Goal: Task Accomplishment & Management: Use online tool/utility

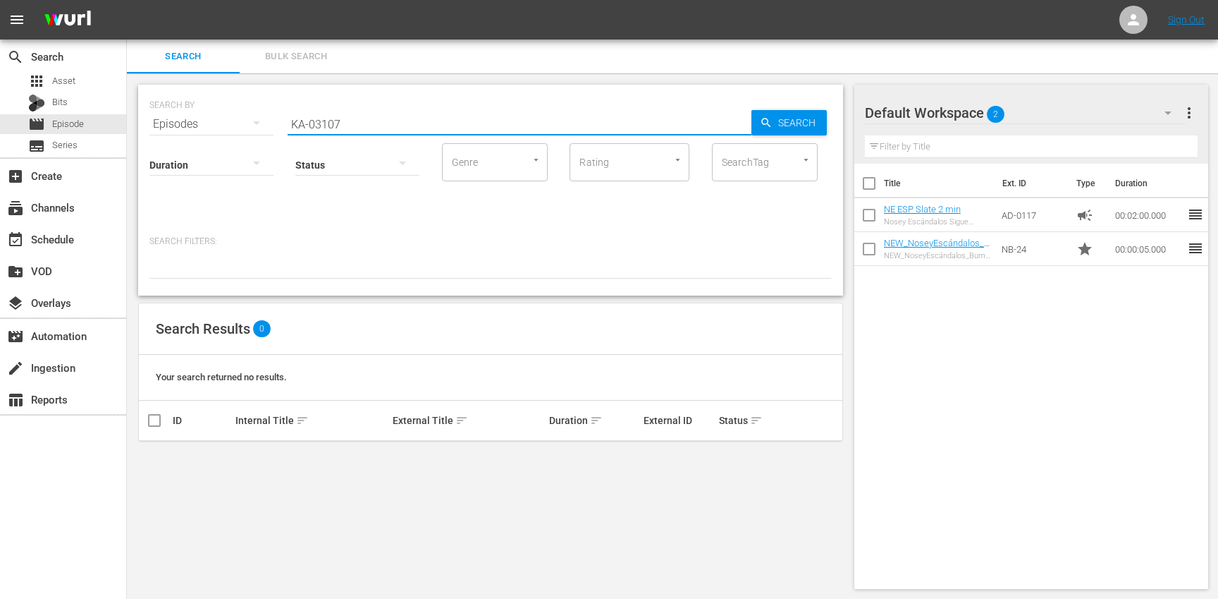
scroll to position [1, 0]
click at [372, 120] on input "KA-03107" at bounding box center [520, 123] width 464 height 34
click at [102, 80] on div "apps Asset" at bounding box center [63, 81] width 126 height 20
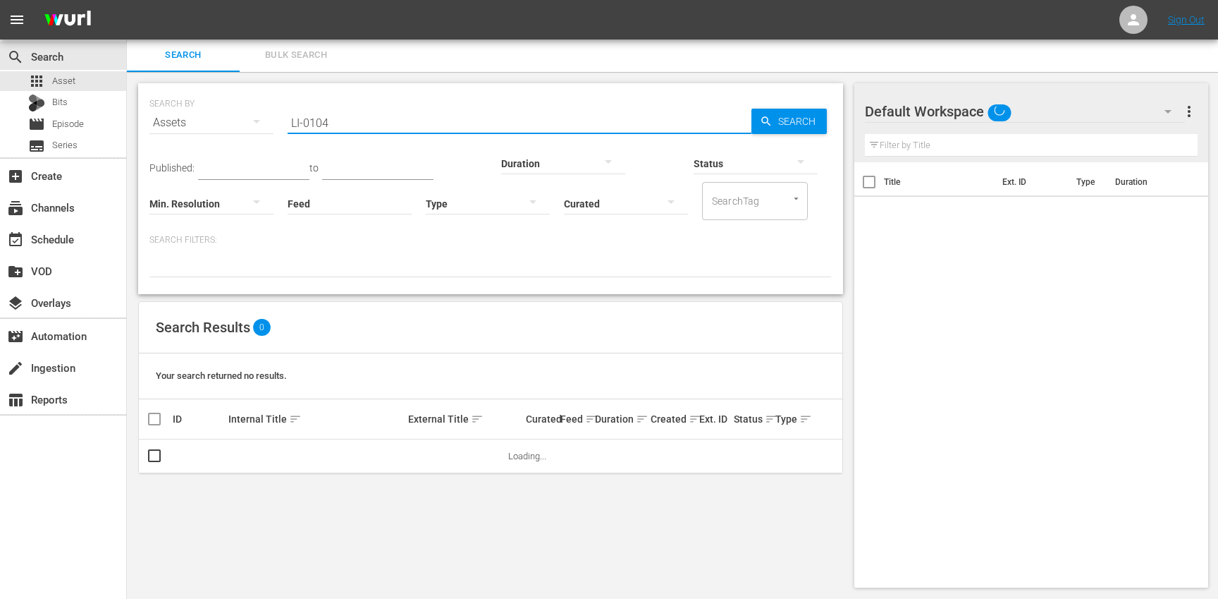
click at [374, 116] on input "LI-0104" at bounding box center [520, 123] width 464 height 34
paste input "5"
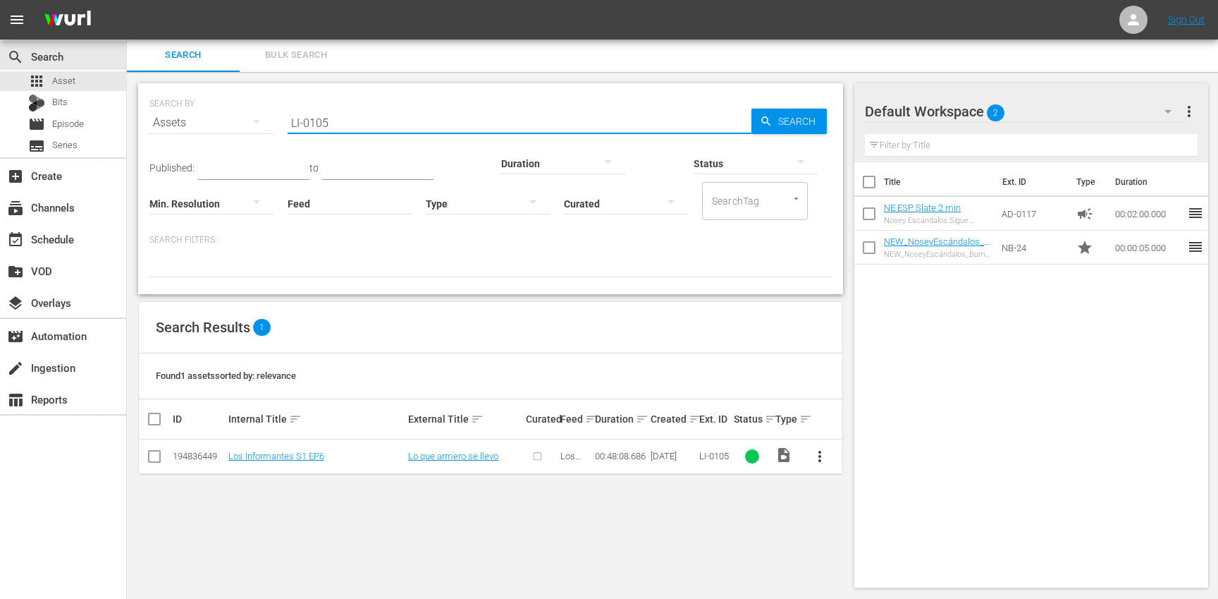
type input "LI-0105"
click at [823, 455] on span "more_vert" at bounding box center [819, 456] width 17 height 17
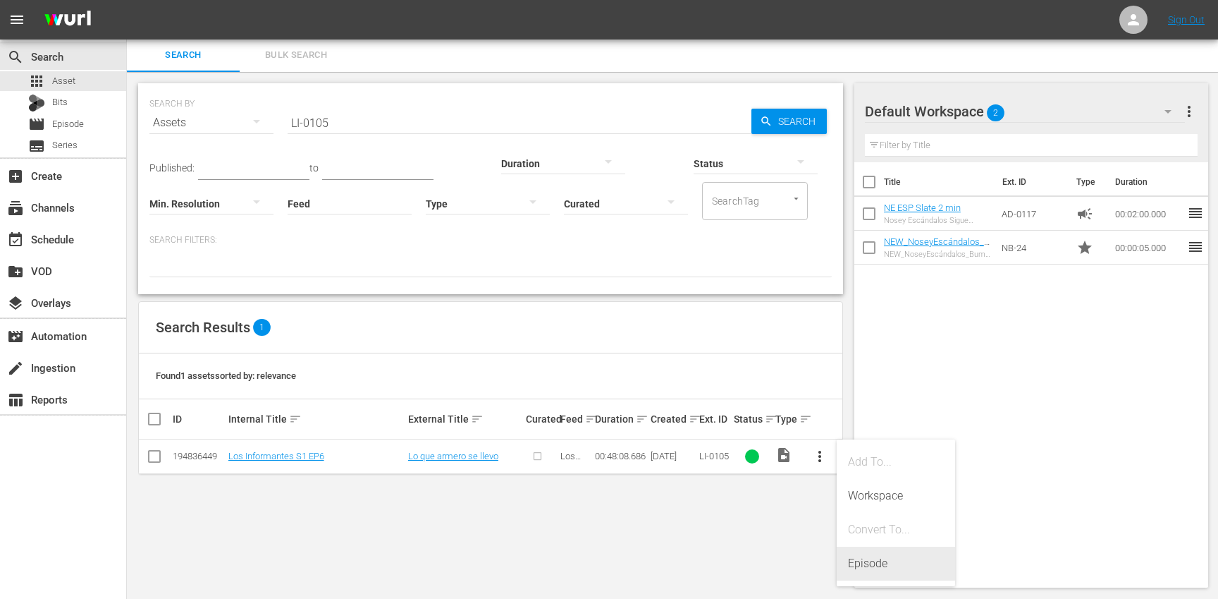
click at [868, 564] on div "Episode" at bounding box center [896, 563] width 96 height 34
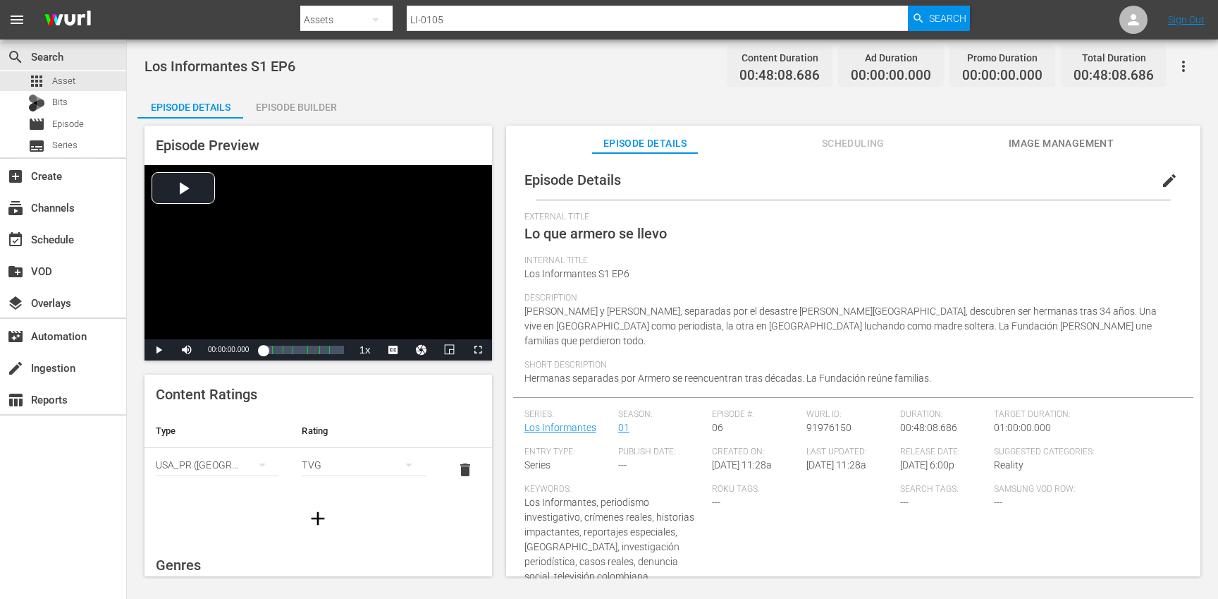
click at [1161, 178] on span "edit" at bounding box center [1169, 180] width 17 height 17
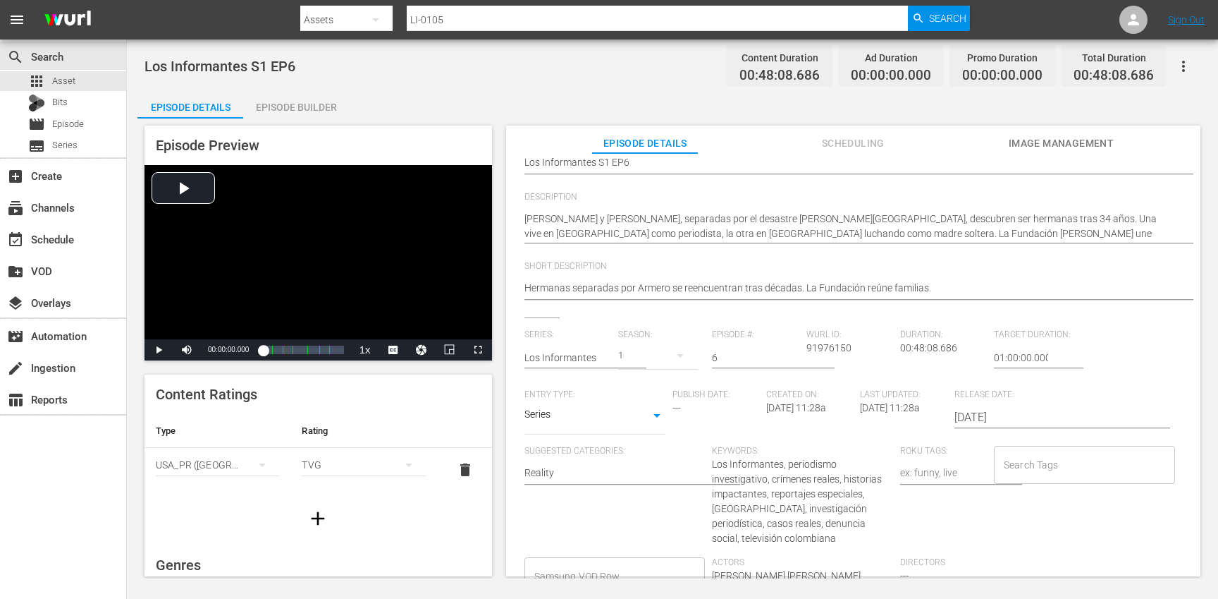
scroll to position [133, 0]
click at [1036, 476] on div "Search Tags" at bounding box center [1084, 464] width 181 height 38
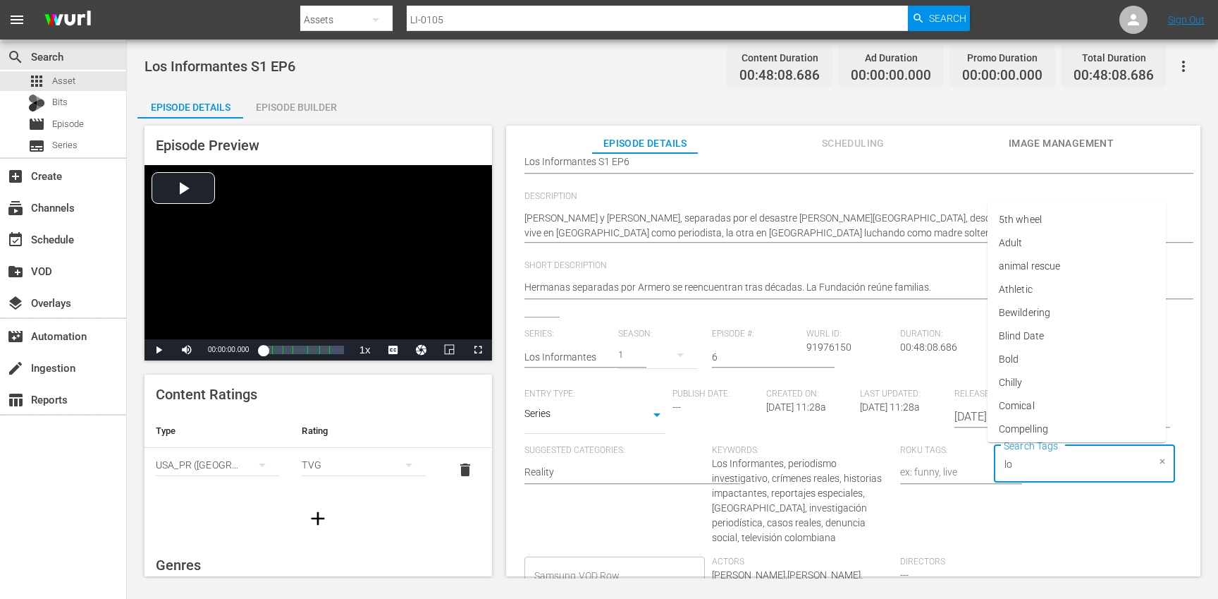
type input "los"
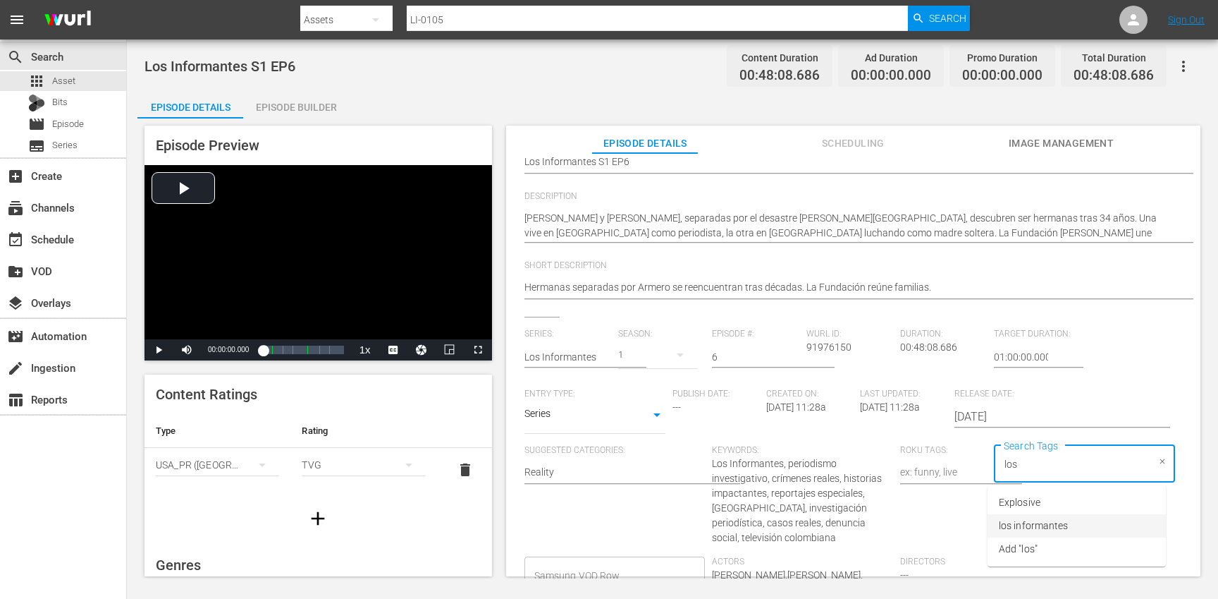
click at [1042, 530] on span "los informantes" at bounding box center [1033, 525] width 69 height 15
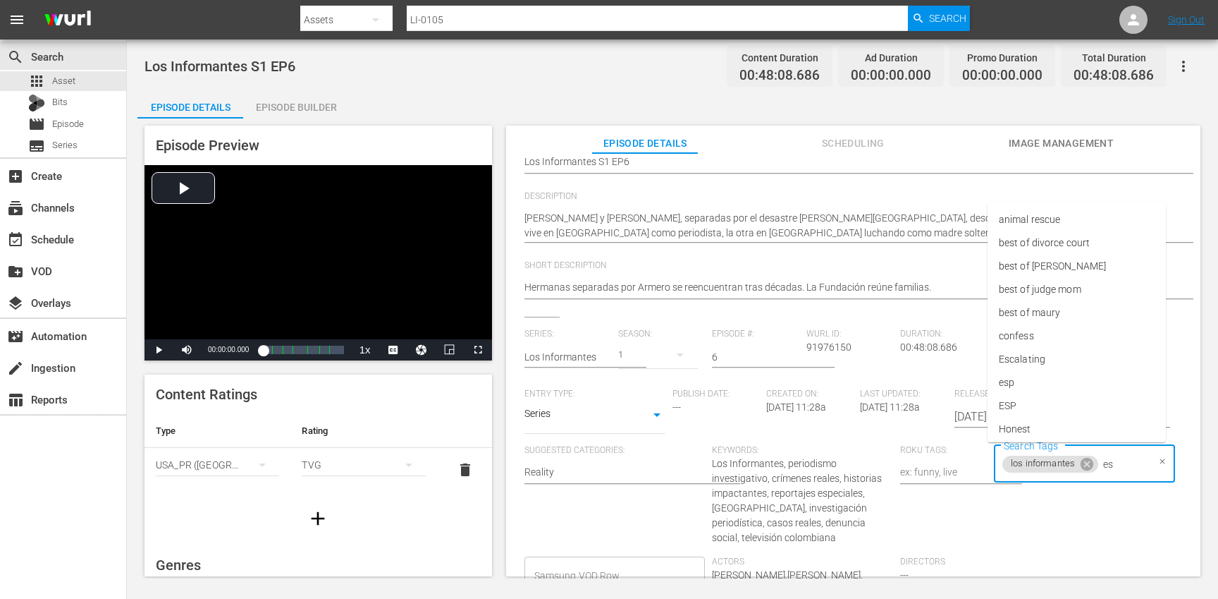
type input "esp"
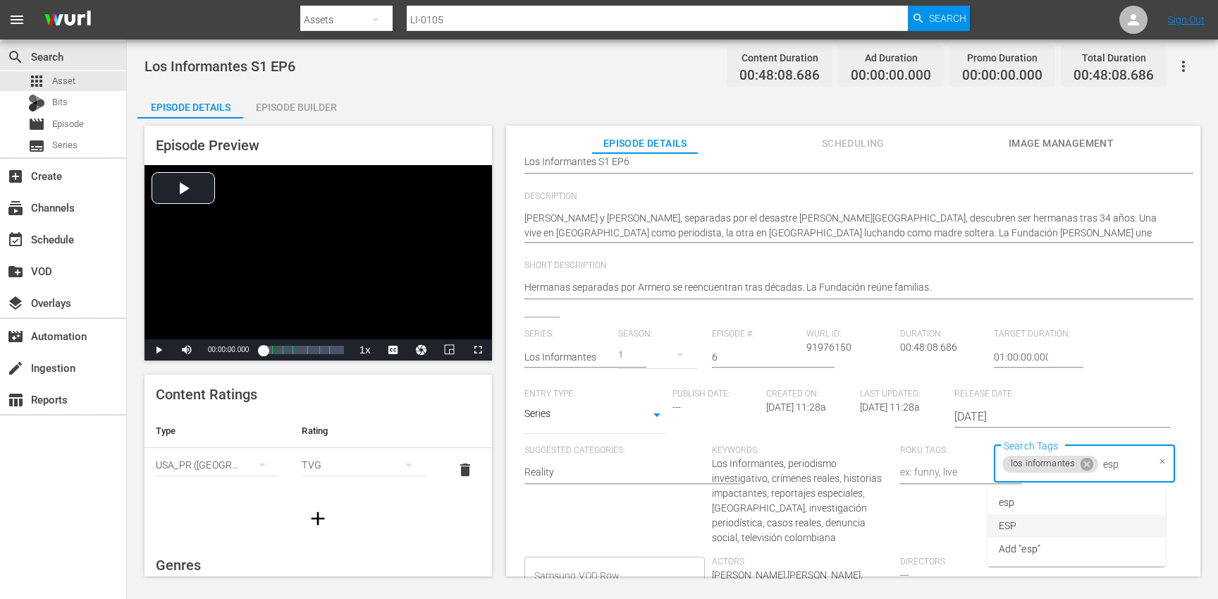
click at [1024, 531] on li "ESP" at bounding box center [1077, 525] width 178 height 23
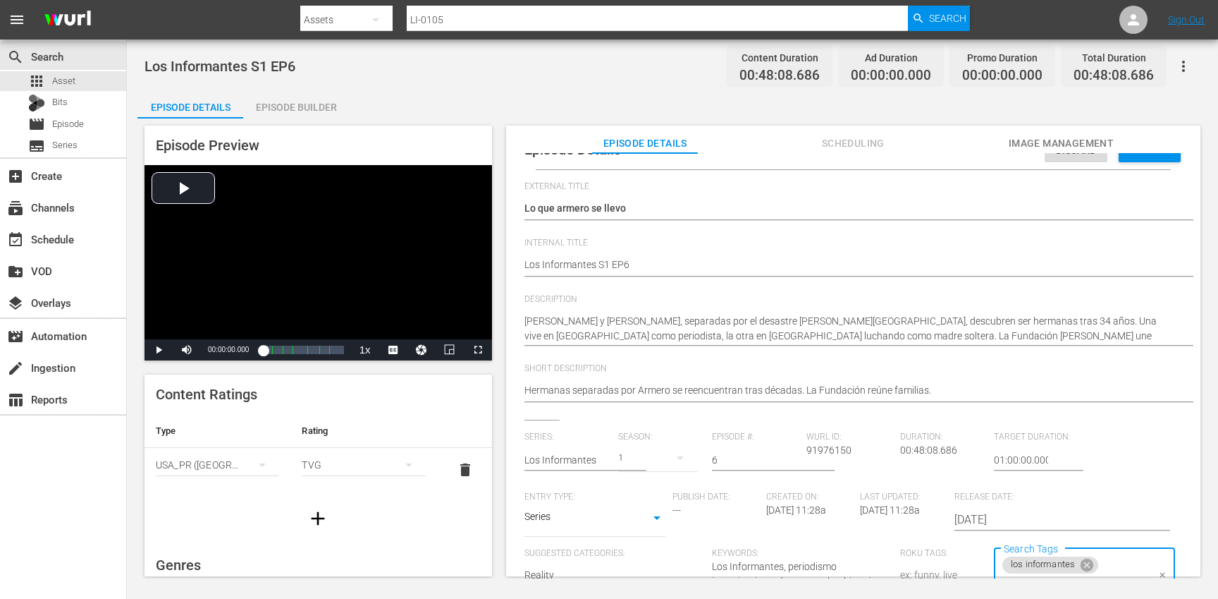
scroll to position [0, 0]
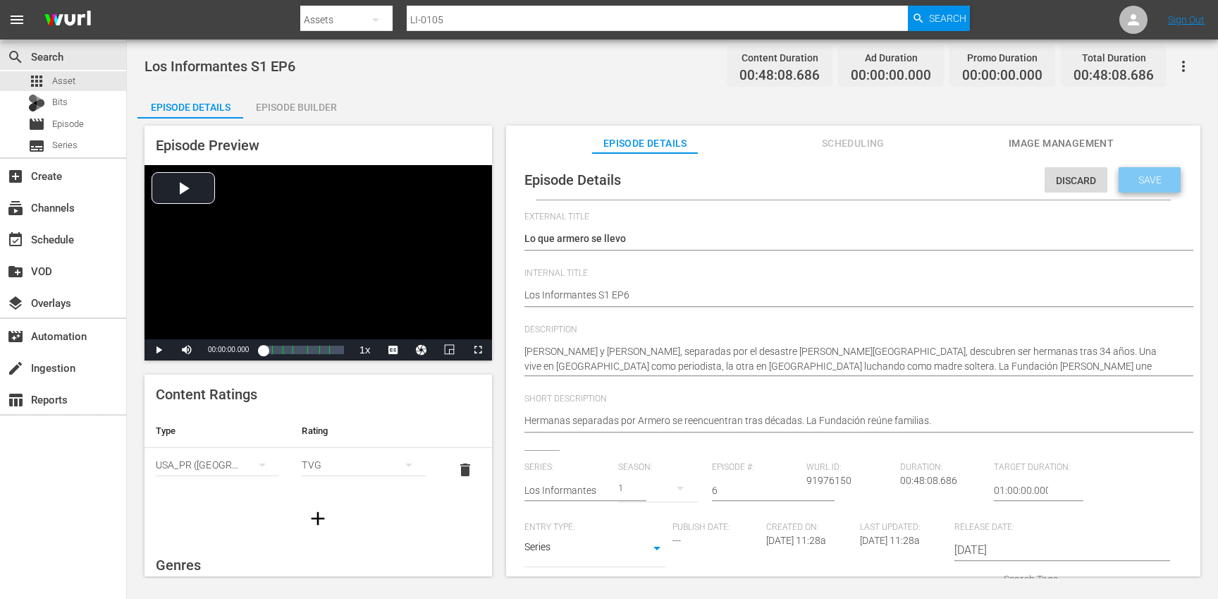
click at [1129, 188] on div "Save" at bounding box center [1150, 179] width 62 height 25
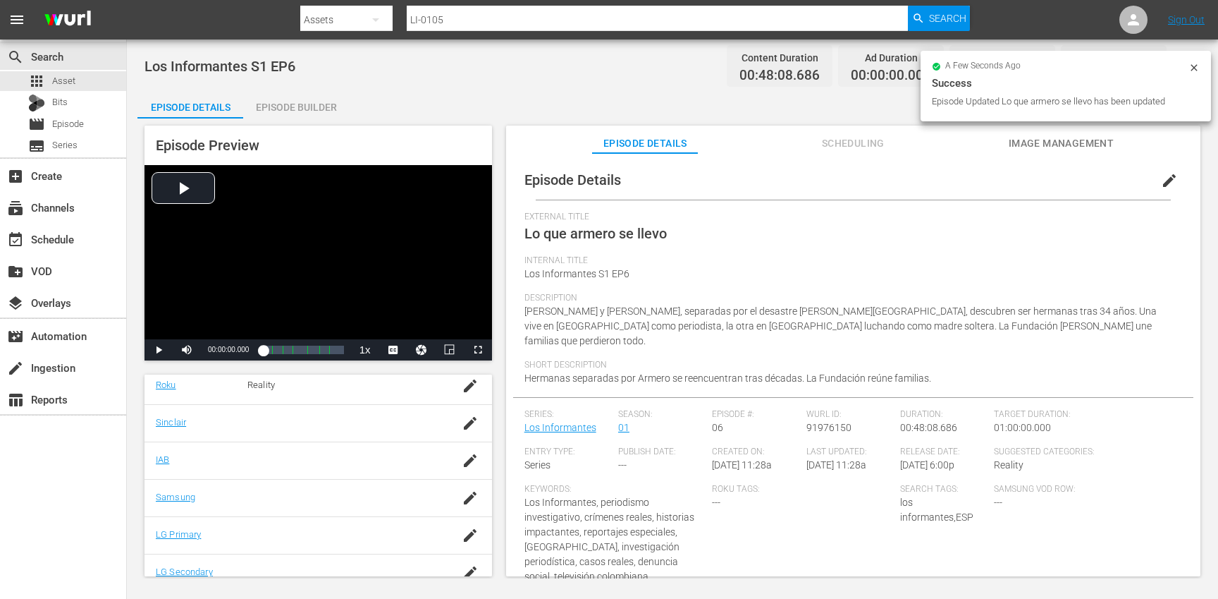
scroll to position [300, 0]
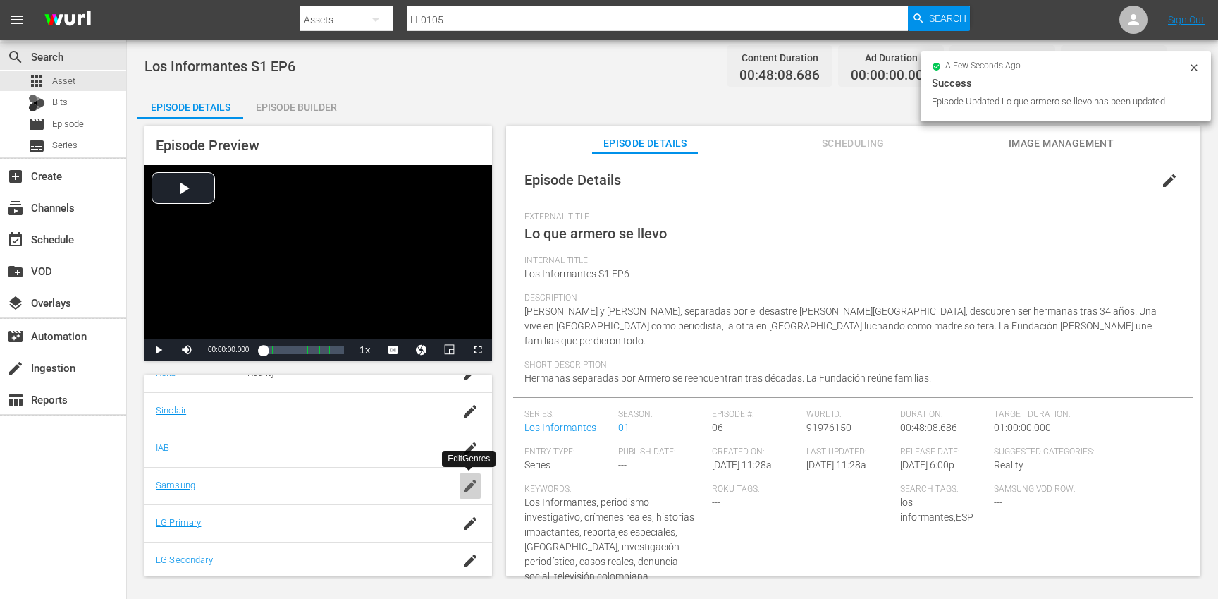
click at [467, 486] on icon "button" at bounding box center [470, 485] width 13 height 13
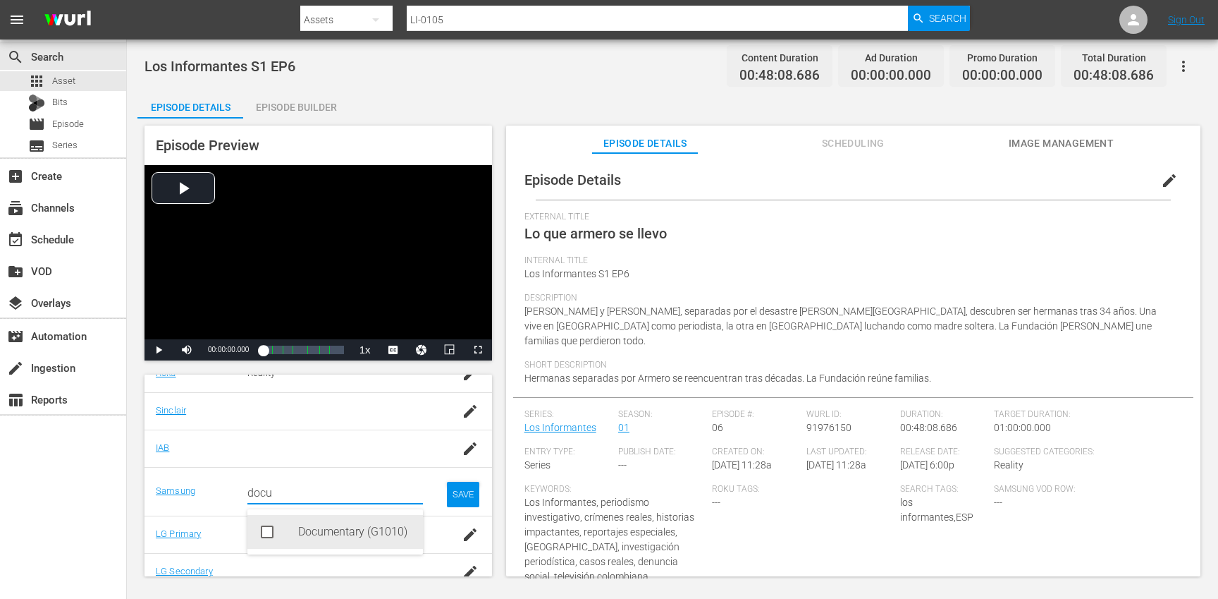
click at [331, 539] on div "Documentary (G1010)" at bounding box center [355, 532] width 114 height 34
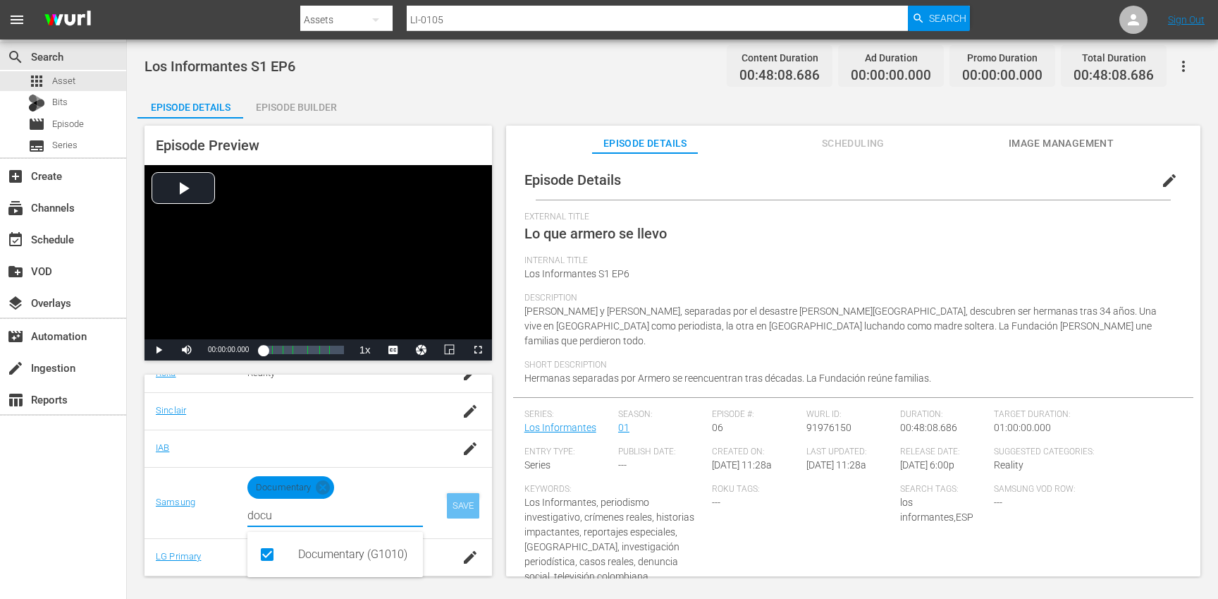
type input "docu"
click at [465, 507] on div "SAVE" at bounding box center [463, 505] width 32 height 25
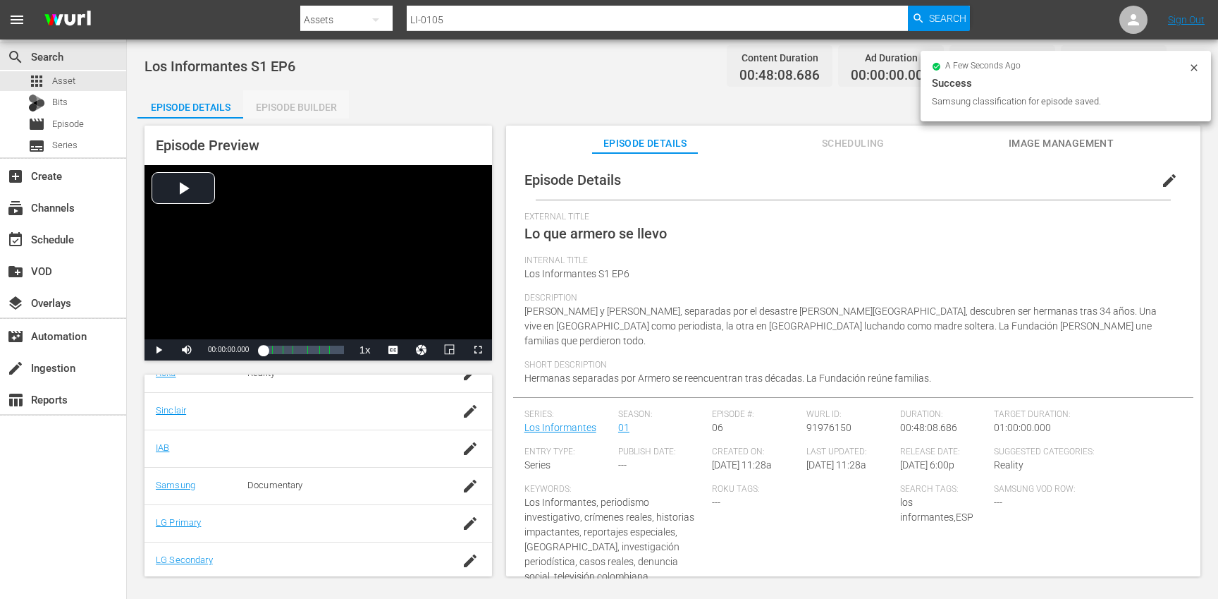
click at [324, 105] on div "Episode Builder" at bounding box center [296, 107] width 106 height 34
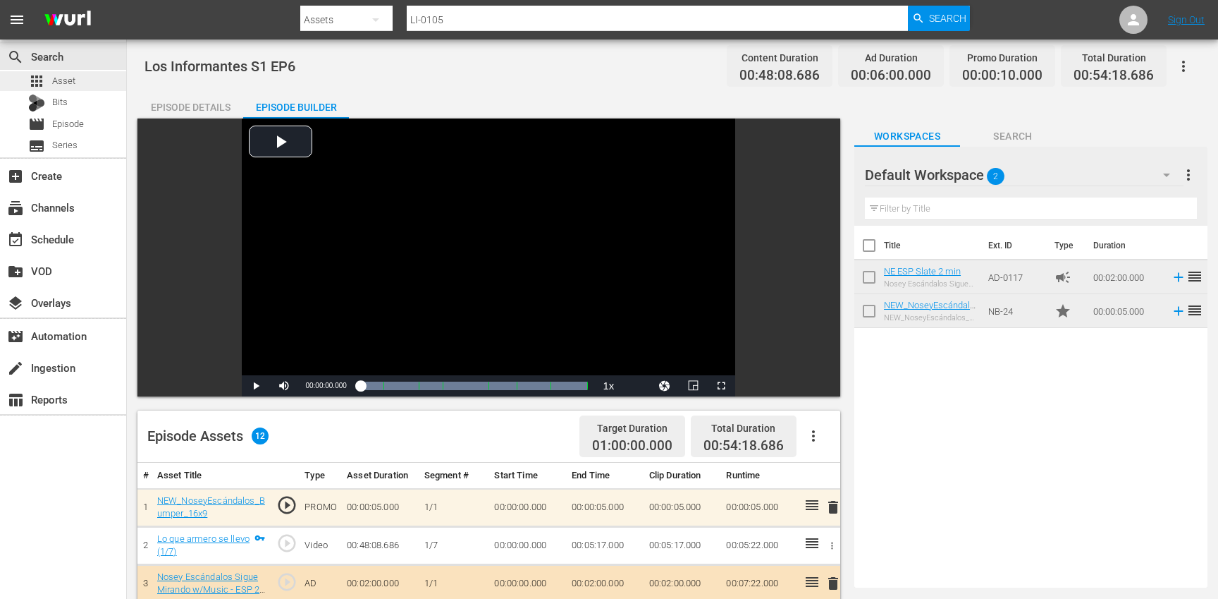
click at [99, 78] on div "apps Asset" at bounding box center [63, 81] width 126 height 20
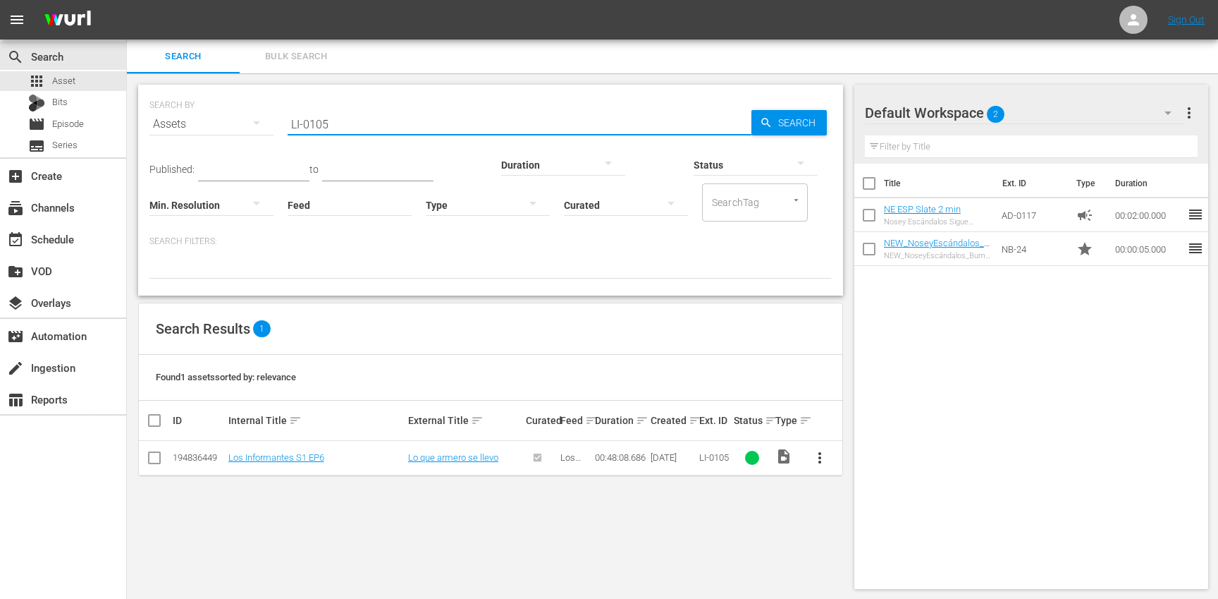
click at [361, 129] on input "LI-0105" at bounding box center [520, 124] width 464 height 34
paste input "6"
type input "LI-0106"
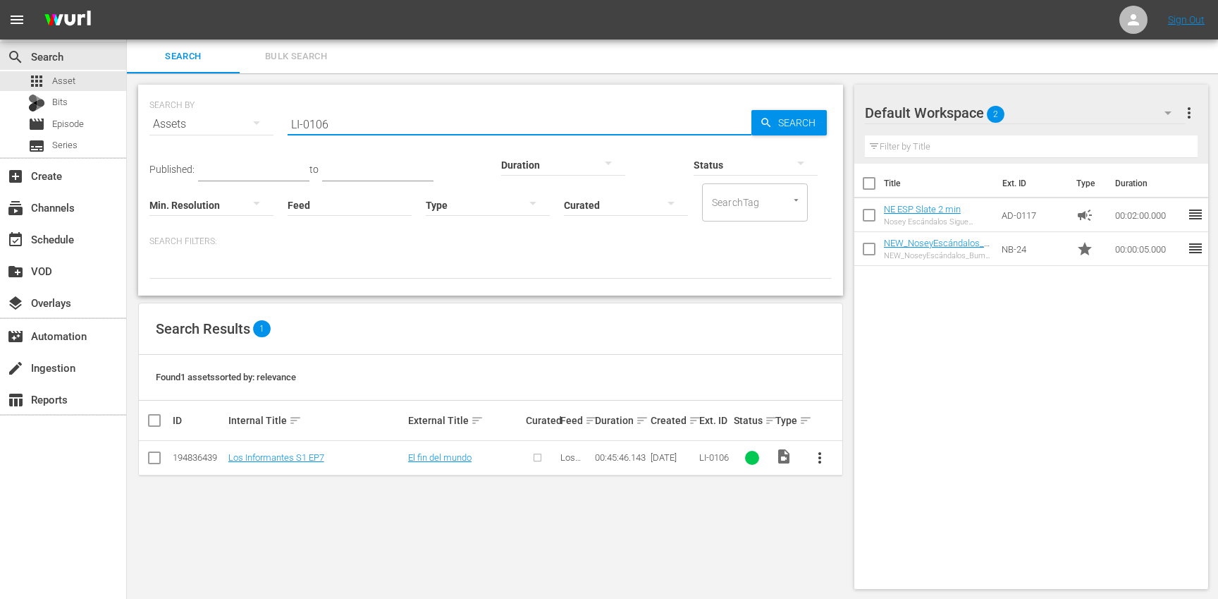
click at [822, 457] on span "more_vert" at bounding box center [819, 457] width 17 height 17
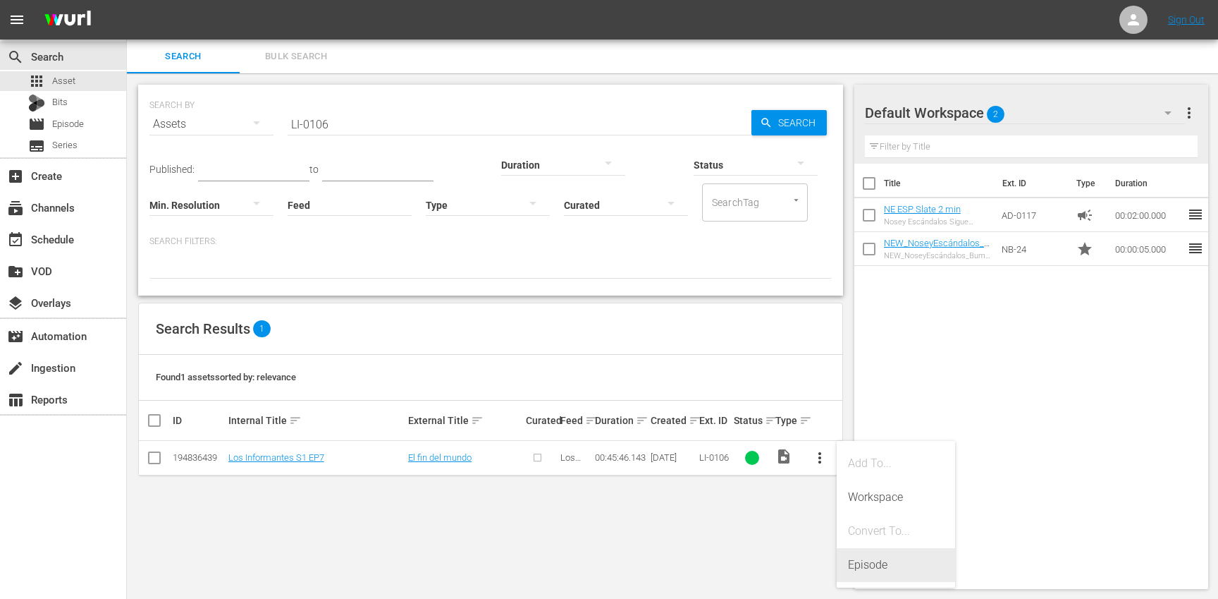
click at [864, 556] on div "Episode" at bounding box center [896, 565] width 96 height 34
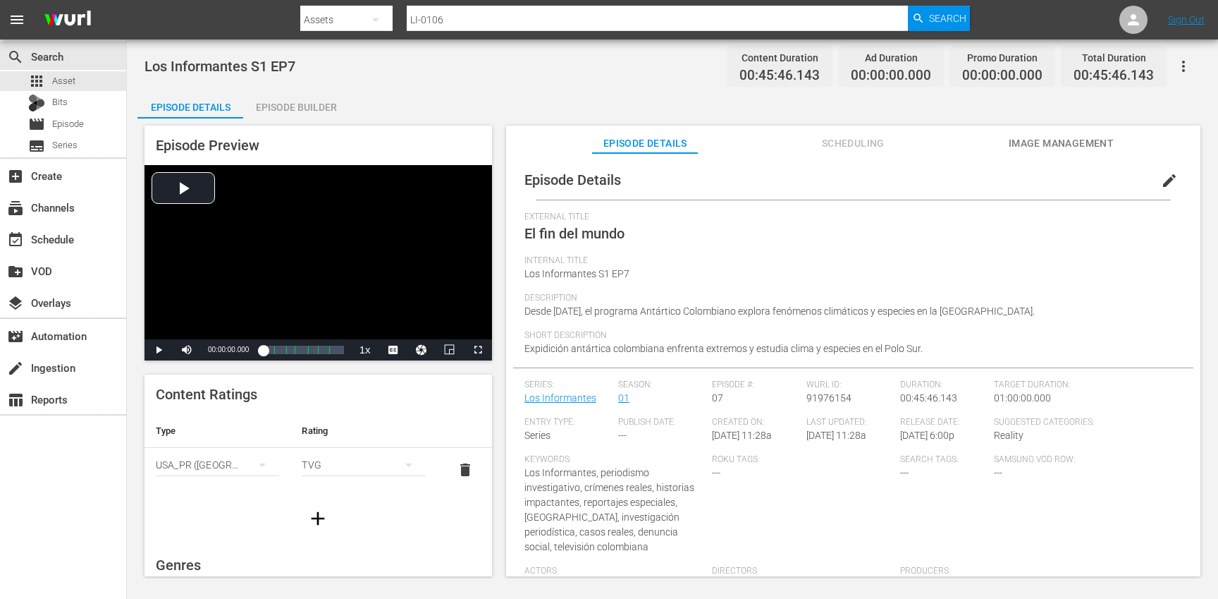
click at [1167, 183] on span "edit" at bounding box center [1169, 180] width 17 height 17
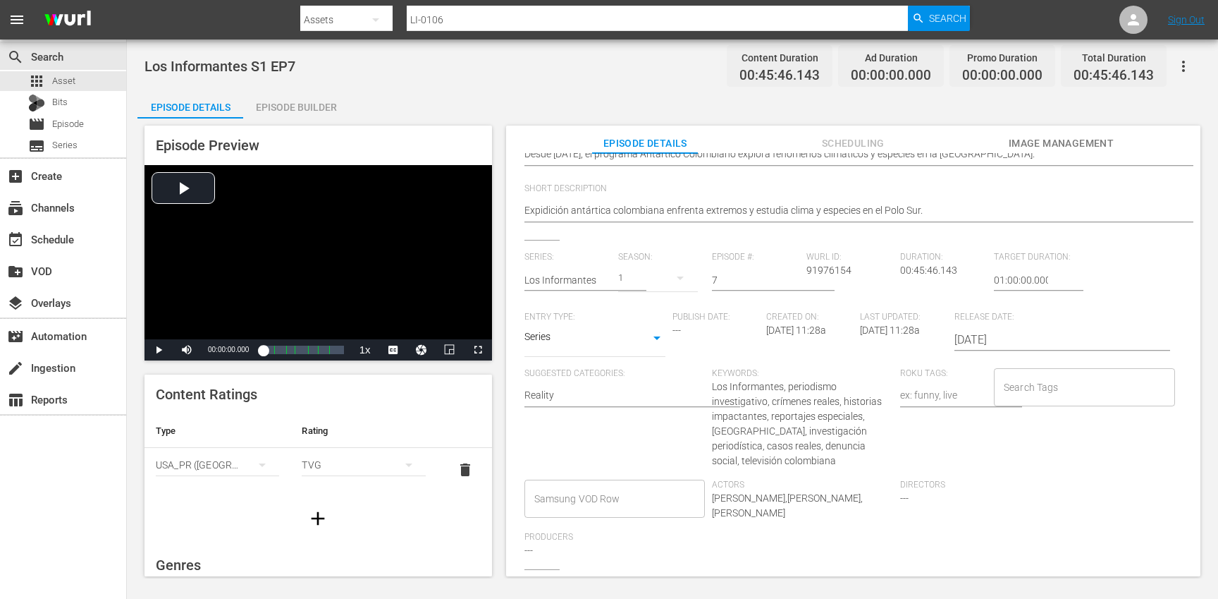
scroll to position [198, 0]
click at [1038, 389] on input "Search Tags" at bounding box center [1073, 386] width 147 height 25
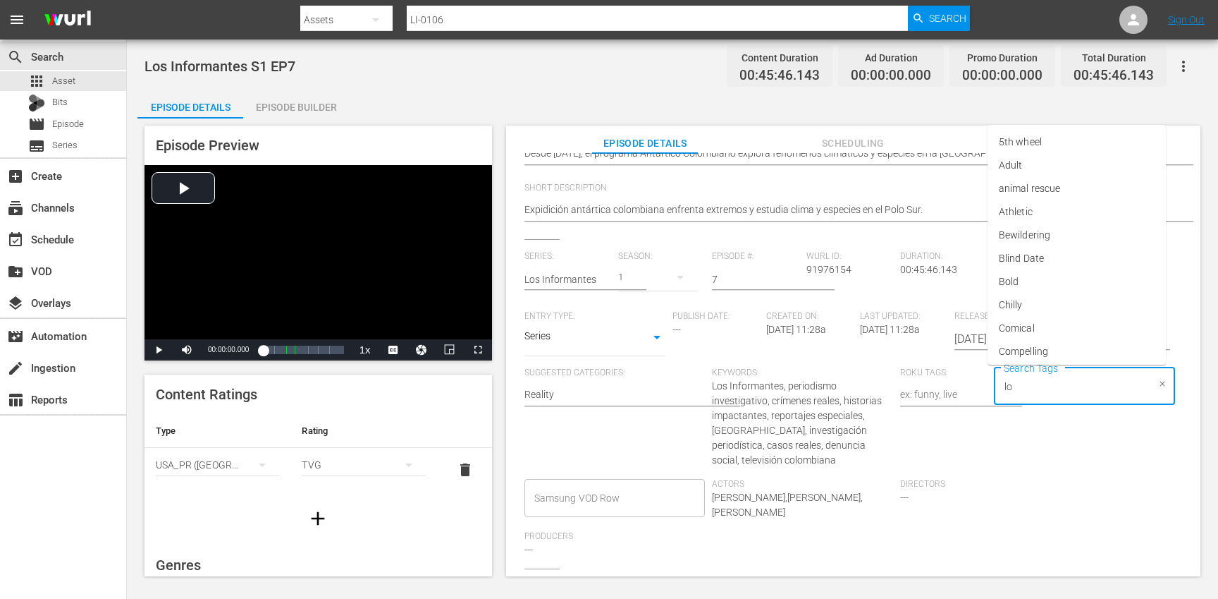
type input "los"
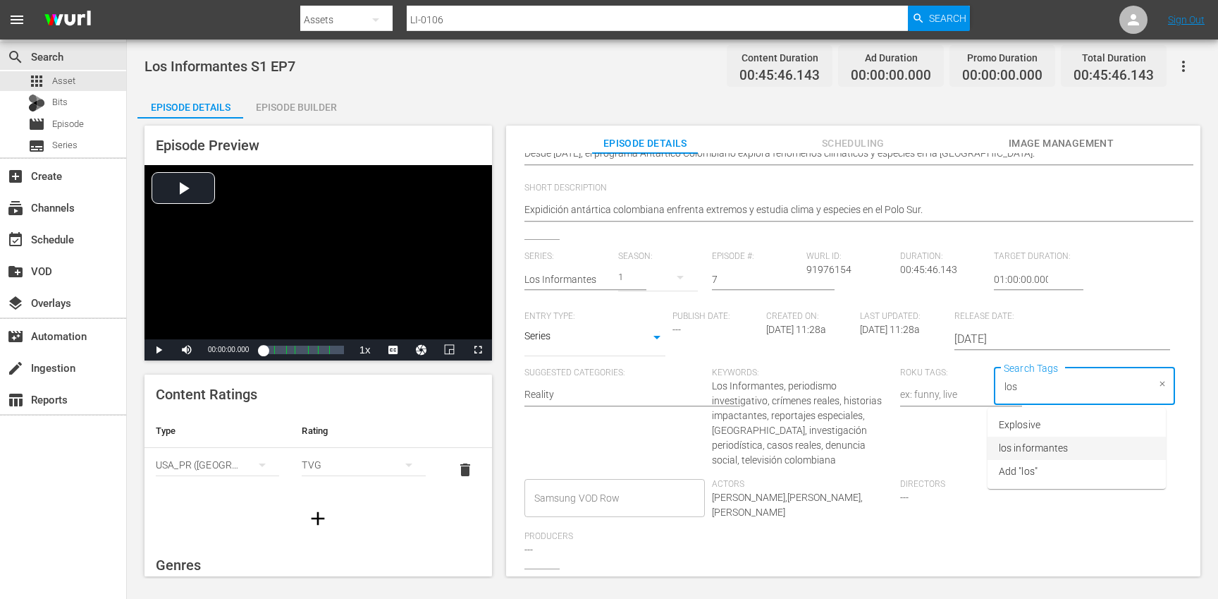
click at [1040, 440] on li "los informantes" at bounding box center [1077, 447] width 178 height 23
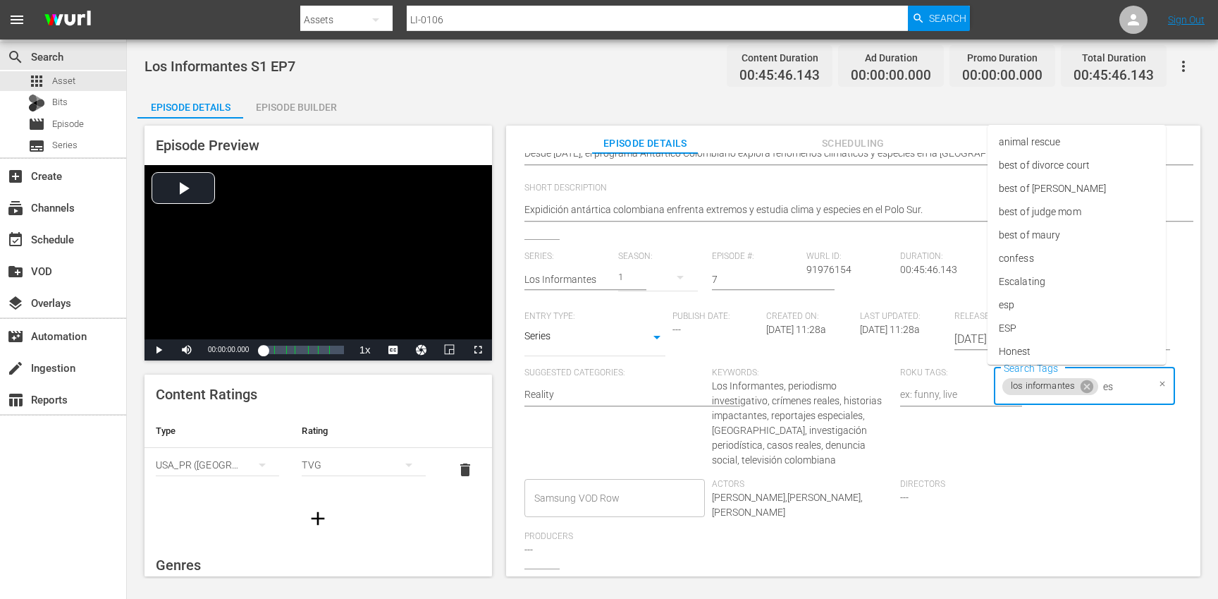
type input "esp"
click at [1036, 447] on li "ESP" at bounding box center [1077, 447] width 178 height 23
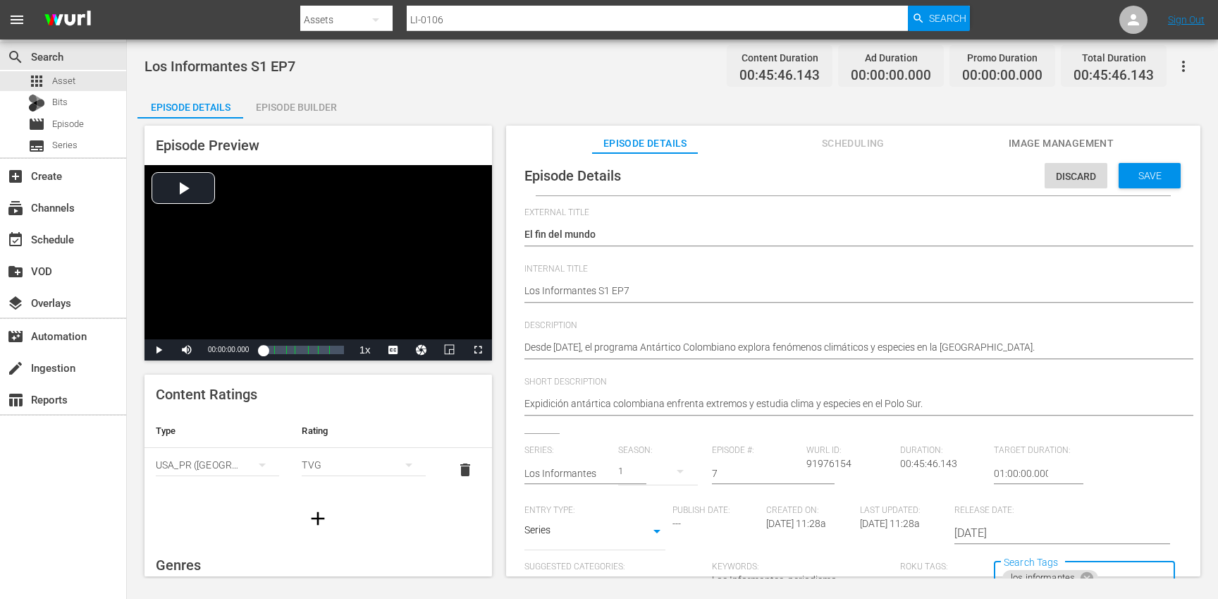
scroll to position [0, 0]
click at [1139, 184] on span "Save" at bounding box center [1150, 179] width 46 height 11
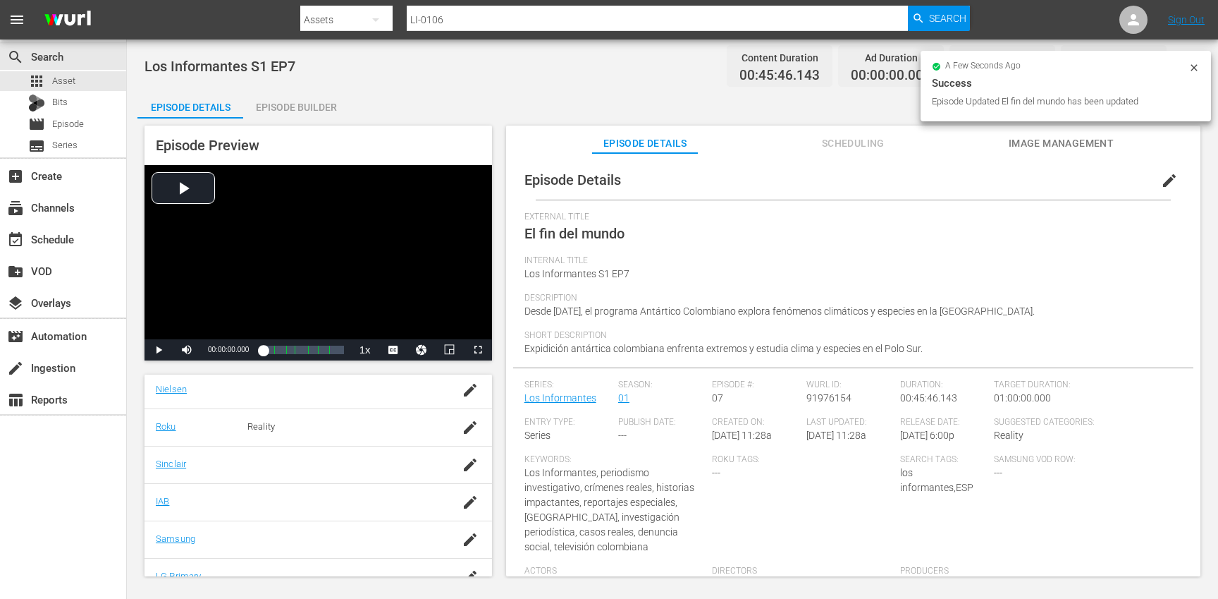
scroll to position [303, 0]
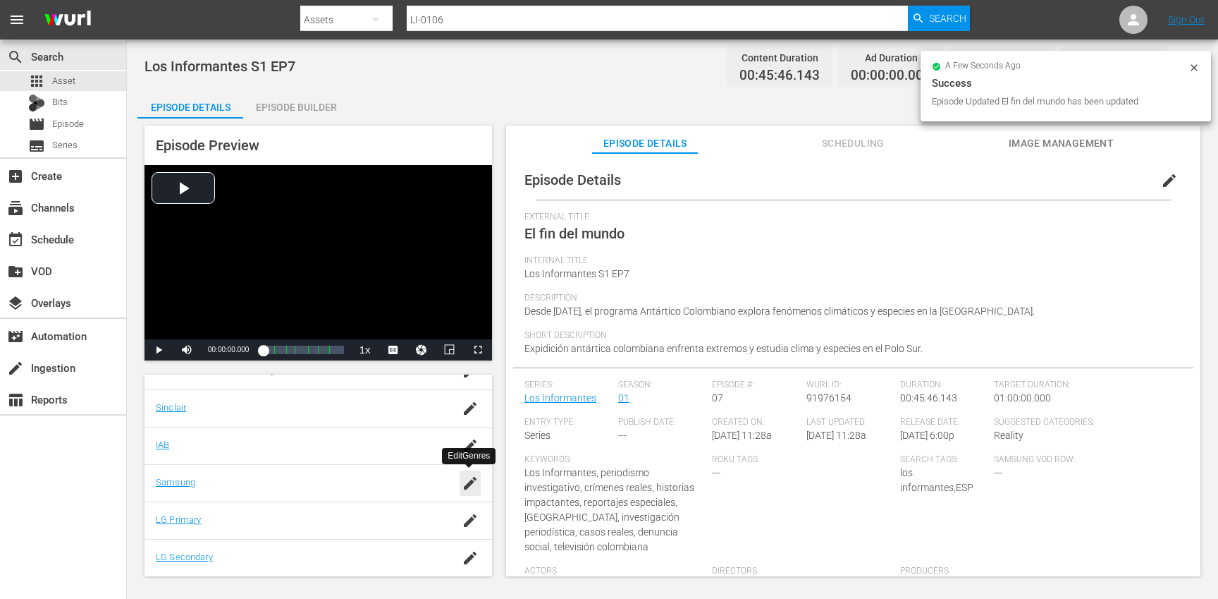
click at [470, 486] on icon "button" at bounding box center [470, 482] width 17 height 17
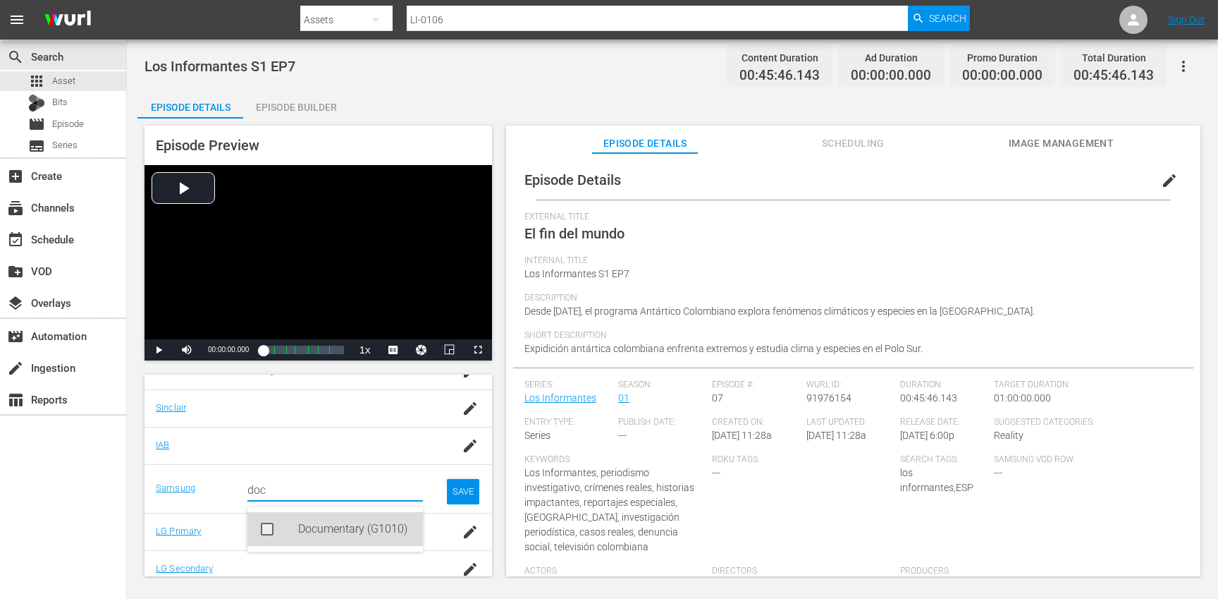
click at [342, 527] on div "Documentary (G1010)" at bounding box center [355, 529] width 114 height 34
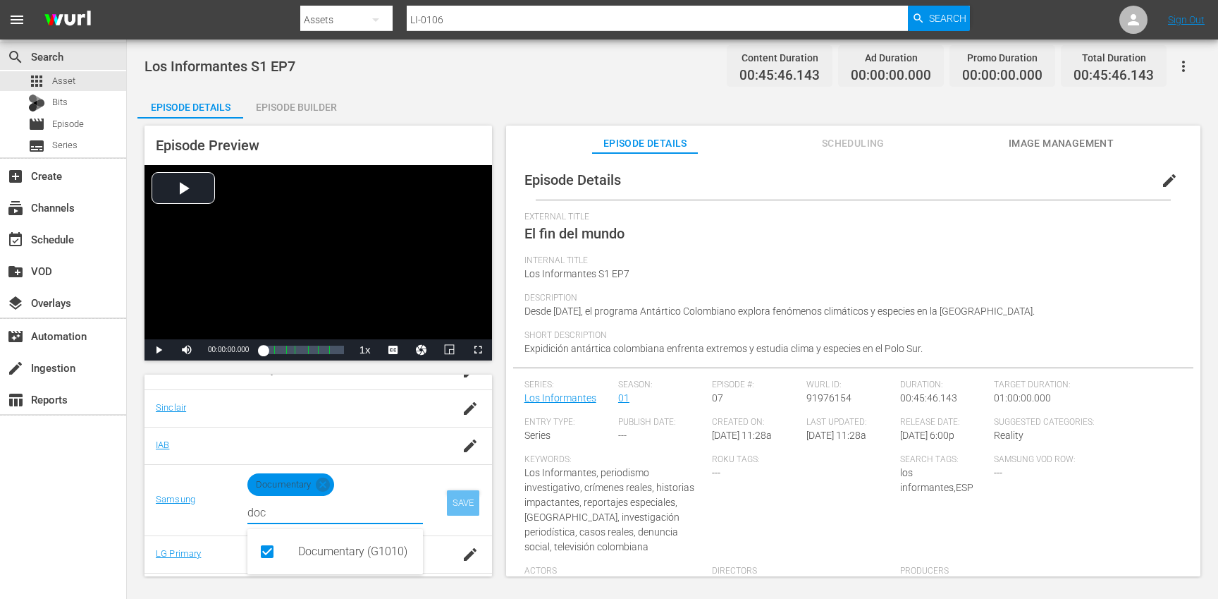
type input "doc"
click at [466, 505] on div "SAVE" at bounding box center [463, 502] width 32 height 25
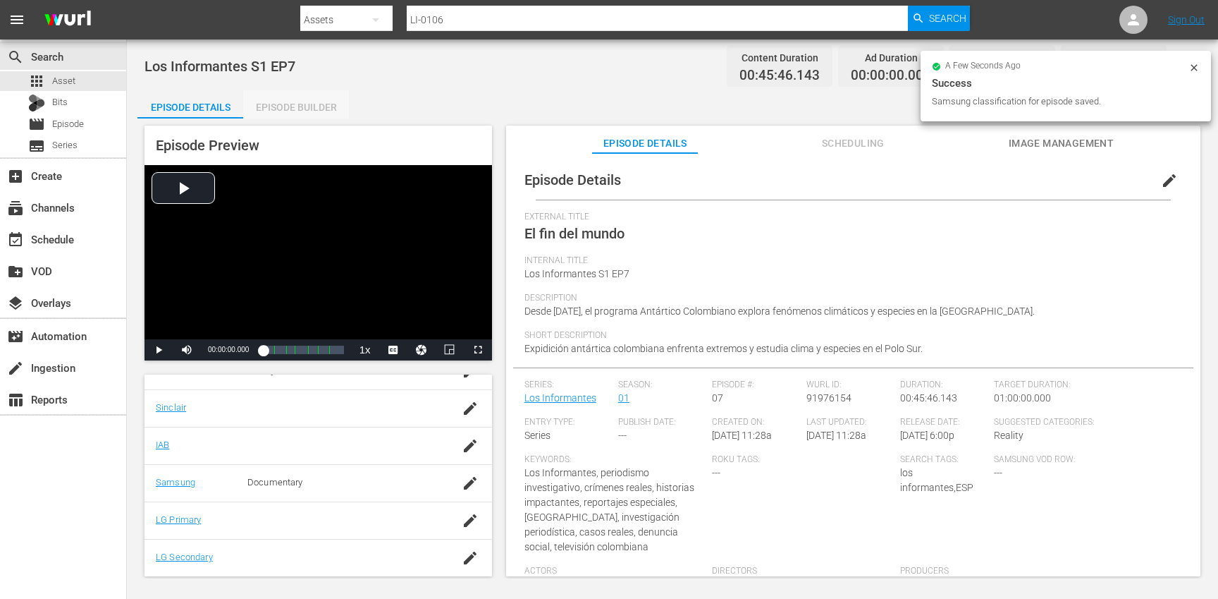
click at [319, 107] on div "Episode Builder" at bounding box center [296, 107] width 106 height 34
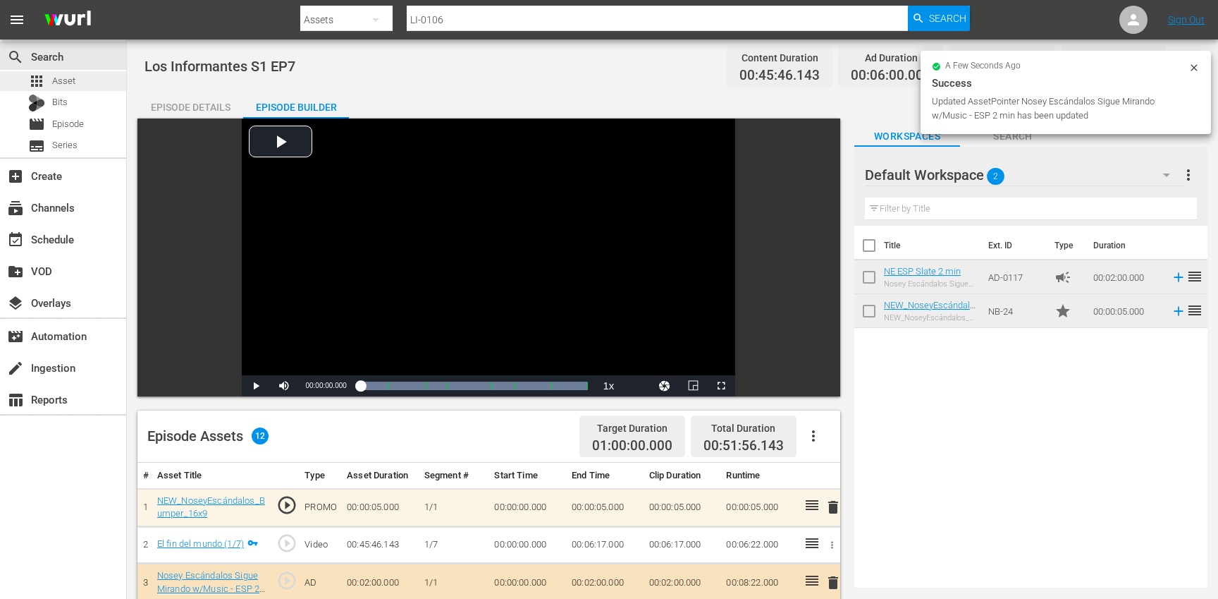
click at [81, 78] on div "apps Asset" at bounding box center [63, 81] width 126 height 20
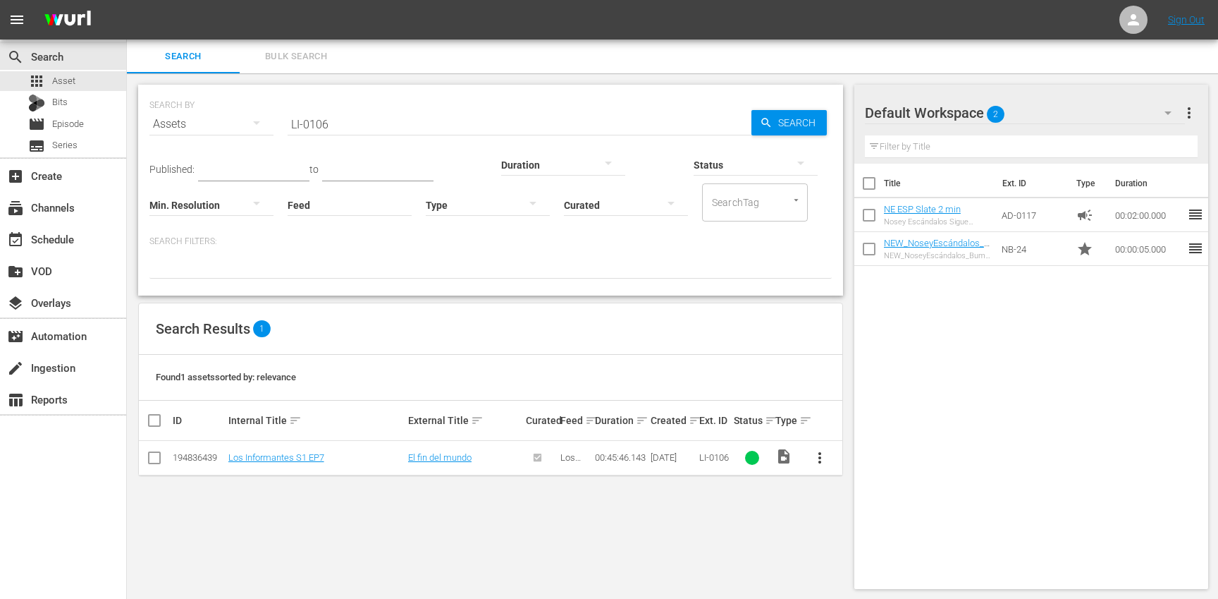
click at [361, 127] on input "LI-0106" at bounding box center [520, 124] width 464 height 34
paste input "7"
type input "LI-0107"
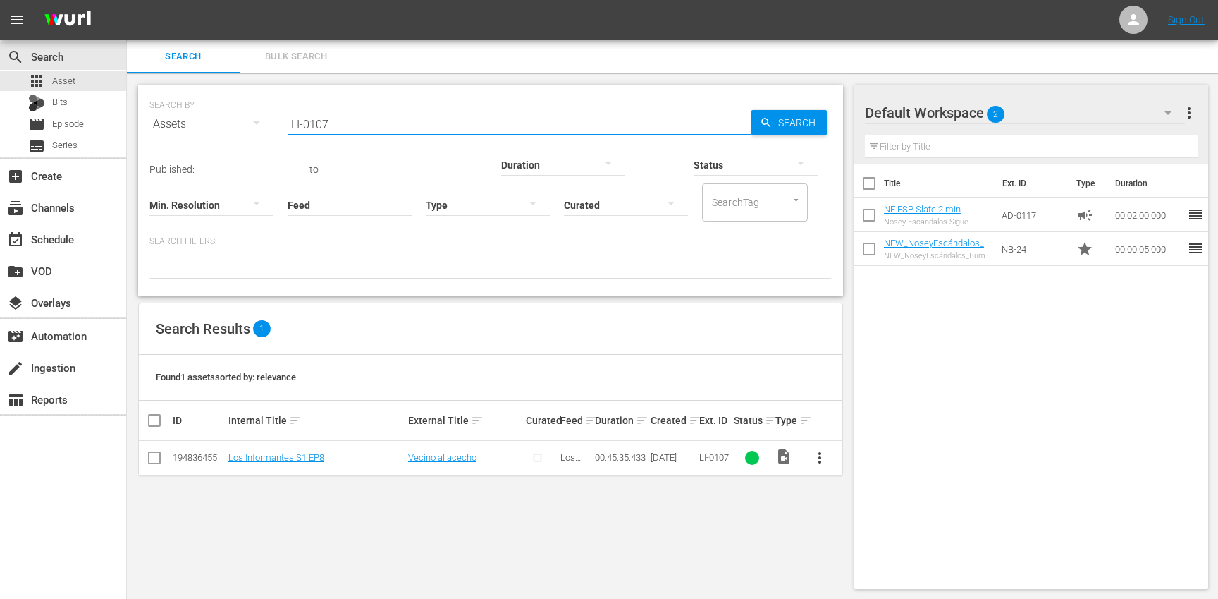
click at [821, 459] on span "more_vert" at bounding box center [819, 457] width 17 height 17
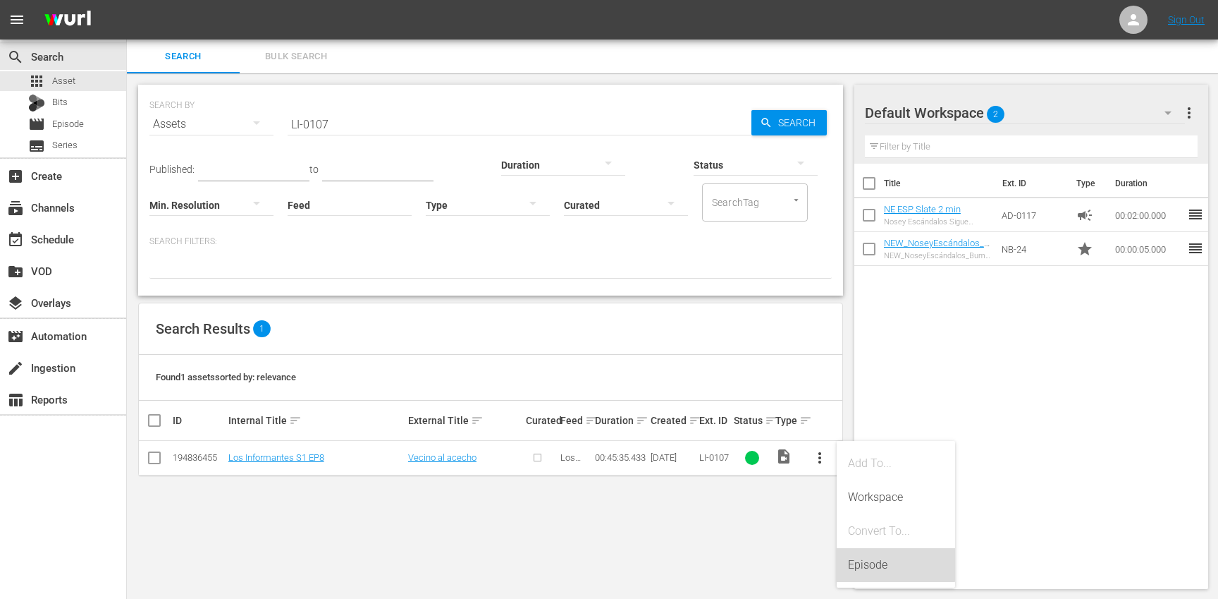
click at [871, 558] on div "Episode" at bounding box center [896, 565] width 96 height 34
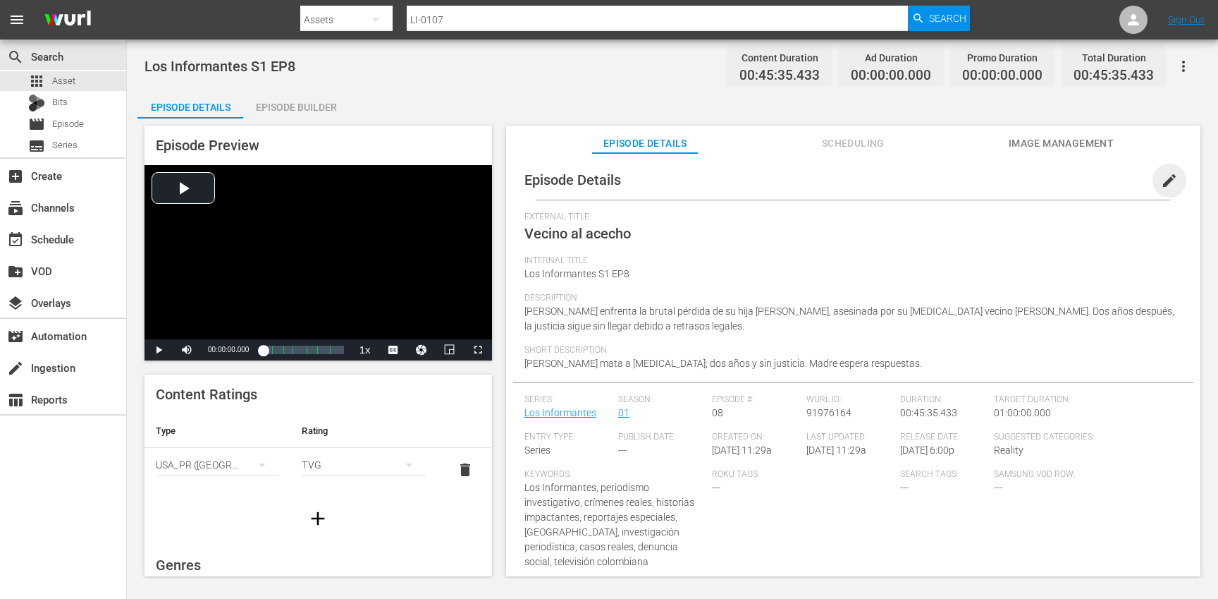
click at [1161, 183] on span "edit" at bounding box center [1169, 180] width 17 height 17
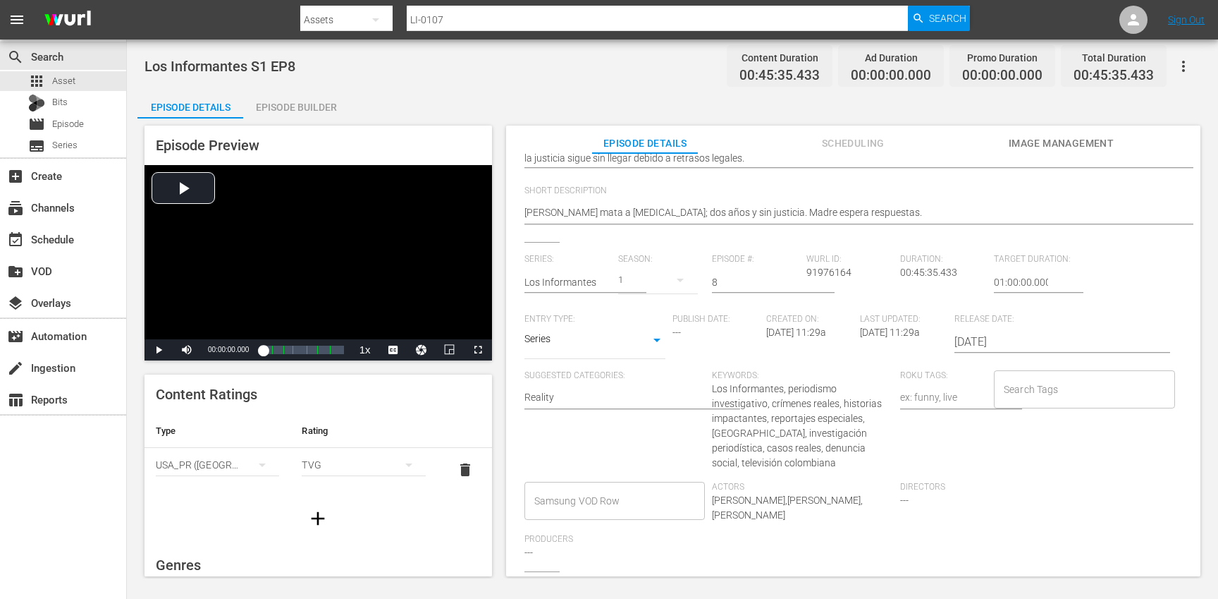
scroll to position [278, 0]
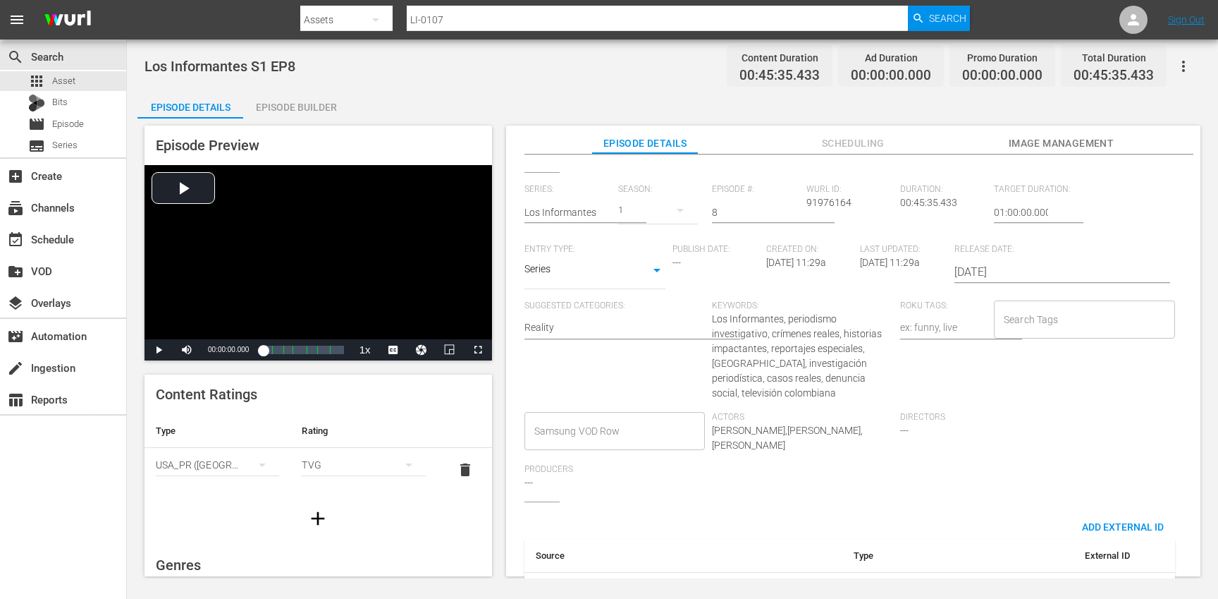
click at [1049, 322] on input "Search Tags" at bounding box center [1073, 319] width 147 height 25
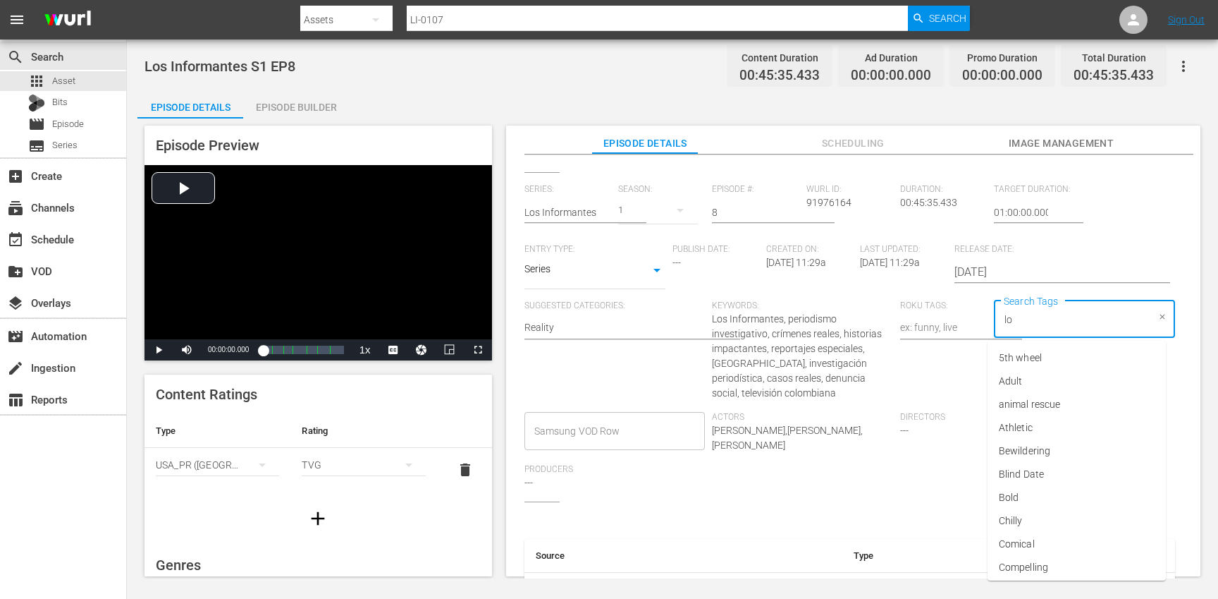
type input "los"
click at [1062, 384] on span "los informantes" at bounding box center [1033, 381] width 69 height 15
type input "esp"
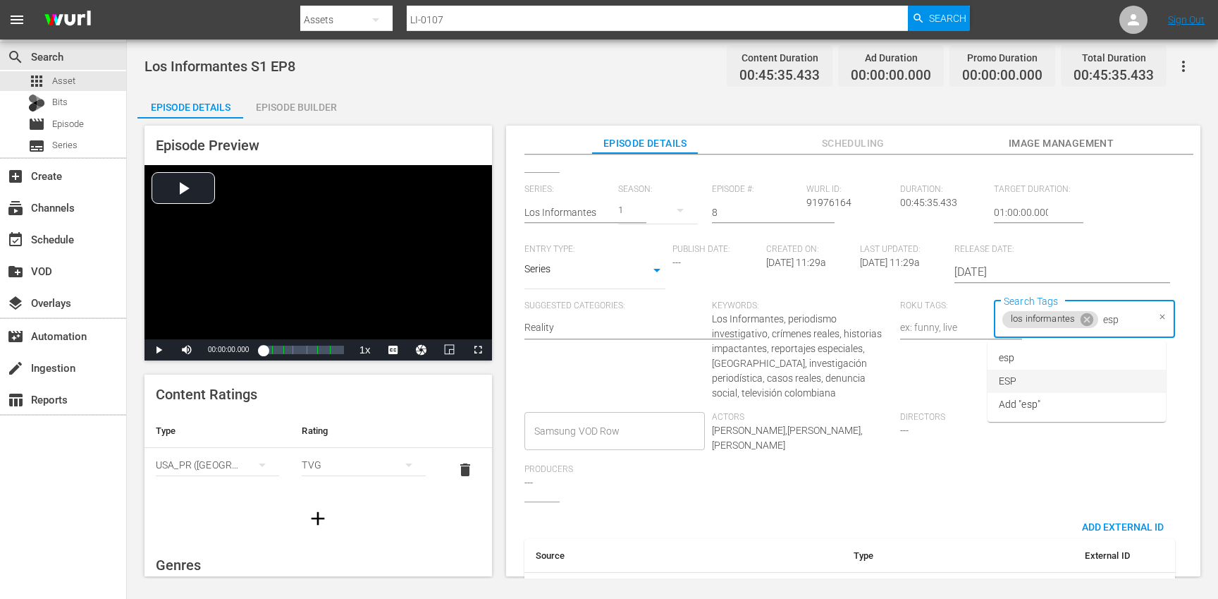
click at [1044, 377] on li "ESP" at bounding box center [1077, 380] width 178 height 23
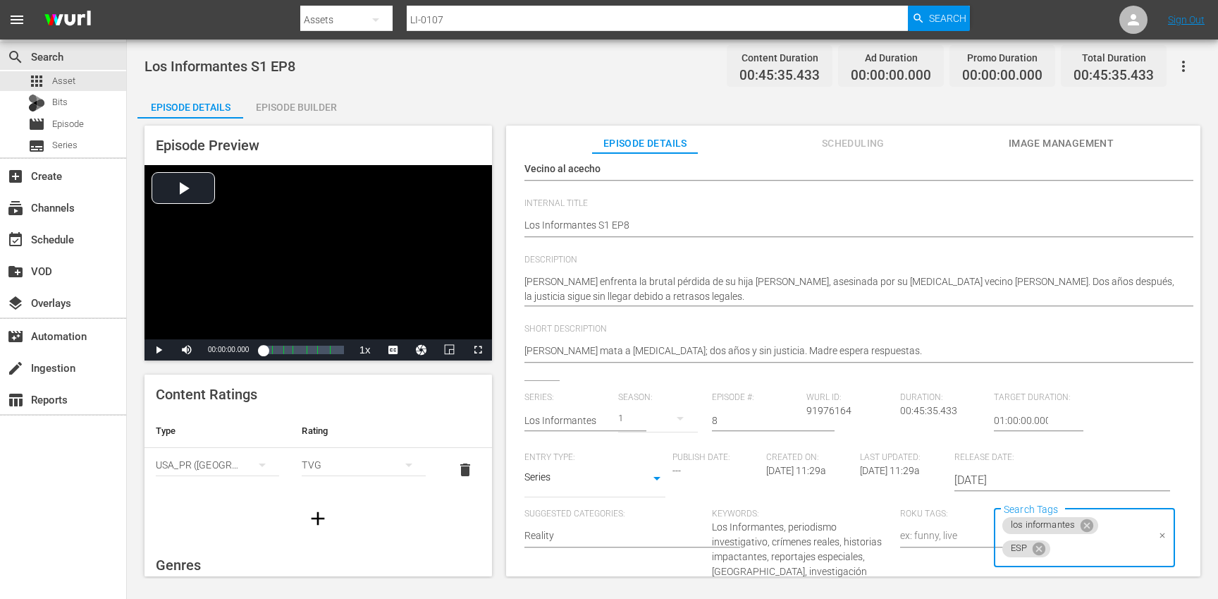
scroll to position [0, 0]
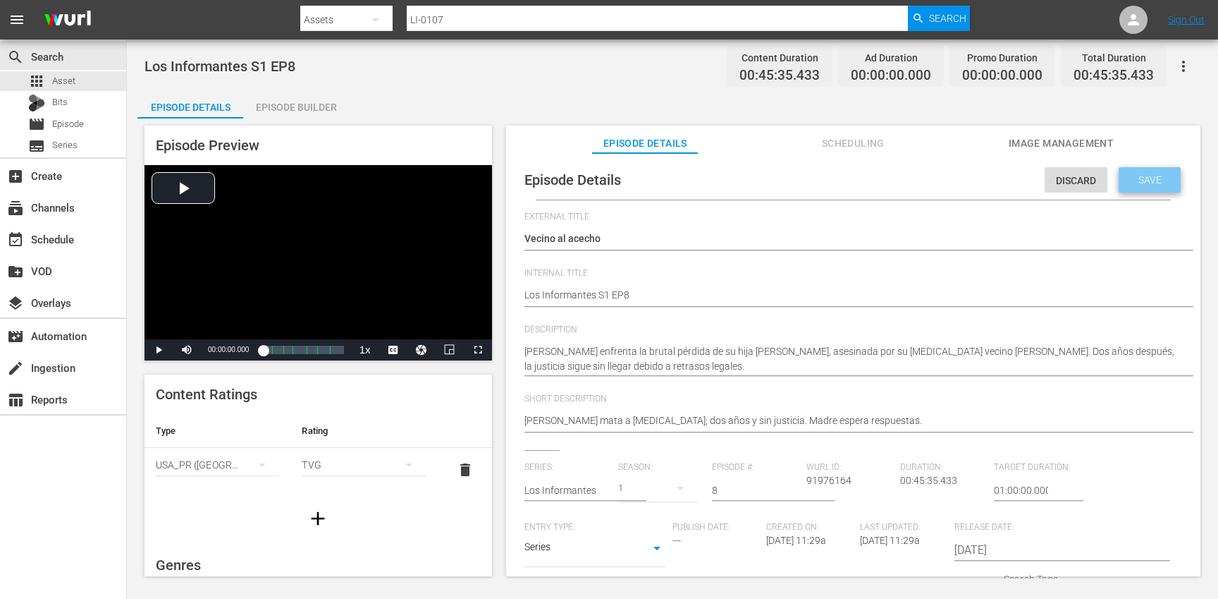
click at [1137, 184] on span "Save" at bounding box center [1150, 179] width 46 height 11
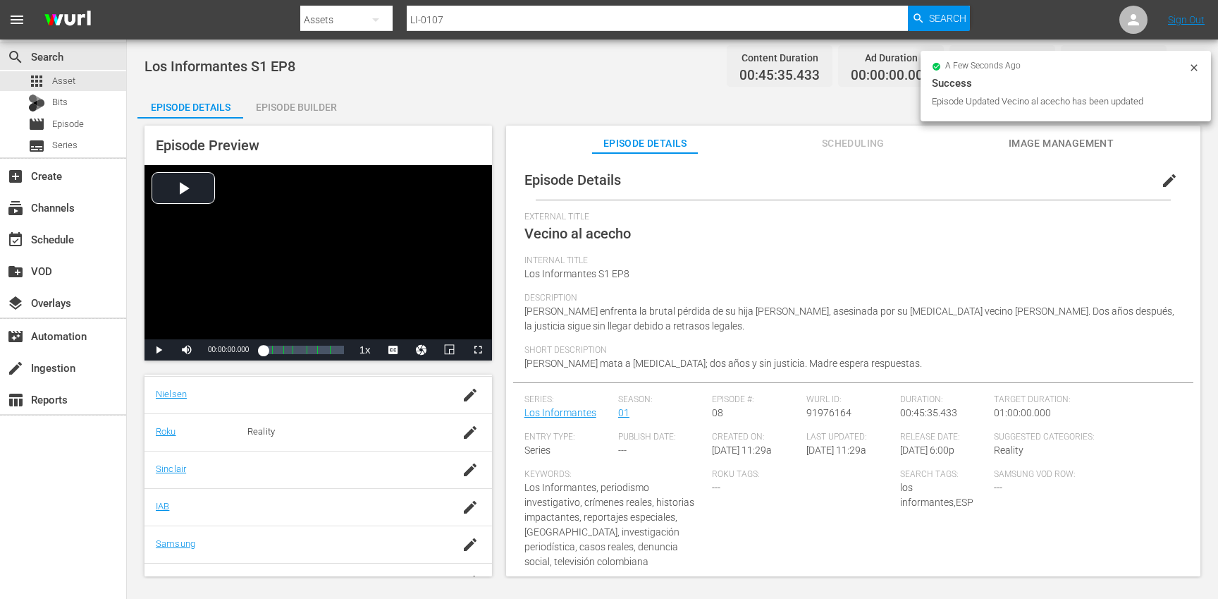
scroll to position [243, 0]
click at [466, 539] on icon "button" at bounding box center [470, 542] width 17 height 17
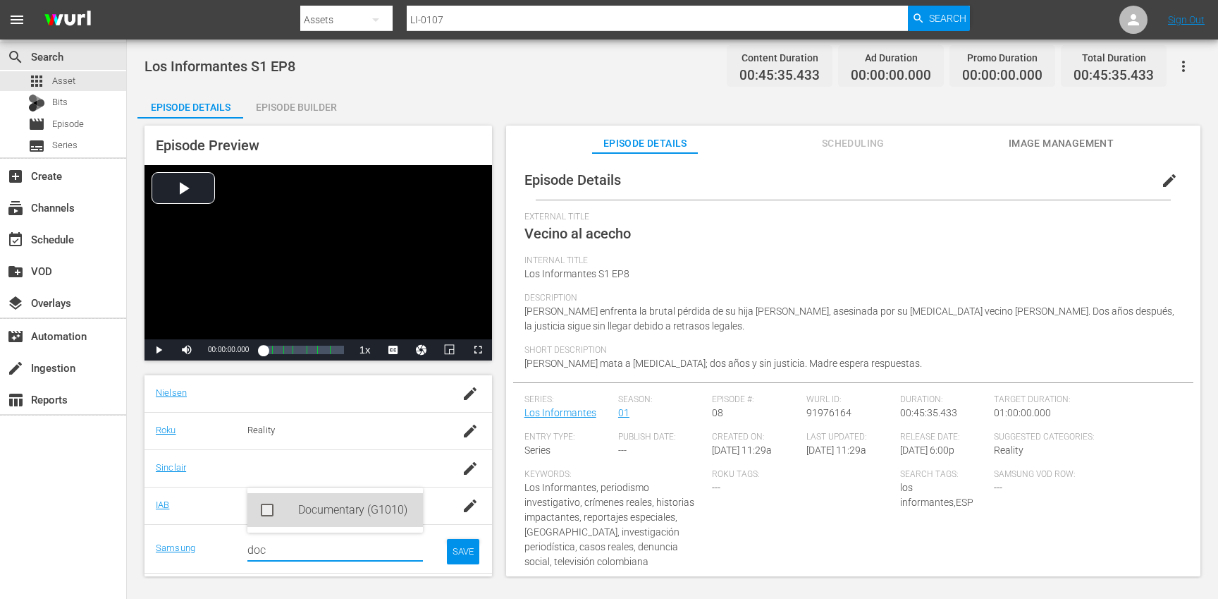
click at [344, 515] on div "Documentary (G1010)" at bounding box center [355, 510] width 114 height 34
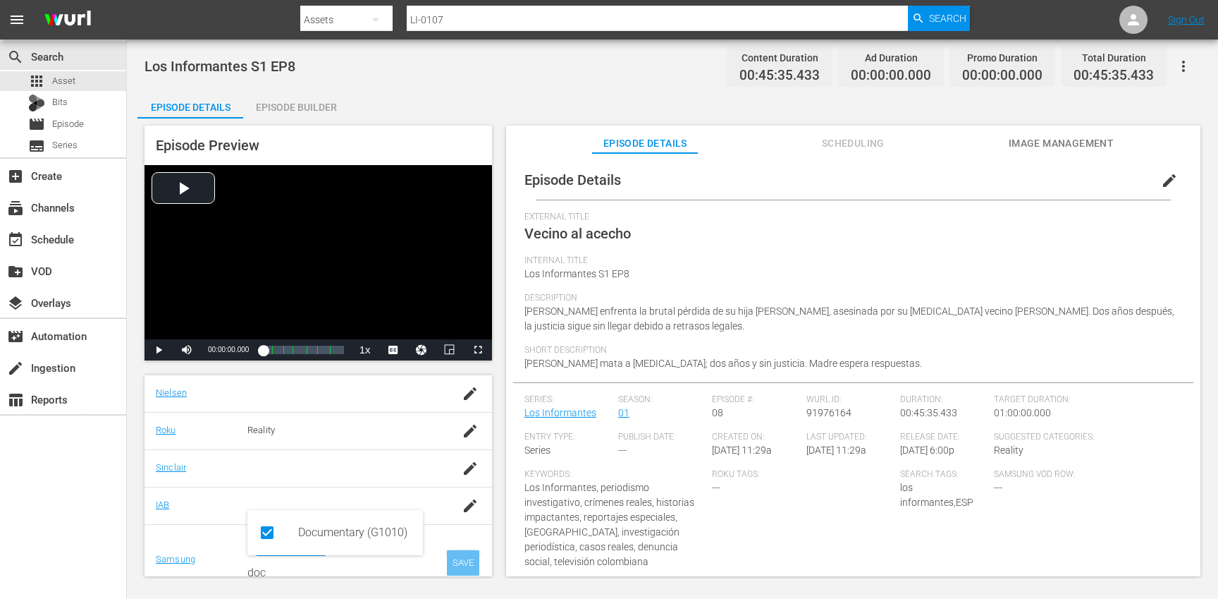
type input "doc"
click at [466, 564] on div "SAVE" at bounding box center [463, 562] width 32 height 25
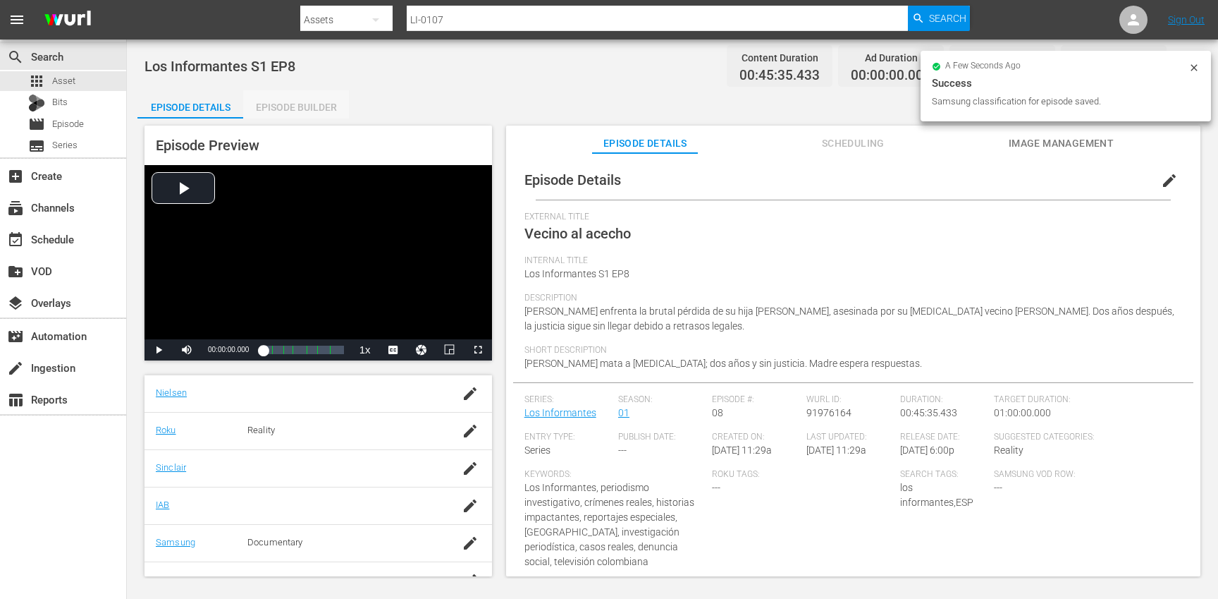
click at [308, 110] on div "Episode Builder" at bounding box center [296, 107] width 106 height 34
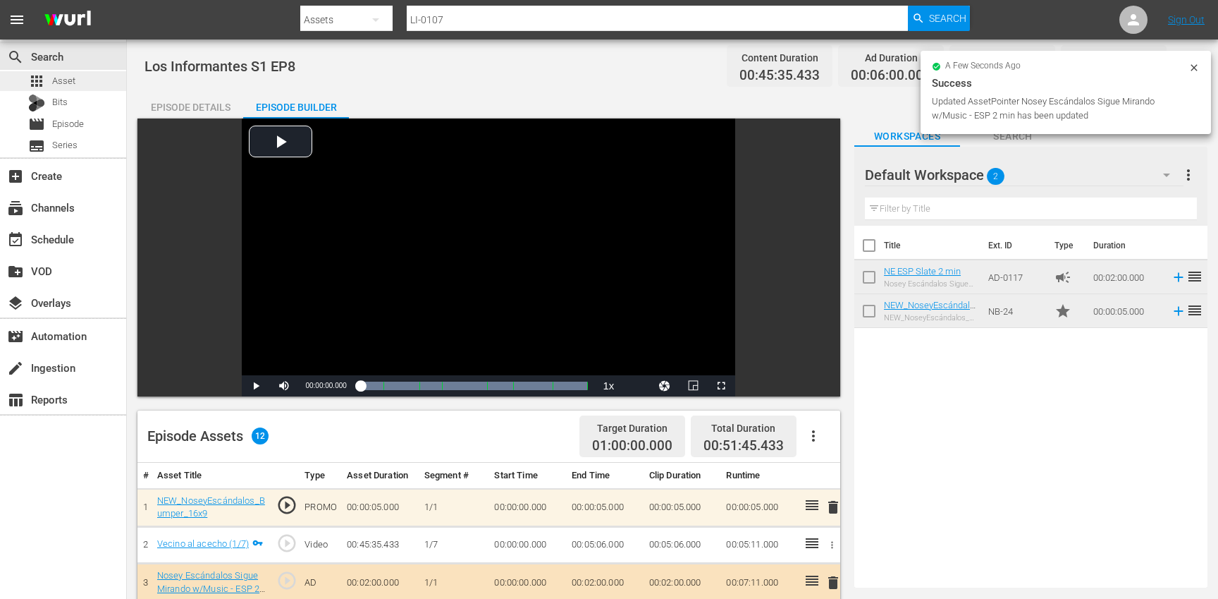
click at [93, 87] on div "apps Asset" at bounding box center [63, 81] width 126 height 20
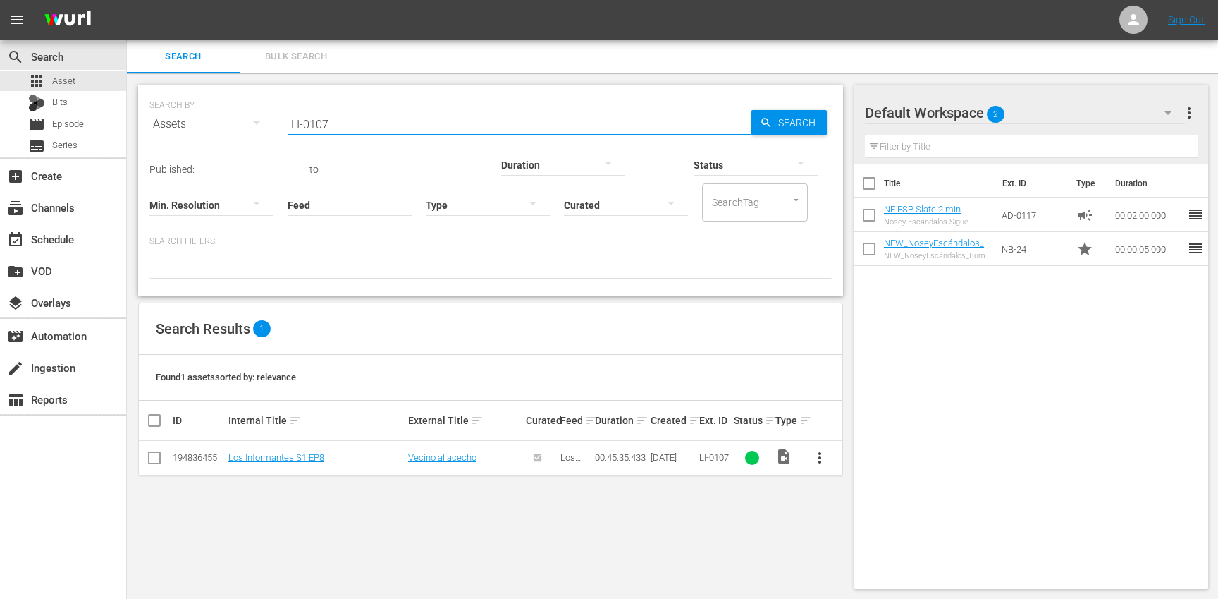
click at [419, 114] on input "LI-0107" at bounding box center [520, 124] width 464 height 34
paste input "8"
type input "LI-0108"
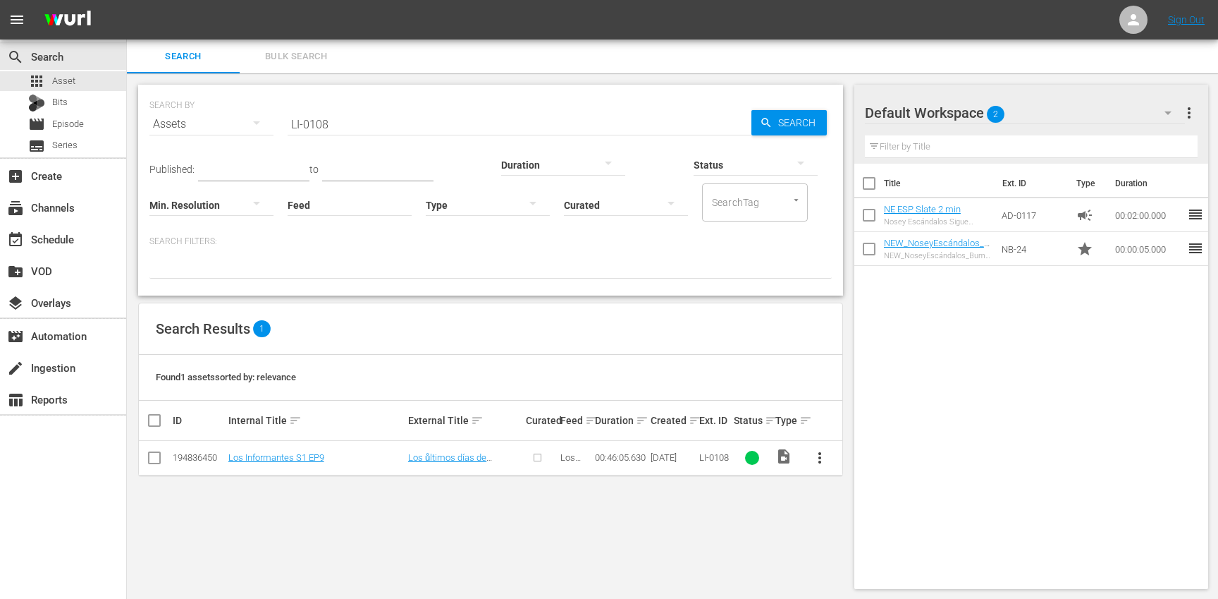
click at [828, 458] on button "more_vert" at bounding box center [820, 458] width 34 height 34
click at [881, 559] on div "Episode" at bounding box center [896, 565] width 96 height 34
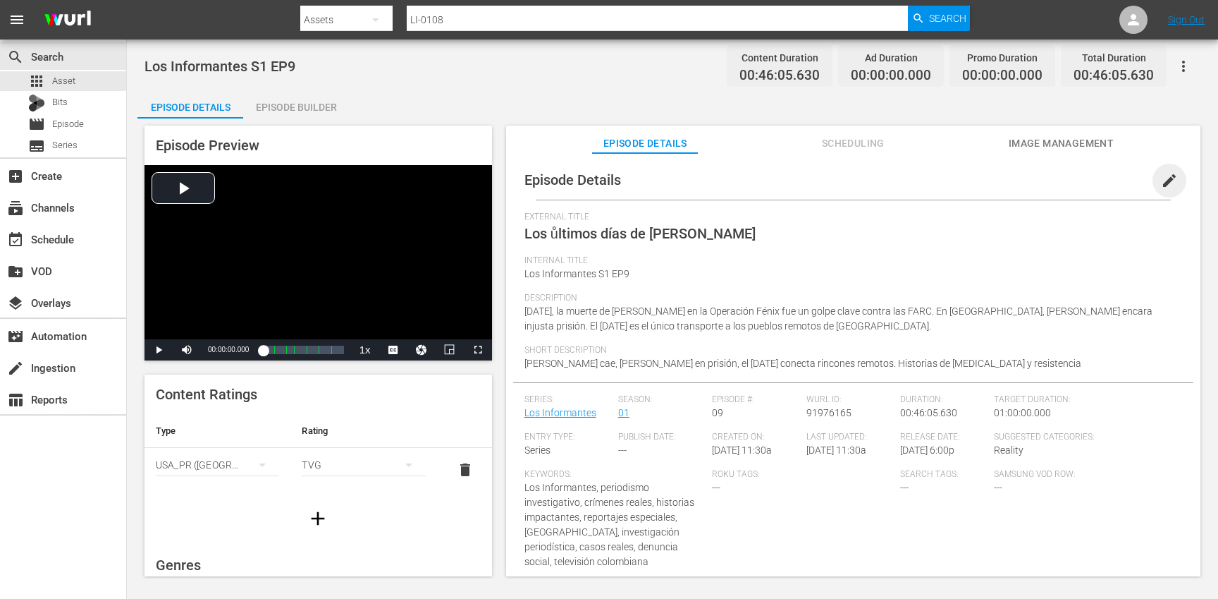
click at [1161, 185] on span "edit" at bounding box center [1169, 180] width 17 height 17
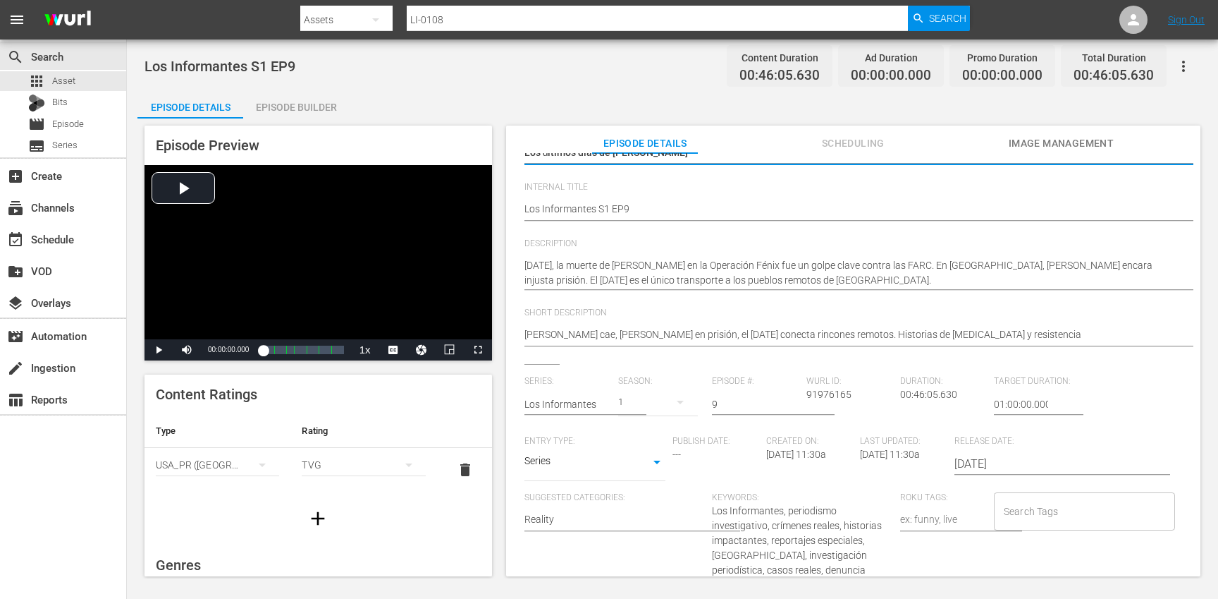
scroll to position [106, 0]
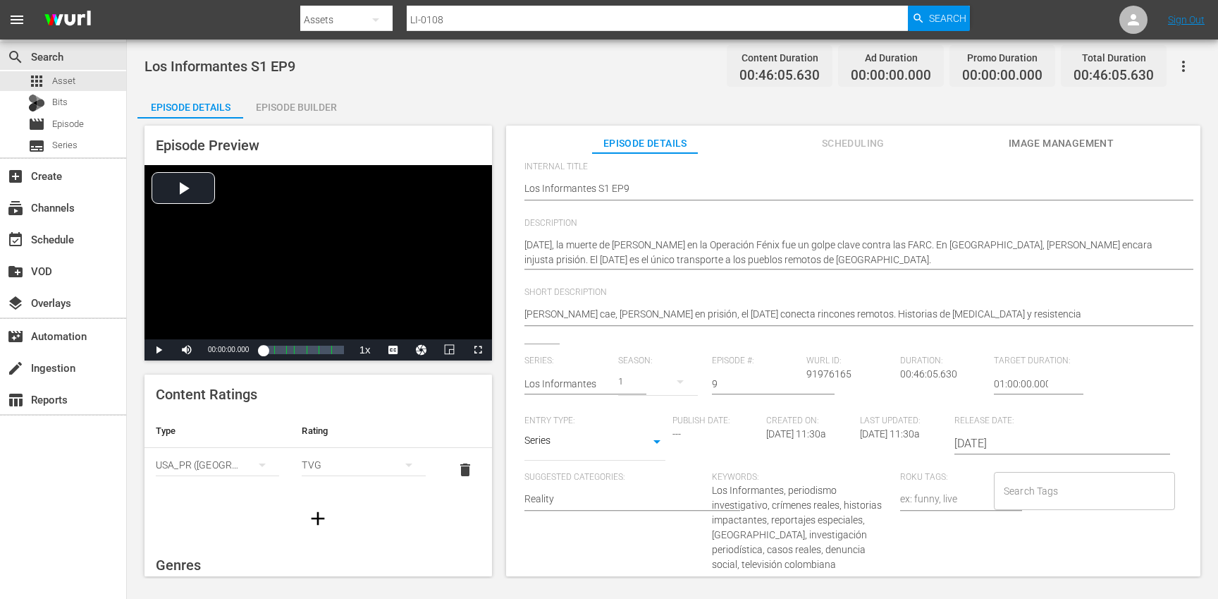
click at [1012, 473] on div "Search Tags" at bounding box center [1084, 491] width 181 height 38
type input "los"
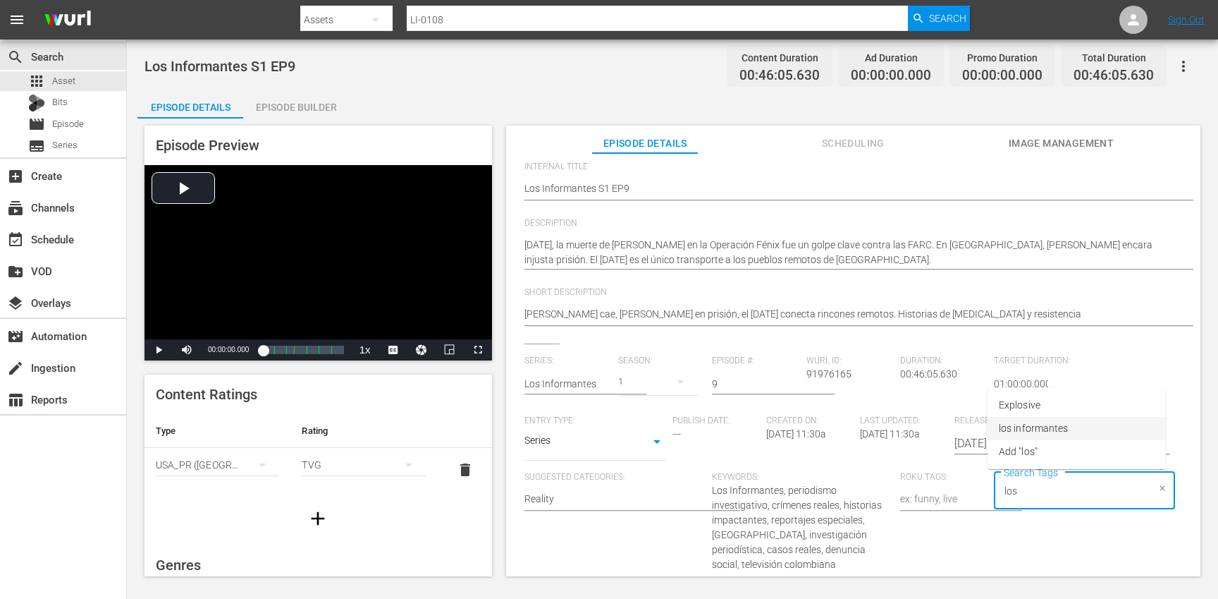
click at [1053, 431] on span "los informantes" at bounding box center [1033, 428] width 69 height 15
type input "es"
click at [1047, 435] on li "ESP" at bounding box center [1077, 432] width 178 height 23
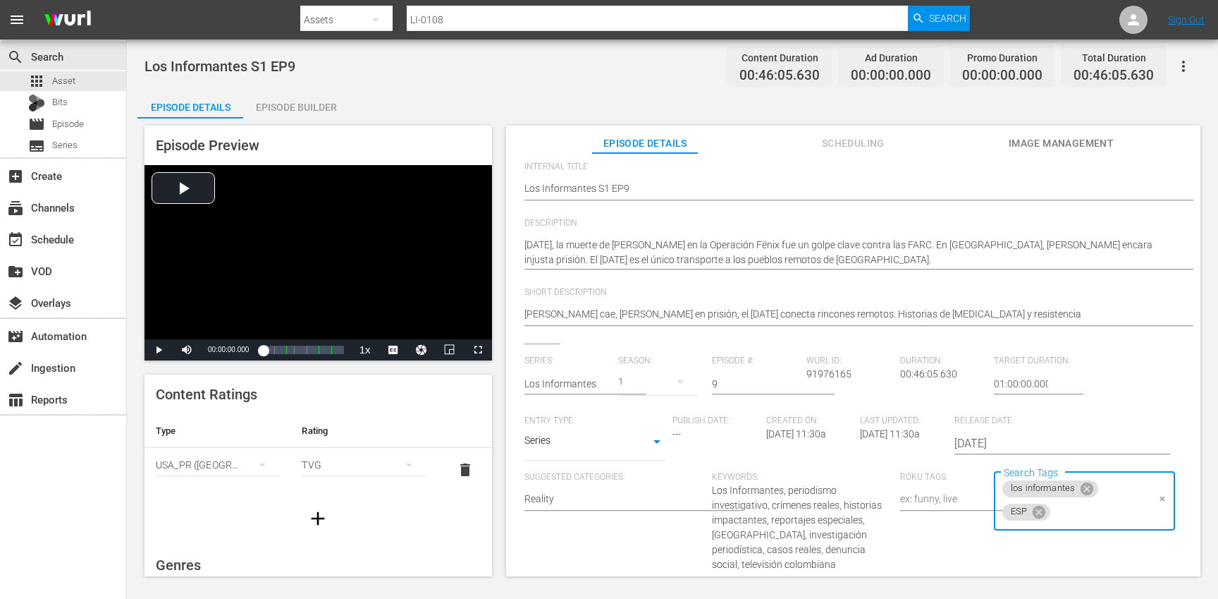
scroll to position [0, 0]
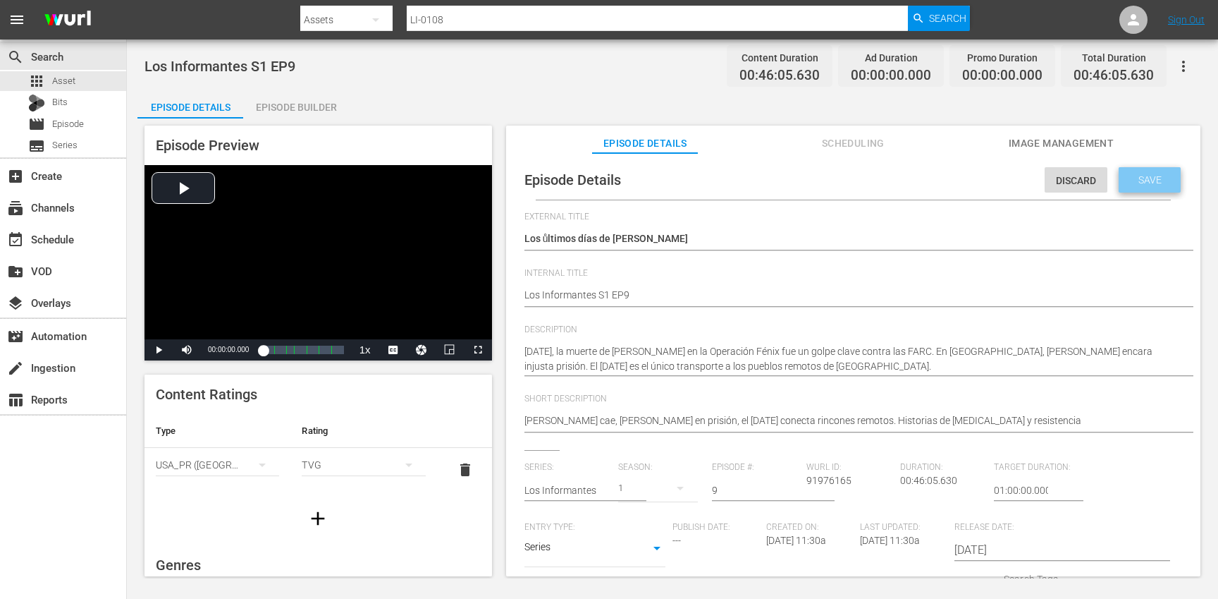
click at [1138, 185] on span "Save" at bounding box center [1150, 179] width 46 height 11
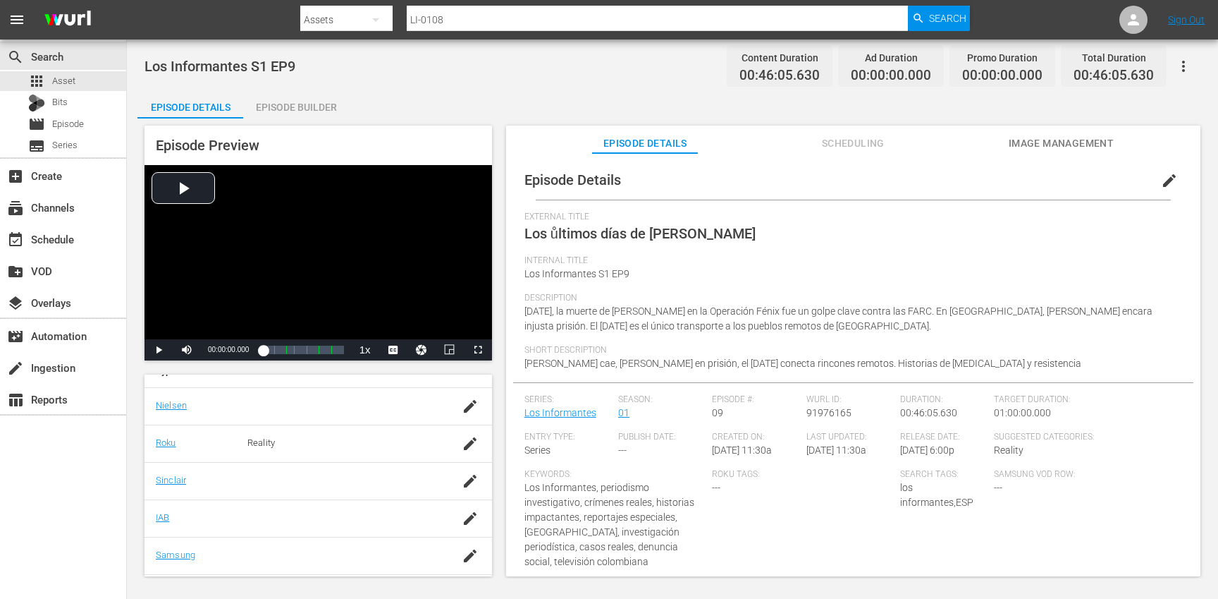
scroll to position [247, 0]
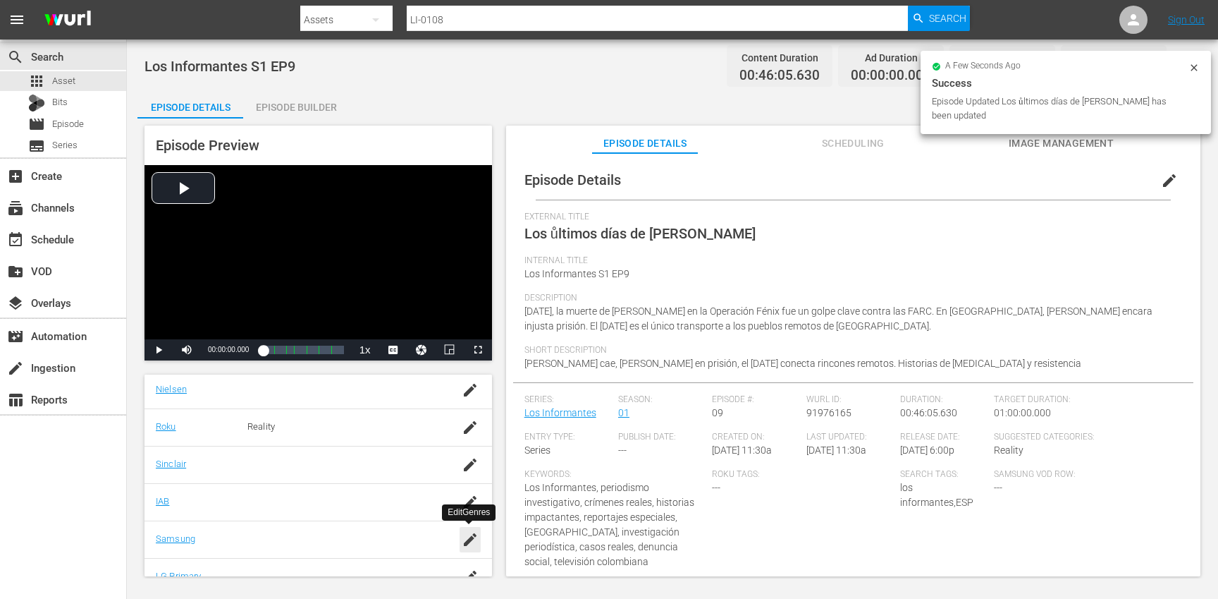
click at [474, 538] on icon "button" at bounding box center [470, 539] width 17 height 17
type input "ente"
click at [461, 542] on div "SAVE" at bounding box center [463, 547] width 32 height 25
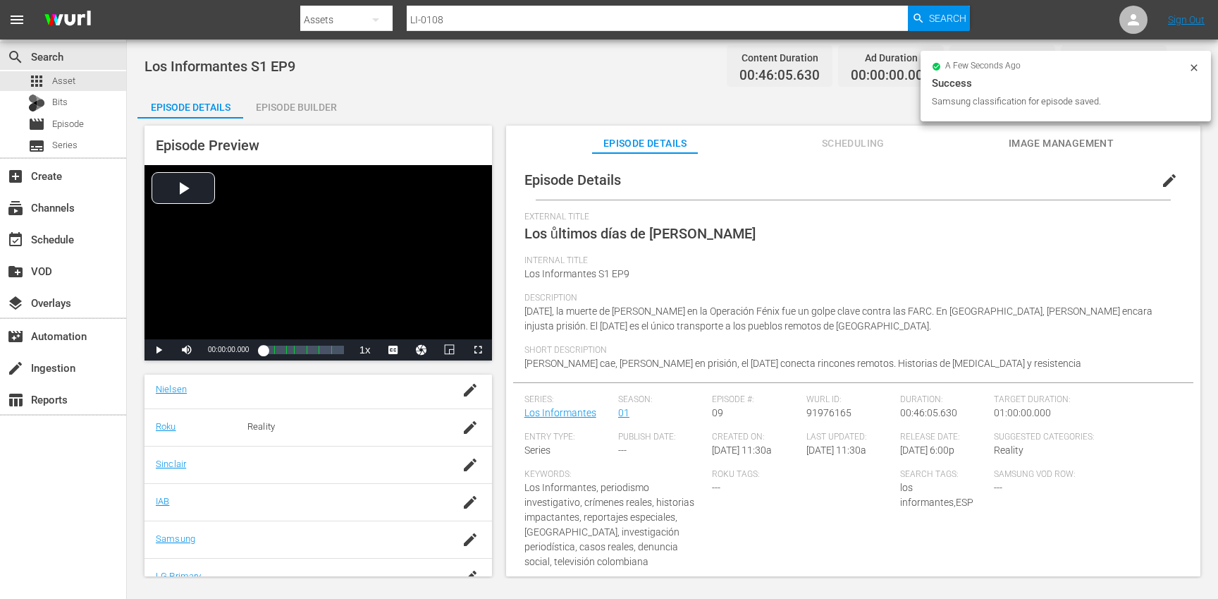
click at [293, 111] on div "Episode Builder" at bounding box center [296, 107] width 106 height 34
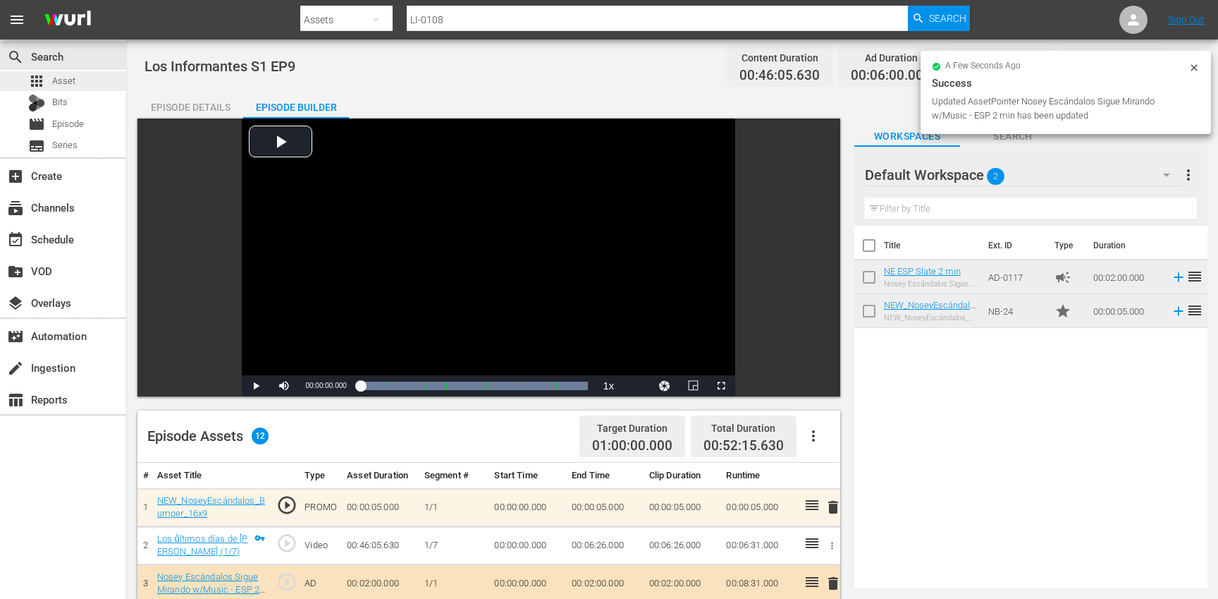
click at [85, 80] on div "apps Asset" at bounding box center [63, 81] width 126 height 20
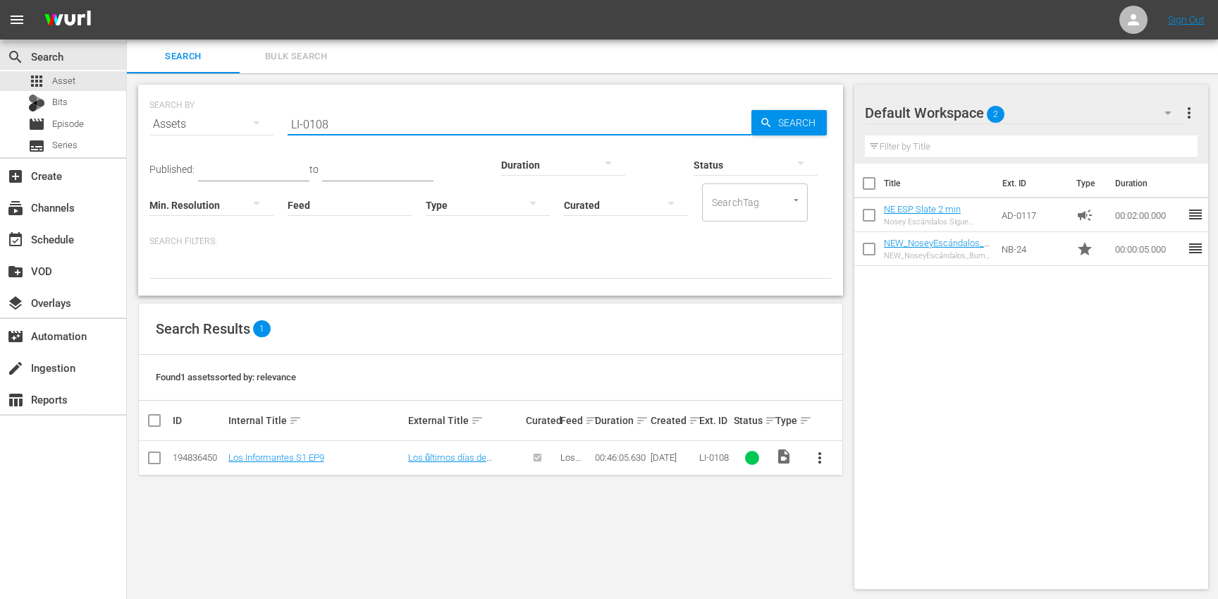
click at [372, 121] on input "LI-0108" at bounding box center [520, 124] width 464 height 34
paste input "9"
type input "LI-0109"
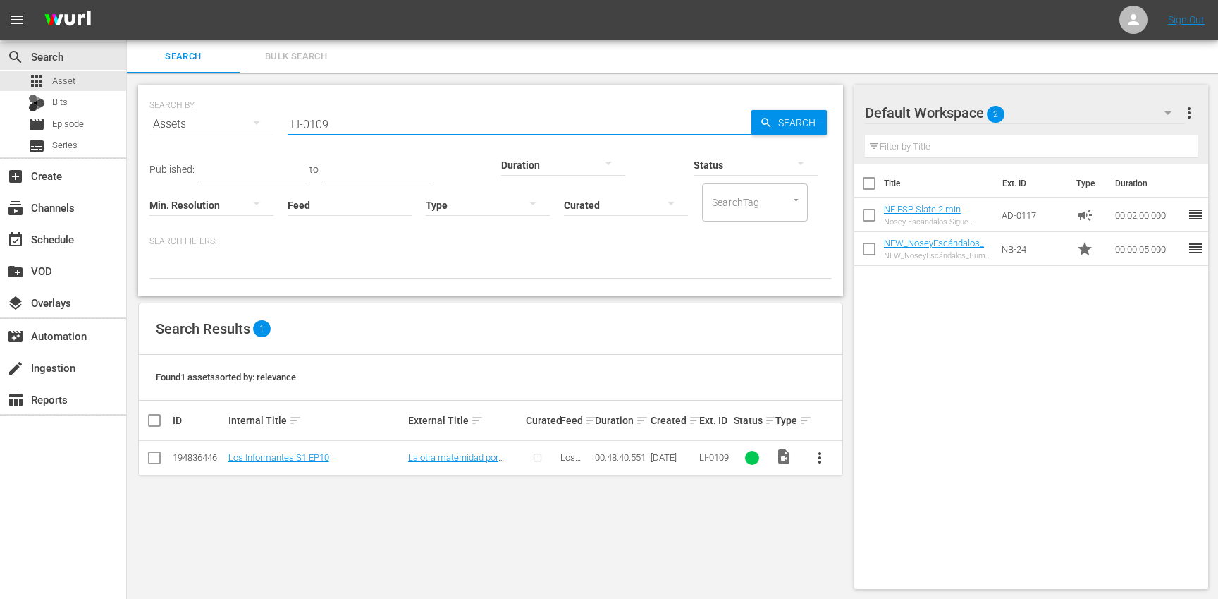
click at [821, 450] on span "more_vert" at bounding box center [819, 457] width 17 height 17
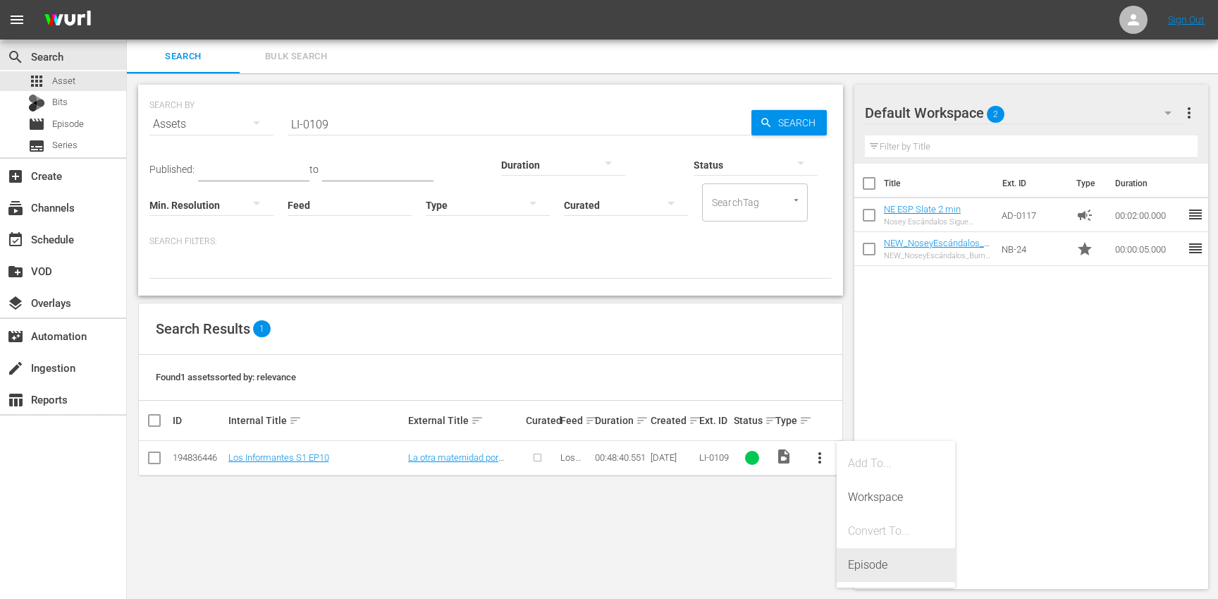
click at [879, 556] on div "Episode" at bounding box center [896, 565] width 96 height 34
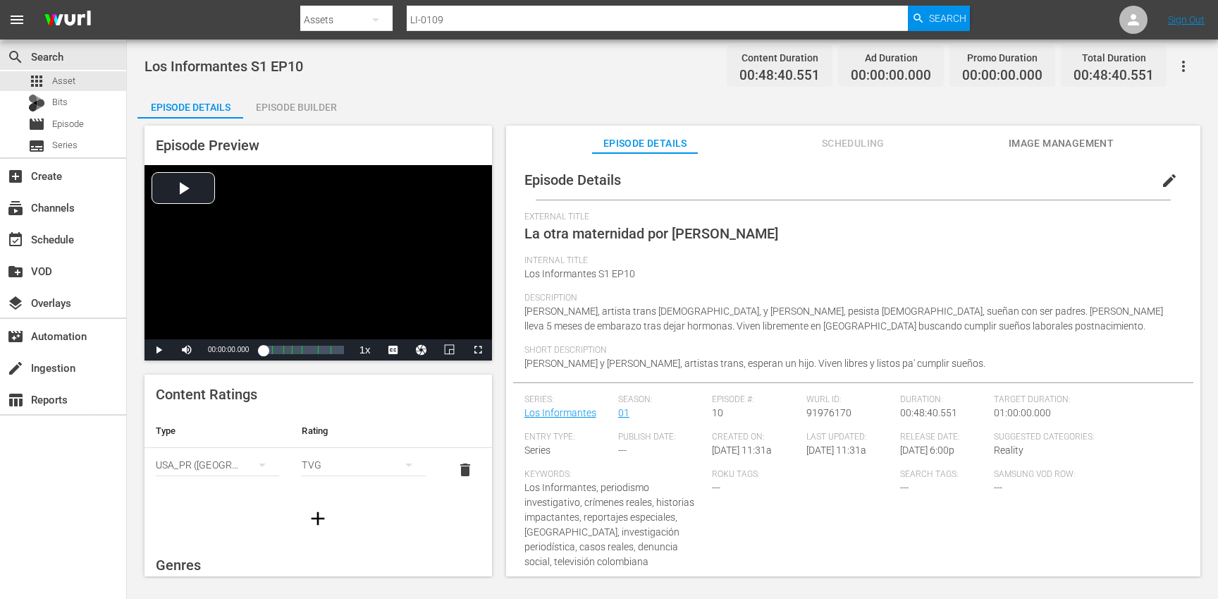
click at [1163, 185] on span "edit" at bounding box center [1169, 180] width 17 height 17
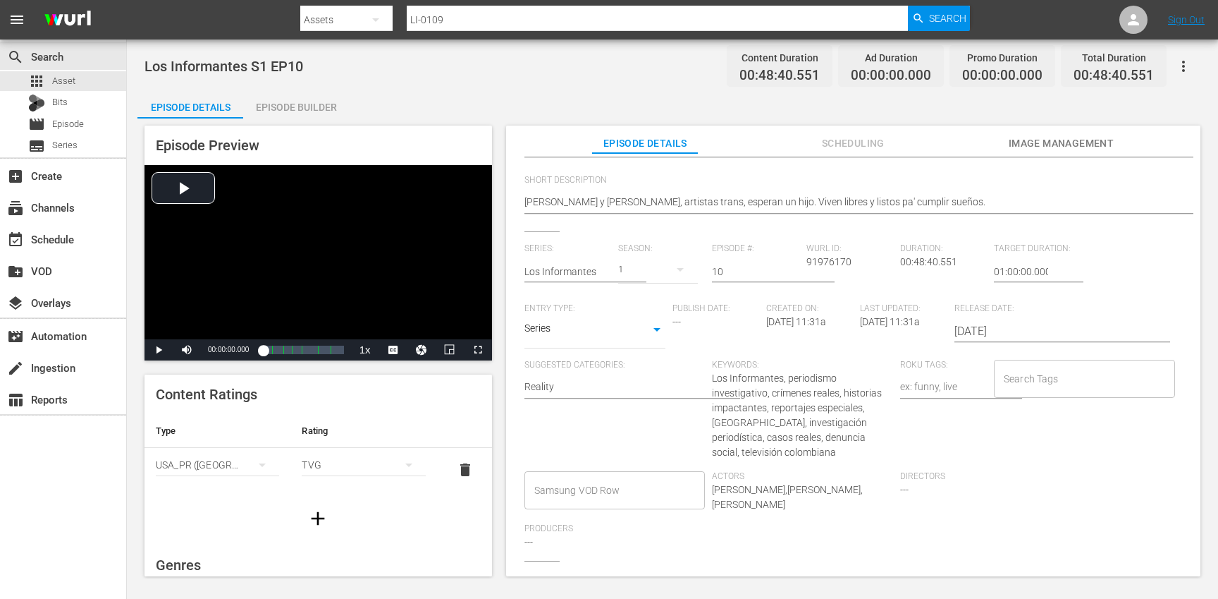
scroll to position [263, 0]
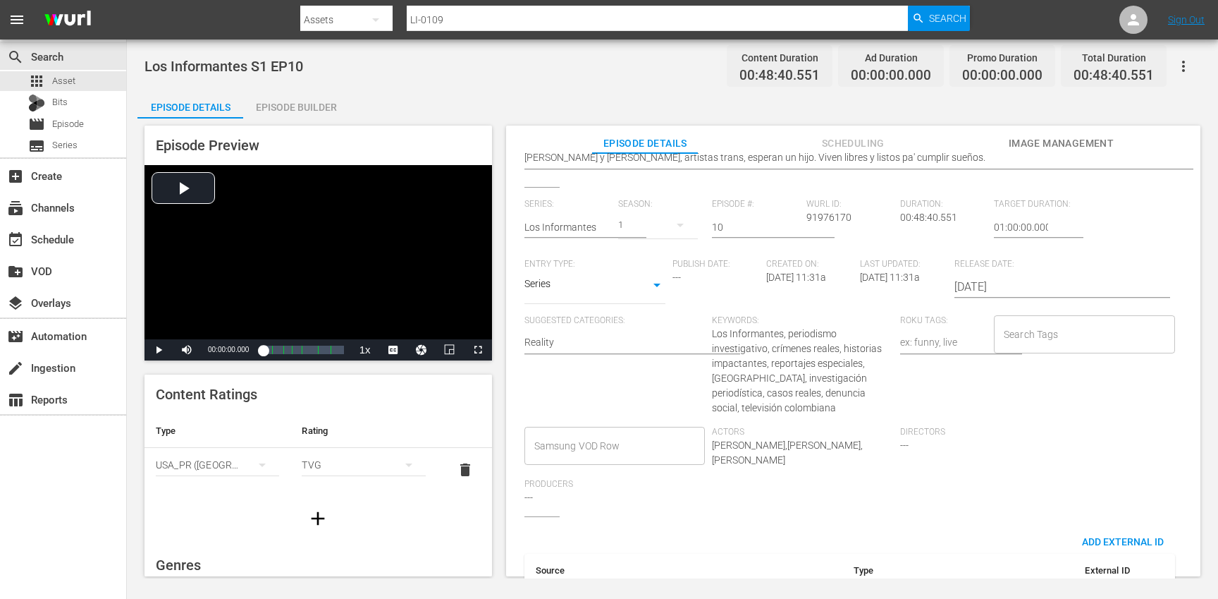
click at [1039, 321] on input "Search Tags" at bounding box center [1073, 333] width 147 height 25
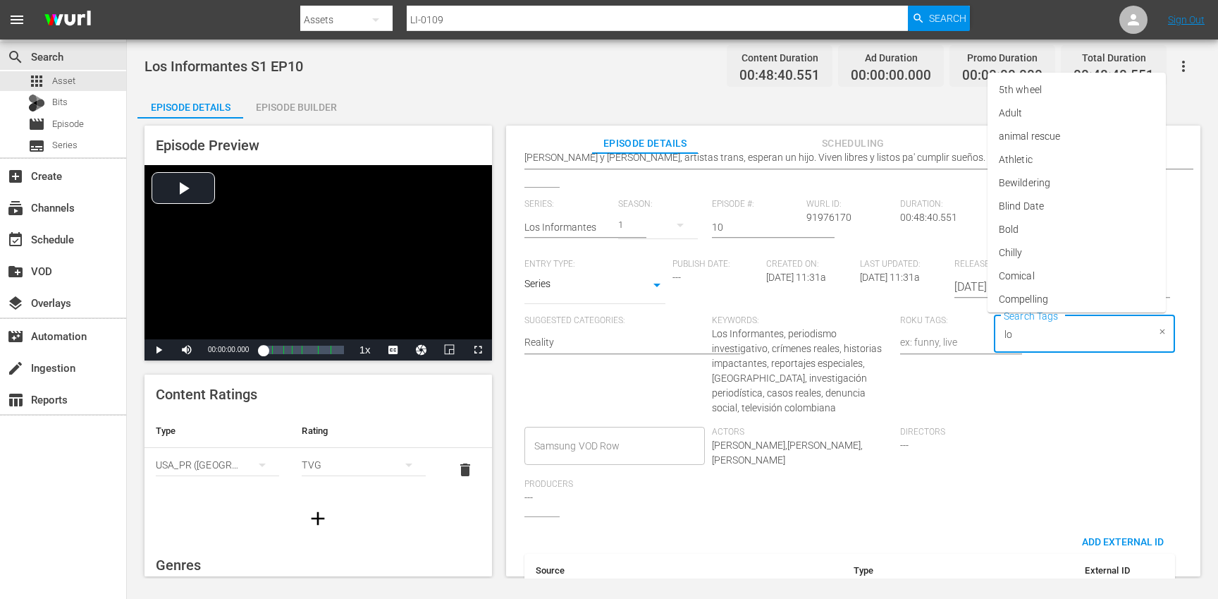
type input "los"
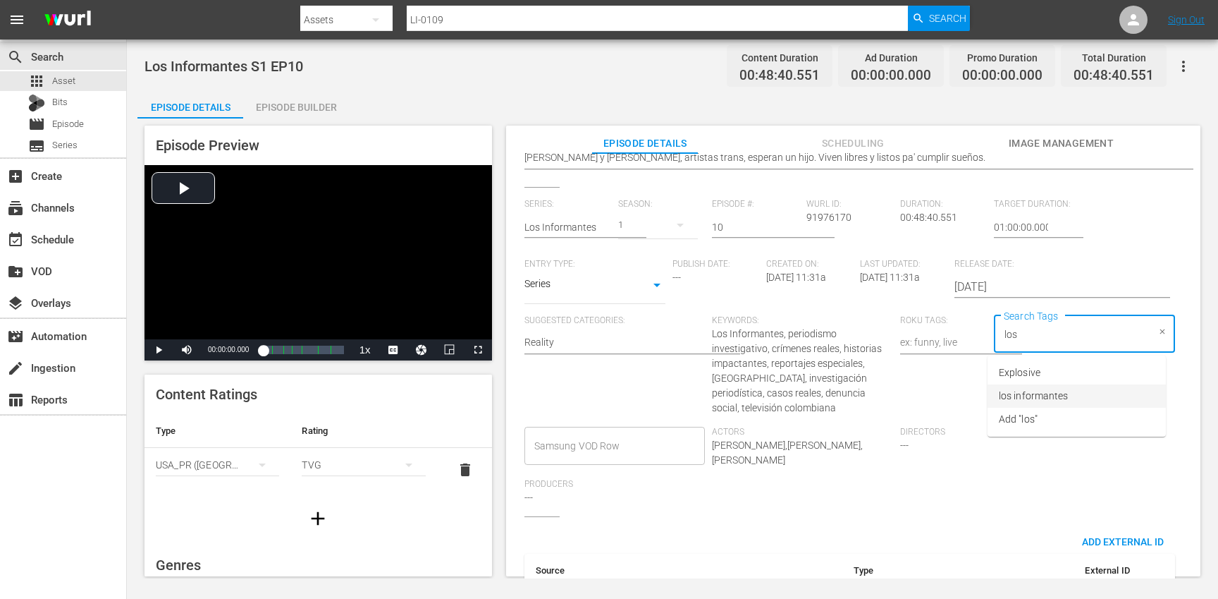
click at [1055, 391] on span "los informantes" at bounding box center [1033, 395] width 69 height 15
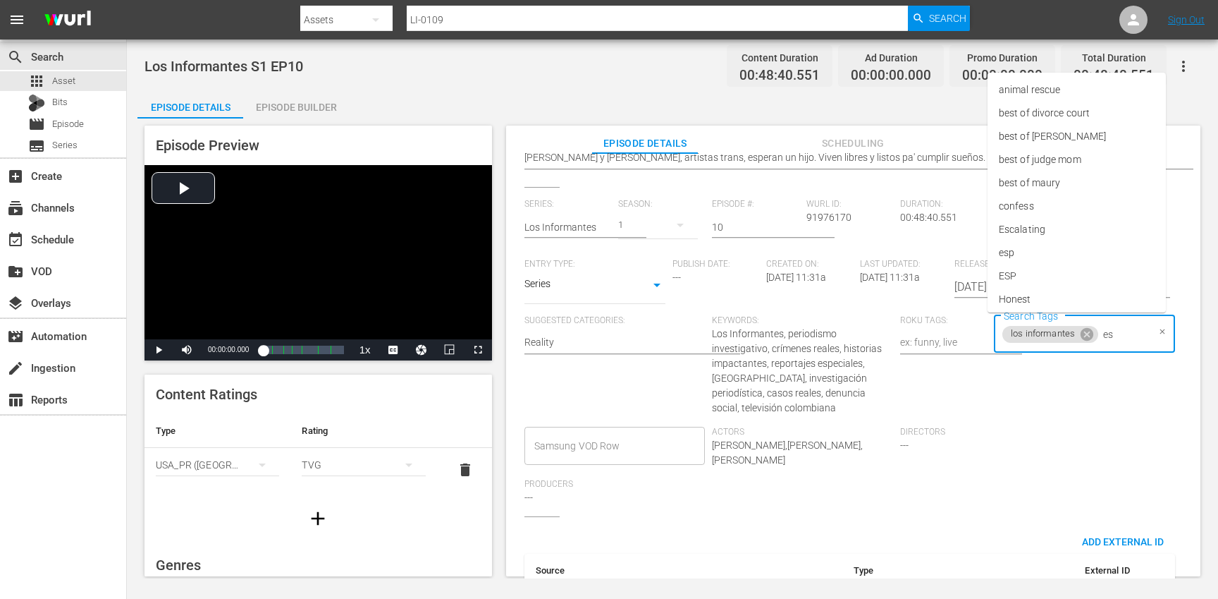
type input "esp"
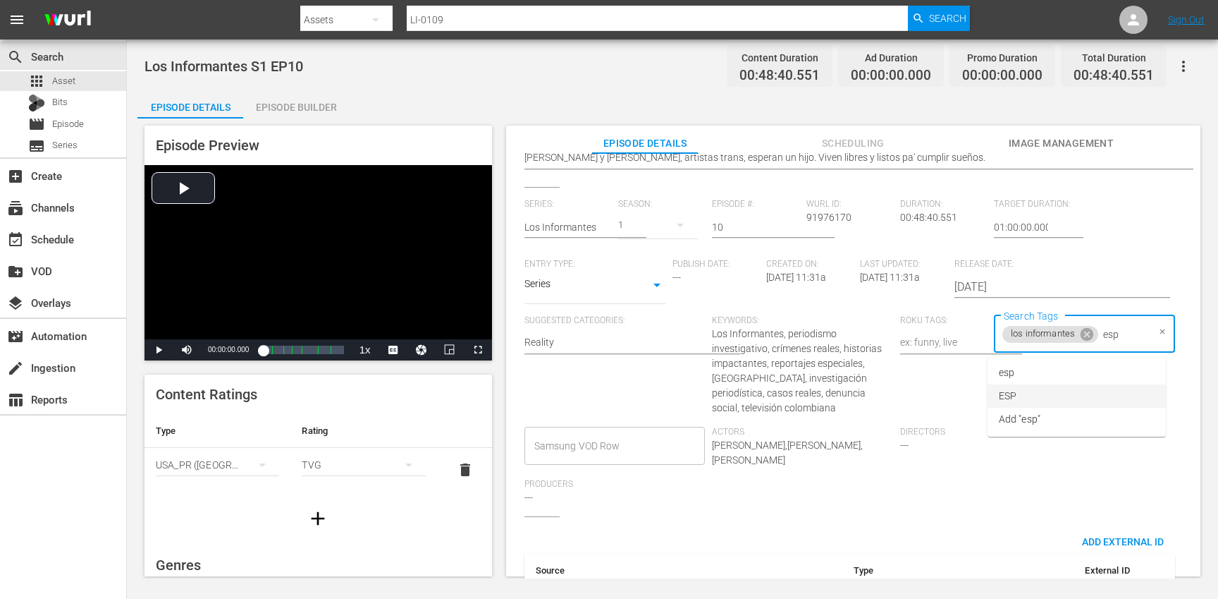
click at [1041, 397] on li "ESP" at bounding box center [1077, 395] width 178 height 23
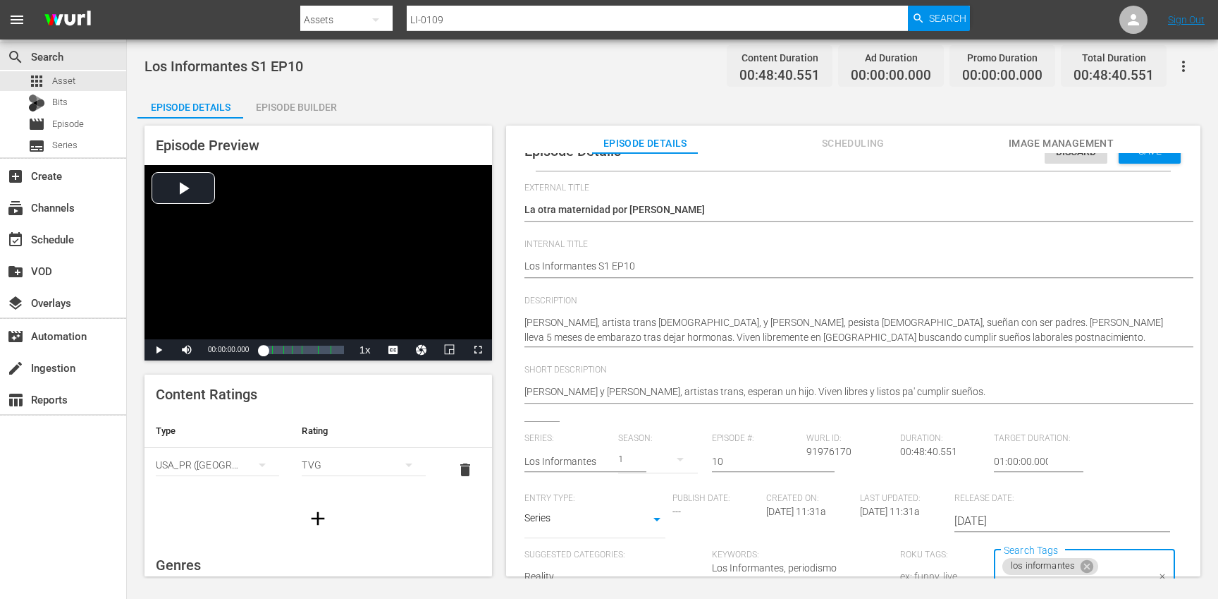
scroll to position [0, 0]
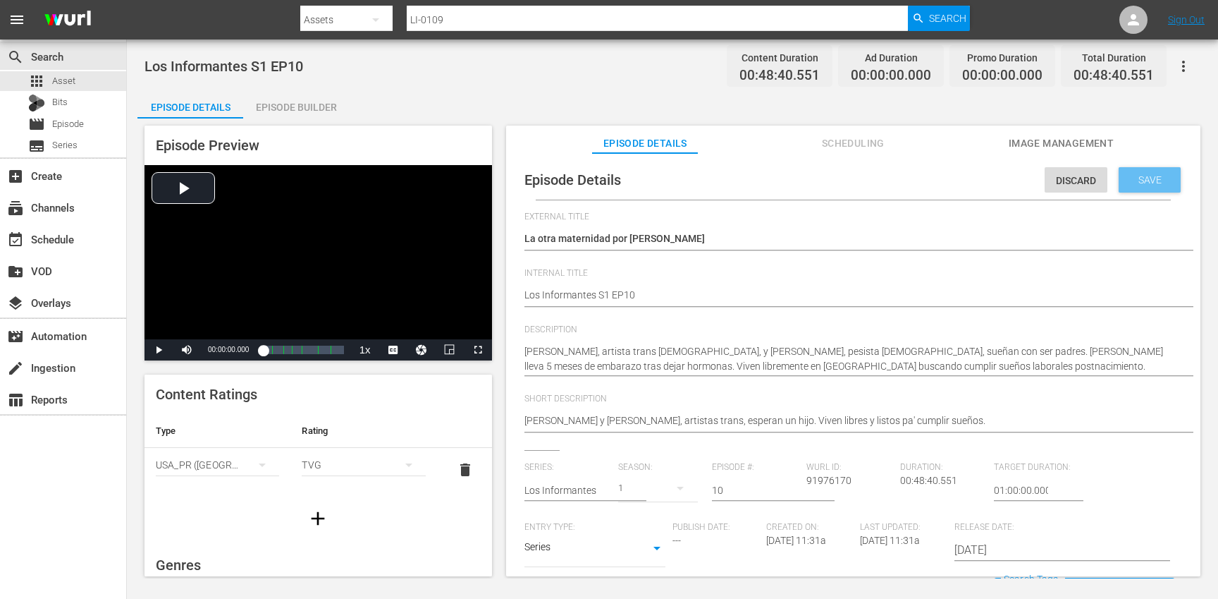
click at [1127, 182] on span "Save" at bounding box center [1150, 179] width 46 height 11
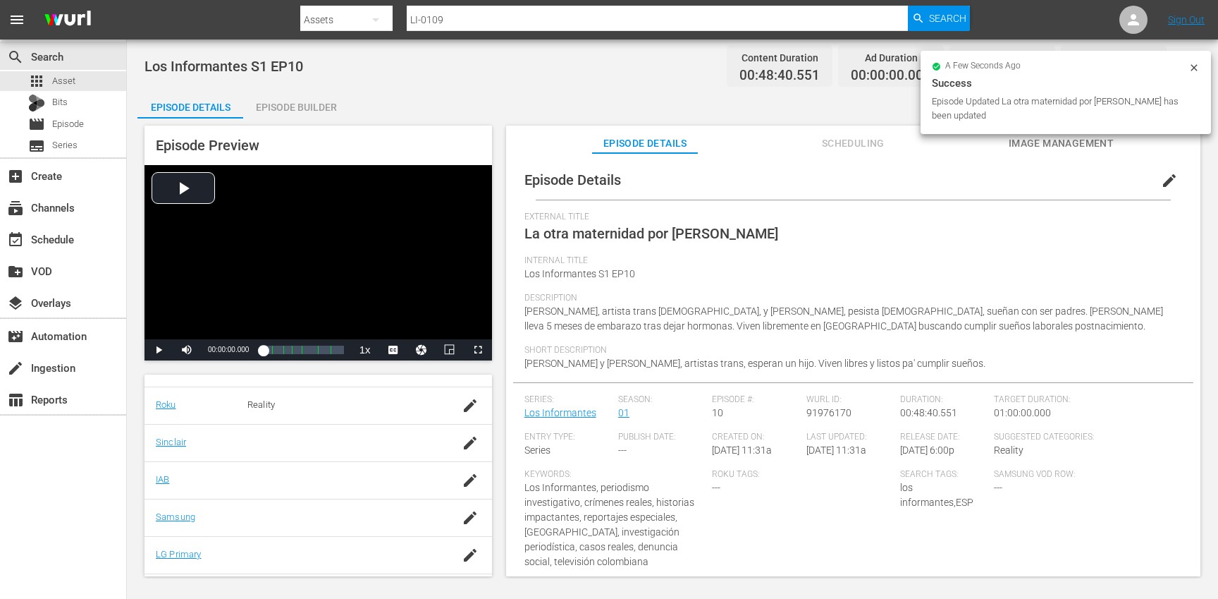
scroll to position [272, 0]
click at [474, 517] on icon "button" at bounding box center [470, 513] width 17 height 17
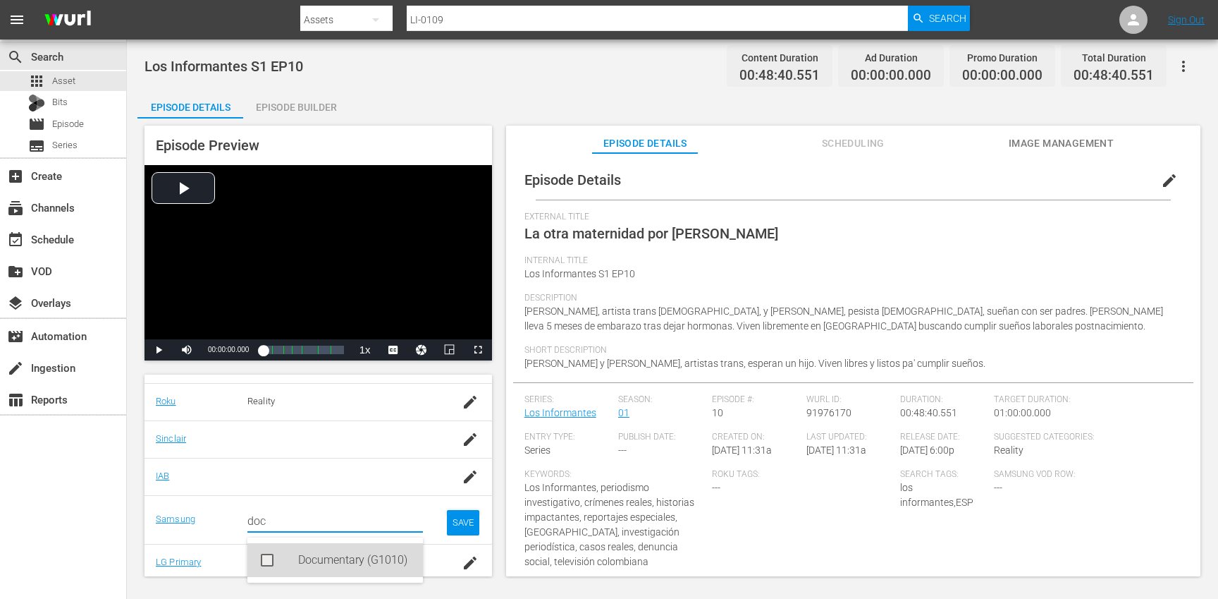
click at [353, 554] on div "Documentary (G1010)" at bounding box center [355, 560] width 114 height 34
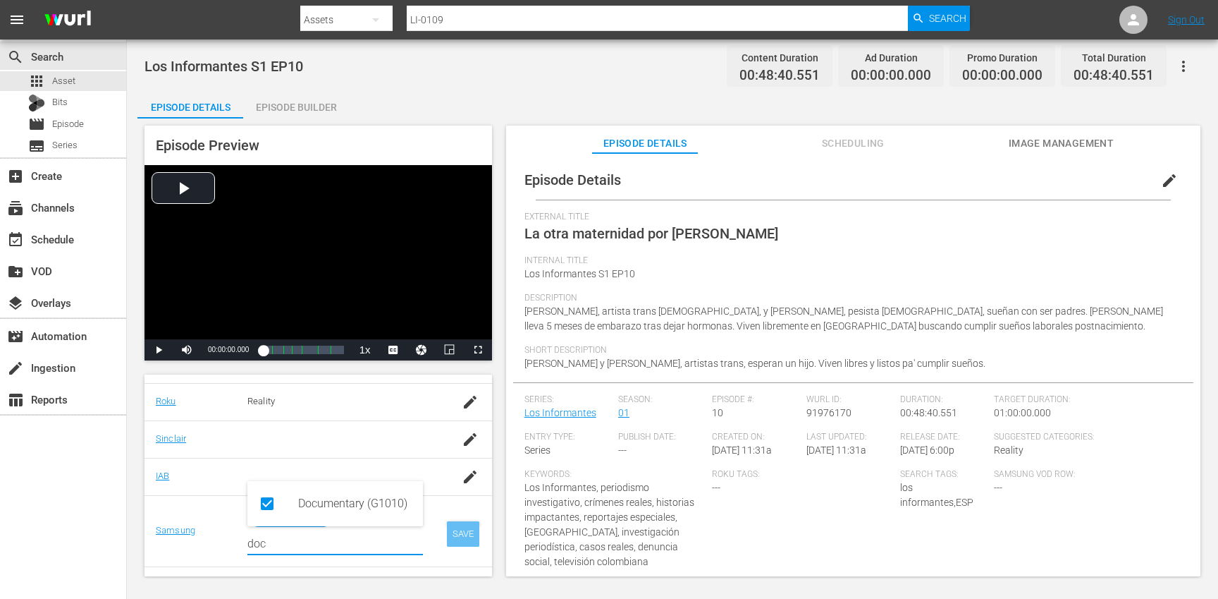
type input "doc"
click at [457, 527] on div "SAVE" at bounding box center [463, 533] width 32 height 25
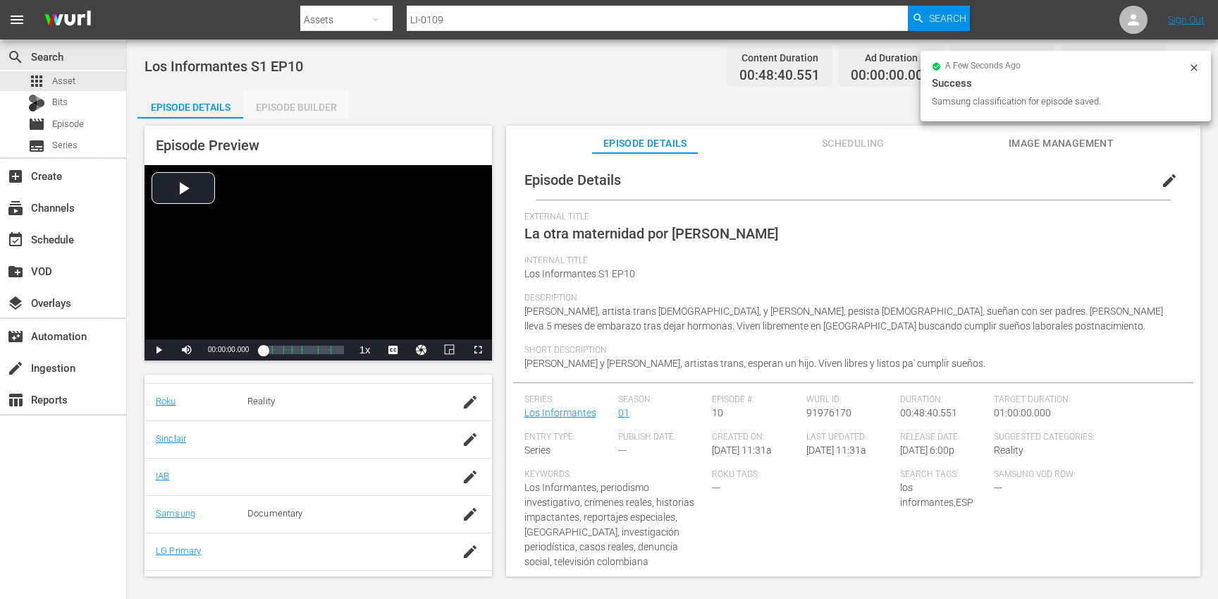
click at [314, 98] on div "Episode Builder" at bounding box center [296, 107] width 106 height 34
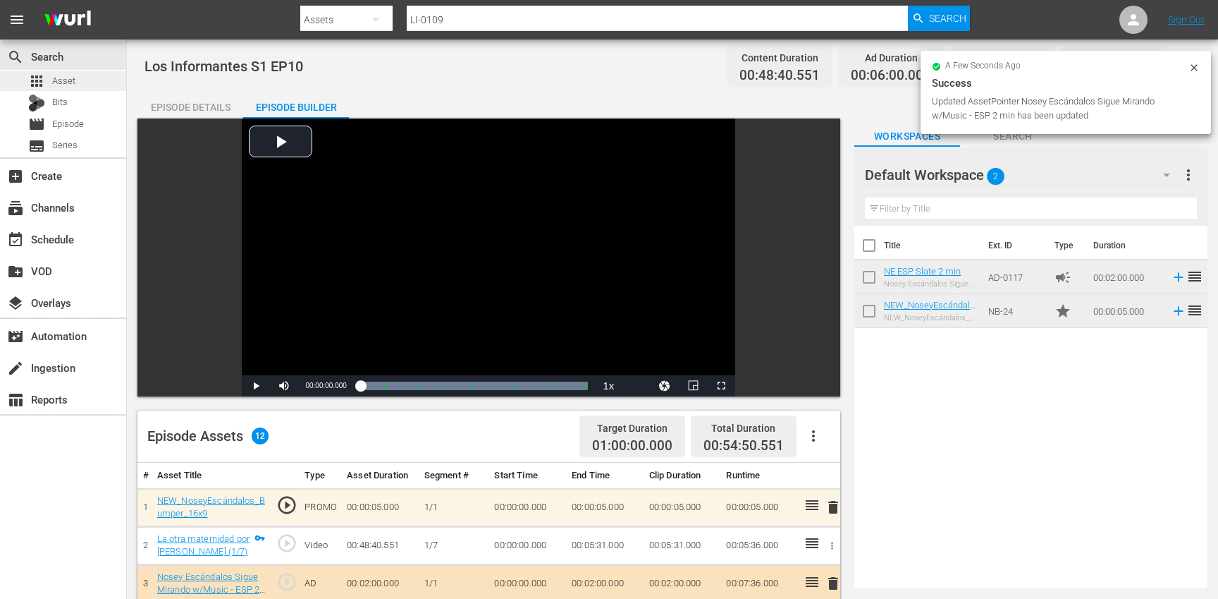
click at [94, 82] on div "apps Asset" at bounding box center [63, 81] width 126 height 20
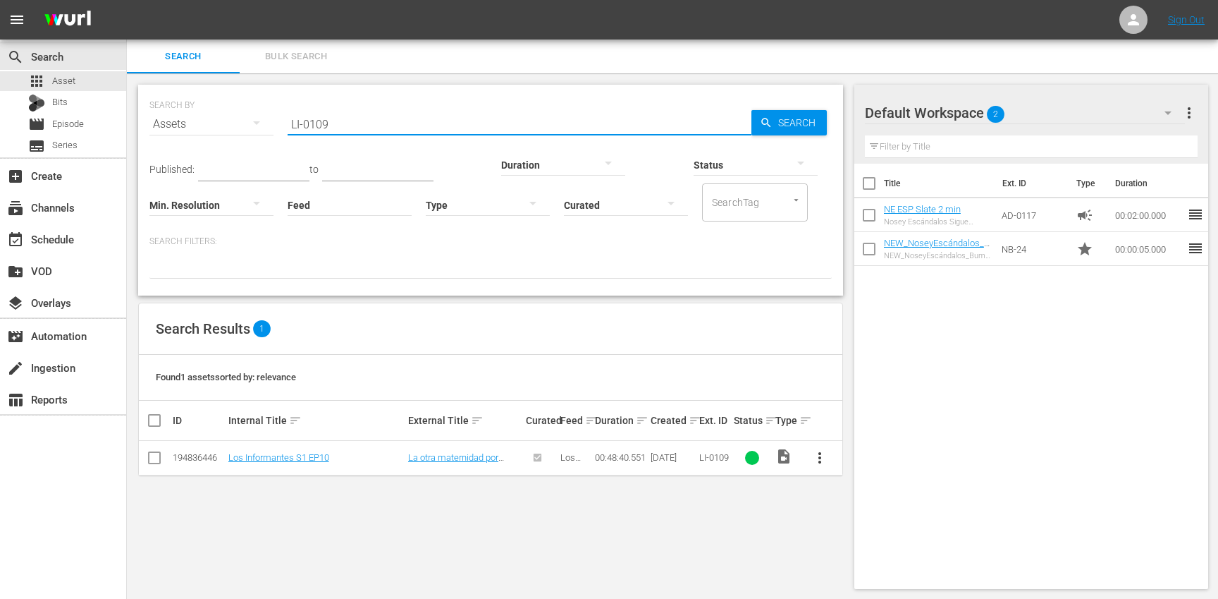
click at [375, 122] on input "LI-0109" at bounding box center [520, 124] width 464 height 34
paste input "10"
type input "LI-0110"
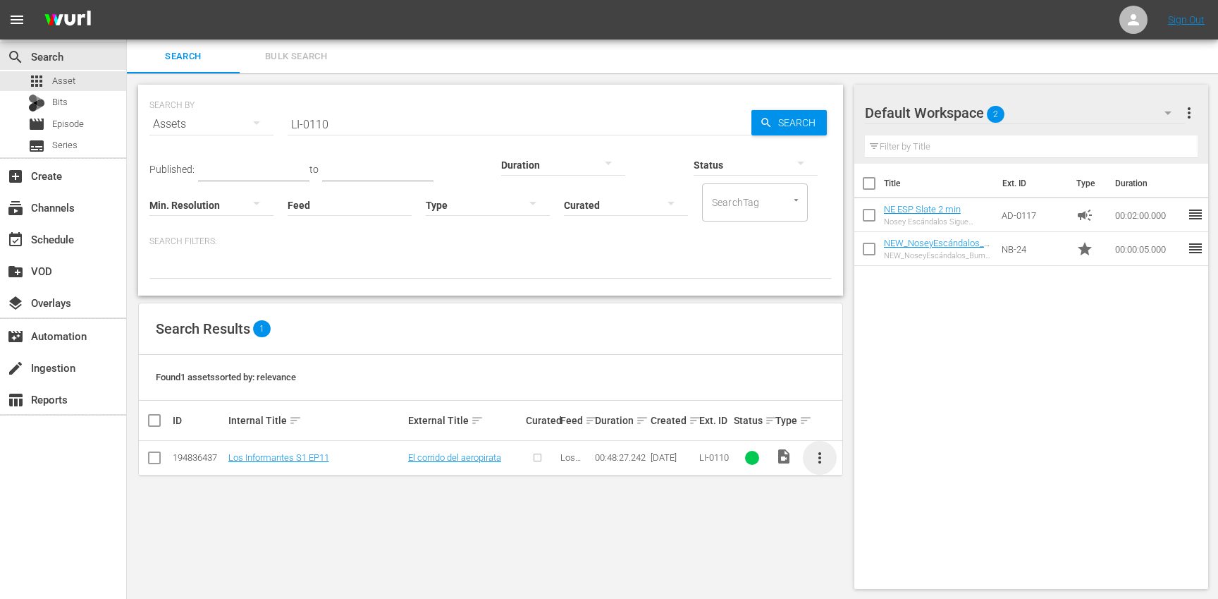
click at [822, 461] on span "more_vert" at bounding box center [819, 457] width 17 height 17
click at [883, 560] on div "Episode" at bounding box center [896, 565] width 96 height 34
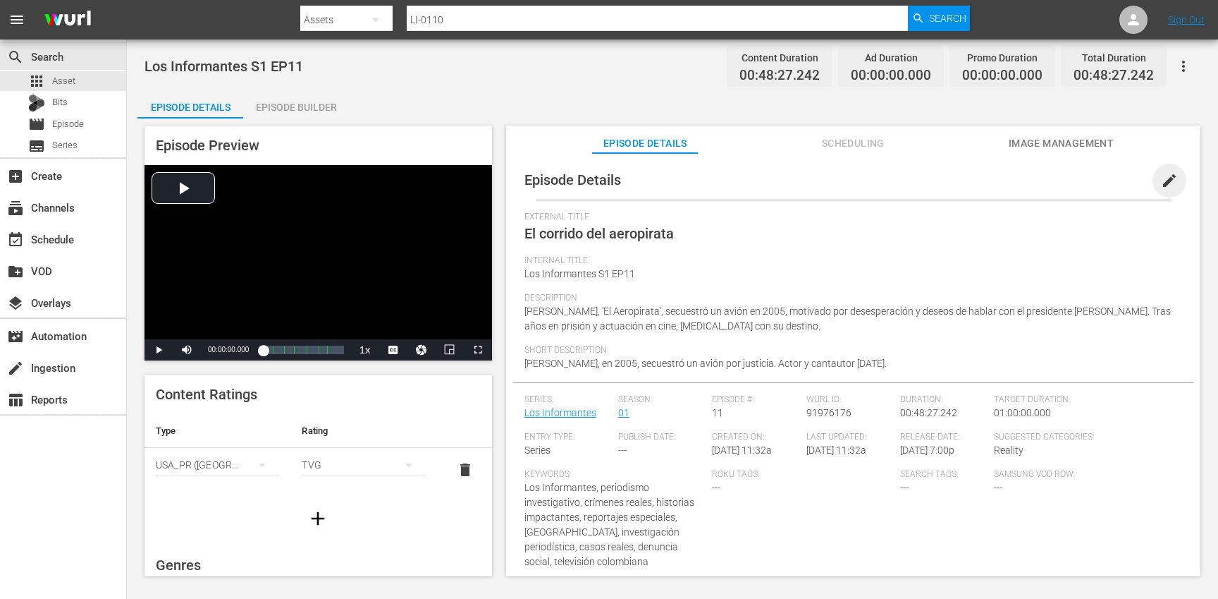
click at [1166, 180] on span "edit" at bounding box center [1169, 180] width 17 height 17
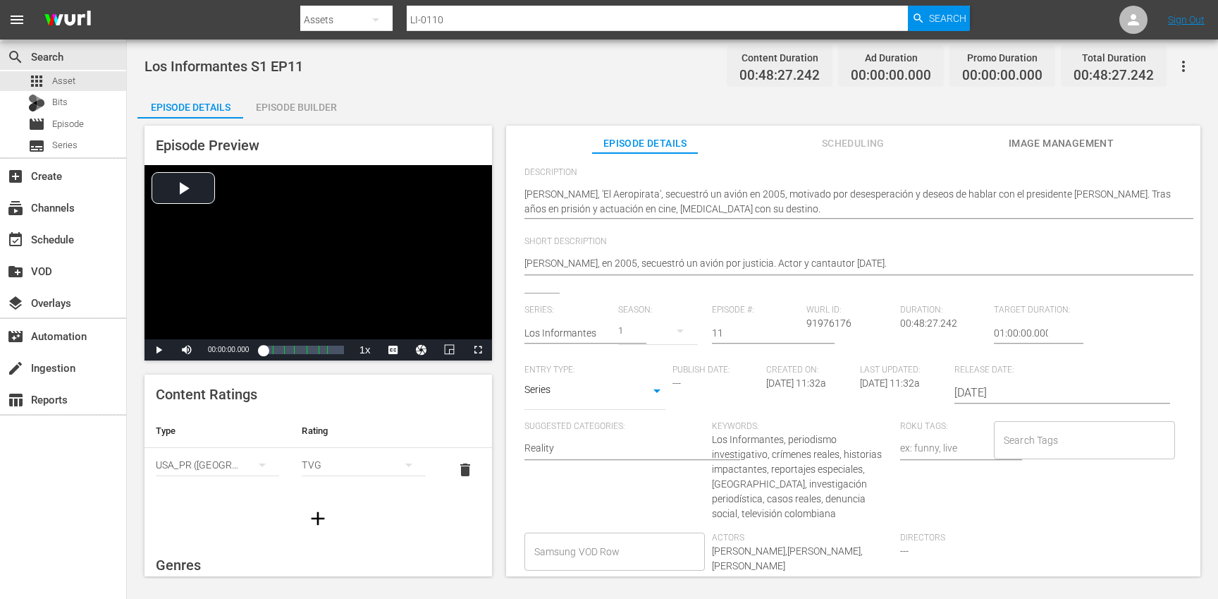
scroll to position [183, 0]
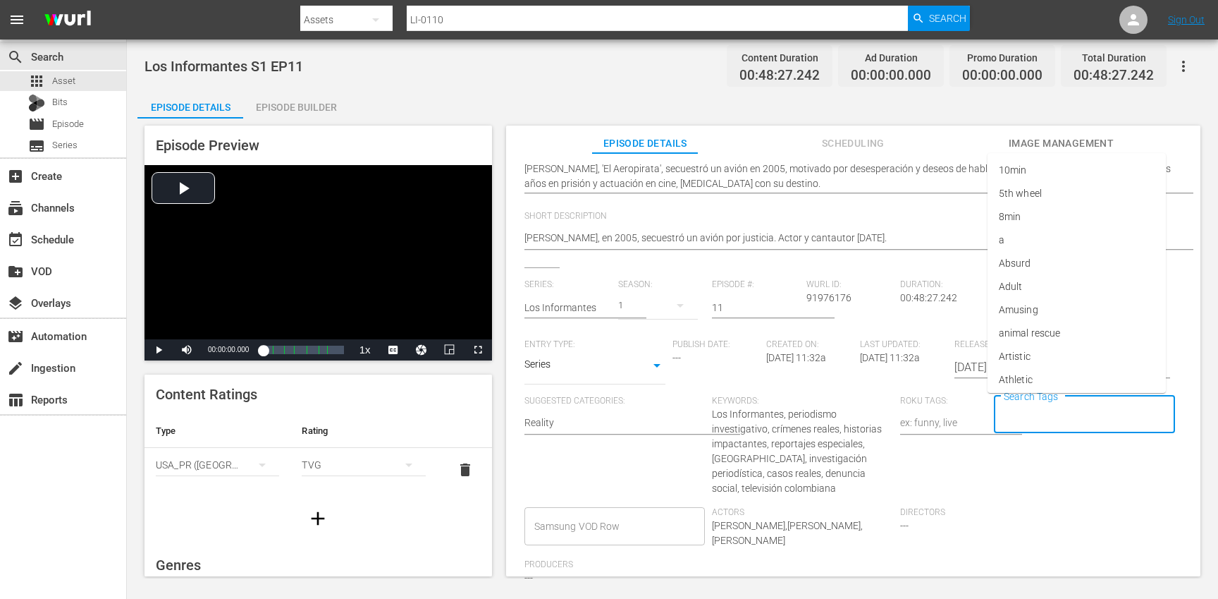
click at [1027, 415] on input "Search Tags" at bounding box center [1073, 414] width 147 height 25
type input "los"
click at [1045, 474] on span "los informantes" at bounding box center [1033, 476] width 69 height 15
type input "esp"
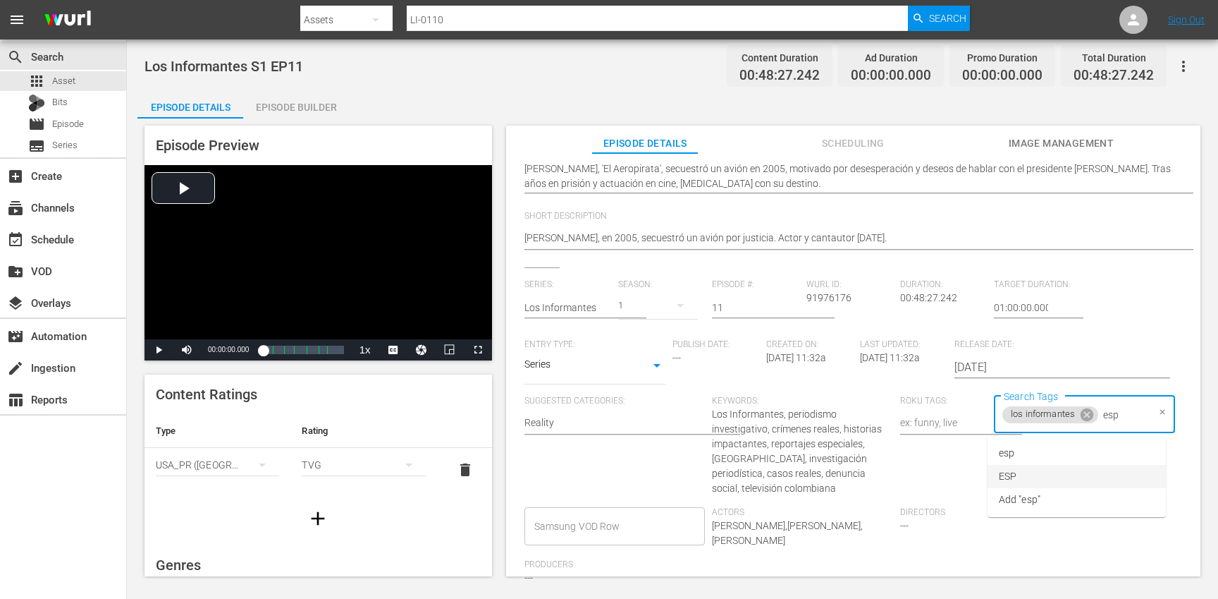
click at [1060, 473] on li "ESP" at bounding box center [1077, 476] width 178 height 23
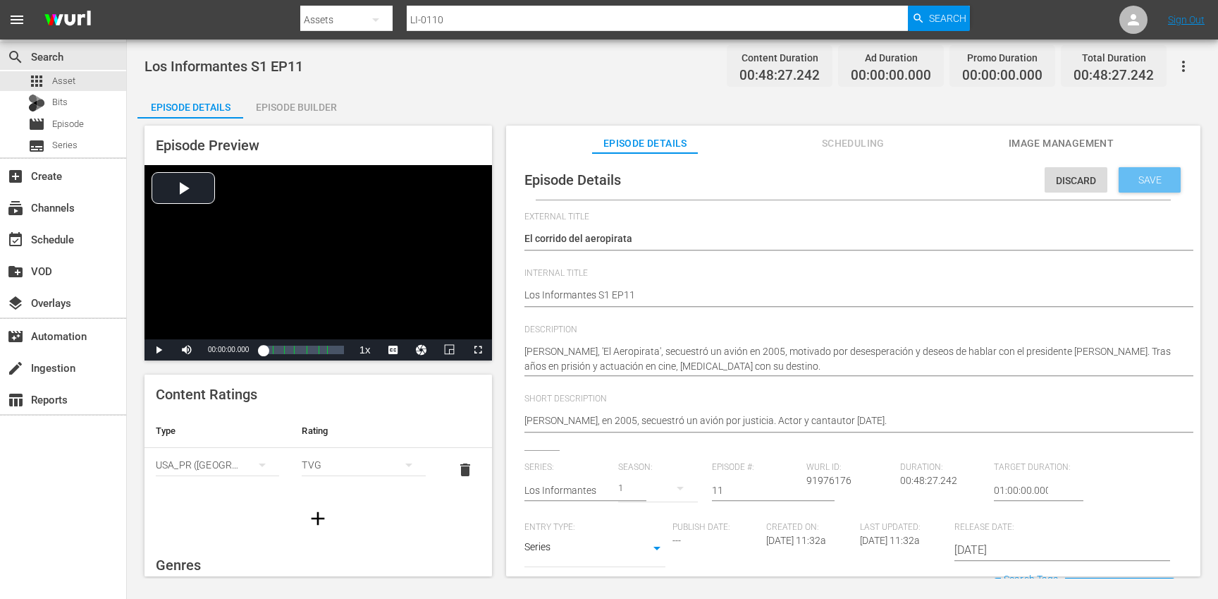
click at [1141, 180] on span "Save" at bounding box center [1150, 179] width 46 height 11
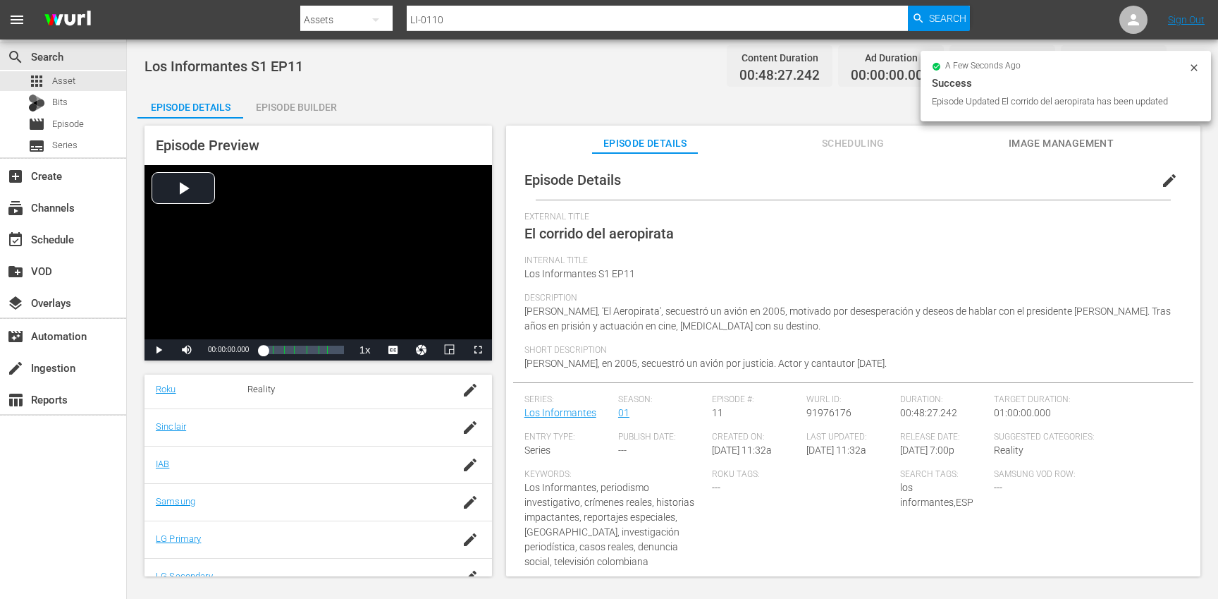
scroll to position [302, 0]
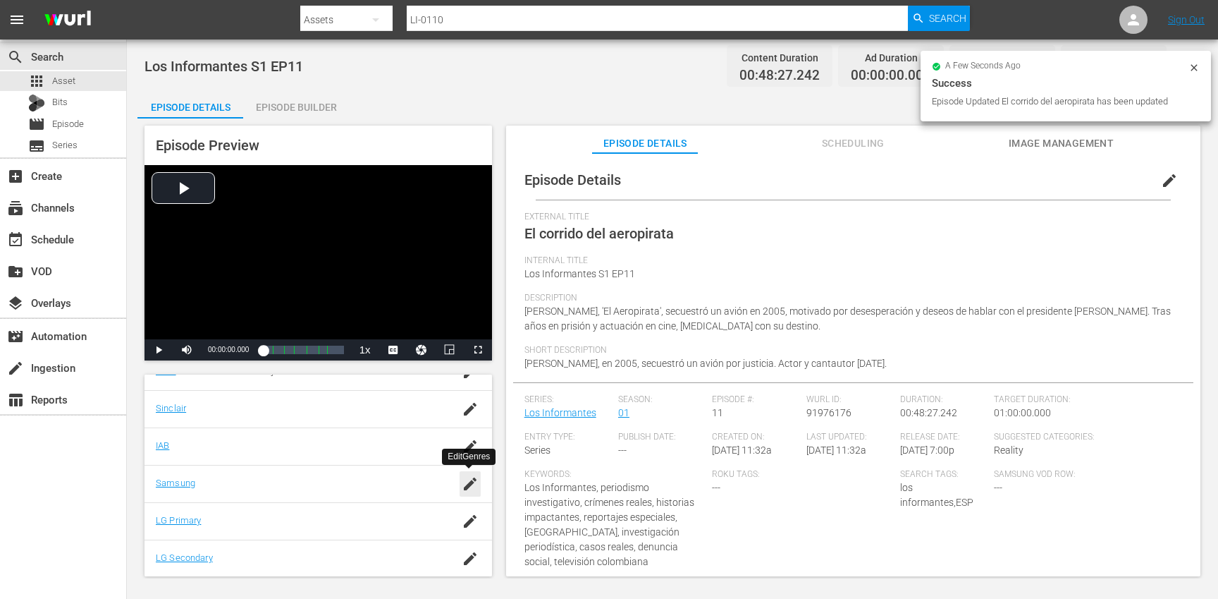
click at [465, 485] on icon "button" at bounding box center [470, 483] width 17 height 17
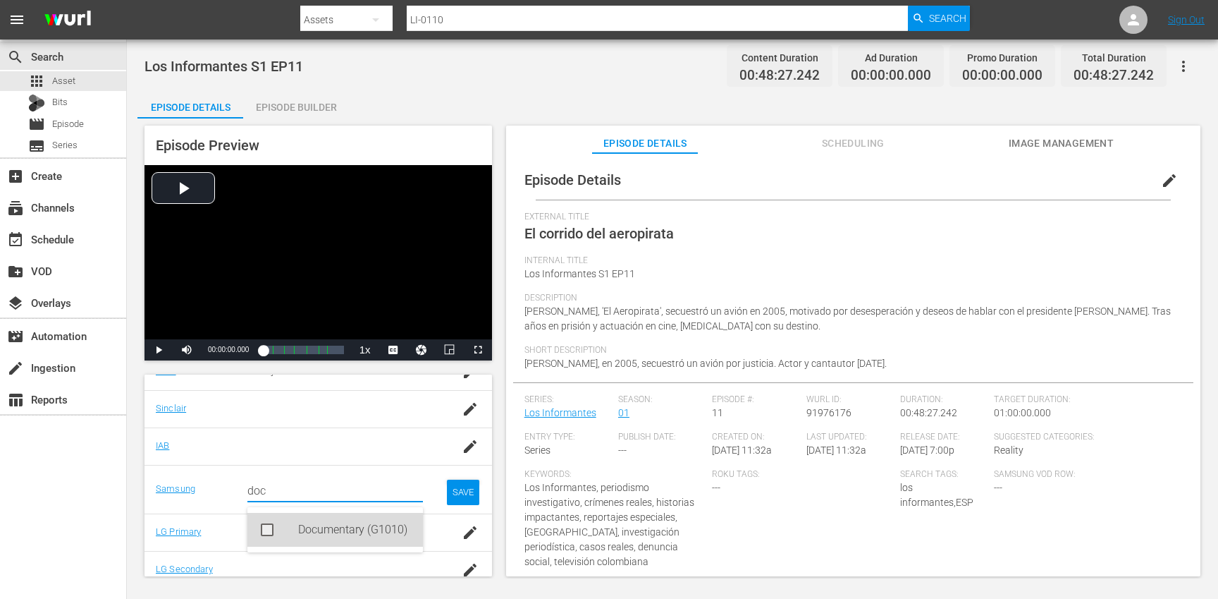
click at [363, 524] on div "Documentary (G1010)" at bounding box center [355, 530] width 114 height 34
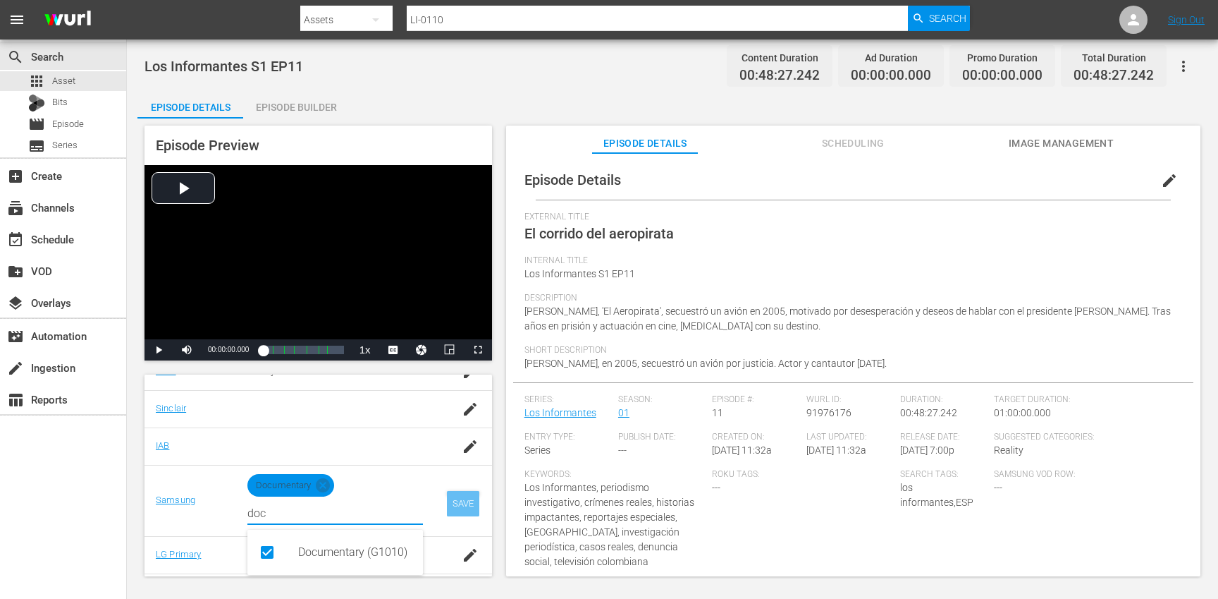
type input "doc"
click at [460, 502] on div "SAVE" at bounding box center [463, 503] width 32 height 25
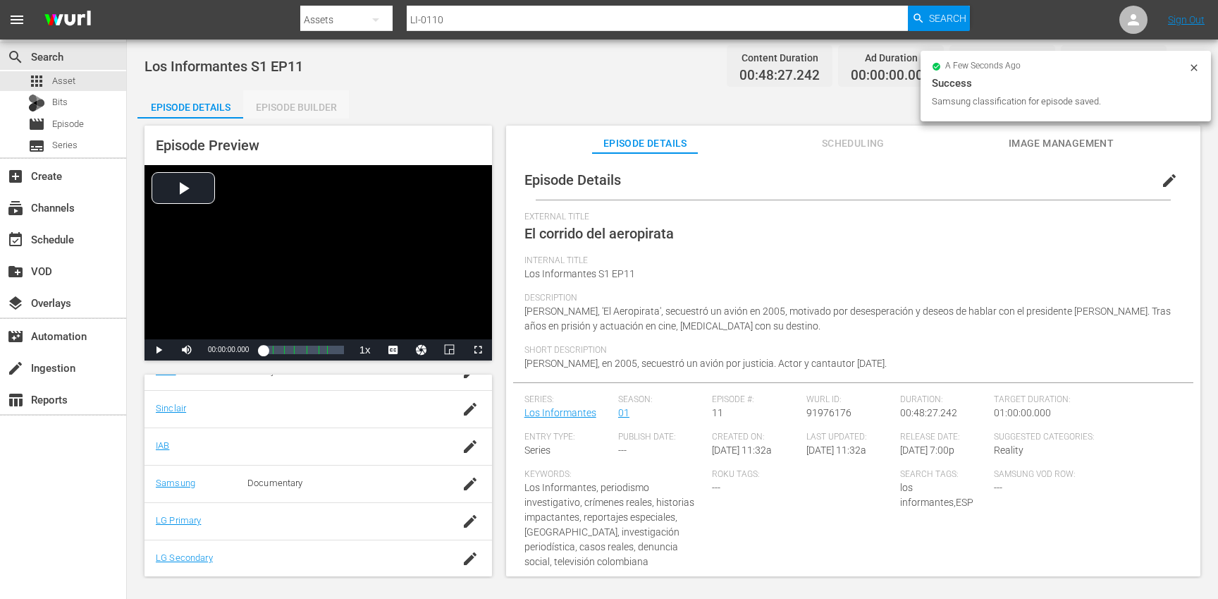
click at [293, 104] on div "Episode Builder" at bounding box center [296, 107] width 106 height 34
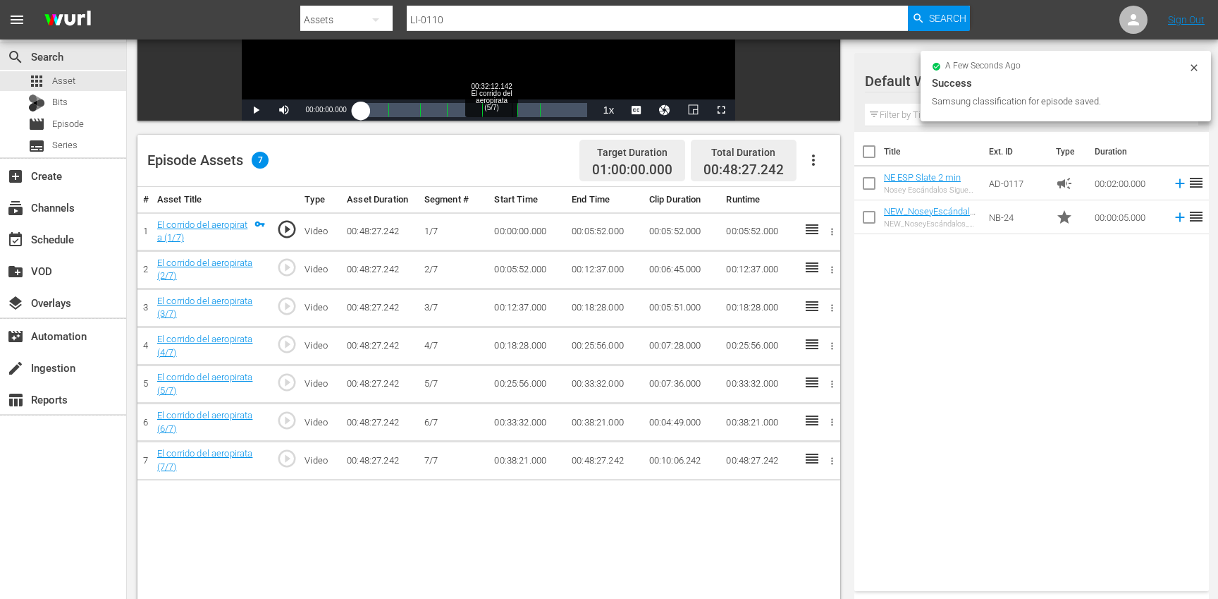
scroll to position [300, 0]
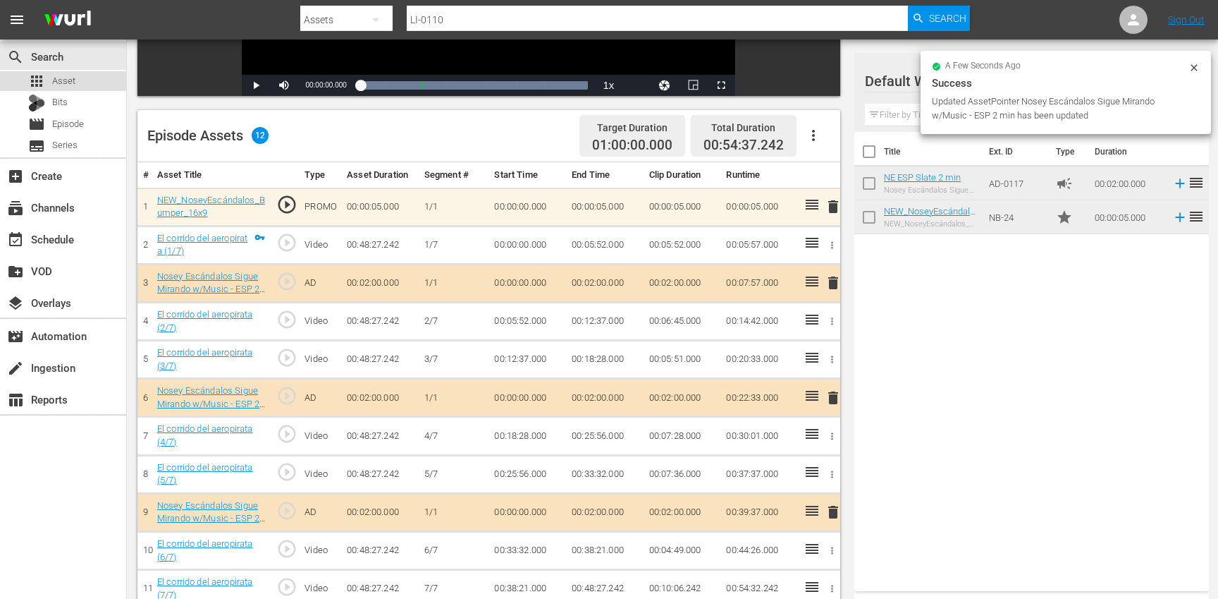
click at [87, 79] on div "apps Asset" at bounding box center [63, 81] width 126 height 20
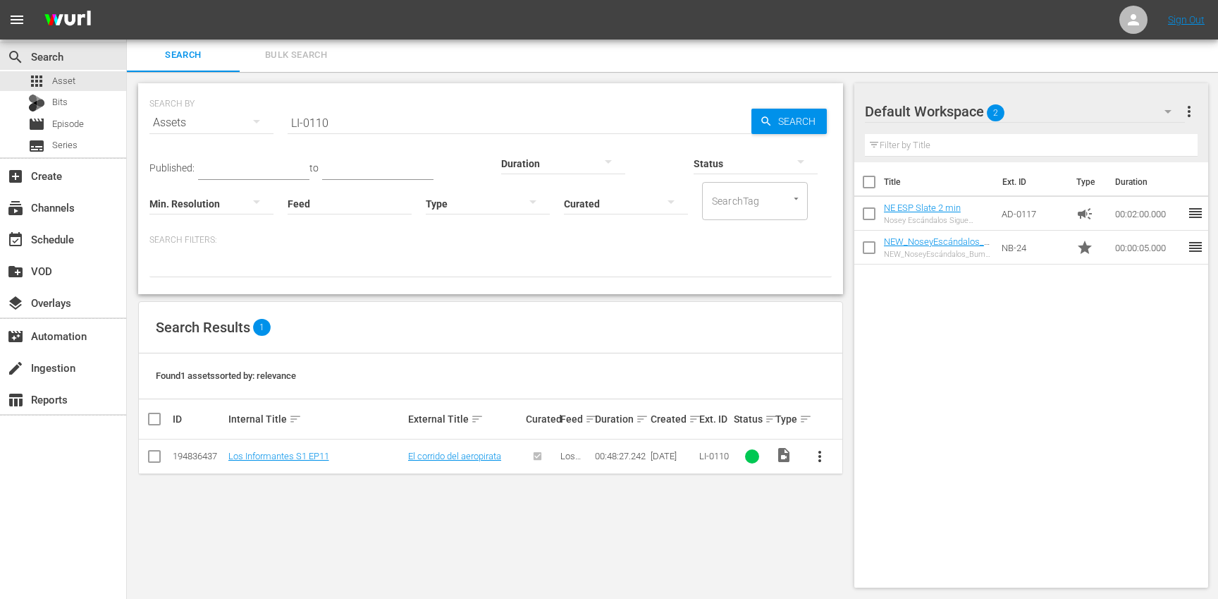
click at [424, 121] on input "LI-0110" at bounding box center [520, 123] width 464 height 34
paste input "1"
type input "LI-0111"
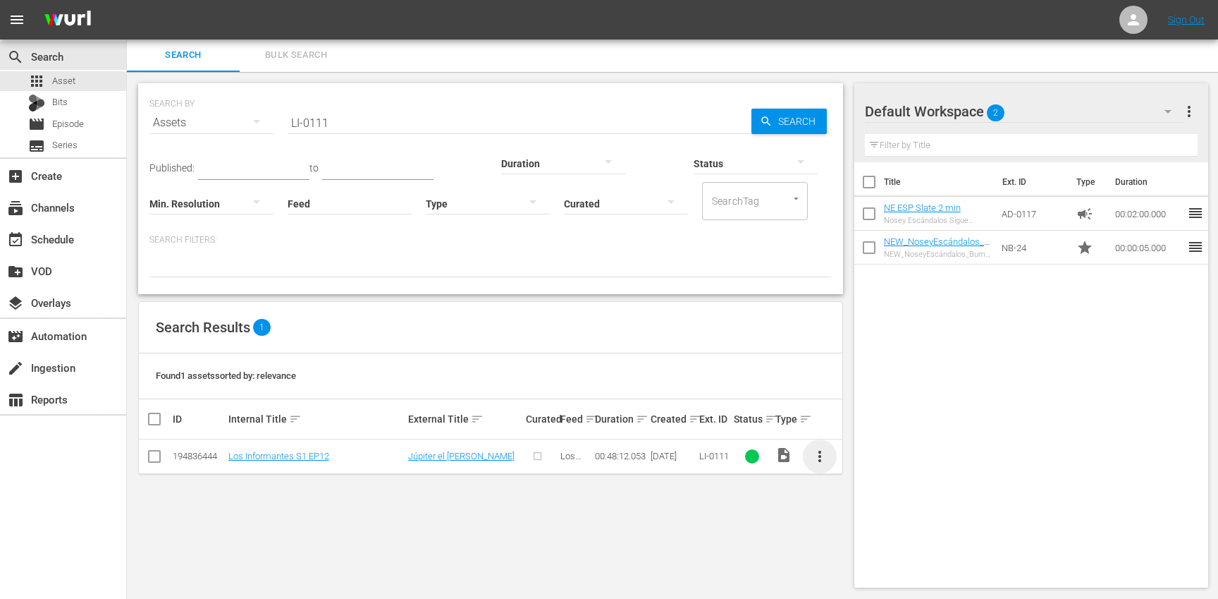
click at [822, 451] on span "more_vert" at bounding box center [819, 456] width 17 height 17
click at [866, 561] on div "Episode" at bounding box center [896, 563] width 96 height 34
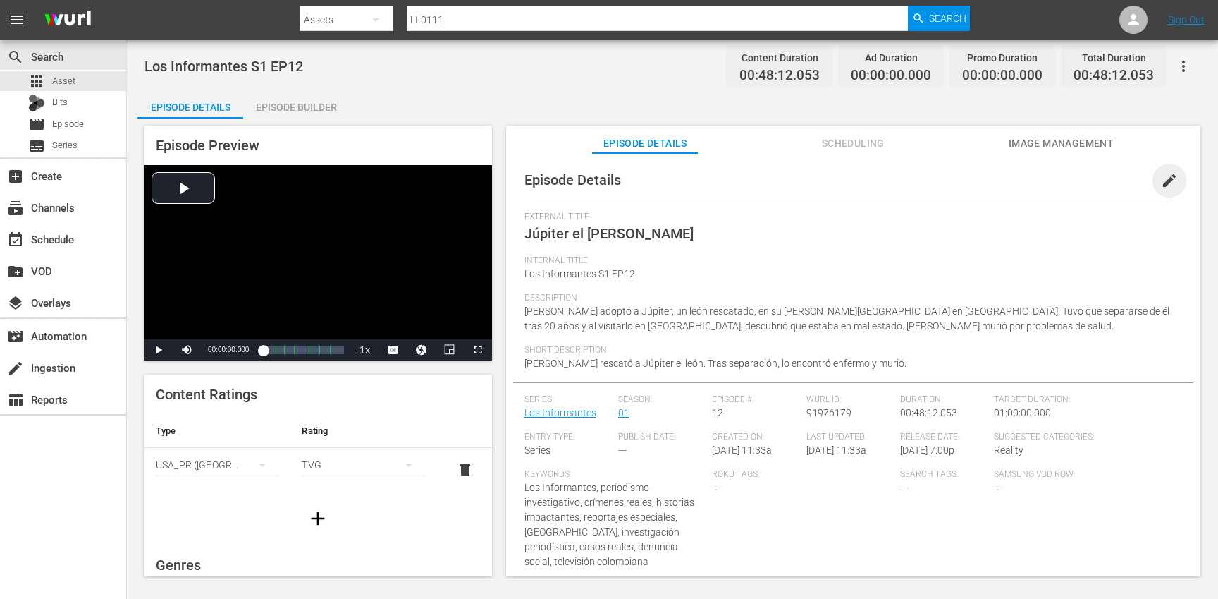
click at [1163, 182] on span "edit" at bounding box center [1169, 180] width 17 height 17
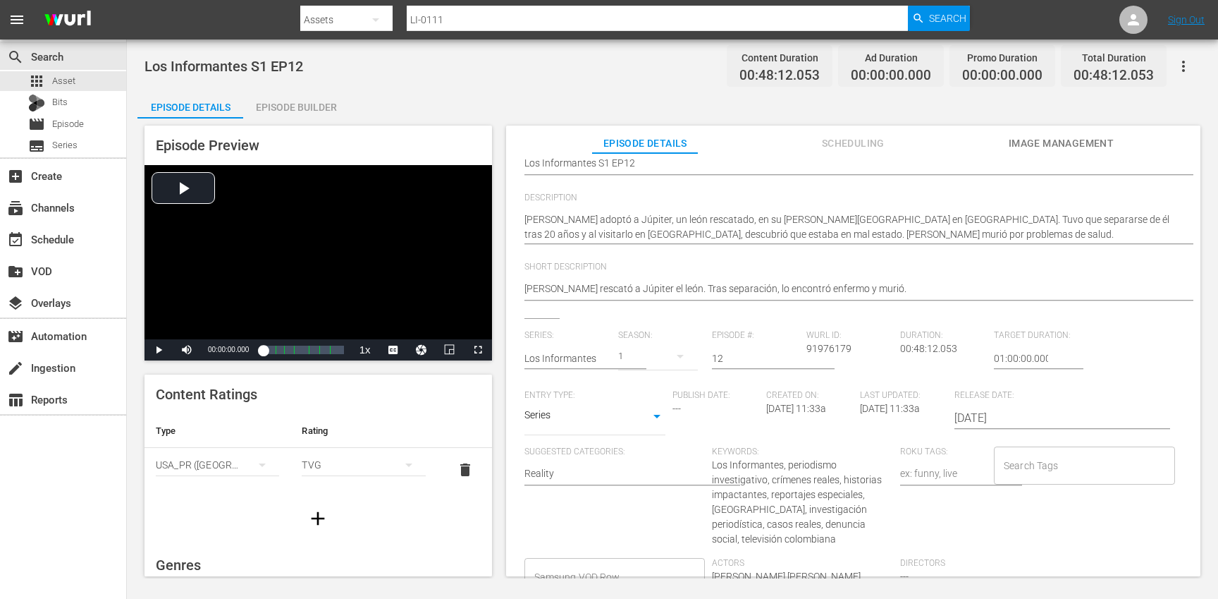
scroll to position [149, 0]
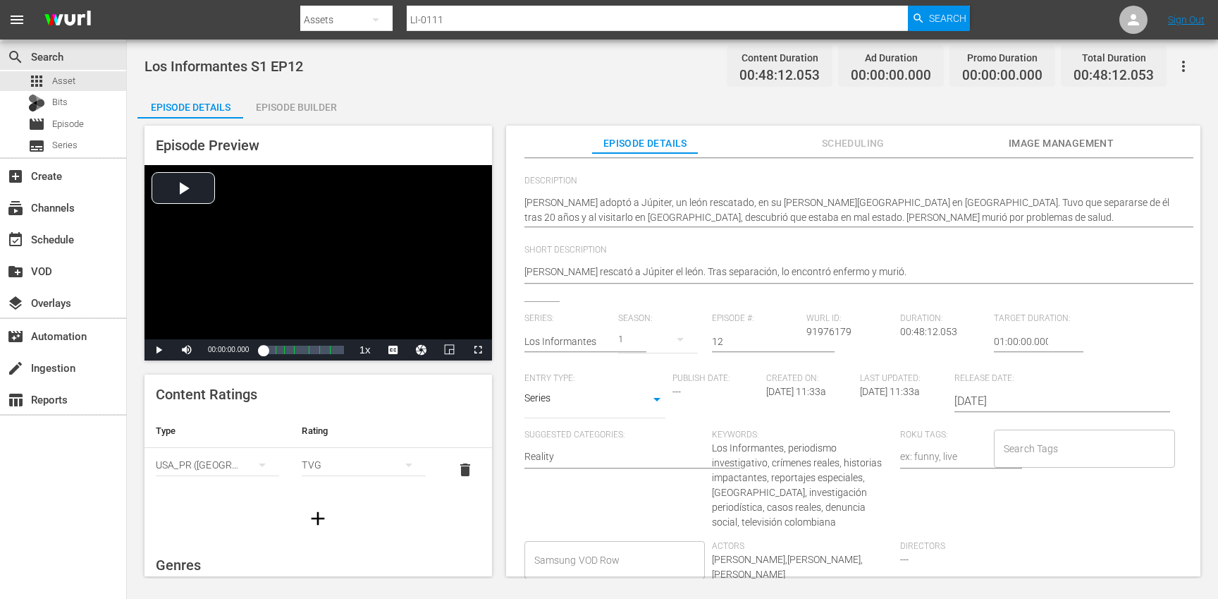
click at [1020, 439] on input "Search Tags" at bounding box center [1073, 448] width 147 height 25
type input "los"
click at [1030, 515] on span "los informantes" at bounding box center [1033, 510] width 69 height 15
type input "es"
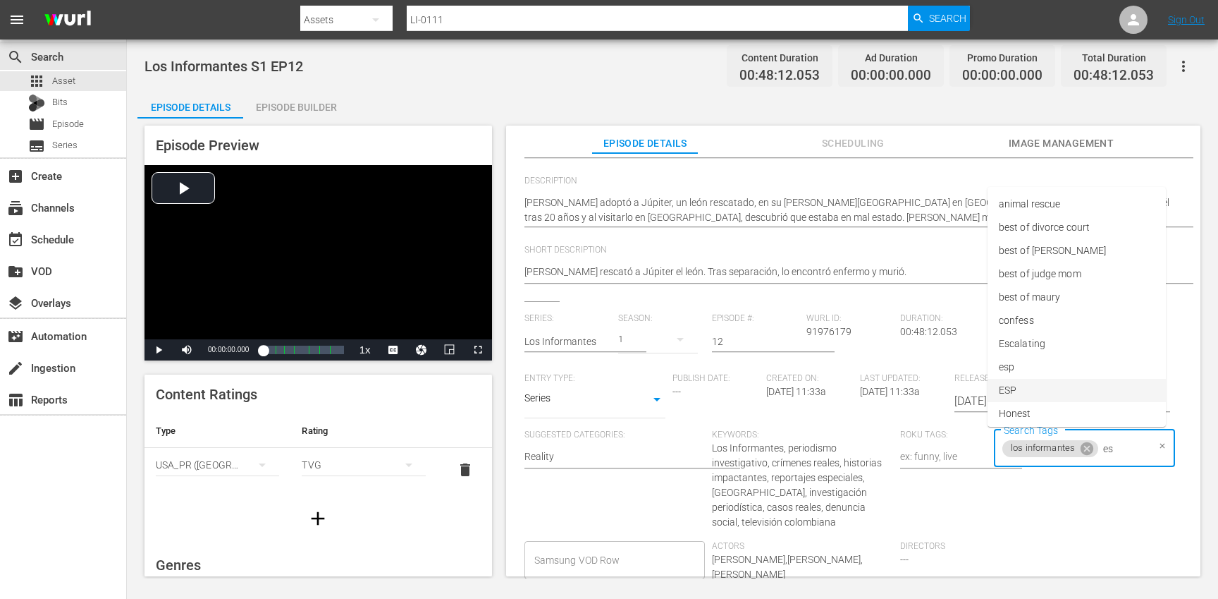
click at [1037, 390] on li "ESP" at bounding box center [1077, 390] width 178 height 23
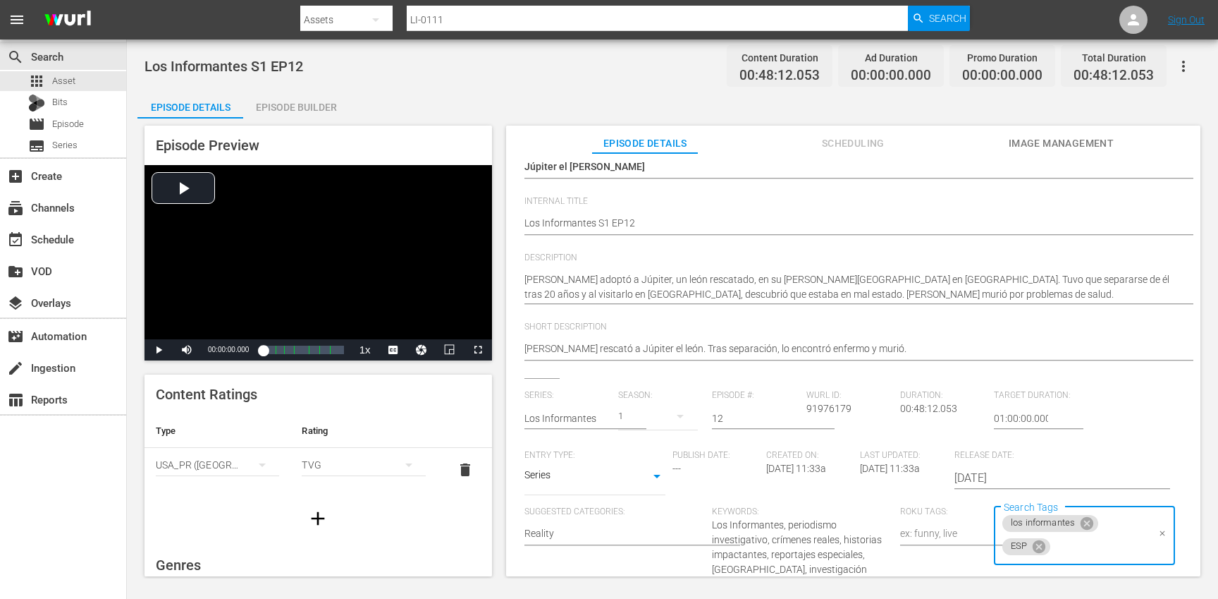
scroll to position [0, 0]
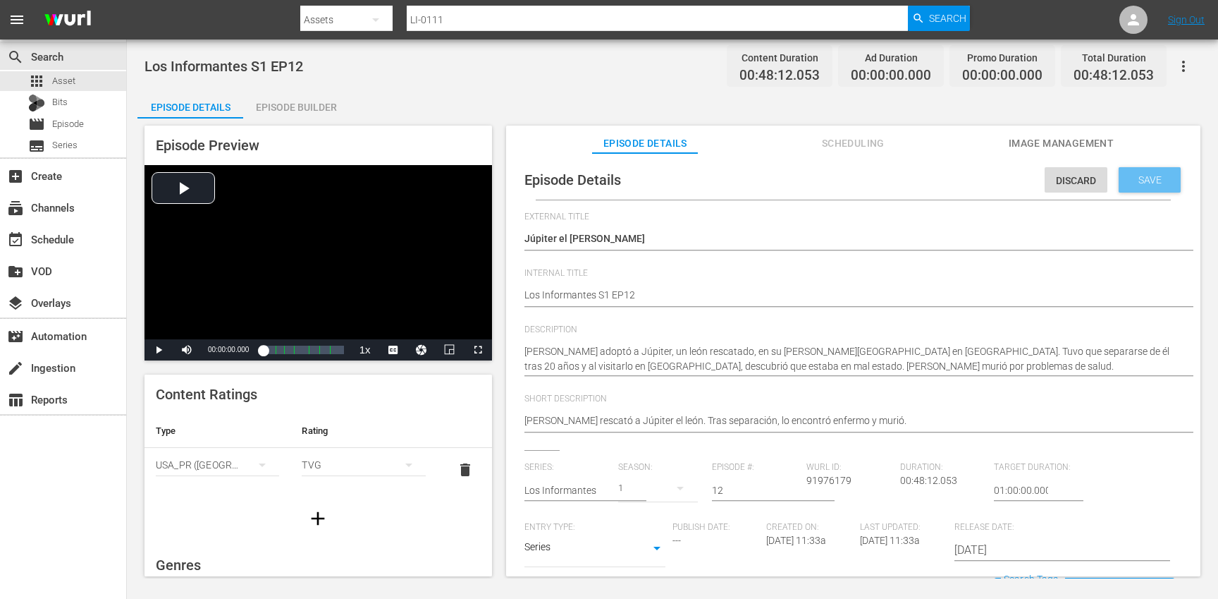
click at [1138, 188] on div "Save" at bounding box center [1150, 179] width 62 height 25
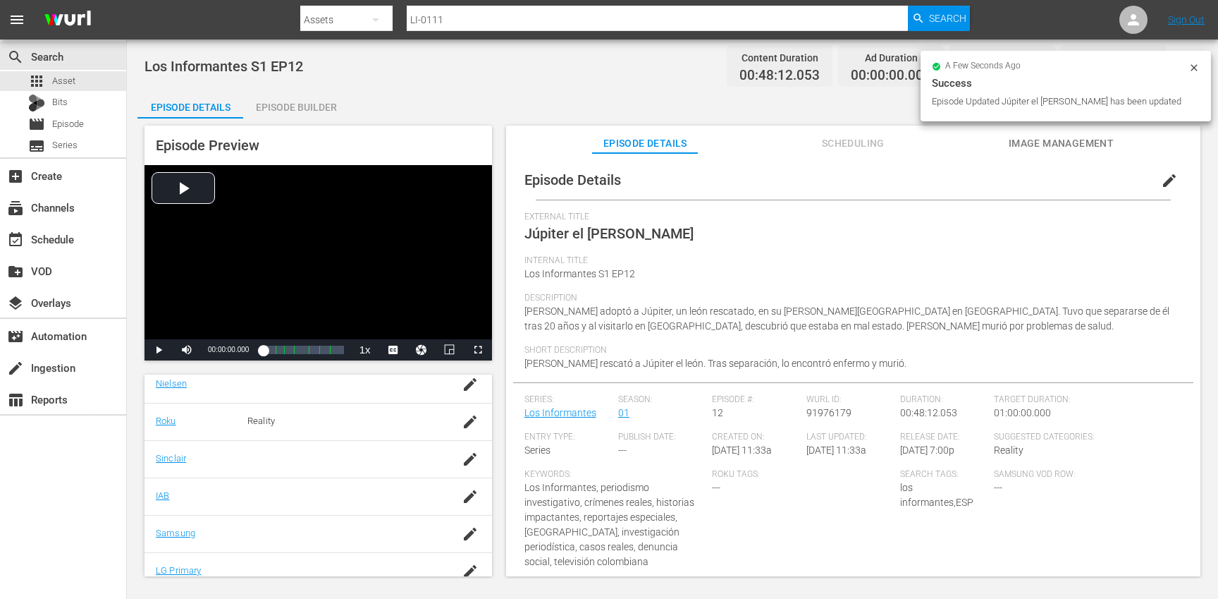
scroll to position [265, 0]
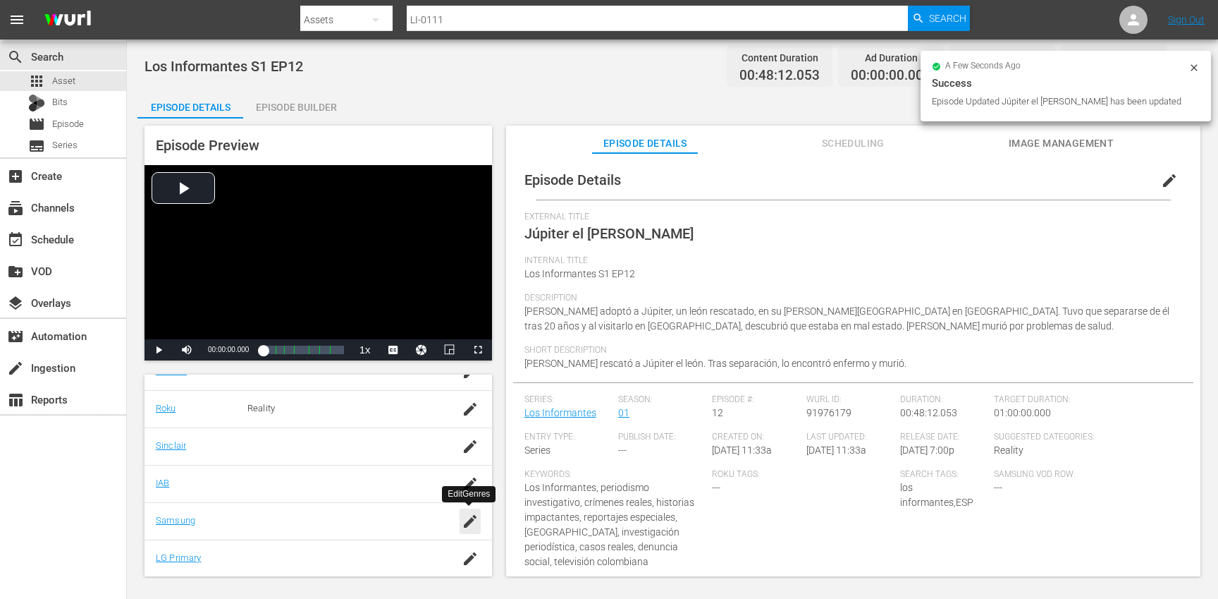
click at [468, 519] on icon "button" at bounding box center [470, 521] width 17 height 17
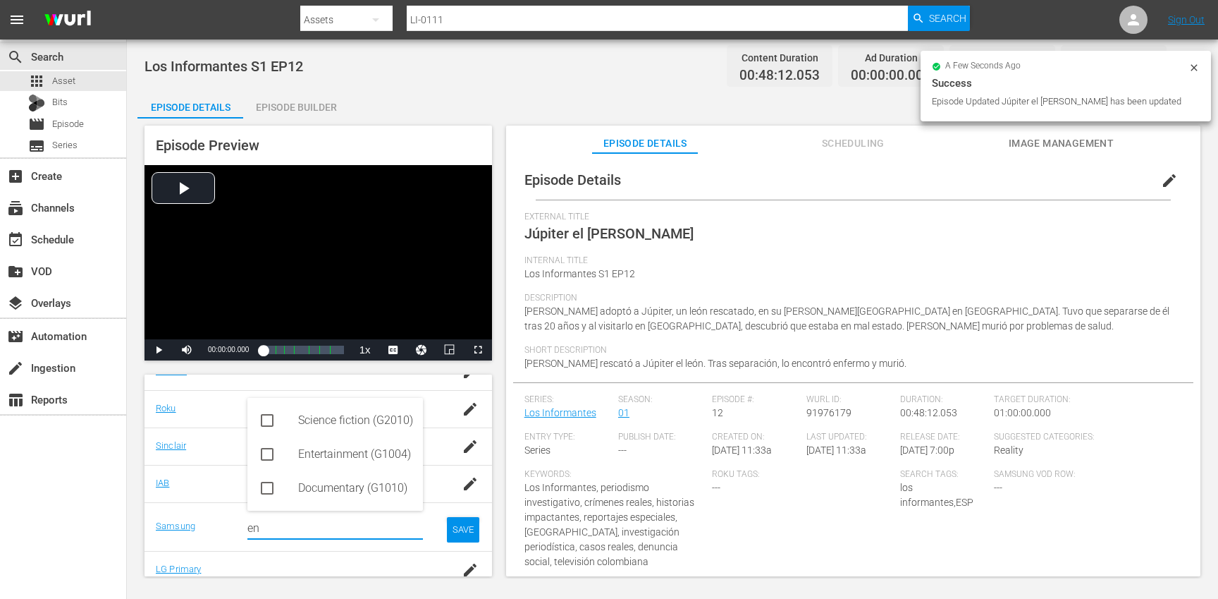
type input "e"
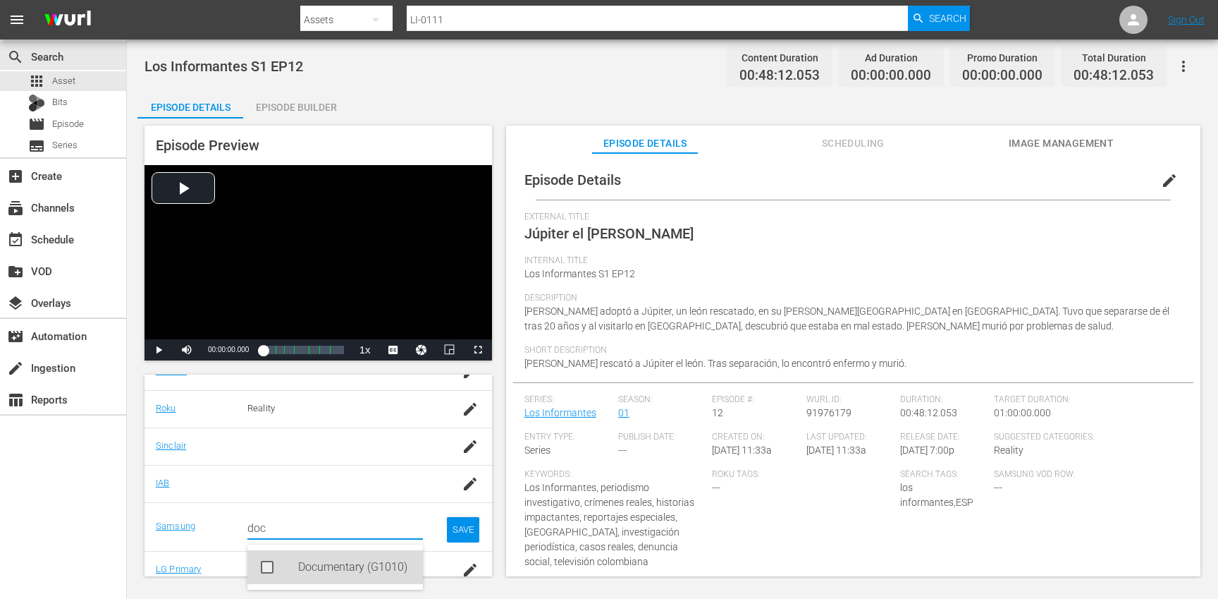
click at [370, 569] on div "Documentary (G1010)" at bounding box center [355, 567] width 114 height 34
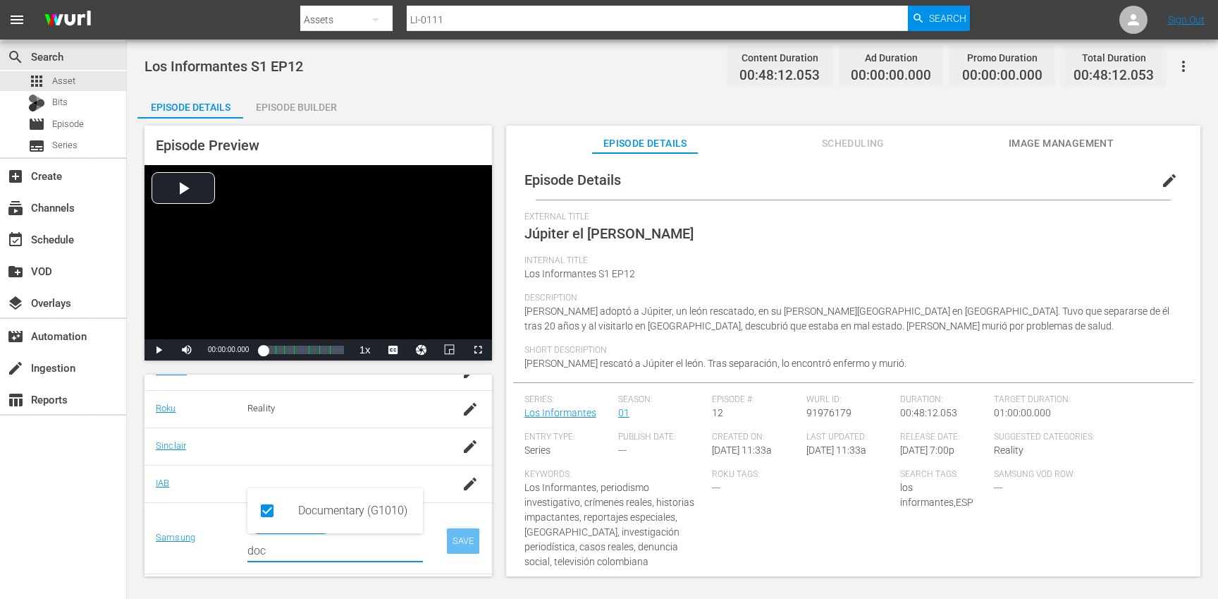
type input "doc"
click at [452, 537] on div "SAVE" at bounding box center [463, 540] width 32 height 25
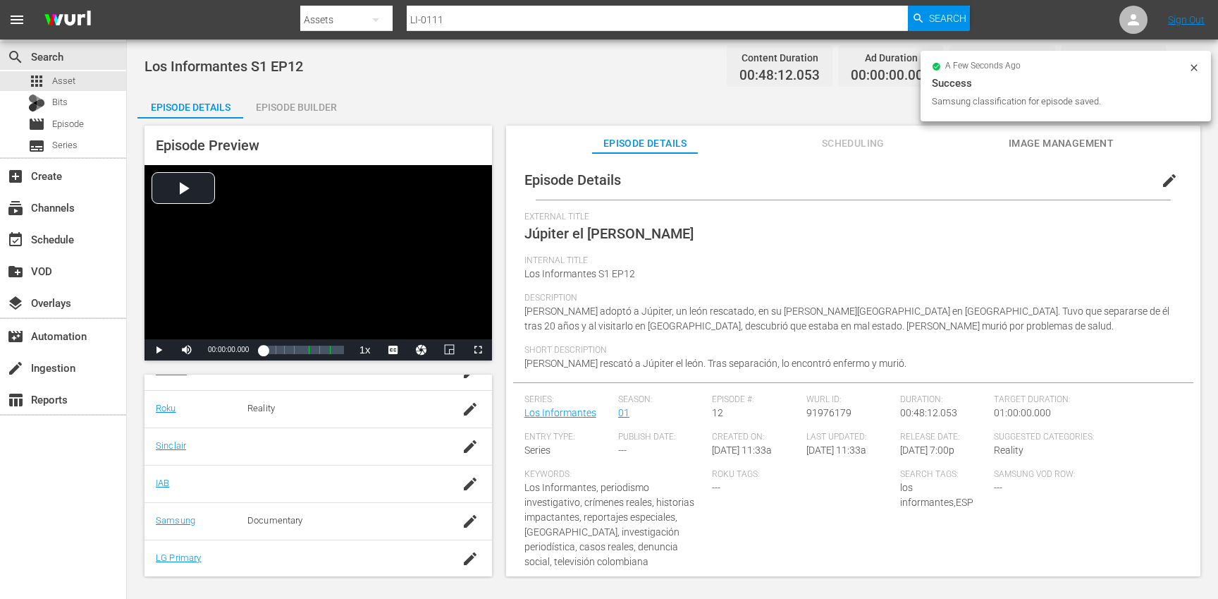
click at [311, 102] on div "Episode Builder" at bounding box center [296, 107] width 106 height 34
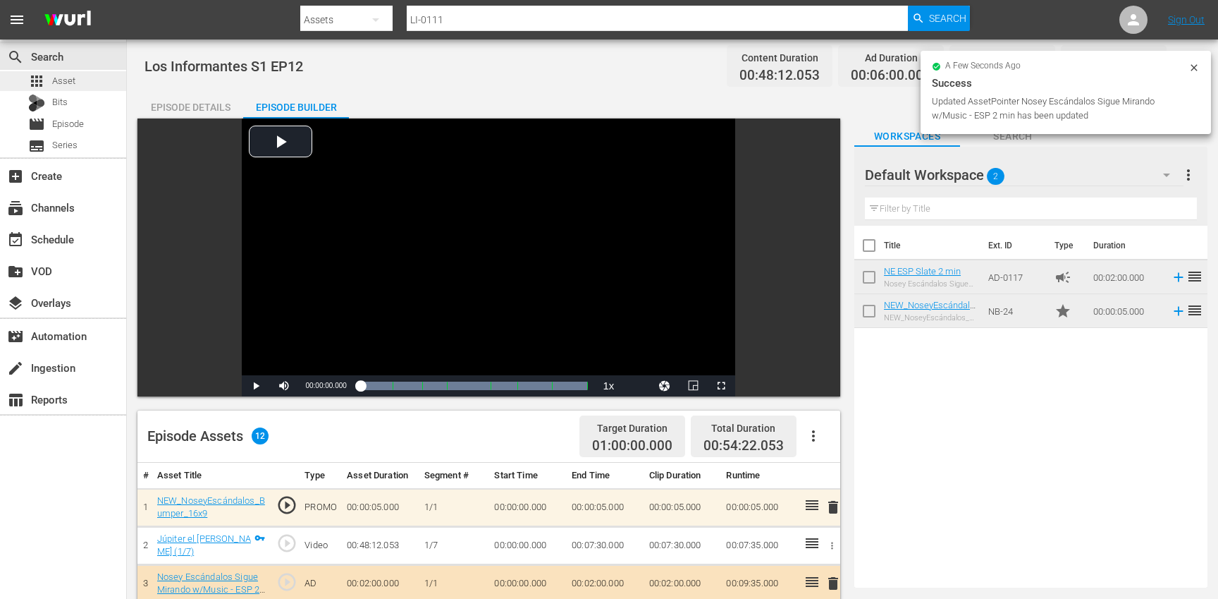
click at [107, 80] on div "apps Asset" at bounding box center [63, 81] width 126 height 20
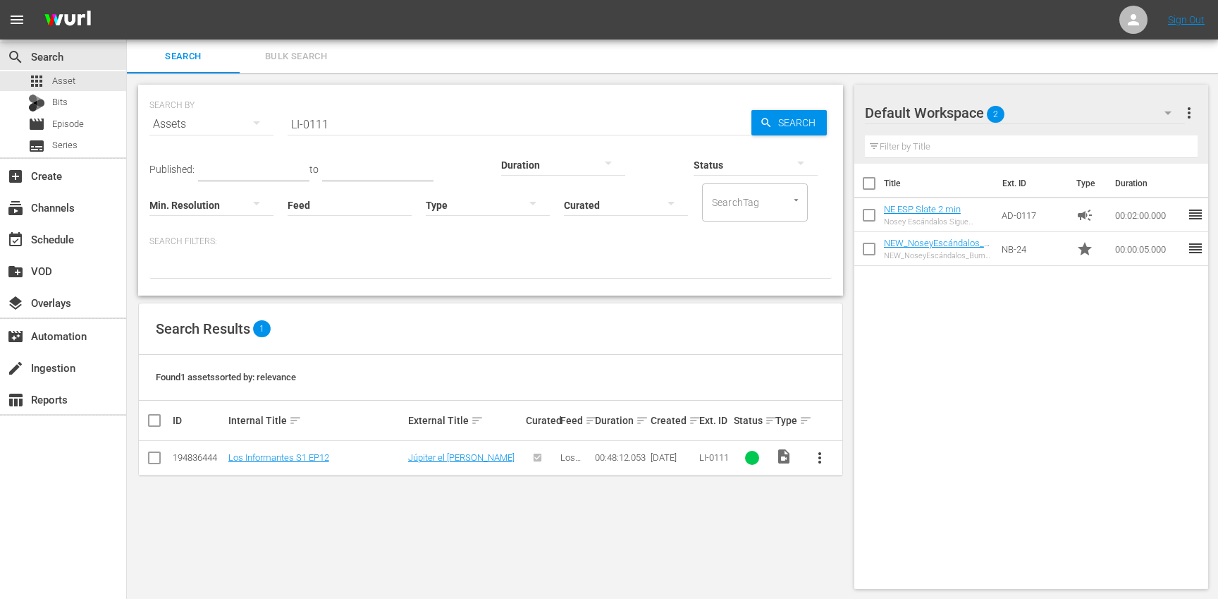
click at [396, 123] on input "LI-0111" at bounding box center [520, 124] width 464 height 34
paste input "2"
type input "LI-0112"
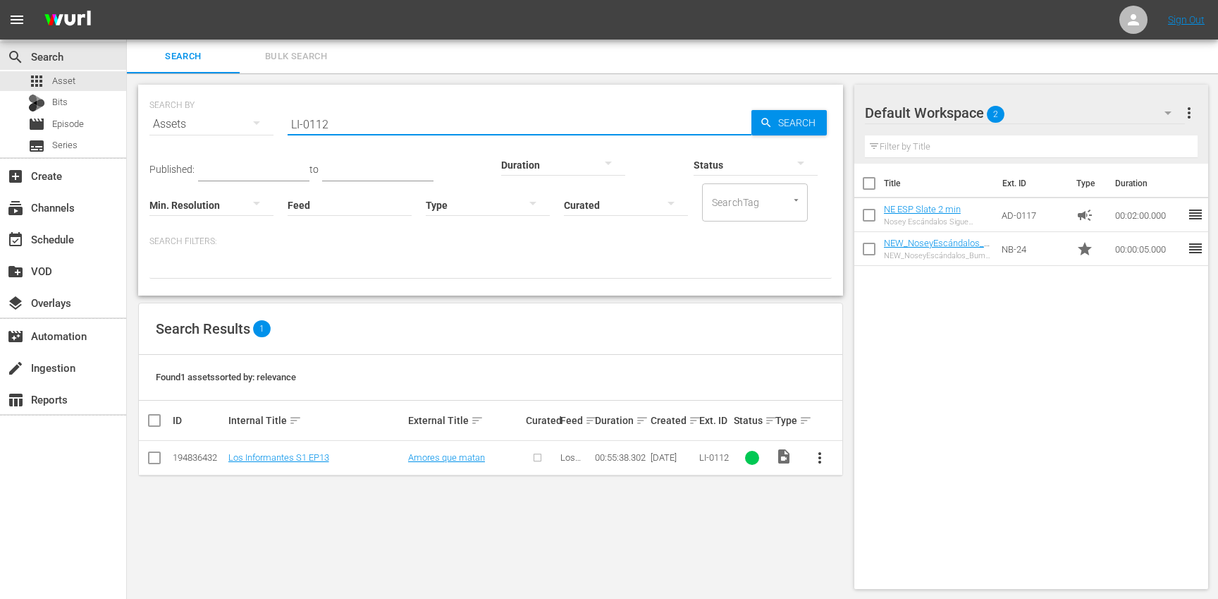
click at [828, 470] on button "more_vert" at bounding box center [820, 458] width 34 height 34
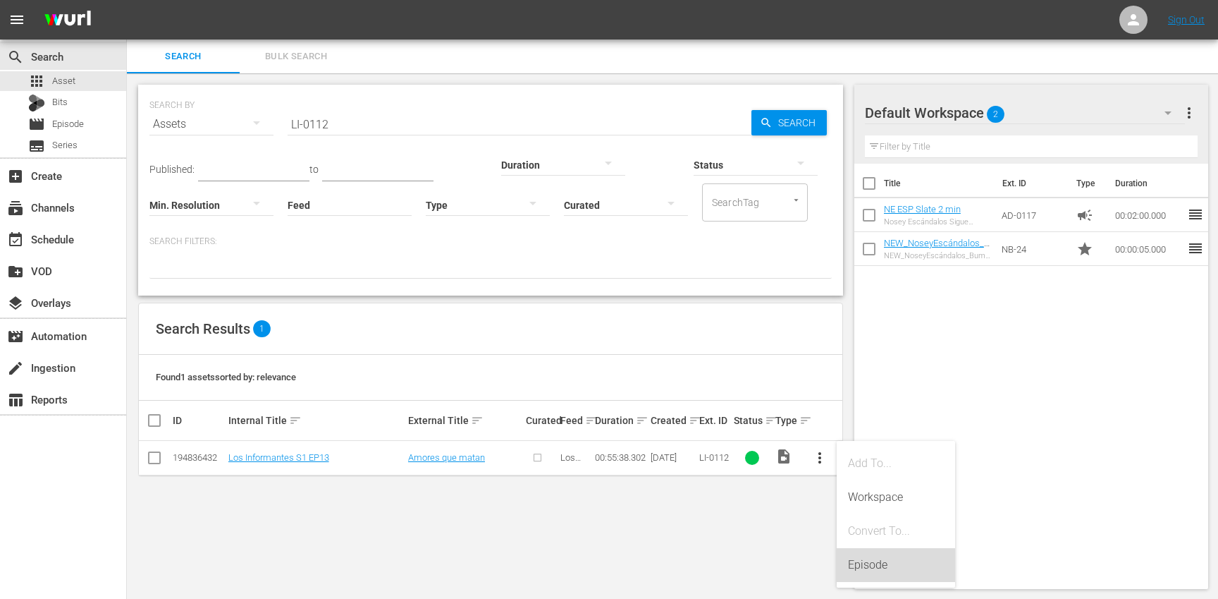
click at [883, 562] on div "Episode" at bounding box center [896, 565] width 96 height 34
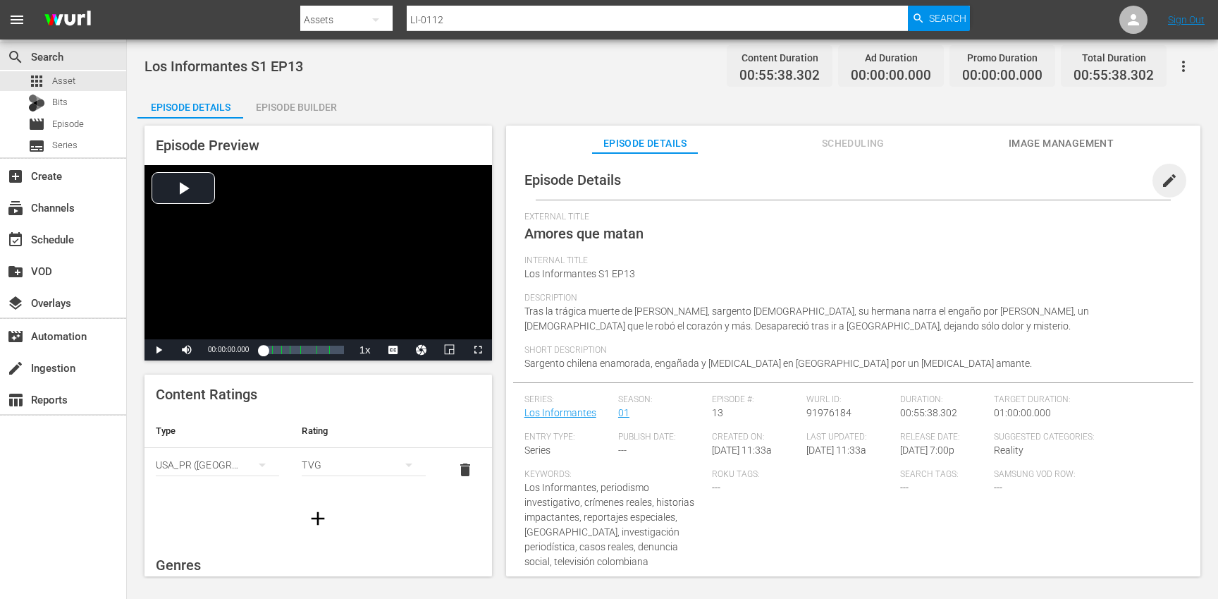
click at [1163, 177] on span "edit" at bounding box center [1169, 180] width 17 height 17
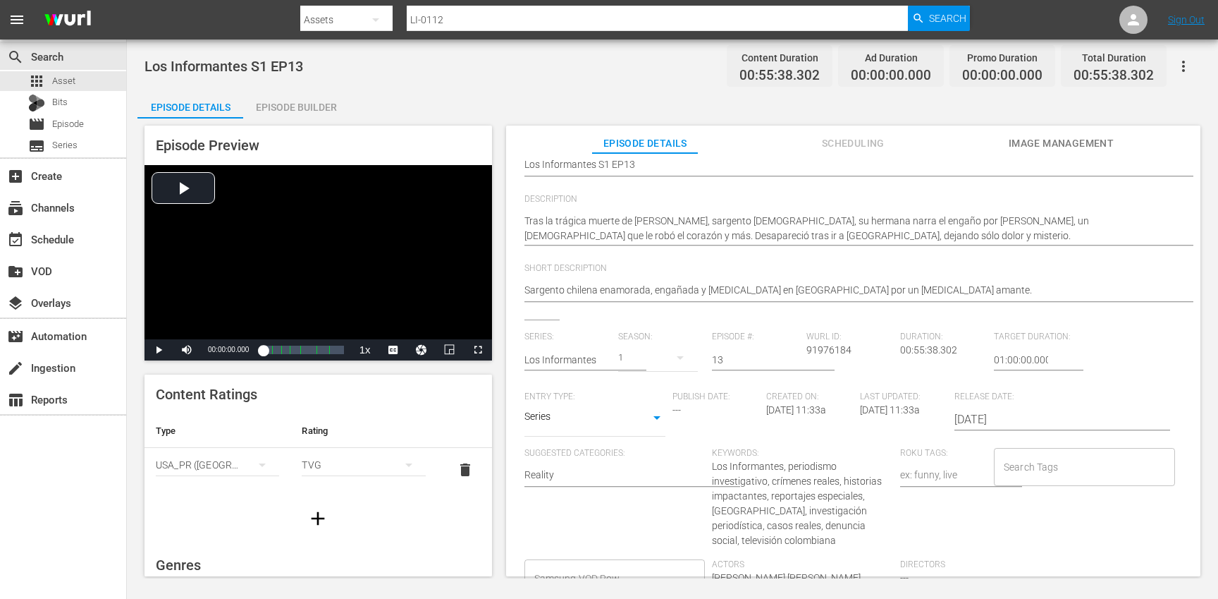
scroll to position [142, 0]
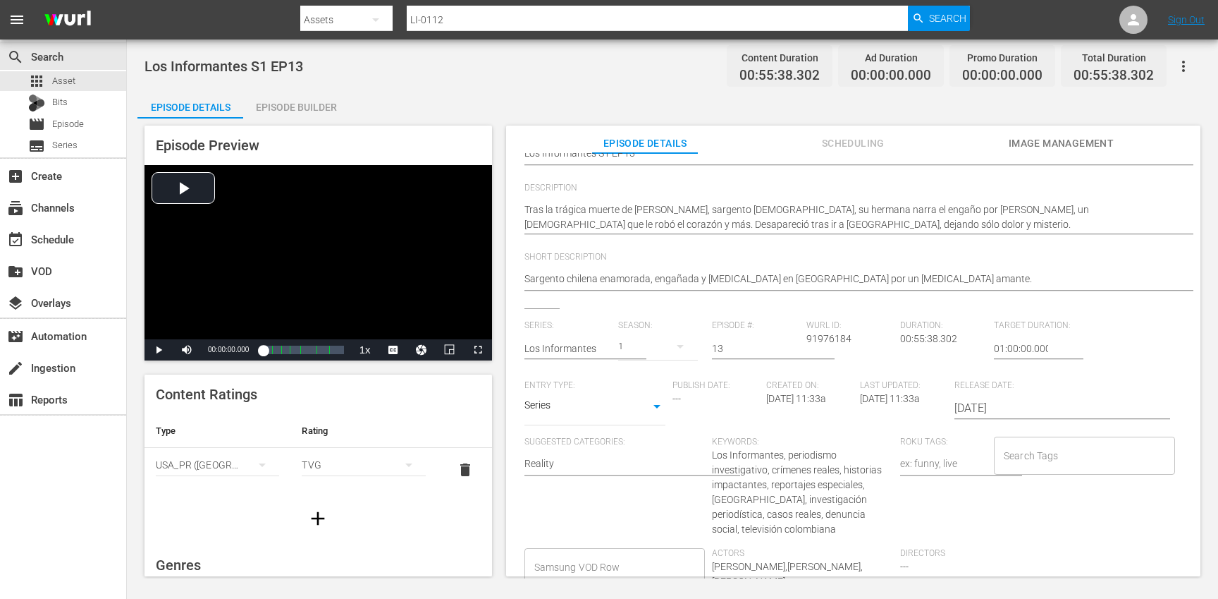
click at [1019, 475] on div "Search Tags Search Tags" at bounding box center [1088, 491] width 188 height 111
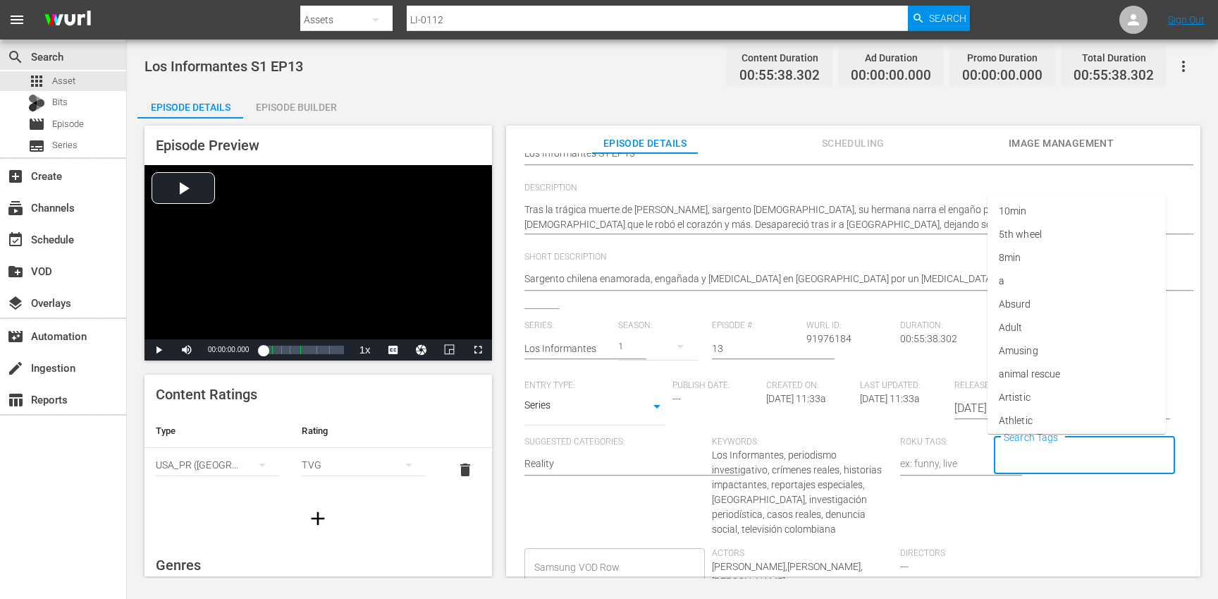
click at [1036, 460] on input "Search Tags" at bounding box center [1073, 455] width 147 height 25
type input "los"
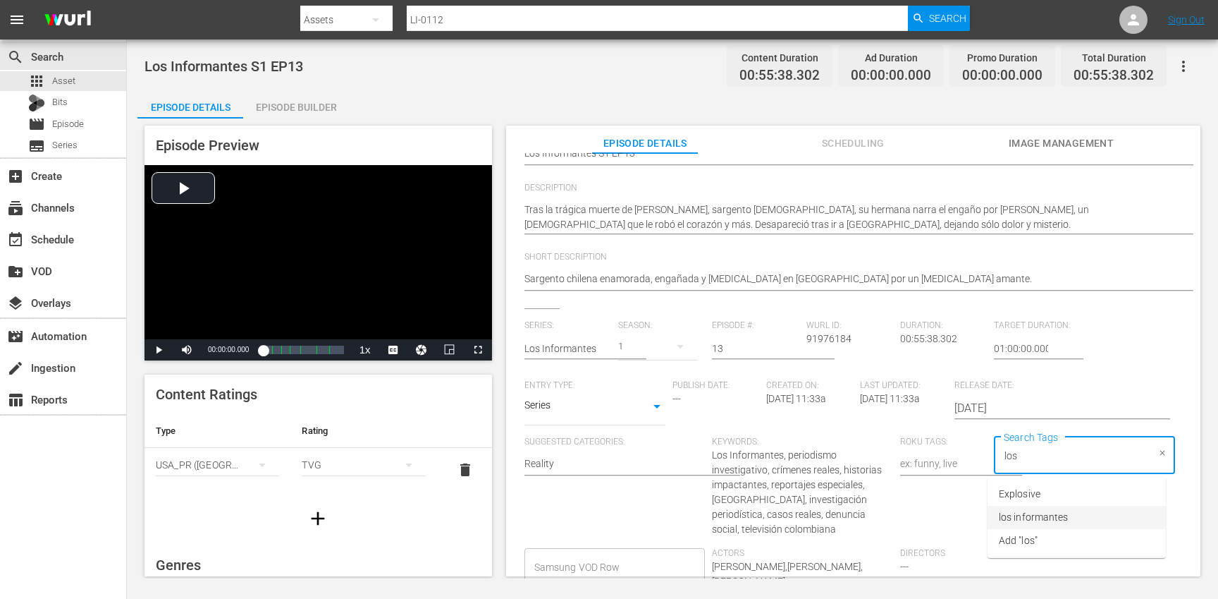
click at [1058, 517] on span "los informantes" at bounding box center [1033, 517] width 69 height 15
type input "es"
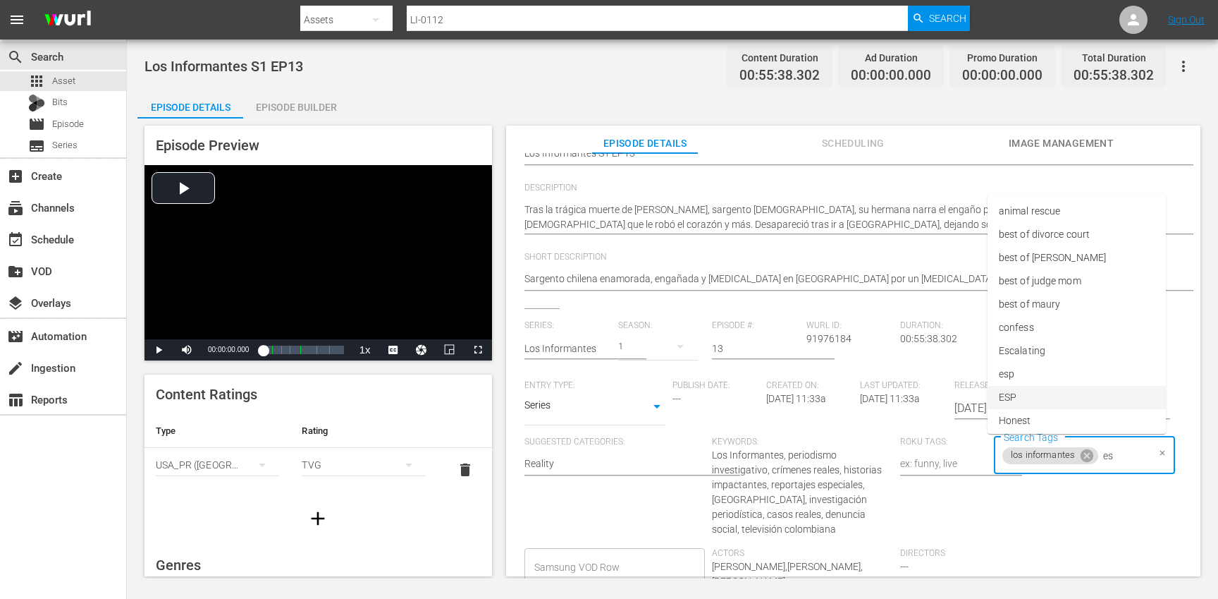
click at [1036, 398] on li "ESP" at bounding box center [1077, 397] width 178 height 23
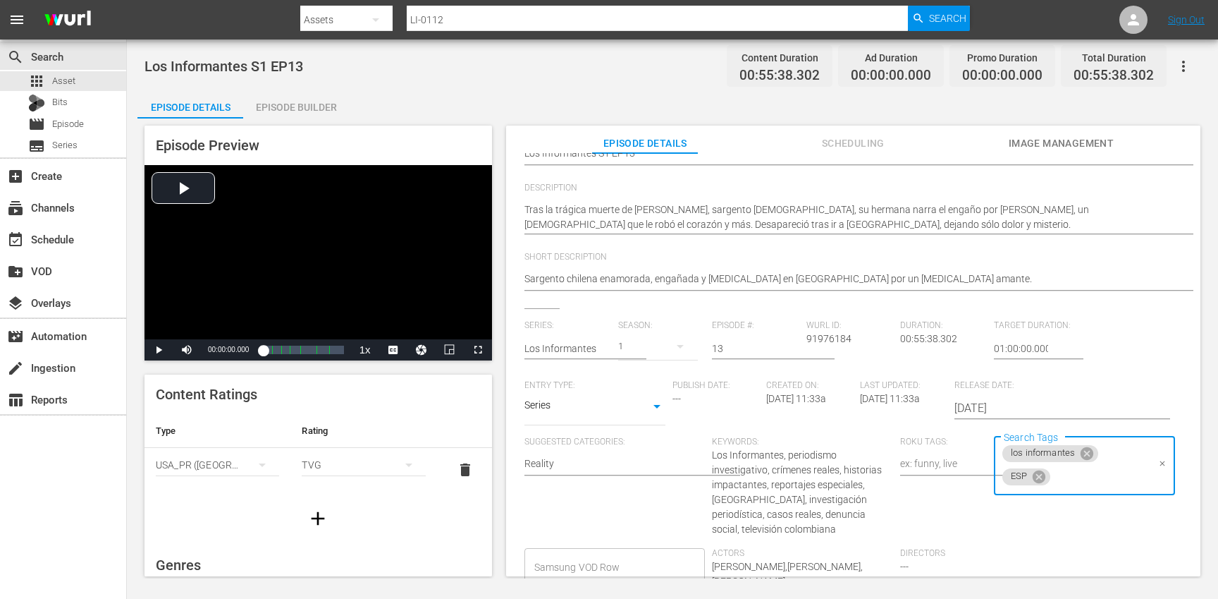
scroll to position [0, 0]
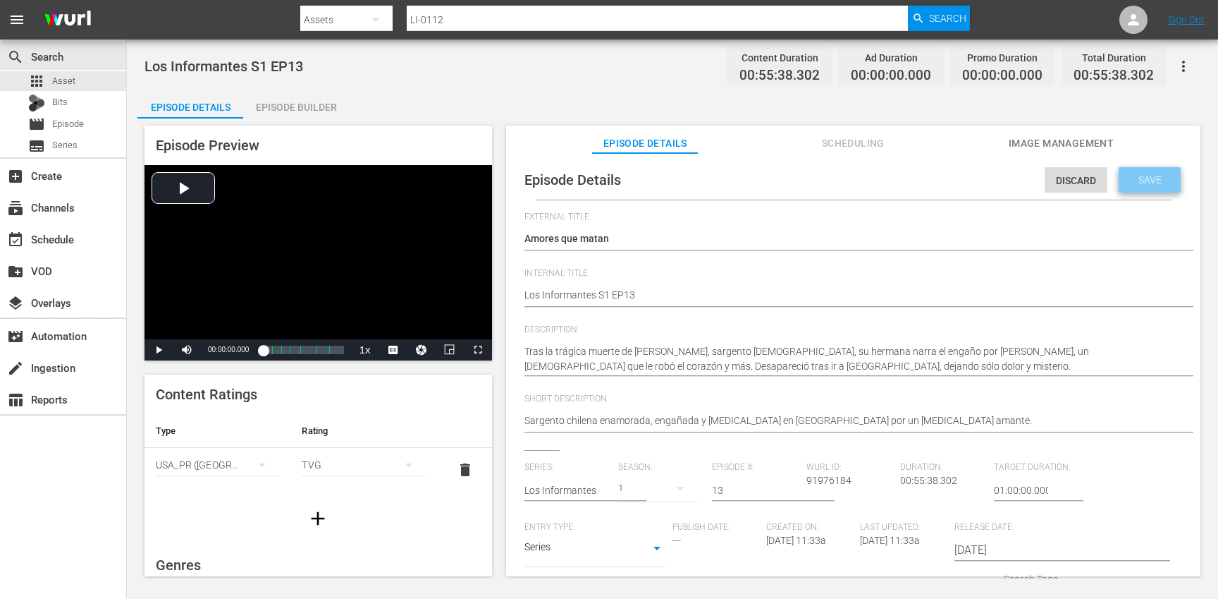
click at [1140, 180] on span "Save" at bounding box center [1150, 179] width 46 height 11
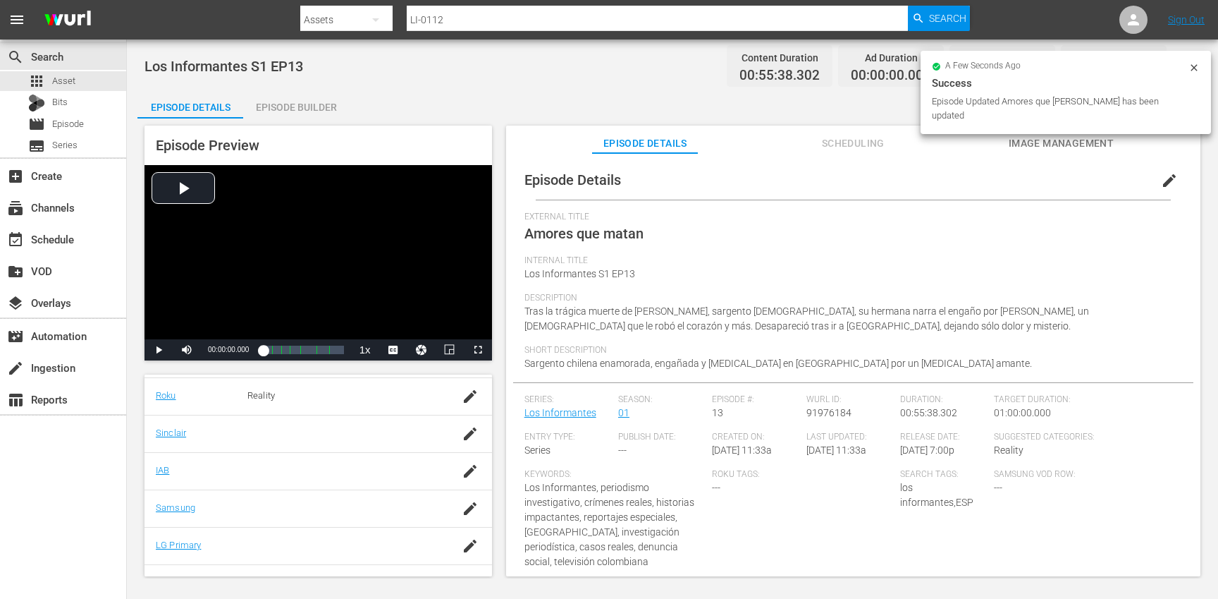
scroll to position [287, 0]
click at [470, 492] on icon "button" at bounding box center [470, 499] width 17 height 17
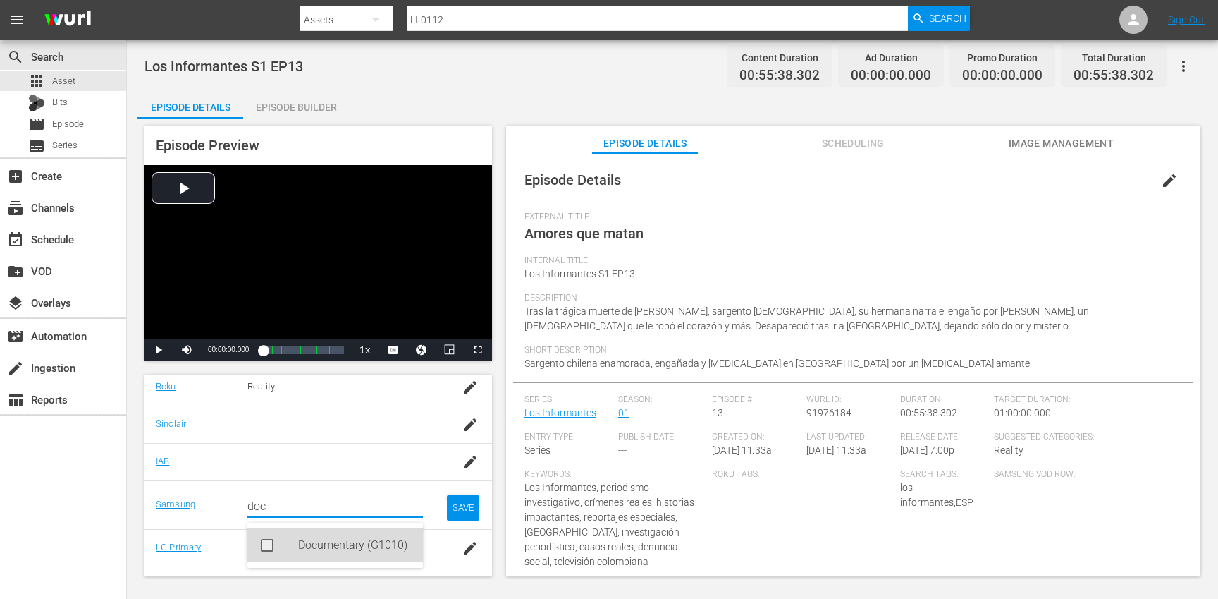
click at [350, 536] on div "Documentary (G1010)" at bounding box center [355, 545] width 114 height 34
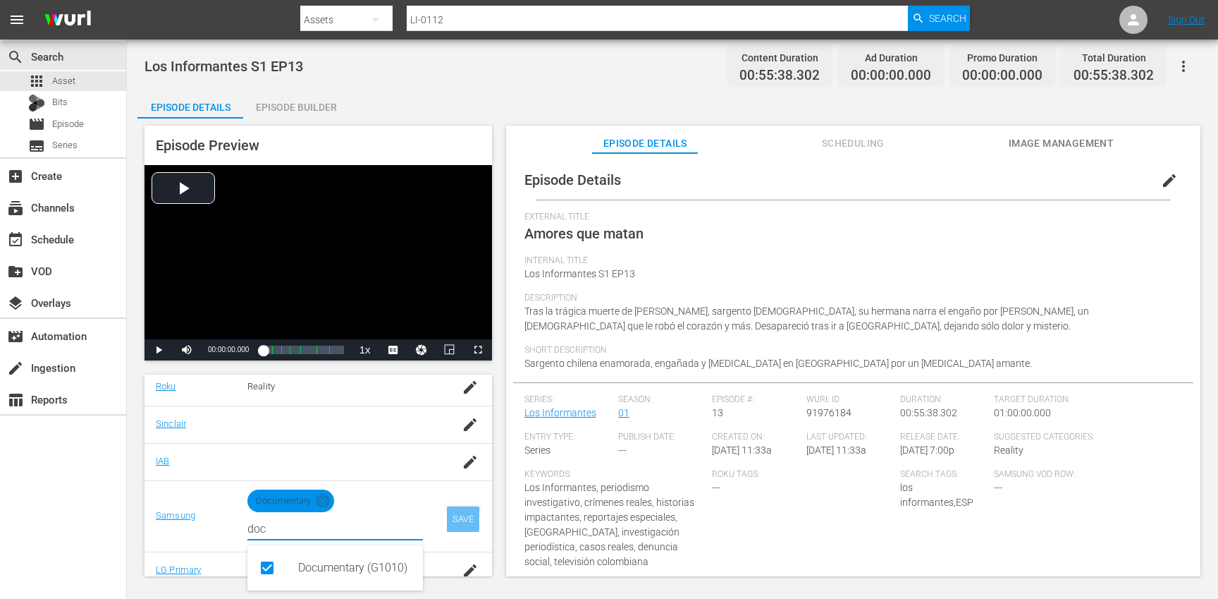
type input "doc"
click at [472, 525] on div "SAVE" at bounding box center [463, 518] width 32 height 25
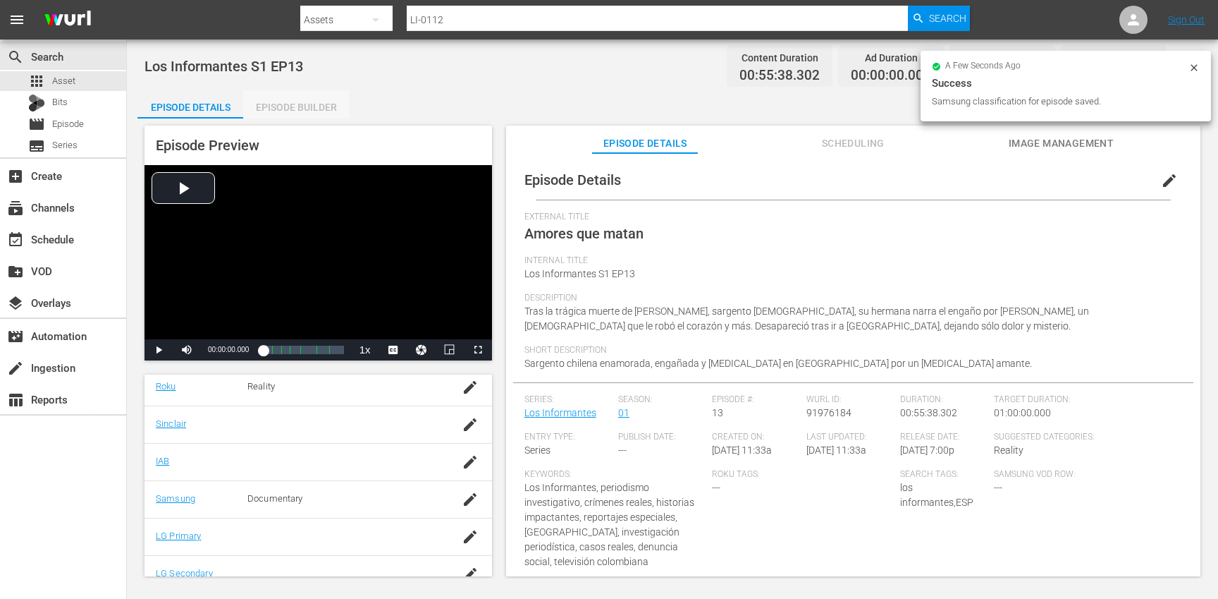
click at [307, 109] on div "Episode Builder" at bounding box center [296, 107] width 106 height 34
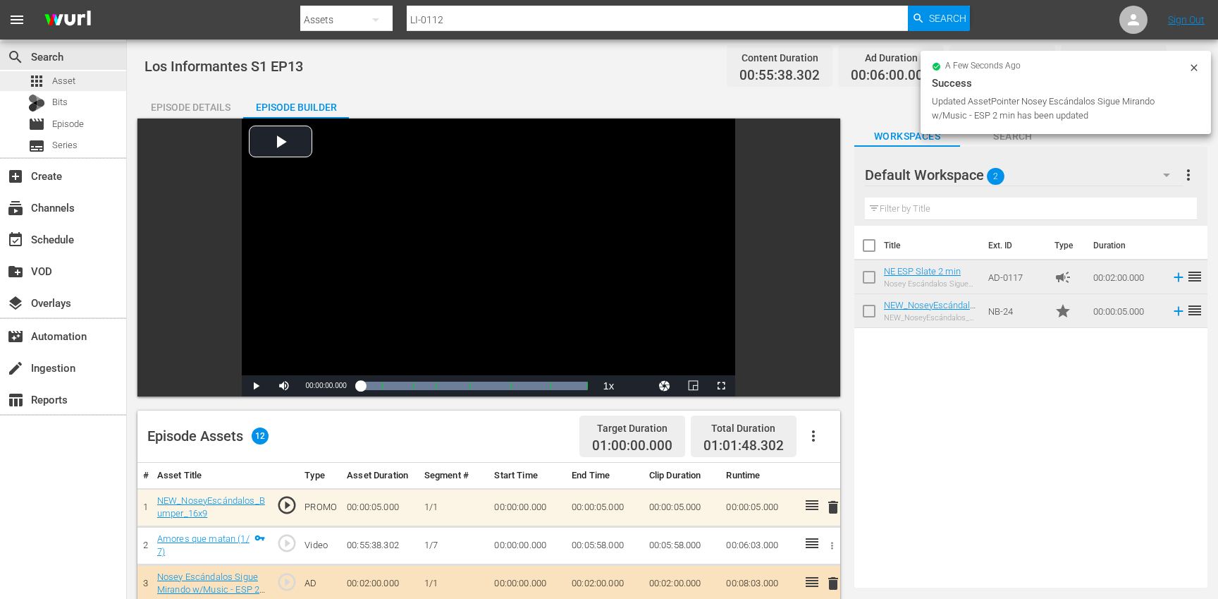
click at [90, 83] on div "apps Asset" at bounding box center [63, 81] width 126 height 20
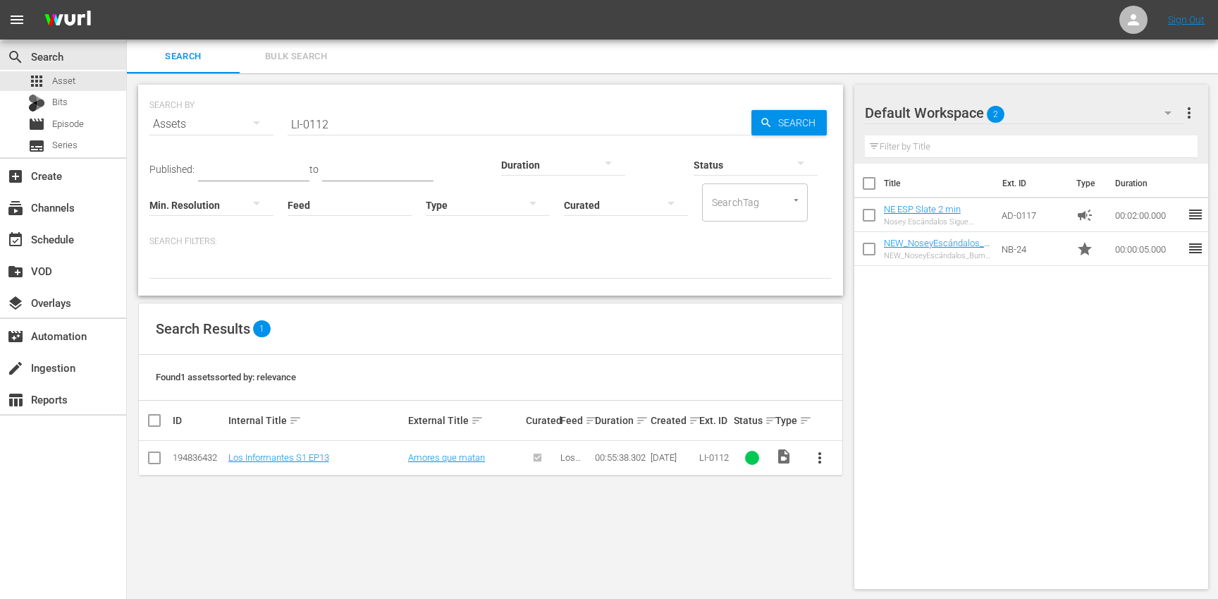
click at [372, 125] on input "LI-0112" at bounding box center [520, 124] width 464 height 34
paste input "3"
type input "LI-0113"
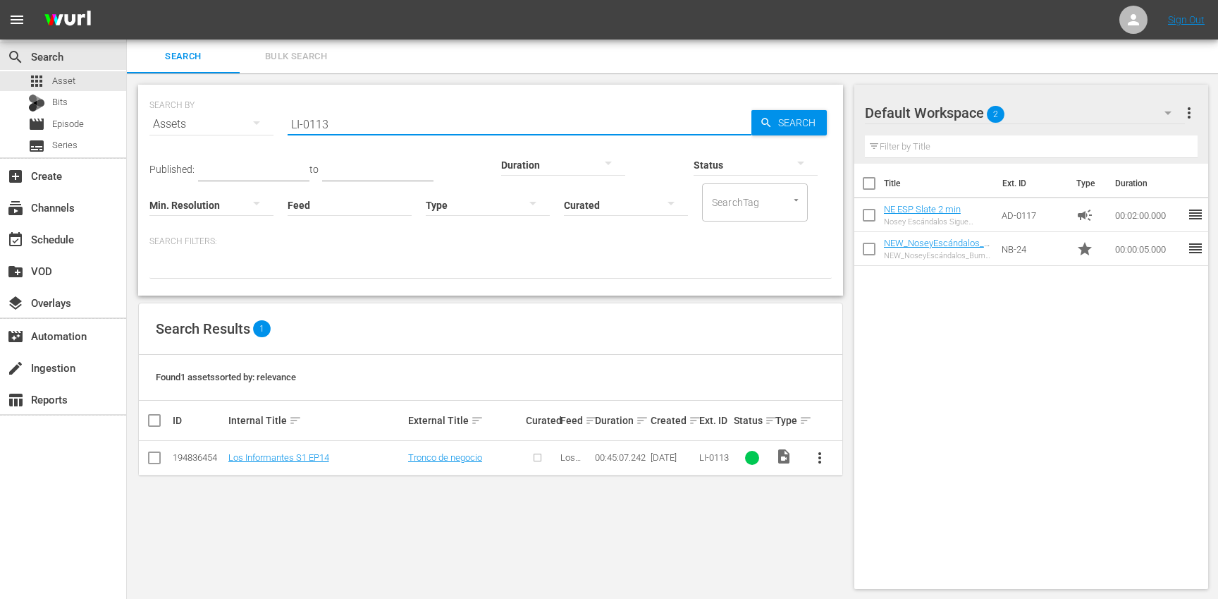
click at [823, 458] on span "more_vert" at bounding box center [819, 457] width 17 height 17
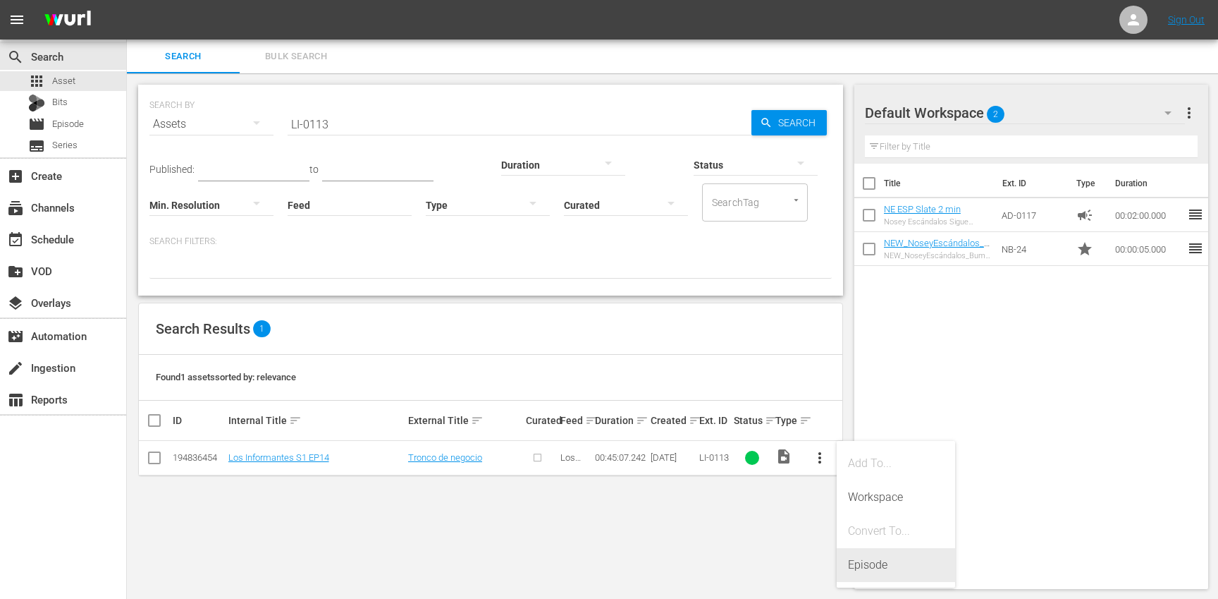
click at [892, 560] on div "Episode" at bounding box center [896, 565] width 96 height 34
click at [823, 458] on span "more_vert" at bounding box center [819, 457] width 17 height 17
click at [885, 565] on div "Episode" at bounding box center [896, 565] width 96 height 34
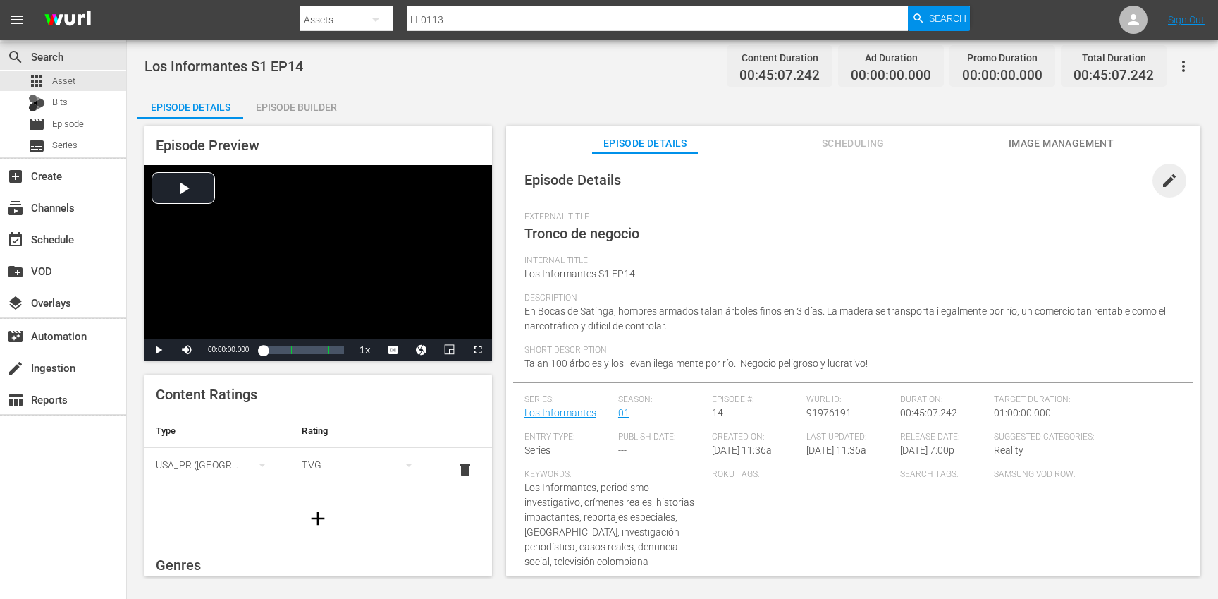
click at [1161, 178] on span "edit" at bounding box center [1169, 180] width 17 height 17
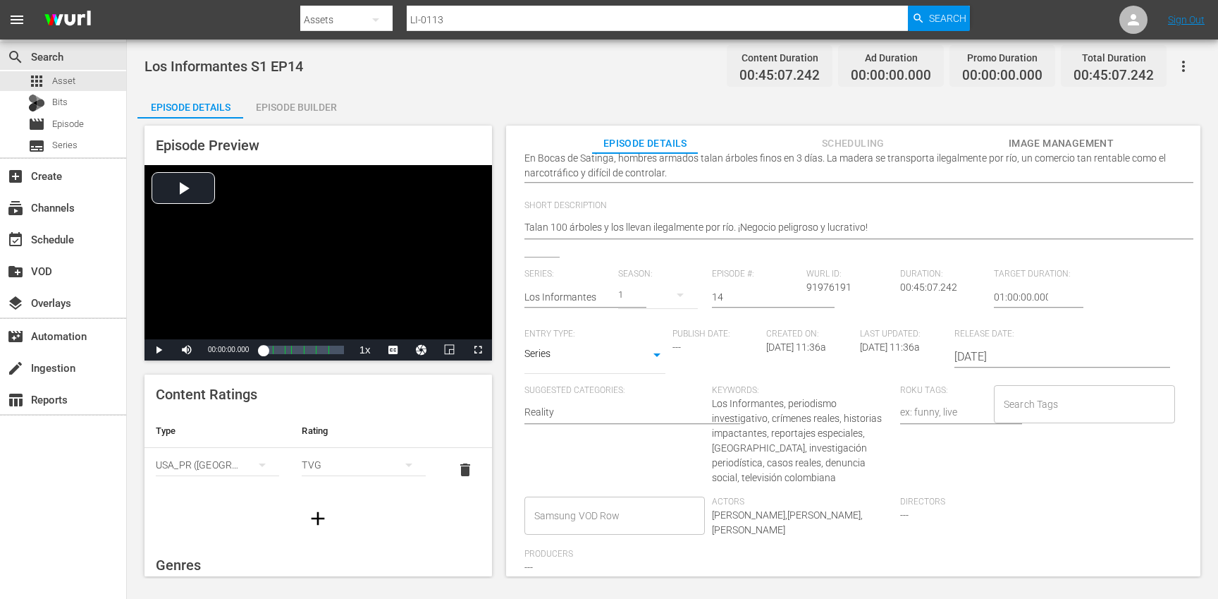
scroll to position [192, 0]
click at [1029, 407] on input "Search Tags" at bounding box center [1073, 404] width 147 height 25
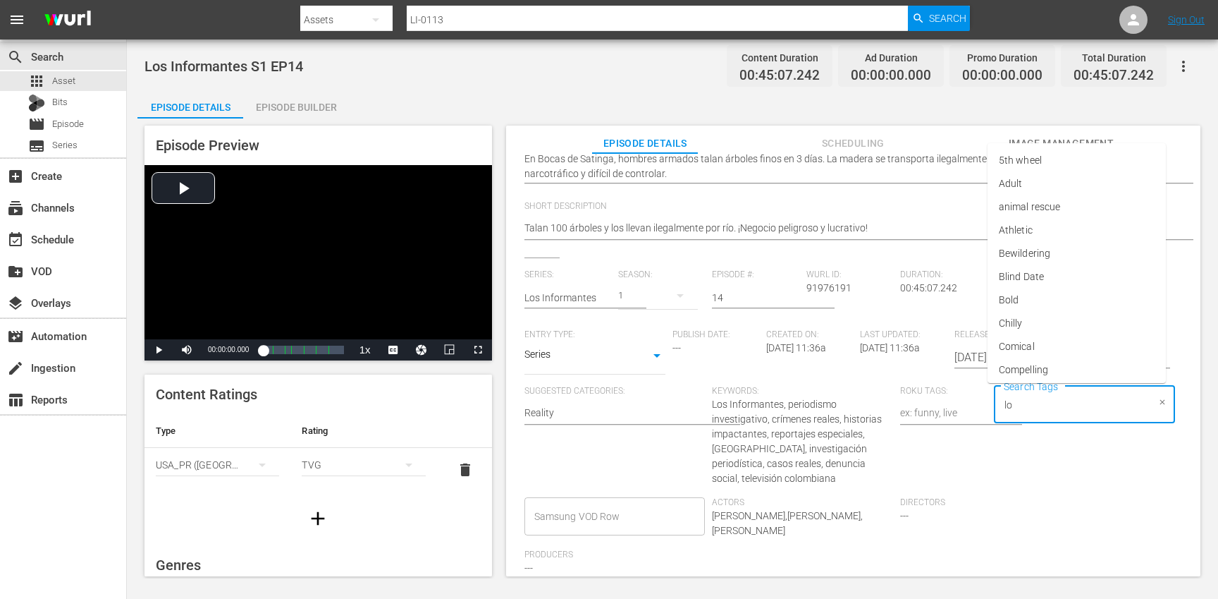
type input "los"
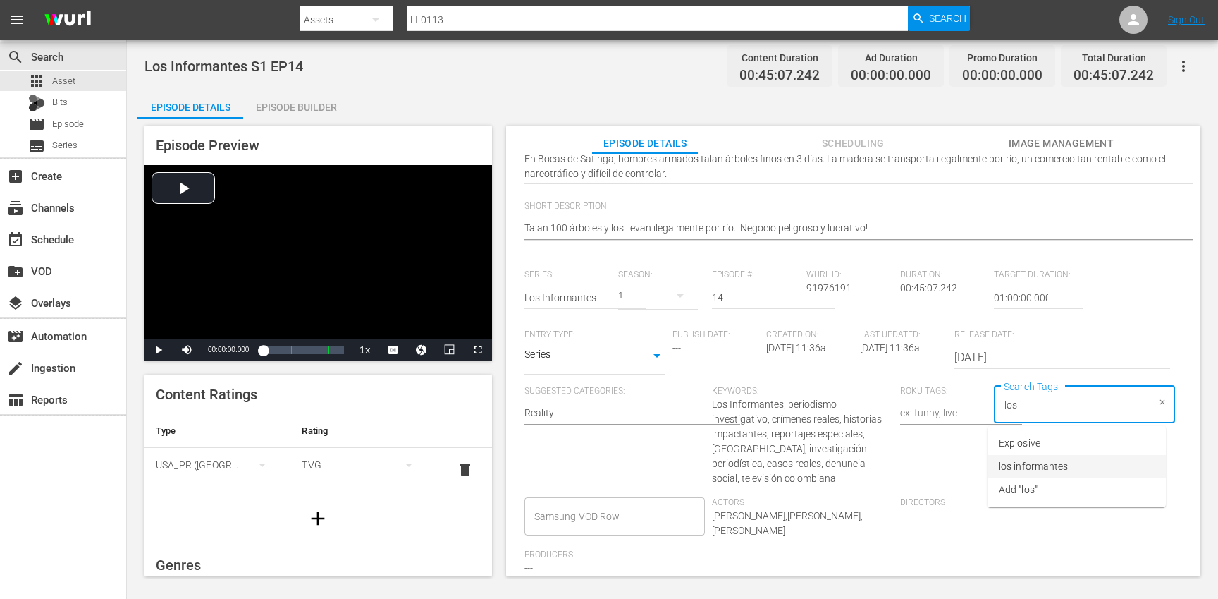
click at [1047, 467] on span "los informantes" at bounding box center [1033, 466] width 69 height 15
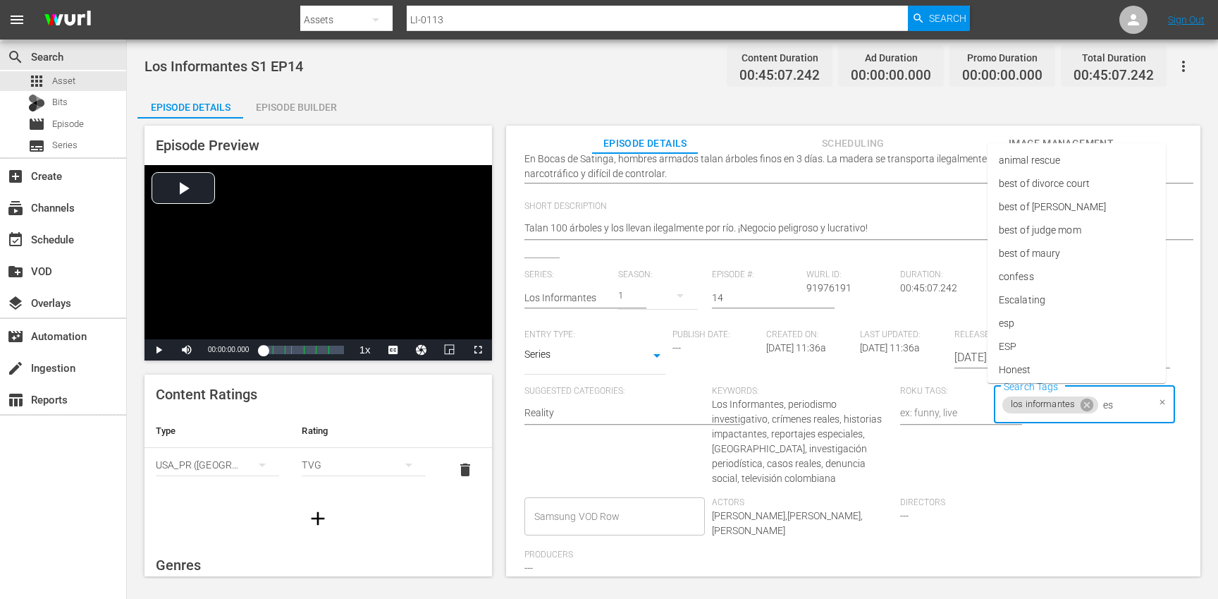
type input "esp"
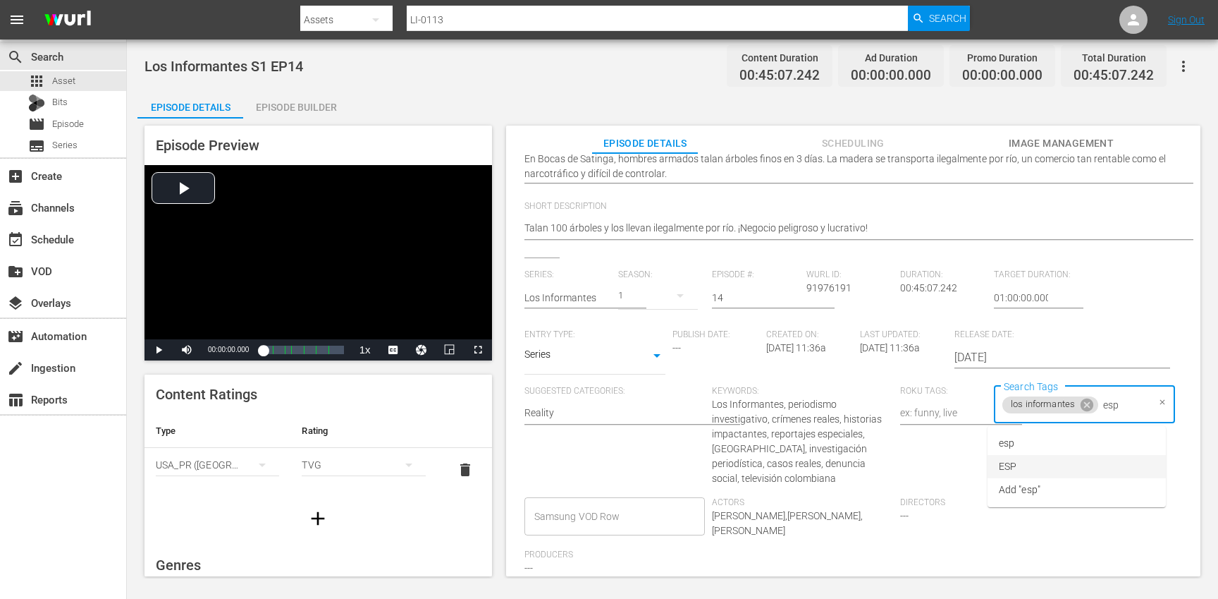
click at [1045, 466] on li "ESP" at bounding box center [1077, 466] width 178 height 23
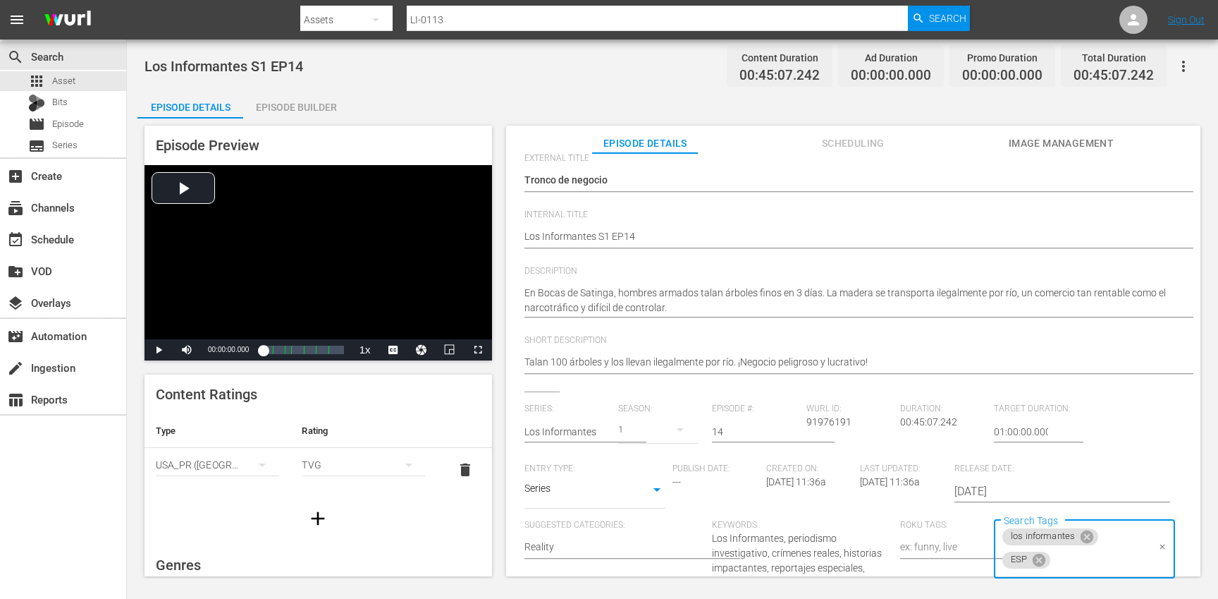
scroll to position [0, 0]
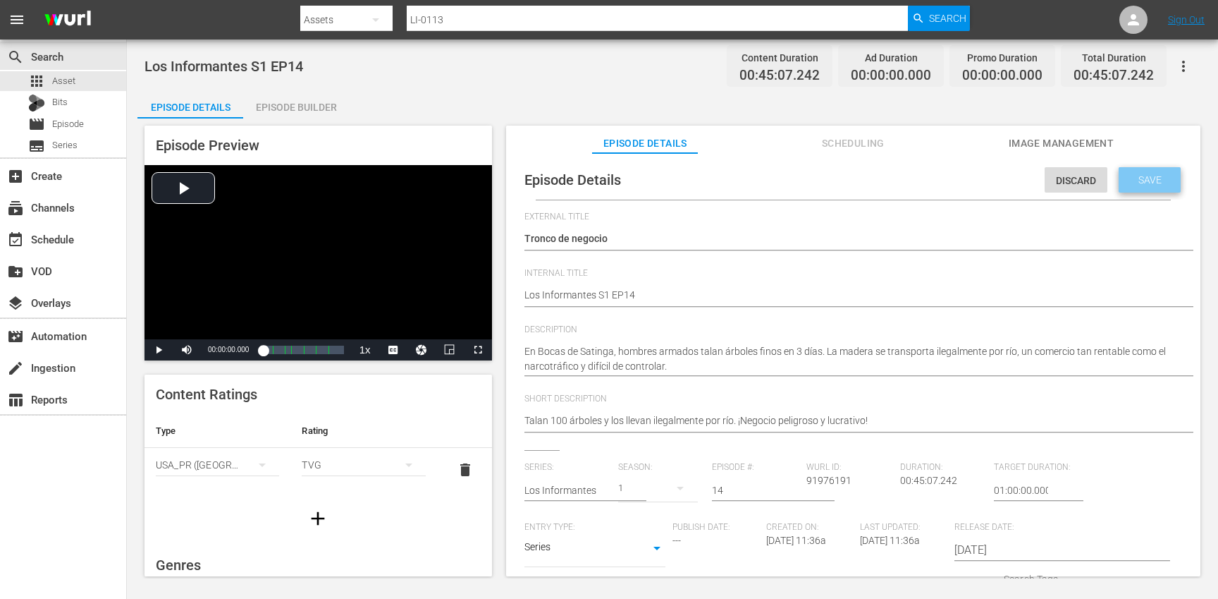
click at [1135, 185] on div "Save" at bounding box center [1150, 179] width 62 height 25
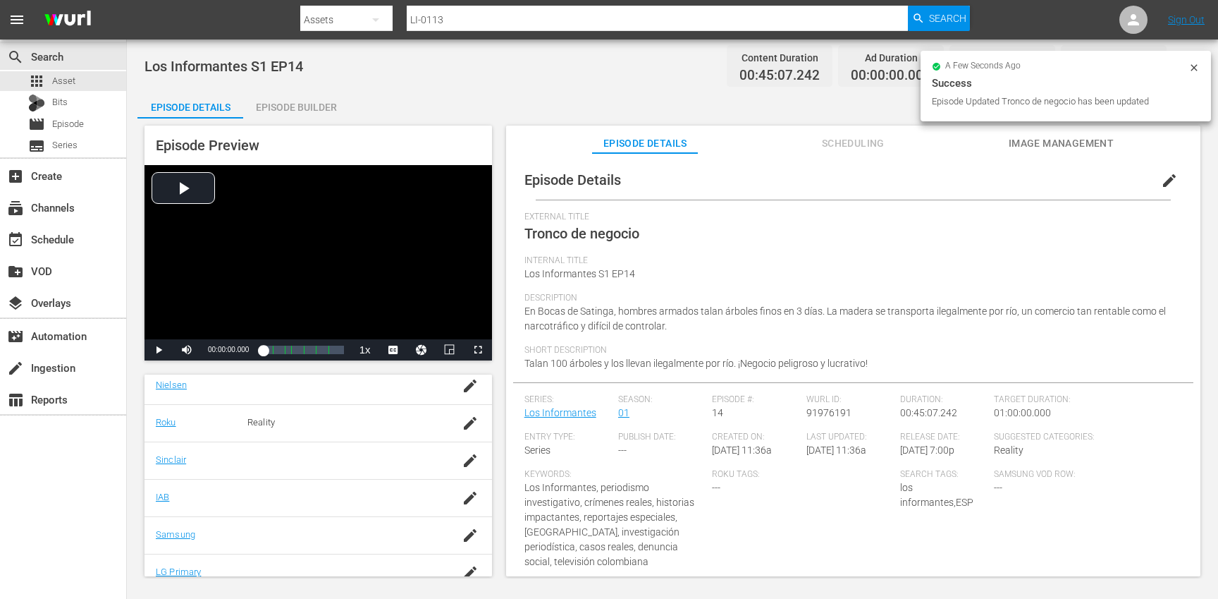
scroll to position [274, 0]
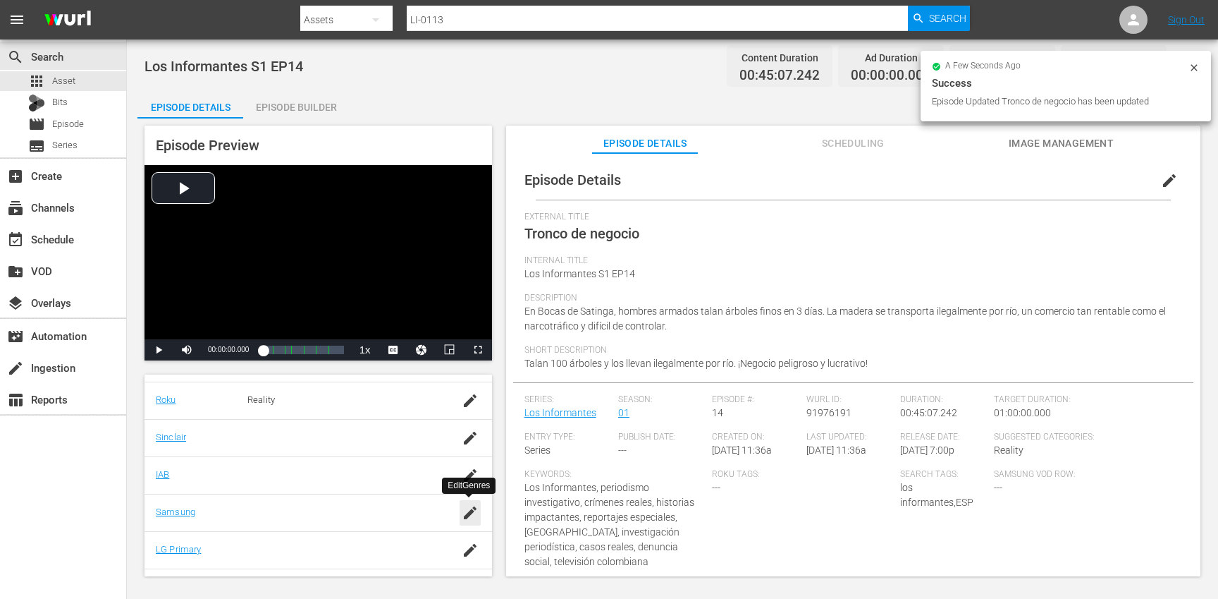
click at [470, 512] on icon "button" at bounding box center [470, 512] width 13 height 13
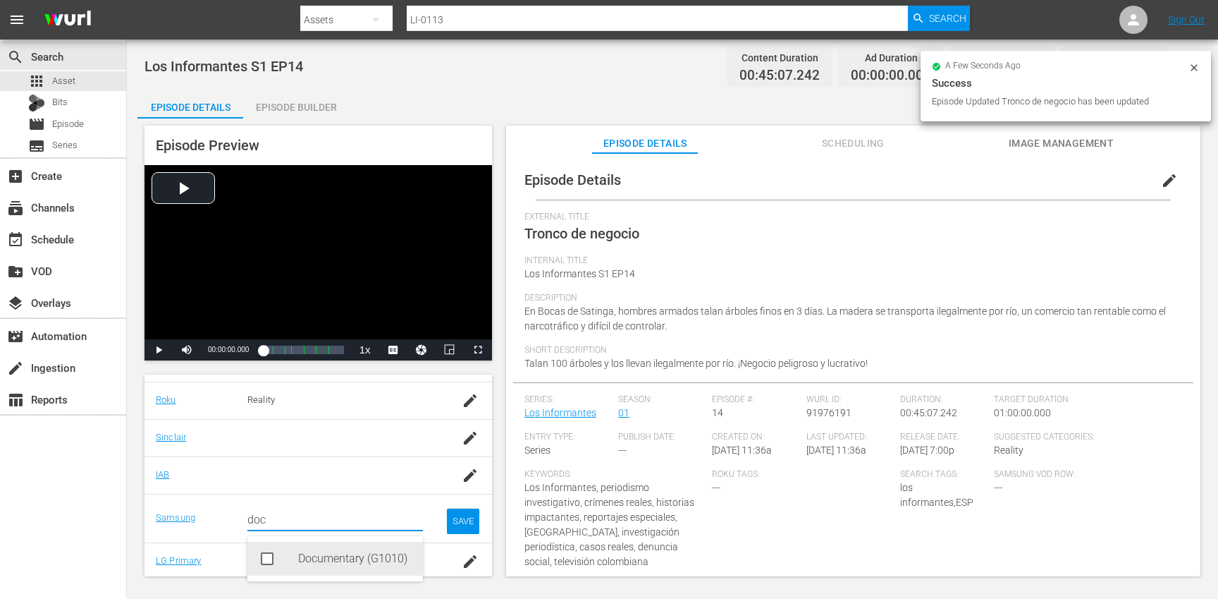
click at [362, 554] on div "Documentary (G1010)" at bounding box center [355, 558] width 114 height 34
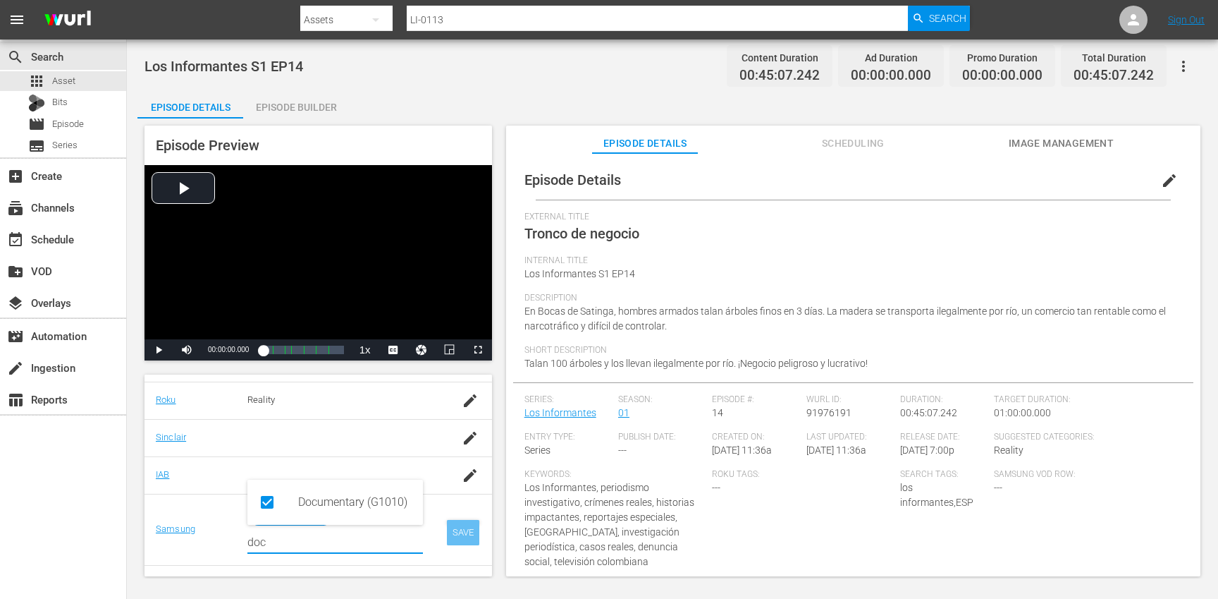
type input "doc"
click at [457, 541] on div "SAVE" at bounding box center [463, 532] width 32 height 25
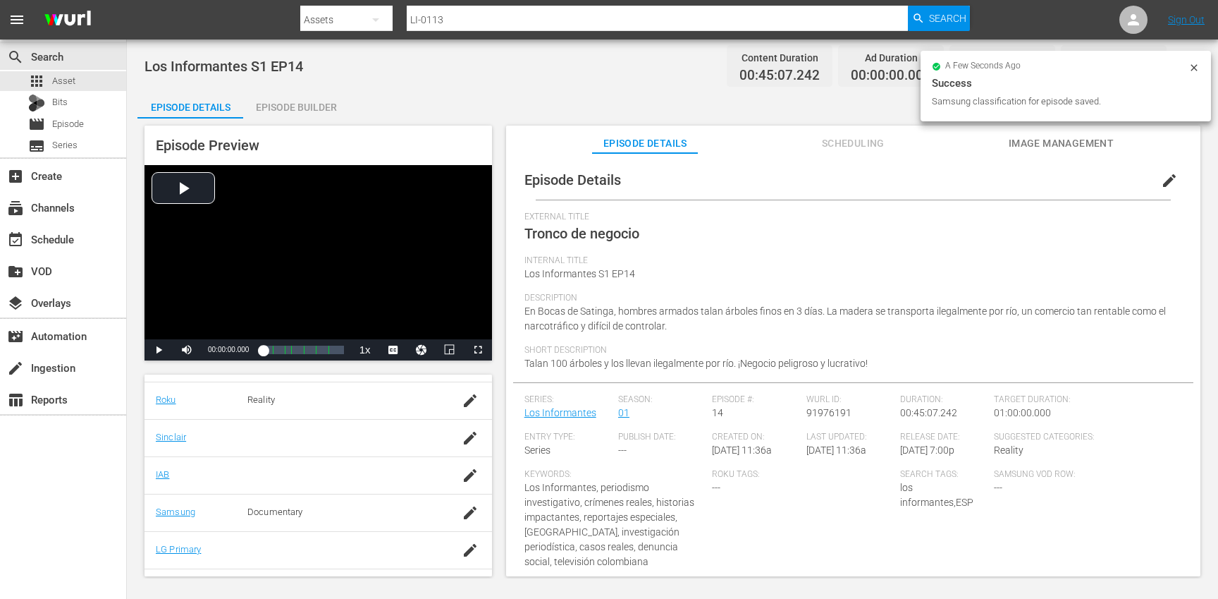
click at [302, 102] on div "Episode Builder" at bounding box center [296, 107] width 106 height 34
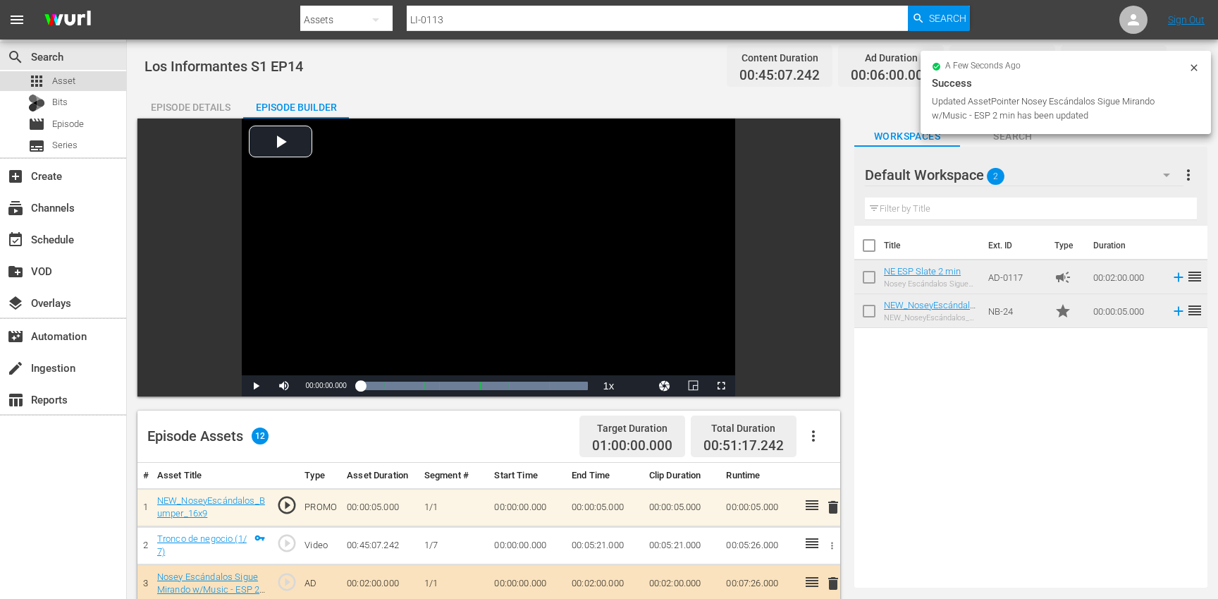
click at [101, 83] on div "apps Asset" at bounding box center [63, 81] width 126 height 20
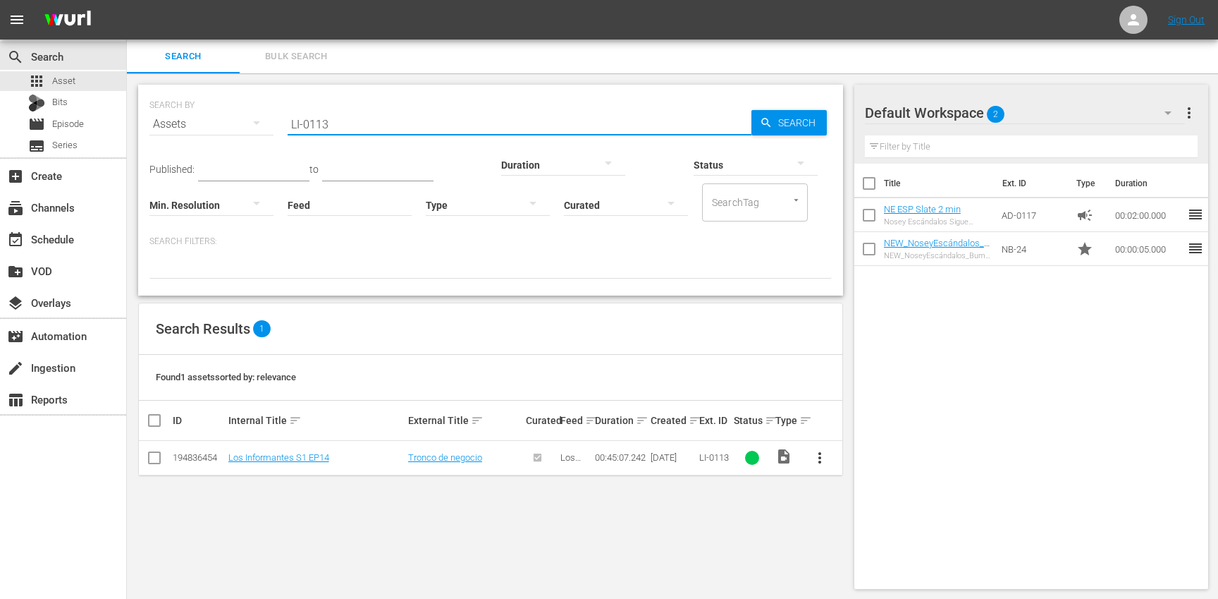
click at [427, 123] on input "LI-0113" at bounding box center [520, 124] width 464 height 34
paste input "4"
type input "LI-0114"
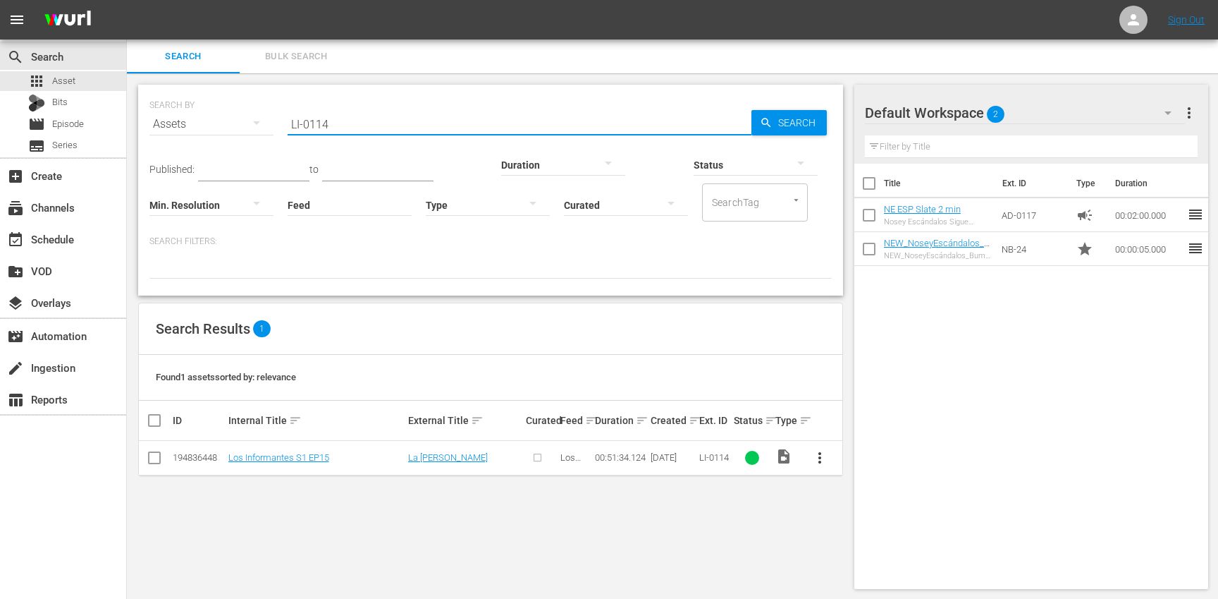
click at [819, 459] on span "more_vert" at bounding box center [819, 457] width 17 height 17
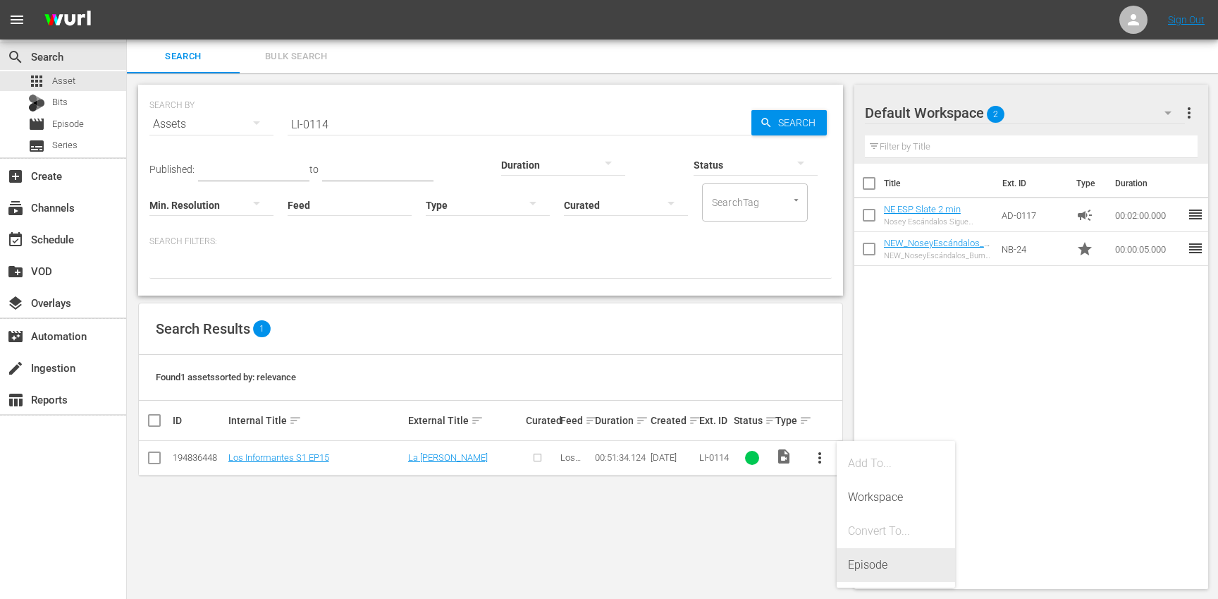
click at [892, 570] on div "Episode" at bounding box center [896, 565] width 96 height 34
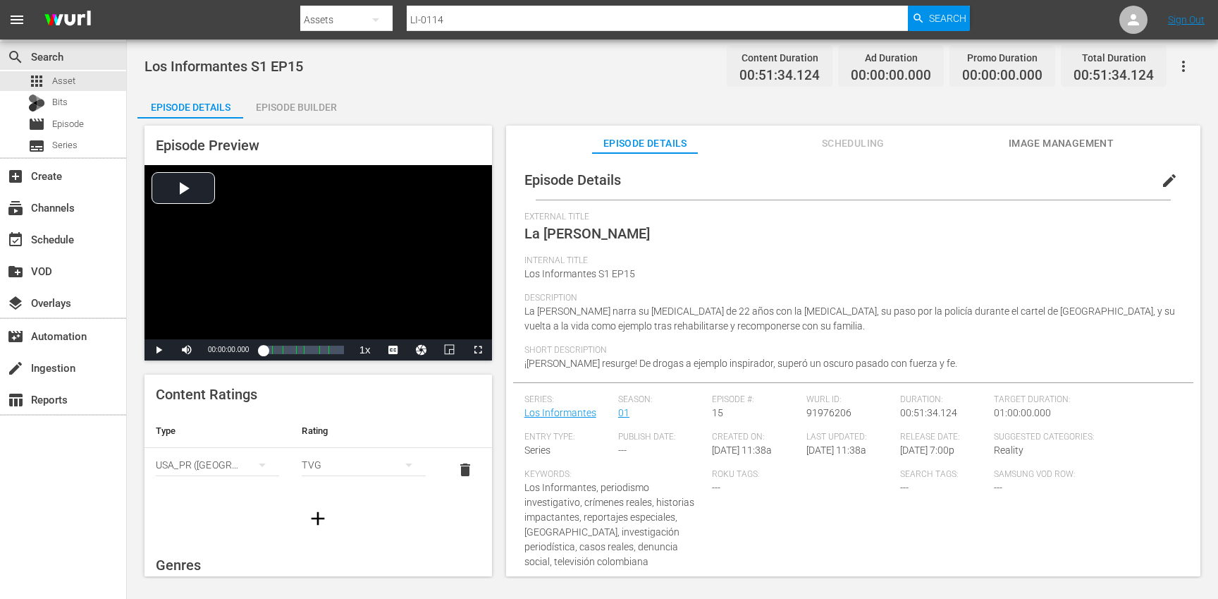
click at [1167, 176] on span "edit" at bounding box center [1169, 180] width 17 height 17
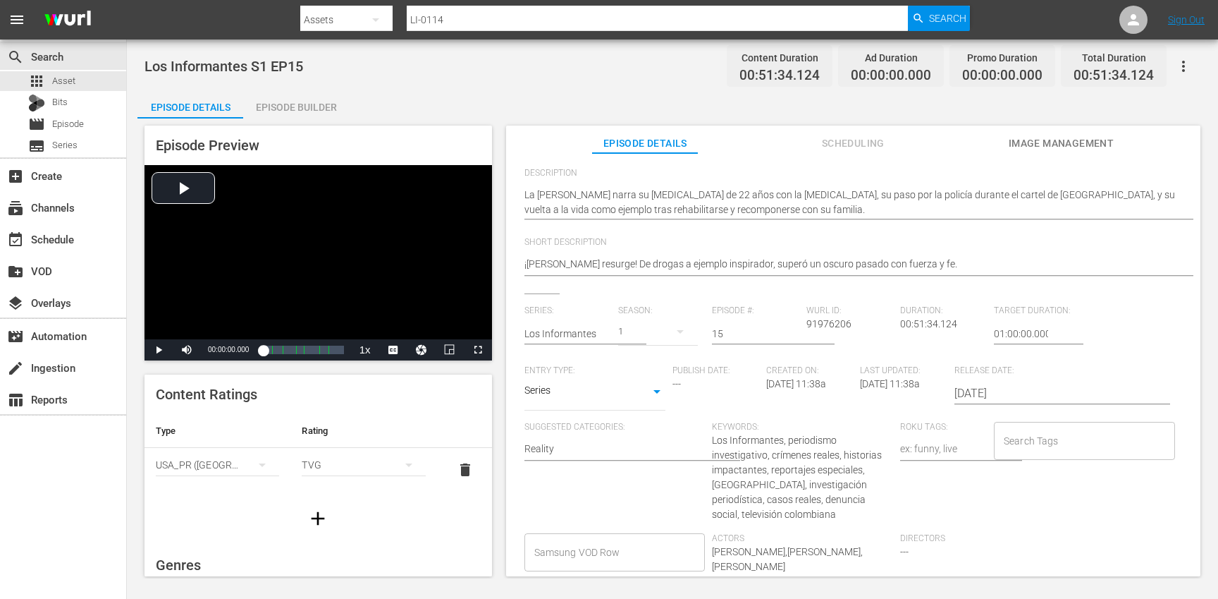
scroll to position [163, 0]
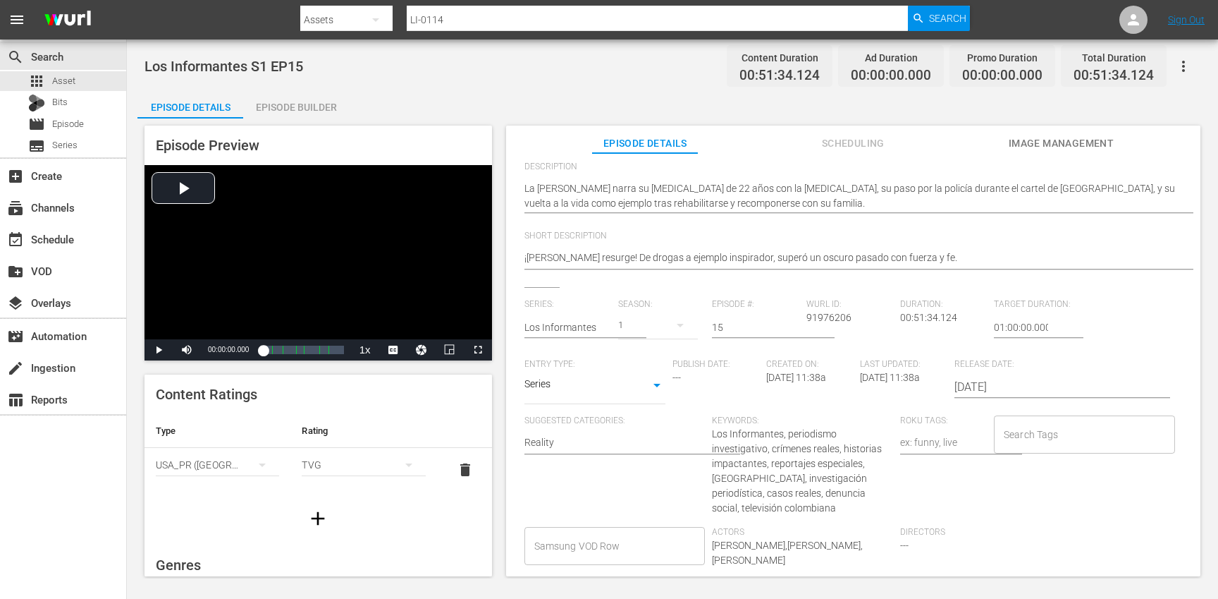
click at [1062, 431] on input "Search Tags" at bounding box center [1073, 434] width 147 height 25
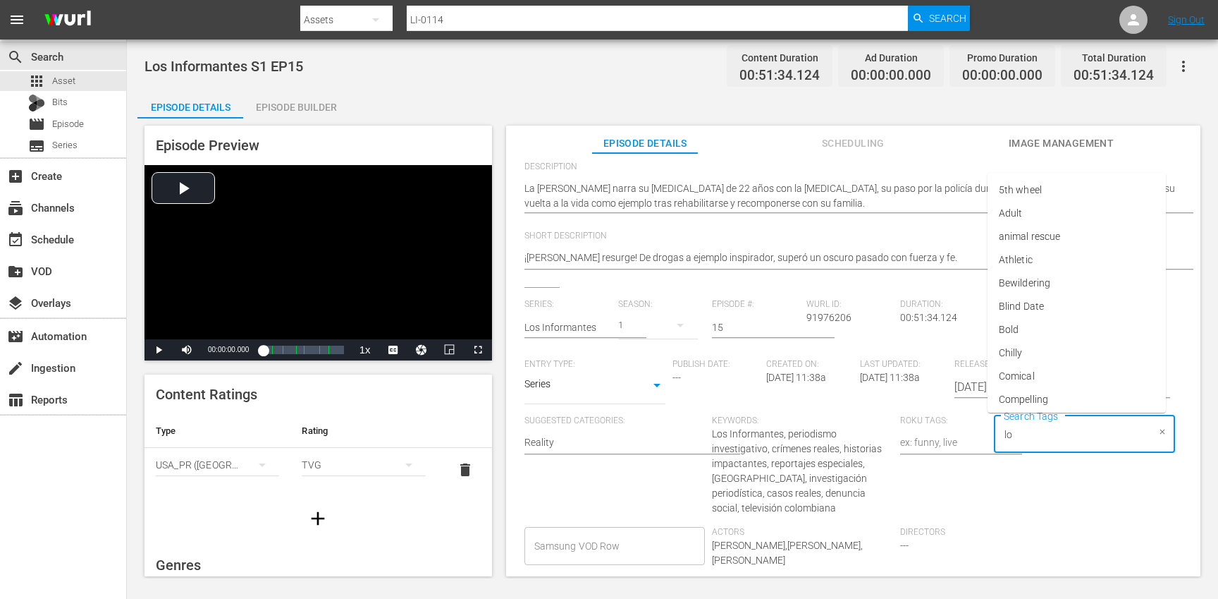
type input "los"
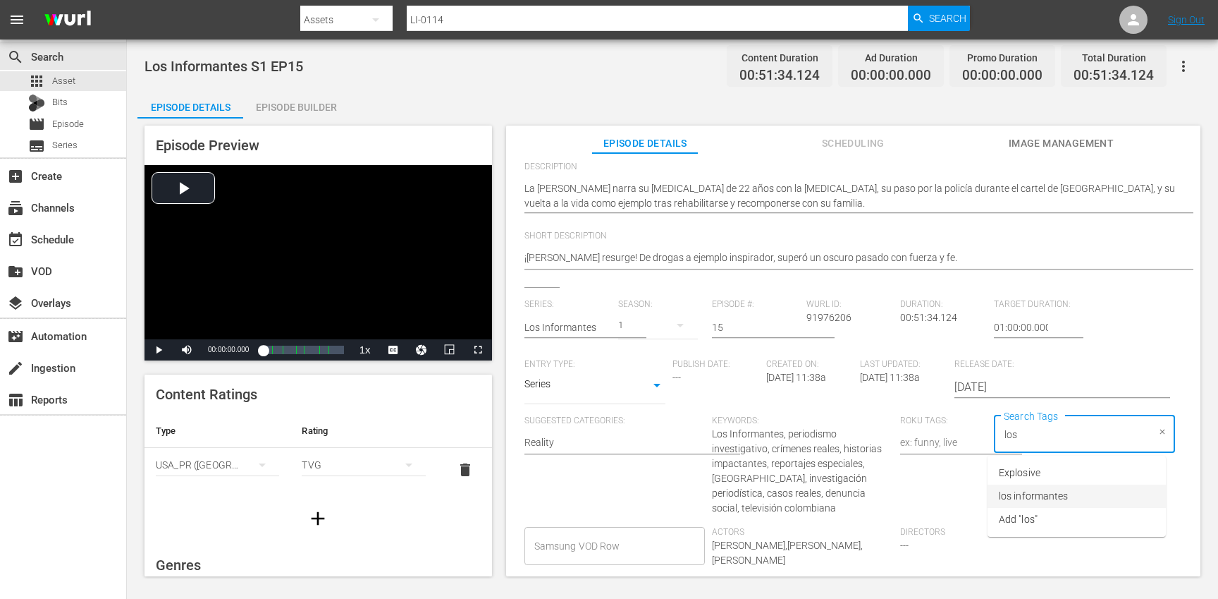
click at [1061, 494] on span "los informantes" at bounding box center [1033, 496] width 69 height 15
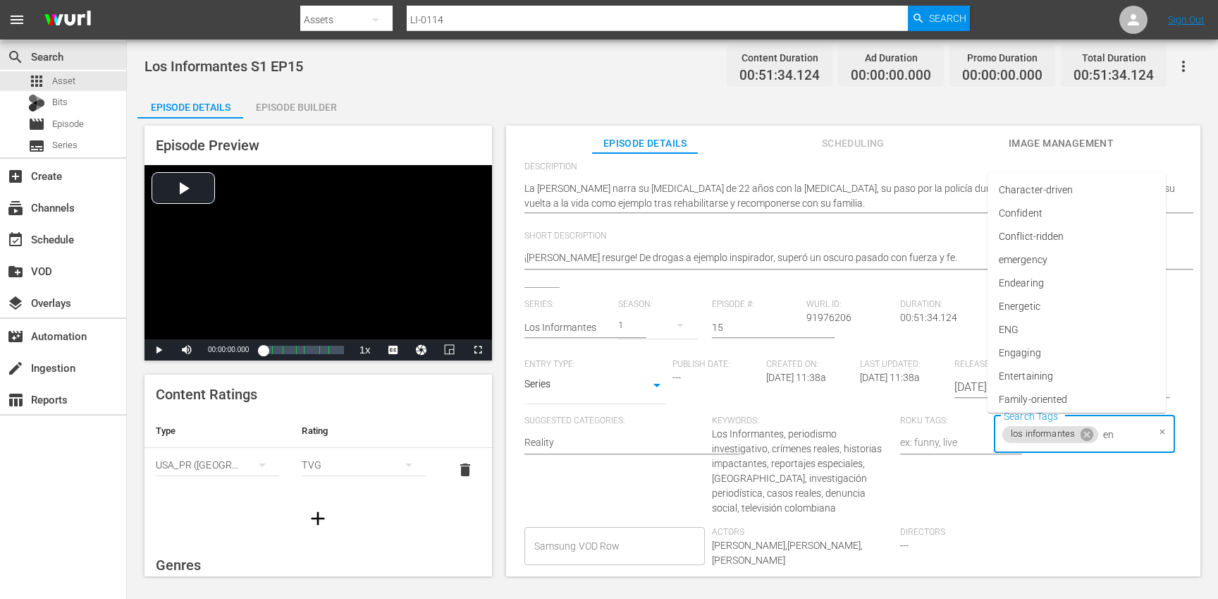
type input "e"
type input "s"
type input "esp"
click at [1026, 501] on li "ESP" at bounding box center [1077, 495] width 178 height 23
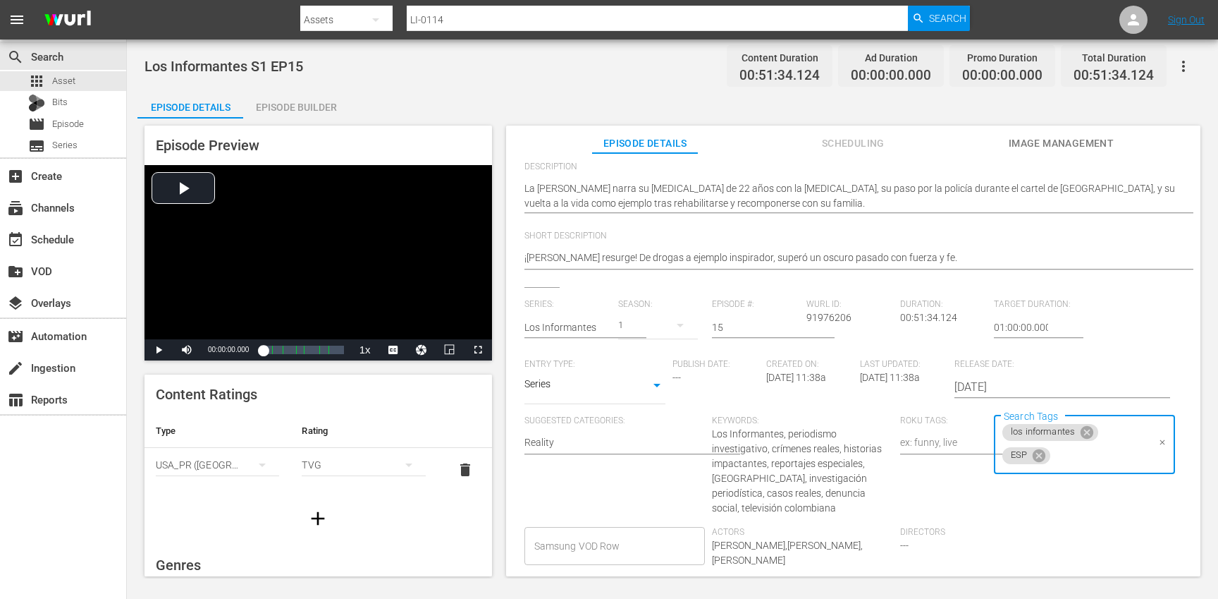
scroll to position [0, 0]
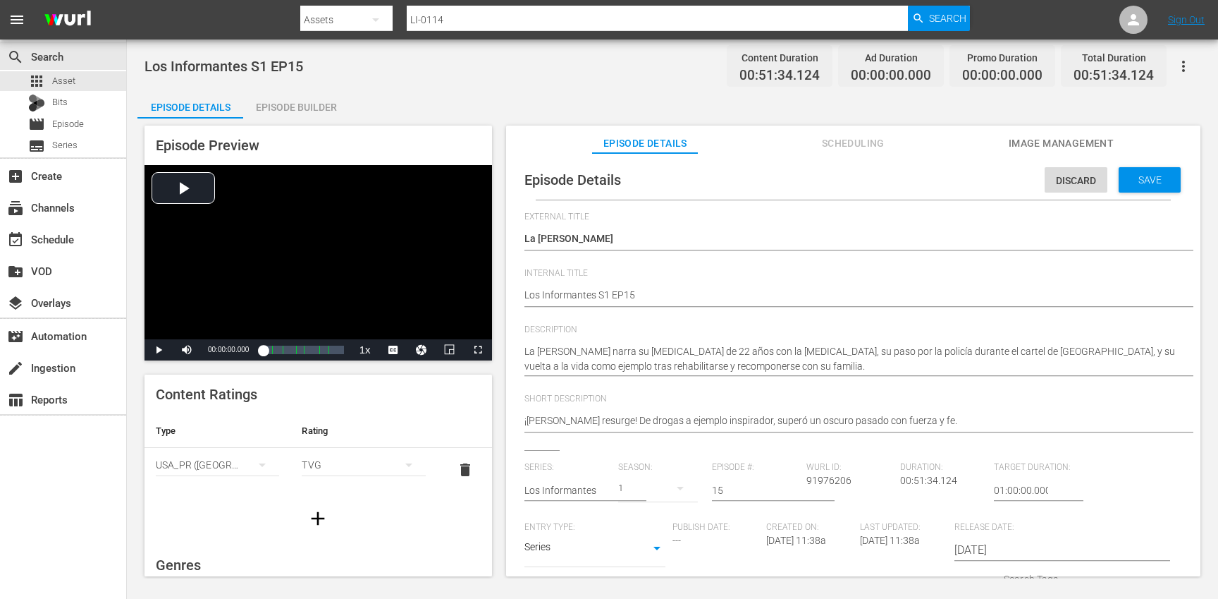
click at [1143, 166] on div "Discard Save" at bounding box center [1116, 176] width 142 height 32
click at [1144, 178] on span "Save" at bounding box center [1150, 179] width 46 height 11
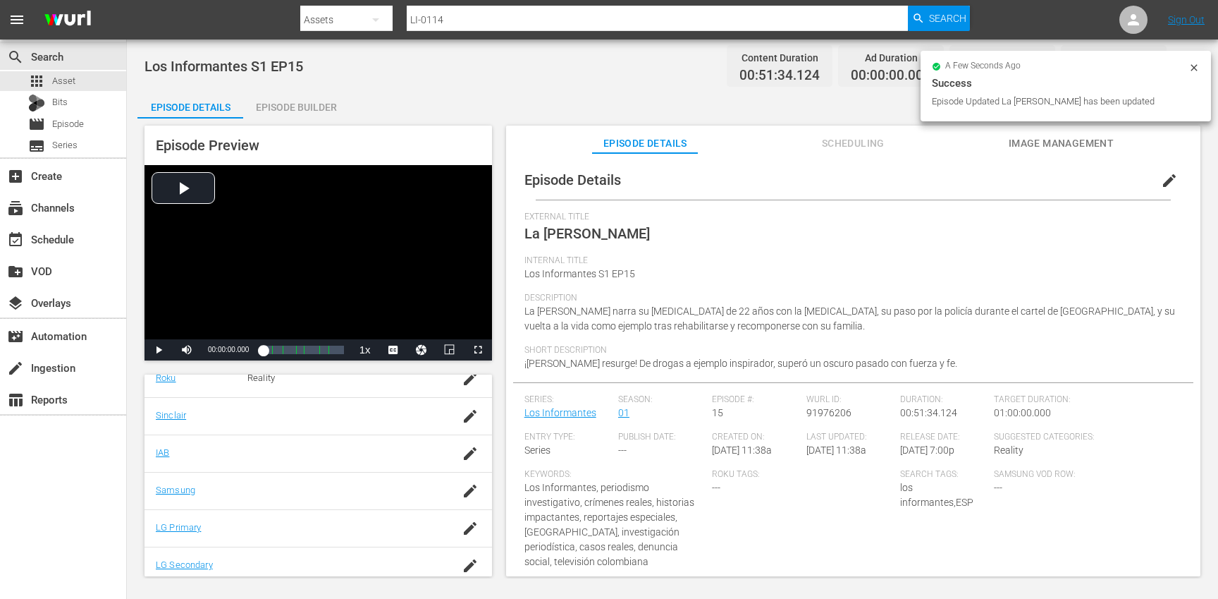
scroll to position [303, 0]
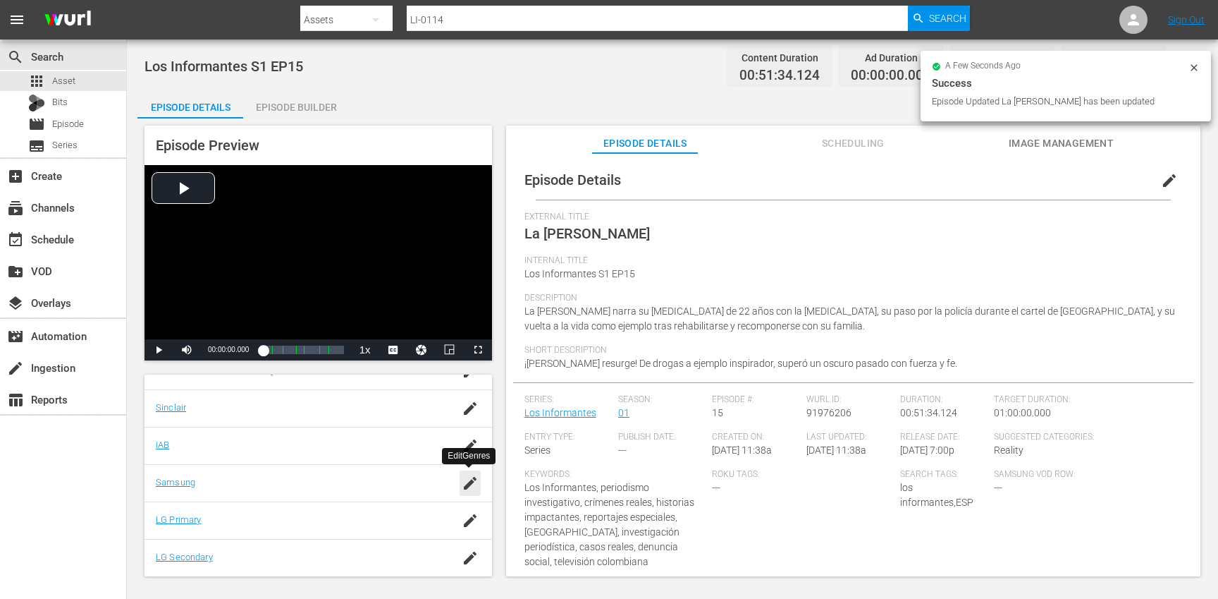
click at [465, 485] on icon "button" at bounding box center [470, 483] width 13 height 13
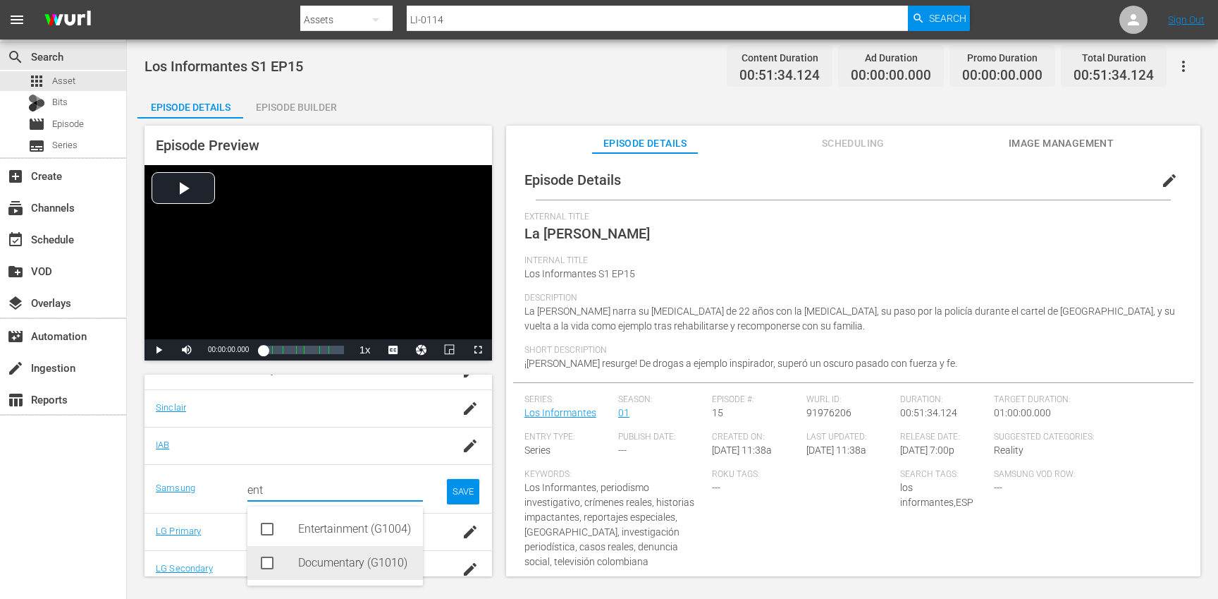
click at [337, 558] on div "Documentary (G1010)" at bounding box center [355, 563] width 114 height 34
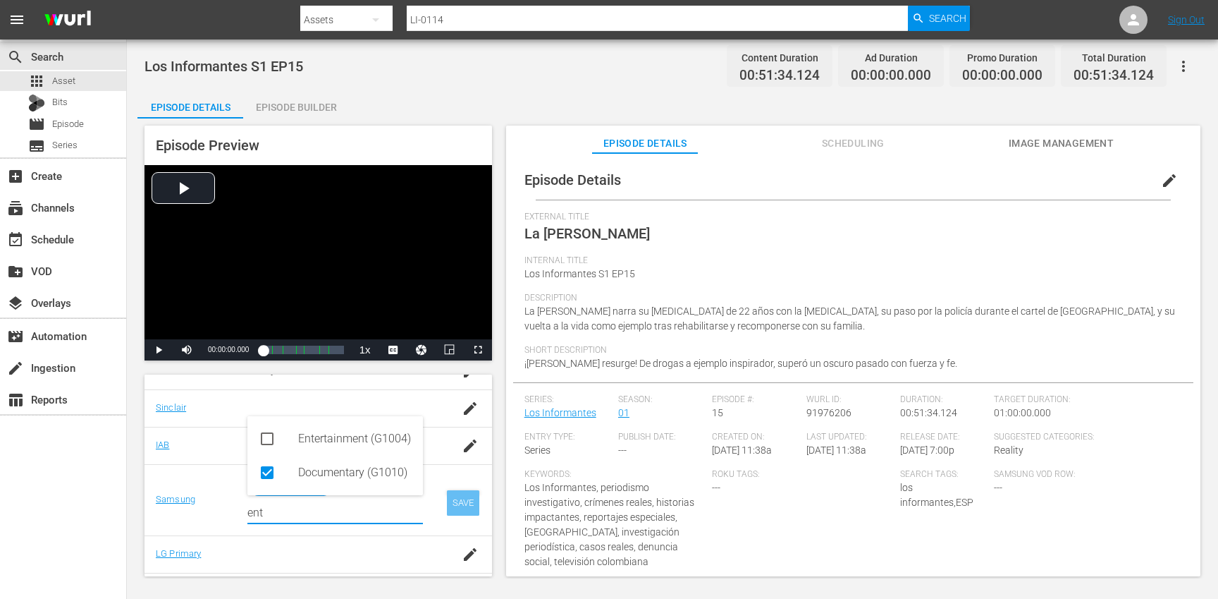
type input "ent"
click at [466, 505] on div "SAVE" at bounding box center [463, 502] width 32 height 25
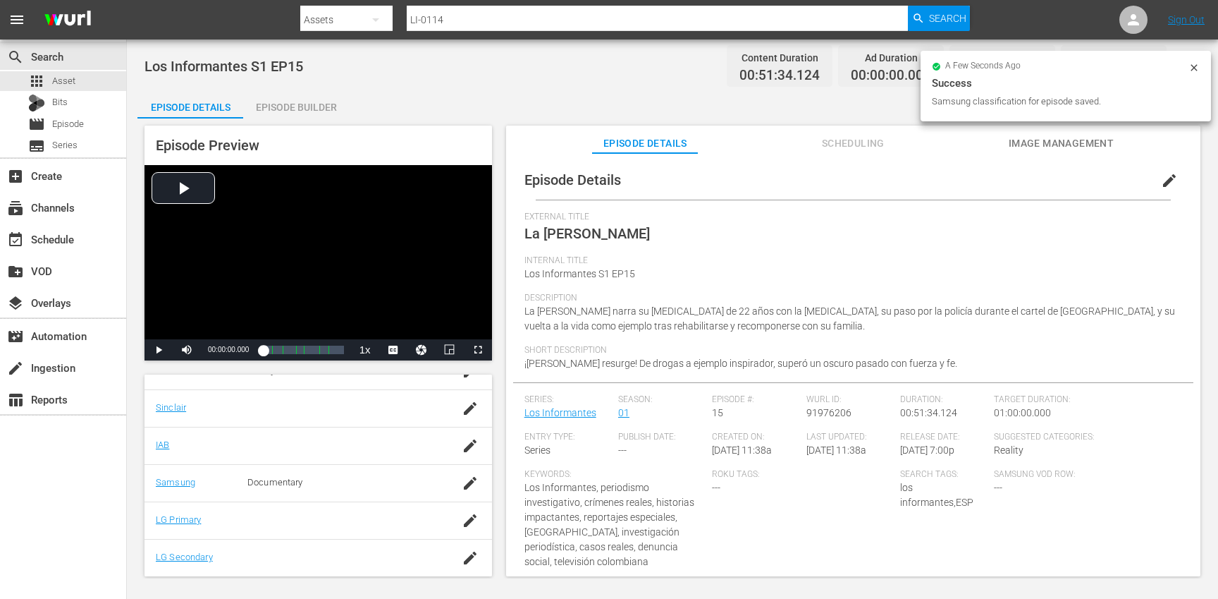
click at [290, 102] on div "Episode Builder" at bounding box center [296, 107] width 106 height 34
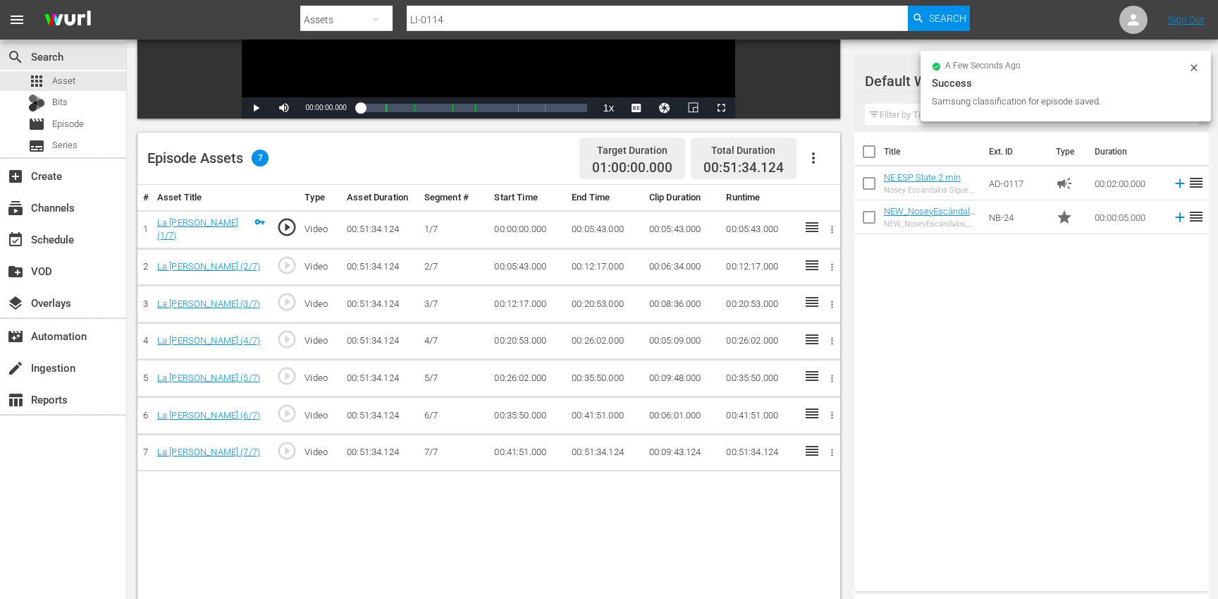
scroll to position [301, 0]
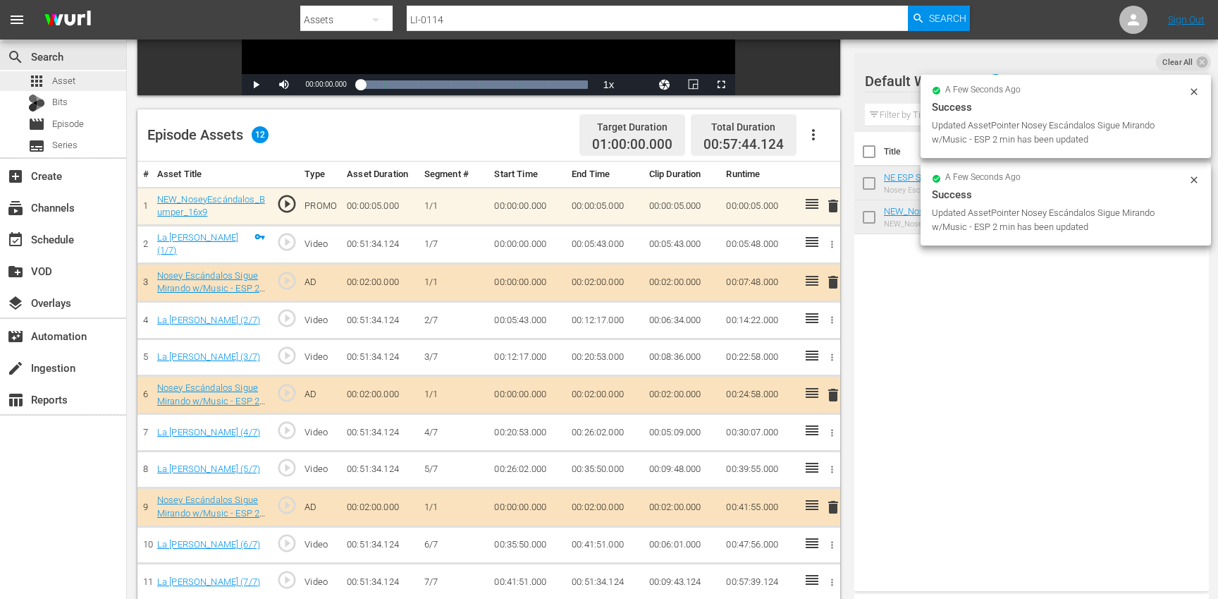
click at [97, 83] on div "apps Asset" at bounding box center [63, 81] width 126 height 20
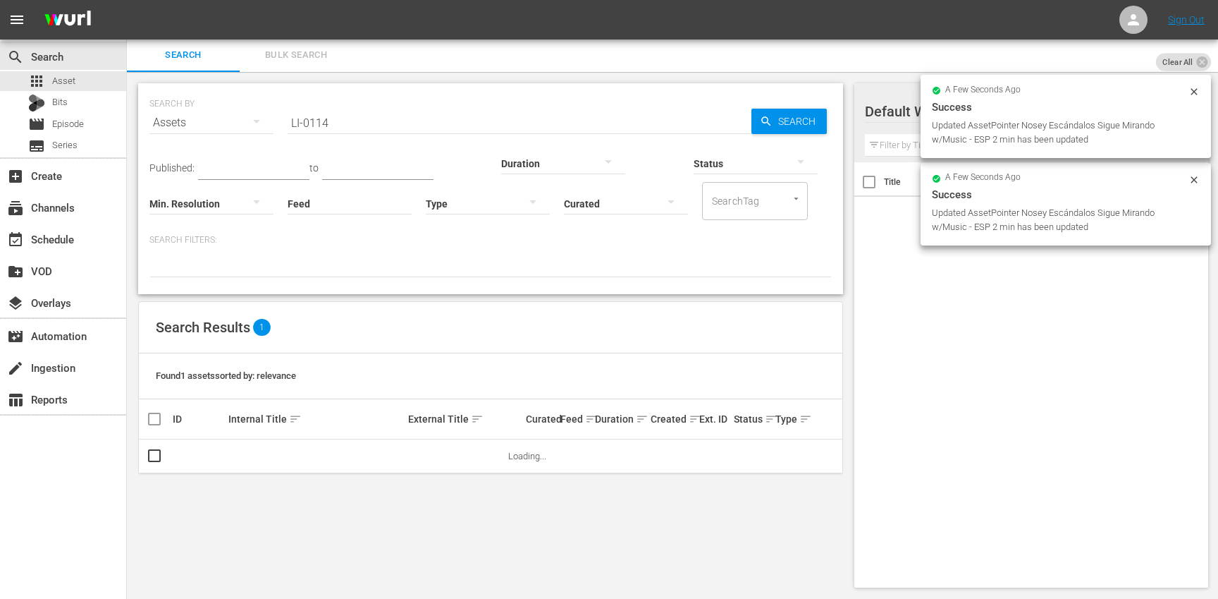
scroll to position [1, 0]
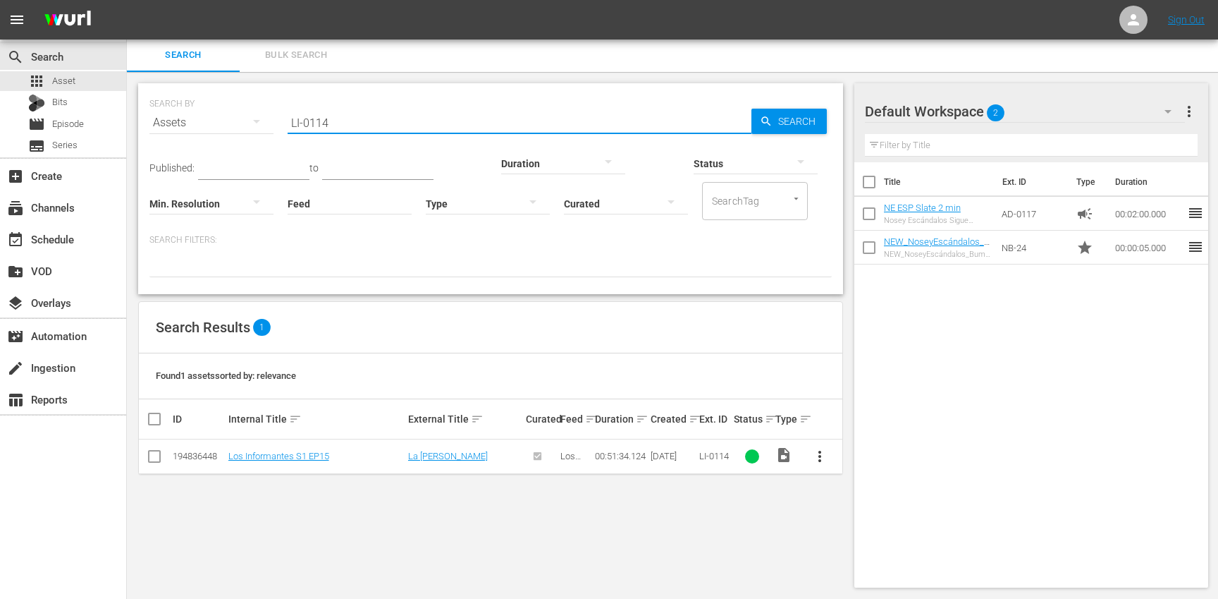
click at [400, 122] on input "LI-0114" at bounding box center [520, 123] width 464 height 34
paste input "5"
type input "LI-0115"
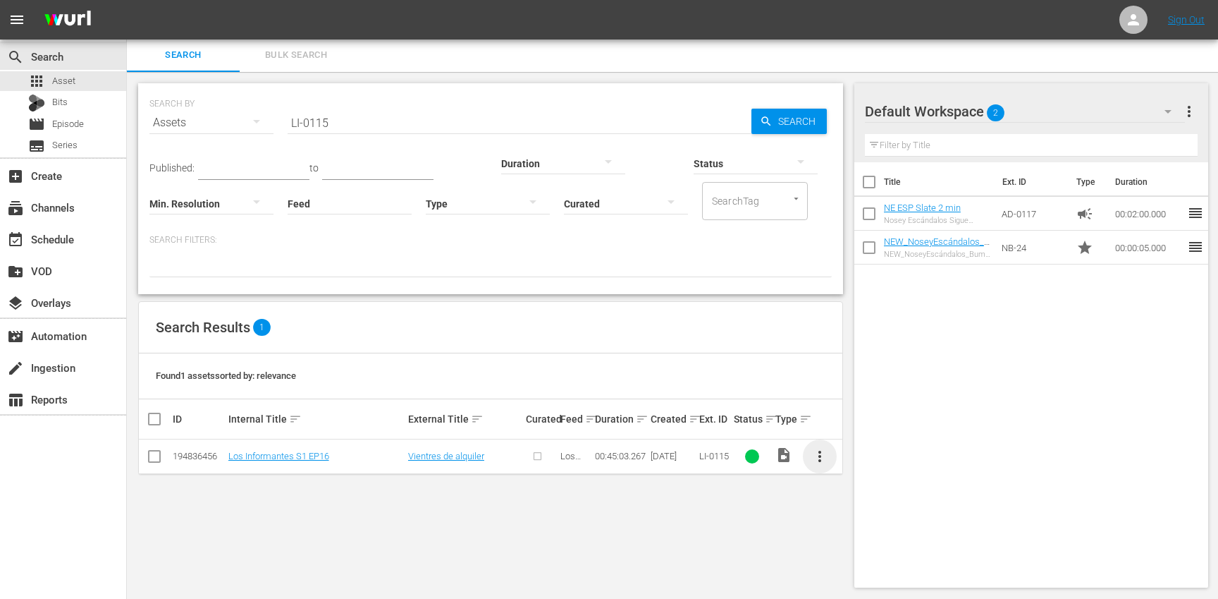
click at [819, 455] on span "more_vert" at bounding box center [819, 456] width 17 height 17
click at [889, 564] on div "Episode" at bounding box center [896, 563] width 96 height 34
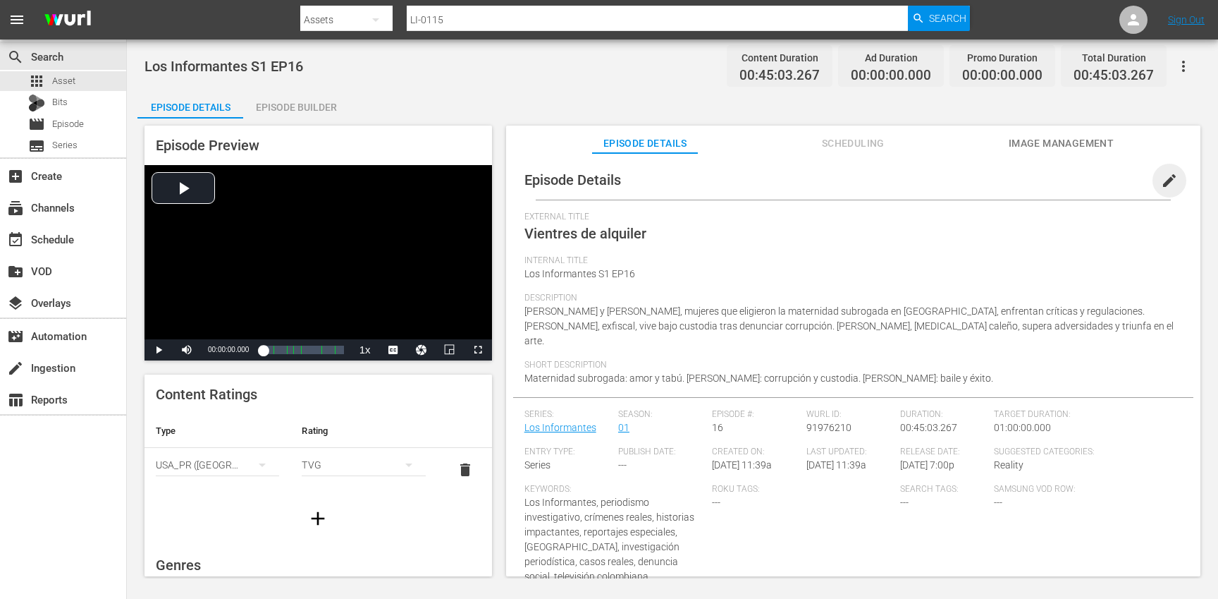
click at [1165, 180] on span "edit" at bounding box center [1169, 180] width 17 height 17
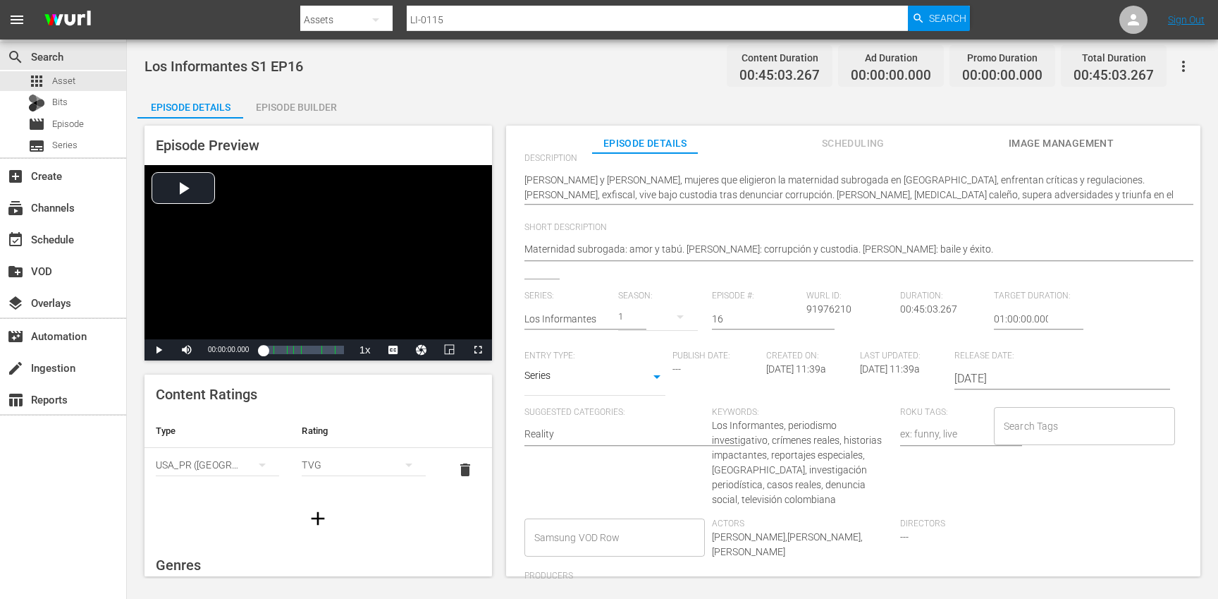
scroll to position [190, 0]
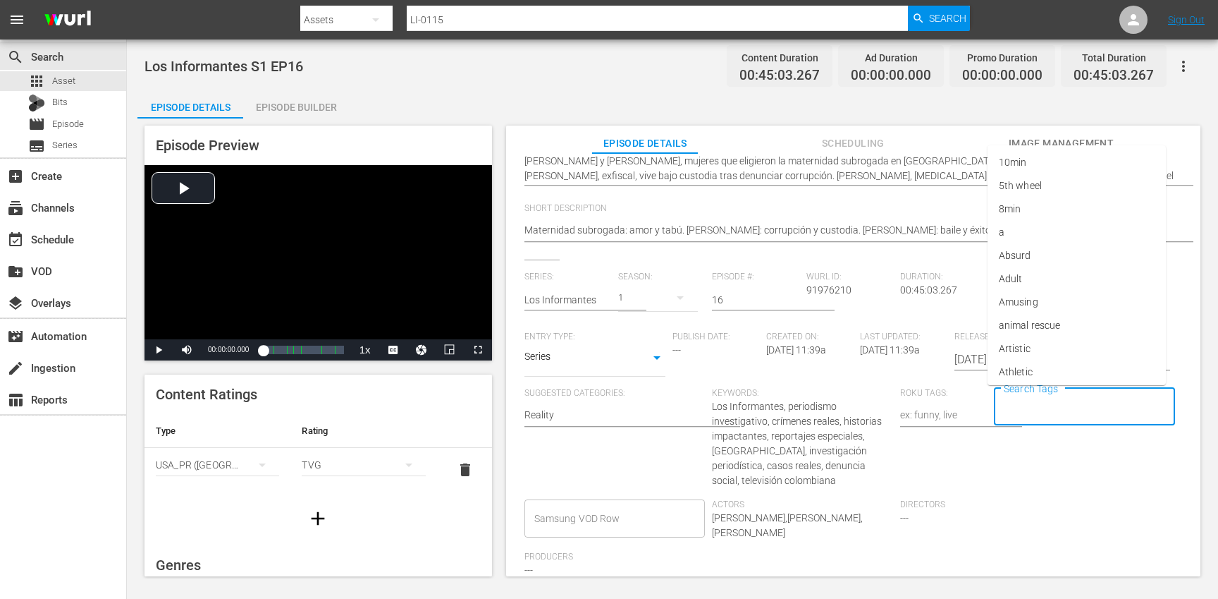
click at [1038, 405] on input "Search Tags" at bounding box center [1073, 406] width 147 height 25
type input "los"
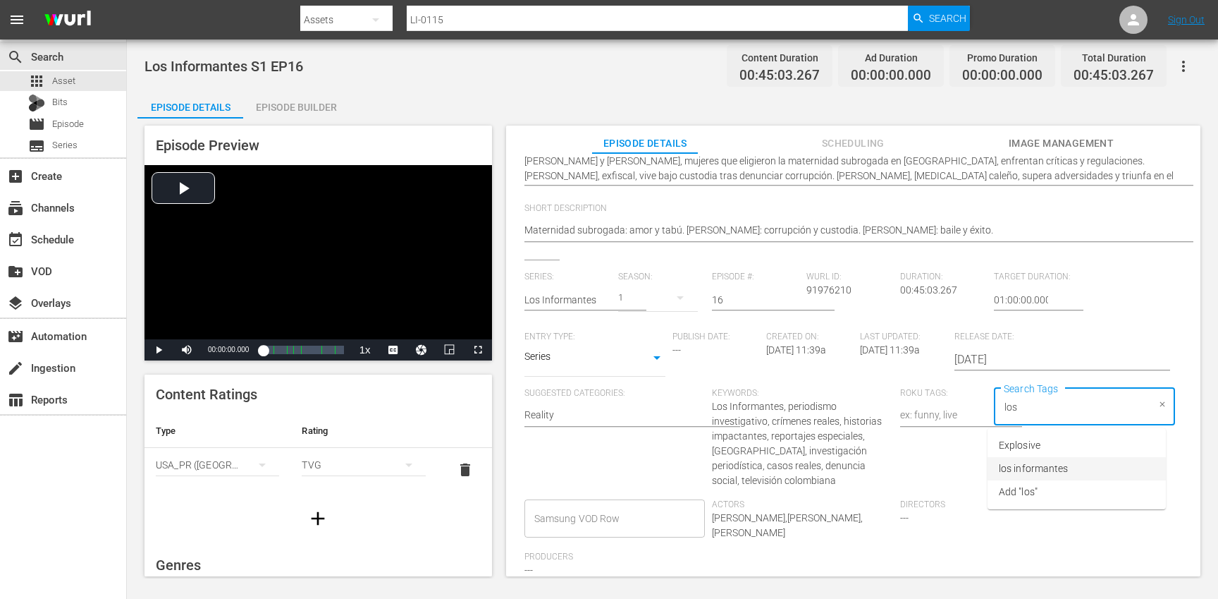
click at [1025, 467] on span "los informantes" at bounding box center [1033, 468] width 69 height 15
type input "es"
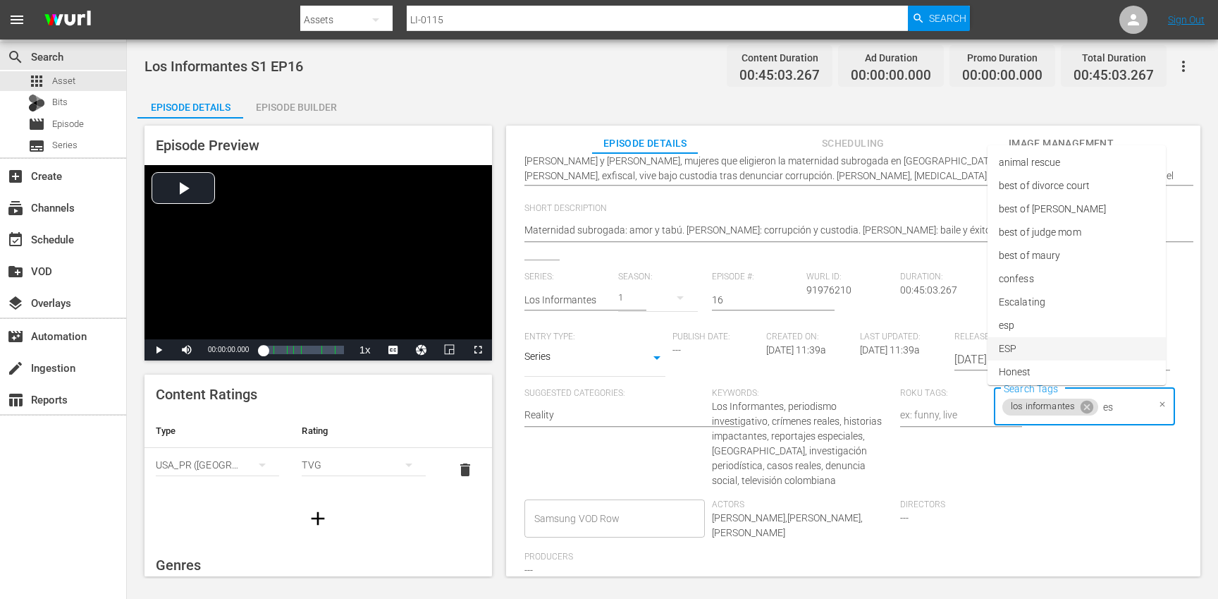
click at [1026, 343] on li "ESP" at bounding box center [1077, 348] width 178 height 23
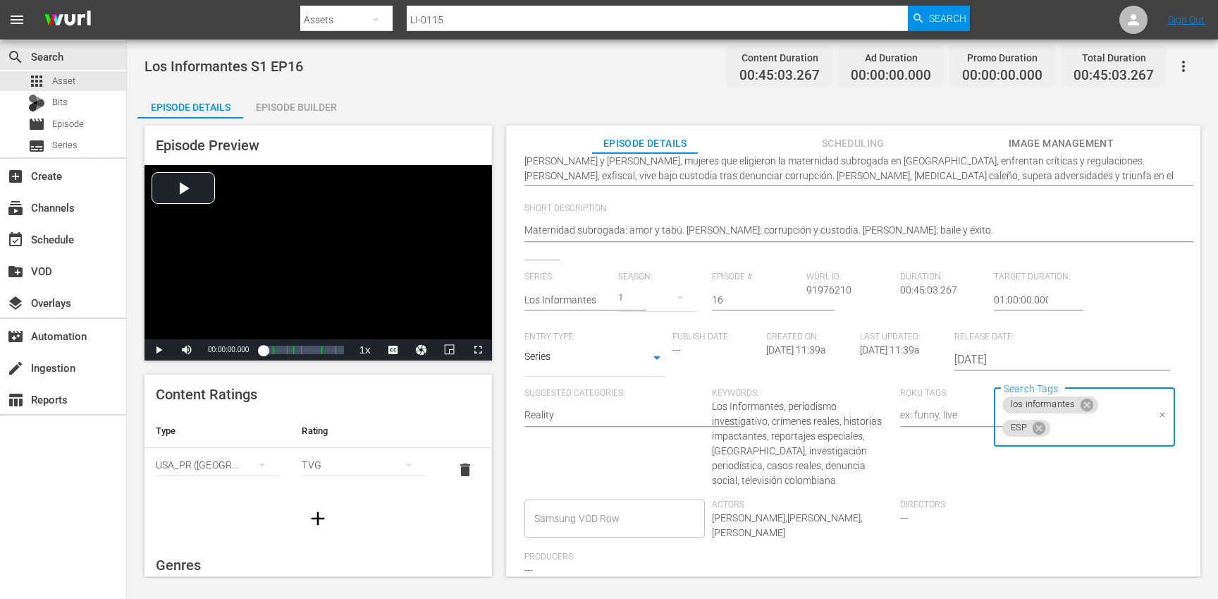
scroll to position [0, 0]
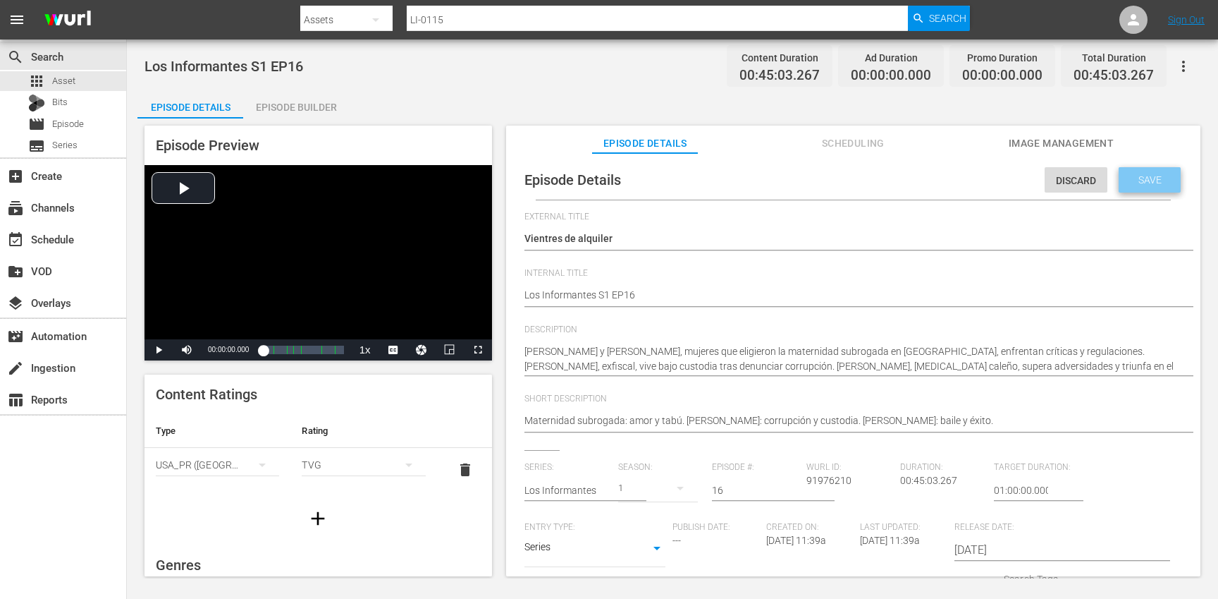
click at [1144, 173] on div "Save" at bounding box center [1150, 179] width 62 height 25
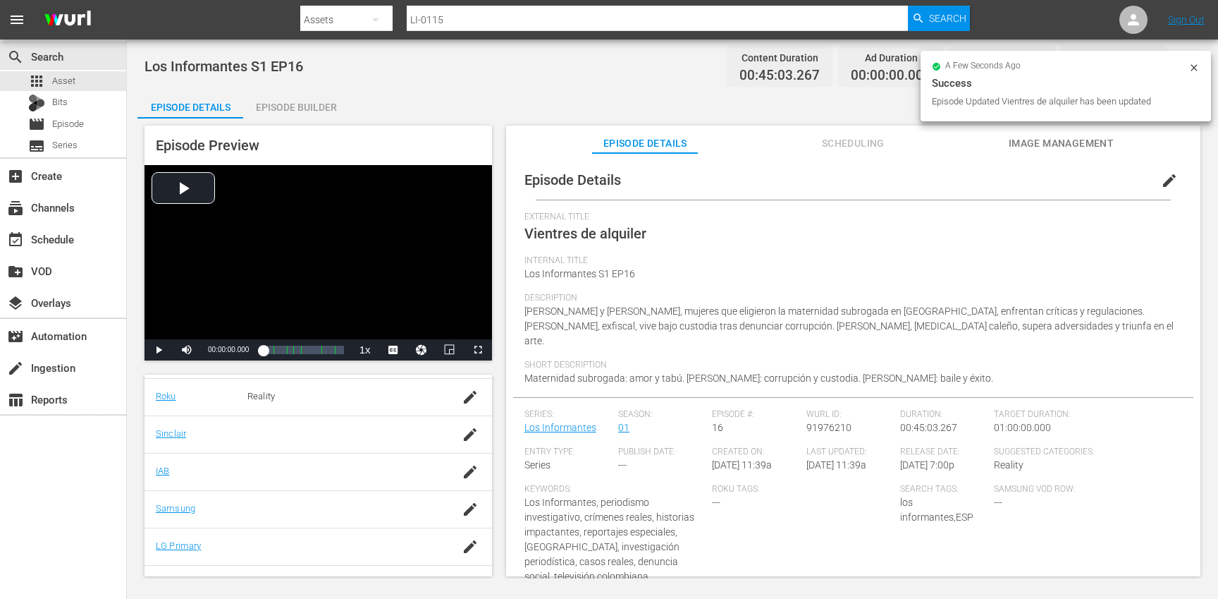
scroll to position [287, 0]
click at [464, 503] on icon "button" at bounding box center [470, 499] width 13 height 13
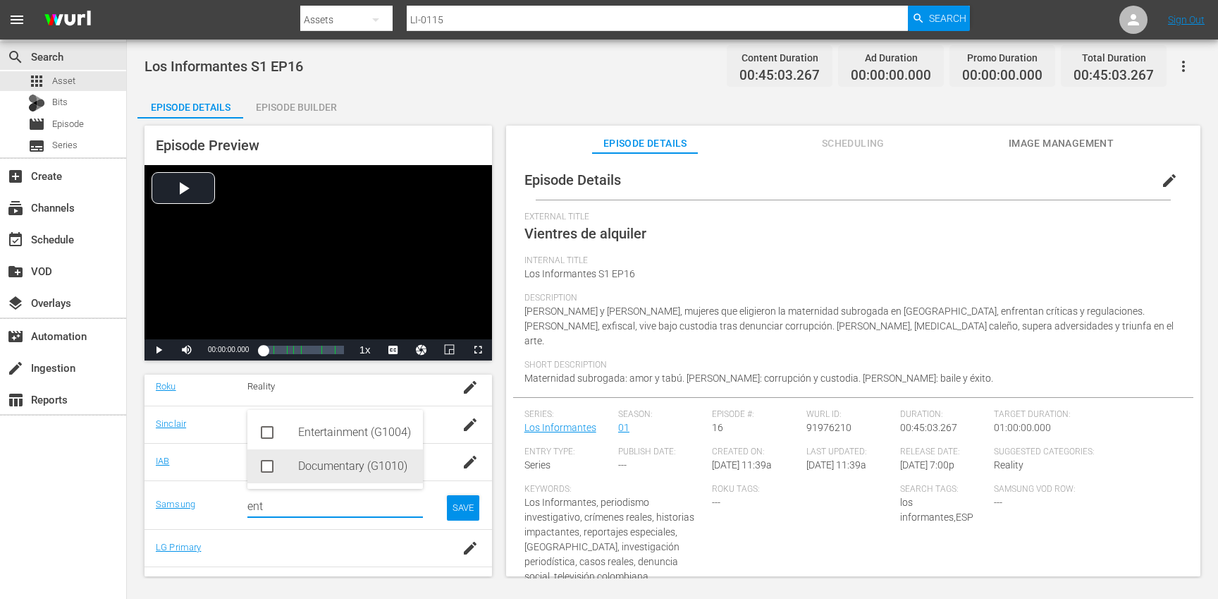
click at [339, 470] on div "Documentary (G1010)" at bounding box center [355, 466] width 114 height 34
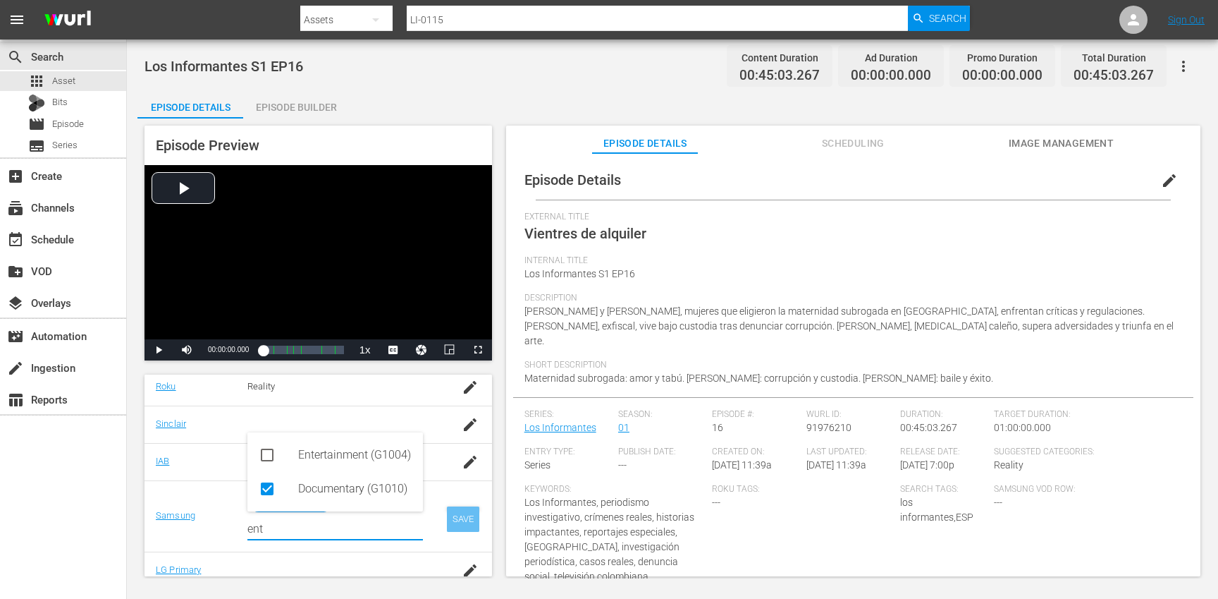
type input "ent"
click at [467, 513] on div "SAVE" at bounding box center [463, 518] width 32 height 25
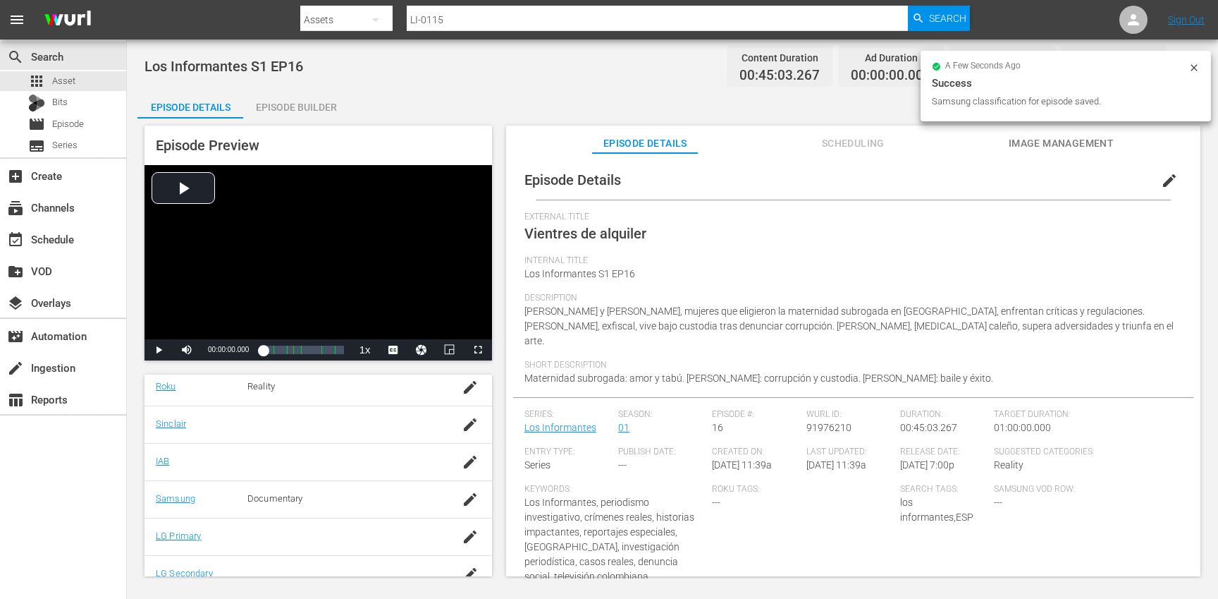
click at [290, 100] on div "Episode Builder" at bounding box center [296, 107] width 106 height 34
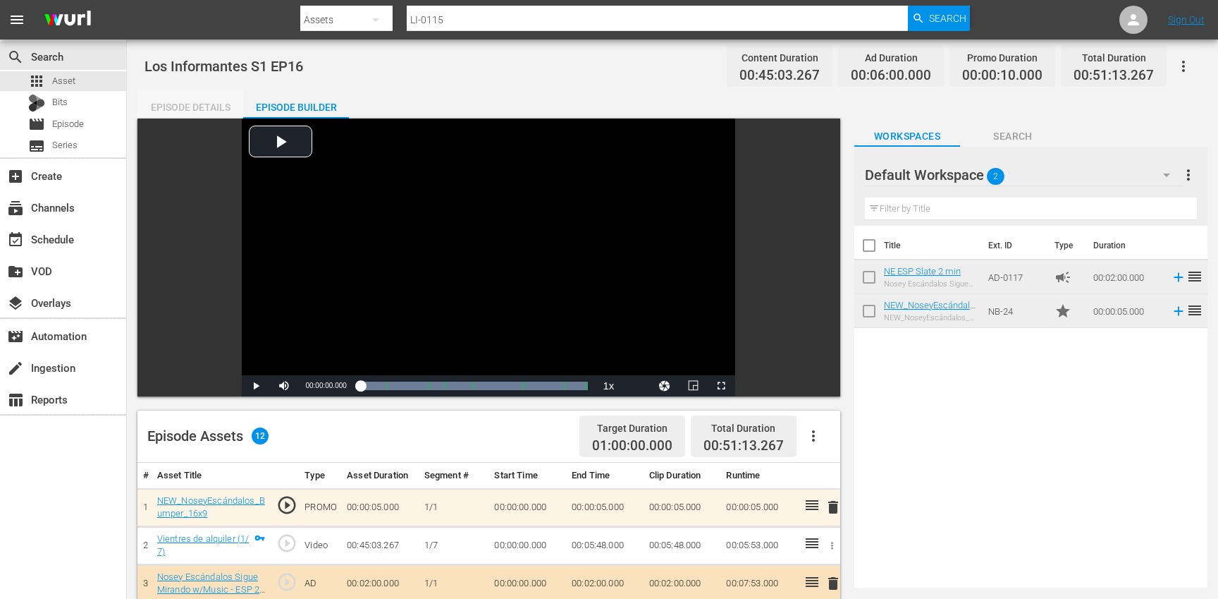
click at [205, 105] on div "Episode Details" at bounding box center [190, 107] width 106 height 34
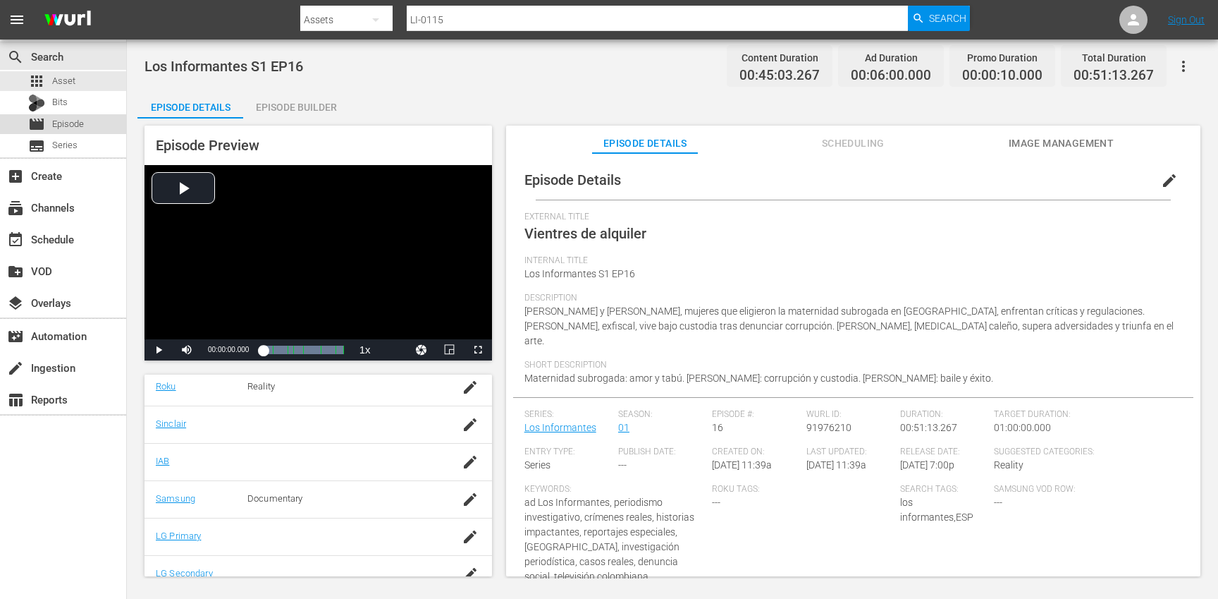
click at [89, 125] on div "movie Episode" at bounding box center [63, 124] width 126 height 20
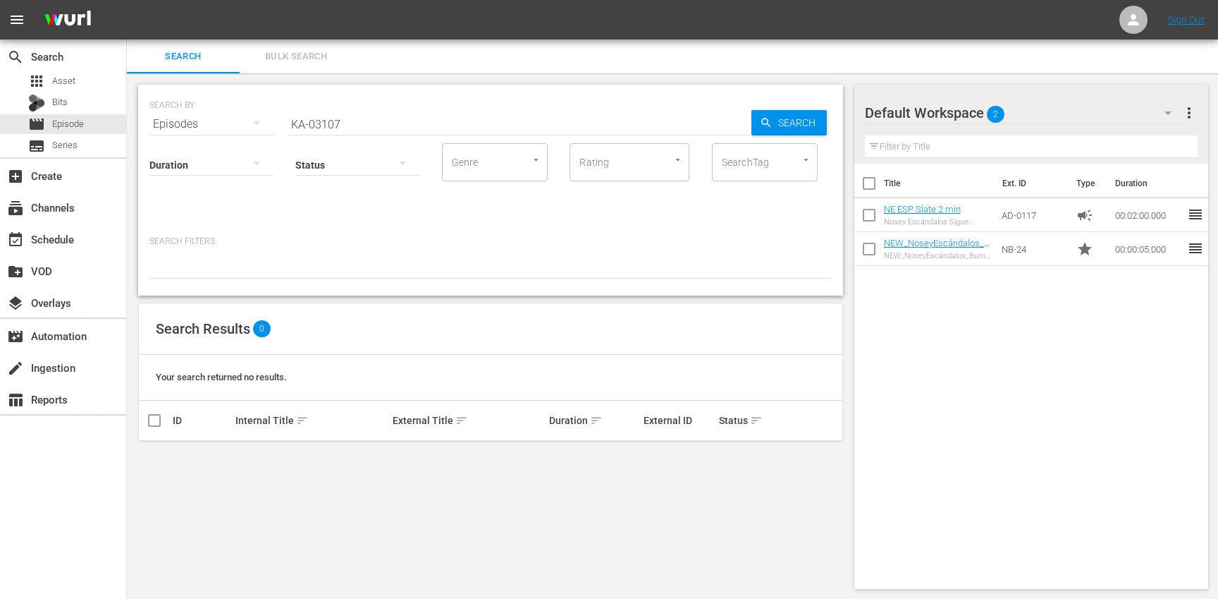
click at [399, 129] on input "KA-03107" at bounding box center [520, 124] width 464 height 34
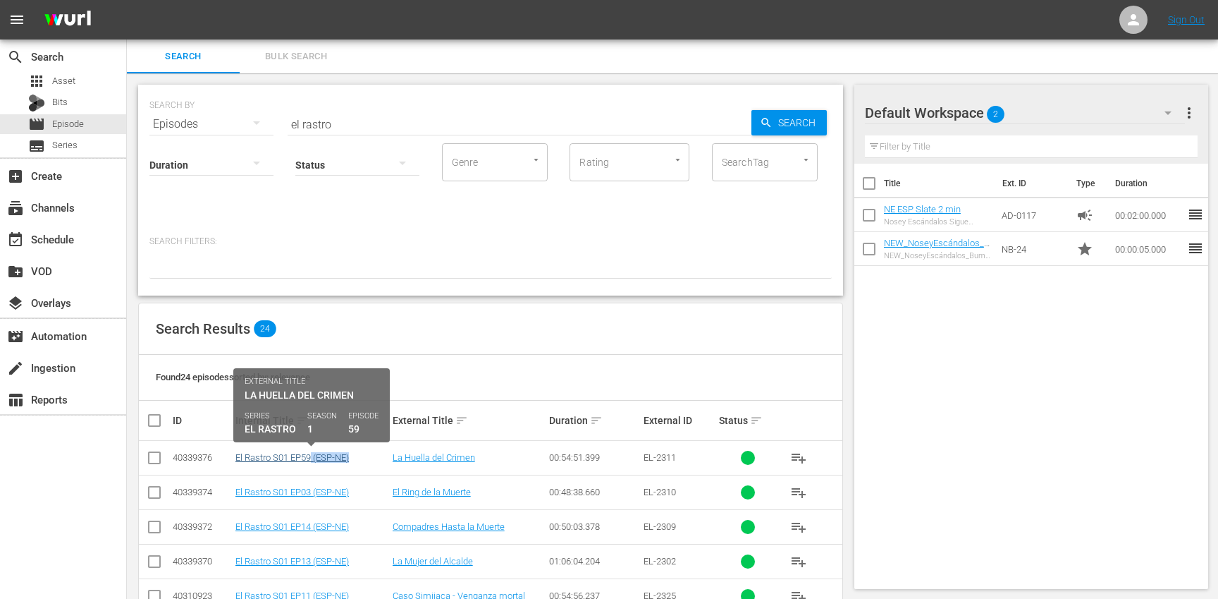
drag, startPoint x: 352, startPoint y: 458, endPoint x: 311, endPoint y: 460, distance: 40.9
click at [311, 460] on div "El Rastro S01 EP59 (ESP-NE)" at bounding box center [311, 457] width 153 height 11
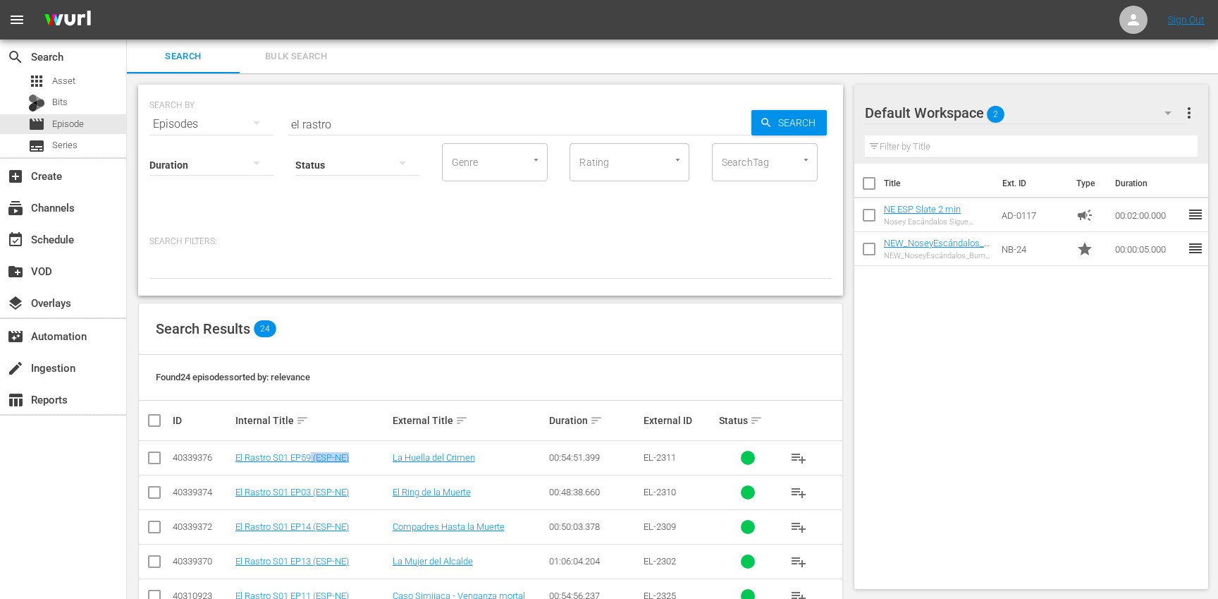
copy link "(ESP-NE)"
click at [346, 123] on input "el rastro" at bounding box center [520, 124] width 464 height 34
type input "los in"
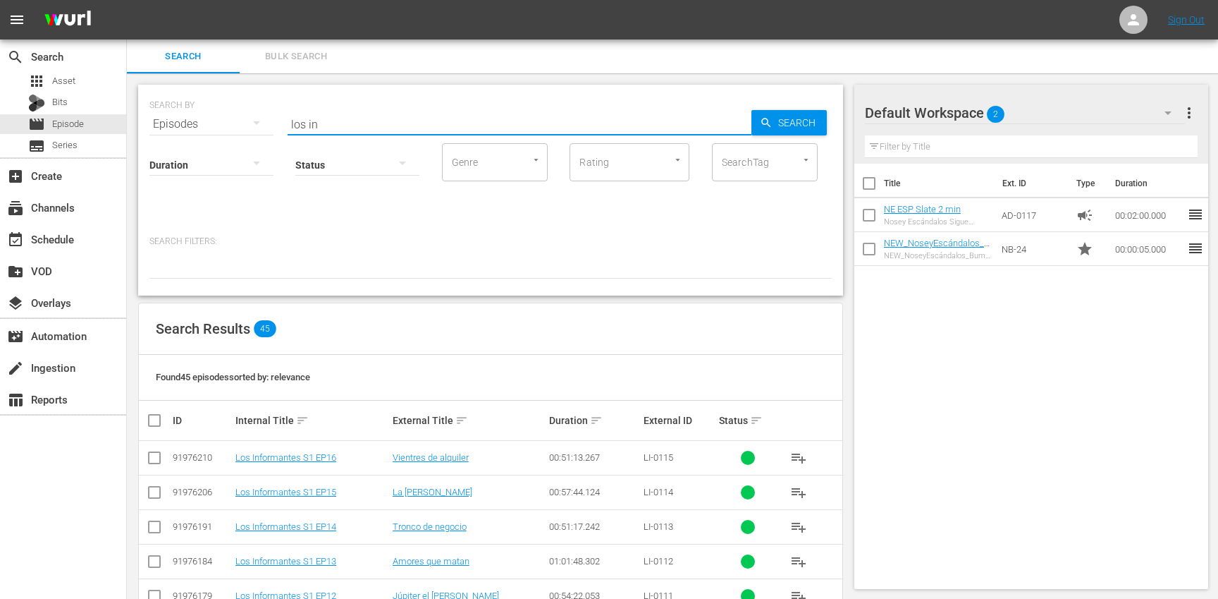
click at [387, 123] on input "los in" at bounding box center [520, 124] width 464 height 34
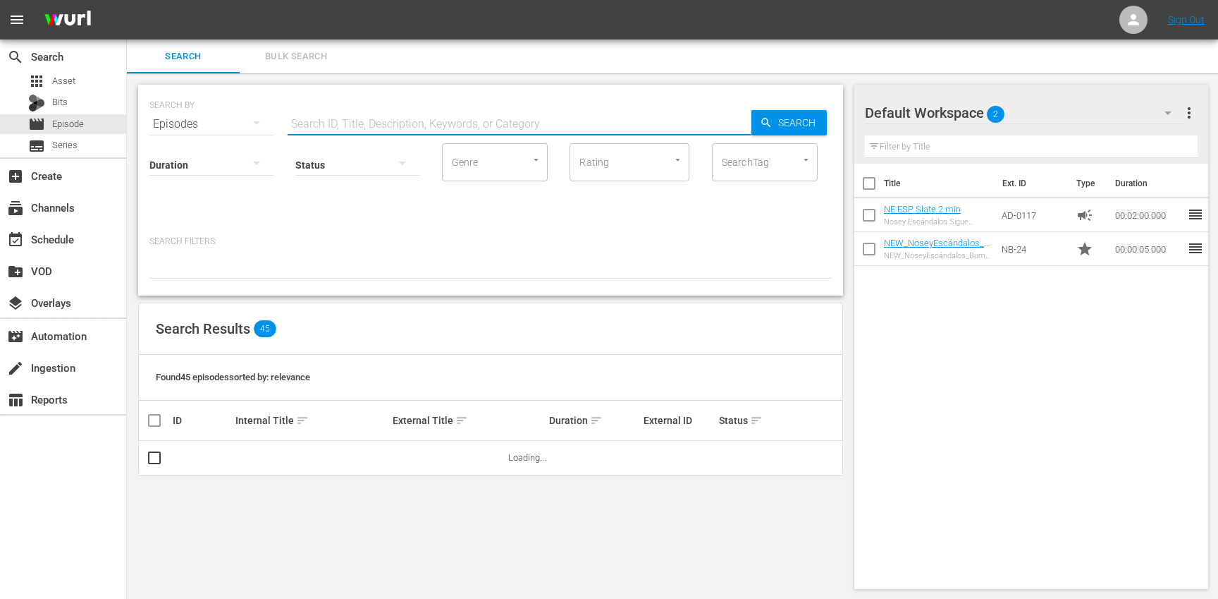
click at [749, 166] on input "SearchTag" at bounding box center [745, 161] width 54 height 25
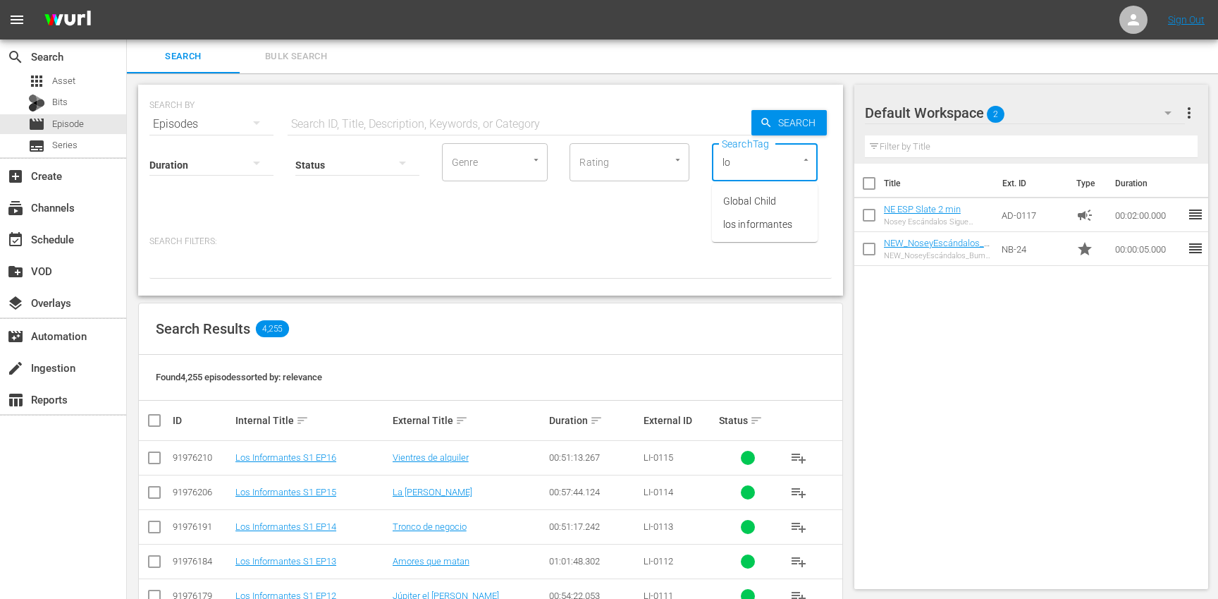
type input "los"
click at [755, 204] on span "los informantes" at bounding box center [757, 201] width 69 height 15
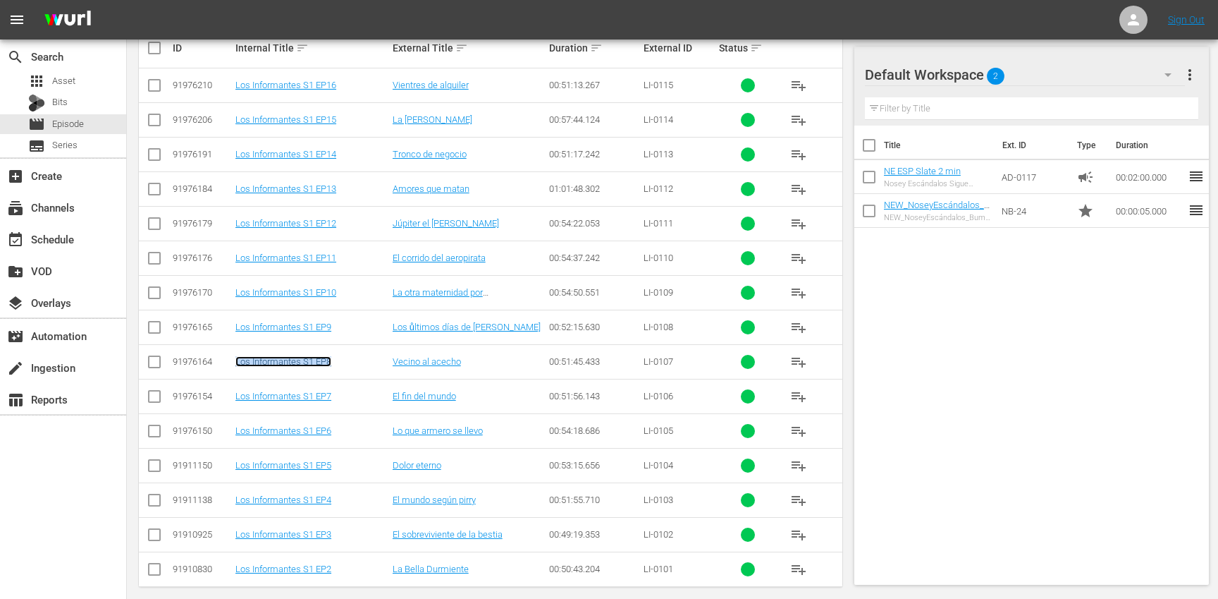
scroll to position [386, 0]
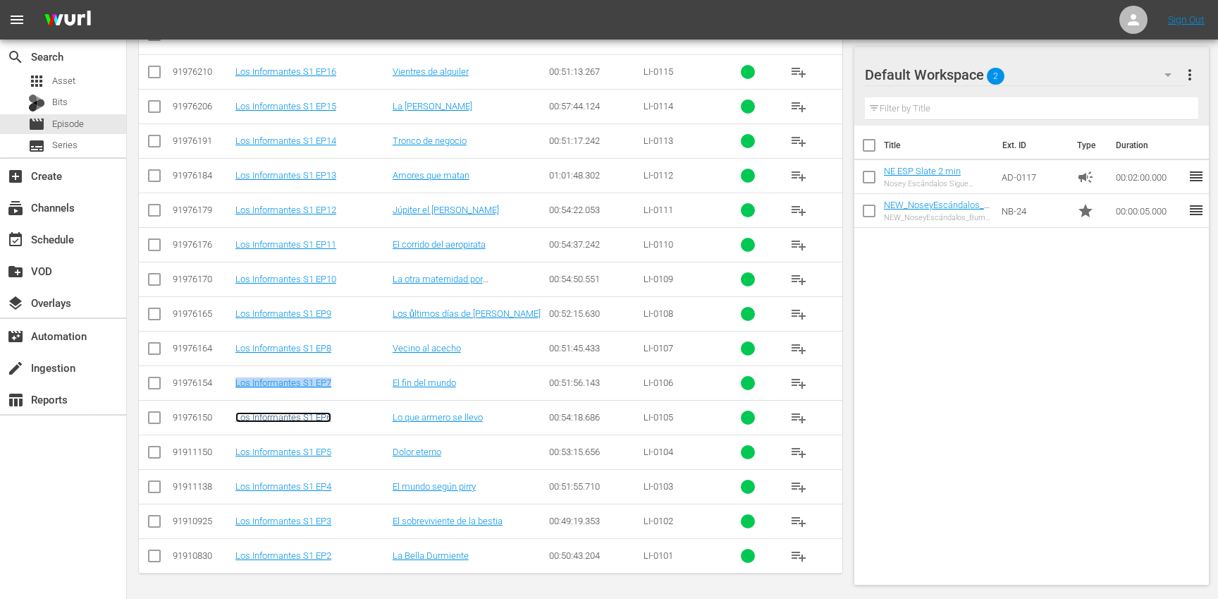
click at [292, 416] on link "Los Informantes S1 EP6" at bounding box center [283, 417] width 96 height 11
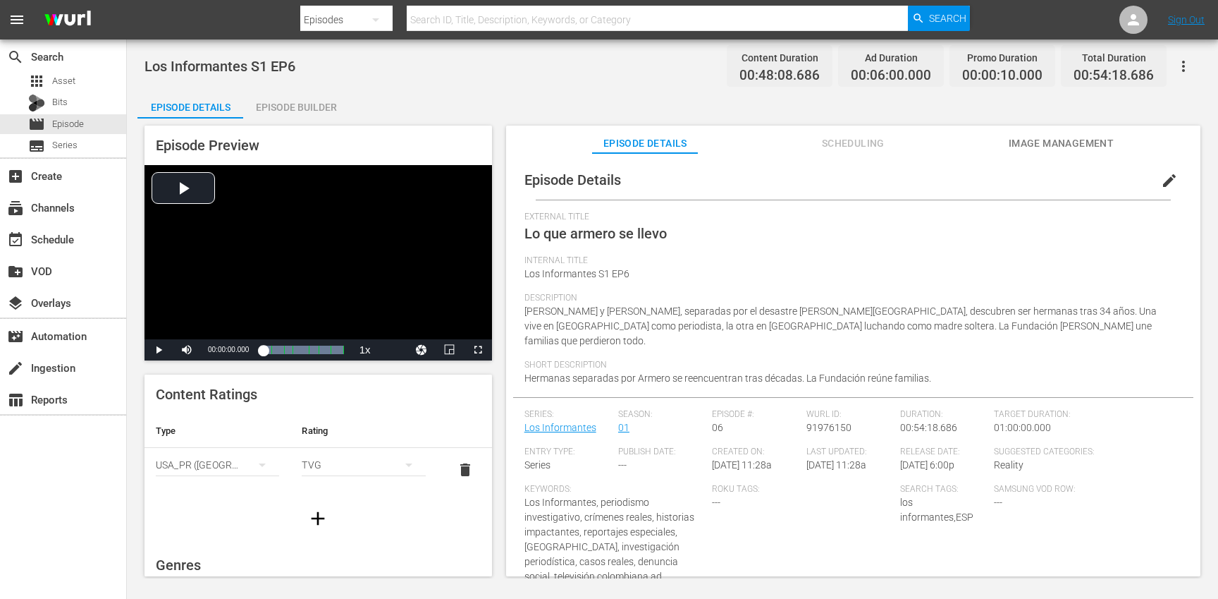
click at [1161, 185] on span "edit" at bounding box center [1169, 180] width 17 height 17
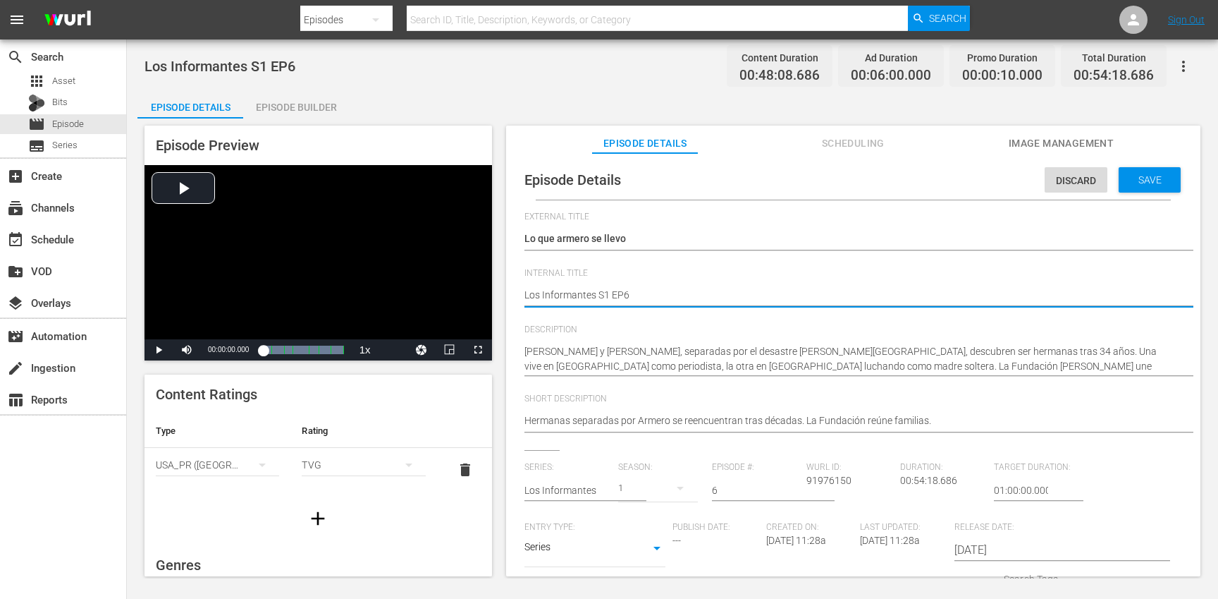
type textarea "Los Informantes S1 EP6"
paste textarea "(ESP-NE)"
type textarea "Los Informantes S1 EP6 (ESP-NE)"
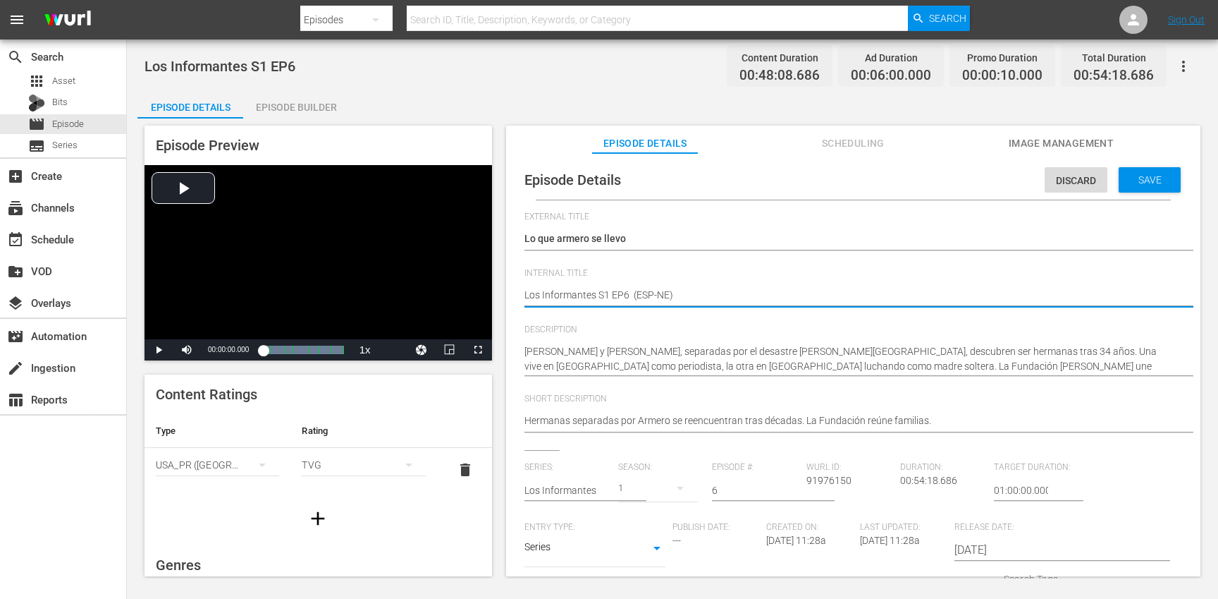
type textarea "Los Informantes S1 EP6 (ESP-NE"
type textarea "Los Informantes S1 EP6 (ESP-N"
type textarea "Los Informantes S1 EP6 (ESP-"
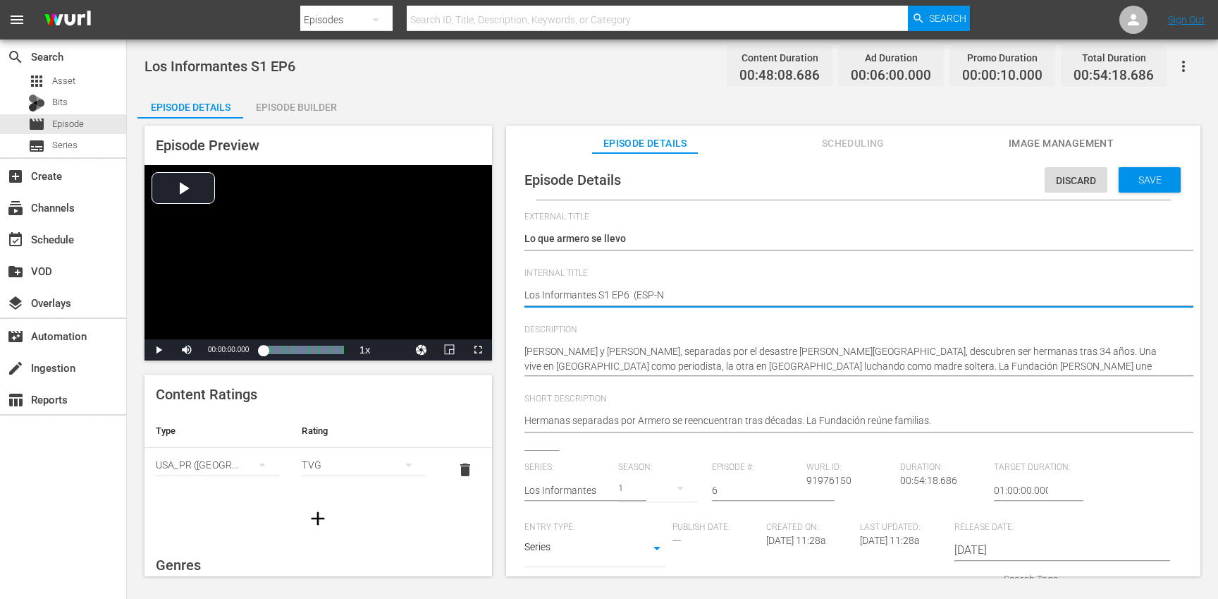
type textarea "Los Informantes S1 EP6 (ESP-"
type textarea "Los Informantes S1 EP6 (ESP"
type textarea "Los Informantes S1 EP6 (ES"
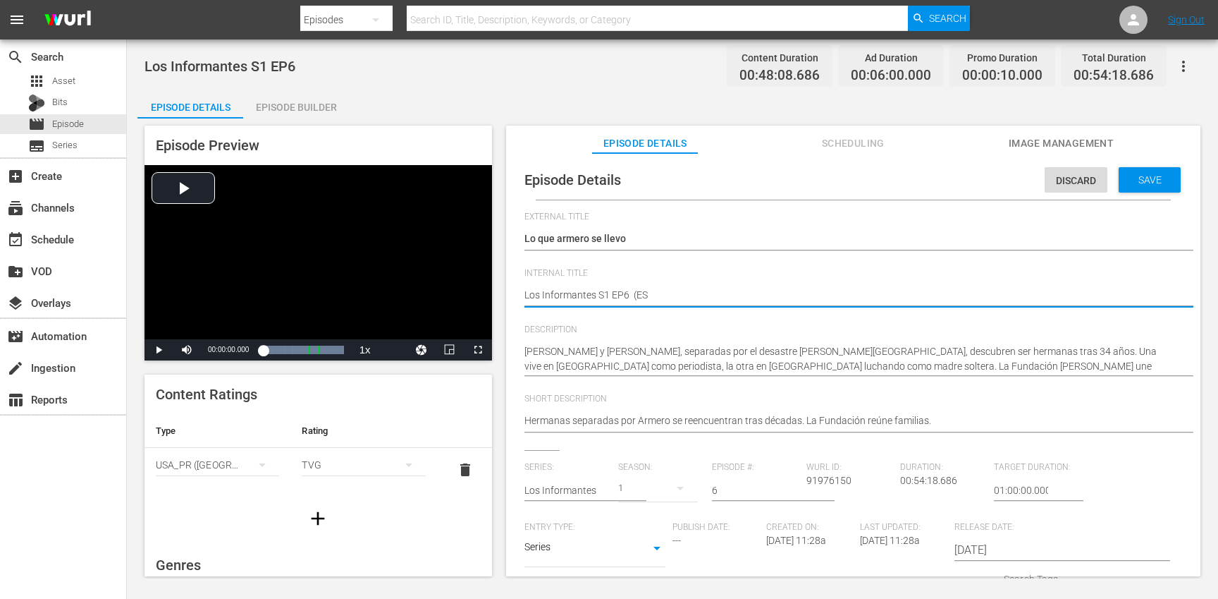
type textarea "Los Informantes S1 EP6 (E"
type textarea "Los Informantes S1 EP6 ("
type textarea "Los Informantes S1 EP6"
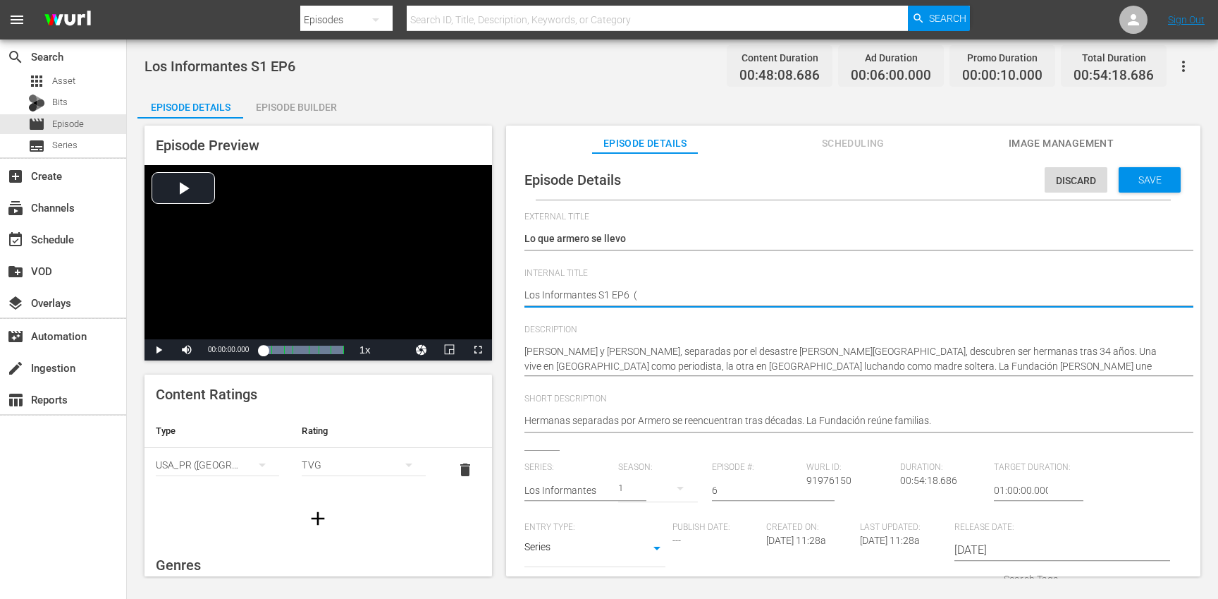
type textarea "Los Informantes S1 EP6"
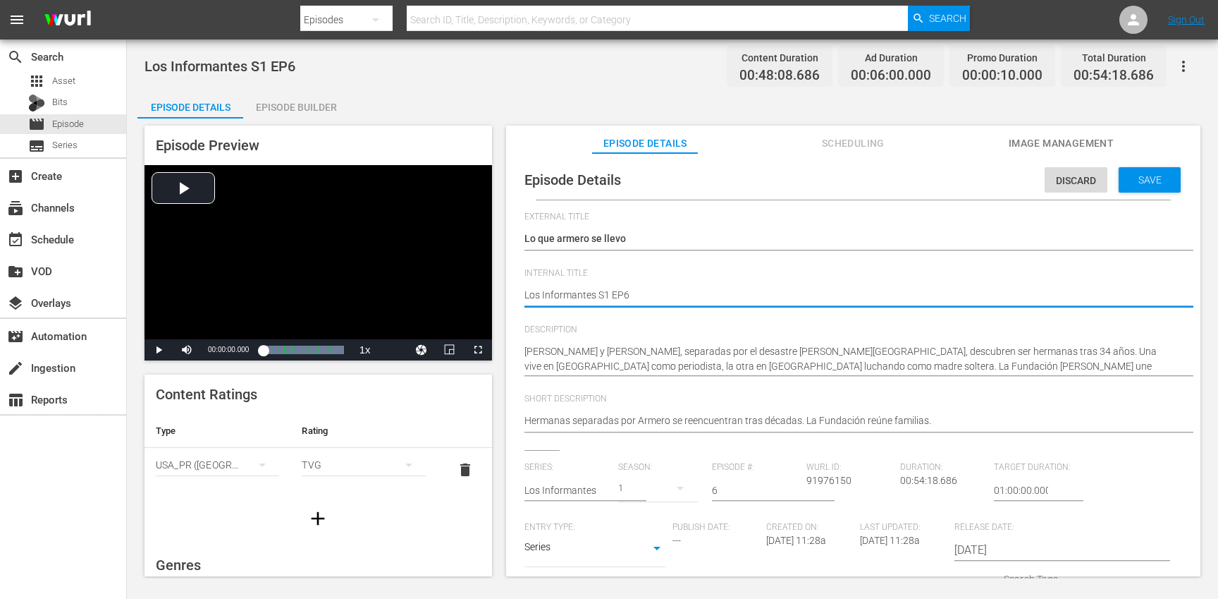
paste textarea "(ESP-NE)"
type textarea "Los Informantes S1 EP6 (ESP-NE)"
click at [1146, 188] on div "Save" at bounding box center [1150, 179] width 62 height 25
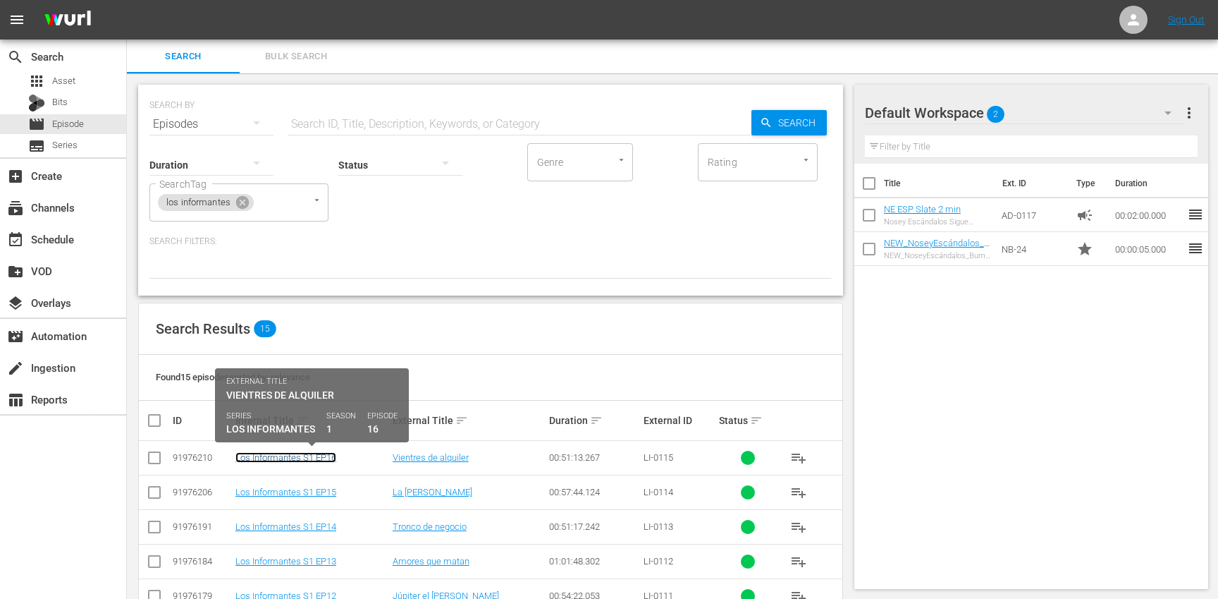
click at [313, 459] on link "Los Informantes S1 EP16" at bounding box center [285, 457] width 101 height 11
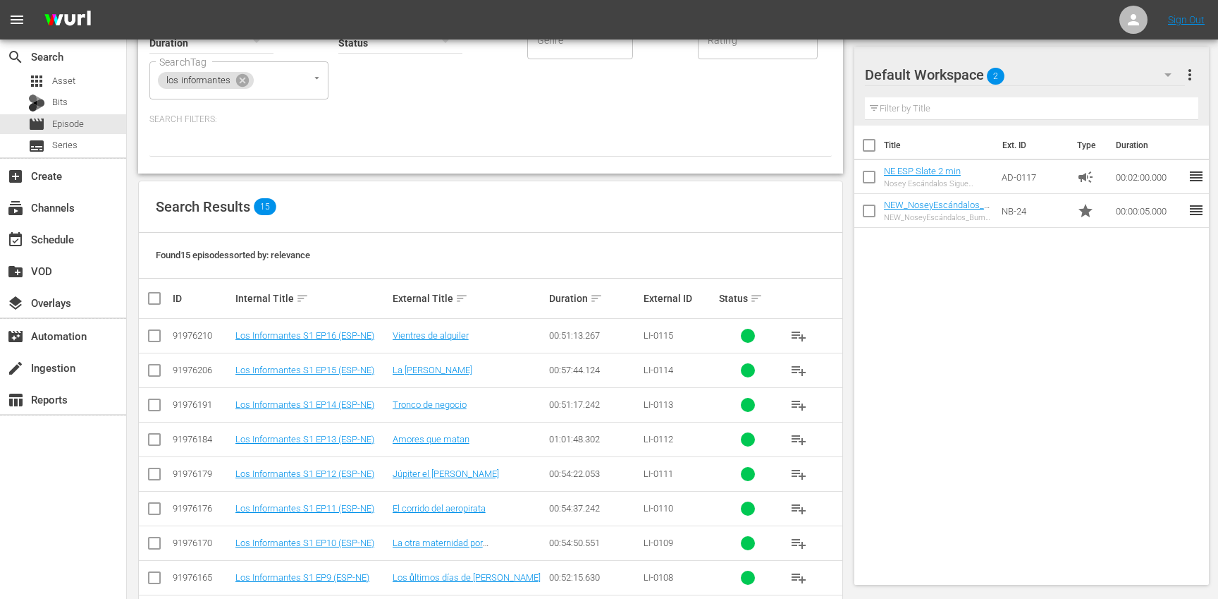
scroll to position [121, 0]
click at [242, 83] on icon at bounding box center [242, 81] width 13 height 13
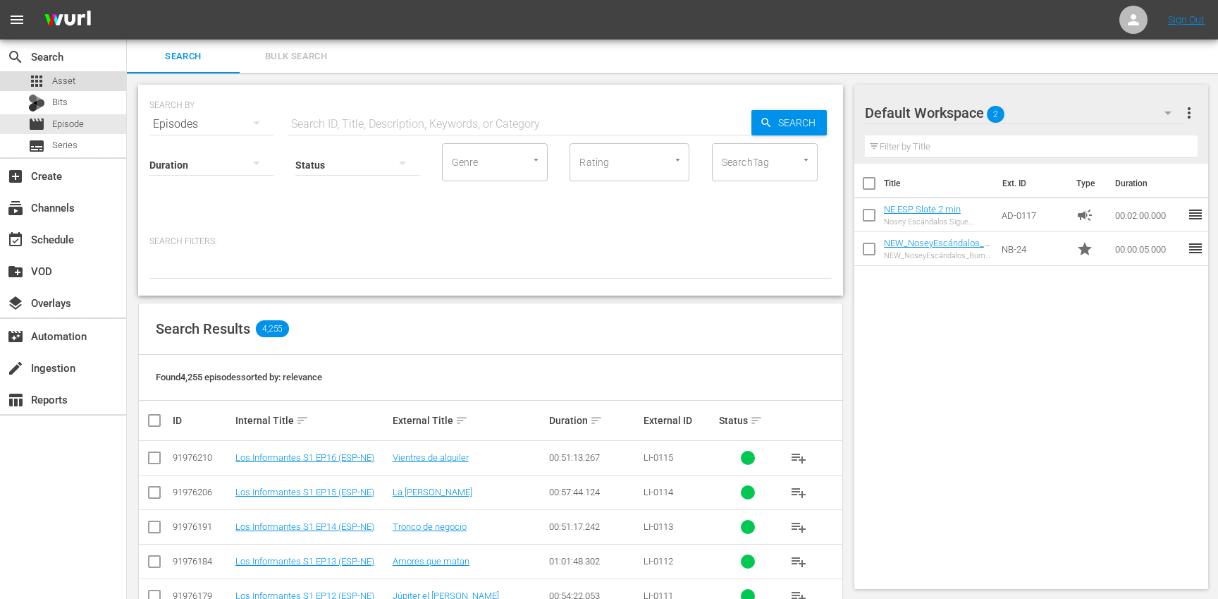
click at [66, 82] on span "Asset" at bounding box center [63, 81] width 23 height 14
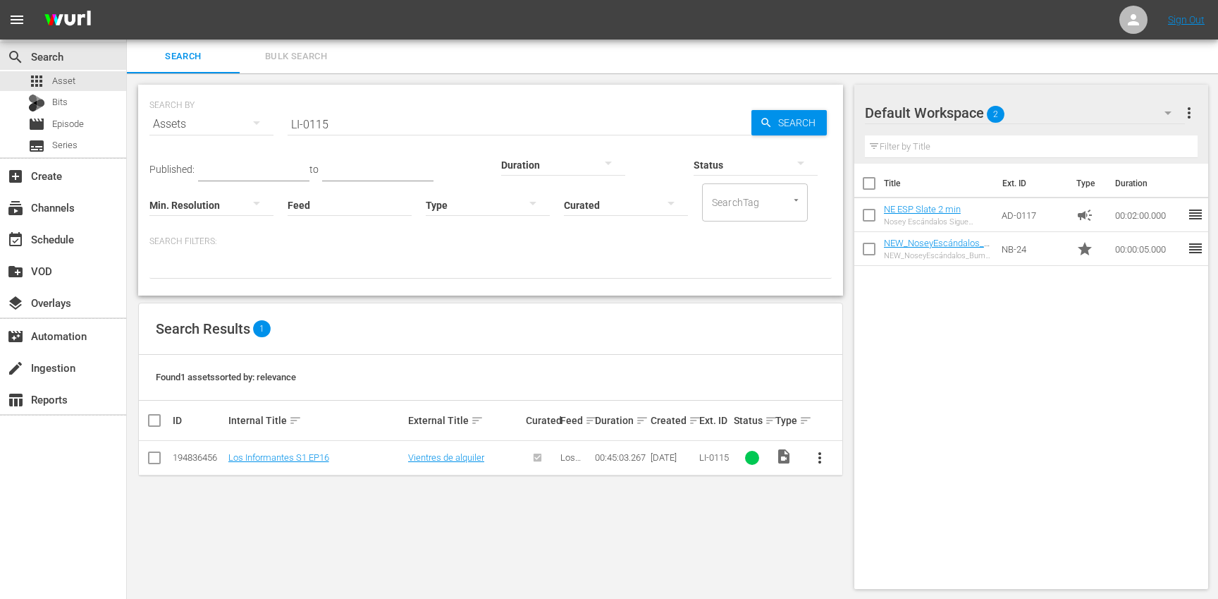
click at [384, 116] on input "LI-0115" at bounding box center [520, 124] width 464 height 34
paste input "6"
type input "LI-0116"
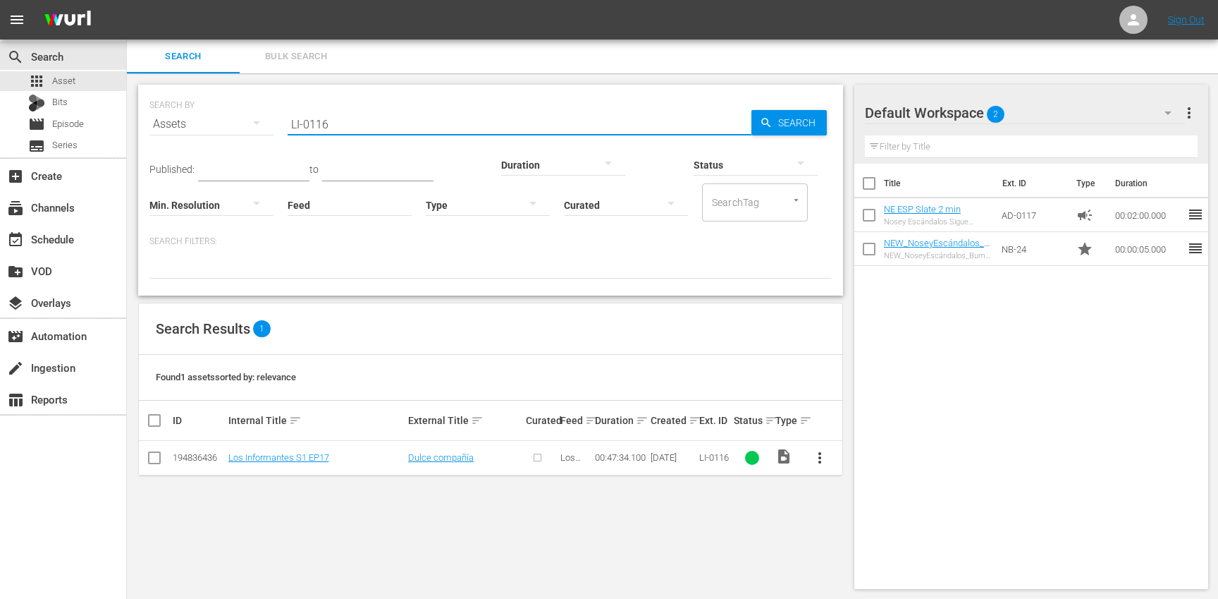
click at [821, 455] on span "more_vert" at bounding box center [819, 457] width 17 height 17
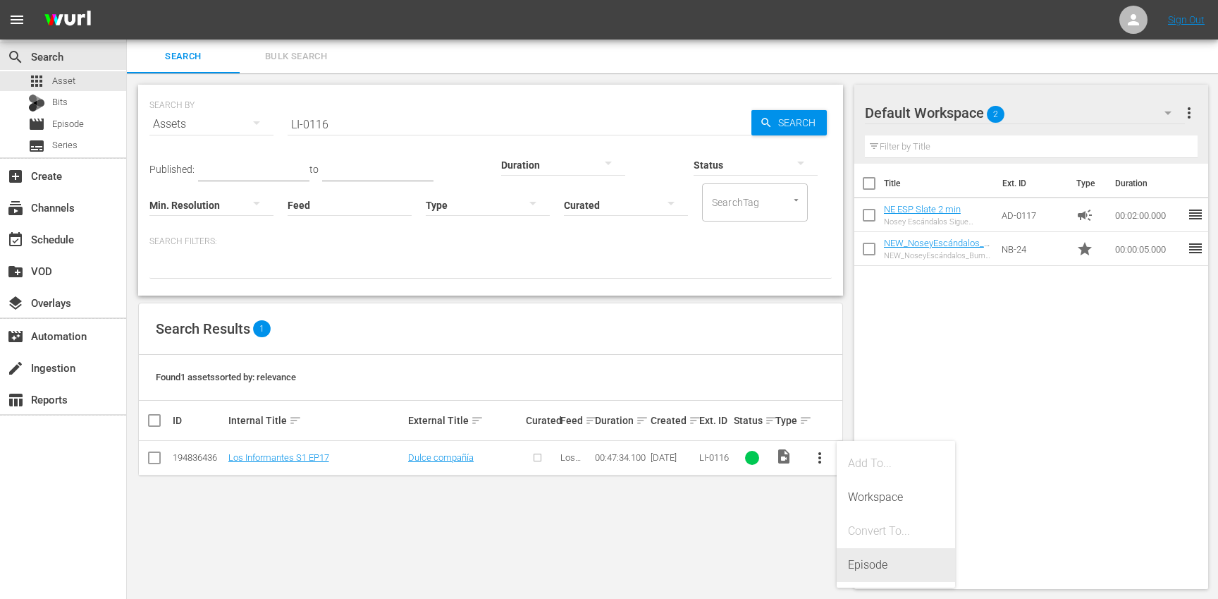
click at [887, 548] on div "Episode" at bounding box center [896, 565] width 96 height 34
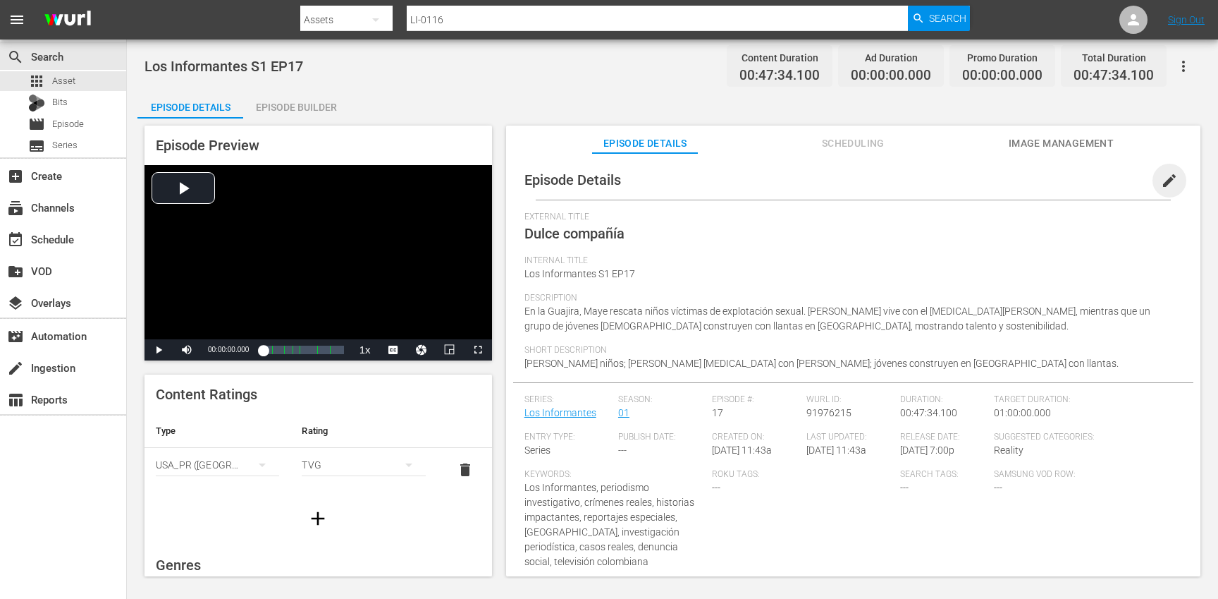
click at [1161, 183] on span "edit" at bounding box center [1169, 180] width 17 height 17
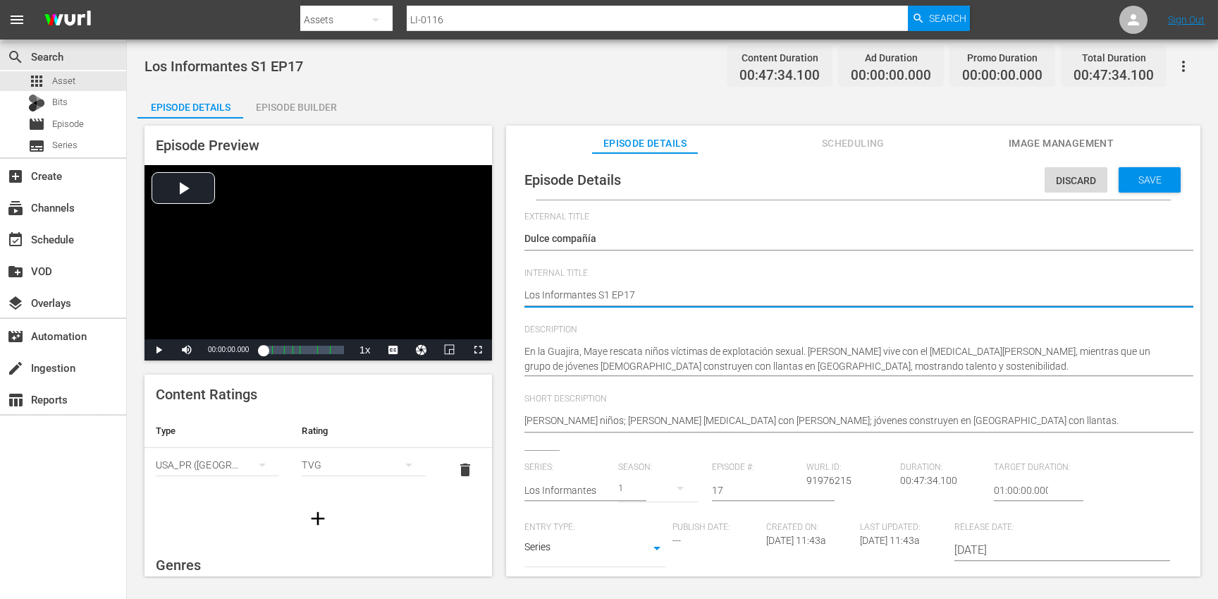
type textarea "Los Informantes S1 EP17"
type textarea "Los Informantes S1 EP17 ("
type textarea "Los Informantes S1 EP17 (E"
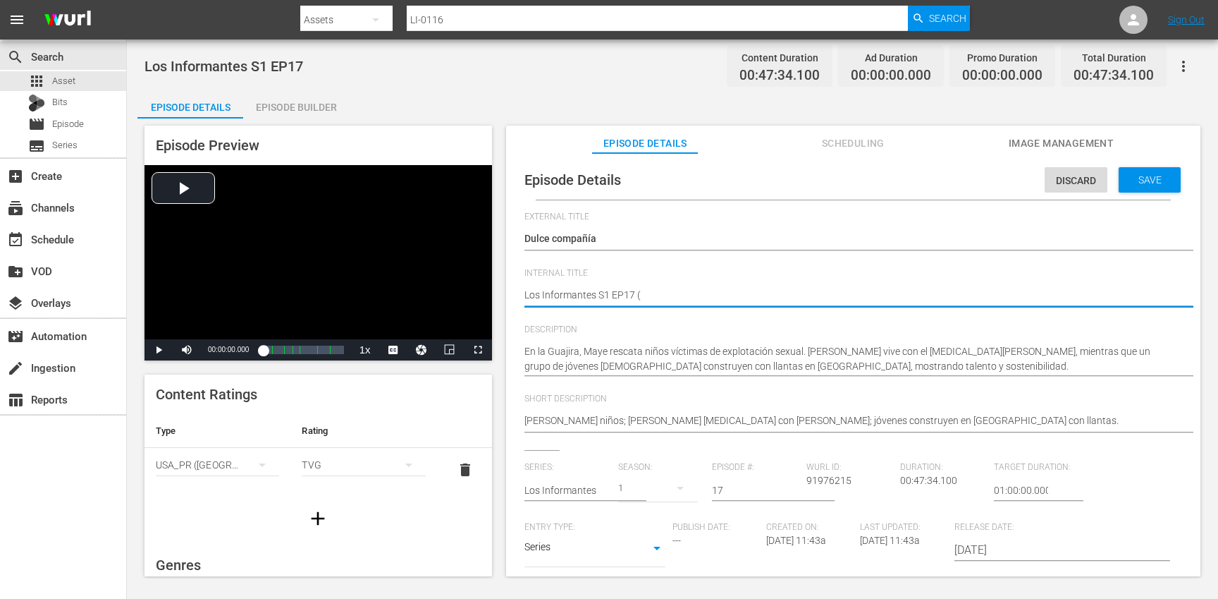
type textarea "Los Informantes S1 EP17 (E"
type textarea "Los Informantes S1 EP17 (ES"
type textarea "Los Informantes S1 EP17 (ESP"
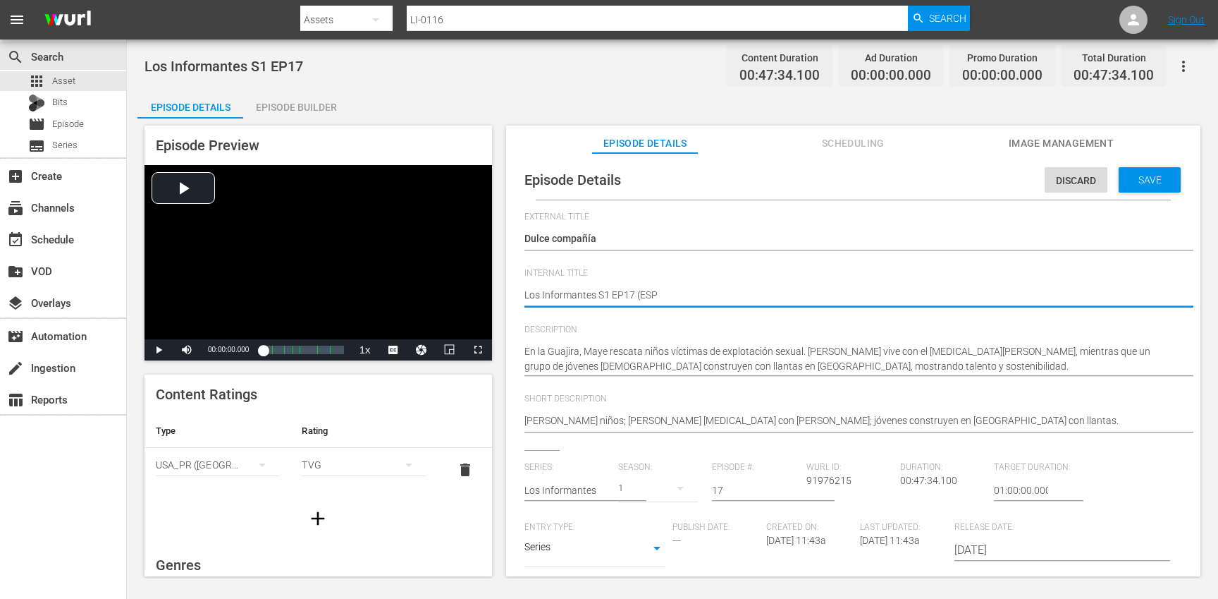
type textarea "Los Informantes S1 EP17 (ESP-"
type textarea "Los Informantes S1 EP17 (ESP-N"
type textarea "Los Informantes S1 EP17 (ESP-NE"
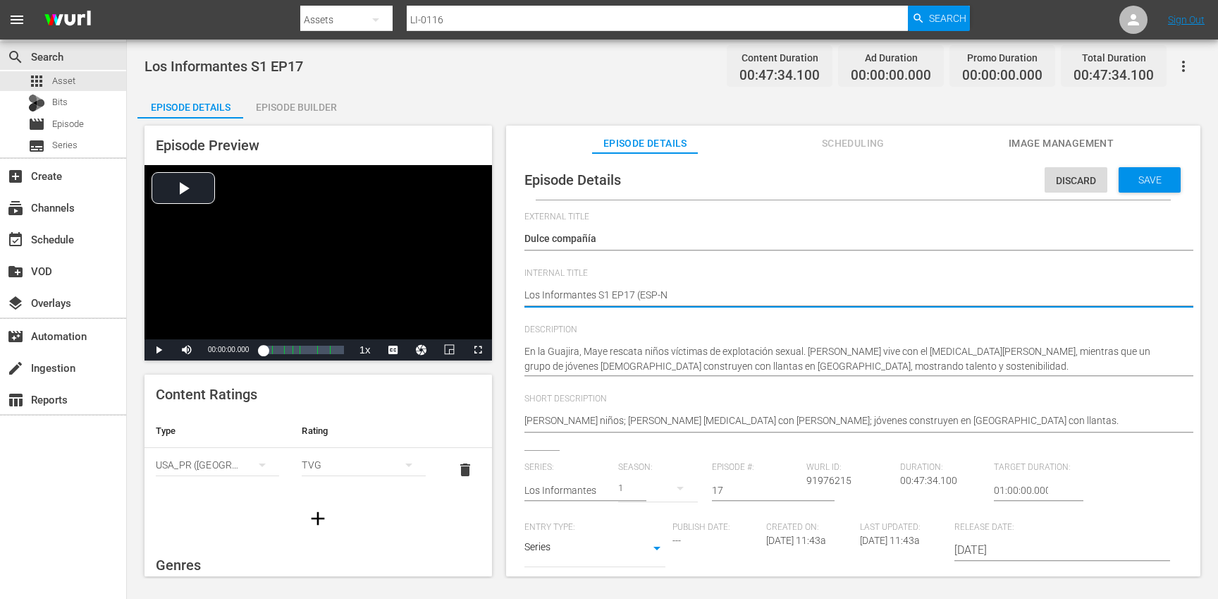
type textarea "Los Informantes S1 EP17 (ESP-NE"
type textarea "Los Informantes S1 EP17 (ESP-NE)"
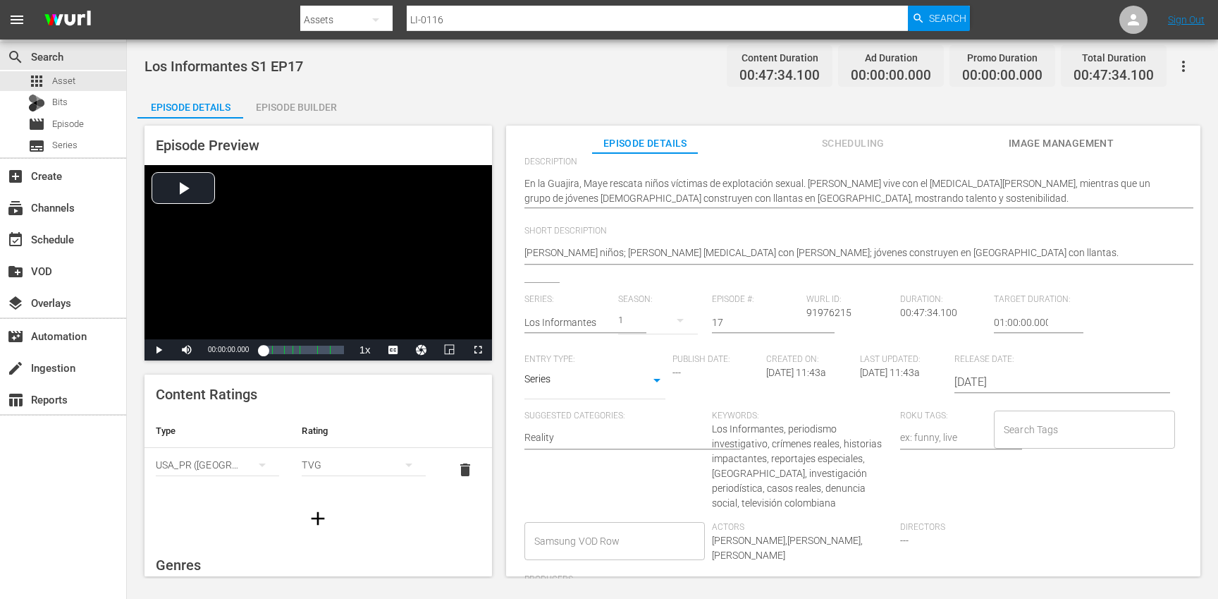
scroll to position [168, 0]
type textarea "Los Informantes S1 EP17 (ESP-NE)"
click at [1054, 428] on input "Search Tags" at bounding box center [1073, 428] width 147 height 25
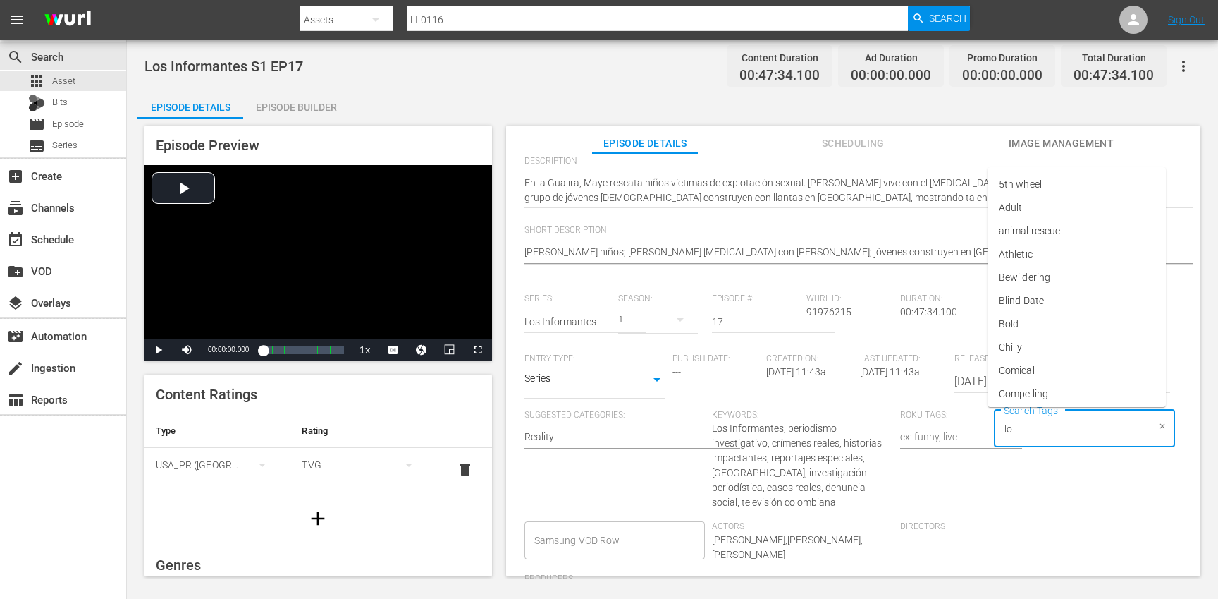
type input "los"
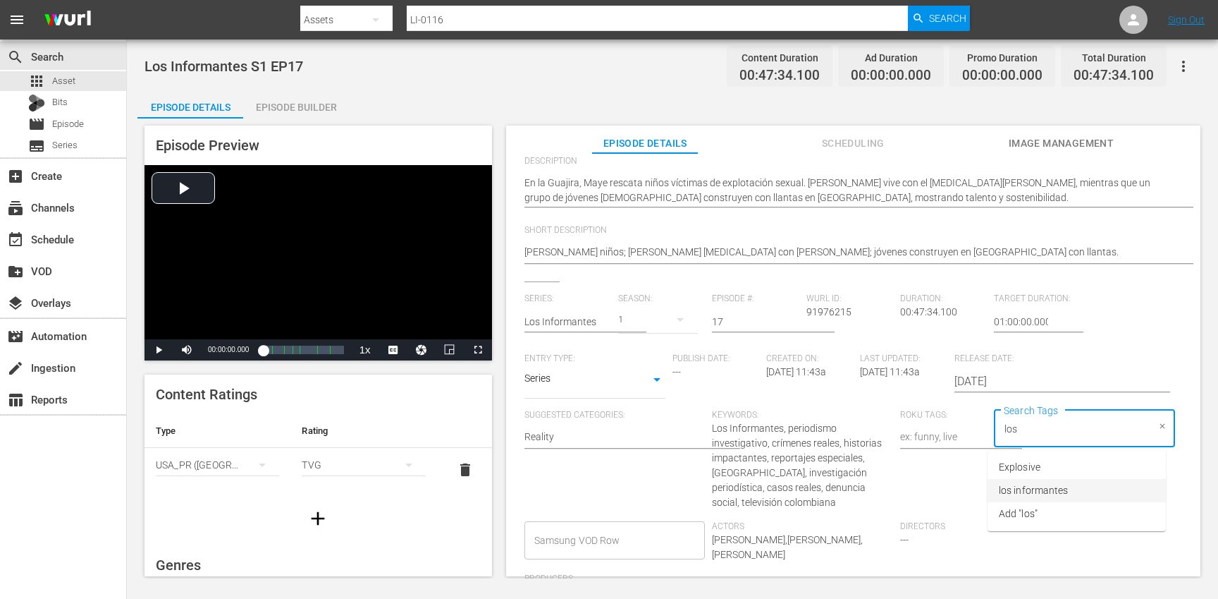
click at [1060, 484] on span "los informantes" at bounding box center [1033, 490] width 69 height 15
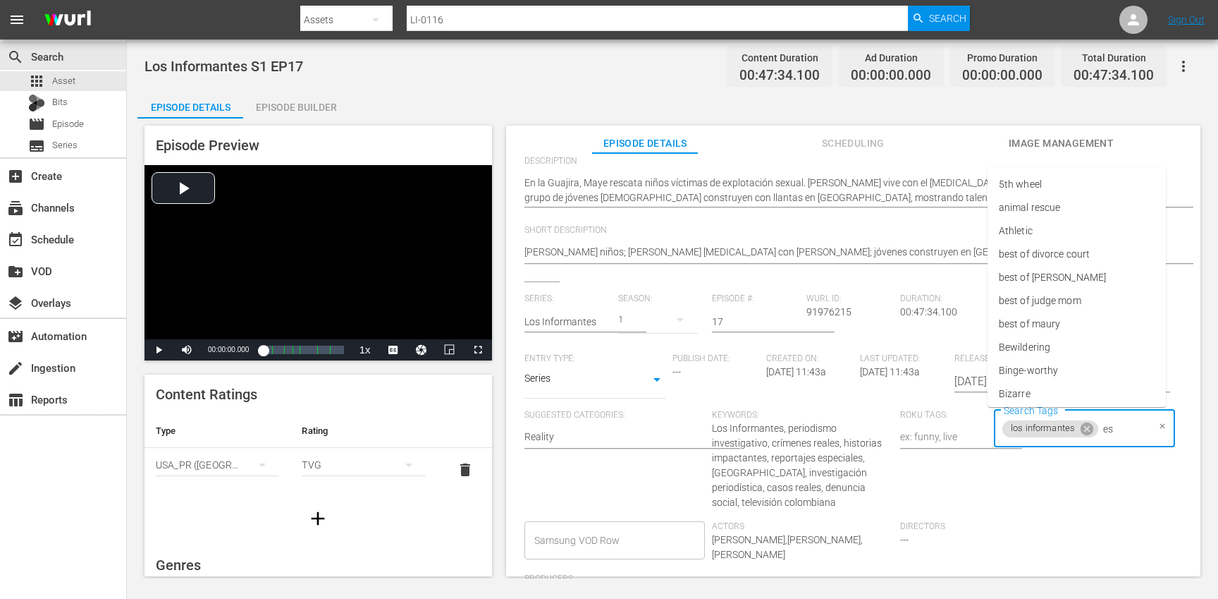
type input "esp"
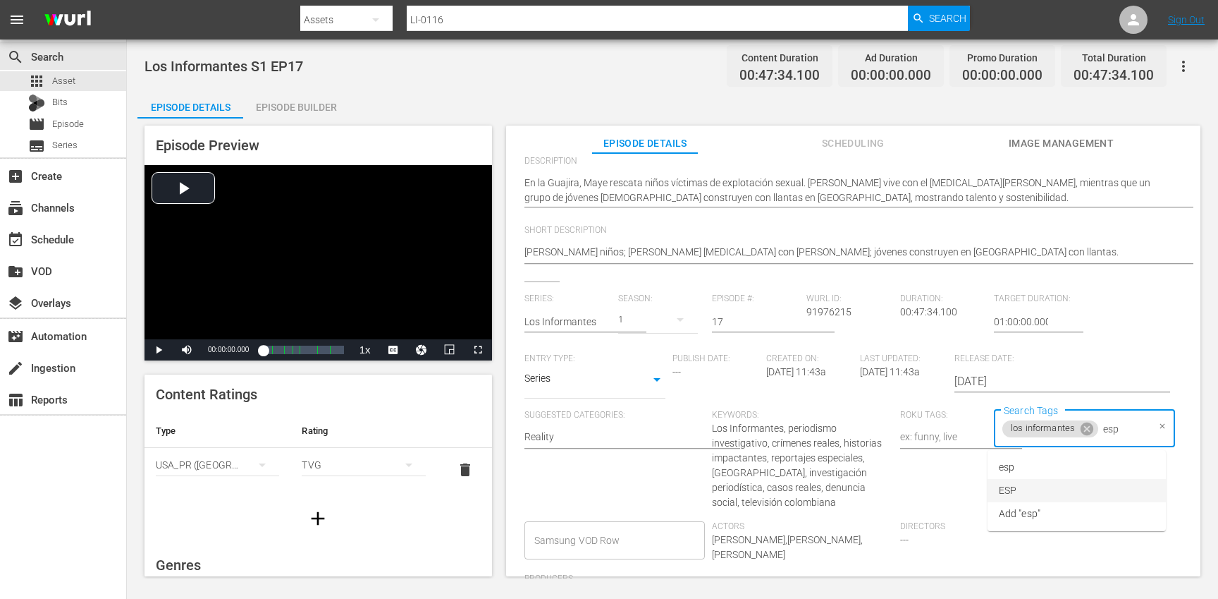
click at [1037, 491] on li "ESP" at bounding box center [1077, 490] width 178 height 23
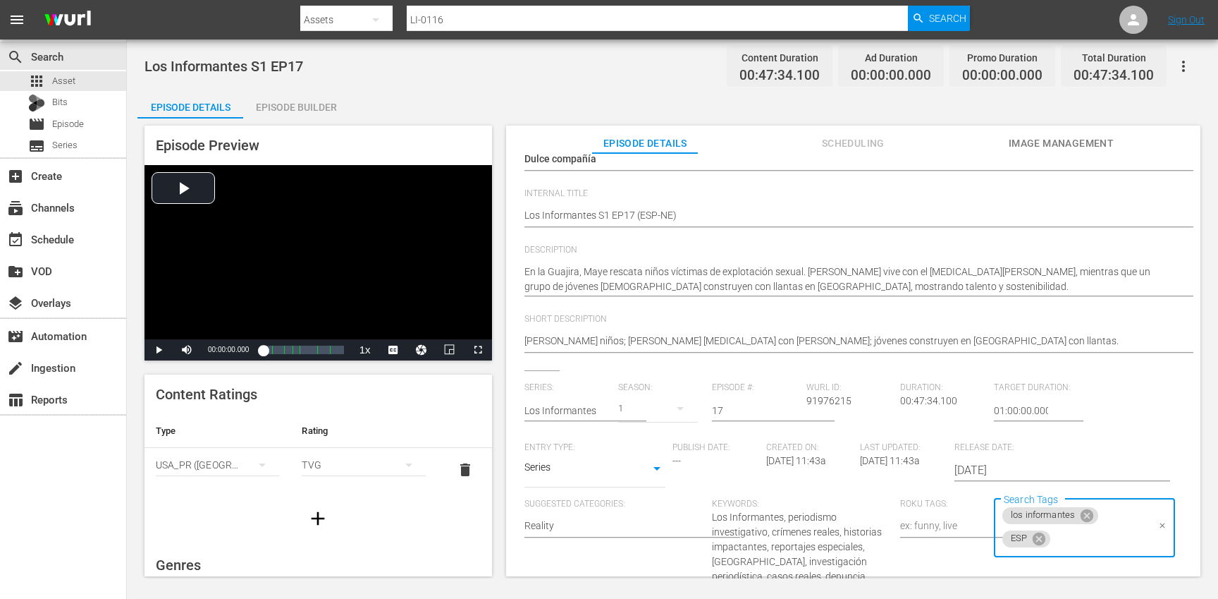
scroll to position [0, 0]
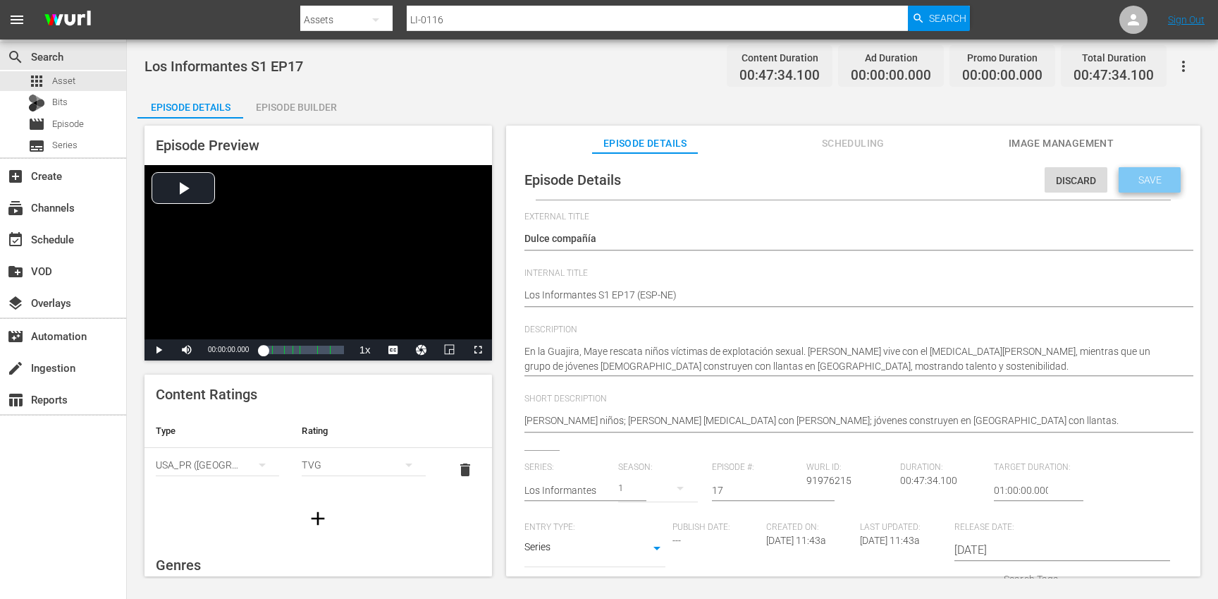
click at [1148, 184] on span "Save" at bounding box center [1150, 179] width 46 height 11
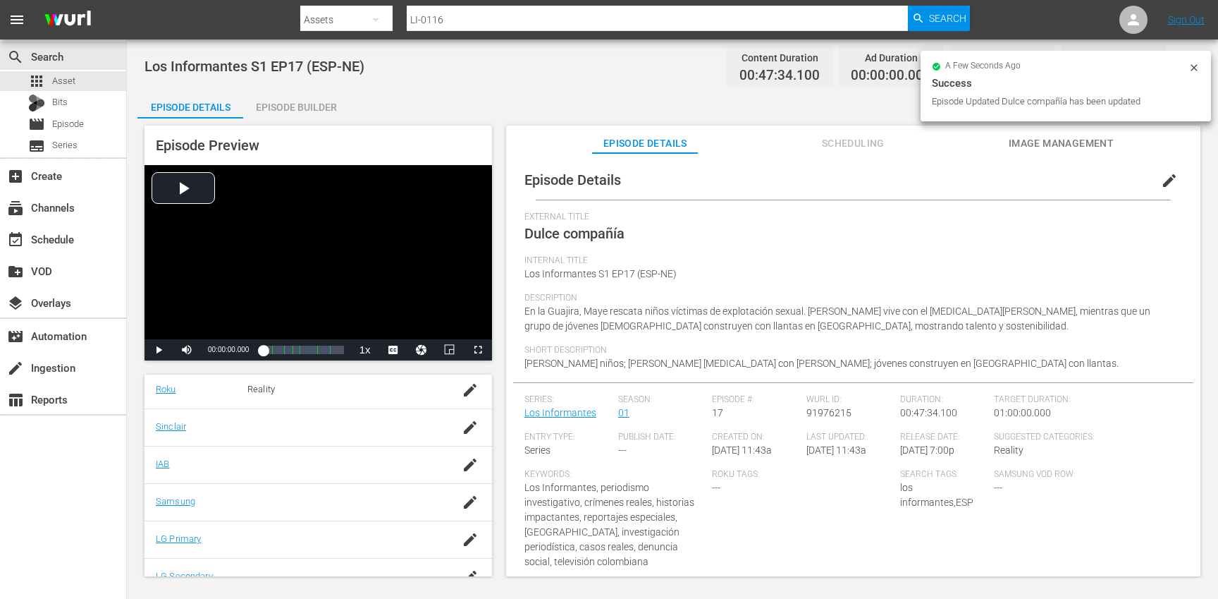
scroll to position [303, 0]
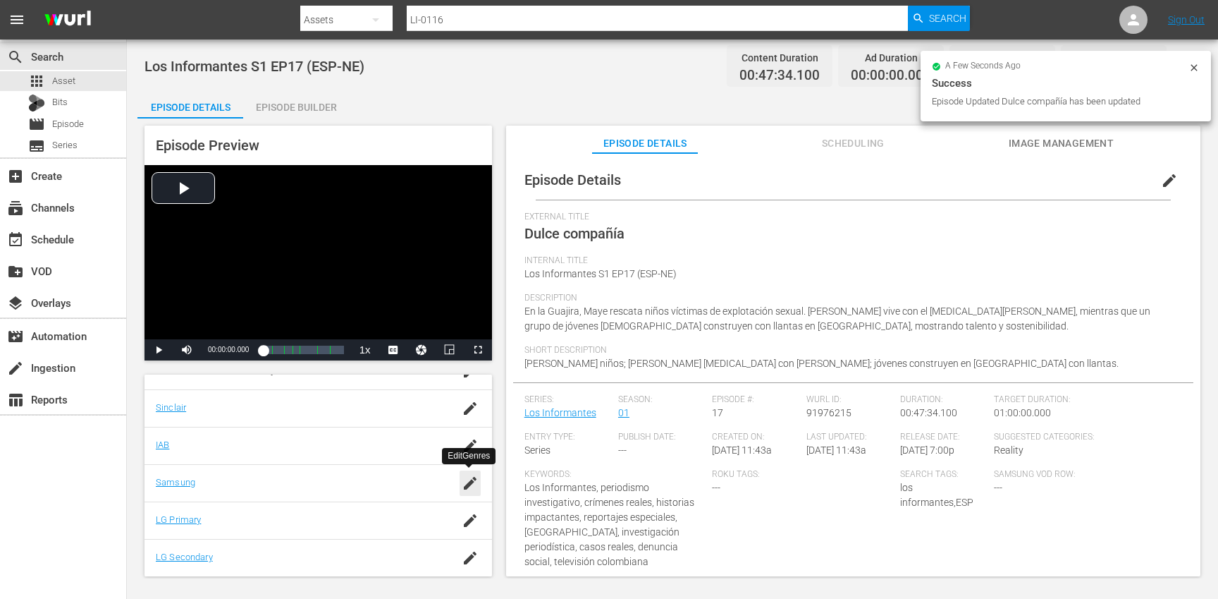
click at [467, 477] on icon "button" at bounding box center [470, 482] width 17 height 17
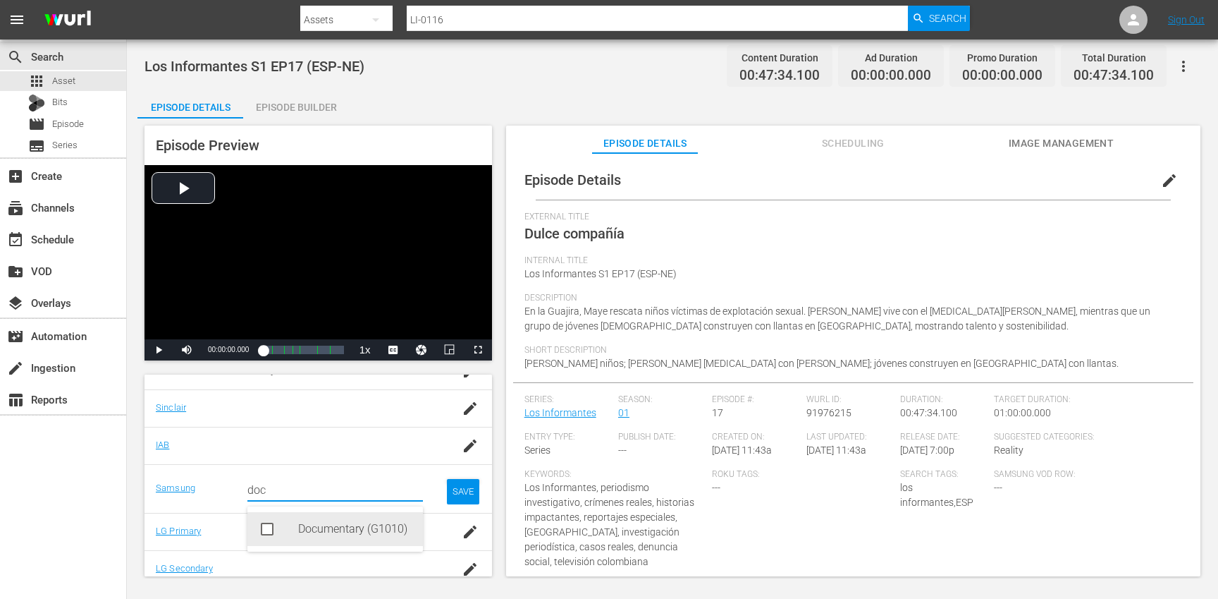
click at [349, 535] on div "Documentary (G1010)" at bounding box center [355, 529] width 114 height 34
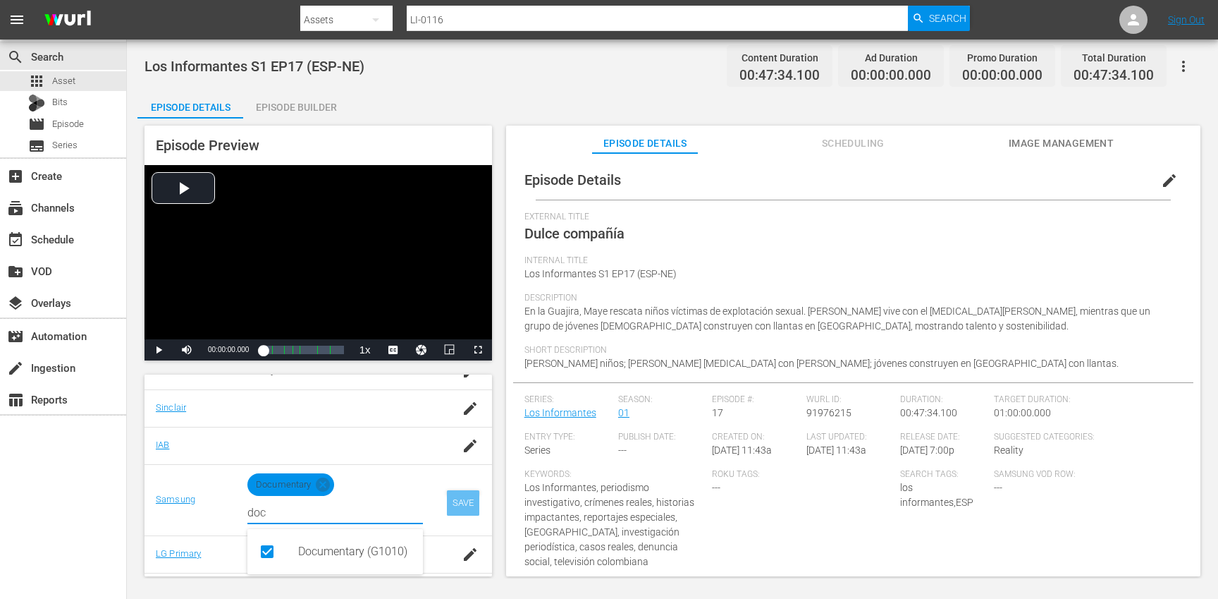
type input "doc"
click at [458, 501] on div "SAVE" at bounding box center [463, 502] width 32 height 25
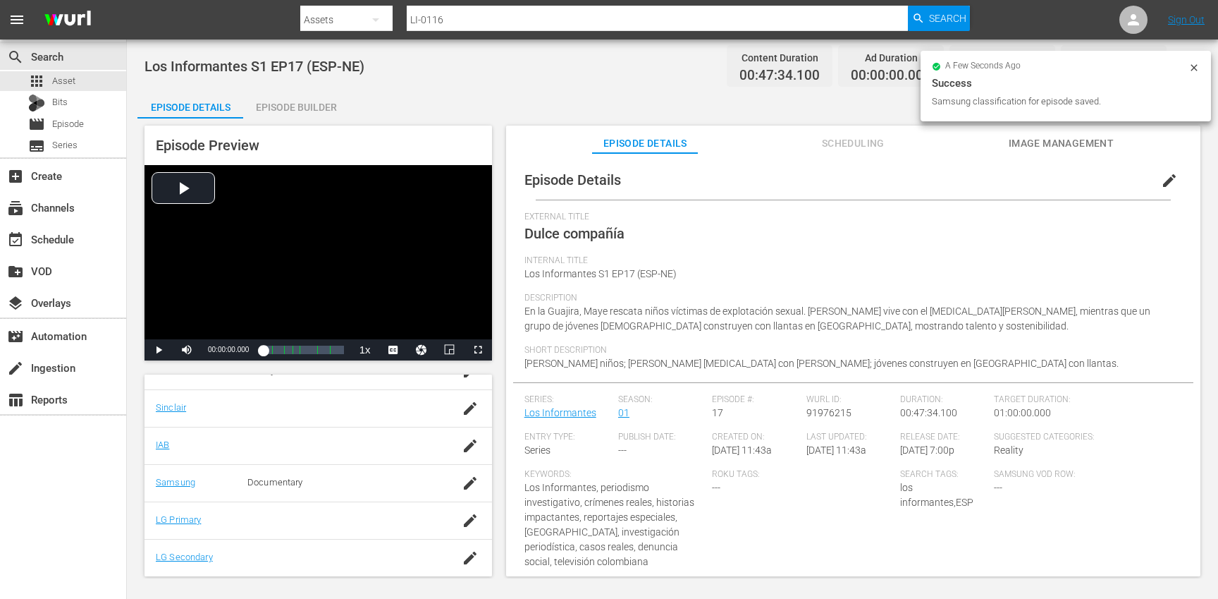
click at [303, 111] on div "Episode Builder" at bounding box center [296, 107] width 106 height 34
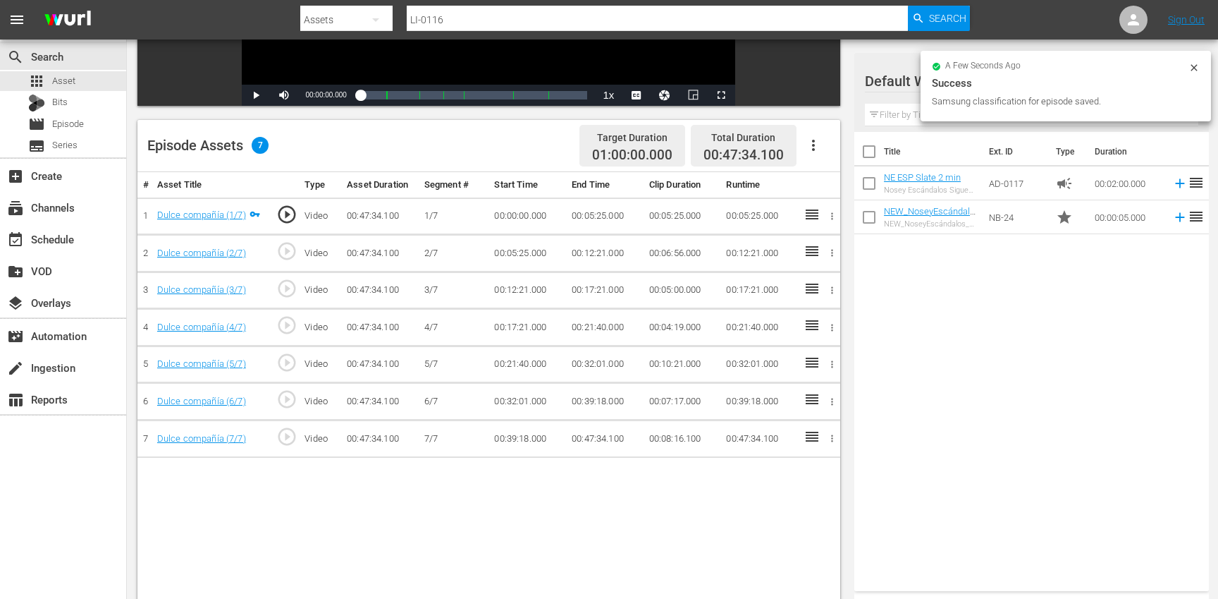
scroll to position [294, 0]
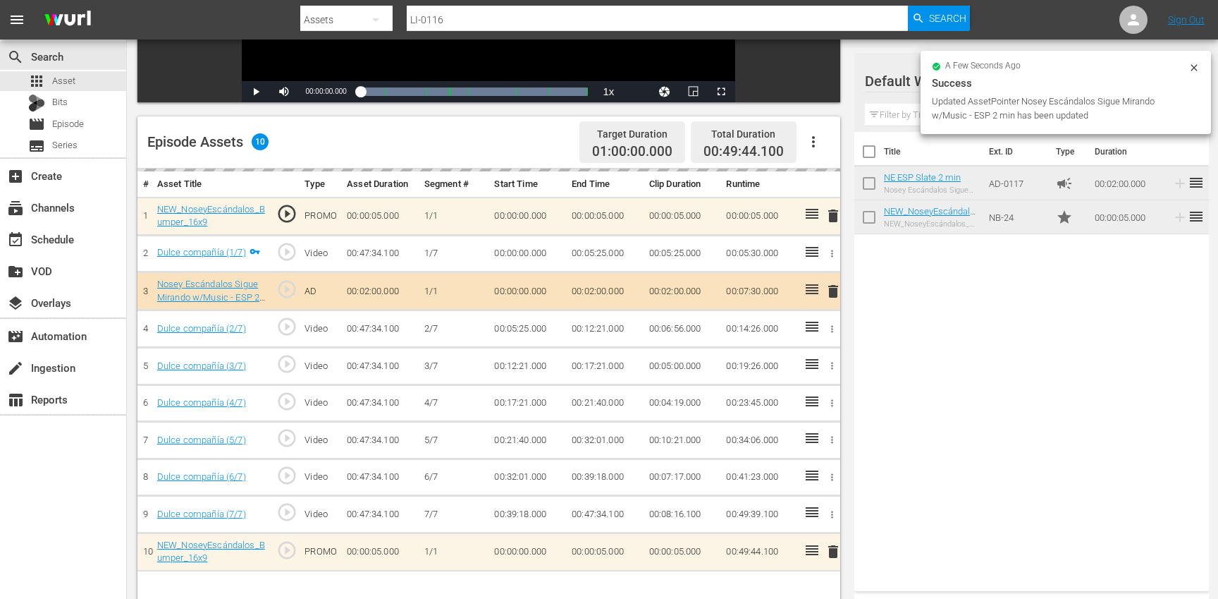
click at [632, 385] on td "00:21:40.000" at bounding box center [605, 402] width 78 height 37
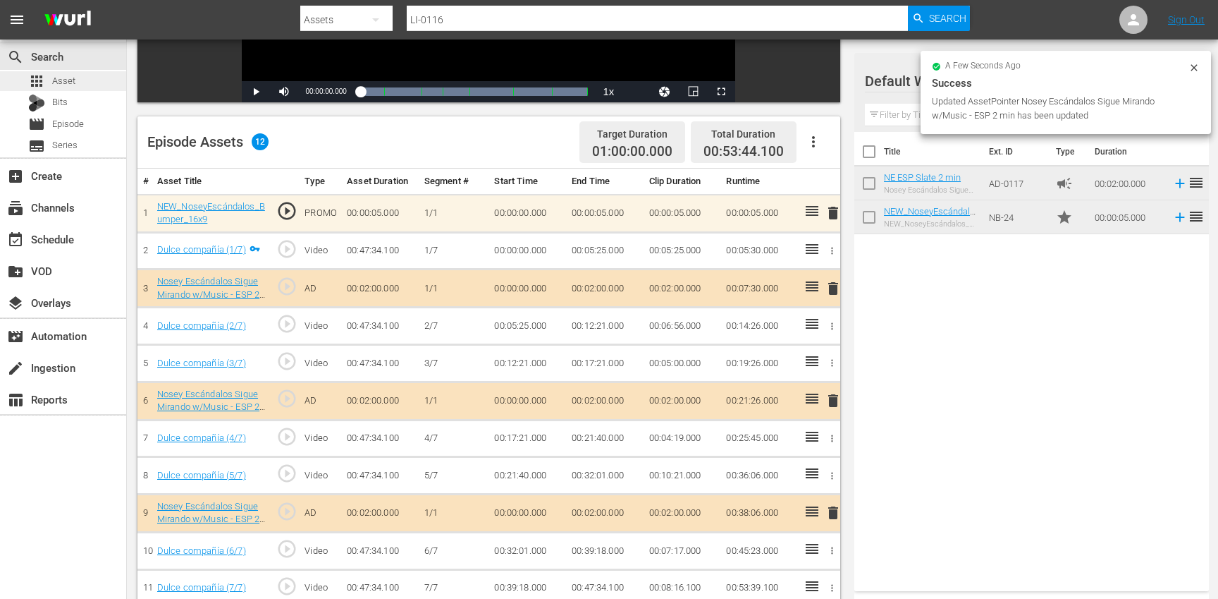
click at [92, 81] on div "apps Asset" at bounding box center [63, 81] width 126 height 20
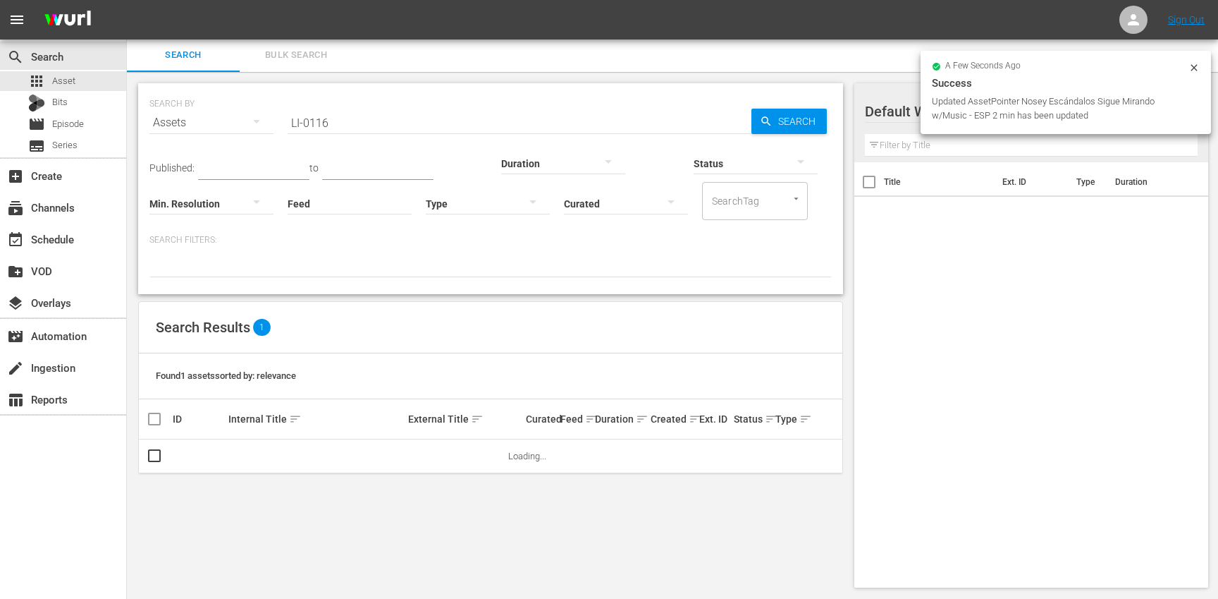
scroll to position [1, 0]
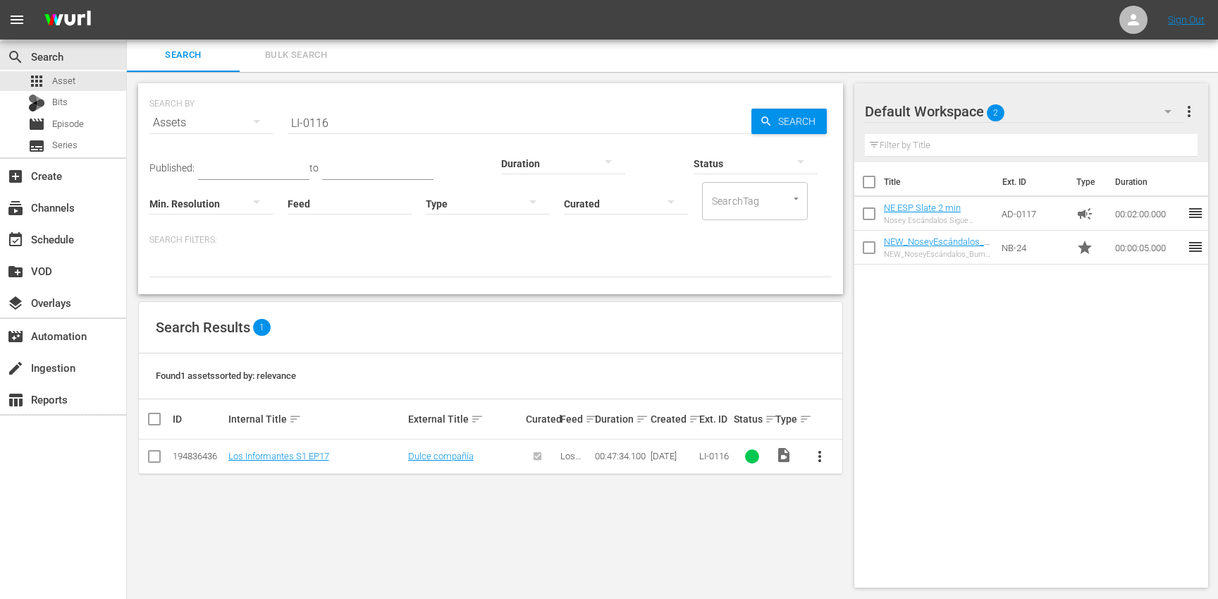
click at [515, 116] on input "LI-0116" at bounding box center [520, 123] width 464 height 34
paste input "7"
type input "LI-0117"
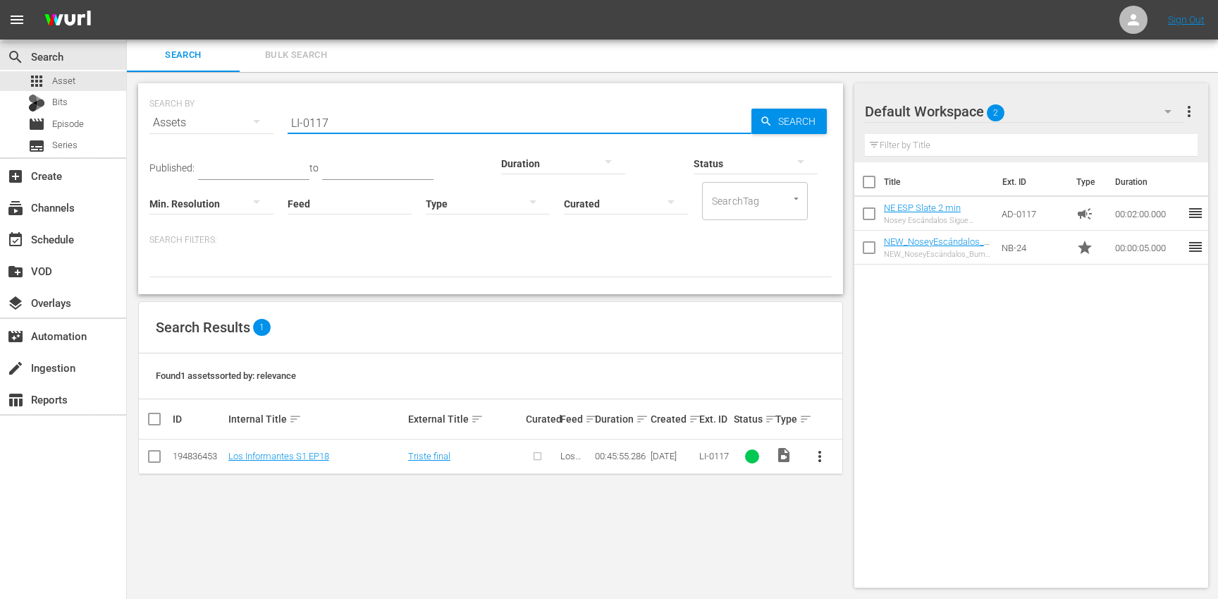
click at [818, 454] on span "more_vert" at bounding box center [819, 456] width 17 height 17
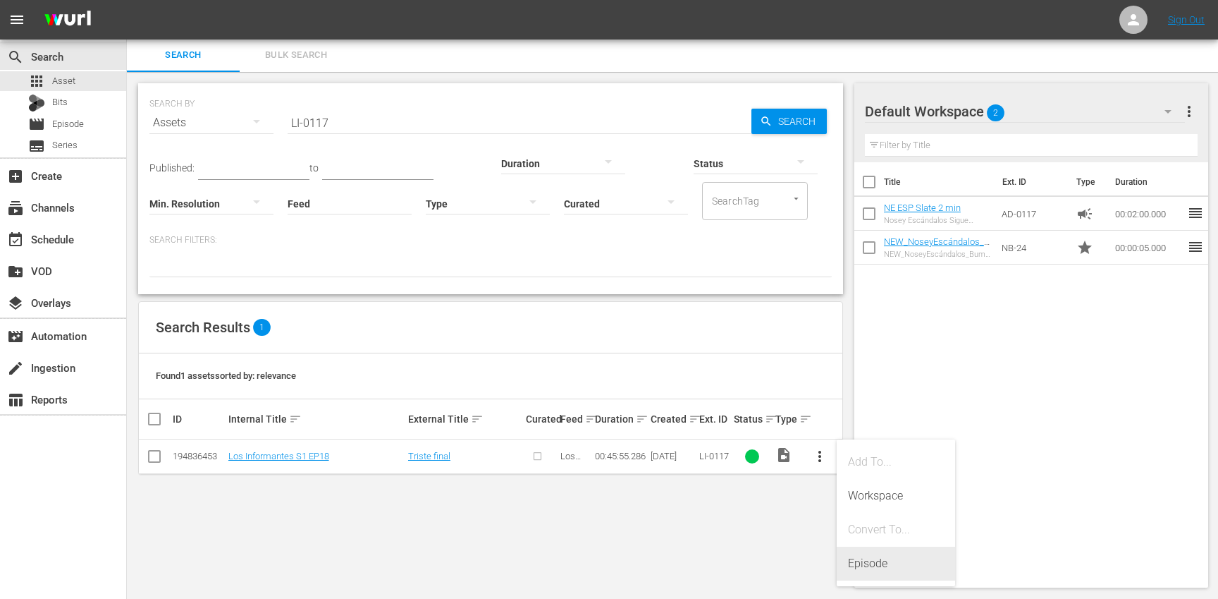
click at [890, 553] on div "Episode" at bounding box center [896, 563] width 96 height 34
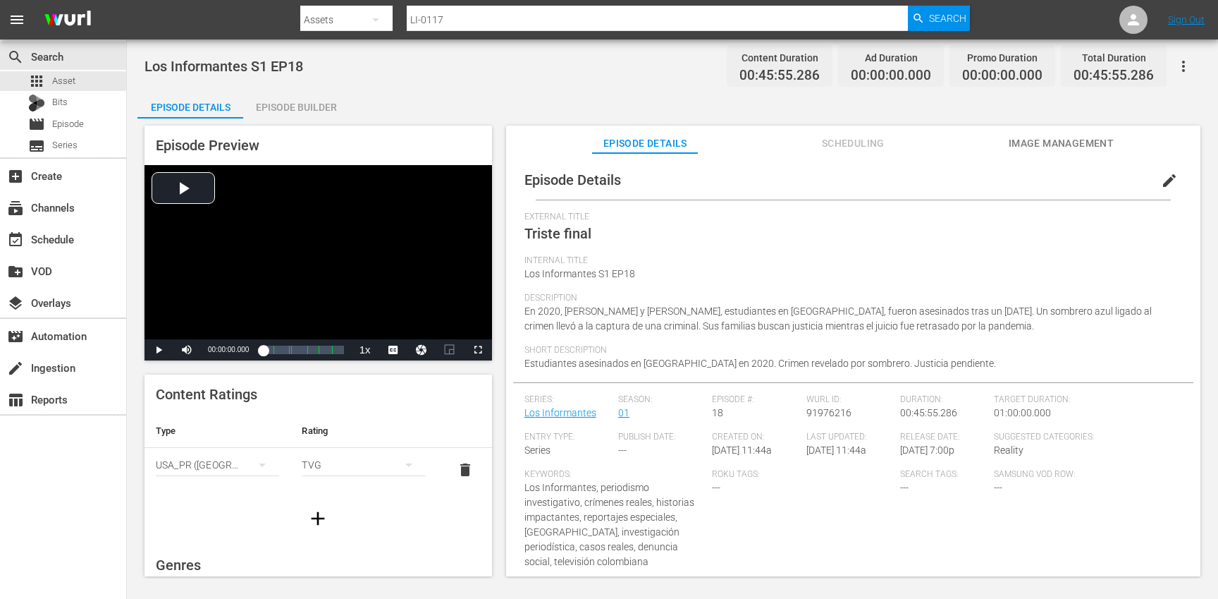
click at [1163, 185] on span "edit" at bounding box center [1169, 180] width 17 height 17
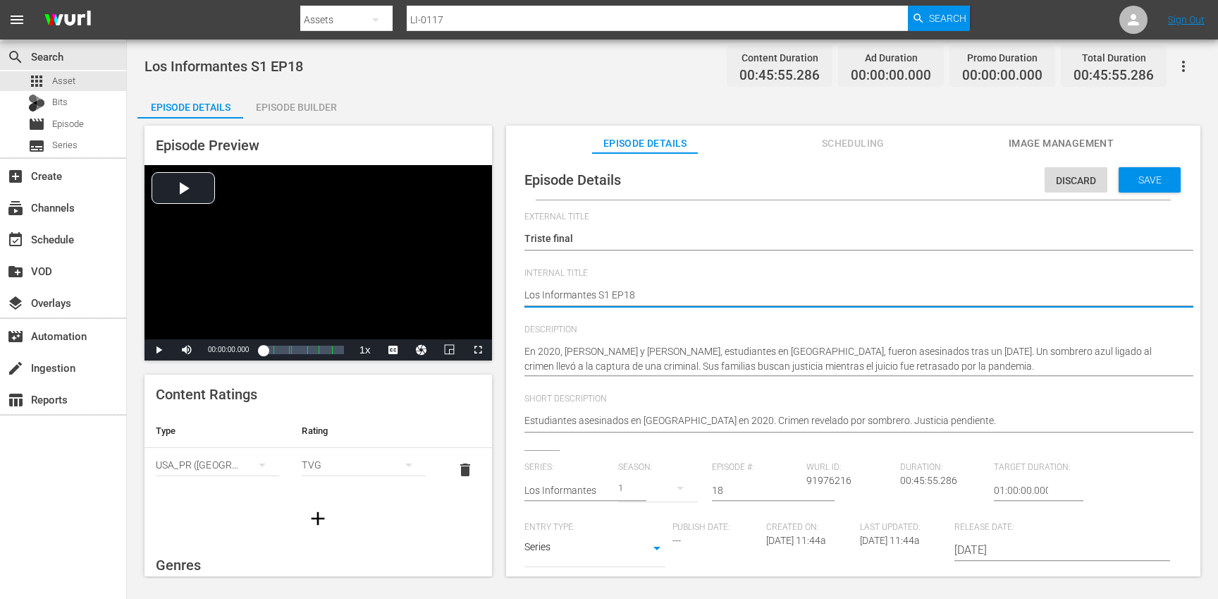
type textarea "Los Informantes S1 EP18"
type textarea "Los Informantes S1 EP18 ("
type textarea "Los Informantes S1 EP18 (E"
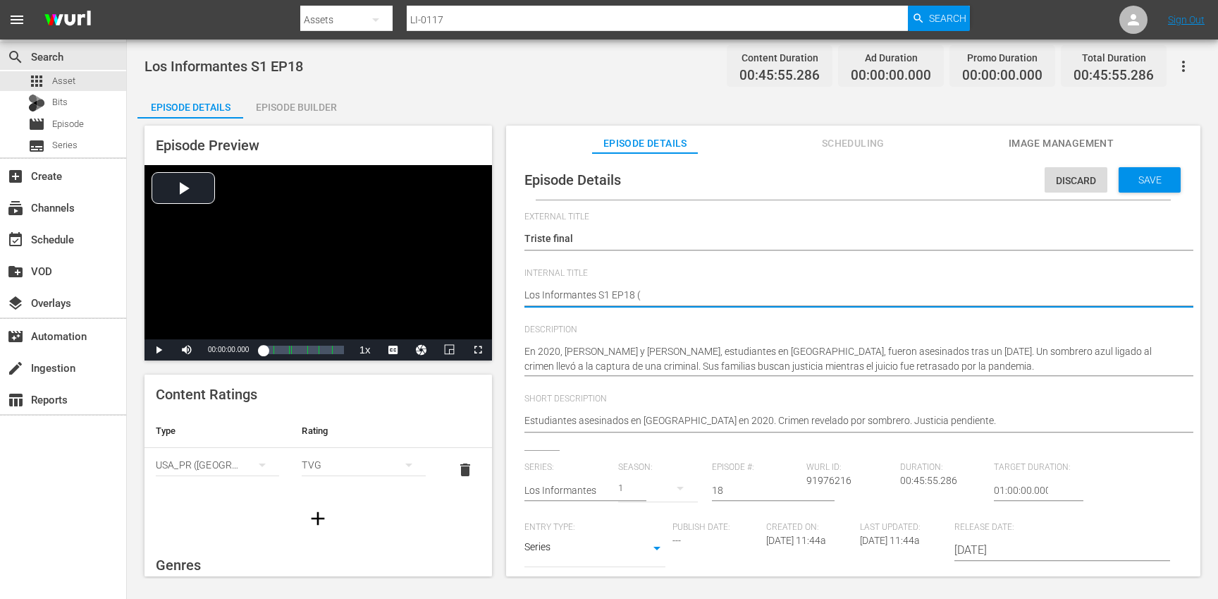
type textarea "Los Informantes S1 EP18 (E"
type textarea "Los Informantes S1 EP18 (ES"
type textarea "Los Informantes S1 EP18 (ESP"
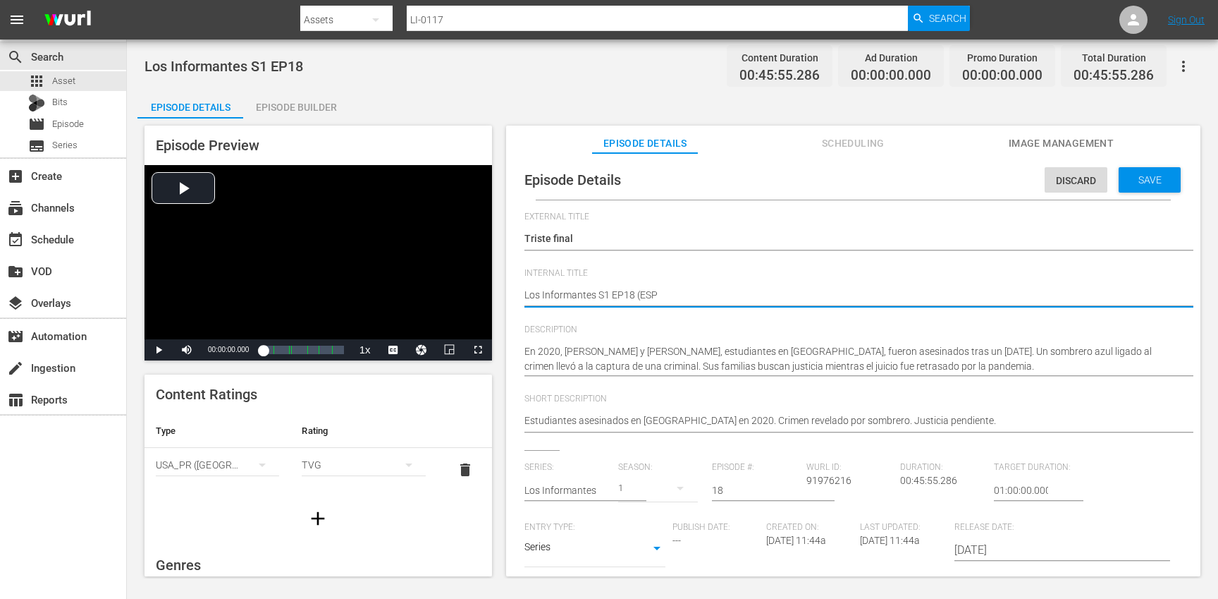
type textarea "Los Informantes S1 EP18 (ESP-"
type textarea "Los Informantes S1 EP18 (ESP-N"
type textarea "Los Informantes S1 EP18 (ESP-NE"
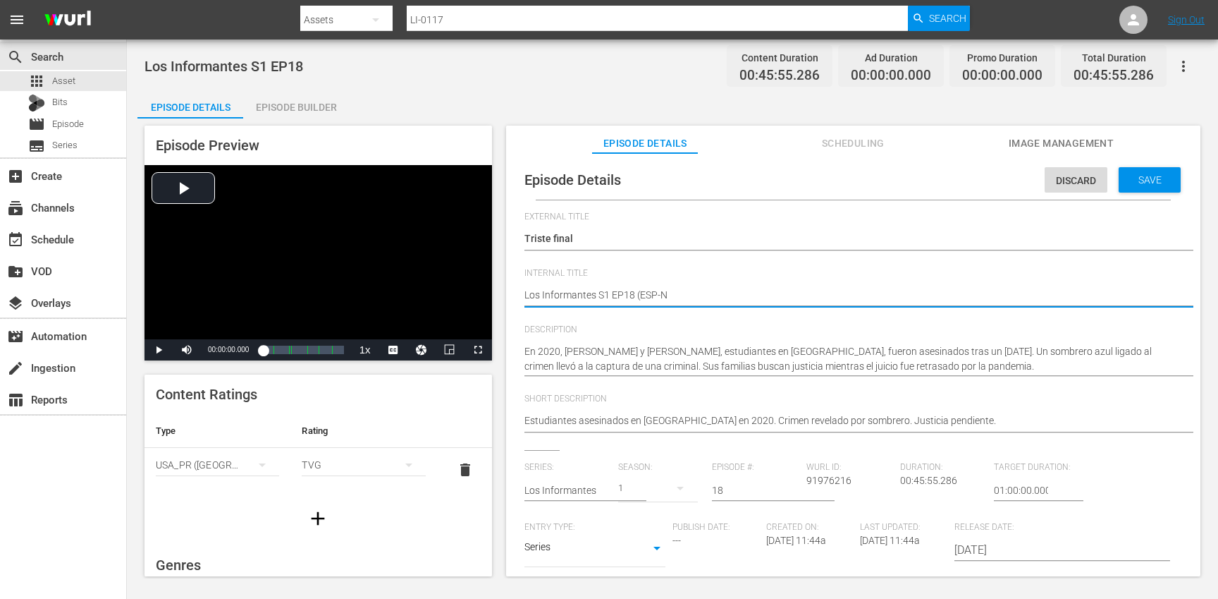
type textarea "Los Informantes S1 EP18 (ESP-NE"
type textarea "Los Informantes S1 EP18 (ESP-NE)"
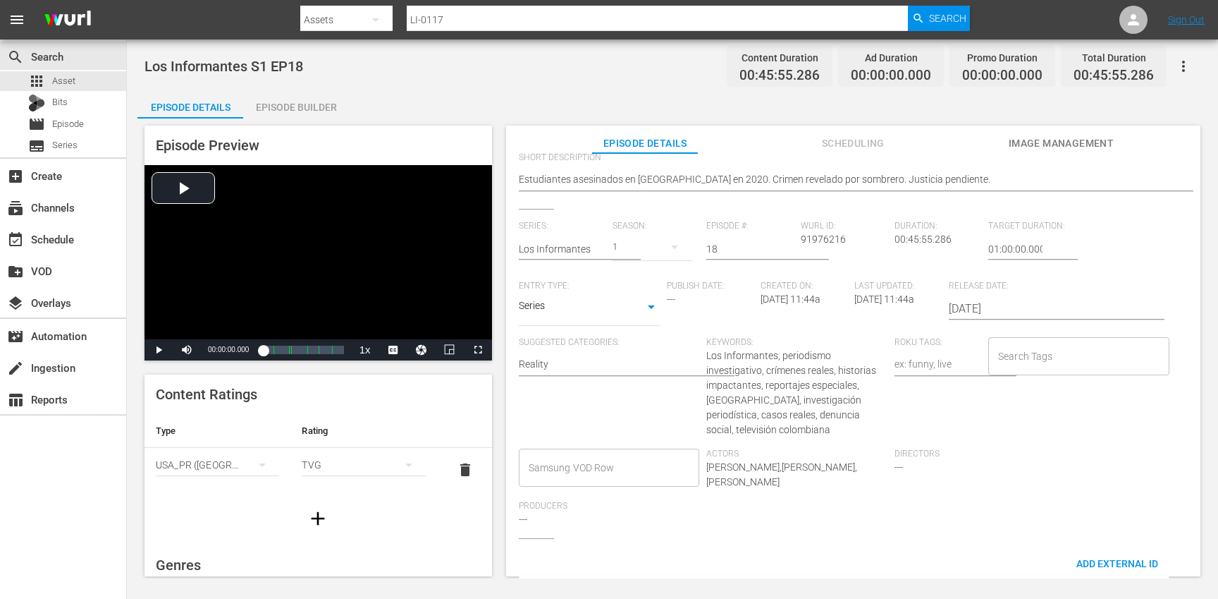
scroll to position [242, 0]
type textarea "Los Informantes S1 EP18 (ESP-NE)"
click at [1027, 366] on input "Search Tags" at bounding box center [1068, 355] width 147 height 25
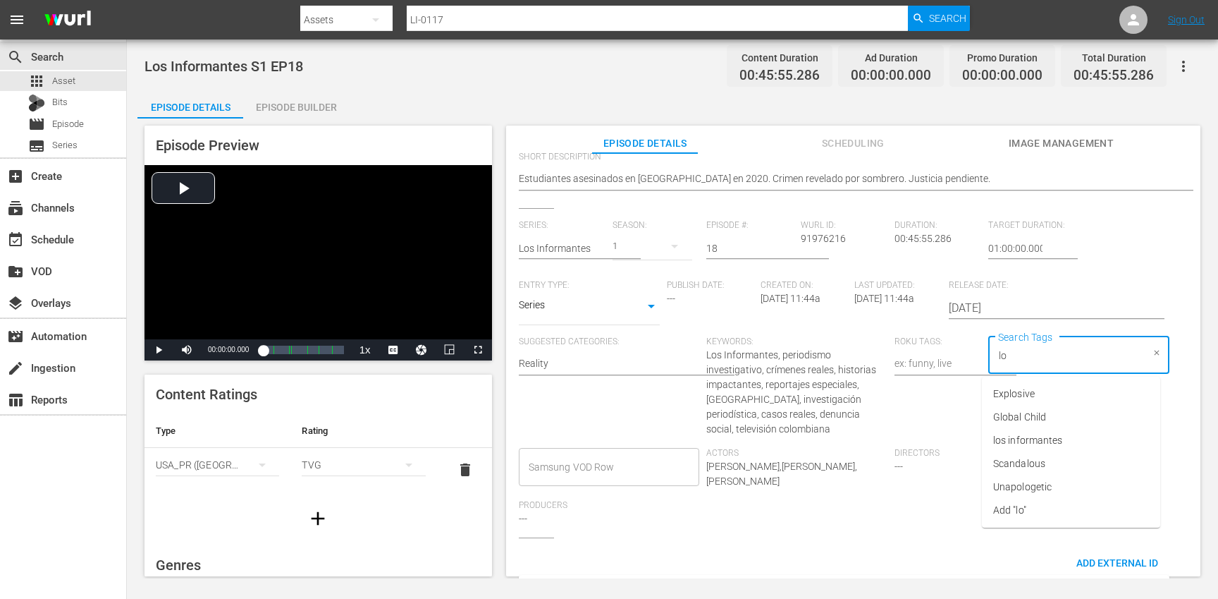
type input "los"
click at [1038, 419] on span "los informantes" at bounding box center [1027, 417] width 69 height 15
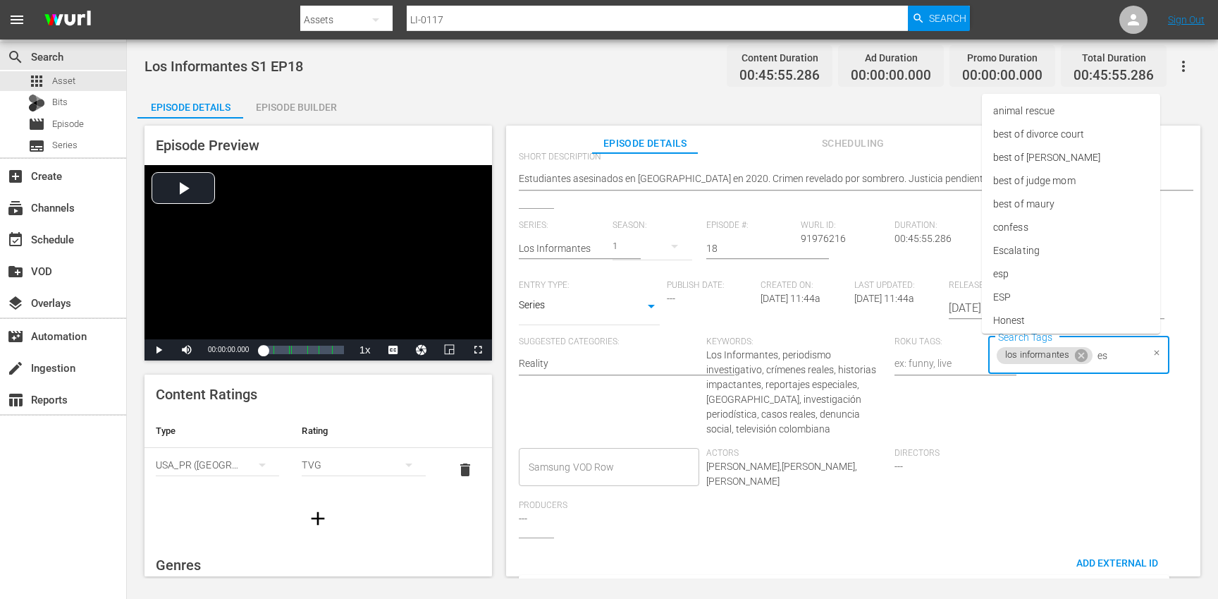
type input "esp"
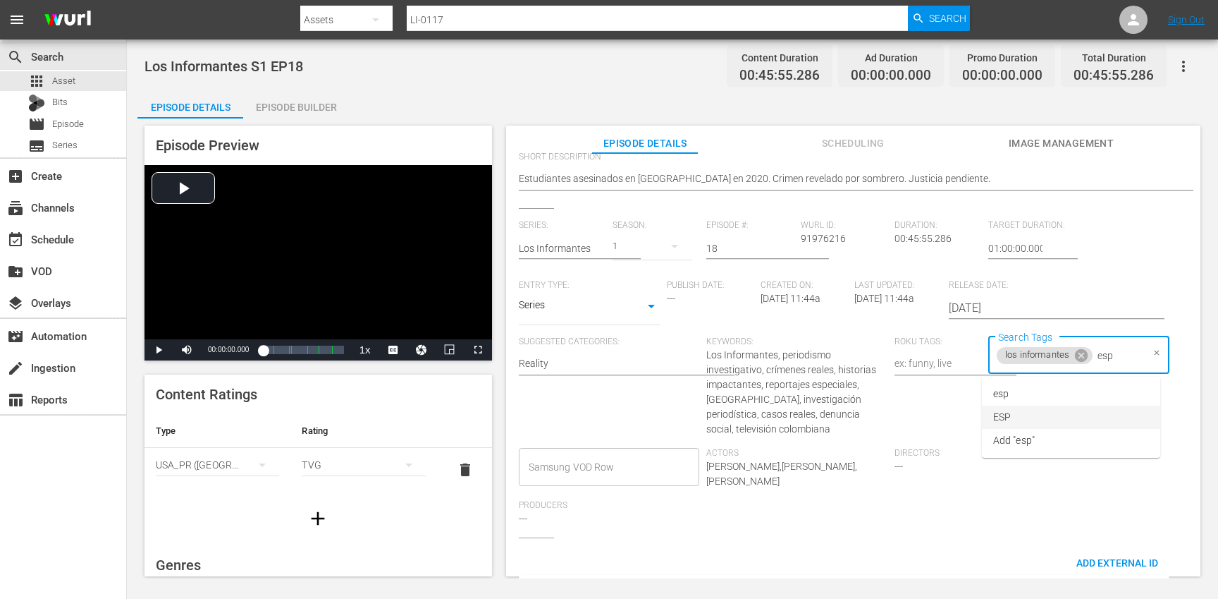
click at [1026, 417] on li "ESP" at bounding box center [1071, 416] width 178 height 23
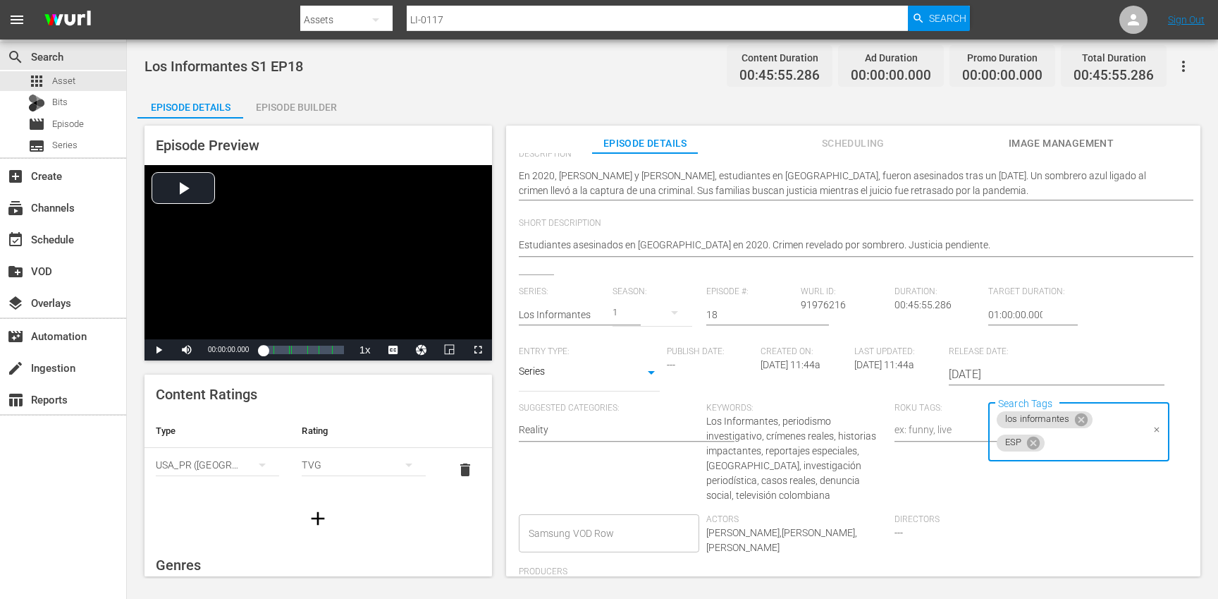
scroll to position [0, 0]
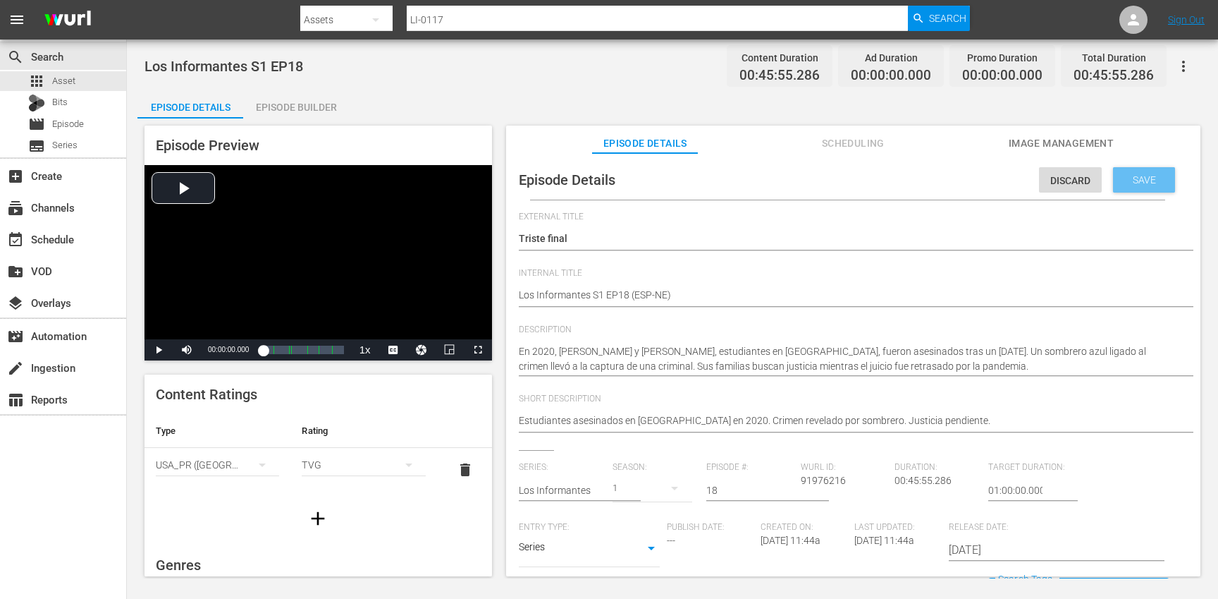
click at [1141, 179] on span "Save" at bounding box center [1145, 179] width 46 height 11
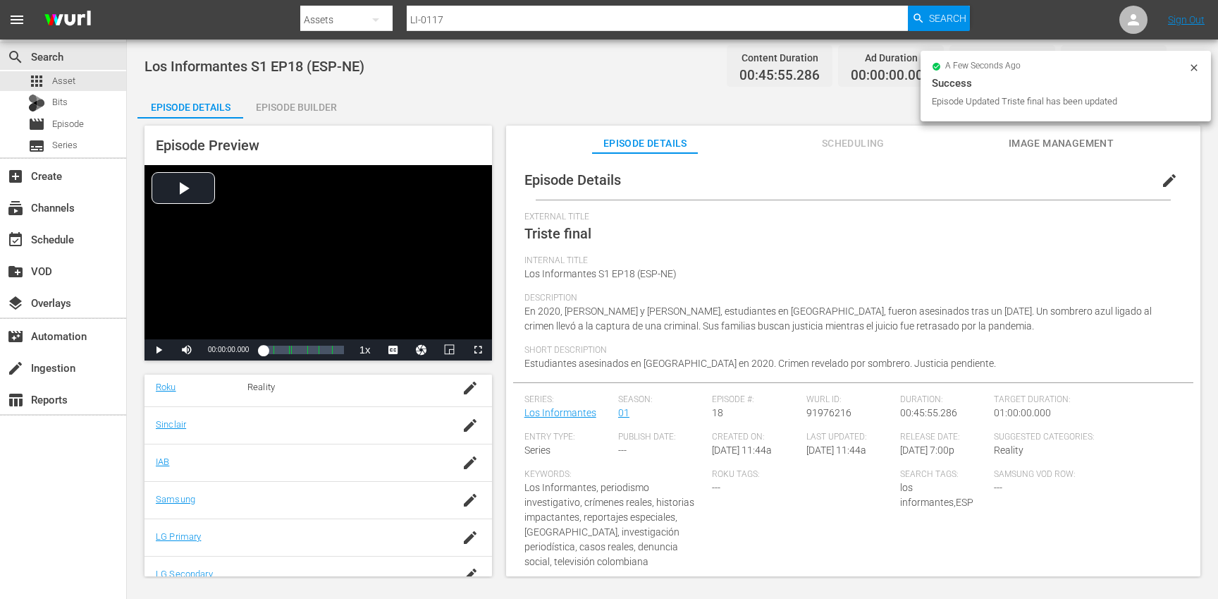
scroll to position [302, 0]
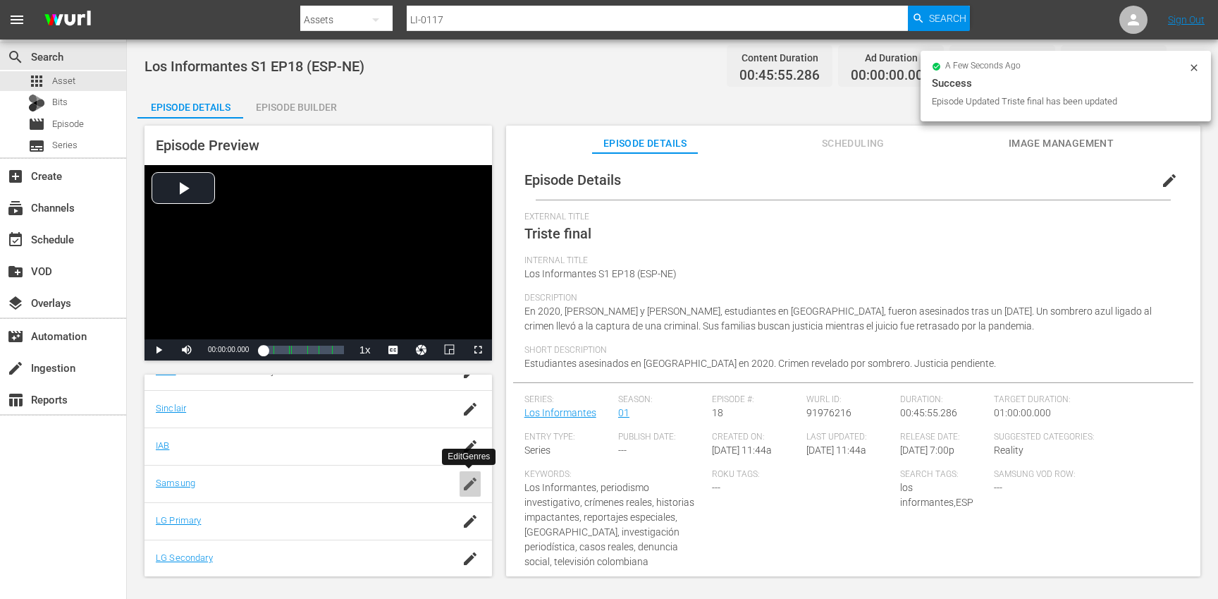
click at [470, 486] on icon "button" at bounding box center [470, 483] width 17 height 17
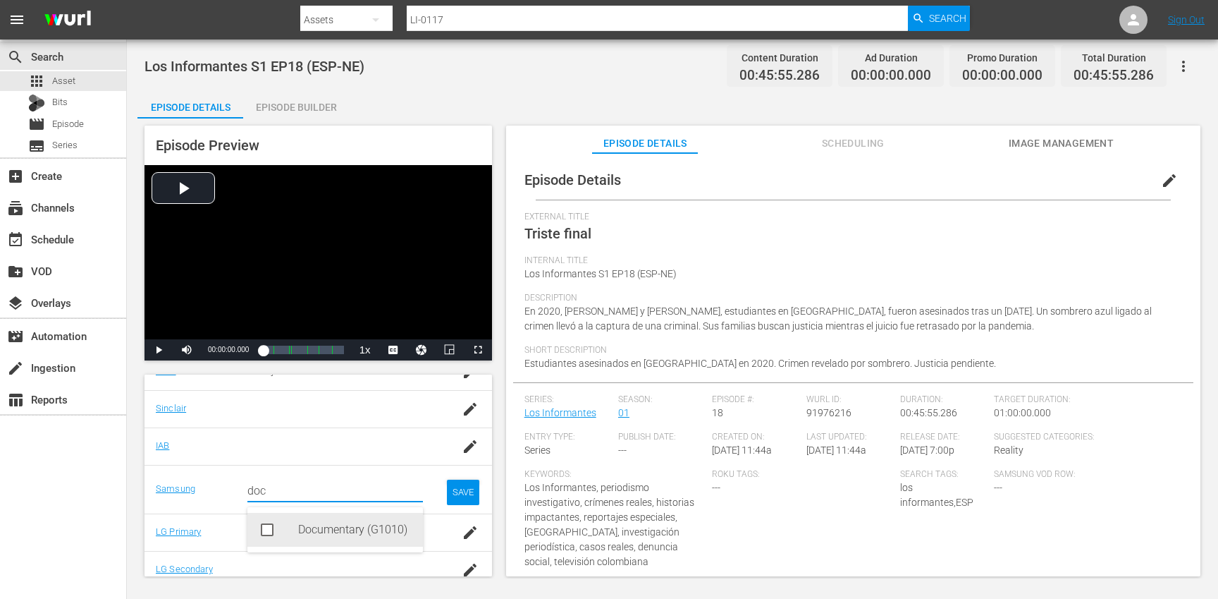
click at [329, 520] on div "Documentary (G1010)" at bounding box center [355, 530] width 114 height 34
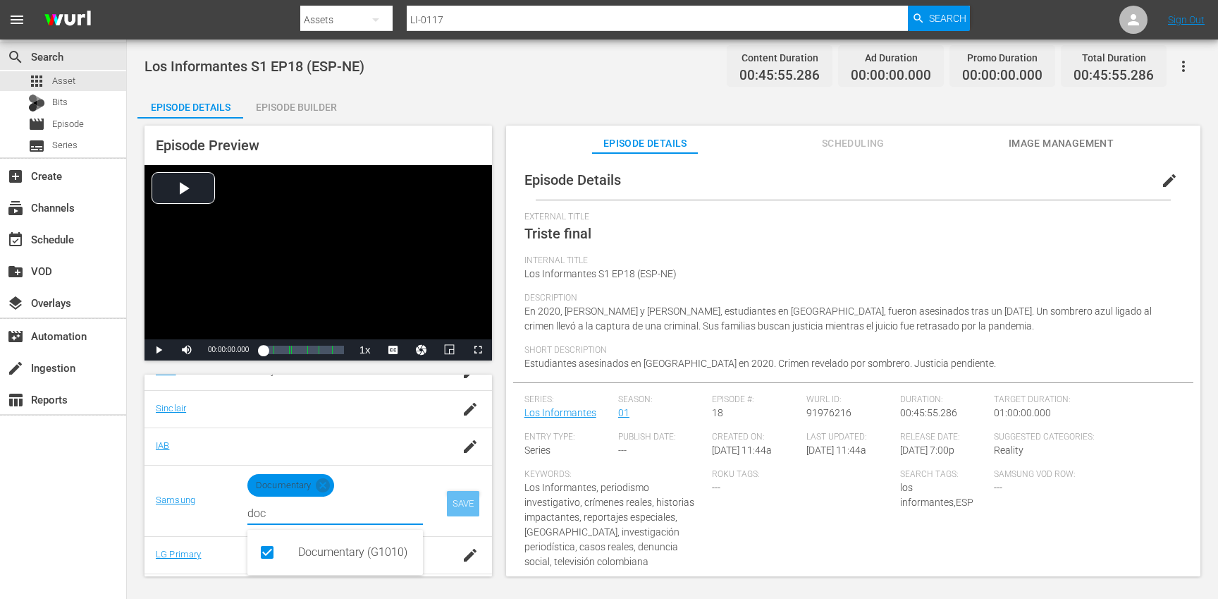
type input "doc"
click at [461, 505] on div "SAVE" at bounding box center [463, 503] width 32 height 25
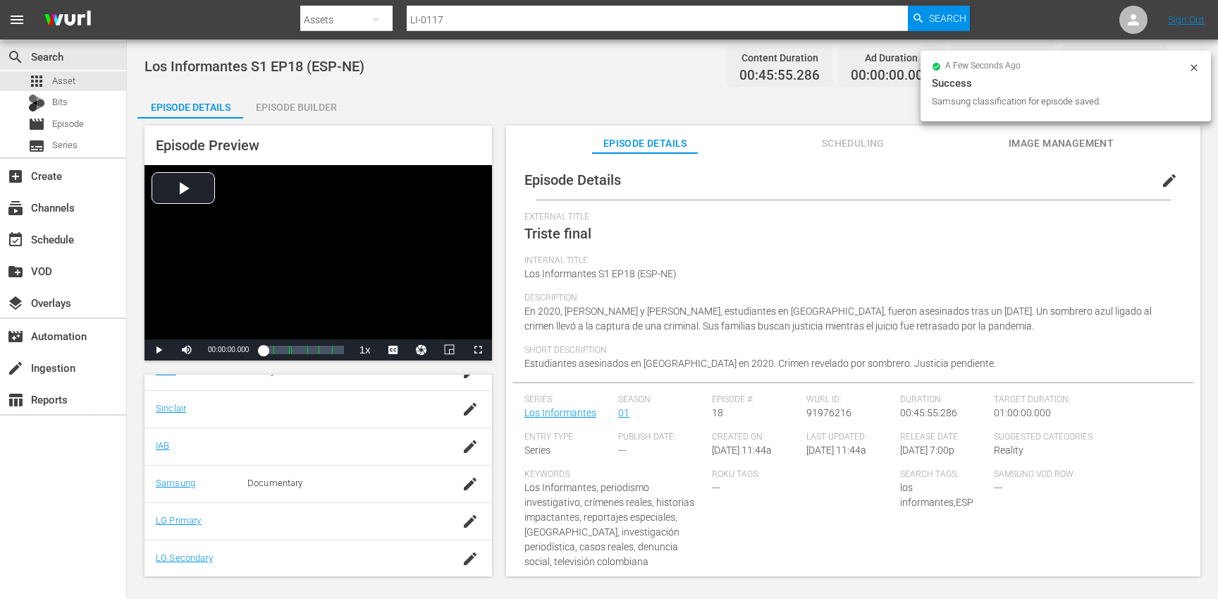
click at [310, 107] on div "Episode Builder" at bounding box center [296, 107] width 106 height 34
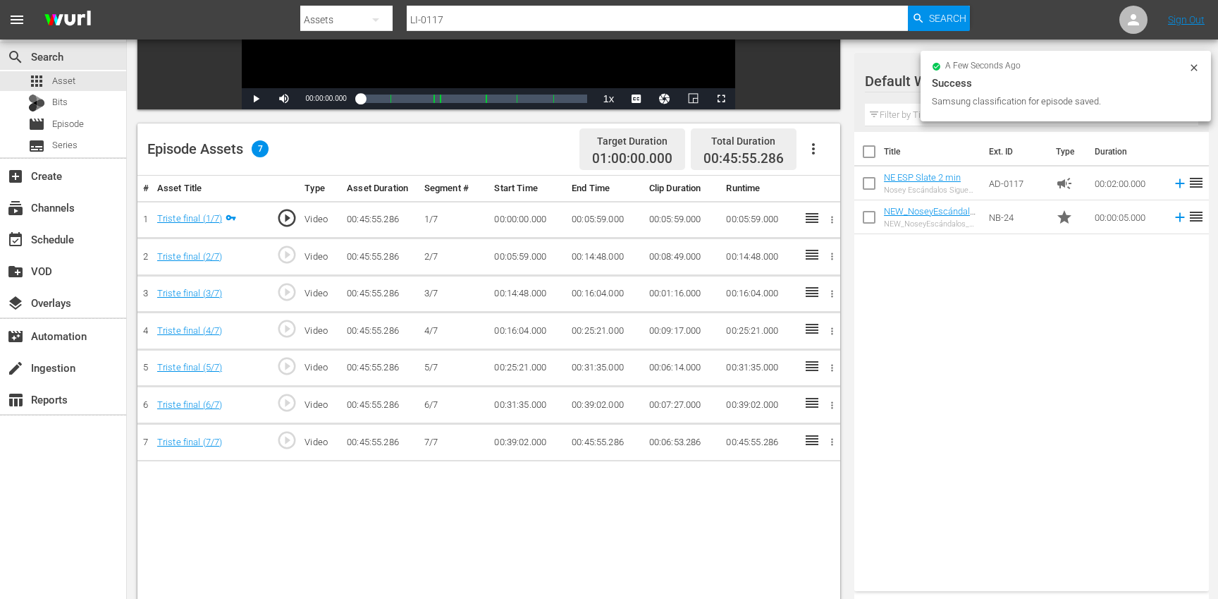
scroll to position [289, 0]
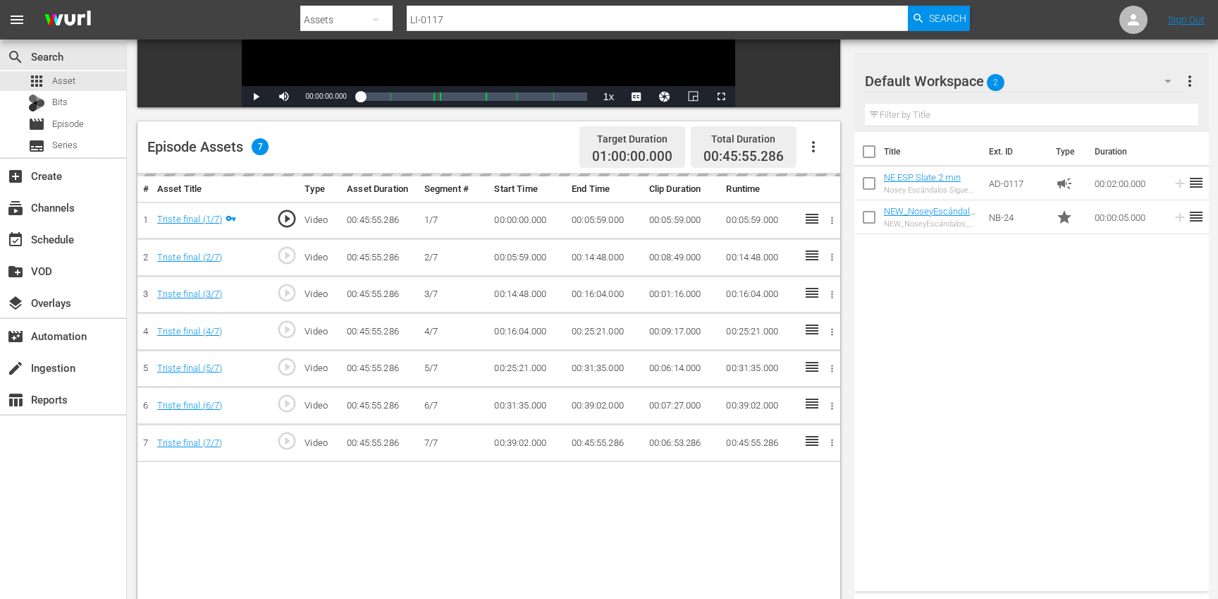
click at [646, 450] on td "00:06:53.286" at bounding box center [683, 442] width 78 height 37
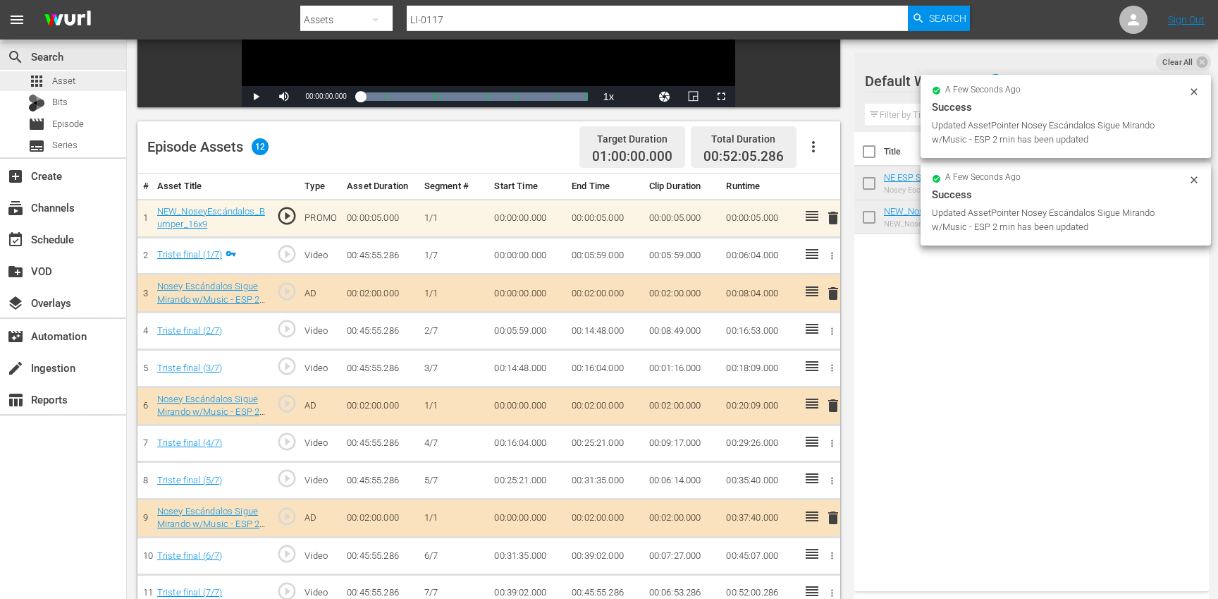
click at [94, 82] on div "apps Asset" at bounding box center [63, 81] width 126 height 20
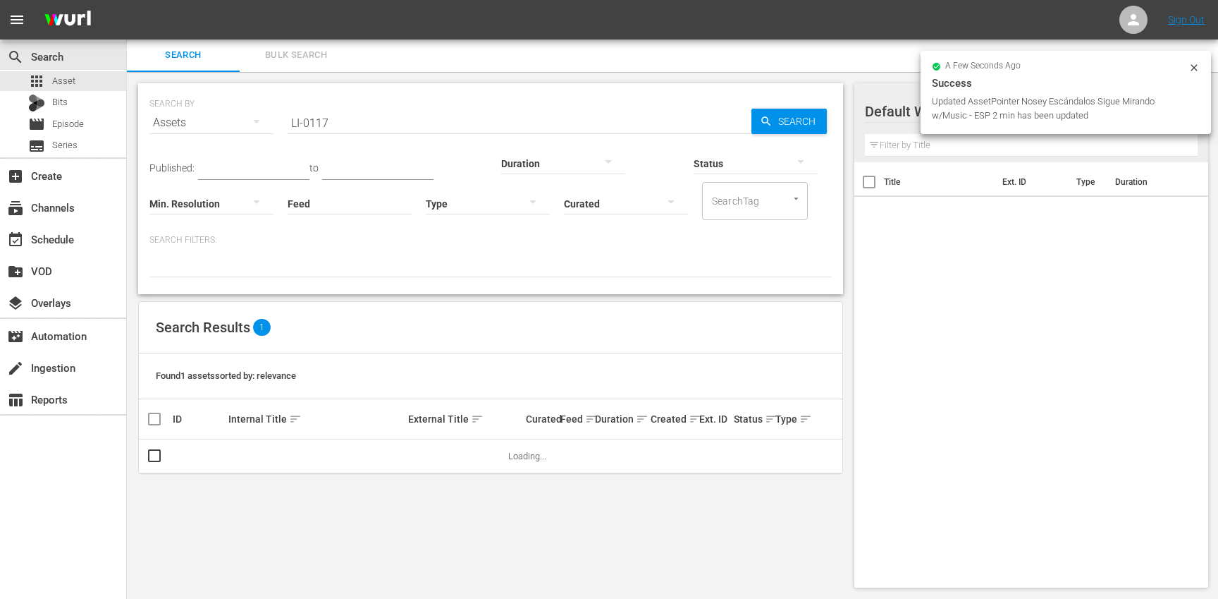
scroll to position [1, 0]
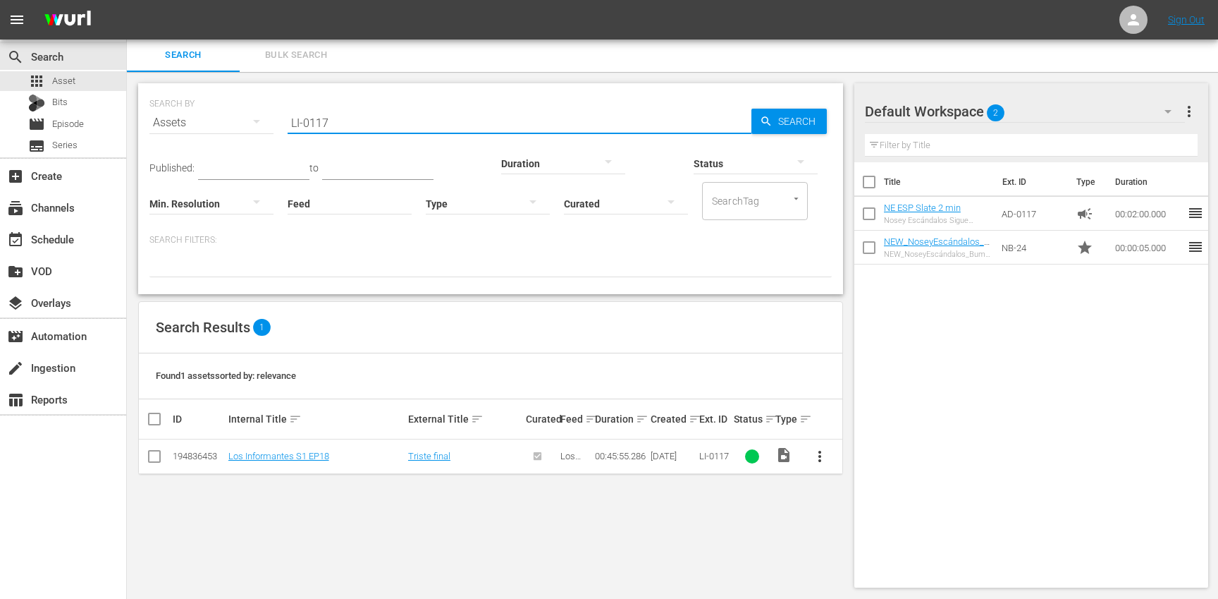
click at [406, 122] on input "LI-0117" at bounding box center [520, 123] width 464 height 34
paste input "8"
type input "LI-0118"
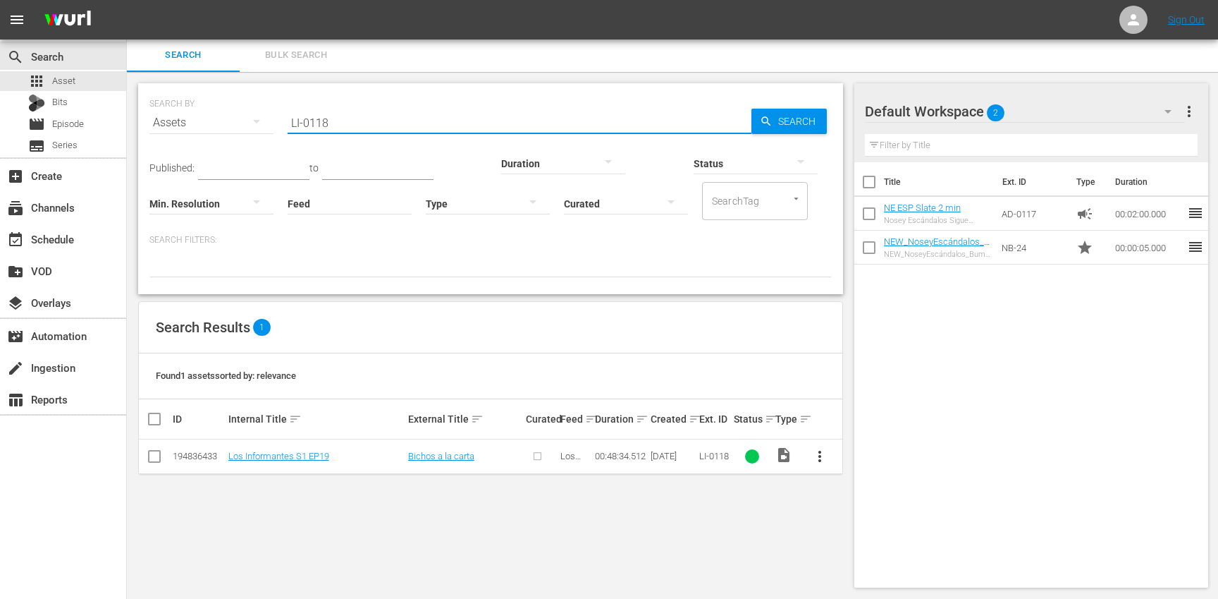
click at [821, 453] on span "more_vert" at bounding box center [819, 456] width 17 height 17
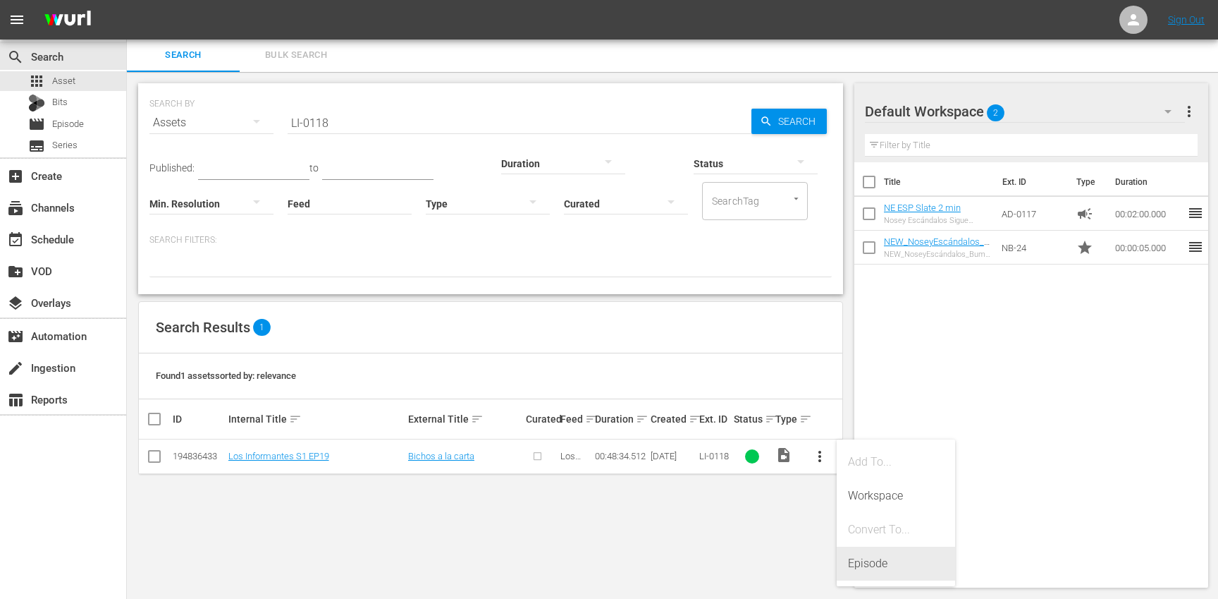
click at [875, 551] on div "Episode" at bounding box center [896, 563] width 96 height 34
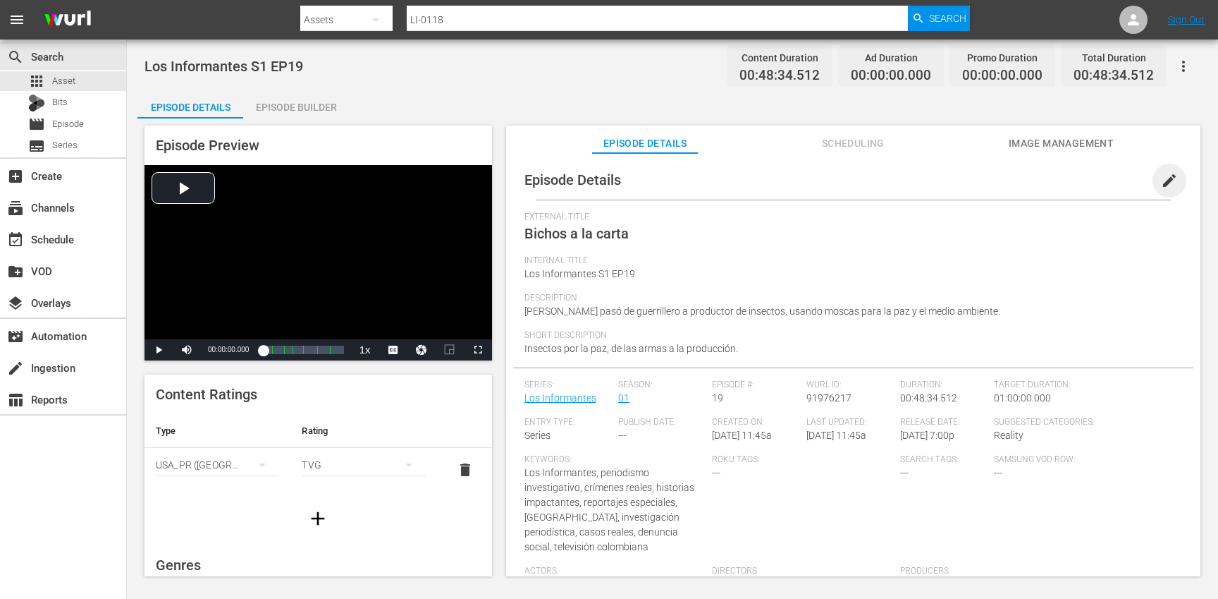
click at [1163, 183] on span "edit" at bounding box center [1169, 180] width 17 height 17
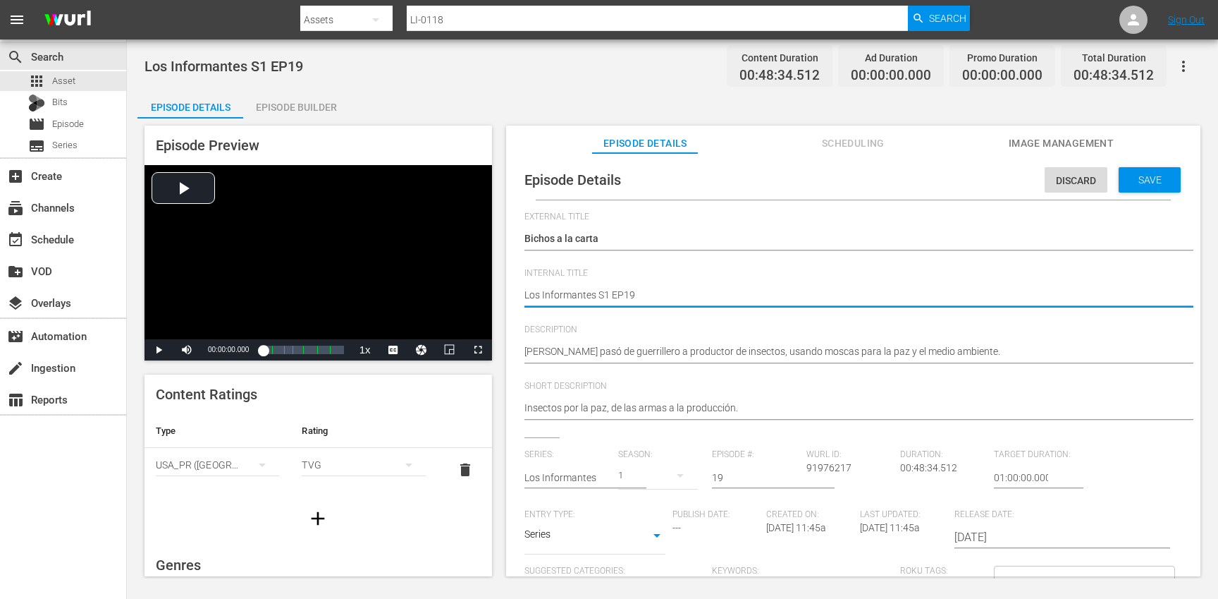
type textarea "Los Informantes S1 EP19"
type textarea "Los Informantes S1 EP19 ("
type textarea "Los Informantes S1 EP19 (E"
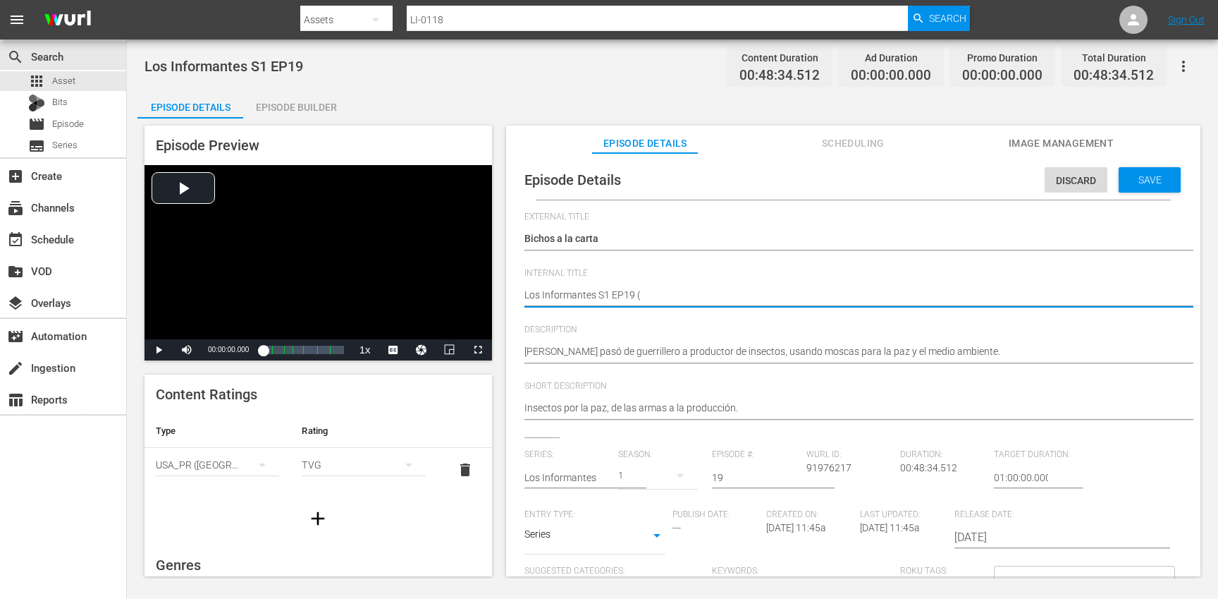
type textarea "Los Informantes S1 EP19 (E"
type textarea "Los Informantes S1 EP19 (ES"
type textarea "Los Informantes S1 EP19 (ESP"
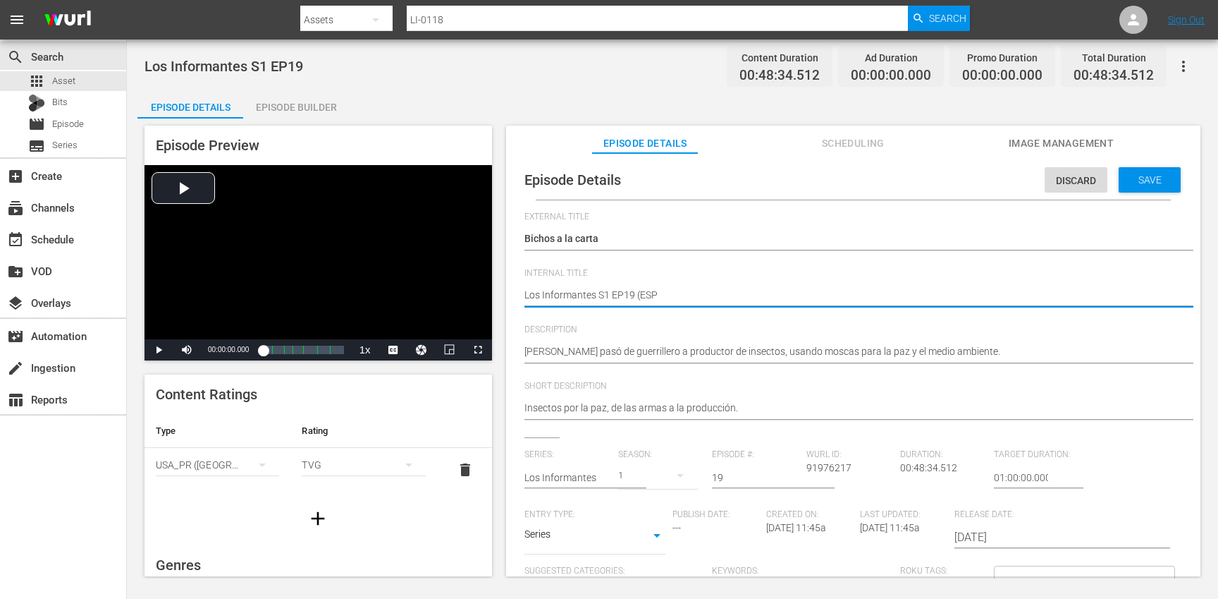
type textarea "Los Informantes S1 EP19 (ESPT"
type textarea "Los Informantes S1 EP19 (ESP"
type textarea "Los Informantes S1 EP19 (ESP-"
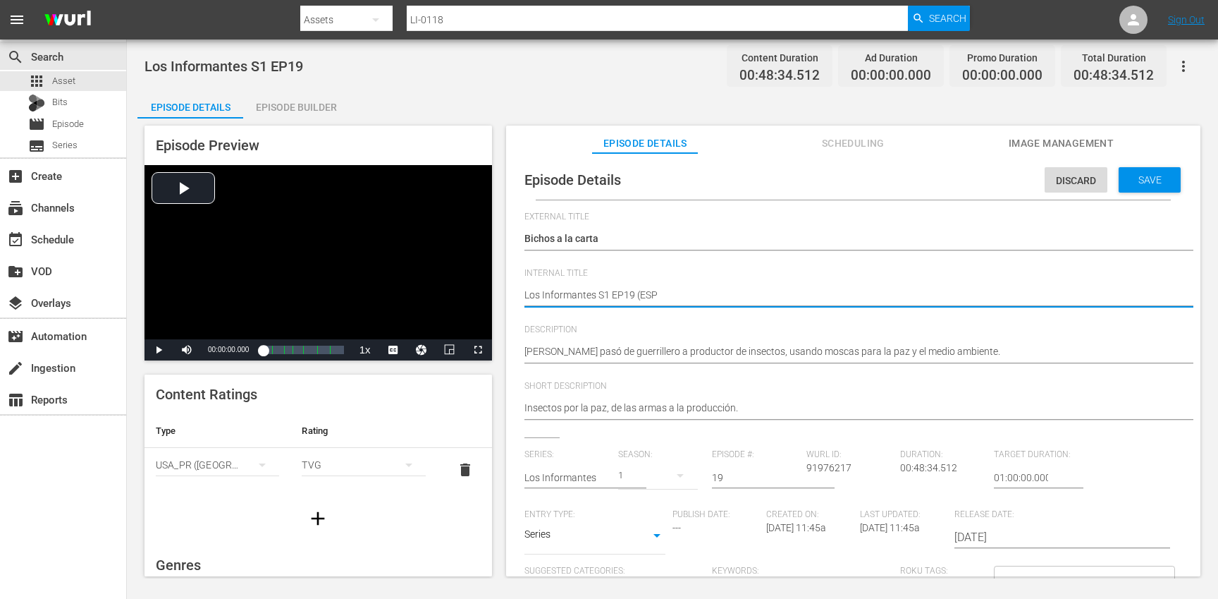
type textarea "Los Informantes S1 EP19 (ESP-"
type textarea "Los Informantes S1 EP19 (ESP-N"
type textarea "Los Informantes S1 EP19 (ESP-NE"
type textarea "Los Informantes S1 EP19 (ESP-NE)"
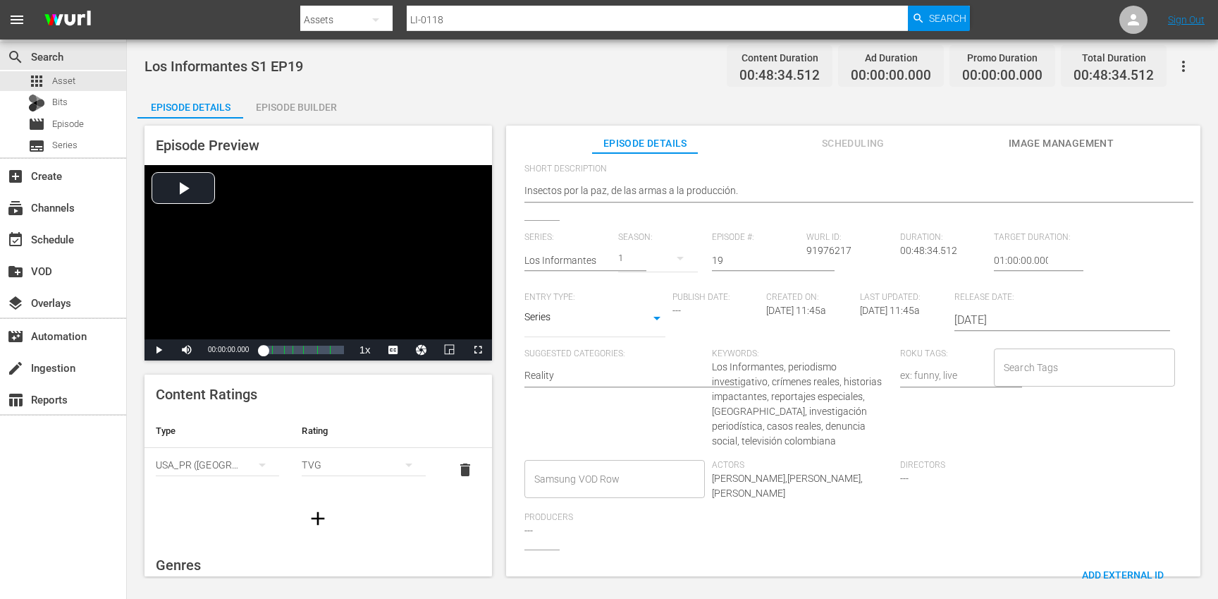
scroll to position [234, 0]
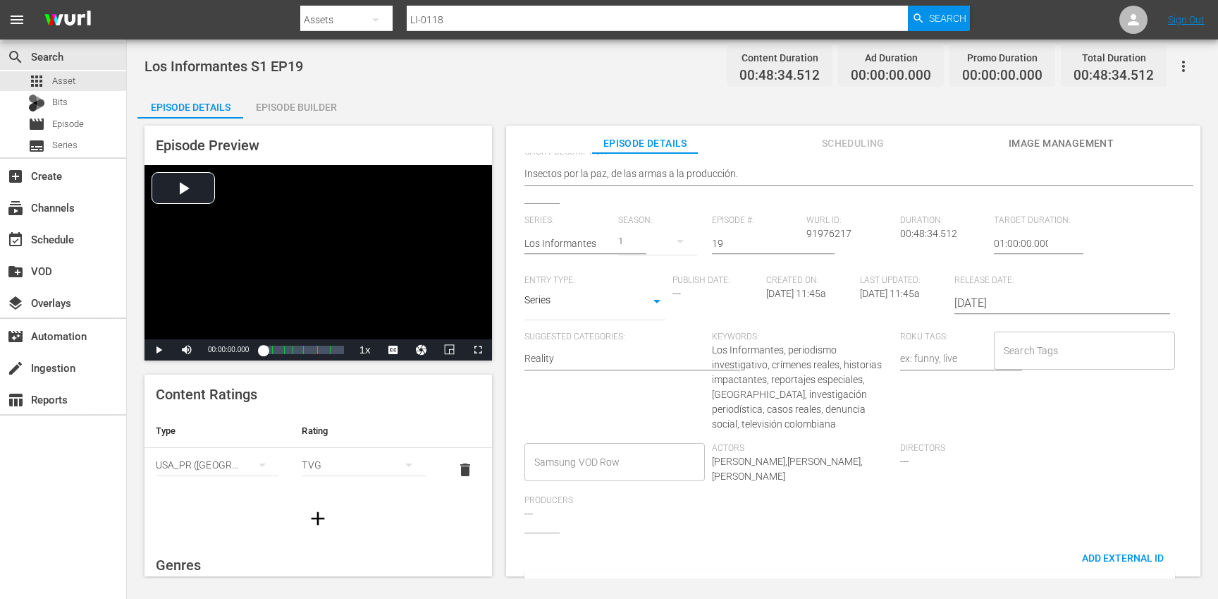
type textarea "Los Informantes S1 EP19 (ESP-NE)"
click at [1053, 349] on input "Search Tags" at bounding box center [1073, 350] width 147 height 25
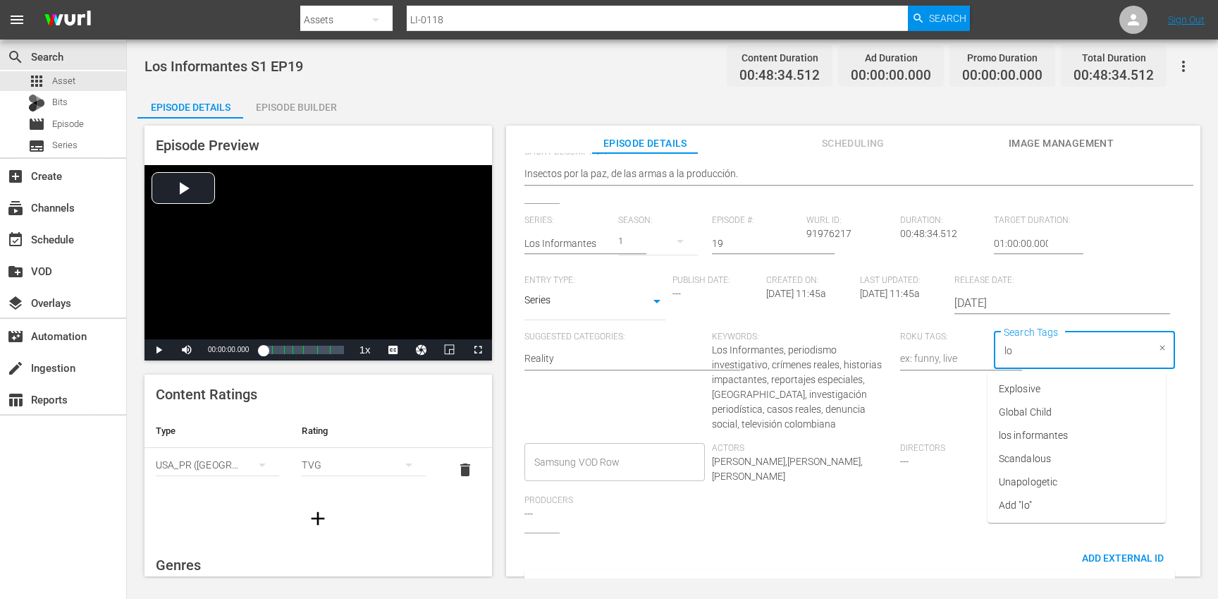
type input "los"
click at [1055, 400] on li "los informantes" at bounding box center [1077, 411] width 178 height 23
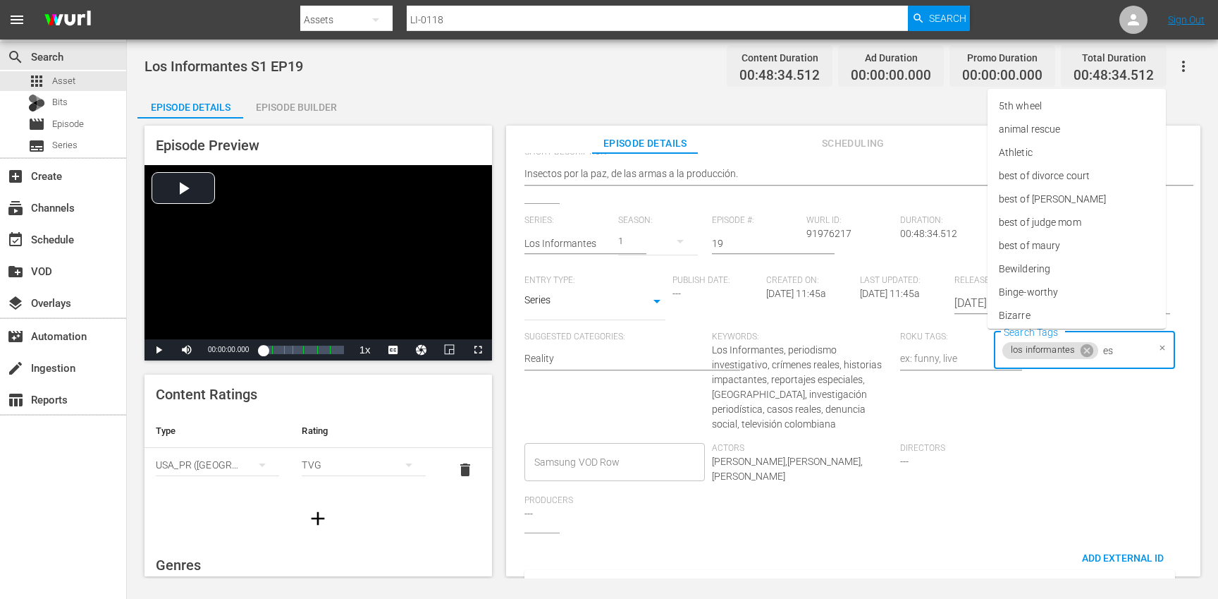
type input "esp"
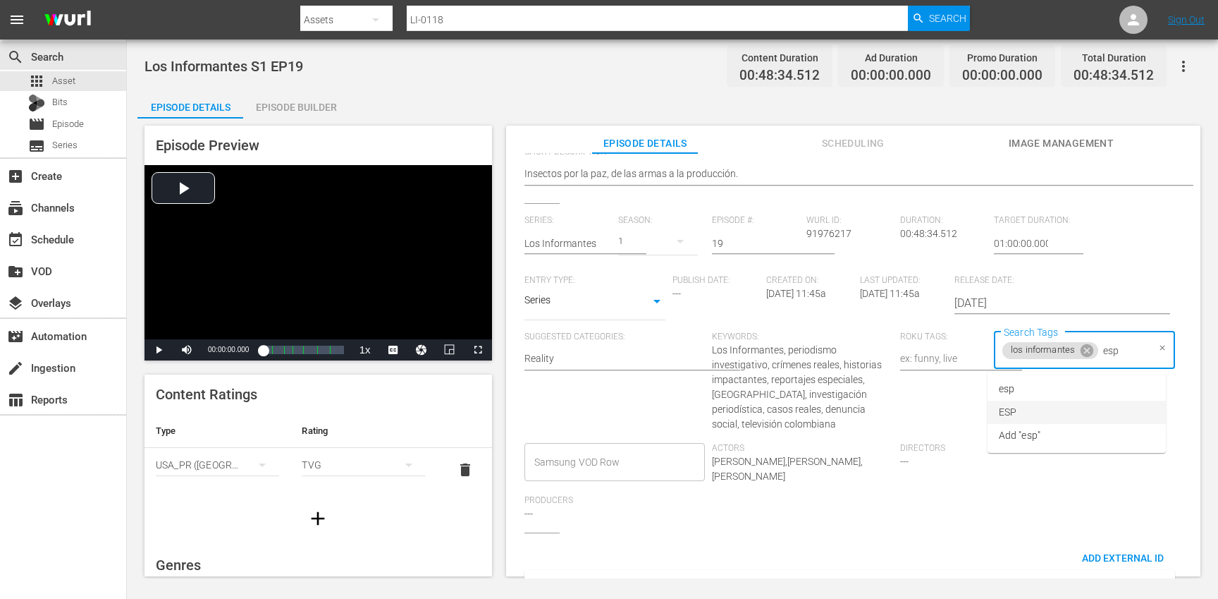
click at [1028, 420] on li "ESP" at bounding box center [1077, 411] width 178 height 23
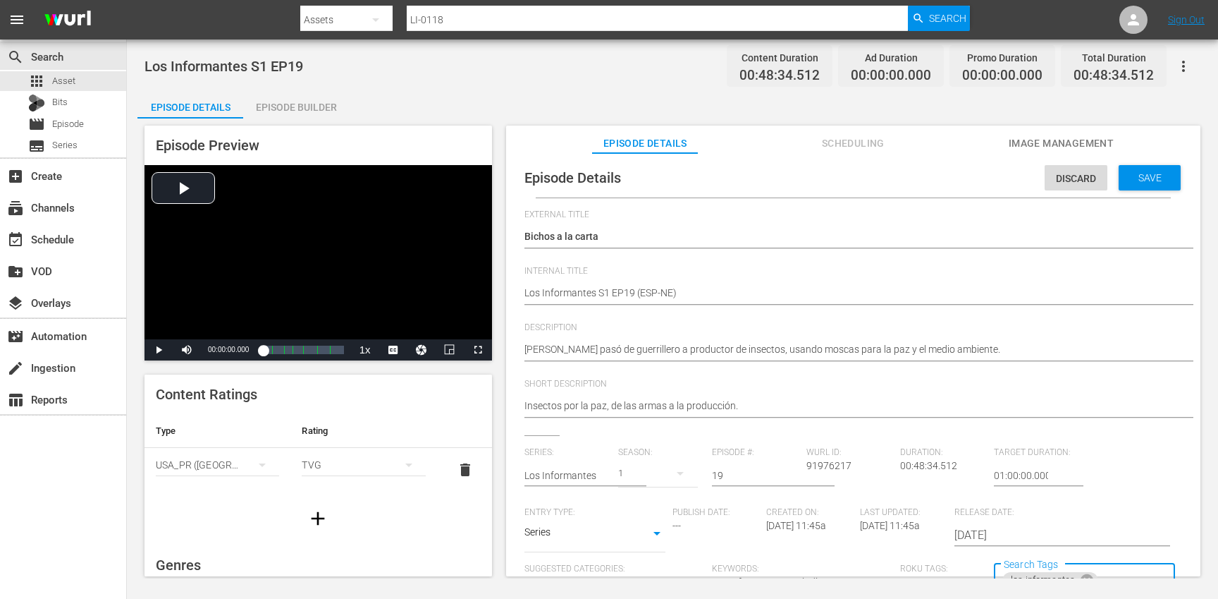
scroll to position [0, 0]
click at [1129, 184] on span "Save" at bounding box center [1150, 179] width 46 height 11
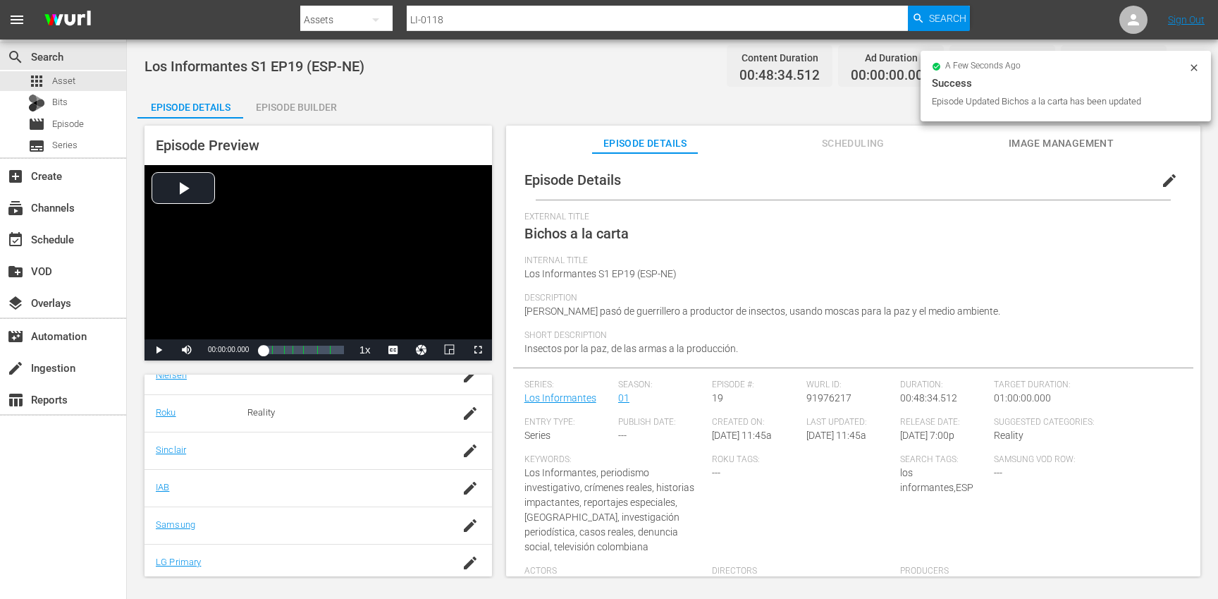
scroll to position [303, 0]
click at [463, 480] on icon "button" at bounding box center [470, 482] width 17 height 17
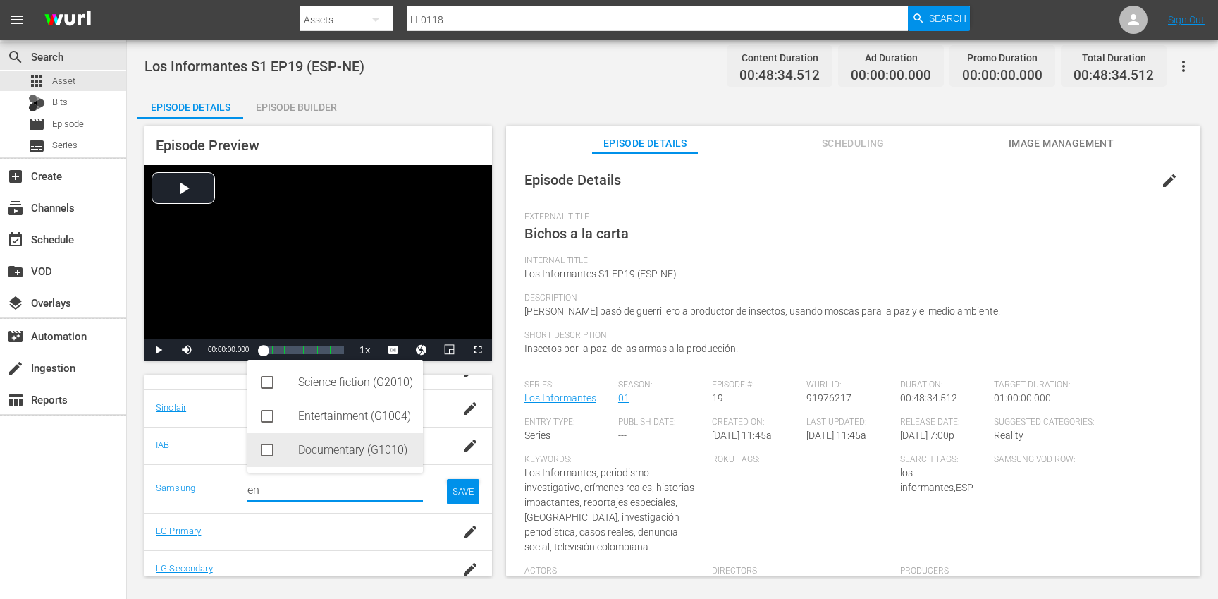
click at [364, 458] on div "Documentary (G1010)" at bounding box center [355, 450] width 114 height 34
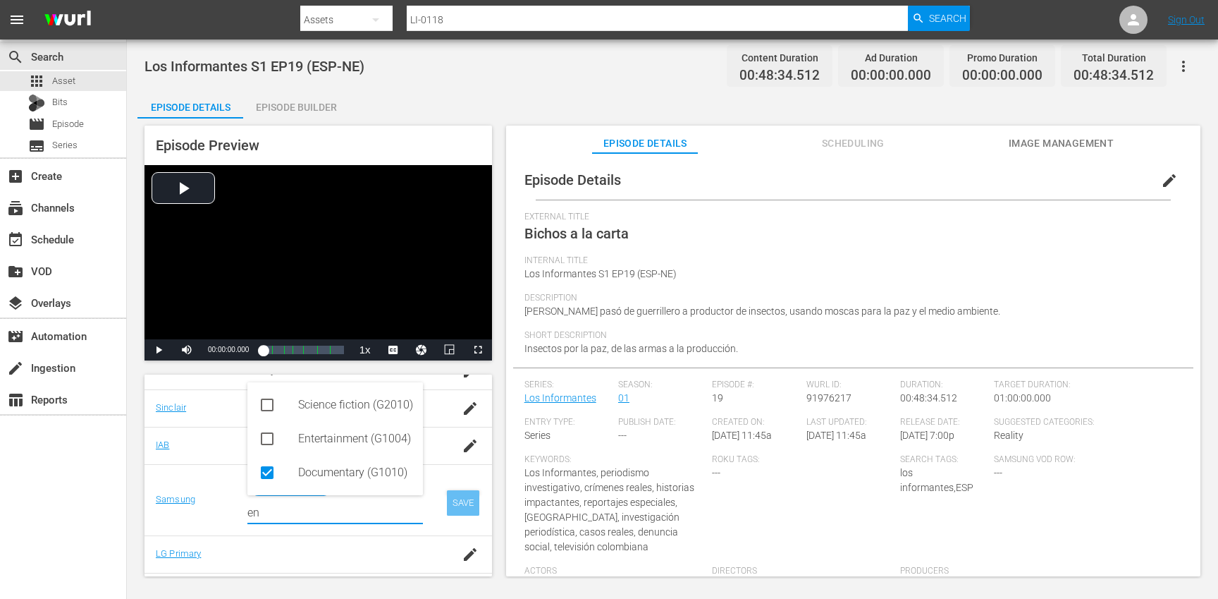
type input "en"
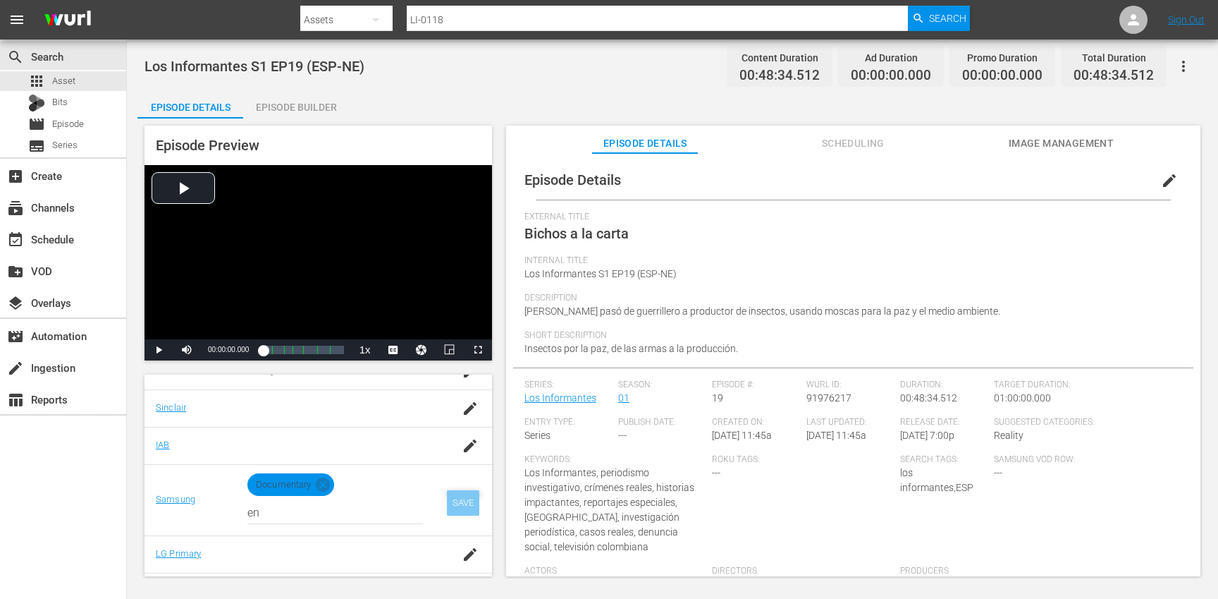
click at [460, 503] on div "SAVE" at bounding box center [463, 502] width 32 height 25
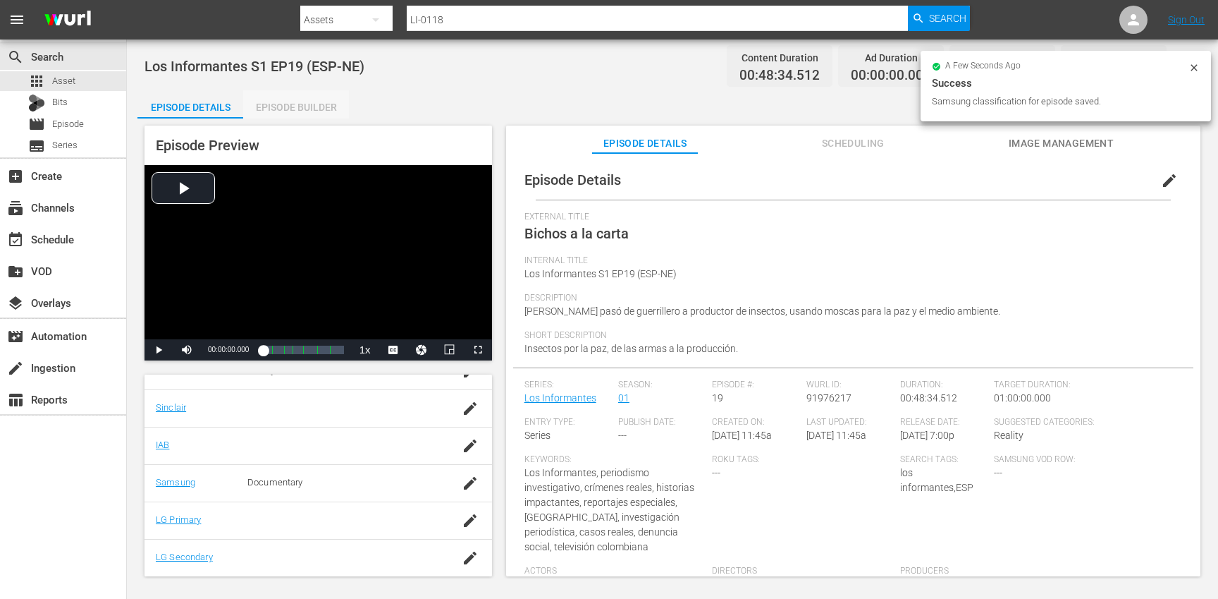
click at [303, 109] on div "Episode Builder" at bounding box center [296, 107] width 106 height 34
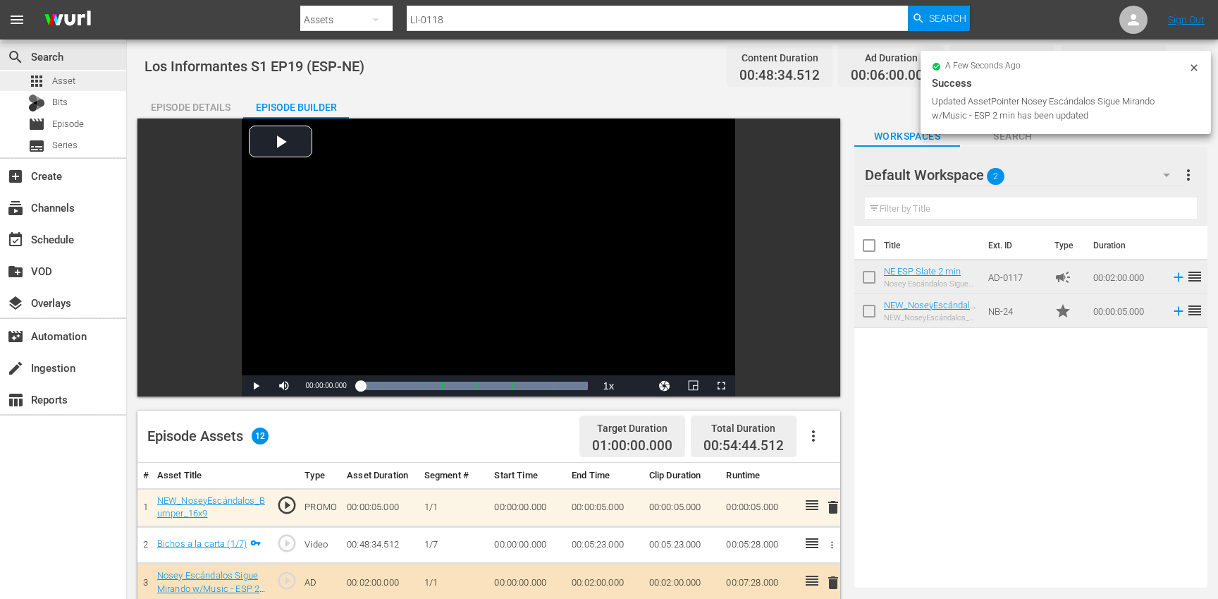
click at [102, 76] on div "apps Asset" at bounding box center [63, 81] width 126 height 20
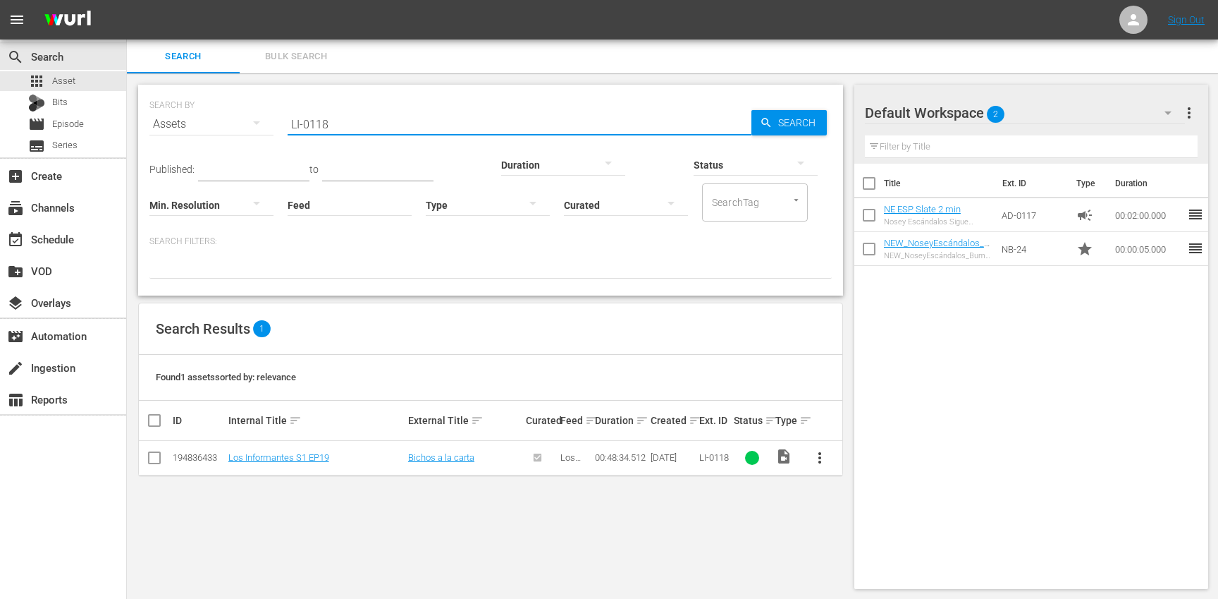
click at [385, 123] on input "LI-0118" at bounding box center [520, 124] width 464 height 34
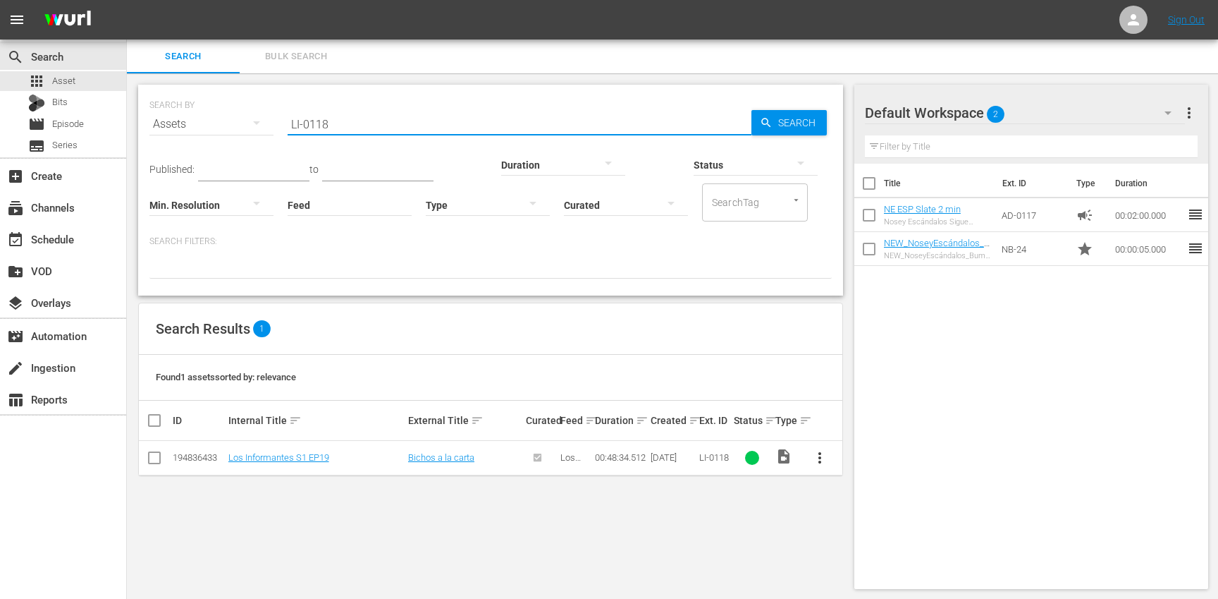
paste input "9"
type input "LI-0119"
click at [819, 460] on span "more_vert" at bounding box center [819, 457] width 17 height 17
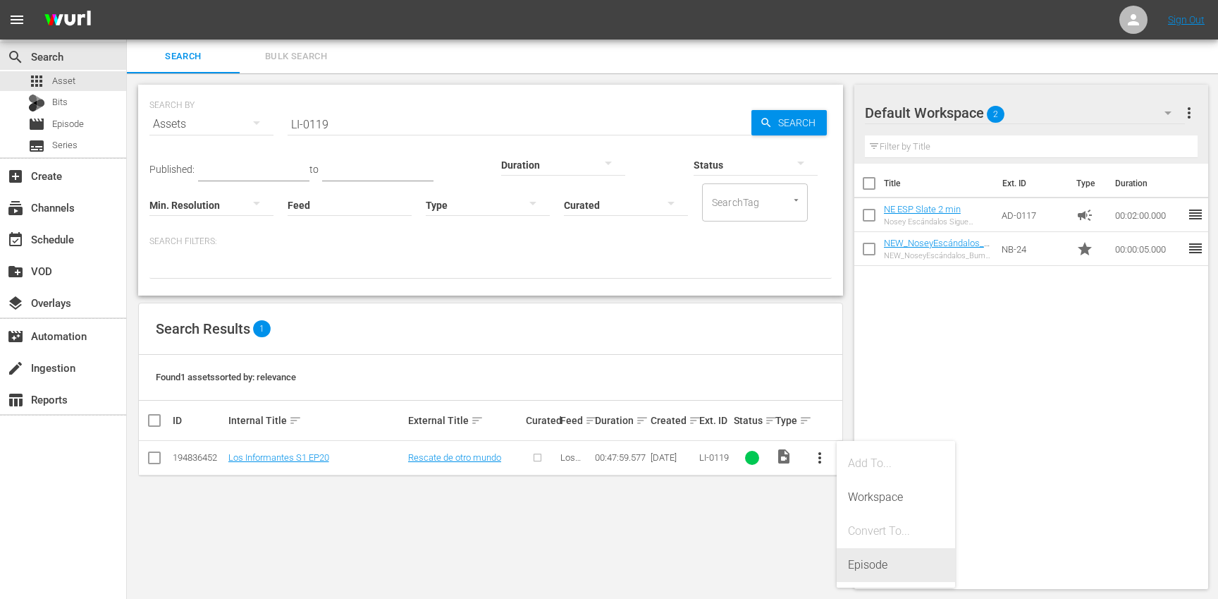
click at [862, 550] on div "Episode" at bounding box center [896, 565] width 96 height 34
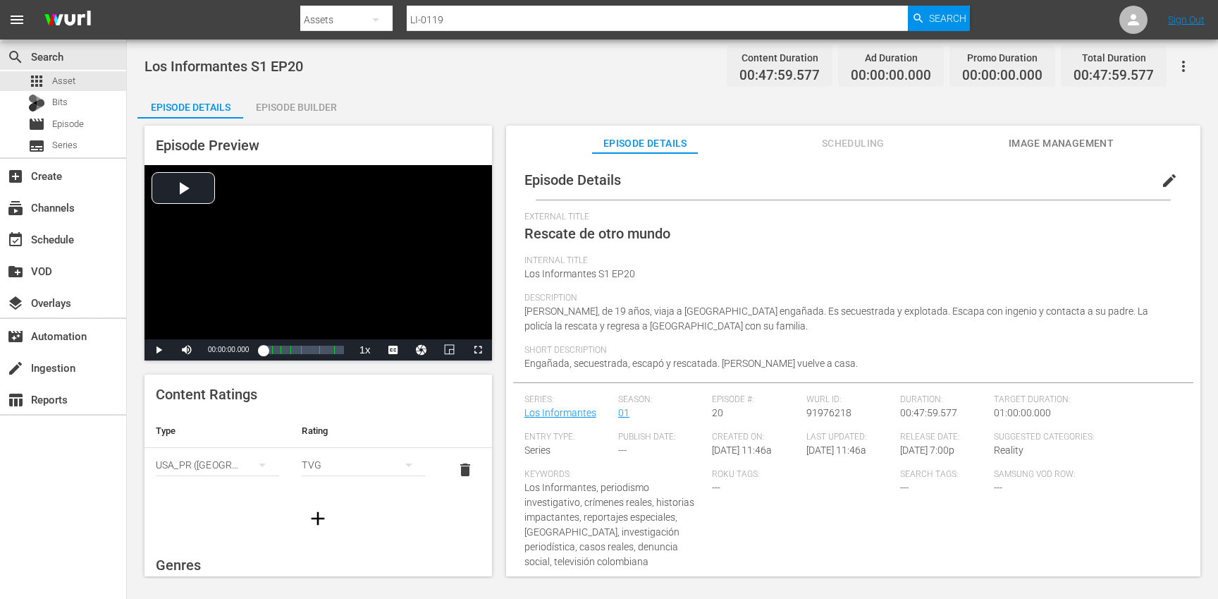
click at [1170, 178] on button "edit" at bounding box center [1170, 181] width 34 height 34
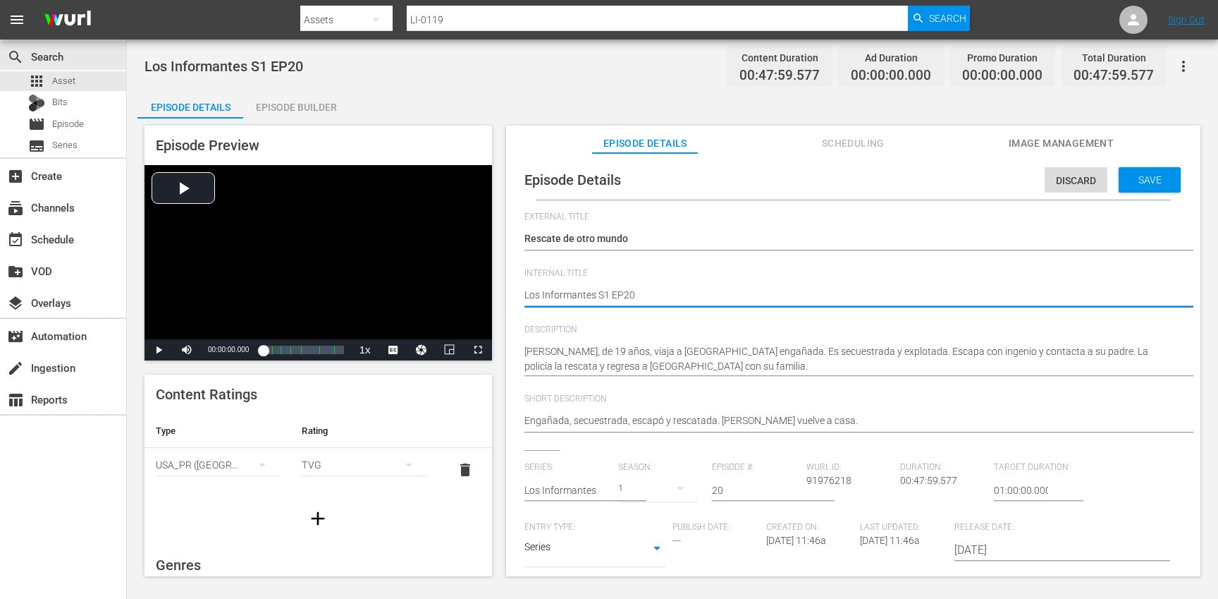
type textarea "Los Informantes S1 EP20"
type textarea "Los Informantes S1 EP20 ("
type textarea "Los Informantes S1 EP20 (E"
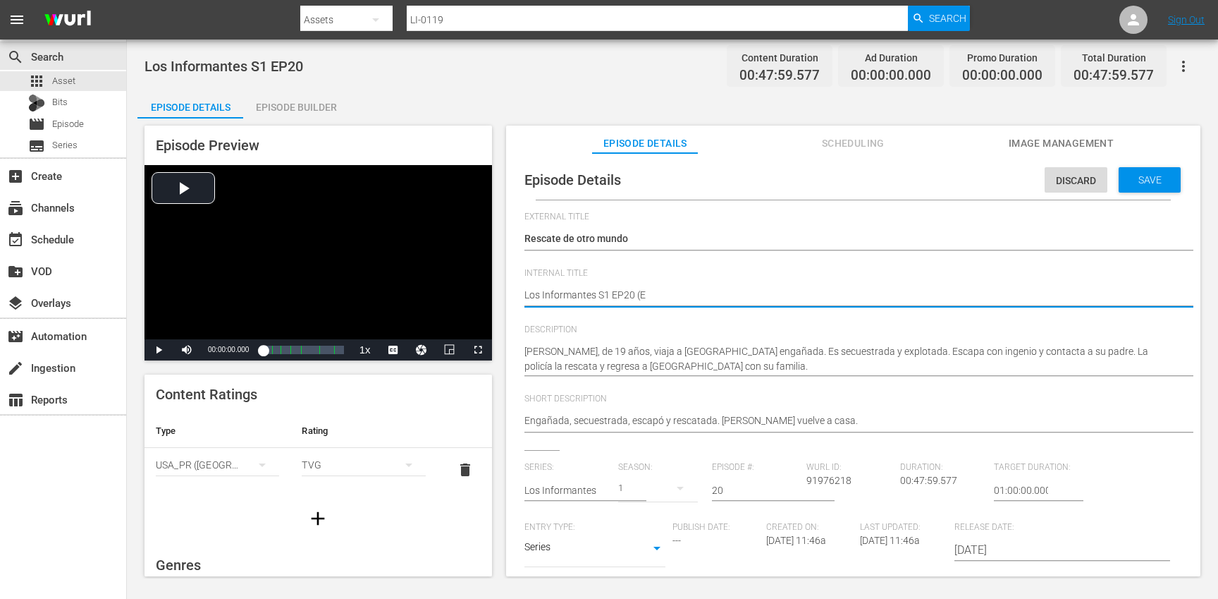
type textarea "Los Informantes S1 EP20 (ES"
type textarea "Los Informantes S1 EP20 (ESP"
type textarea "Los Informantes S1 EP20 (ESP-"
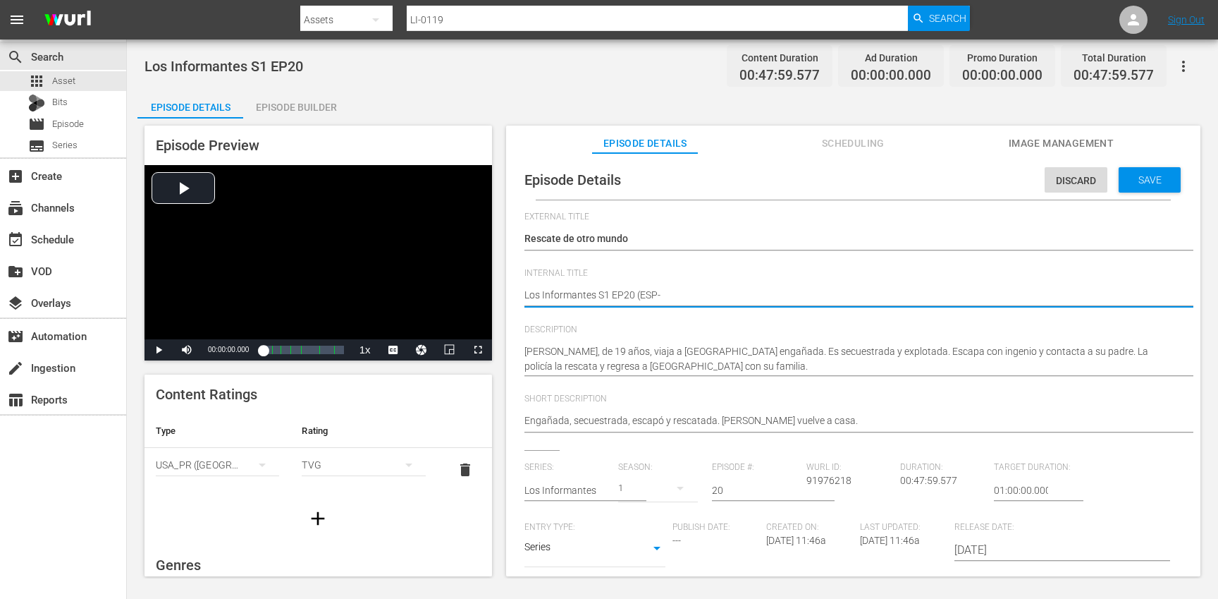
type textarea "Los Informantes S1 EP20 (ESP-N"
type textarea "Los Informantes S1 EP20 (ESP-NE"
type textarea "Los Informantes S1 EP20 (ESP-NE)"
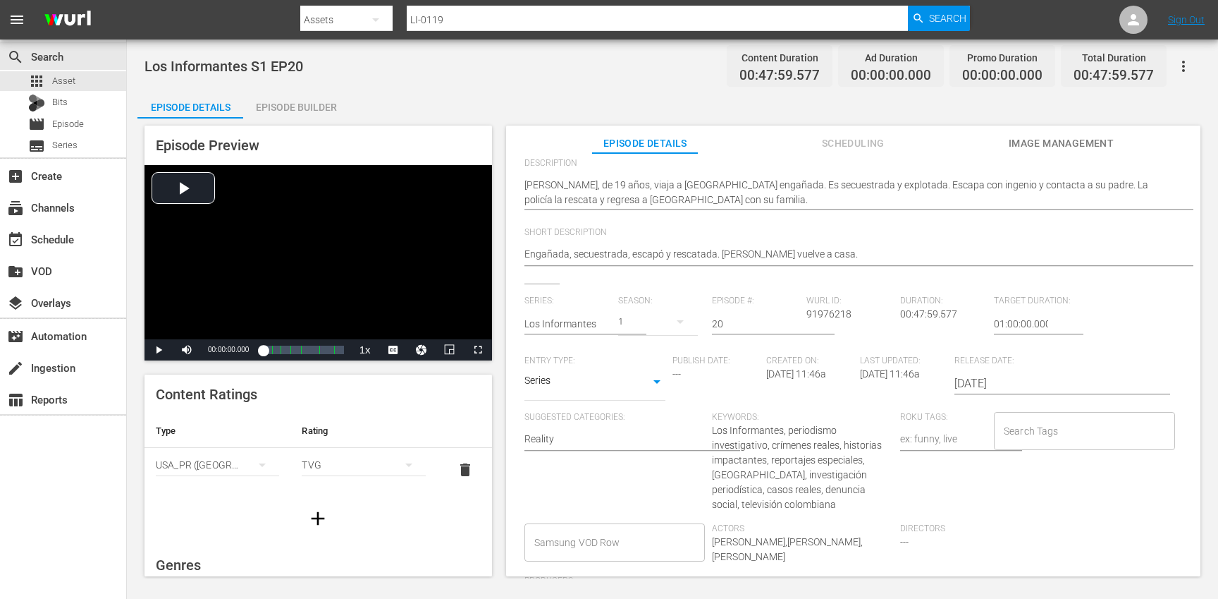
scroll to position [218, 0]
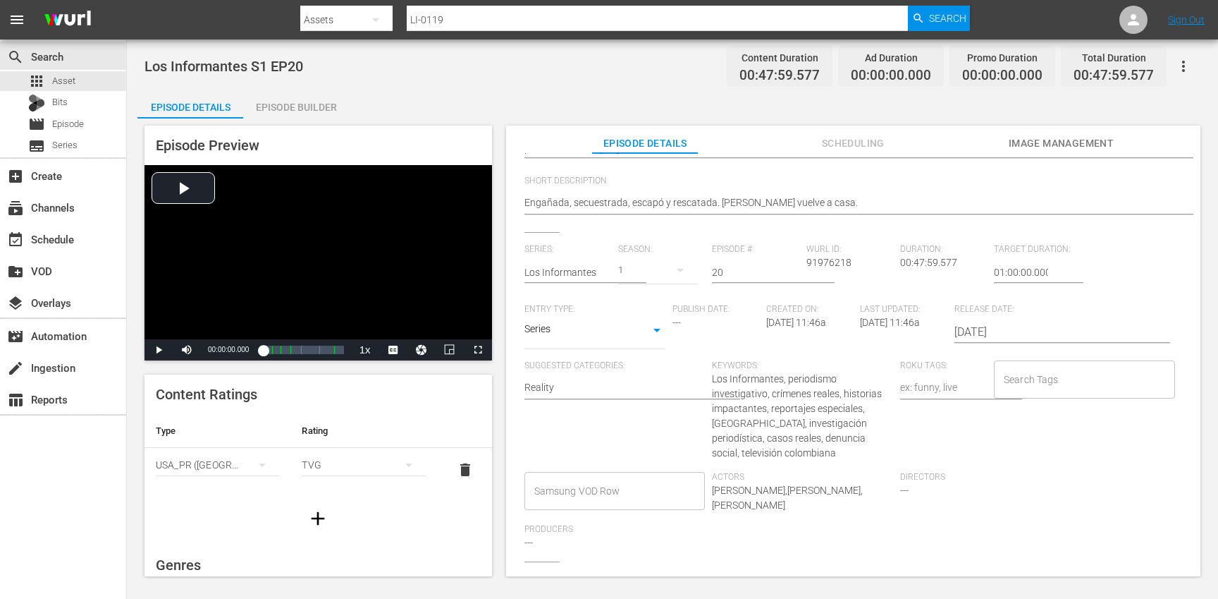
type textarea "Los Informantes S1 EP20 (ESP-NE)"
click at [1035, 398] on div "Search Tags Search Tags" at bounding box center [1088, 415] width 188 height 111
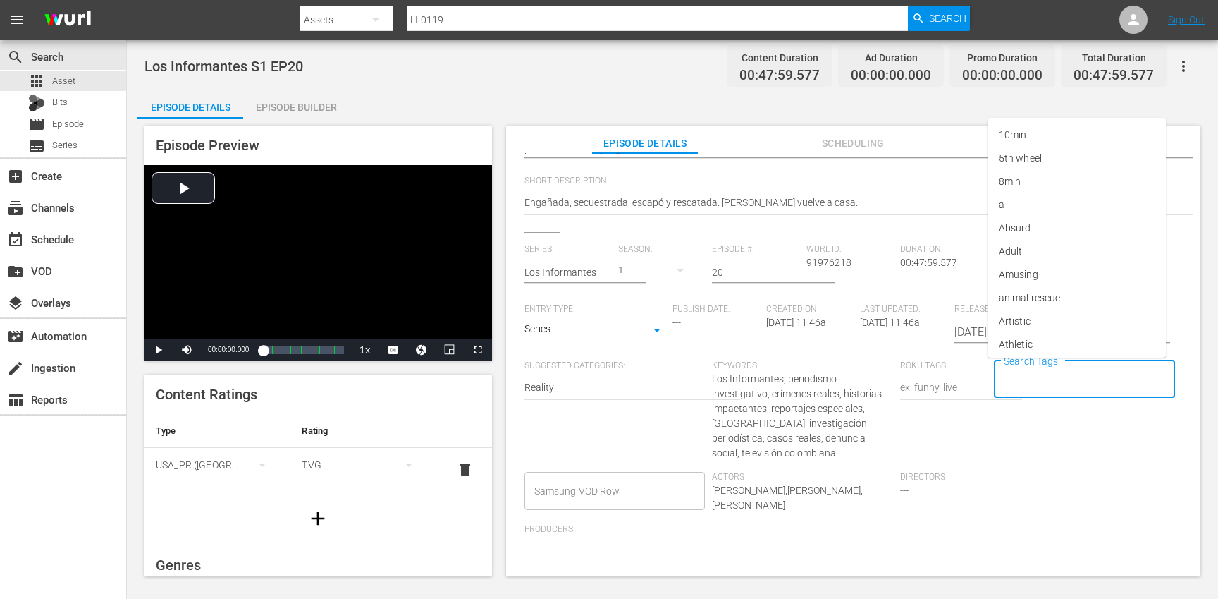
click at [1035, 384] on input "Search Tags" at bounding box center [1073, 379] width 147 height 25
type input "los"
click at [1065, 441] on span "los informantes" at bounding box center [1033, 441] width 69 height 15
type input "esp"
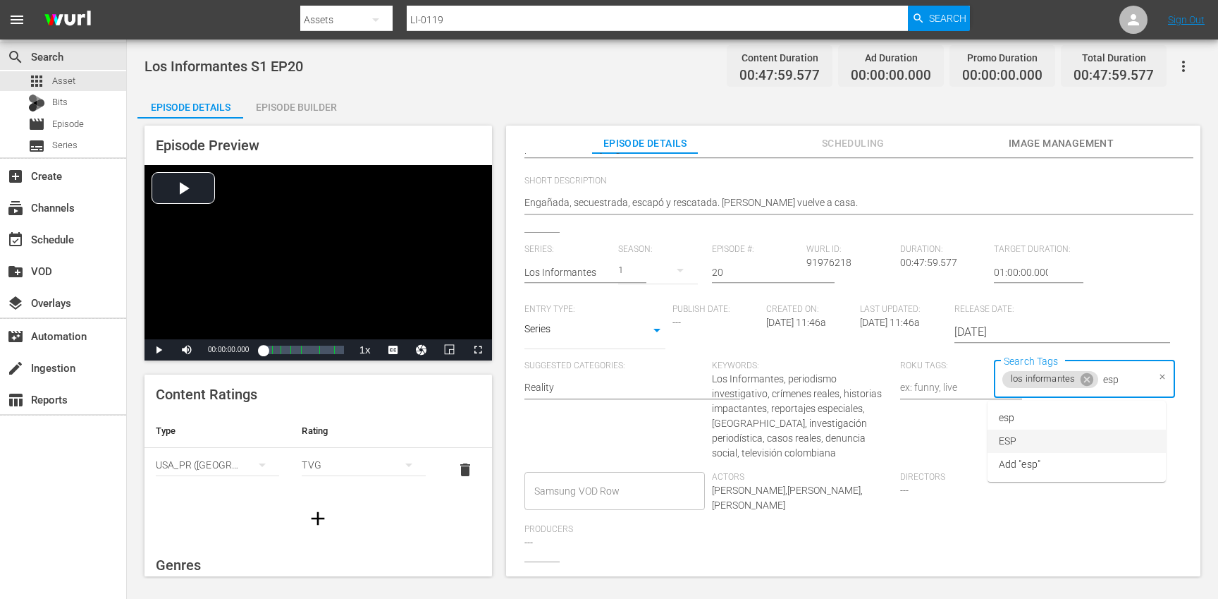
click at [1050, 443] on li "ESP" at bounding box center [1077, 440] width 178 height 23
click at [1088, 446] on div "Search Tags los informantes ESP Search Tags" at bounding box center [1088, 415] width 188 height 111
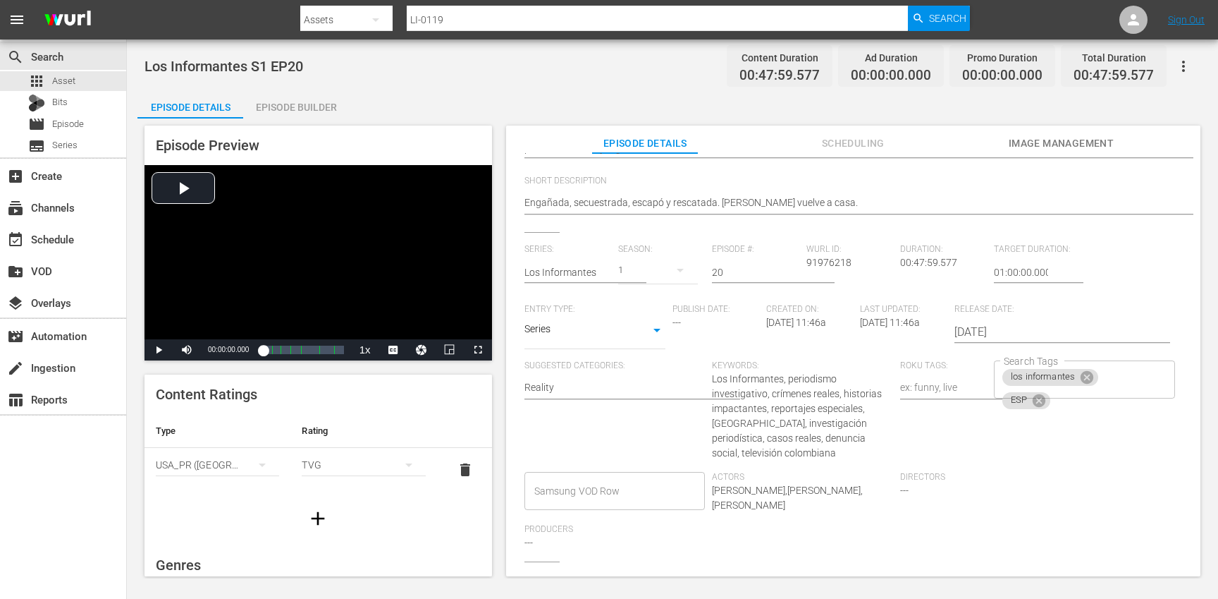
scroll to position [0, 0]
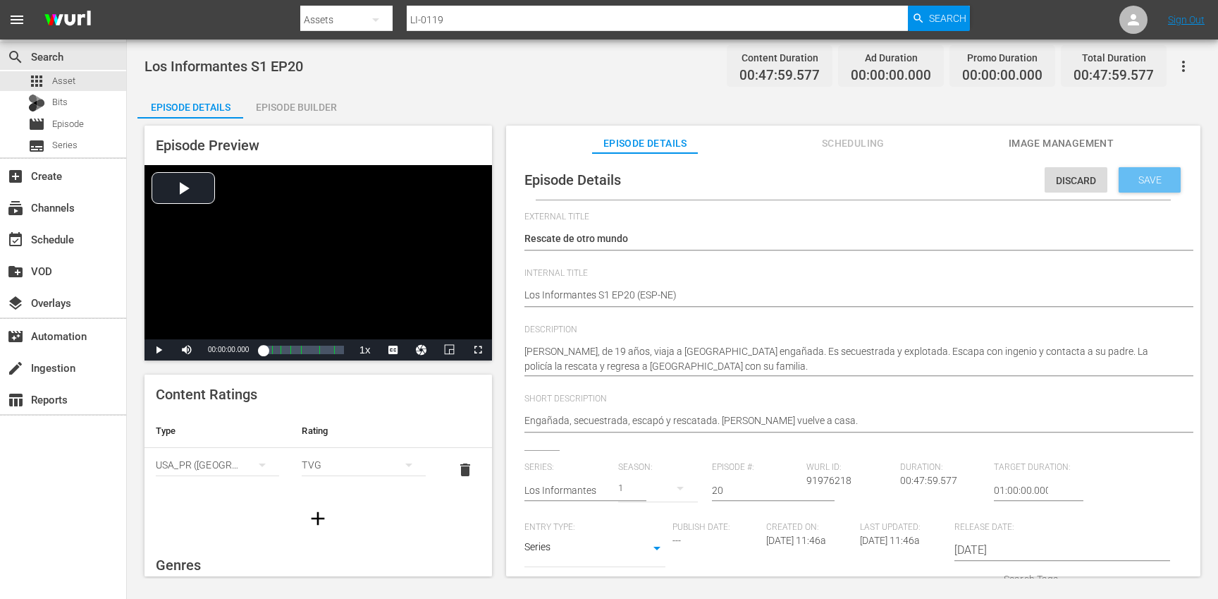
click at [1162, 175] on span "Save" at bounding box center [1150, 179] width 46 height 11
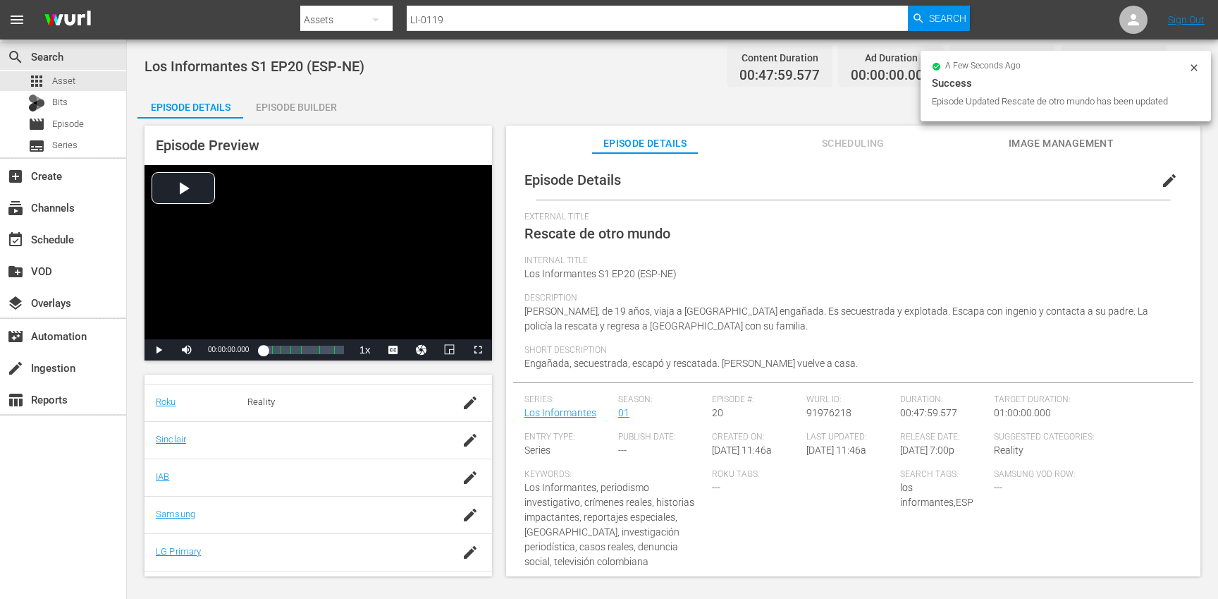
scroll to position [289, 0]
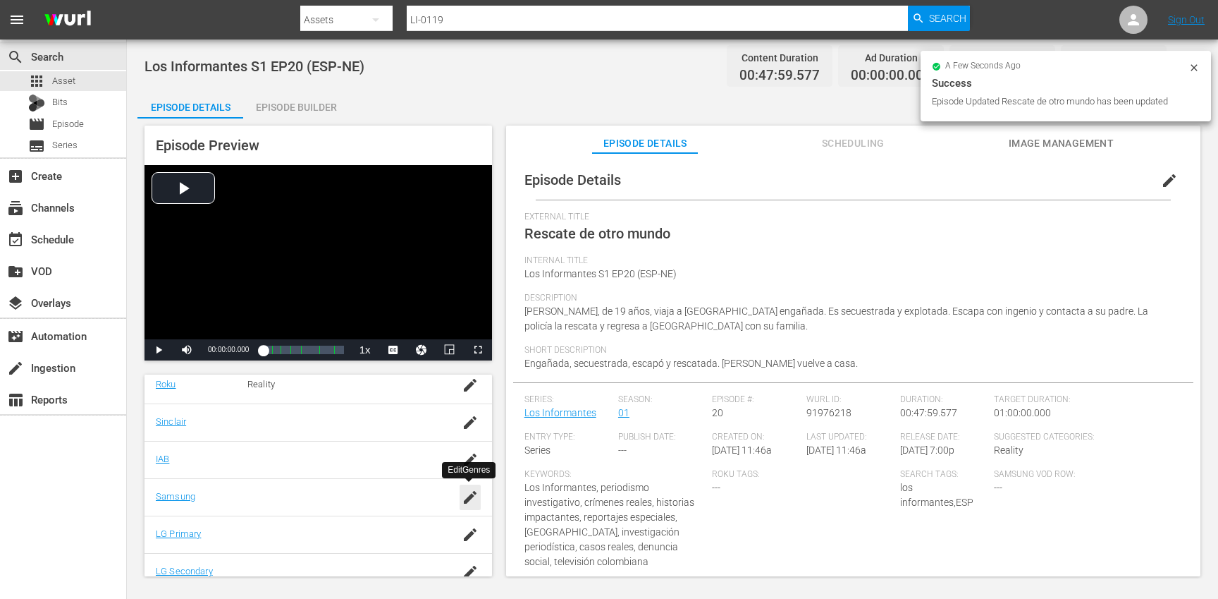
click at [467, 505] on icon "button" at bounding box center [470, 497] width 17 height 17
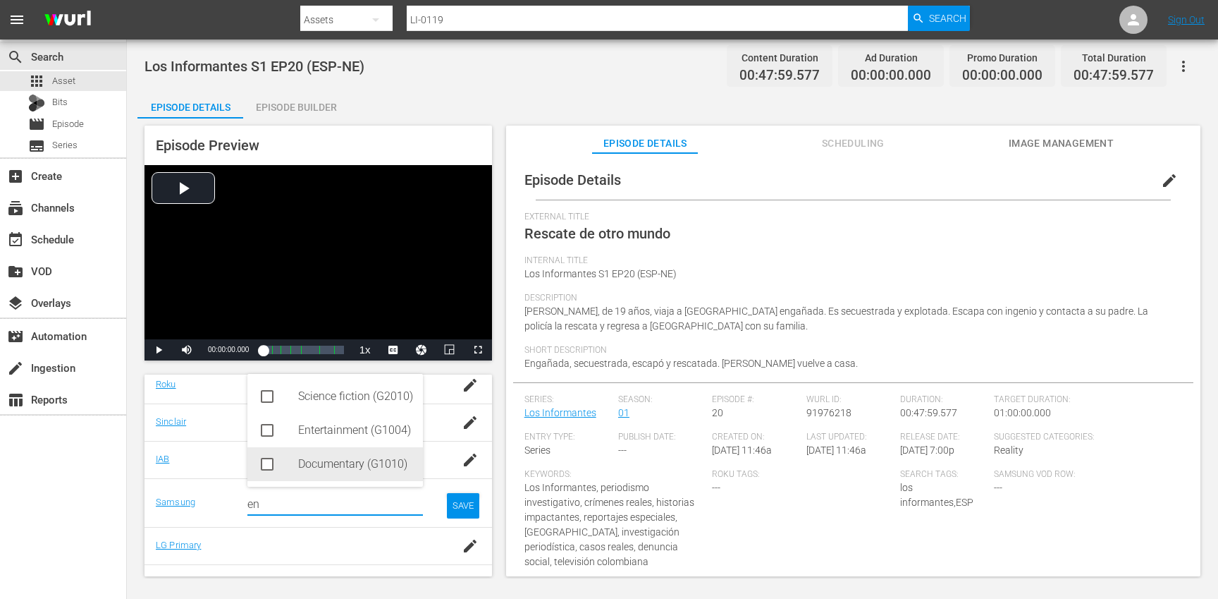
click at [374, 457] on div "Documentary (G1010)" at bounding box center [355, 464] width 114 height 34
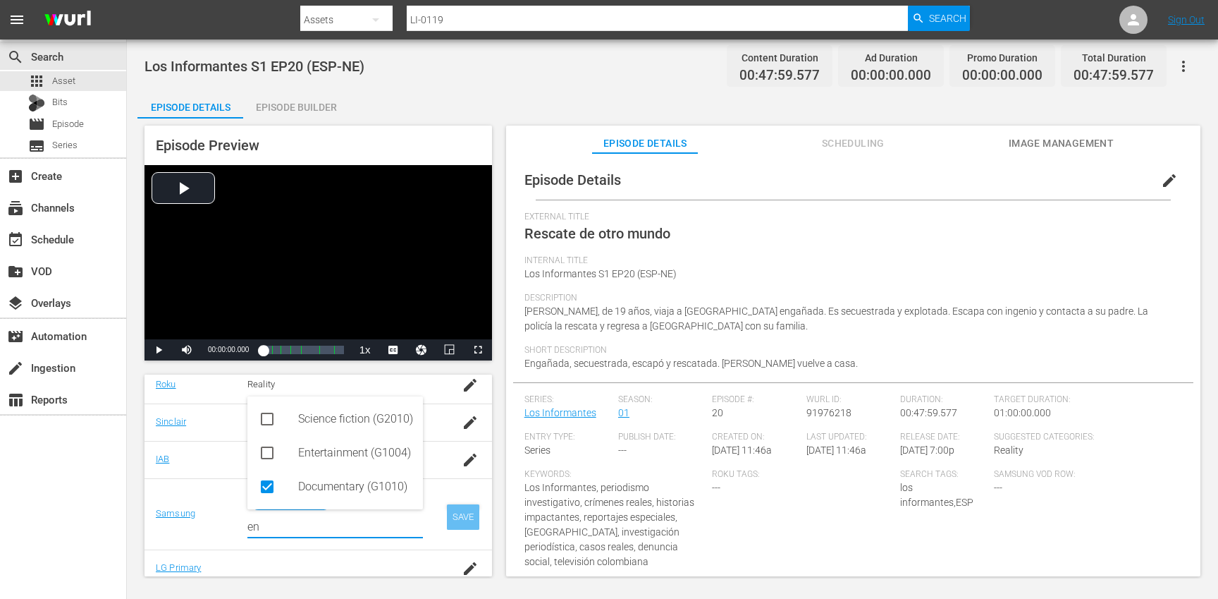
type input "en"
click at [461, 512] on div "SAVE" at bounding box center [463, 516] width 32 height 25
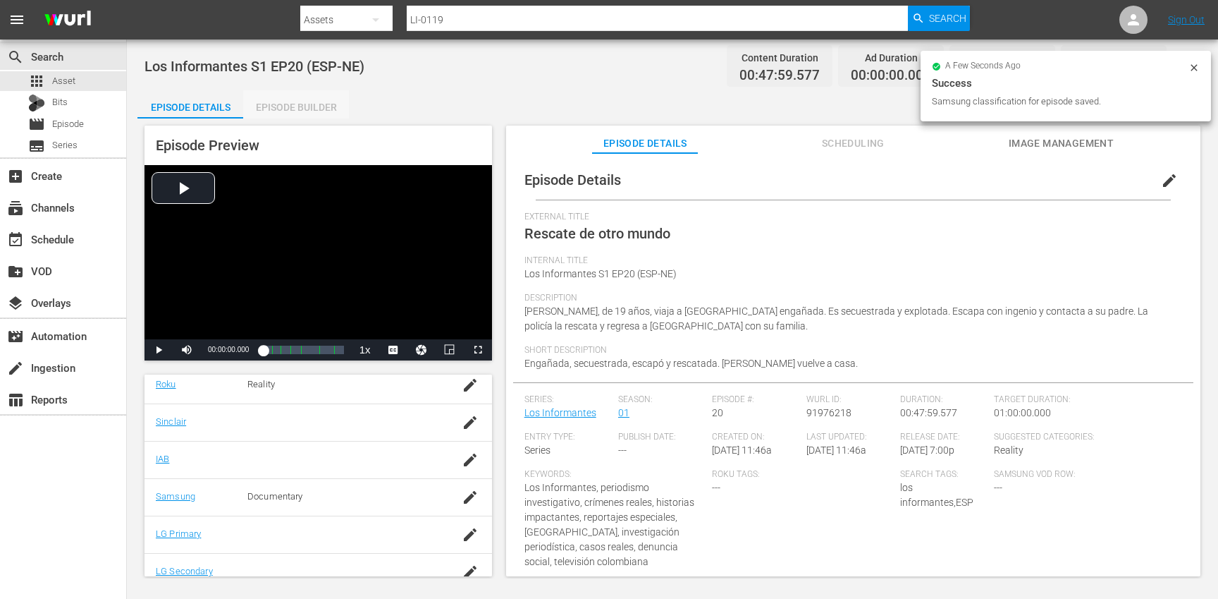
click at [304, 103] on div "Episode Builder" at bounding box center [296, 107] width 106 height 34
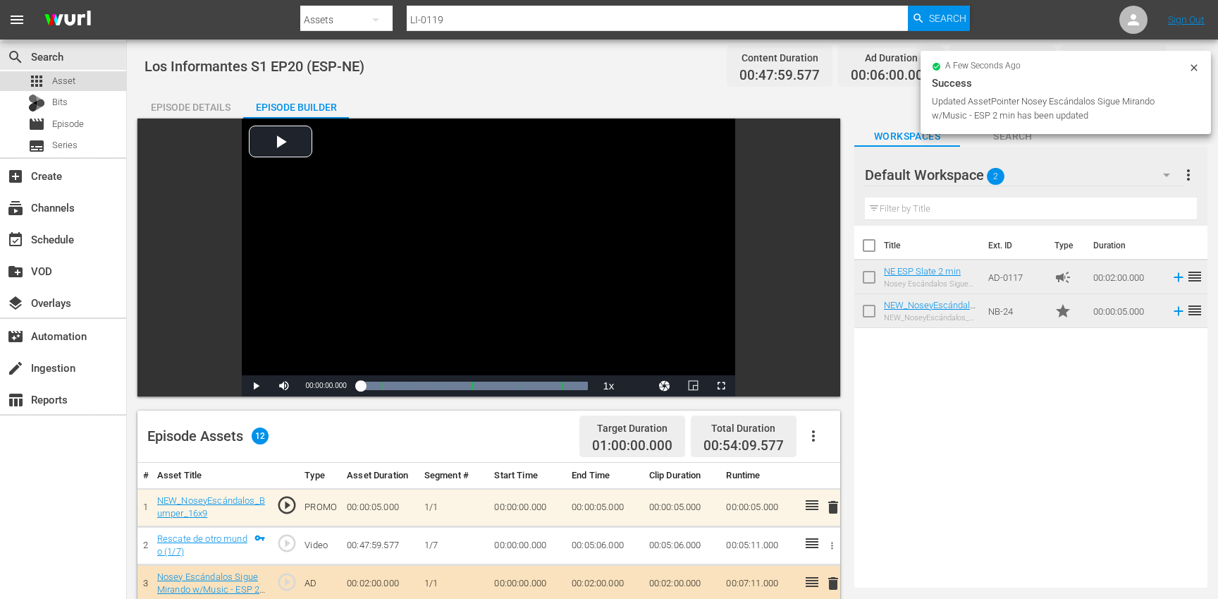
click at [99, 85] on div "apps Asset" at bounding box center [63, 81] width 126 height 20
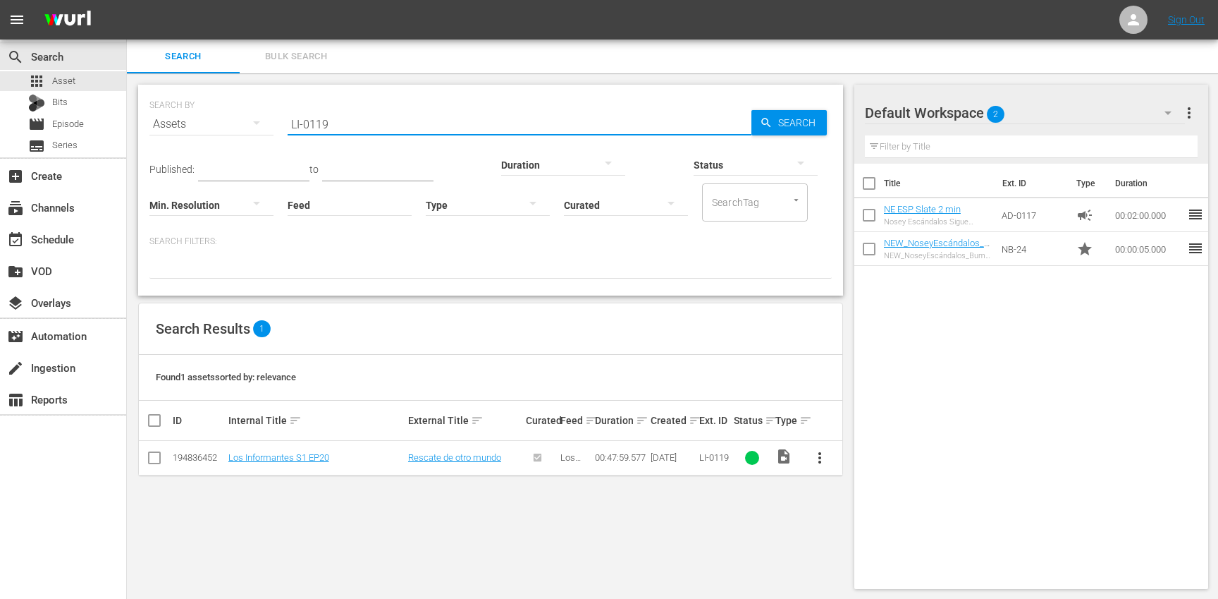
click at [422, 122] on input "LI-0119" at bounding box center [520, 124] width 464 height 34
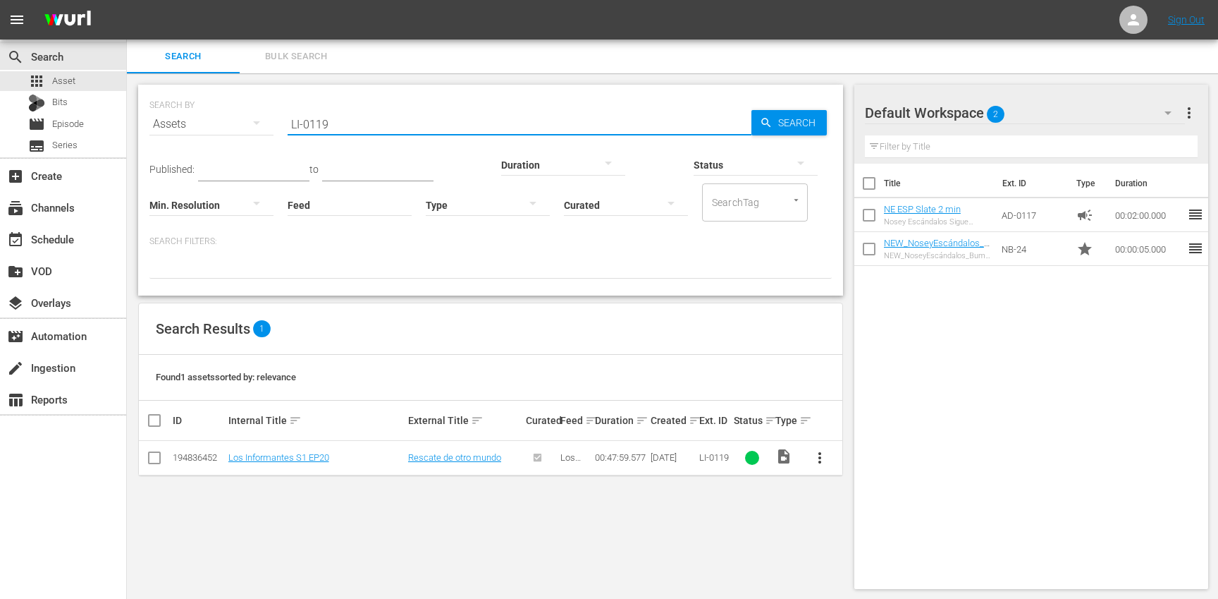
paste input "20"
type input "LI-0120"
click at [823, 453] on span "more_vert" at bounding box center [819, 457] width 17 height 17
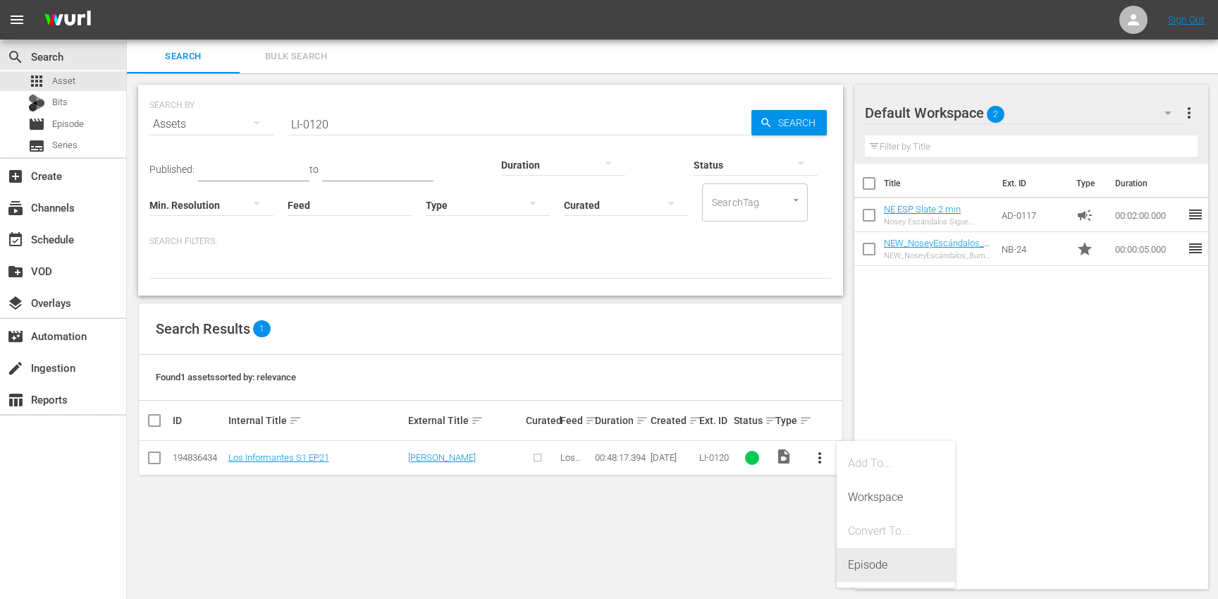
click at [865, 558] on div "Episode" at bounding box center [896, 565] width 96 height 34
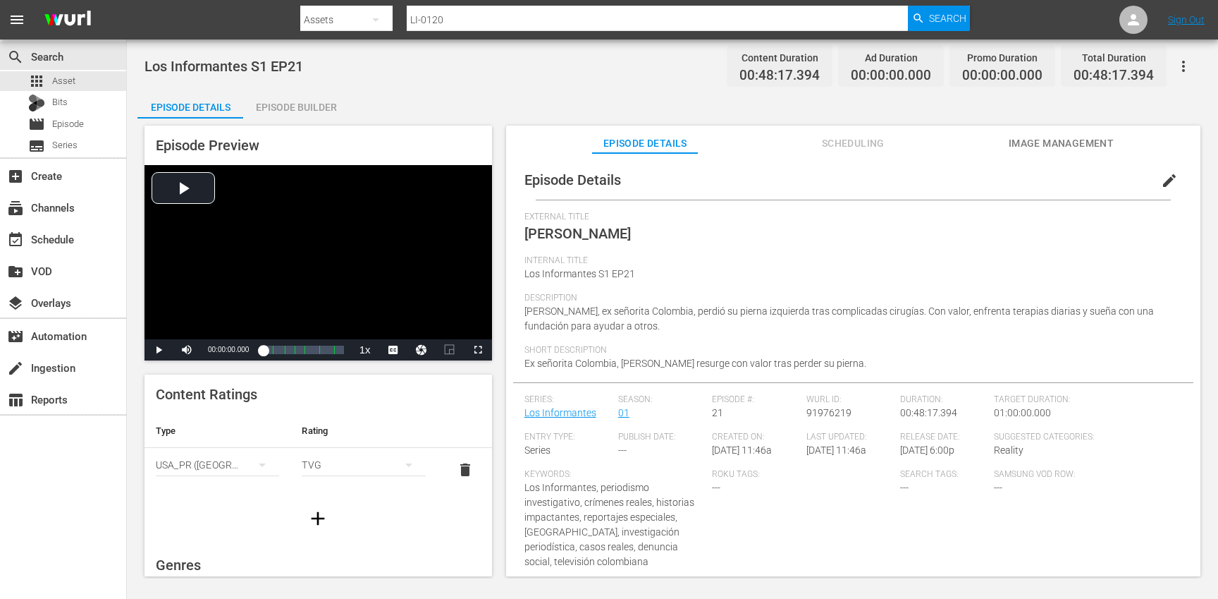
click at [1163, 182] on span "edit" at bounding box center [1169, 180] width 17 height 17
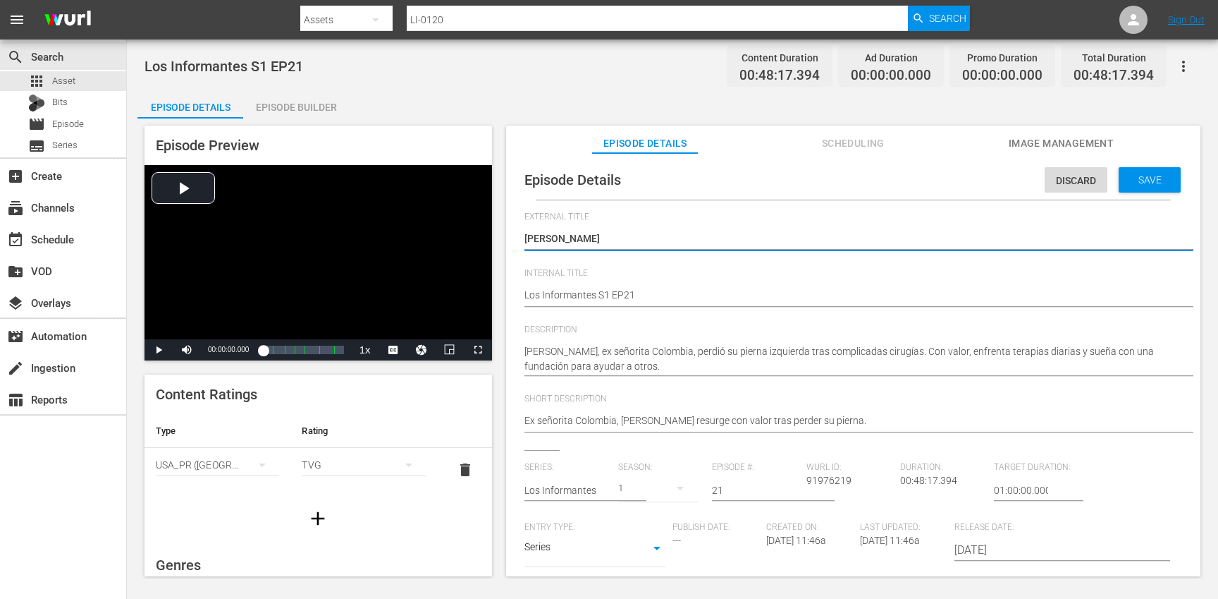
click at [725, 286] on div "Los Informantes S1 EP21 Los Informantes S1 EP21" at bounding box center [850, 296] width 651 height 34
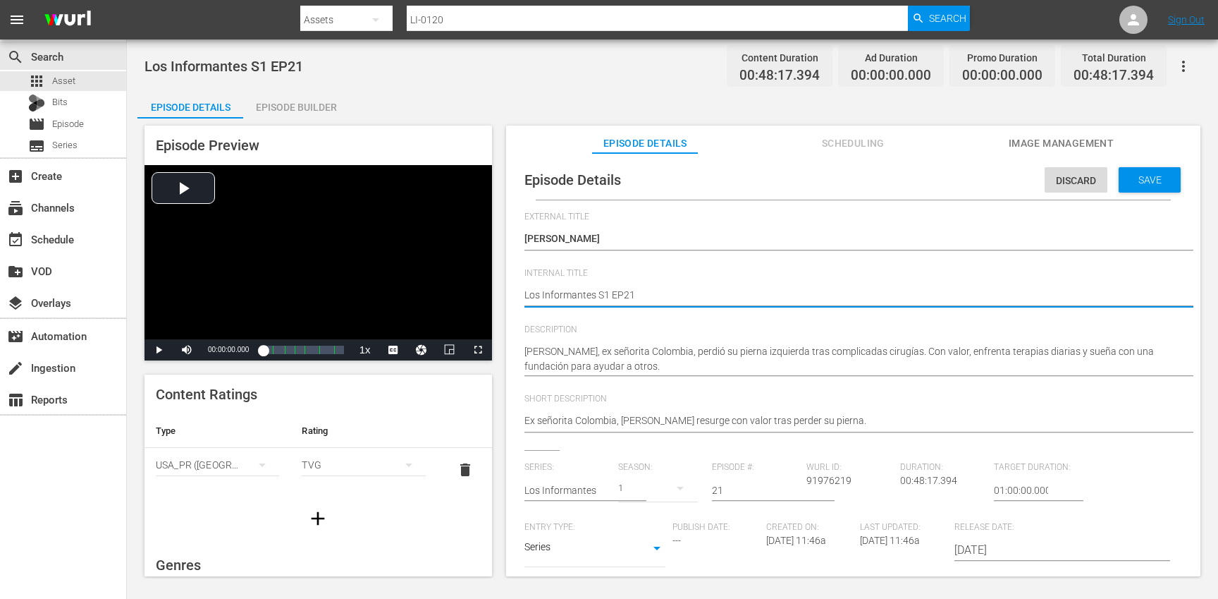
type textarea "Los Informantes S1 EP21"
type textarea "Los Informantes S1 EP21 ("
type textarea "Los Informantes S1 EP21 (E"
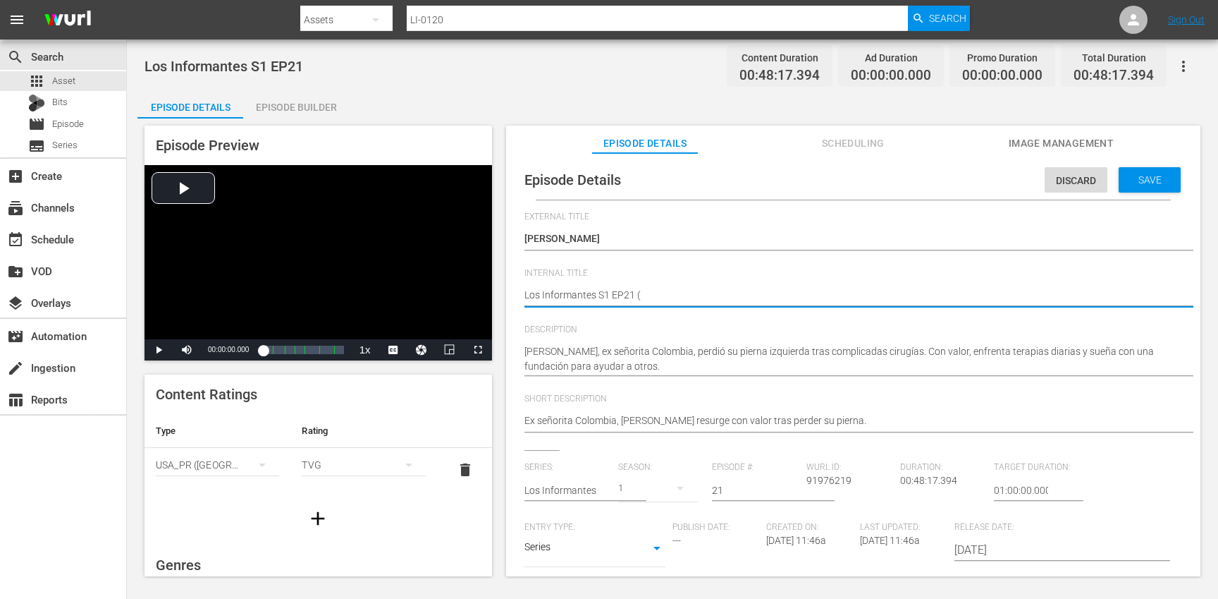
type textarea "Los Informantes S1 EP21 (E"
type textarea "Los Informantes S1 EP21 (EP"
type textarea "Los Informantes S1 EP21 (EPS"
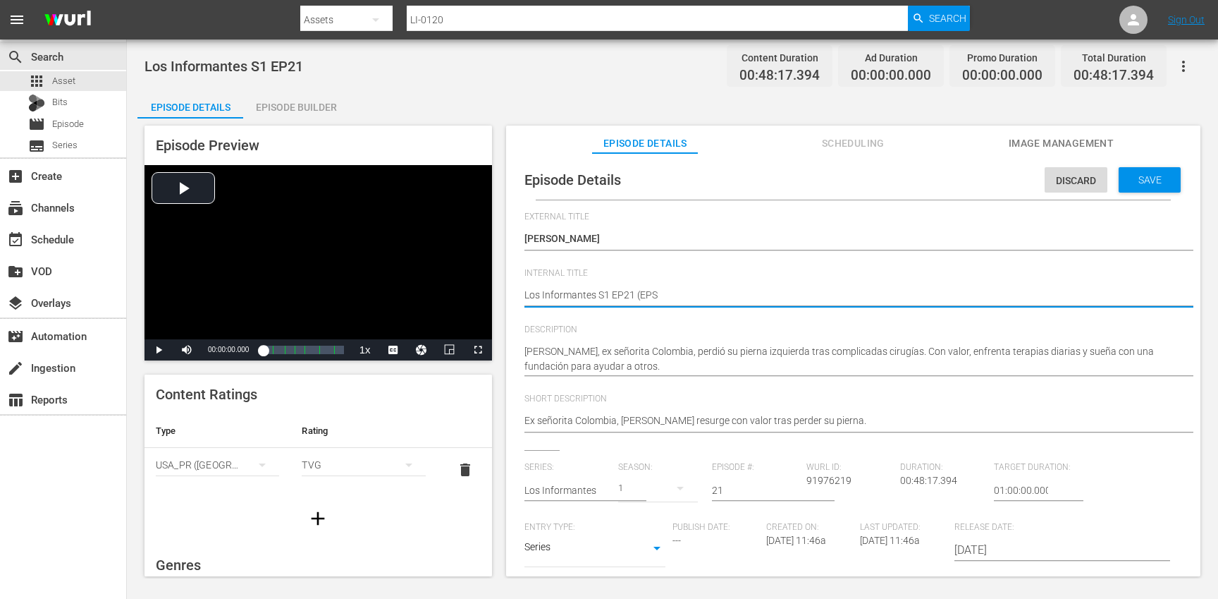
type textarea "Los Informantes S1 EP21 (EP"
type textarea "Los Informantes S1 EP21 (E"
type textarea "Los Informantes S1 EP21 (ES"
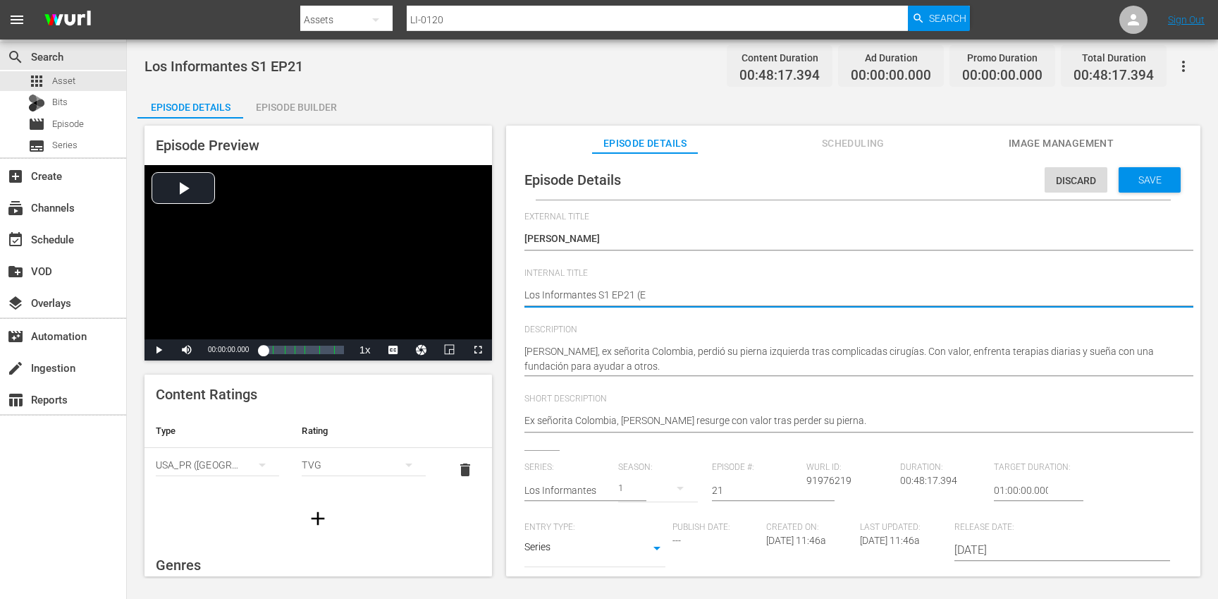
type textarea "Los Informantes S1 EP21 (ES"
type textarea "Los Informantes S1 EP21 (ESO"
type textarea "Los Informantes S1 EP21 (ES"
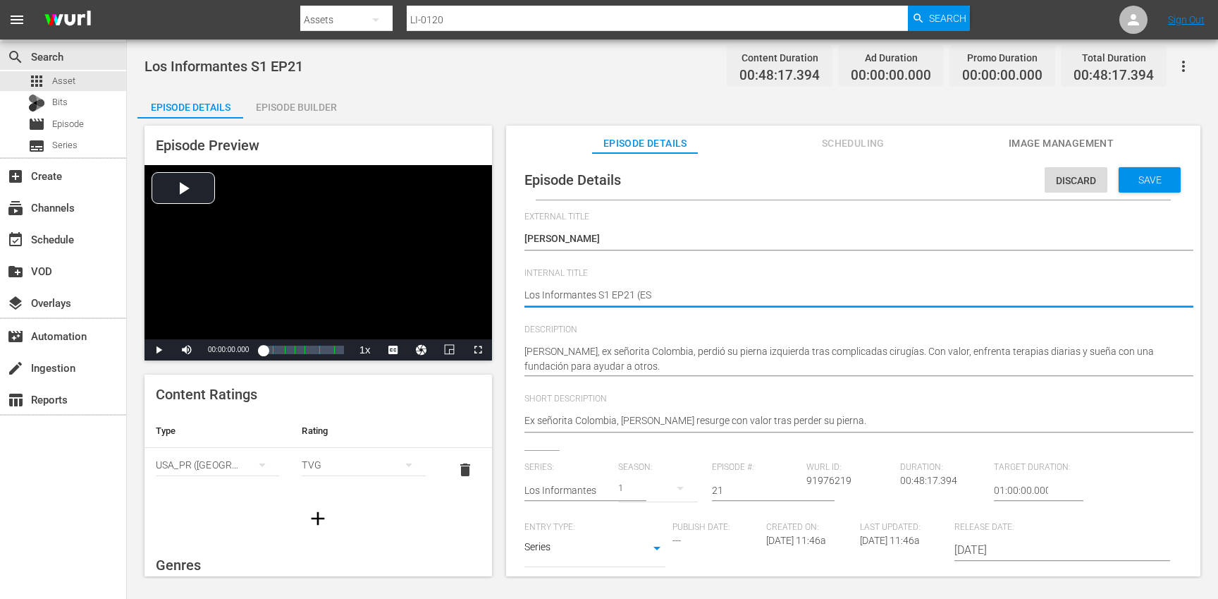
type textarea "Los Informantes S1 EP21 (ESP"
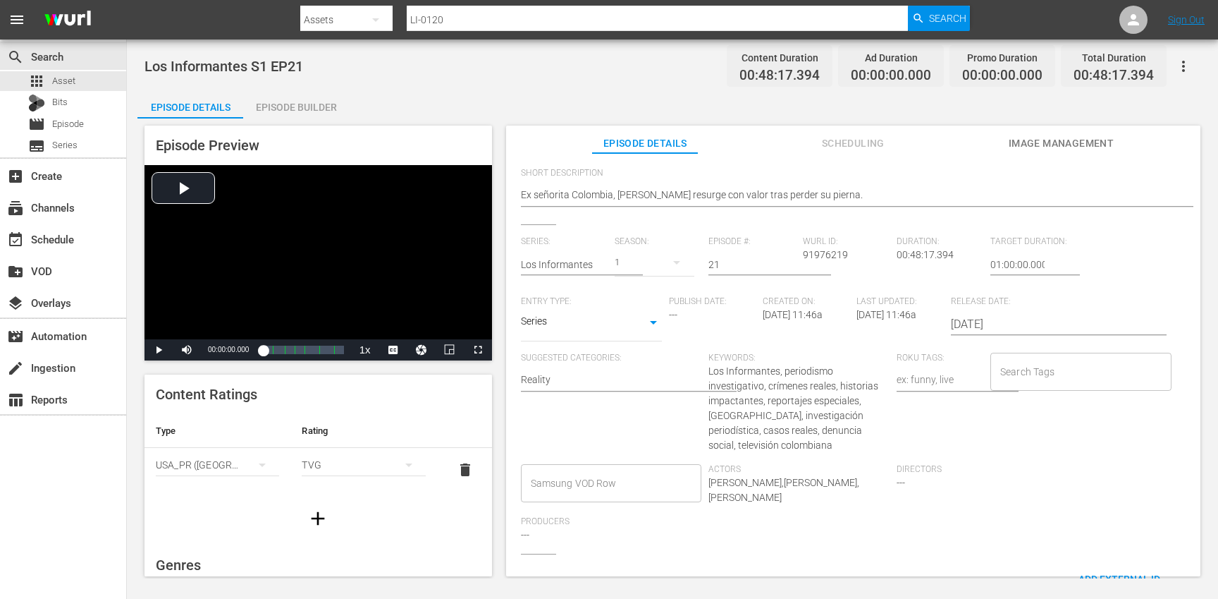
scroll to position [251, 0]
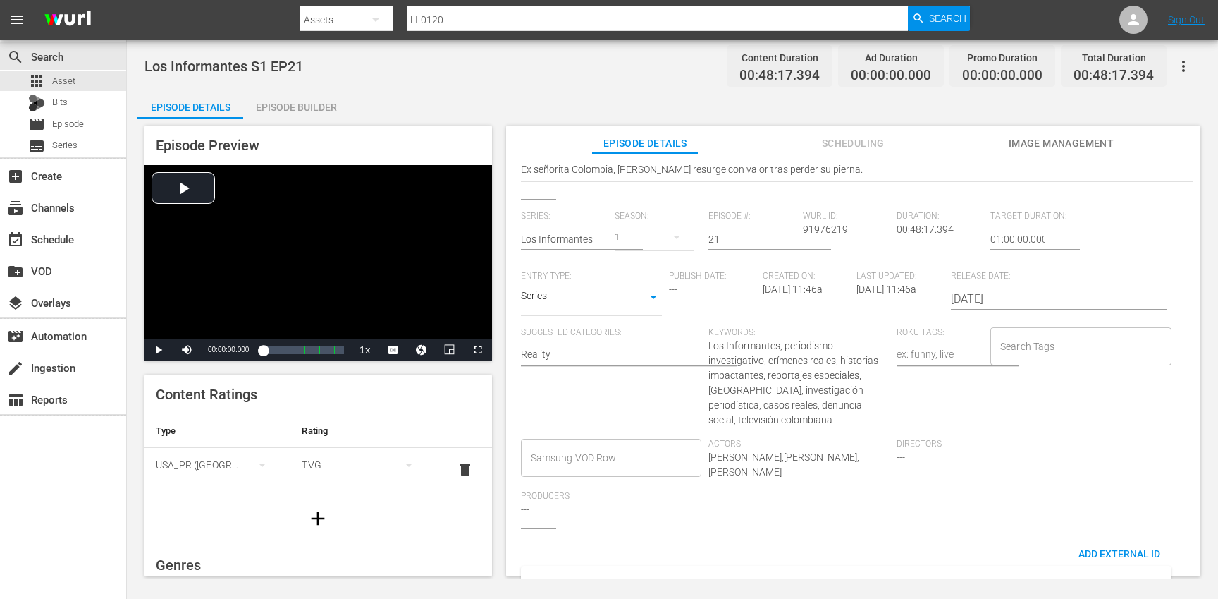
click at [1026, 339] on input "Search Tags" at bounding box center [1070, 345] width 147 height 25
click at [1055, 403] on span "los informantes" at bounding box center [1029, 407] width 69 height 15
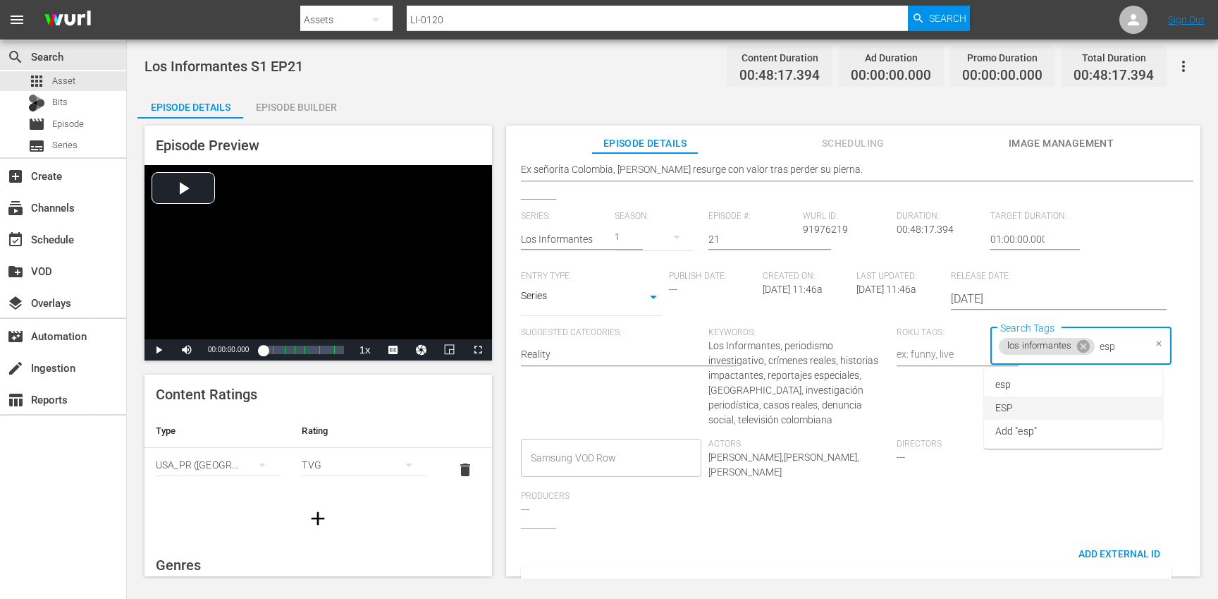
click at [1038, 405] on li "ESP" at bounding box center [1073, 407] width 178 height 23
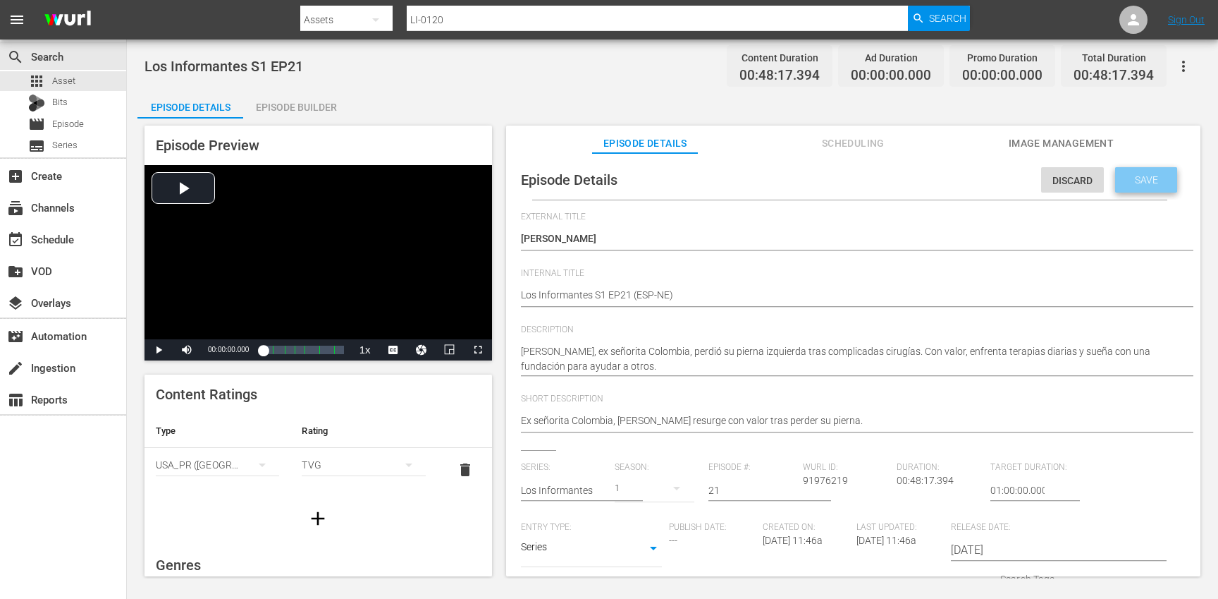
click at [1130, 180] on span "Save" at bounding box center [1147, 179] width 46 height 11
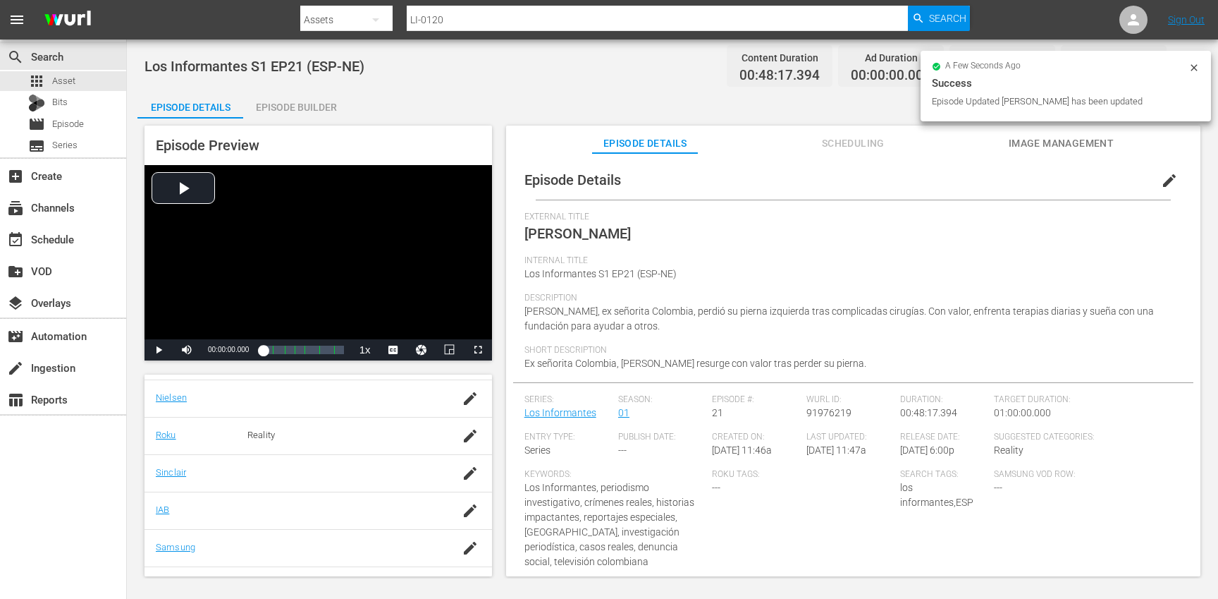
scroll to position [246, 0]
click at [464, 546] on icon "button" at bounding box center [470, 540] width 17 height 17
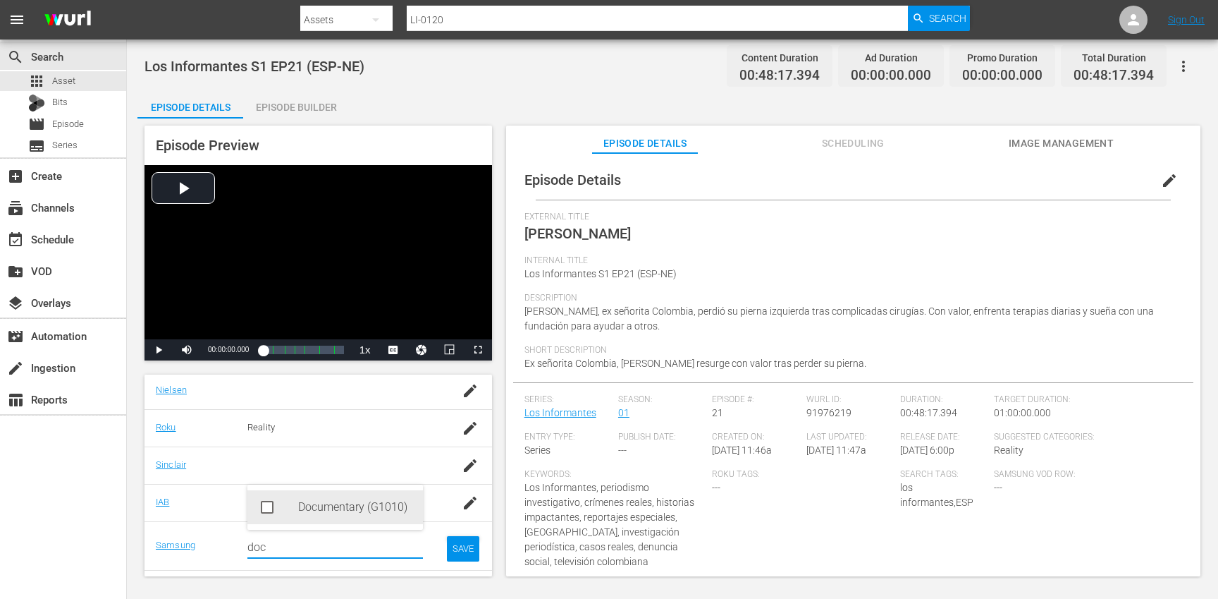
click at [377, 509] on div "Documentary (G1010)" at bounding box center [355, 507] width 114 height 34
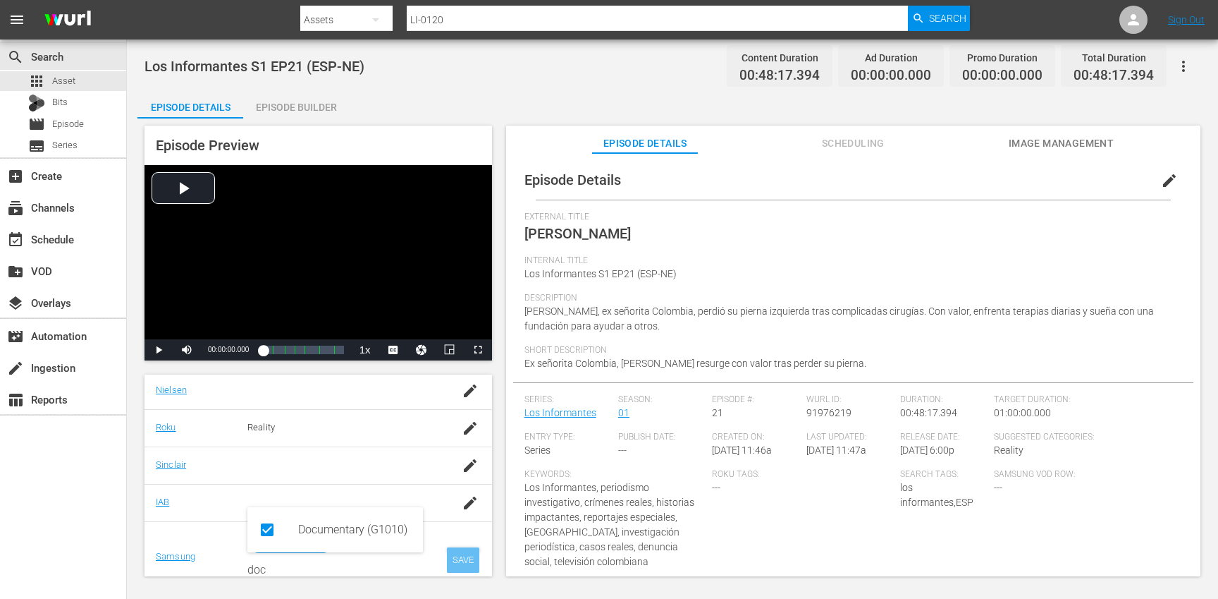
click at [470, 564] on div "SAVE" at bounding box center [463, 559] width 32 height 25
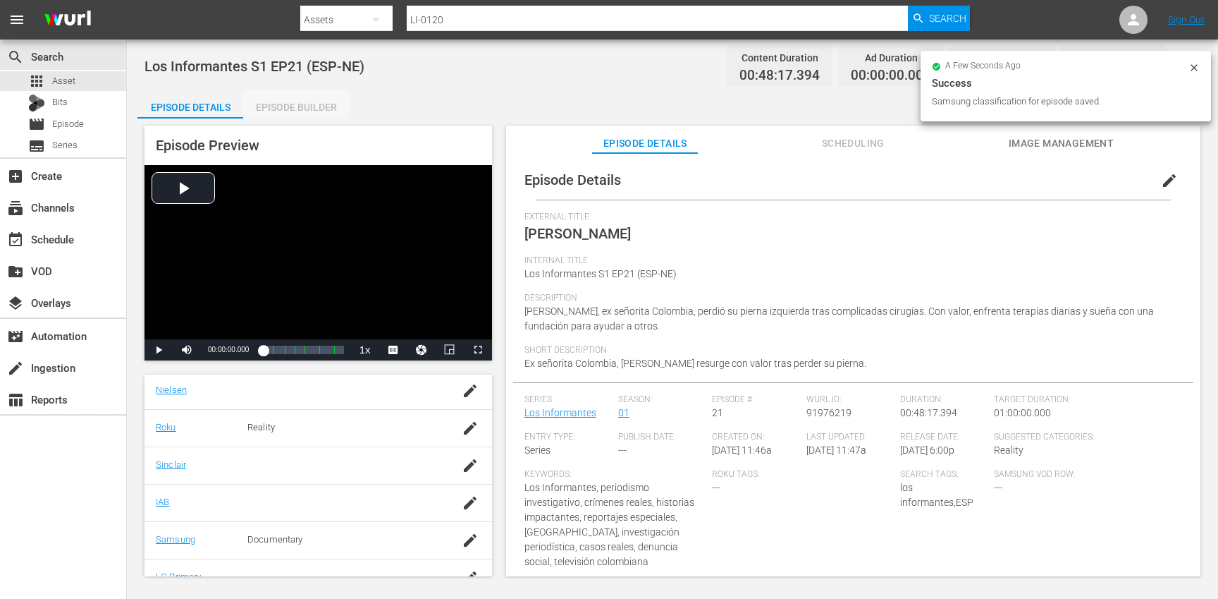
click at [292, 105] on div "Episode Builder" at bounding box center [296, 107] width 106 height 34
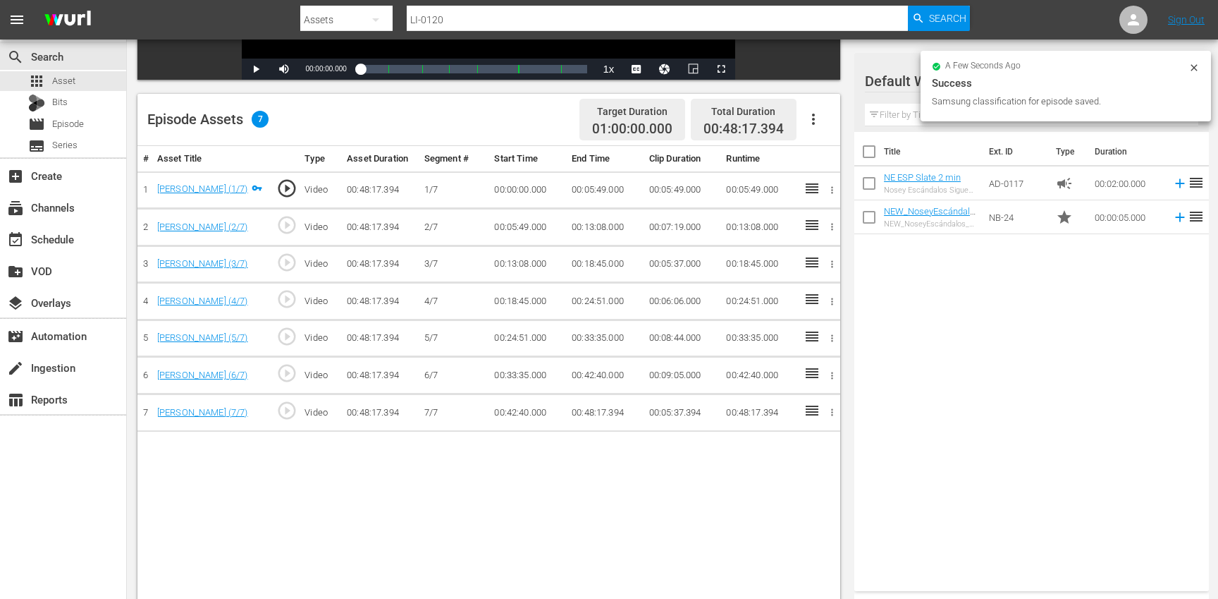
scroll to position [323, 0]
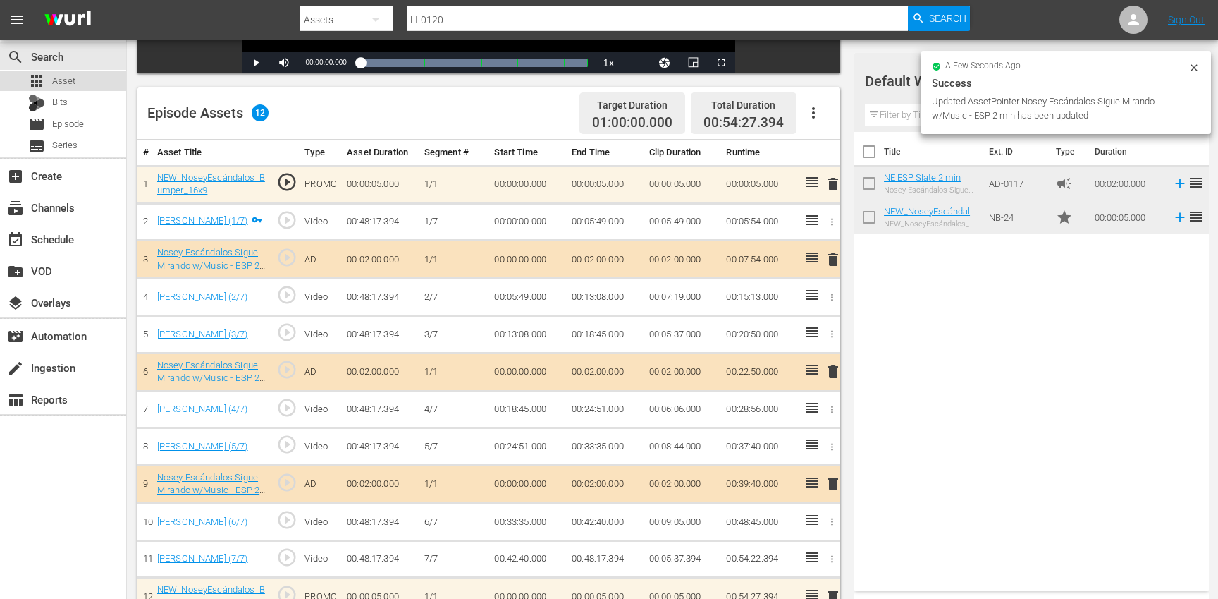
click at [105, 79] on div "apps Asset" at bounding box center [63, 81] width 126 height 20
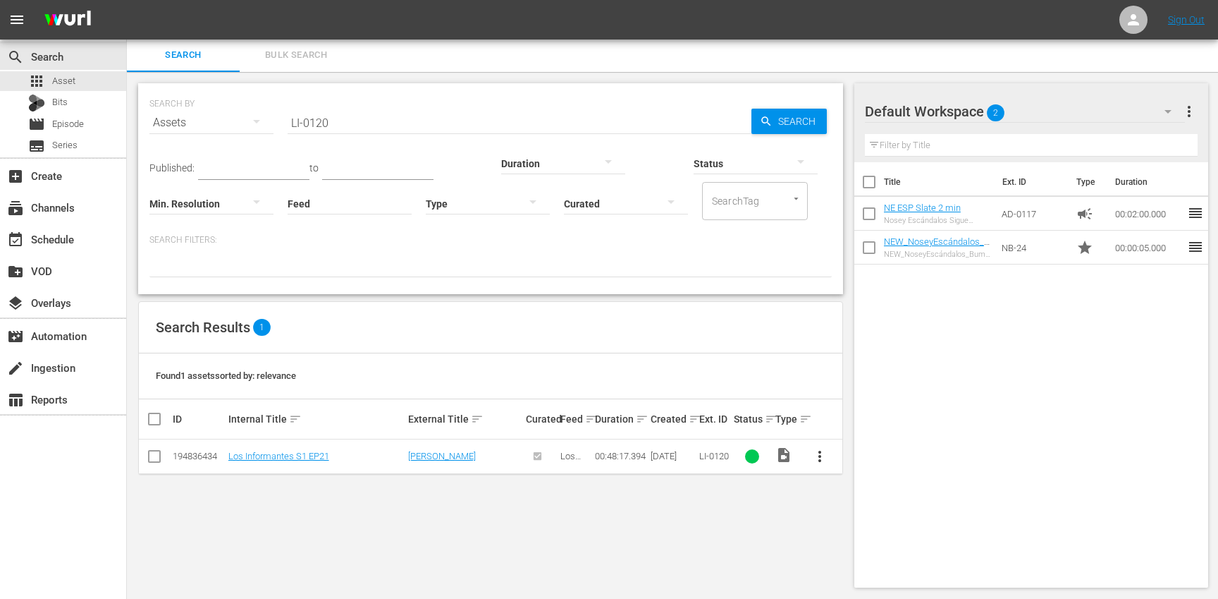
click at [357, 121] on input "LI-0120" at bounding box center [520, 123] width 464 height 34
paste input "1"
click at [822, 450] on span "more_vert" at bounding box center [819, 456] width 17 height 17
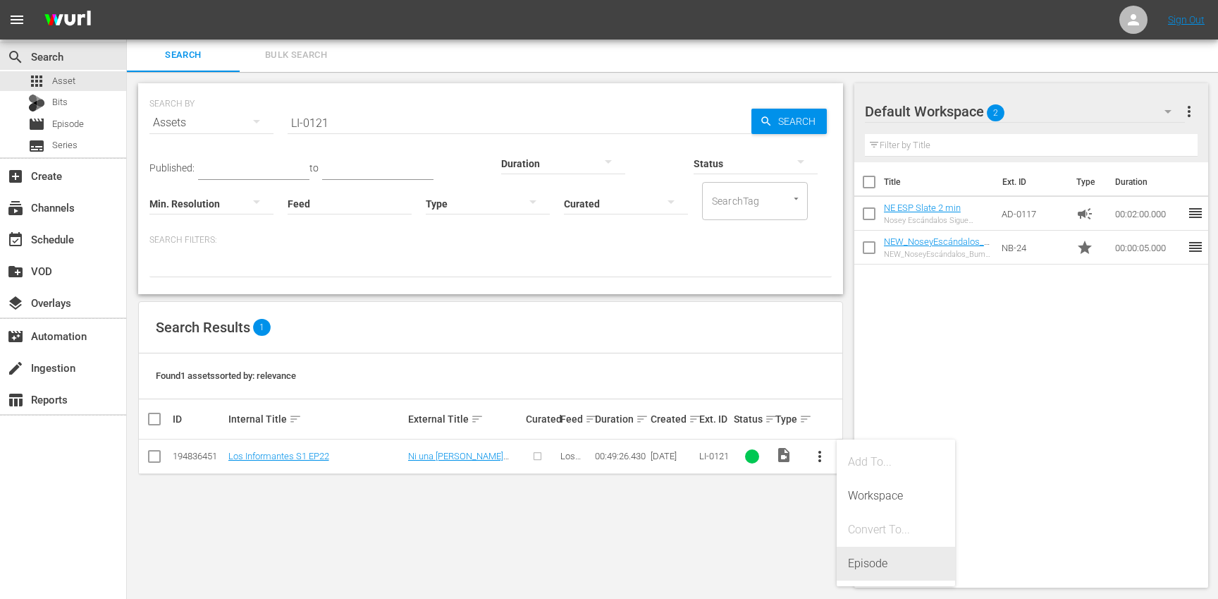
click at [885, 552] on div "Episode" at bounding box center [896, 563] width 96 height 34
click at [818, 455] on span "more_vert" at bounding box center [819, 456] width 17 height 17
click at [859, 565] on div "Episode" at bounding box center [896, 563] width 96 height 34
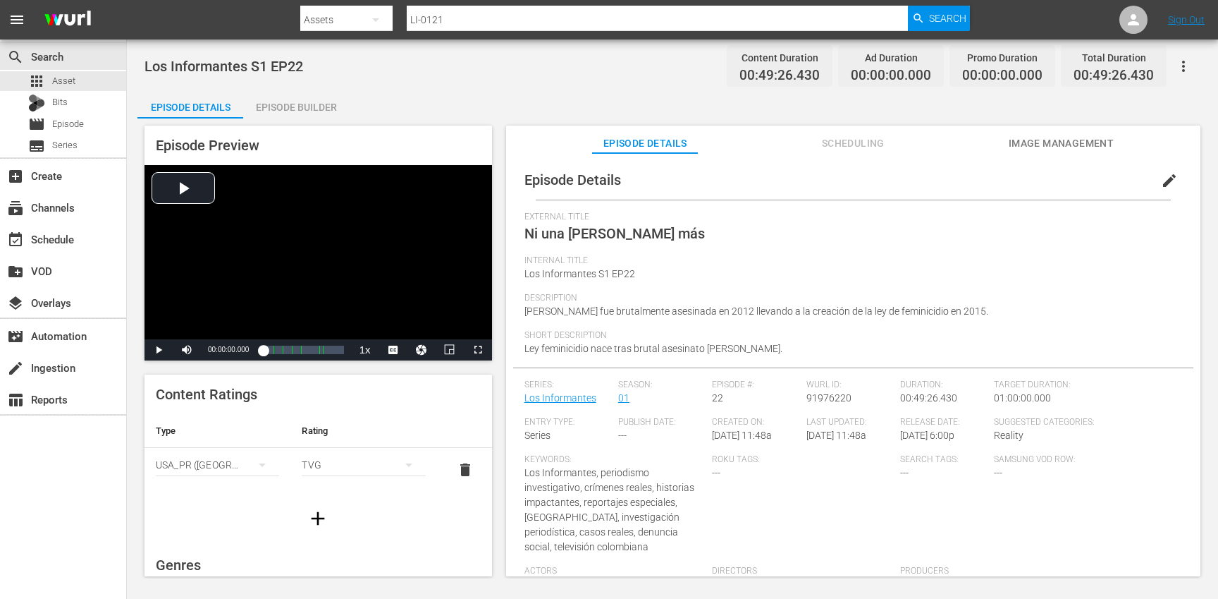
click at [1163, 177] on span "edit" at bounding box center [1169, 180] width 17 height 17
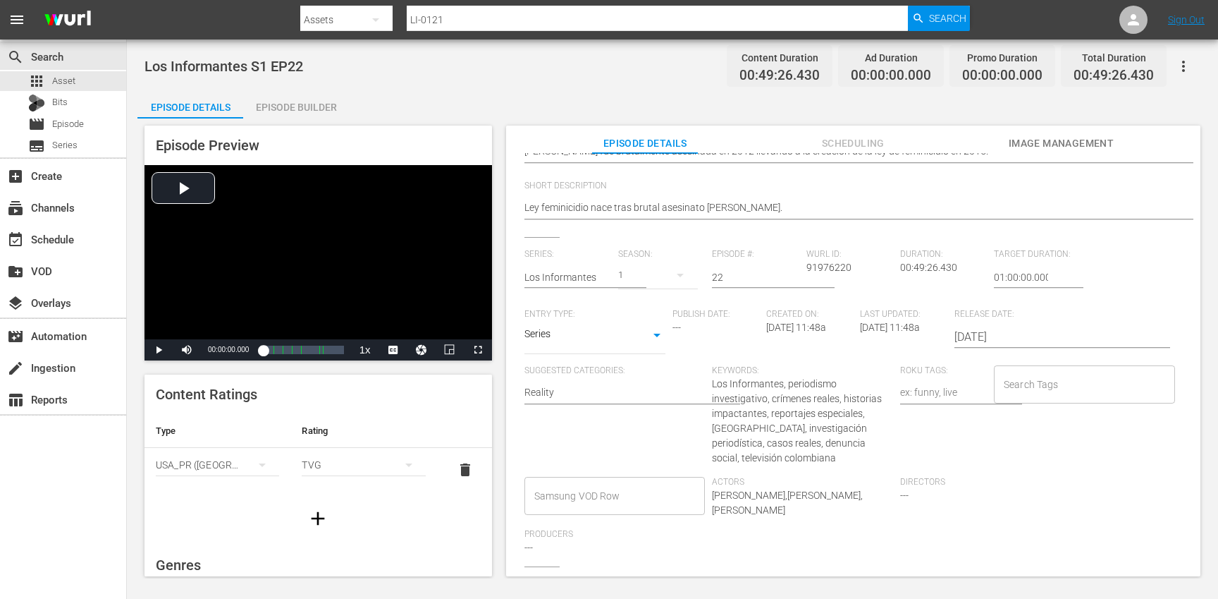
scroll to position [221, 0]
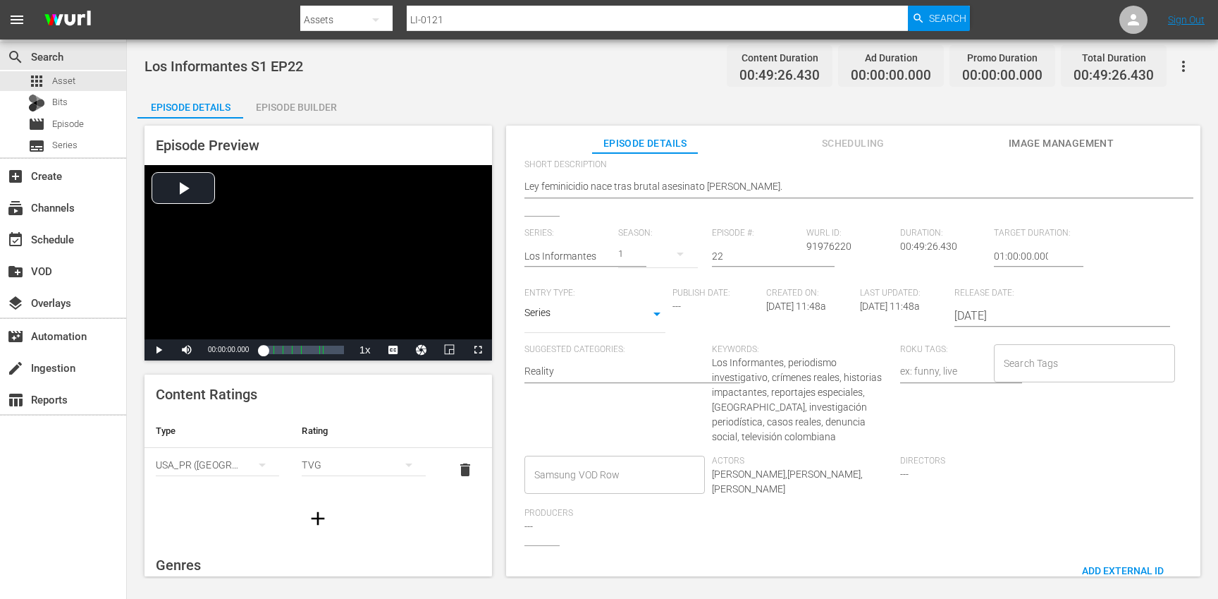
click at [1027, 363] on input "Search Tags" at bounding box center [1073, 362] width 147 height 25
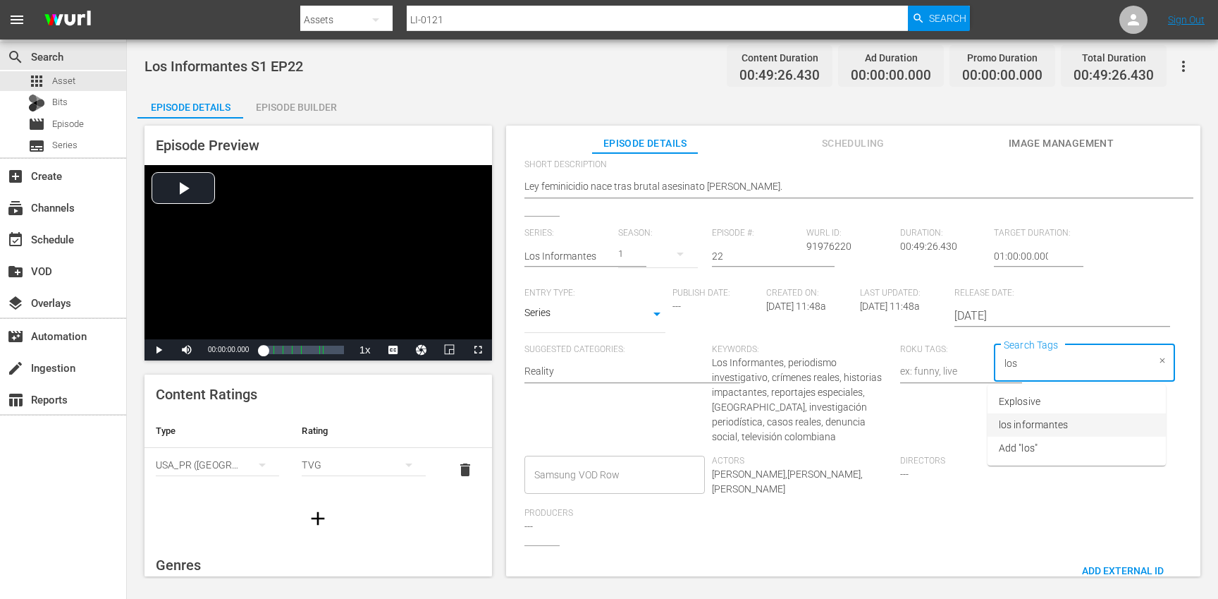
click at [1043, 432] on li "los informantes" at bounding box center [1077, 424] width 178 height 23
click at [1026, 424] on li "ESP" at bounding box center [1077, 424] width 178 height 23
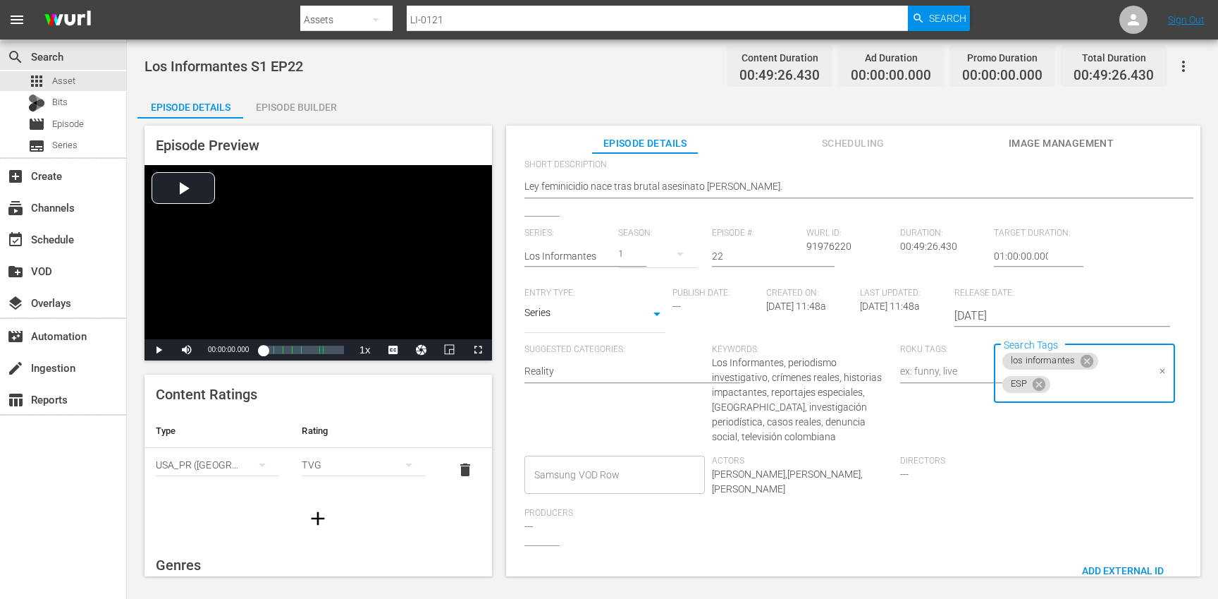
scroll to position [0, 0]
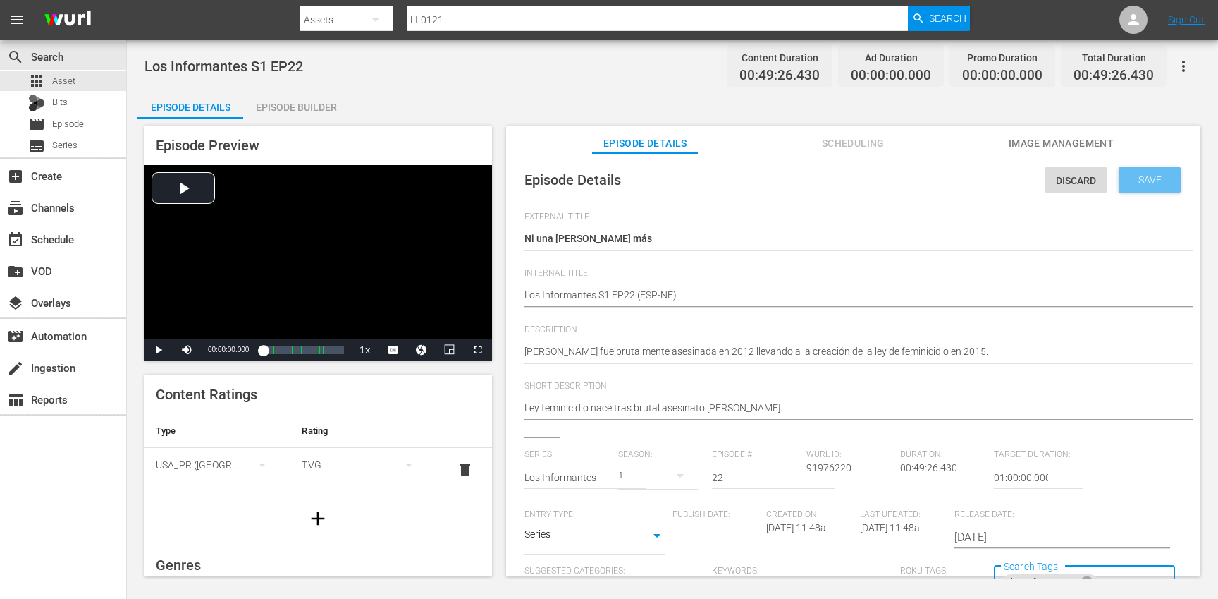
click at [1139, 190] on div "Save" at bounding box center [1150, 179] width 62 height 25
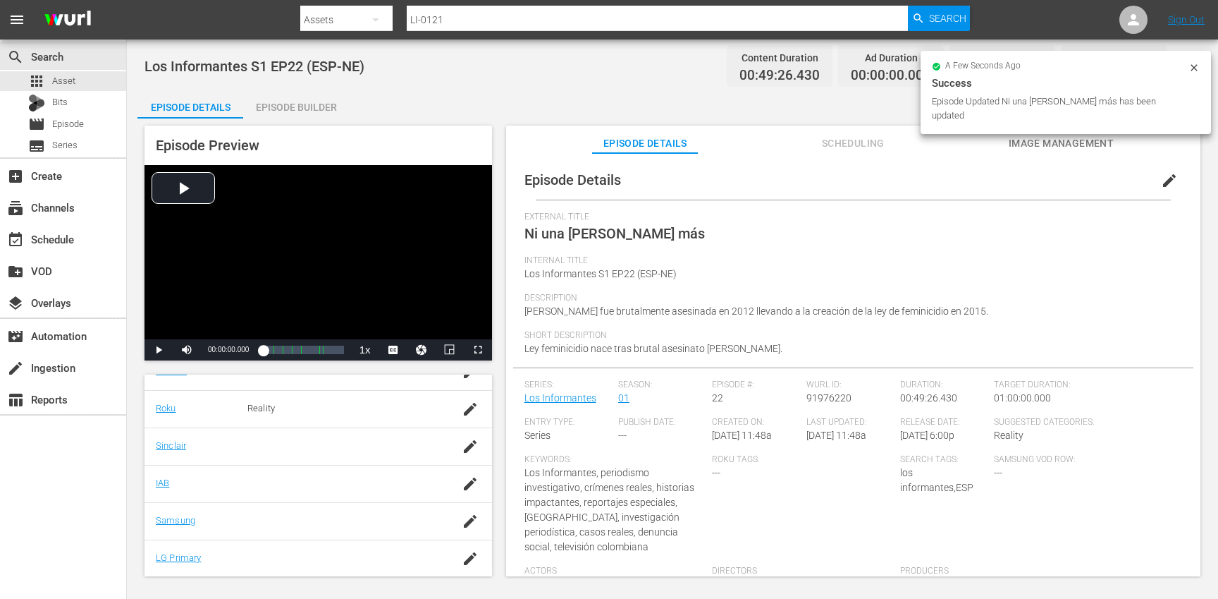
scroll to position [272, 0]
click at [462, 520] on icon "button" at bounding box center [470, 513] width 17 height 17
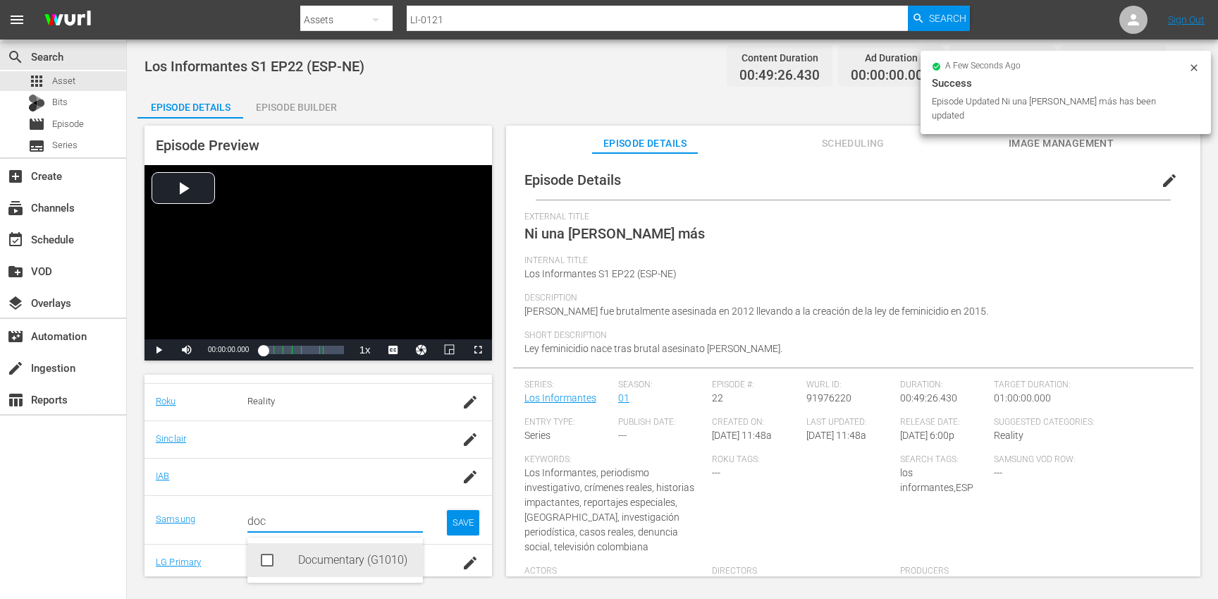
click at [352, 564] on div "Documentary (G1010)" at bounding box center [355, 560] width 114 height 34
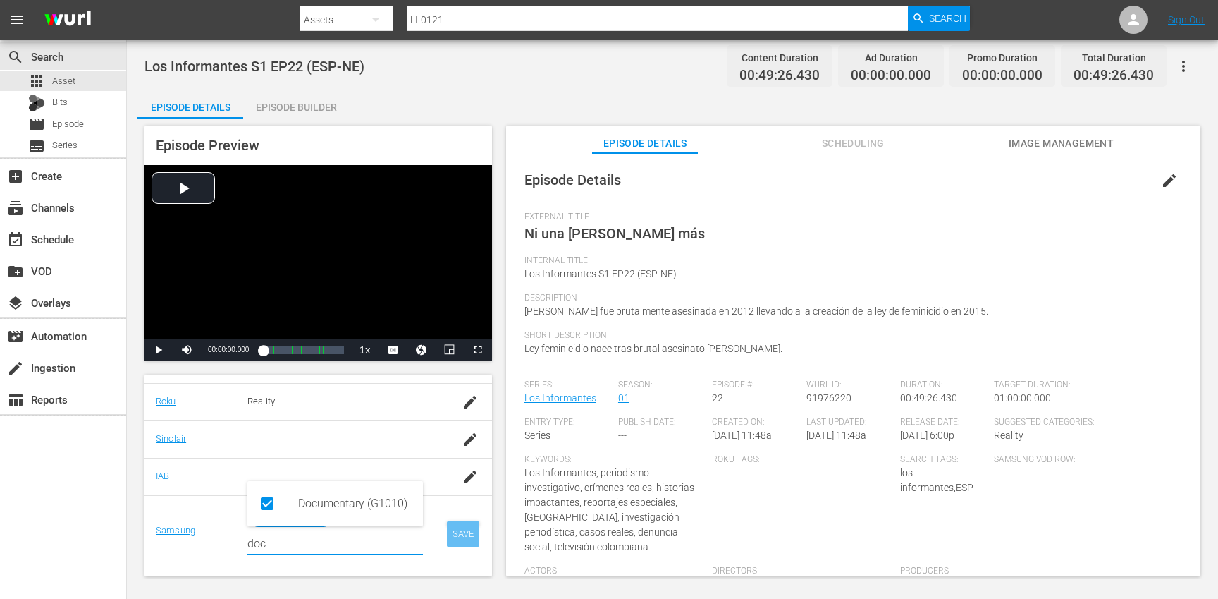
click at [467, 534] on div "SAVE" at bounding box center [463, 533] width 32 height 25
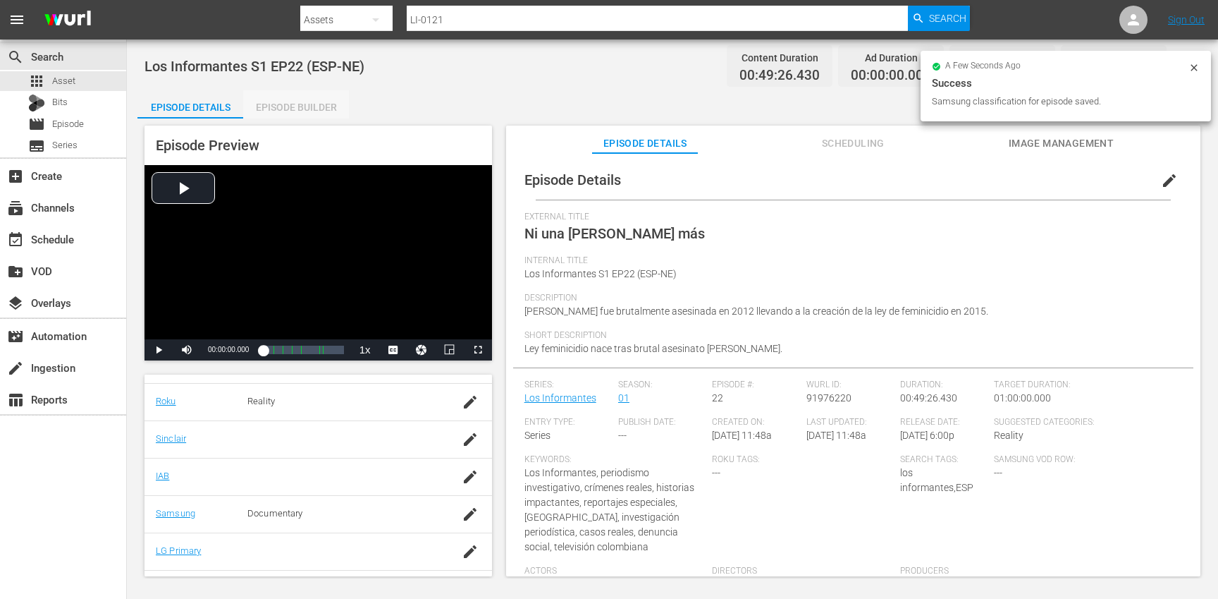
click at [300, 105] on div "Episode Builder" at bounding box center [296, 107] width 106 height 34
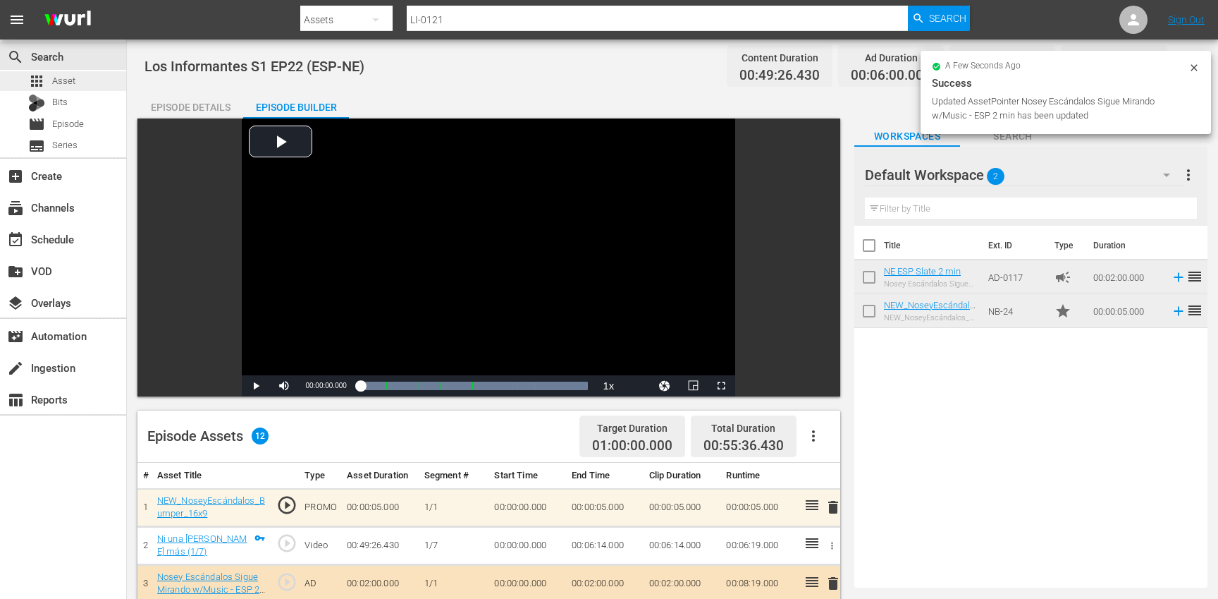
click at [76, 75] on div "apps Asset" at bounding box center [63, 81] width 126 height 20
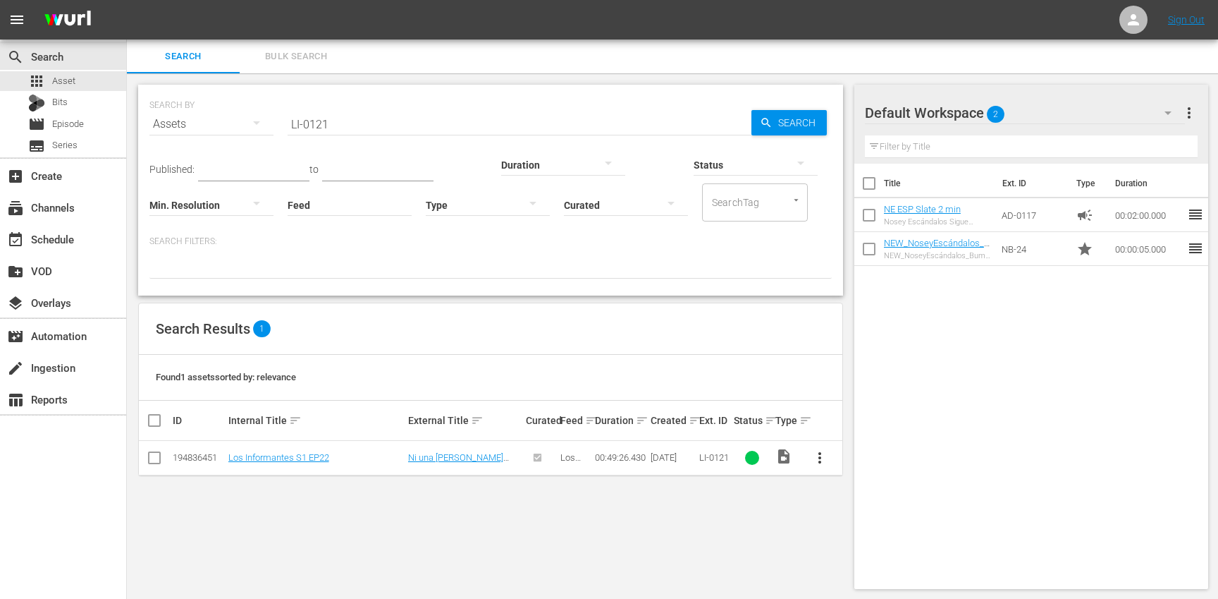
click at [388, 120] on input "LI-0121" at bounding box center [520, 124] width 464 height 34
paste input "2"
click at [817, 449] on span "more_vert" at bounding box center [819, 457] width 17 height 17
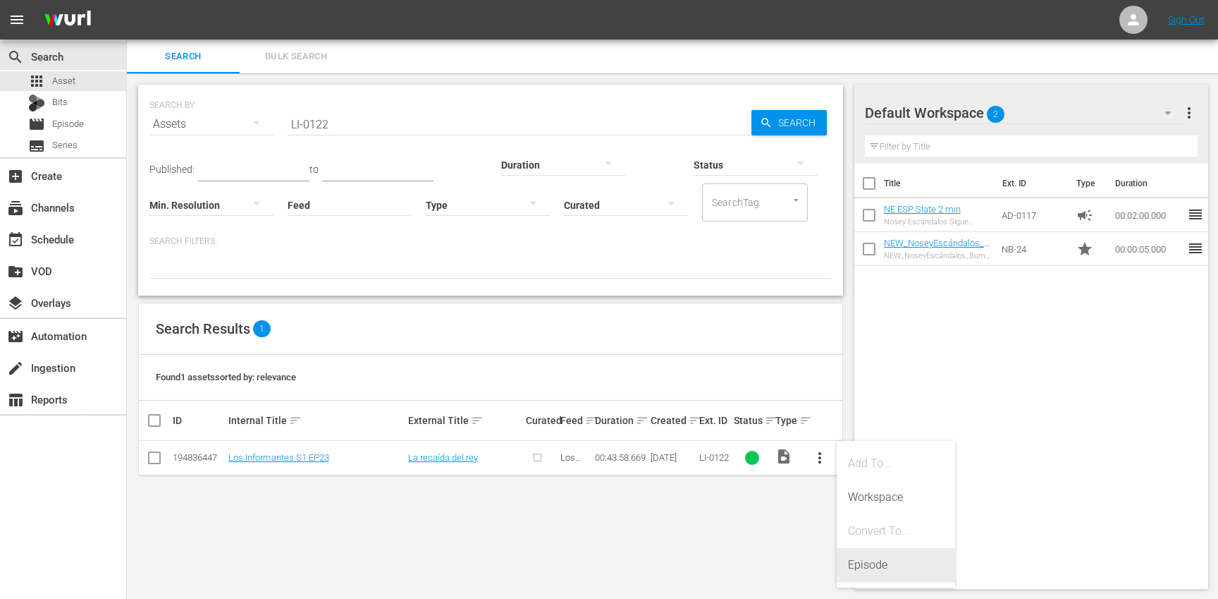
click at [876, 560] on div "Episode" at bounding box center [896, 565] width 96 height 34
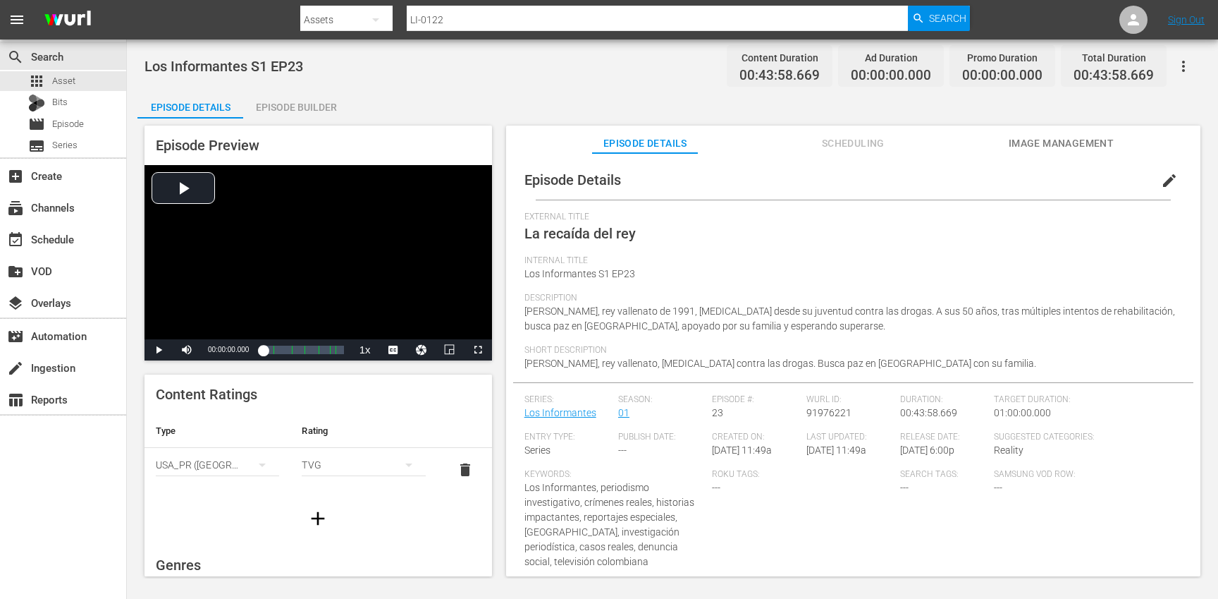
click at [1153, 184] on button "edit" at bounding box center [1170, 181] width 34 height 34
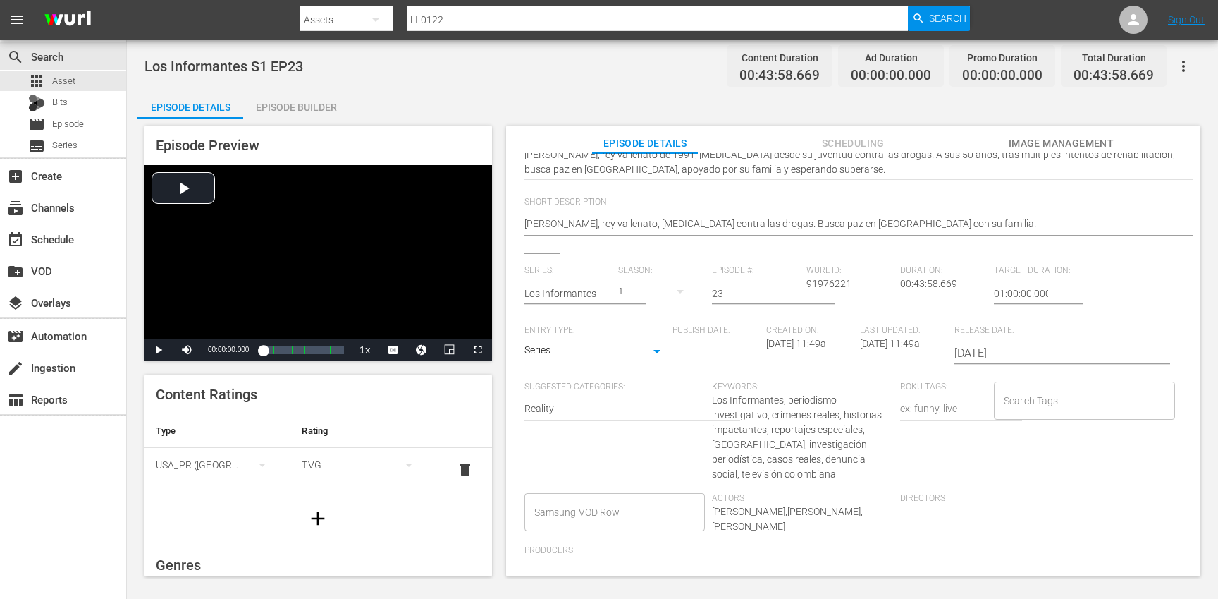
scroll to position [240, 0]
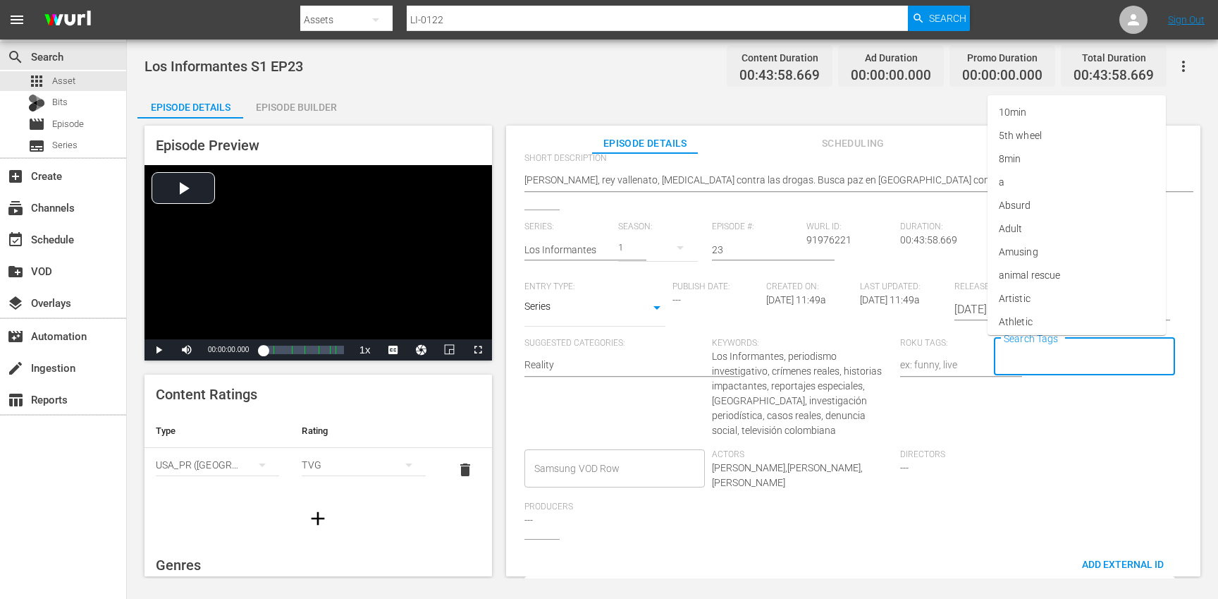
click at [1046, 366] on input "Search Tags" at bounding box center [1073, 356] width 147 height 25
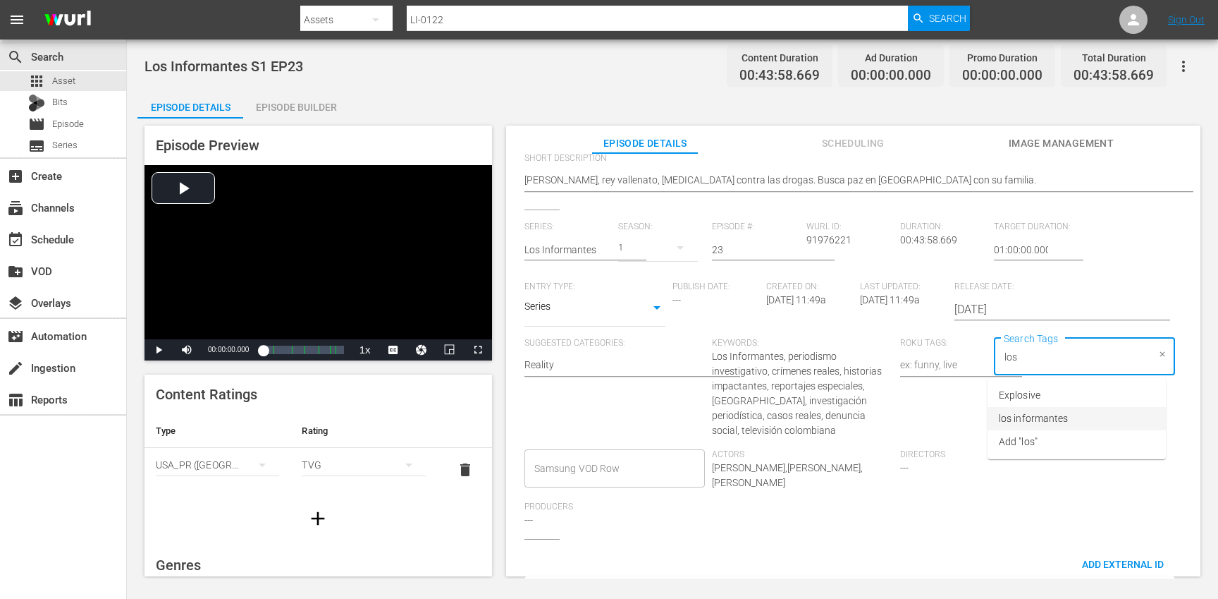
click at [1060, 411] on span "los informantes" at bounding box center [1033, 418] width 69 height 15
click at [1032, 418] on li "ESP" at bounding box center [1077, 418] width 178 height 23
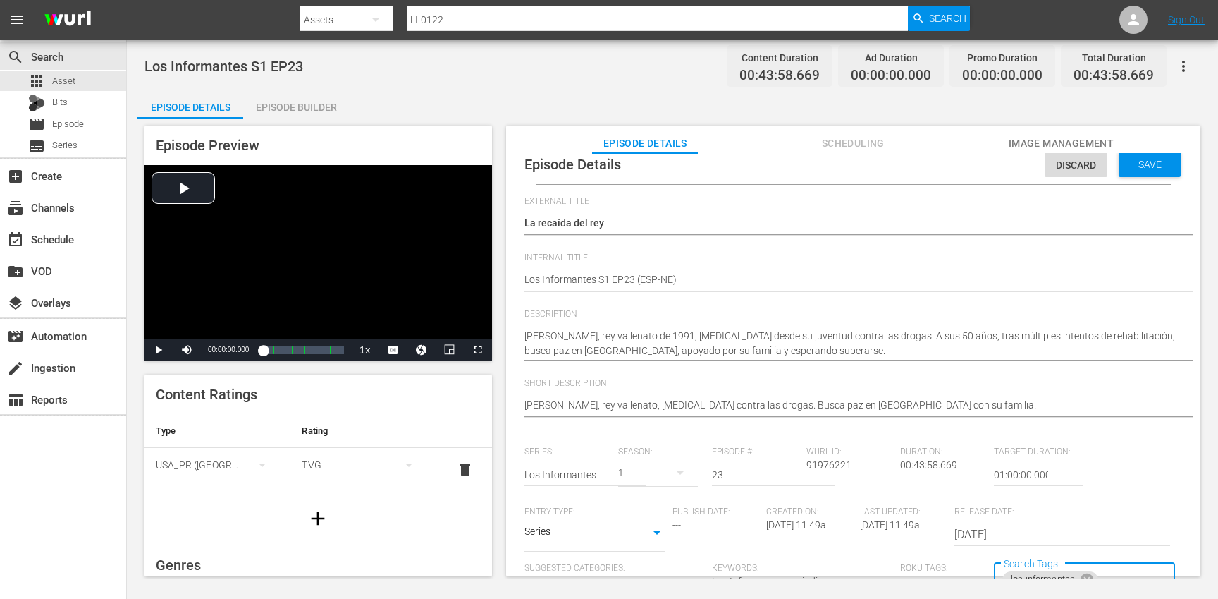
scroll to position [0, 0]
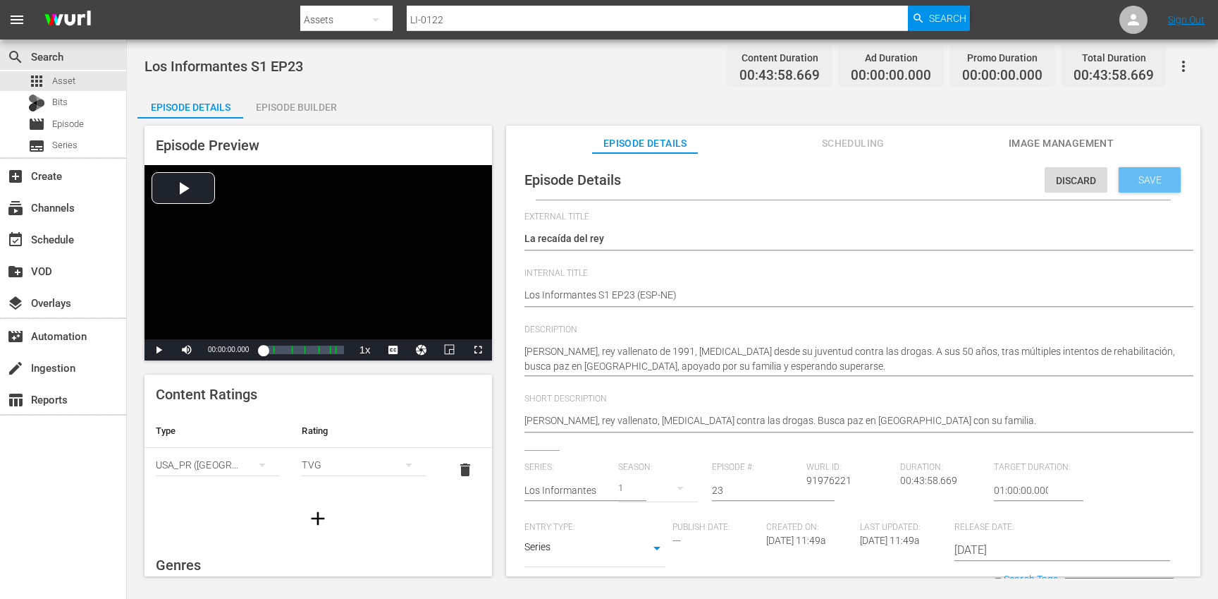
click at [1144, 180] on span "Save" at bounding box center [1150, 179] width 46 height 11
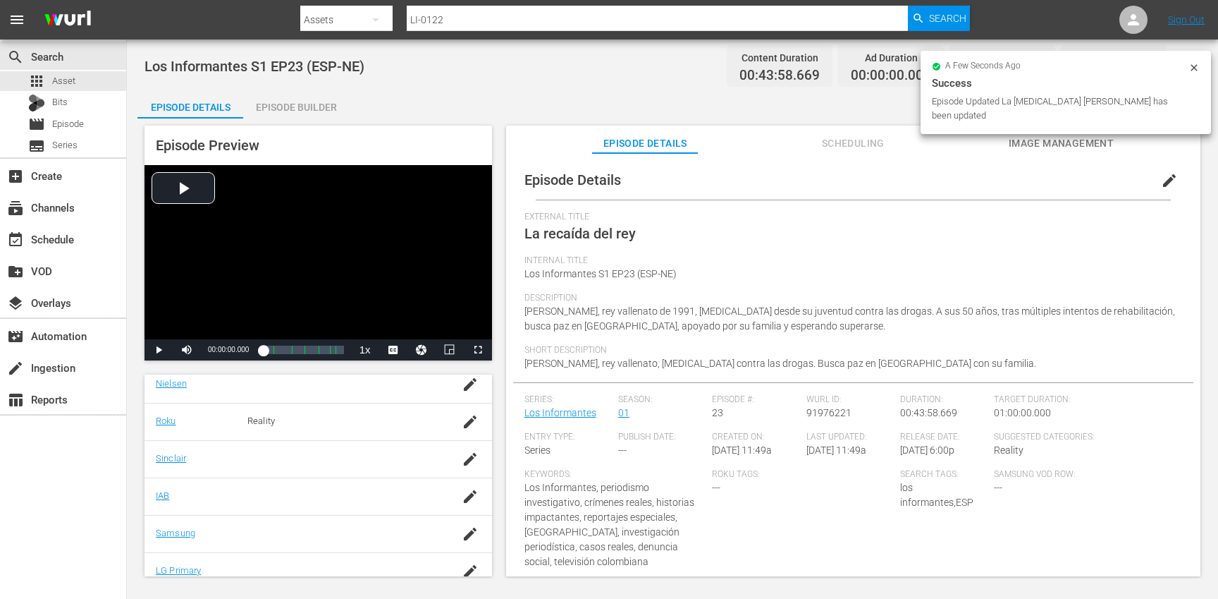
scroll to position [262, 0]
click at [459, 530] on td at bounding box center [470, 523] width 44 height 37
click at [471, 526] on icon "button" at bounding box center [470, 524] width 13 height 13
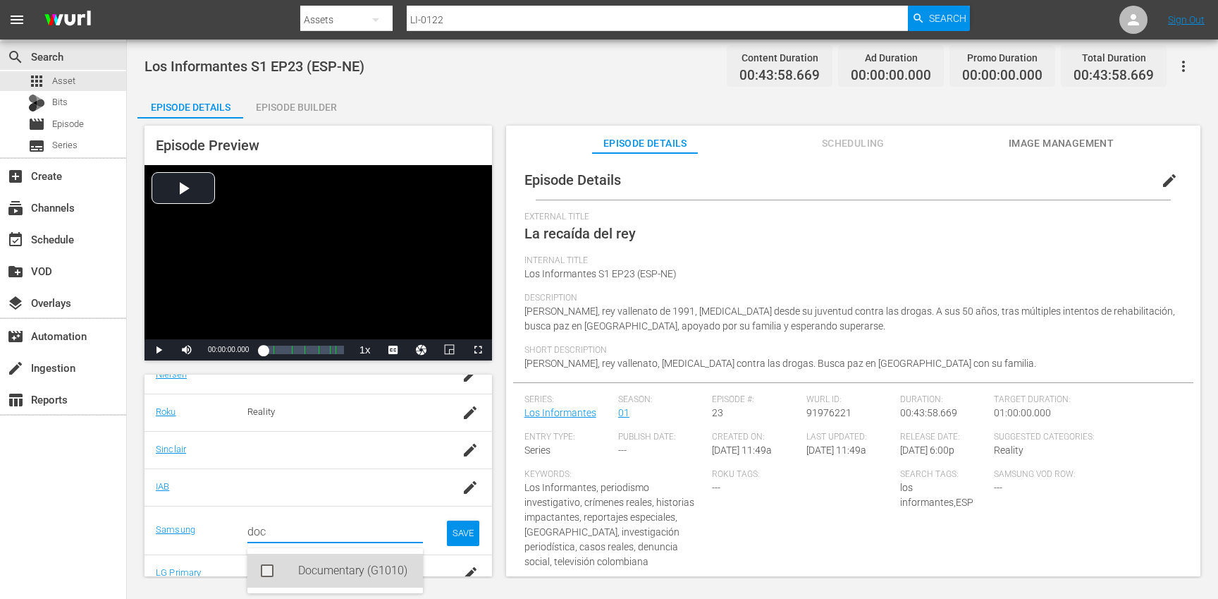
click at [352, 565] on div "Documentary (G1010)" at bounding box center [355, 570] width 114 height 34
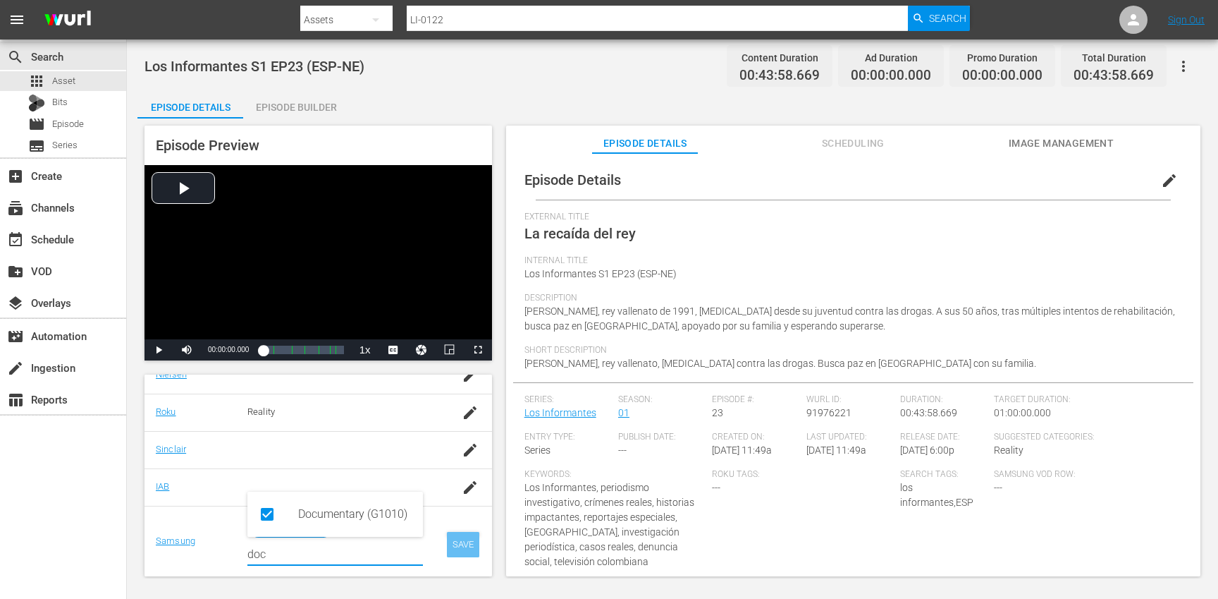
click at [468, 544] on div "SAVE" at bounding box center [463, 544] width 32 height 25
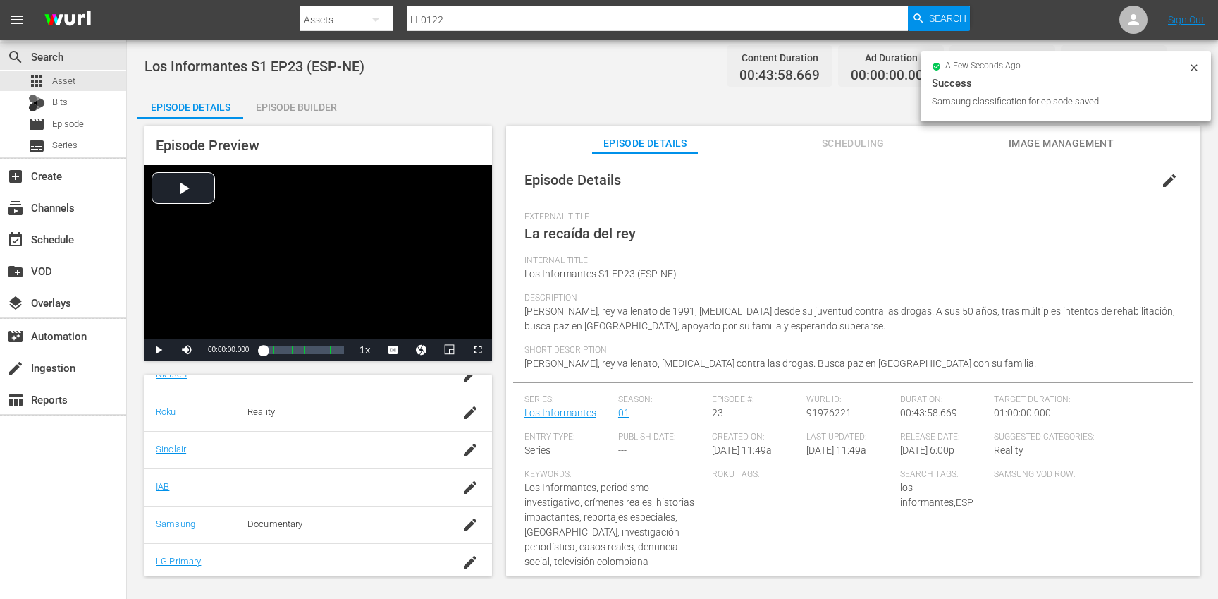
click at [309, 108] on div "Episode Builder" at bounding box center [296, 107] width 106 height 34
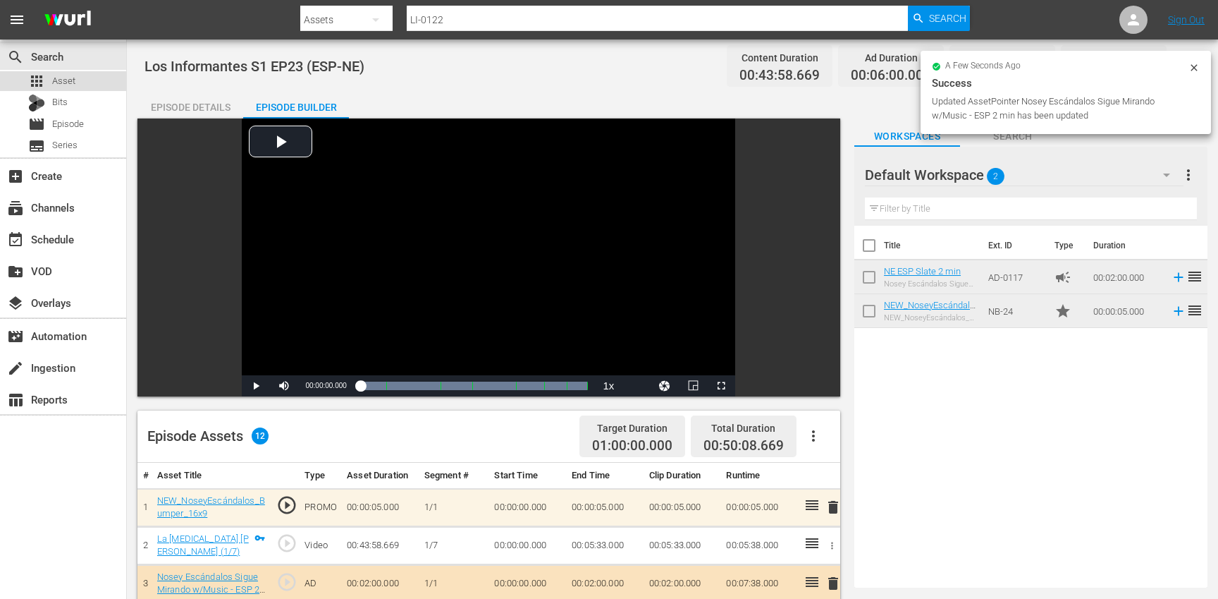
click at [92, 81] on div "apps Asset" at bounding box center [63, 81] width 126 height 20
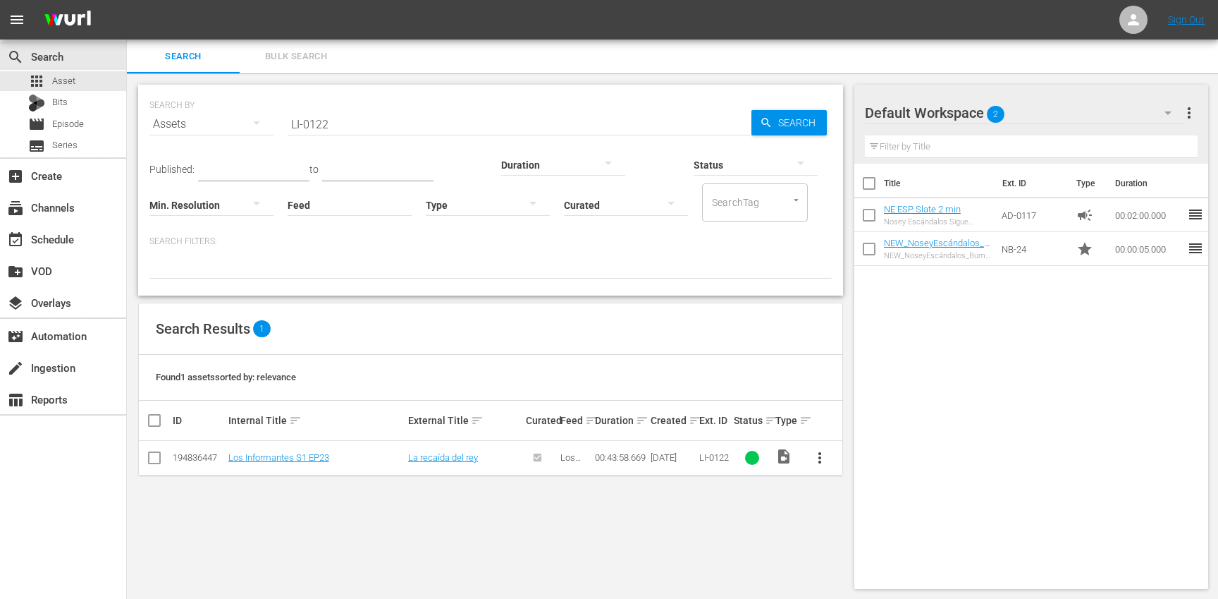
click at [401, 125] on input "LI-0122" at bounding box center [520, 124] width 464 height 34
paste input "3"
click at [821, 453] on span "more_vert" at bounding box center [819, 457] width 17 height 17
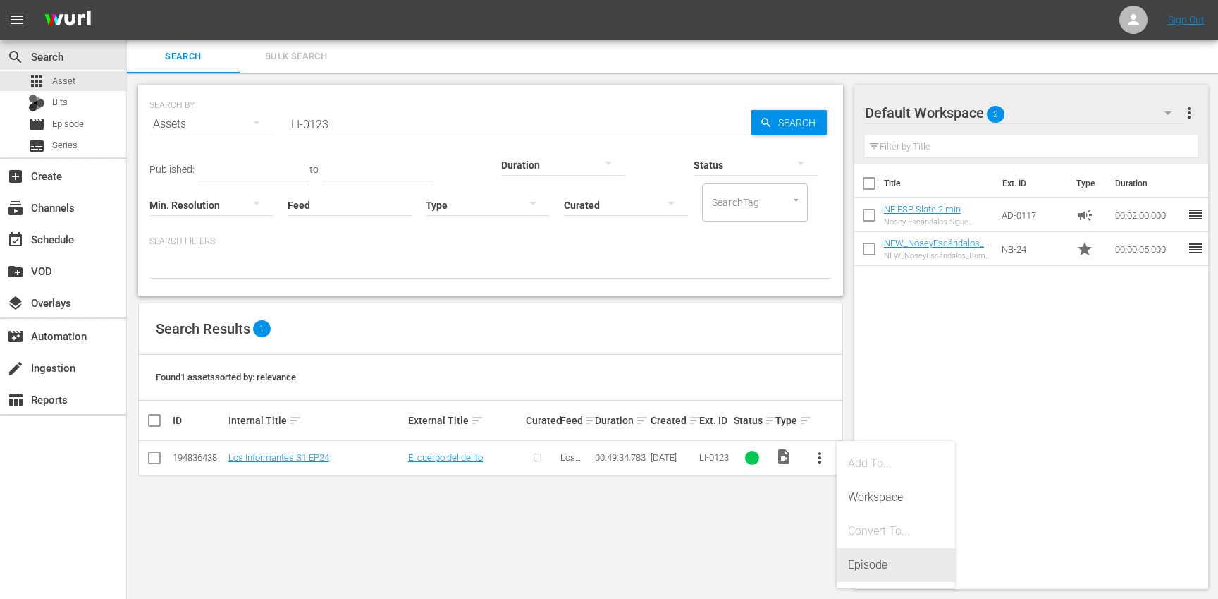
click at [887, 564] on div "Episode" at bounding box center [896, 565] width 96 height 34
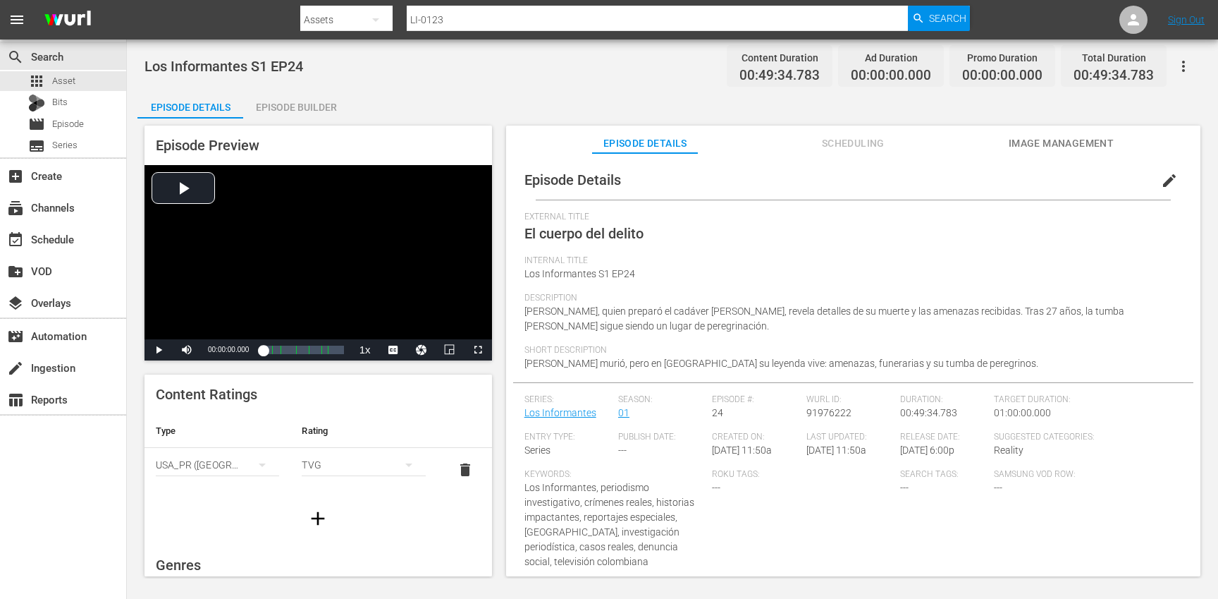
click at [1162, 185] on span "edit" at bounding box center [1169, 180] width 17 height 17
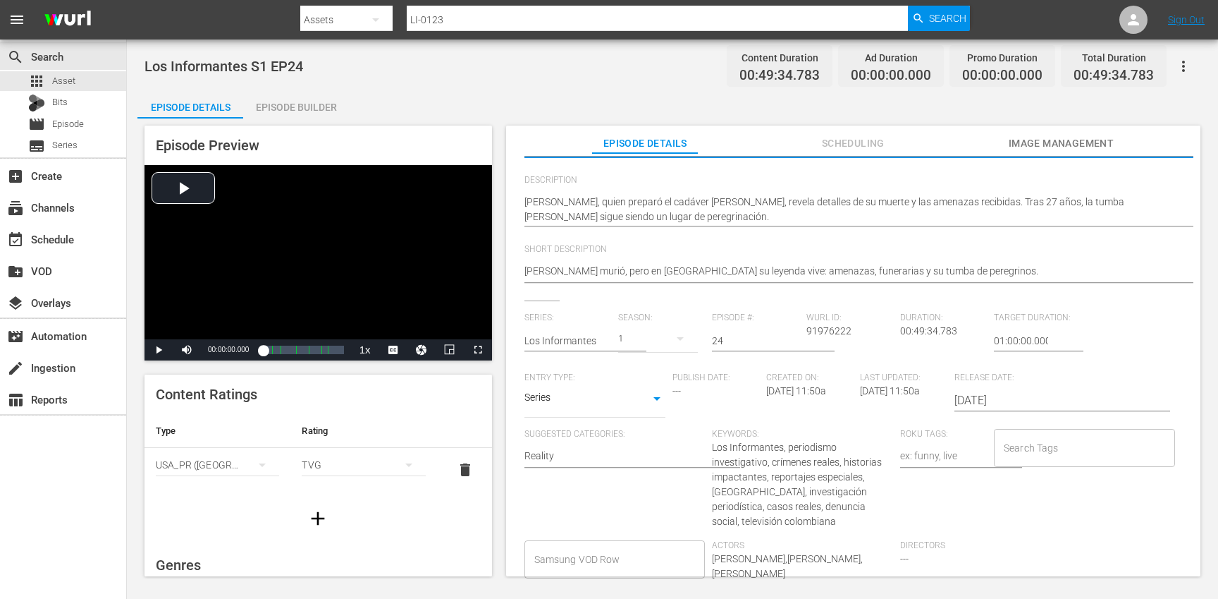
scroll to position [181, 0]
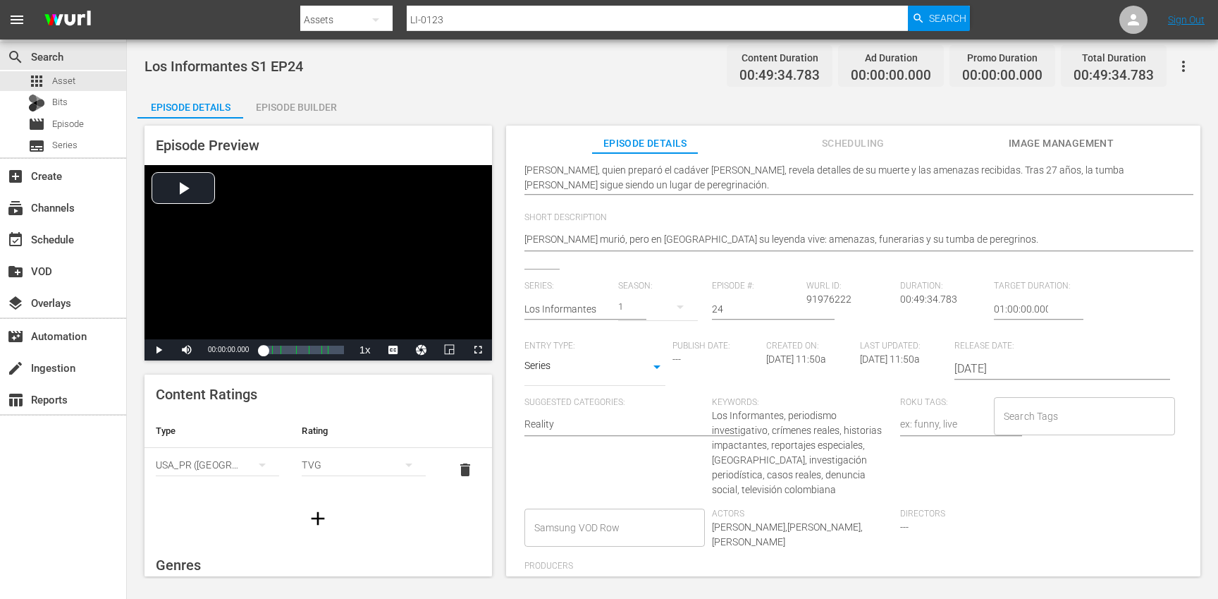
click at [1043, 414] on input "Search Tags" at bounding box center [1073, 415] width 147 height 25
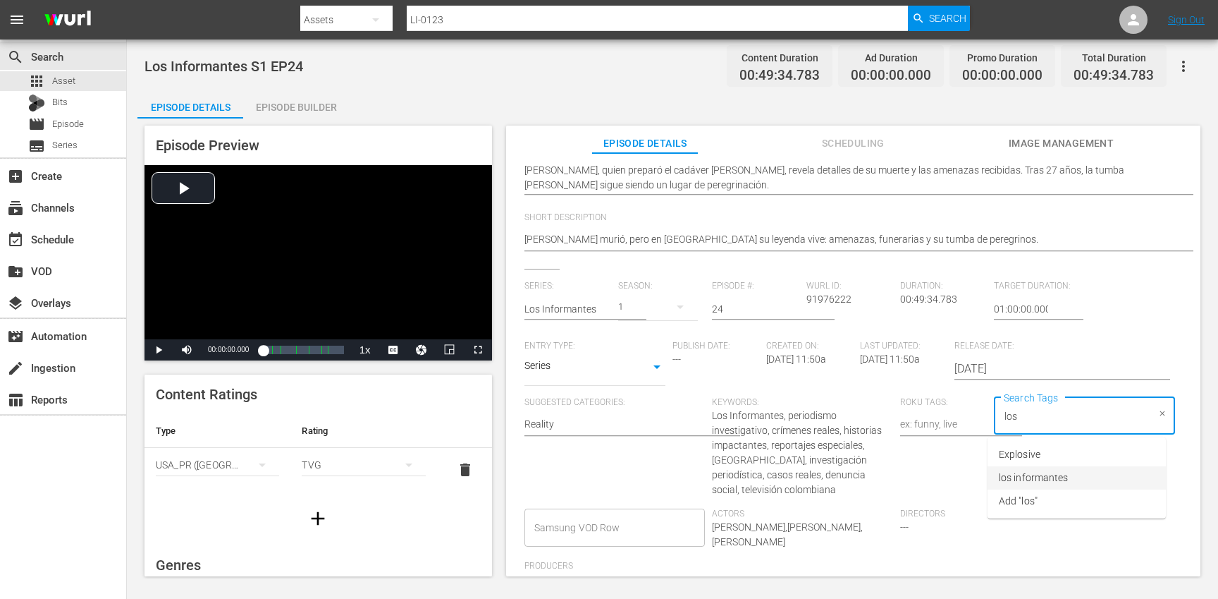
click at [1053, 476] on span "los informantes" at bounding box center [1033, 477] width 69 height 15
click at [1043, 486] on li "ESP" at bounding box center [1077, 477] width 178 height 23
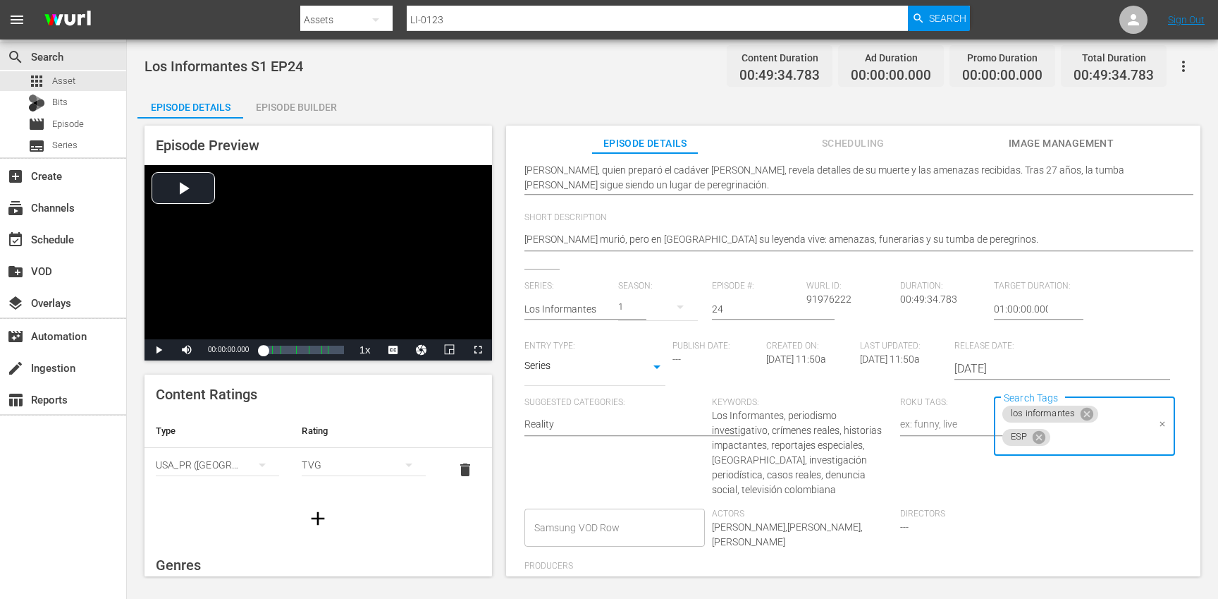
scroll to position [0, 0]
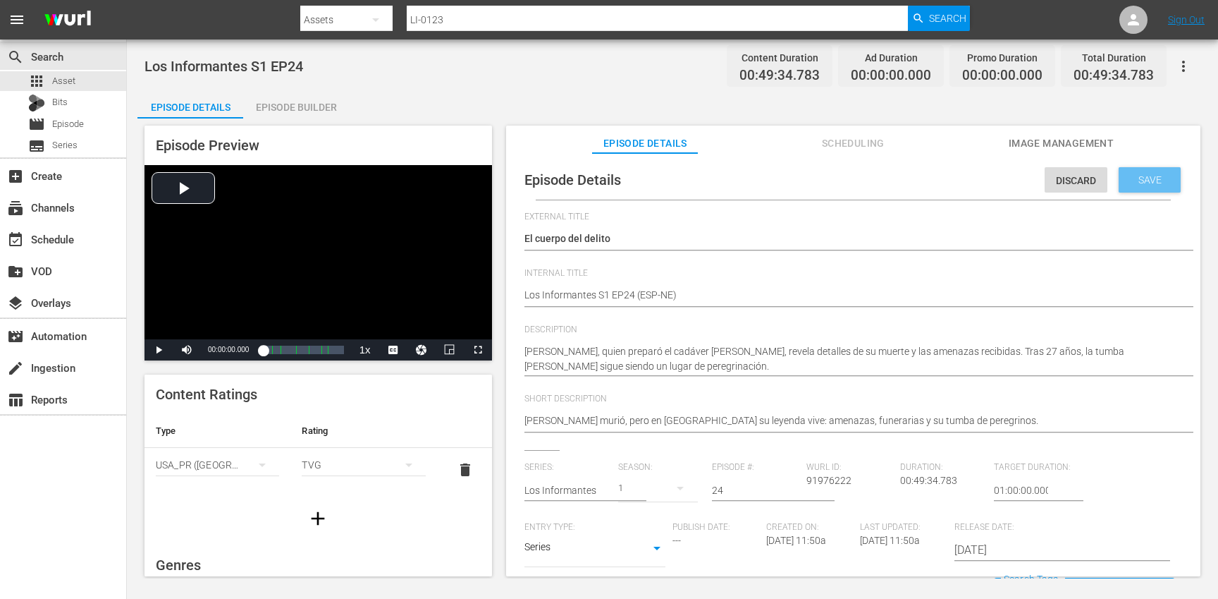
click at [1145, 188] on div "Save" at bounding box center [1150, 179] width 62 height 25
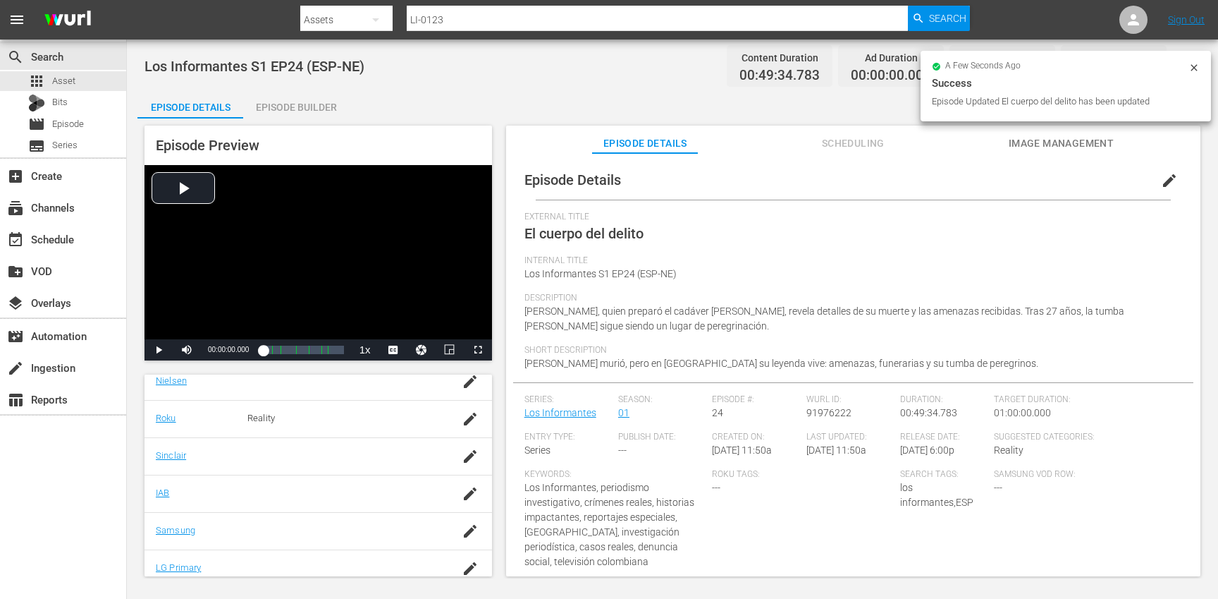
scroll to position [269, 0]
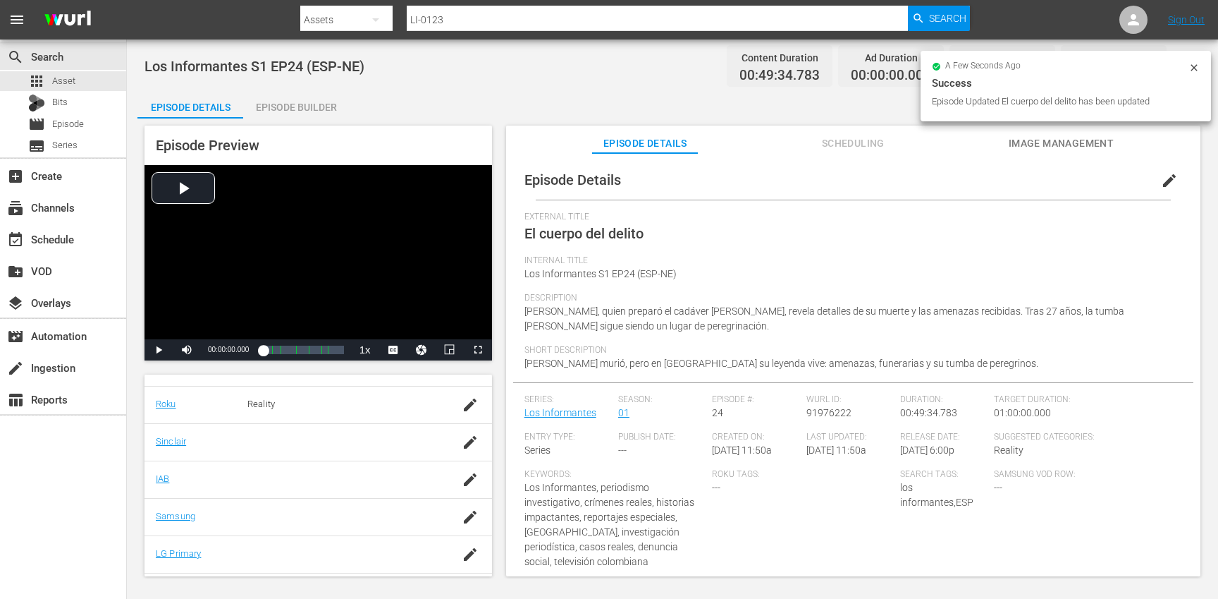
click at [457, 515] on td at bounding box center [470, 516] width 44 height 37
click at [471, 520] on icon "button" at bounding box center [470, 516] width 17 height 17
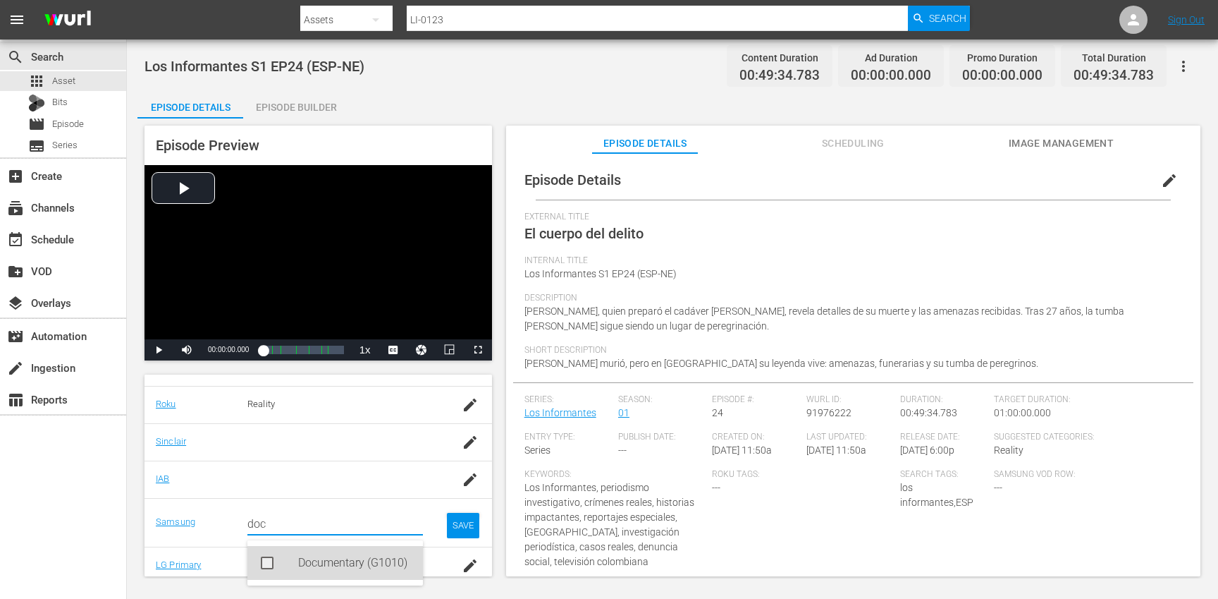
click at [341, 559] on div "Documentary (G1010)" at bounding box center [355, 563] width 114 height 34
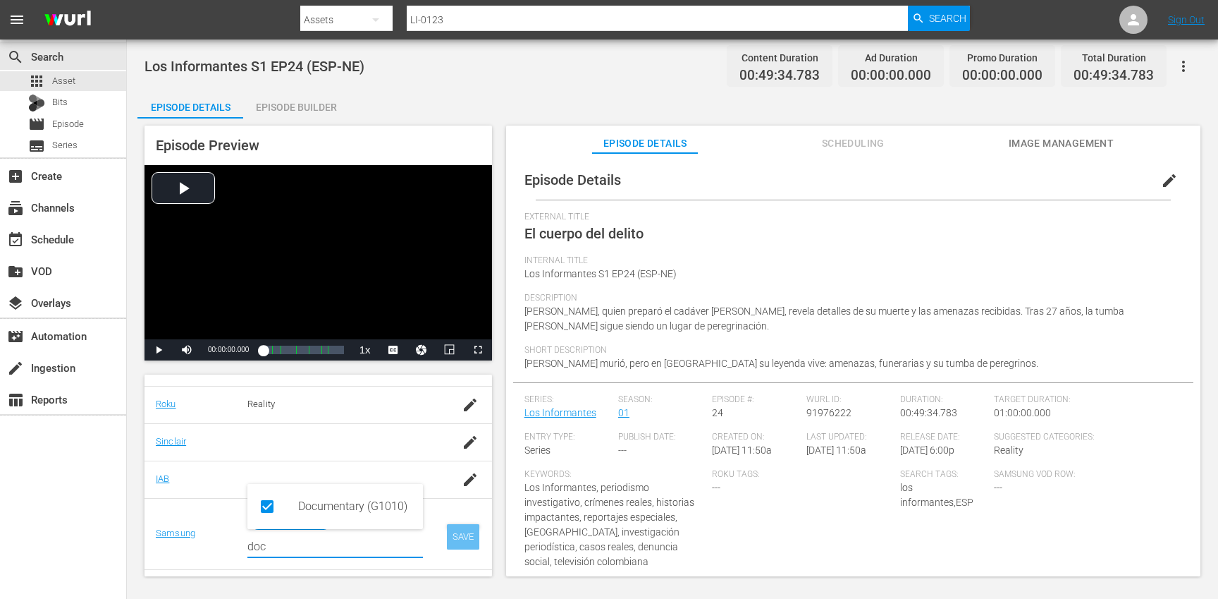
click at [453, 531] on div "SAVE" at bounding box center [463, 536] width 32 height 25
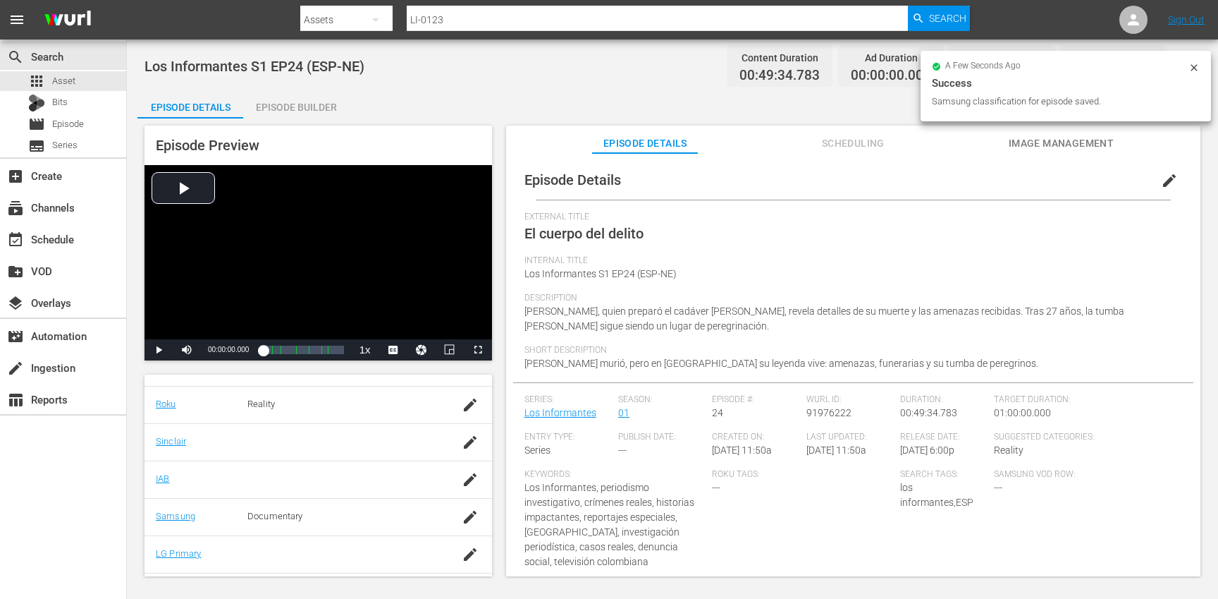
click at [305, 104] on div "Episode Builder" at bounding box center [296, 107] width 106 height 34
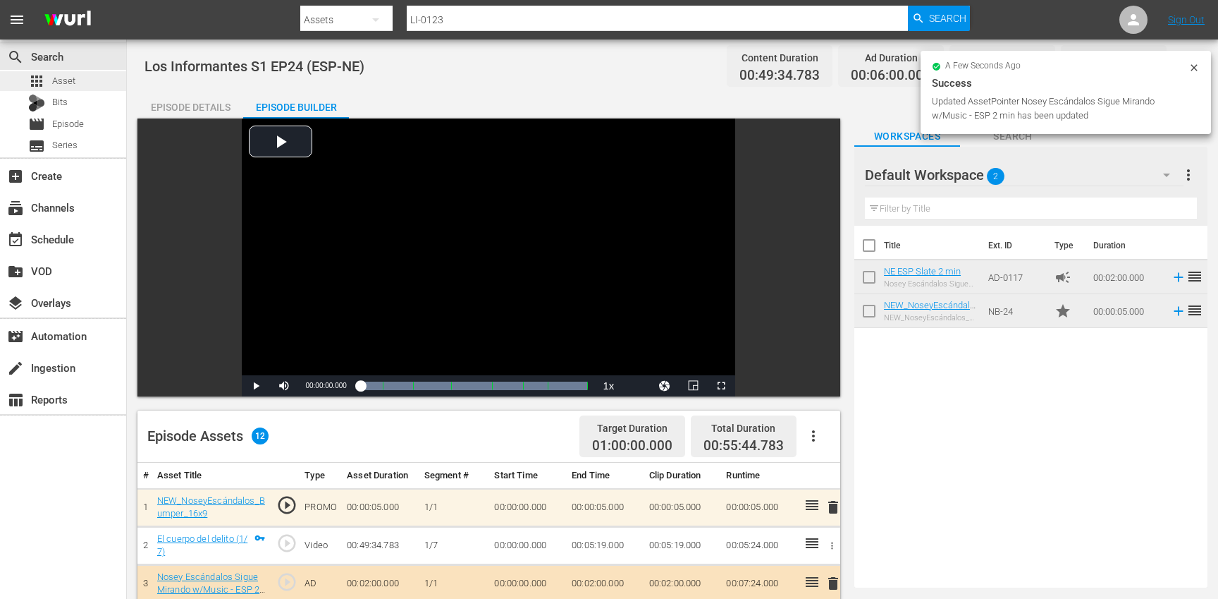
click at [87, 82] on div "apps Asset" at bounding box center [63, 81] width 126 height 20
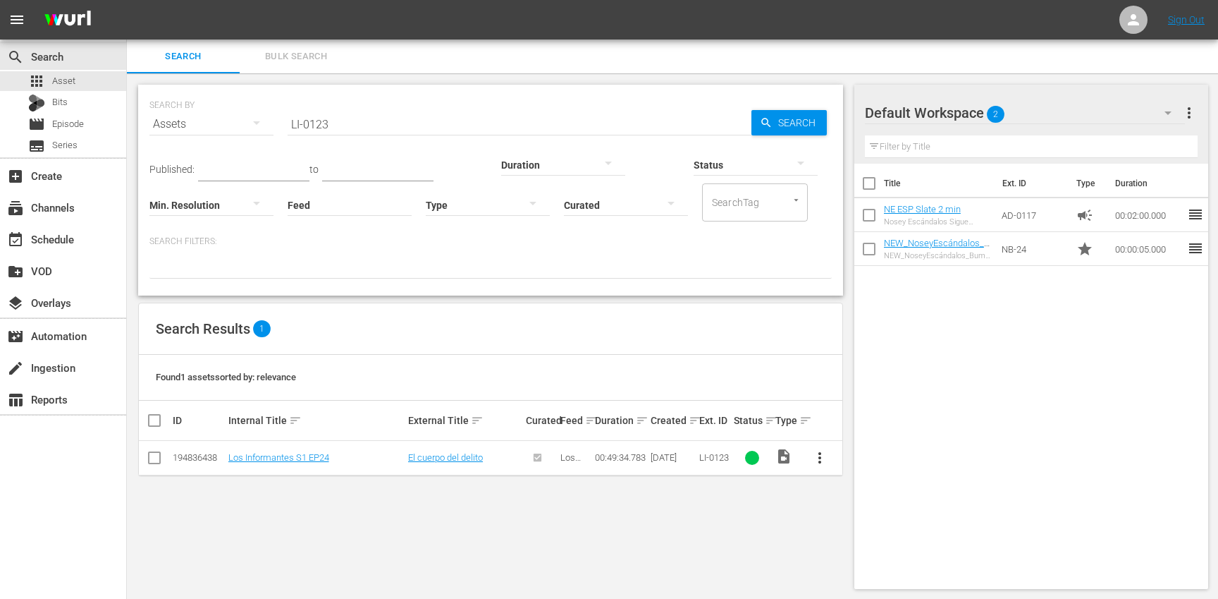
click at [364, 118] on input "LI-0123" at bounding box center [520, 124] width 464 height 34
paste input "4"
click at [817, 456] on span "more_vert" at bounding box center [819, 457] width 17 height 17
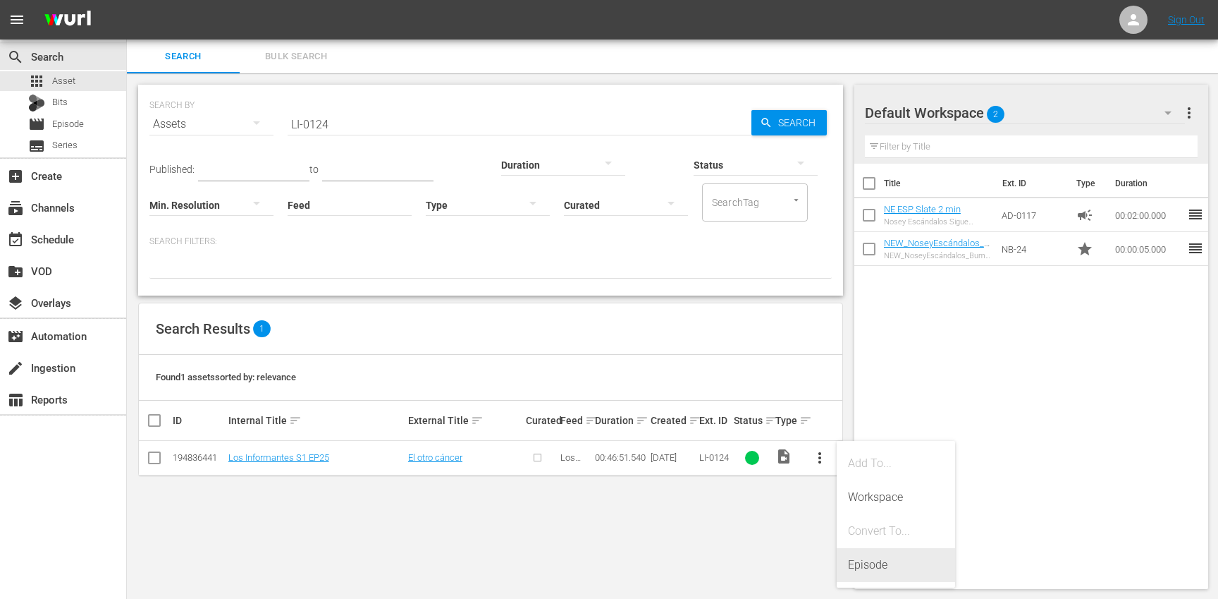
click at [869, 567] on div "Episode" at bounding box center [896, 565] width 96 height 34
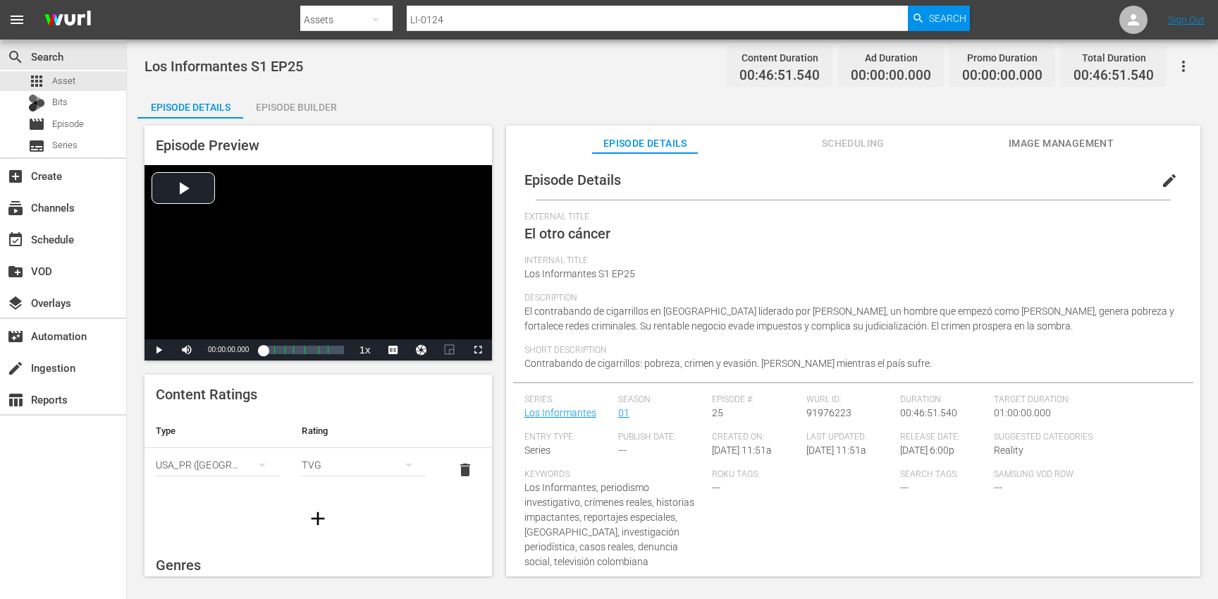
click at [1164, 185] on span "edit" at bounding box center [1169, 180] width 17 height 17
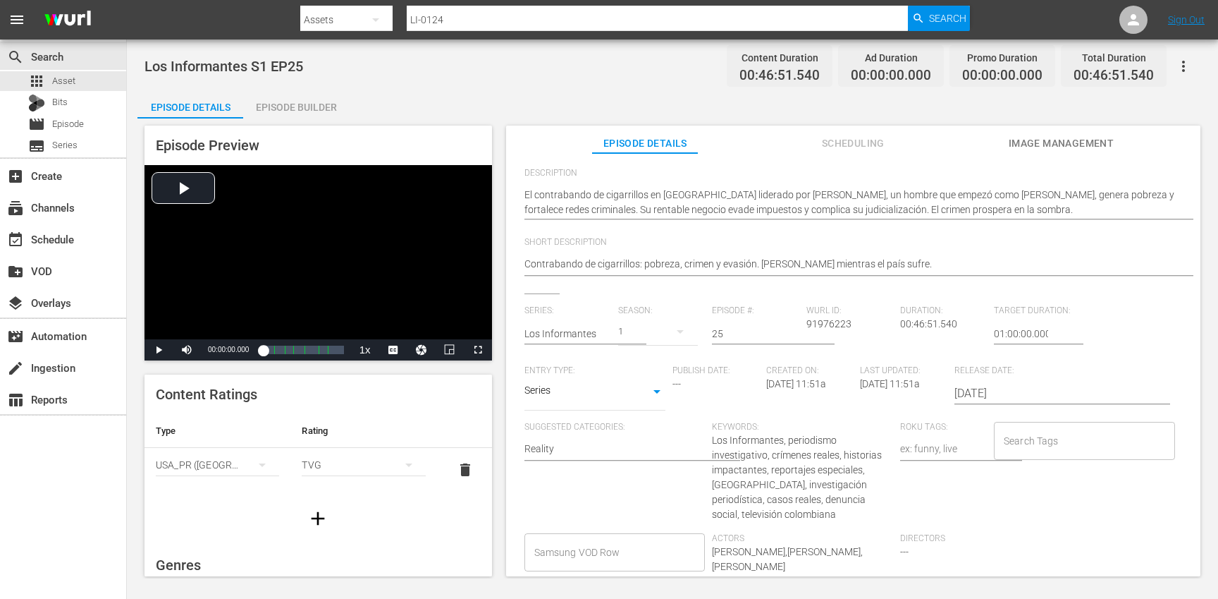
scroll to position [180, 0]
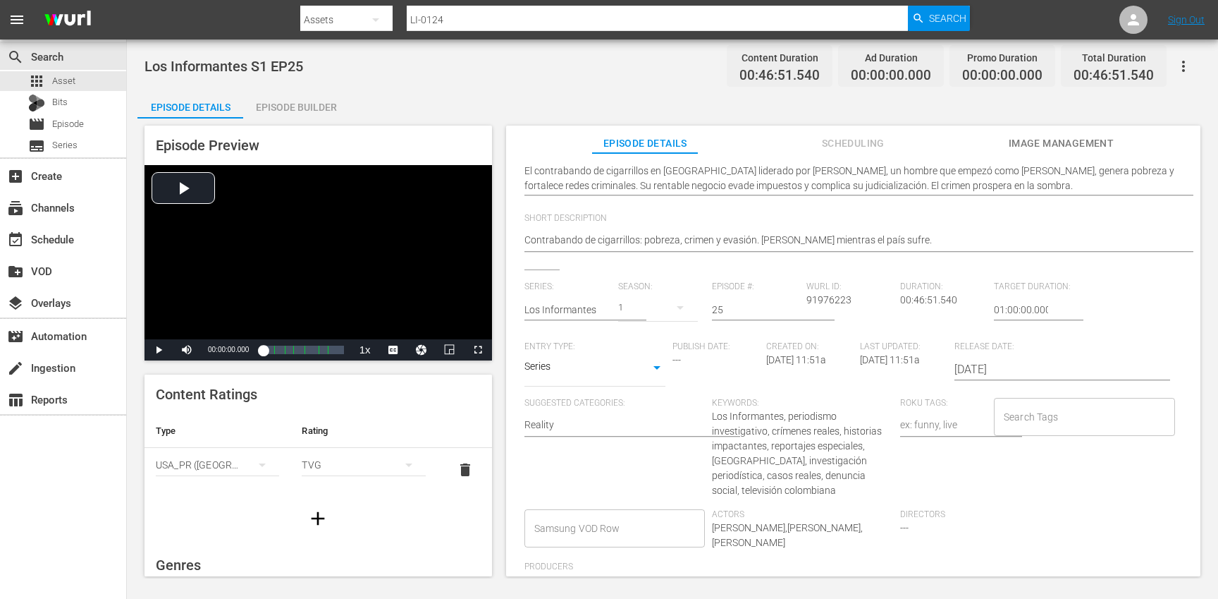
click at [1050, 405] on input "Search Tags" at bounding box center [1073, 416] width 147 height 25
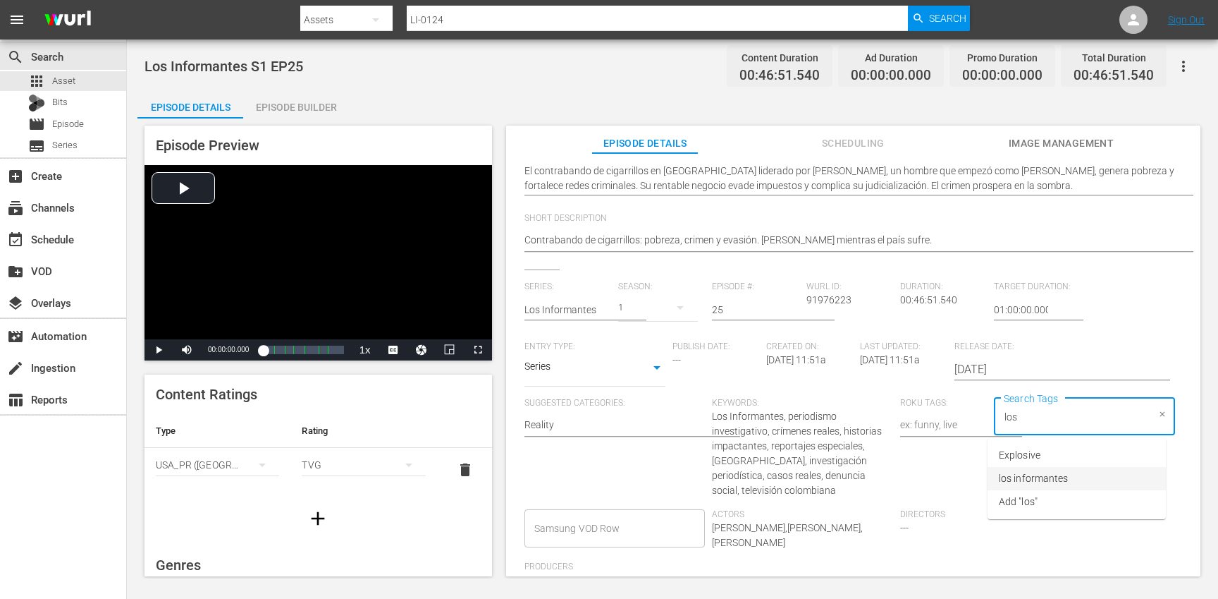
click at [1039, 482] on span "los informantes" at bounding box center [1033, 478] width 69 height 15
click at [1019, 478] on li "ESP" at bounding box center [1077, 478] width 178 height 23
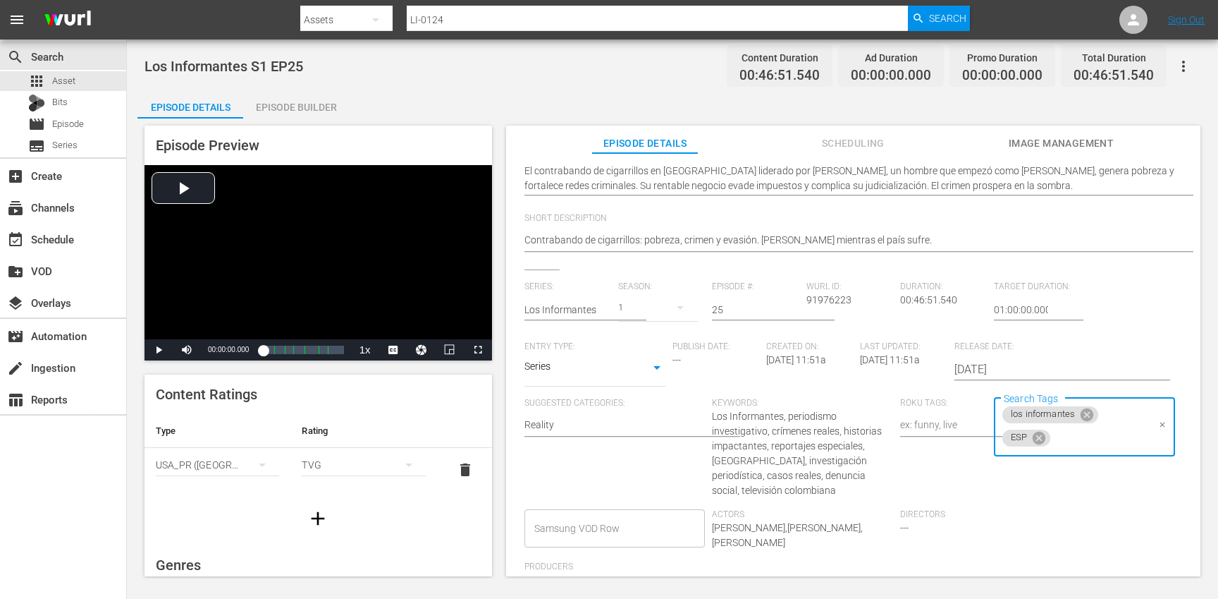
scroll to position [0, 0]
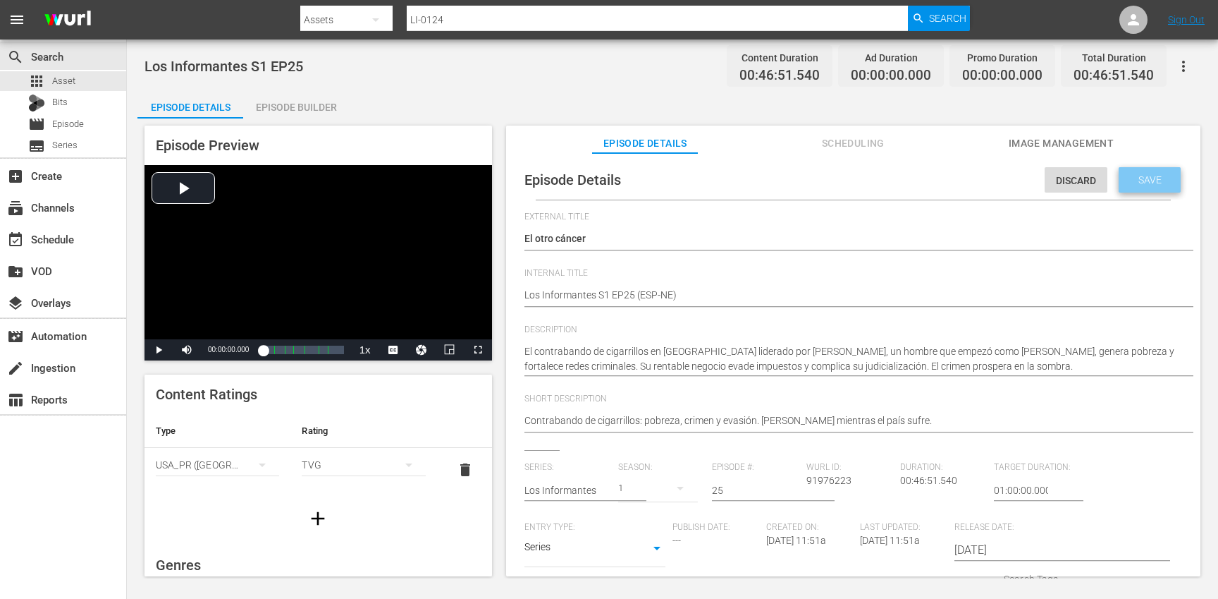
click at [1133, 190] on div "Save" at bounding box center [1150, 179] width 62 height 25
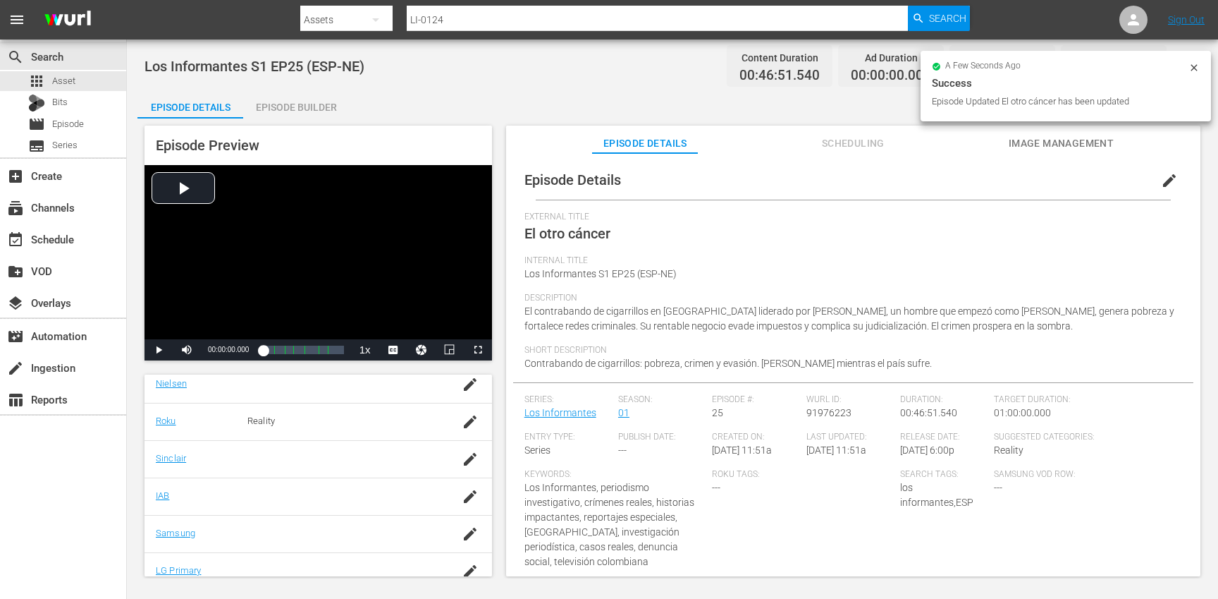
scroll to position [272, 0]
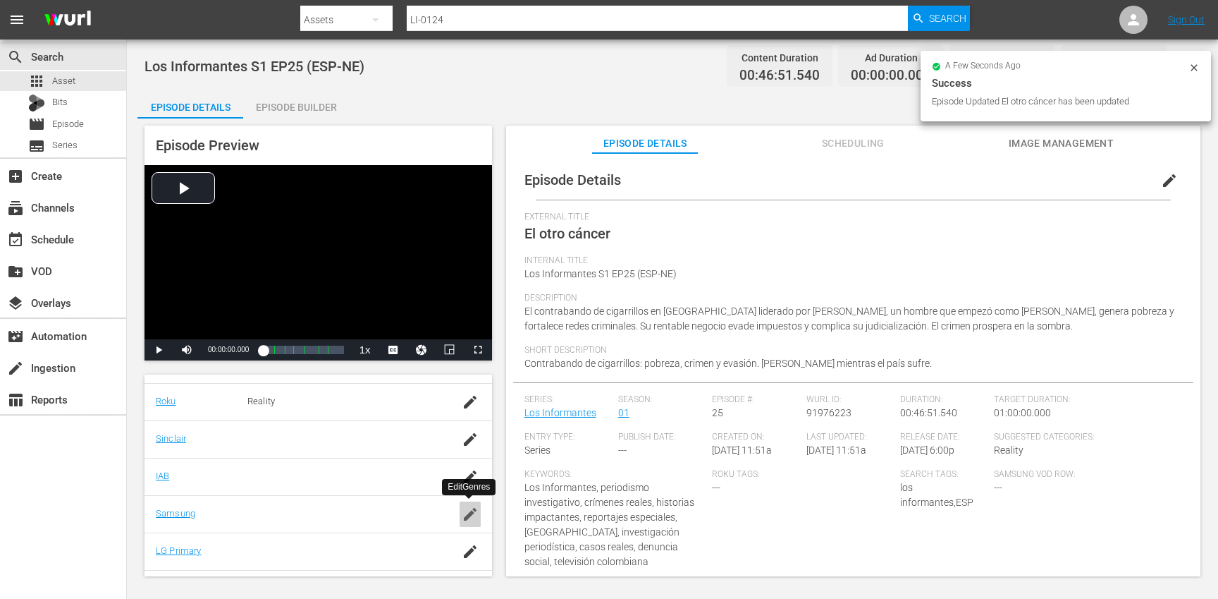
click at [468, 516] on icon "button" at bounding box center [470, 514] width 13 height 13
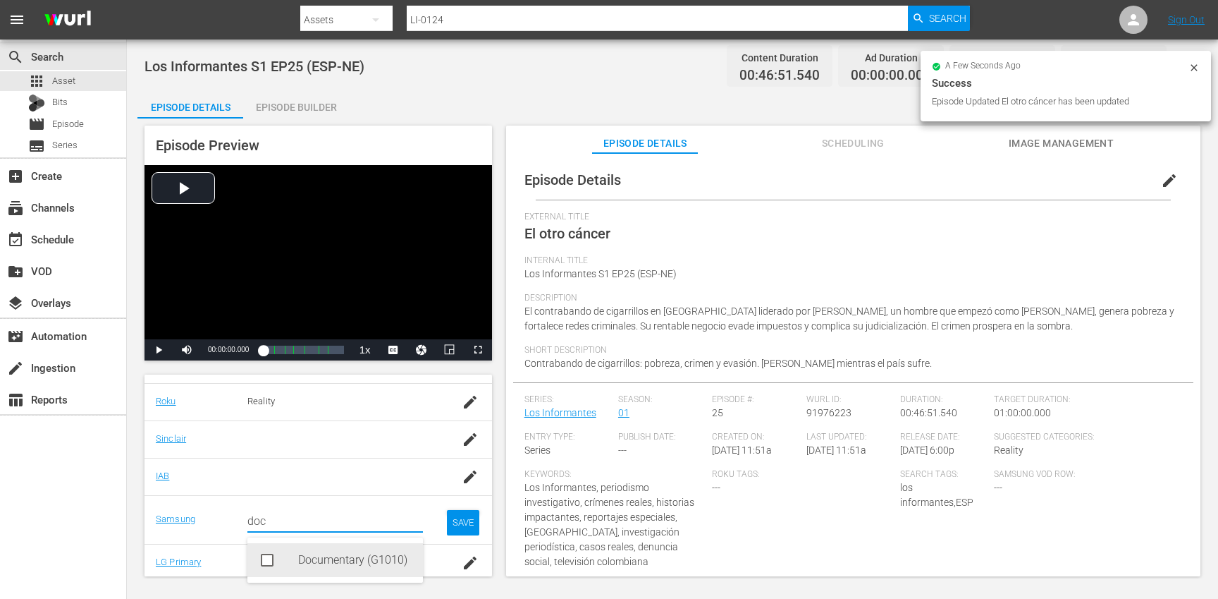
click at [359, 562] on div "Documentary (G1010)" at bounding box center [355, 560] width 114 height 34
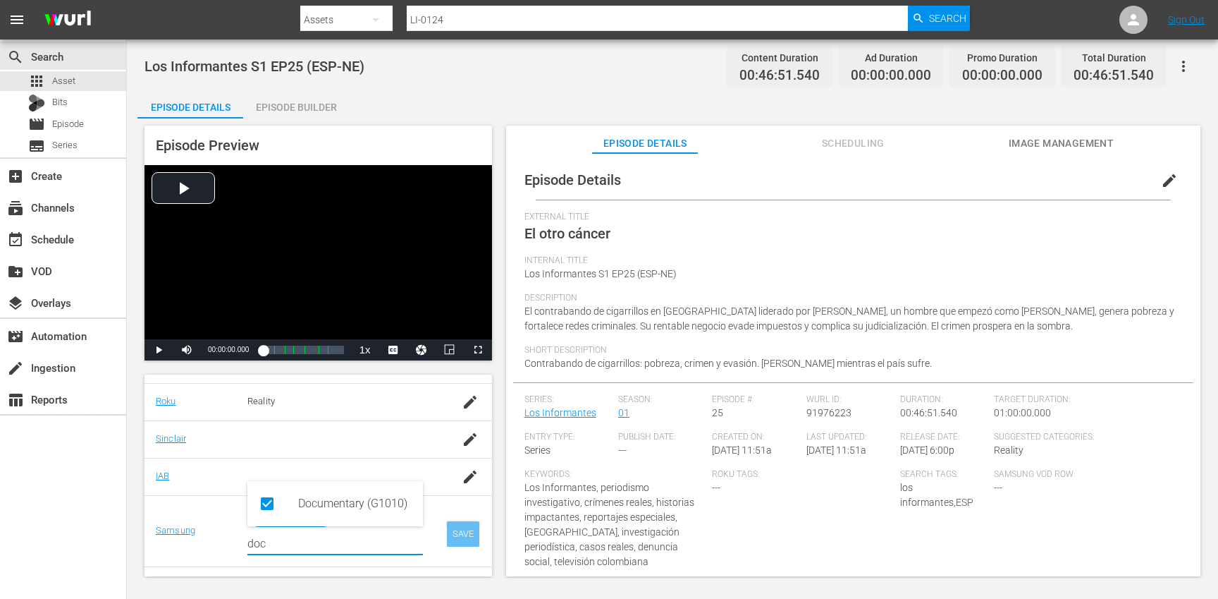
click at [465, 535] on div "SAVE" at bounding box center [463, 533] width 32 height 25
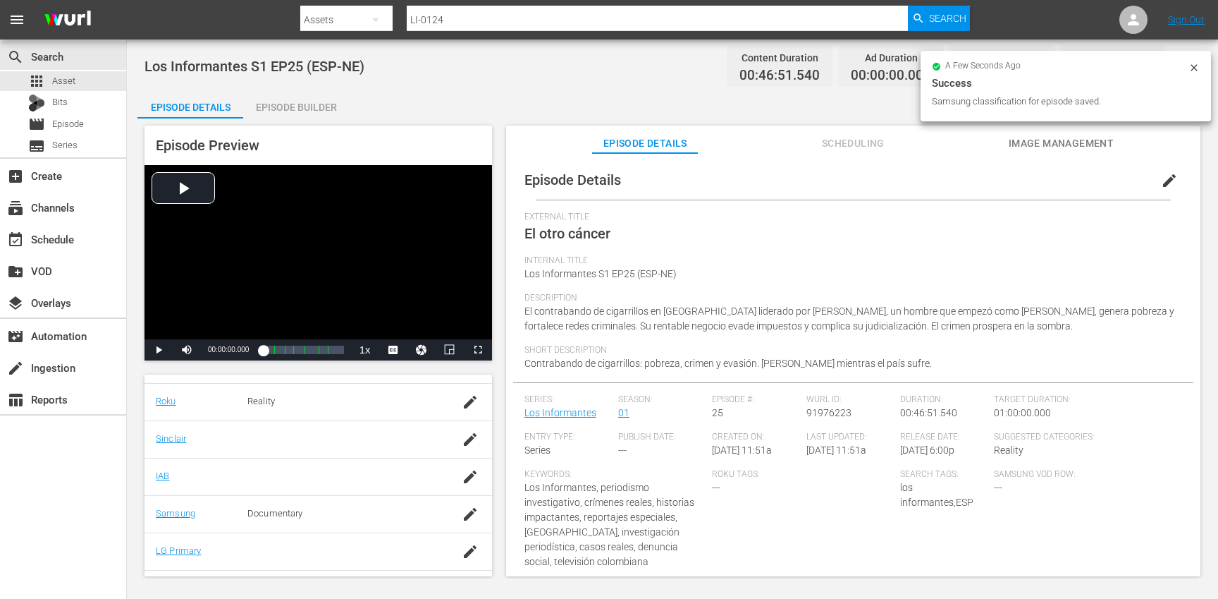
click at [304, 106] on div "Episode Builder" at bounding box center [296, 107] width 106 height 34
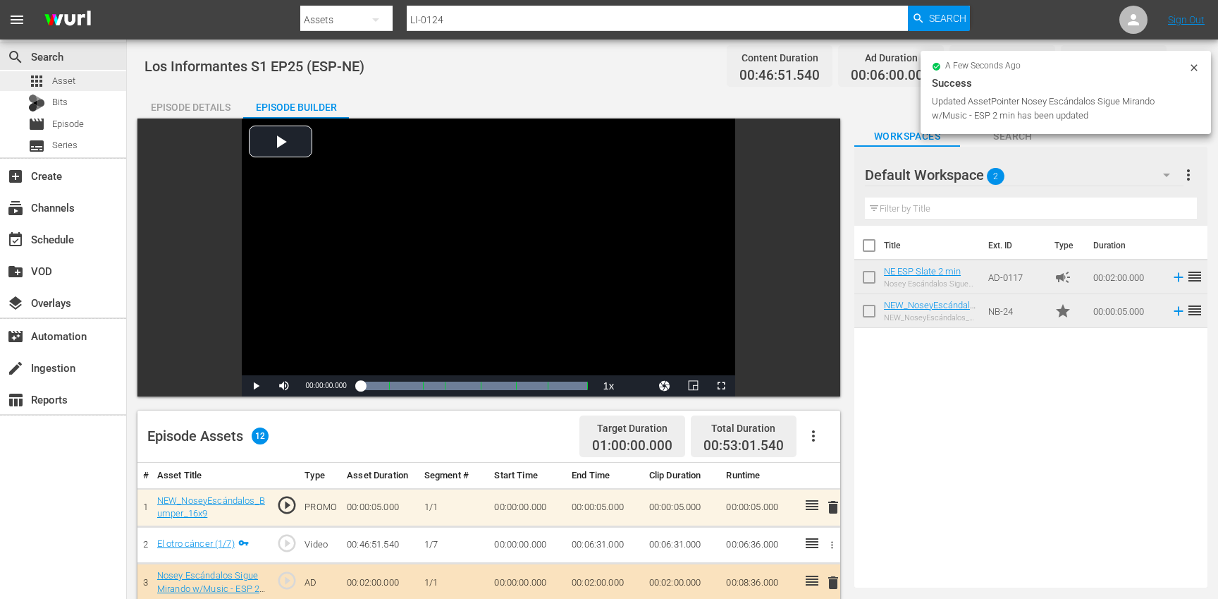
click at [78, 87] on div "apps Asset" at bounding box center [63, 81] width 126 height 20
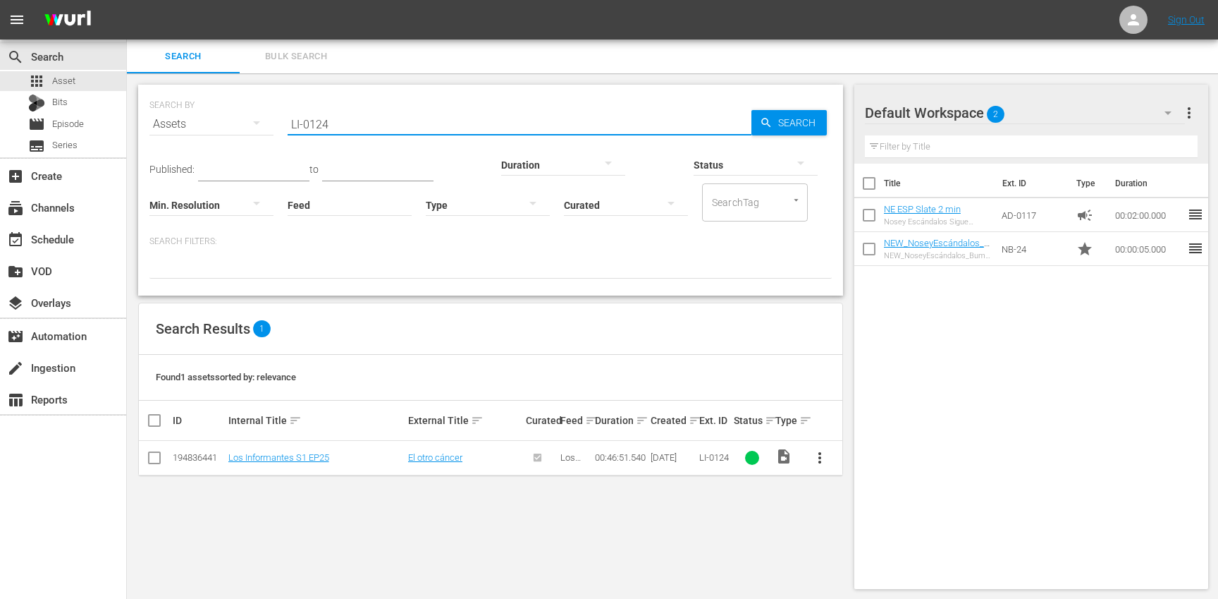
click at [388, 127] on input "LI-0124" at bounding box center [520, 124] width 464 height 34
paste input "5"
click at [823, 454] on span "more_vert" at bounding box center [819, 457] width 17 height 17
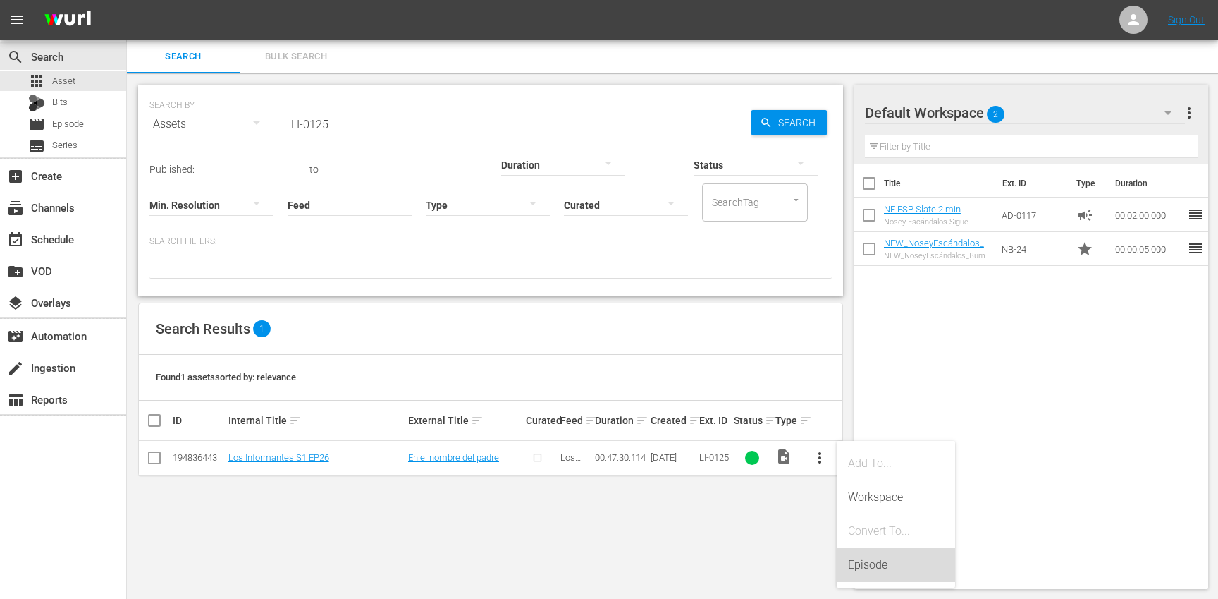
click at [864, 553] on div "Episode" at bounding box center [896, 565] width 96 height 34
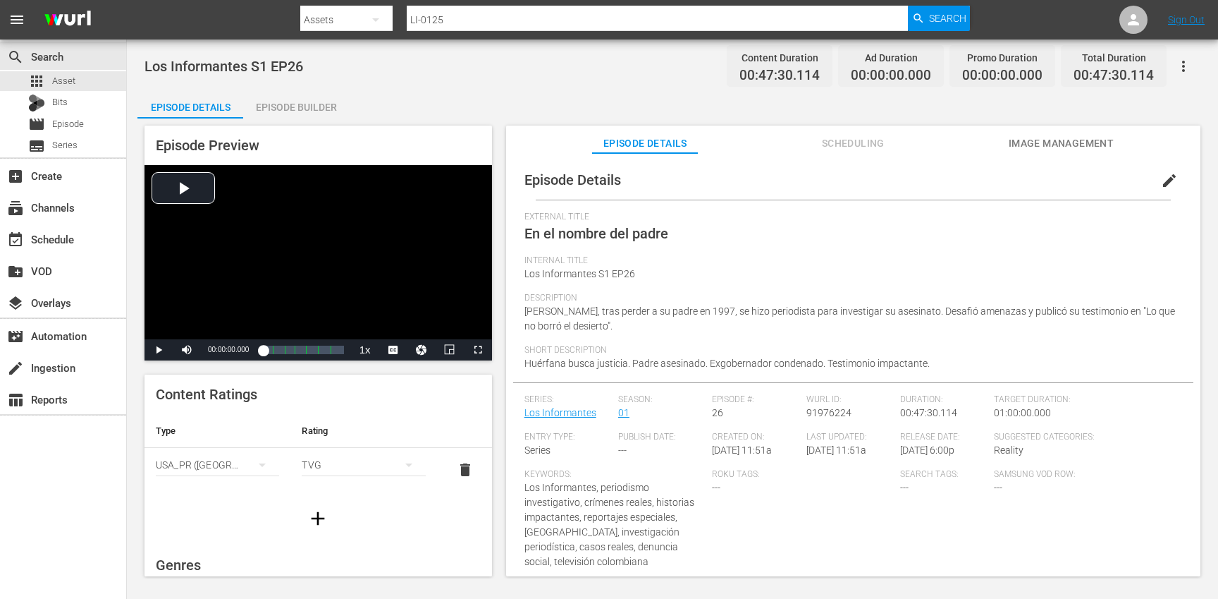
click at [1163, 183] on span "edit" at bounding box center [1169, 180] width 17 height 17
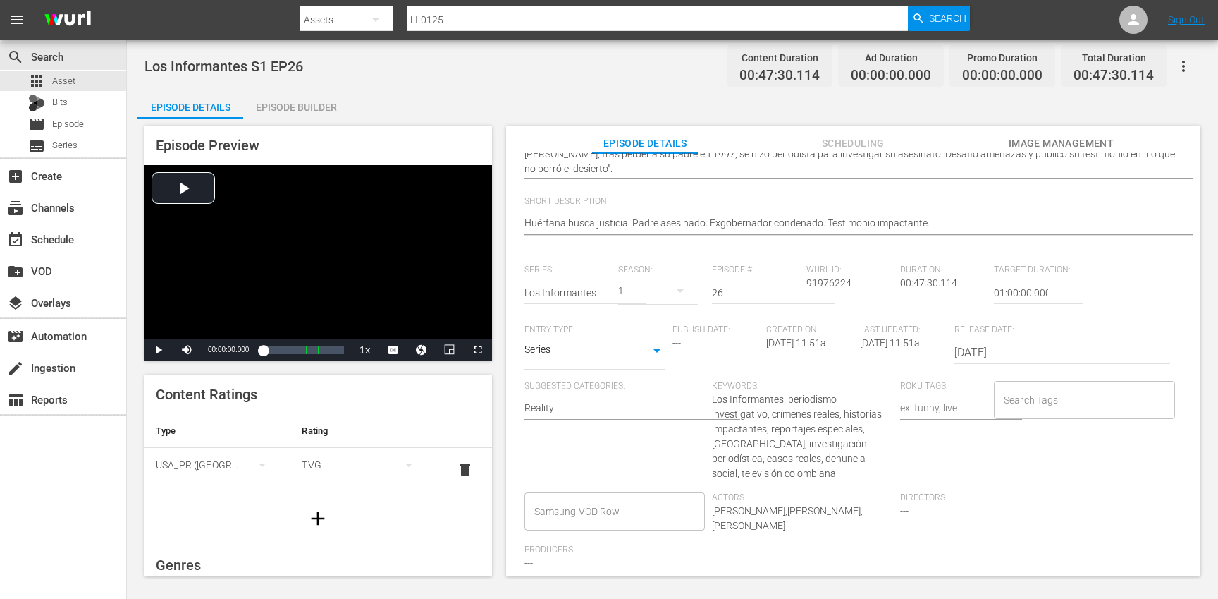
scroll to position [206, 0]
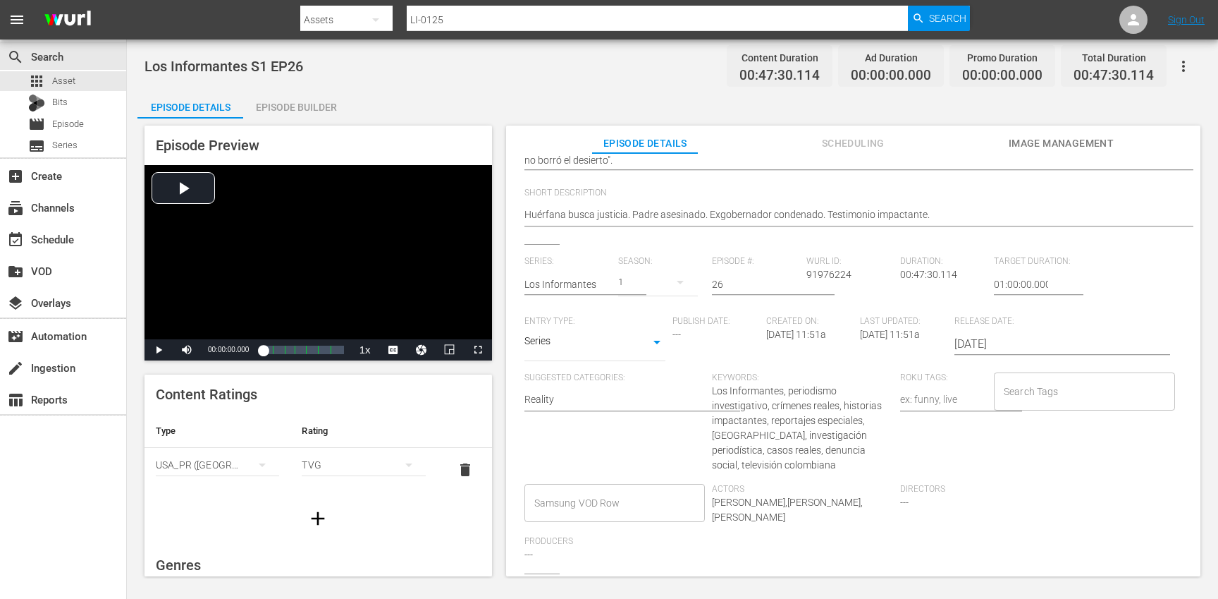
click at [1039, 396] on input "Search Tags" at bounding box center [1073, 391] width 147 height 25
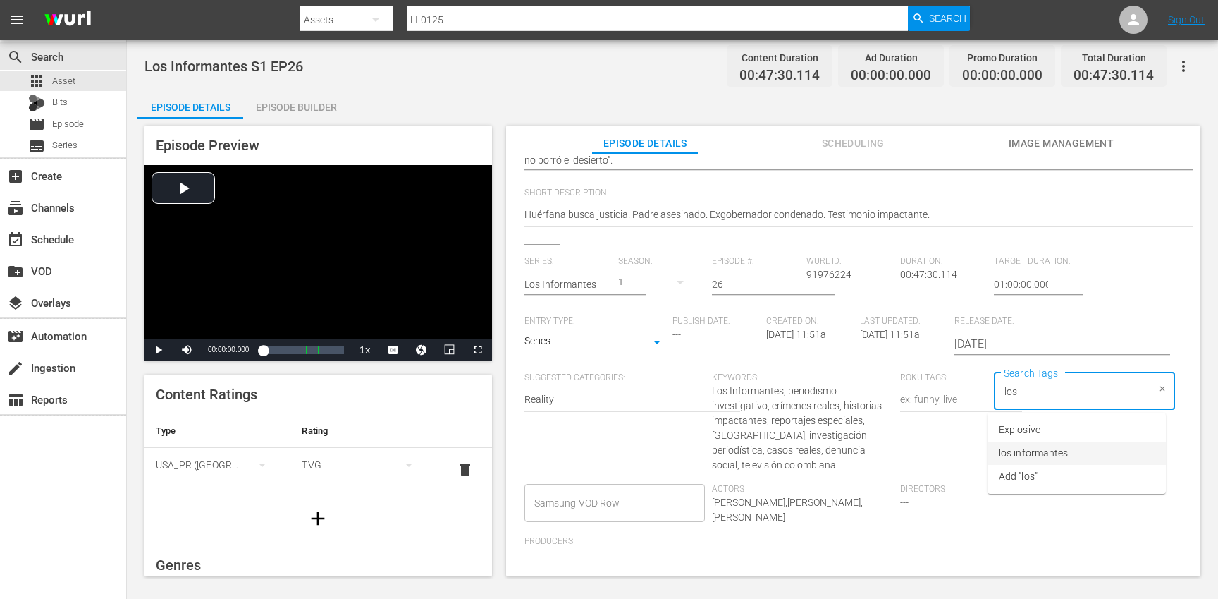
click at [1068, 453] on li "los informantes" at bounding box center [1077, 452] width 178 height 23
click at [1043, 453] on li "ESP" at bounding box center [1077, 452] width 178 height 23
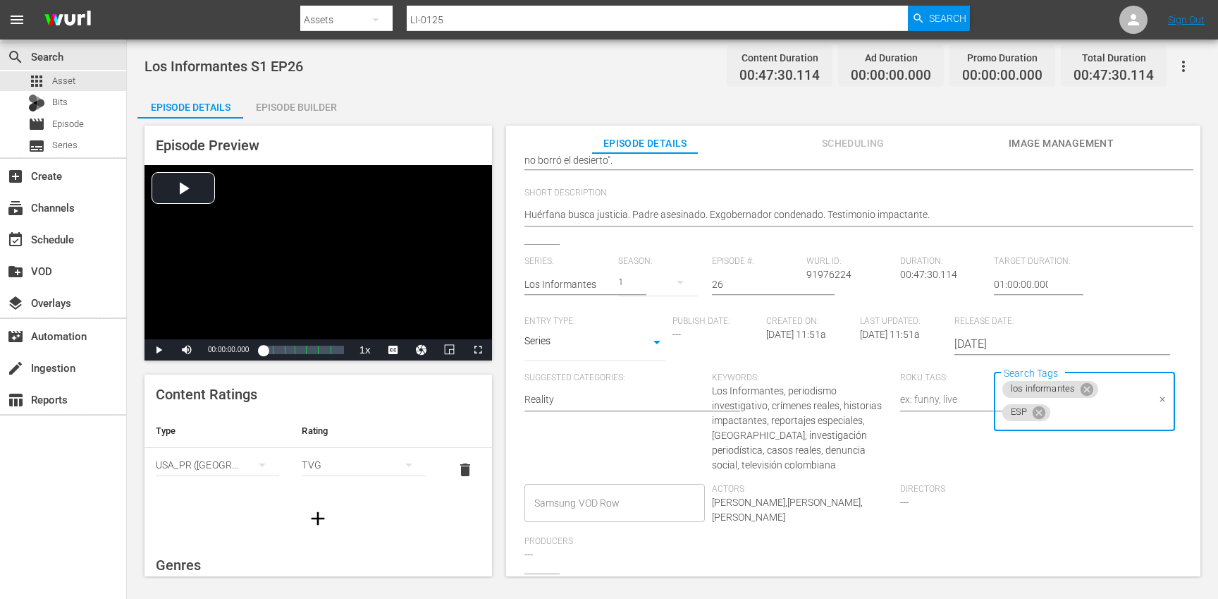
scroll to position [0, 0]
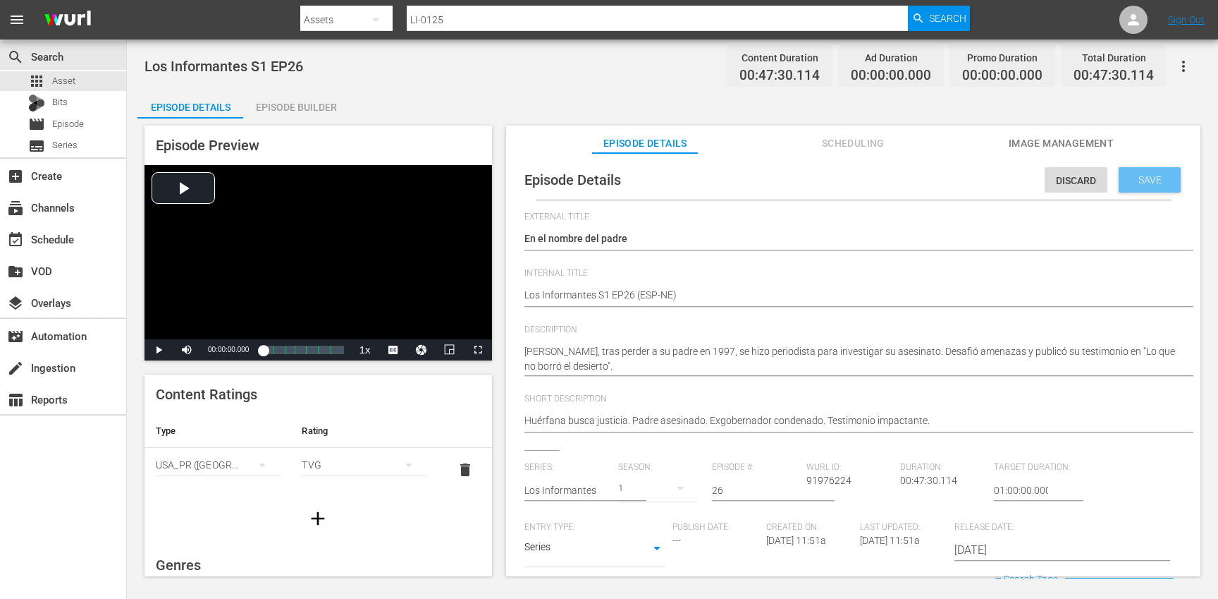
click at [1136, 180] on span "Save" at bounding box center [1150, 179] width 46 height 11
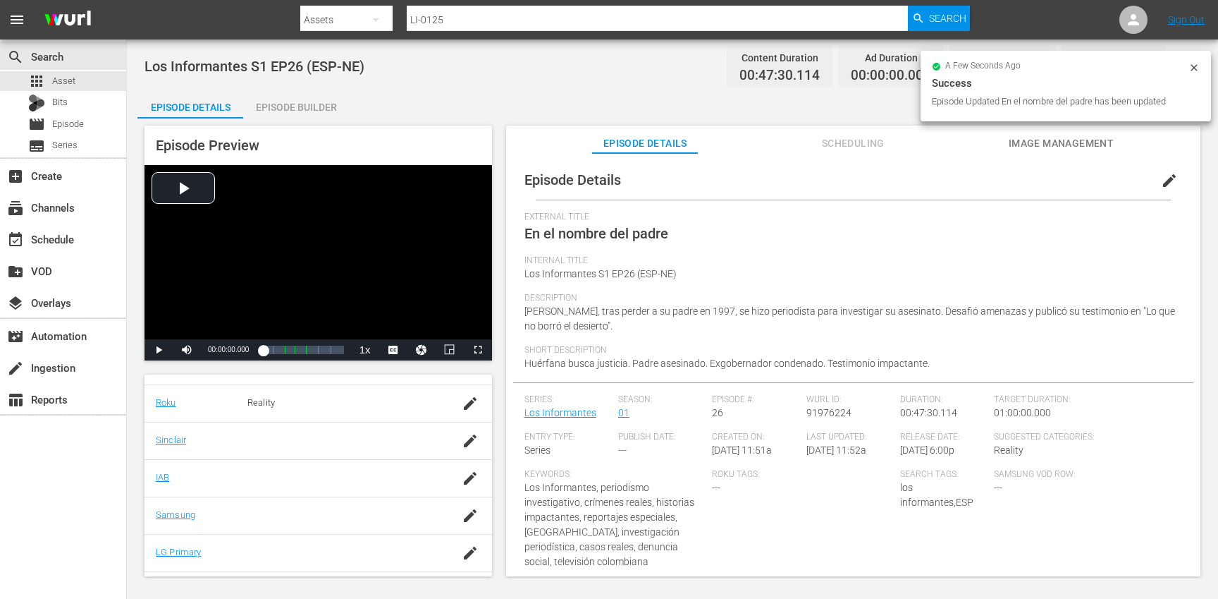
scroll to position [272, 0]
click at [470, 513] on icon "button" at bounding box center [470, 514] width 13 height 13
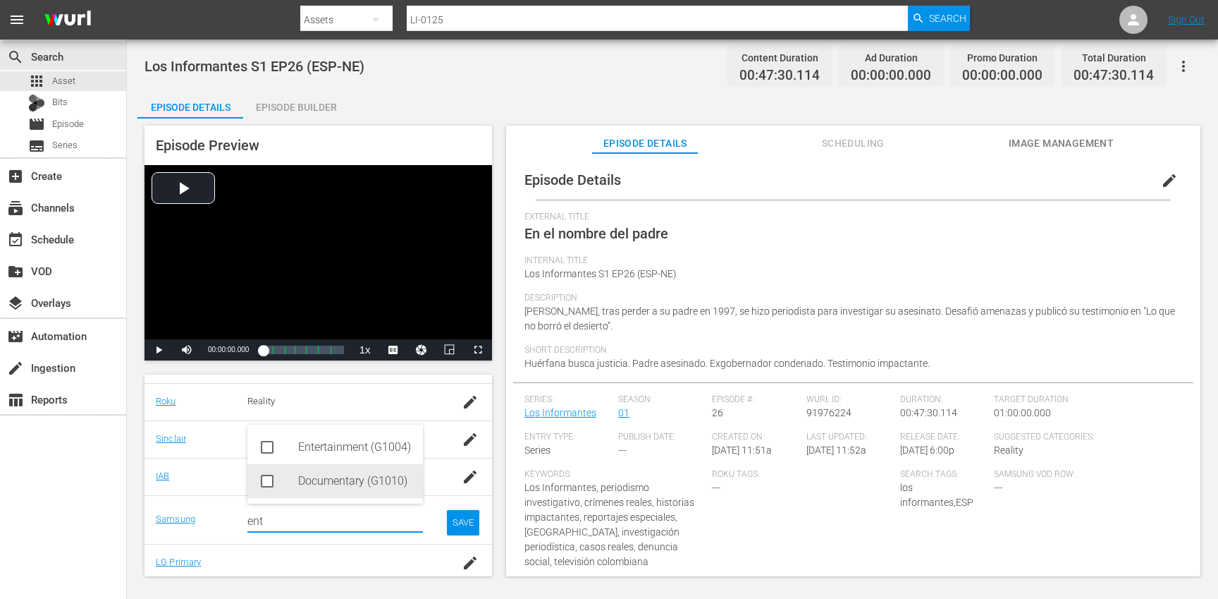
click at [341, 488] on div "Documentary (G1010)" at bounding box center [355, 481] width 114 height 34
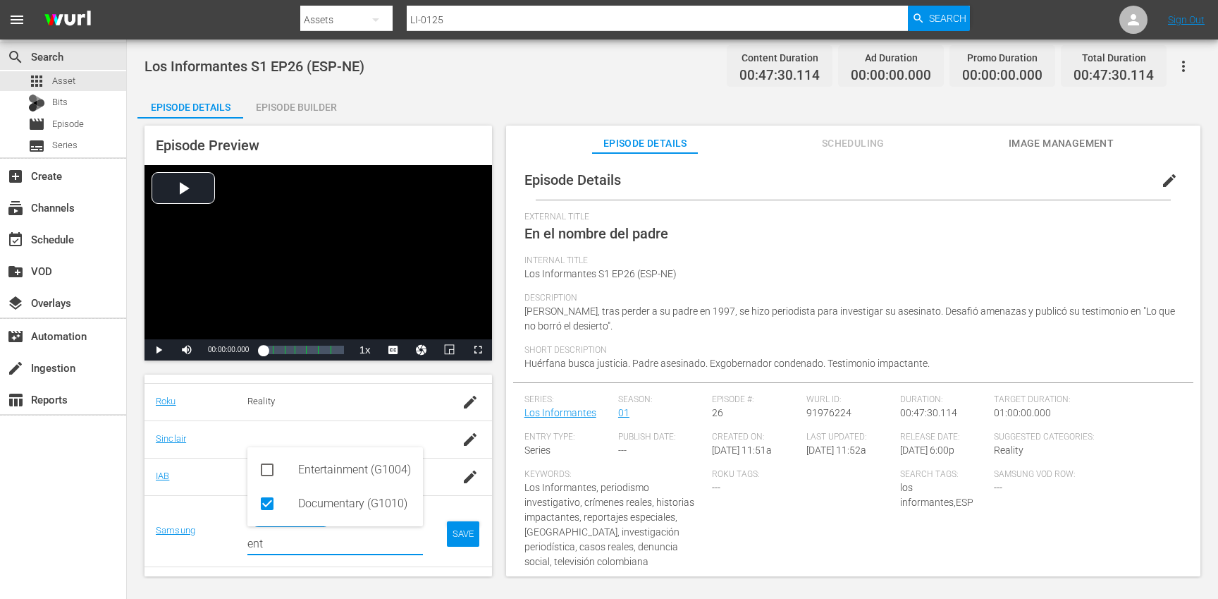
click at [453, 520] on td "SAVE" at bounding box center [463, 530] width 58 height 71
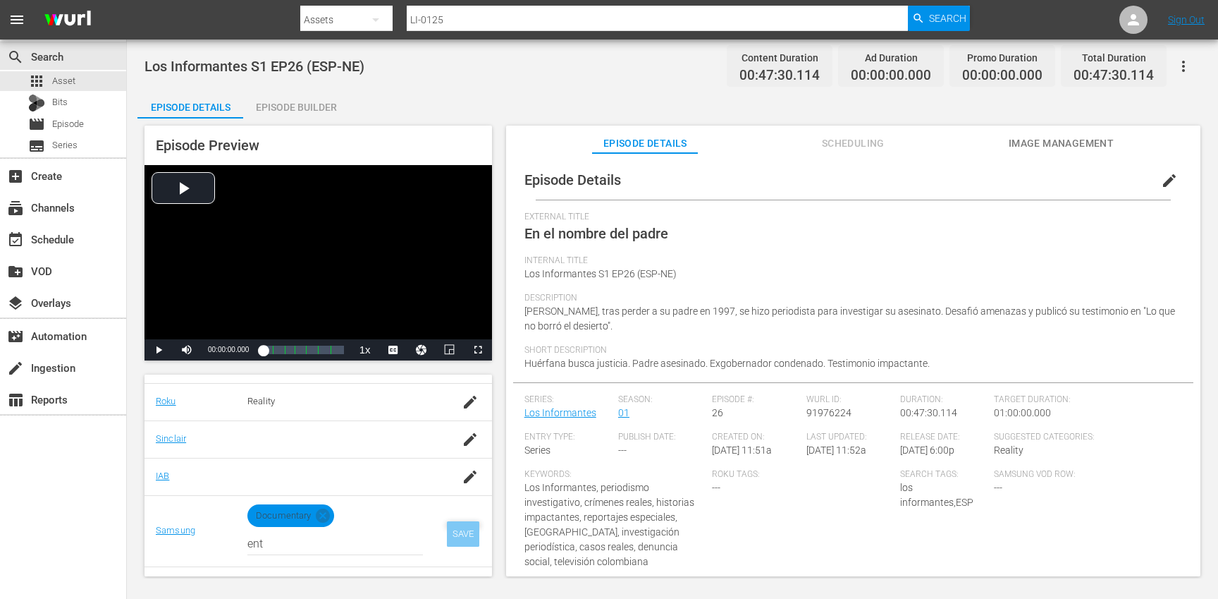
click at [467, 537] on div "SAVE" at bounding box center [463, 533] width 32 height 25
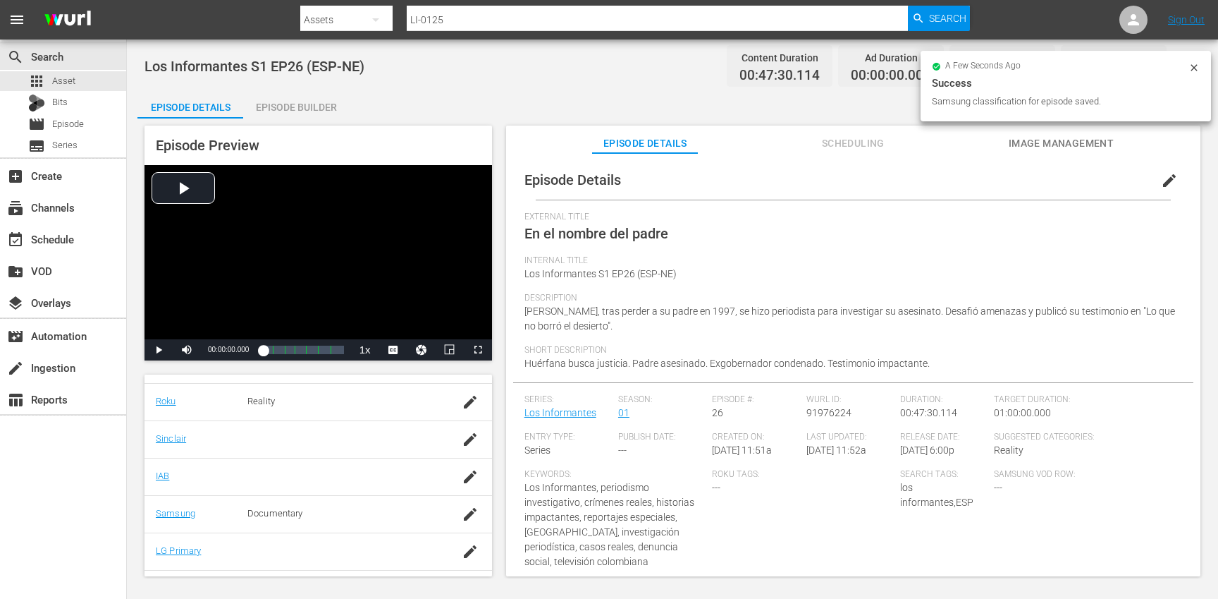
click at [297, 104] on div "Episode Builder" at bounding box center [296, 107] width 106 height 34
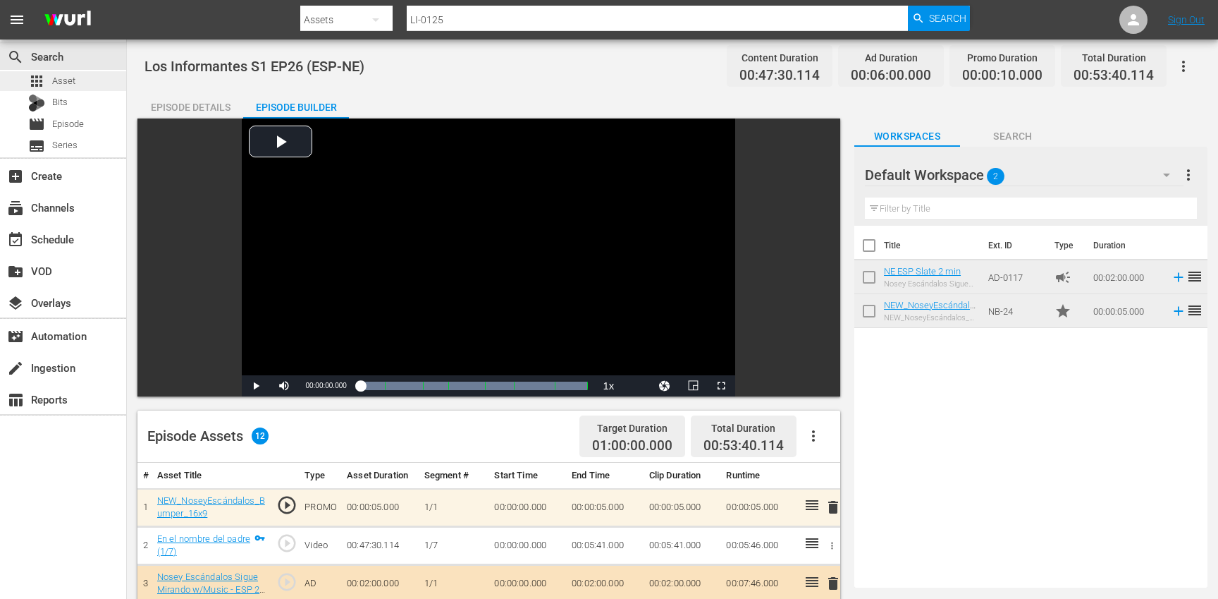
click at [80, 79] on div "apps Asset" at bounding box center [63, 81] width 126 height 20
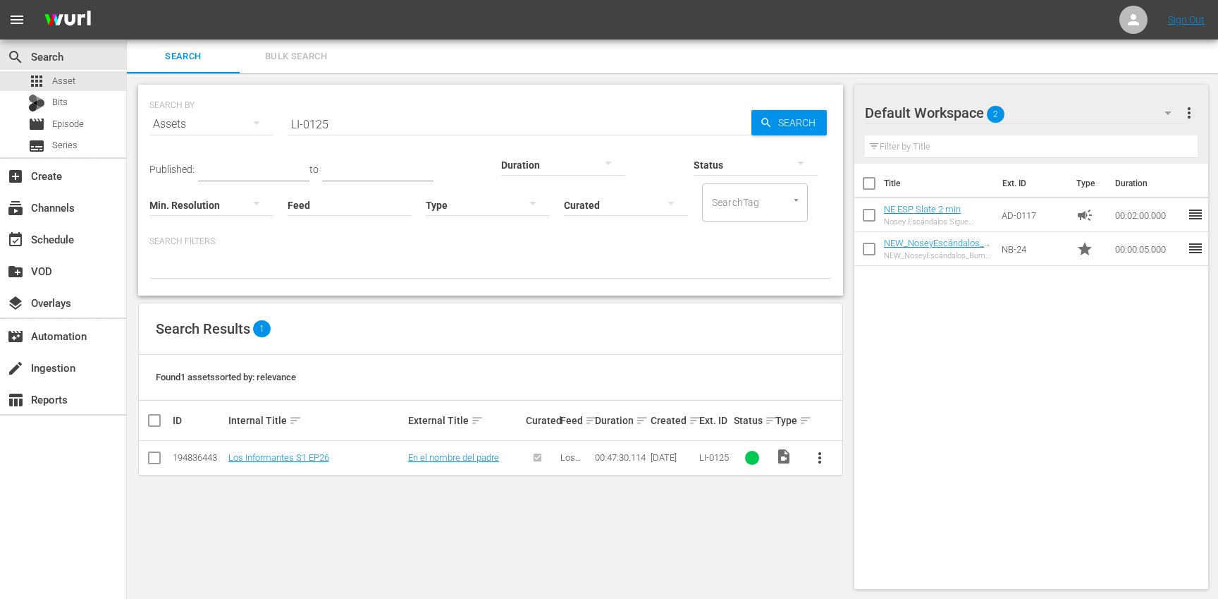
click at [1103, 114] on div "Default Workspace 2" at bounding box center [1025, 112] width 320 height 39
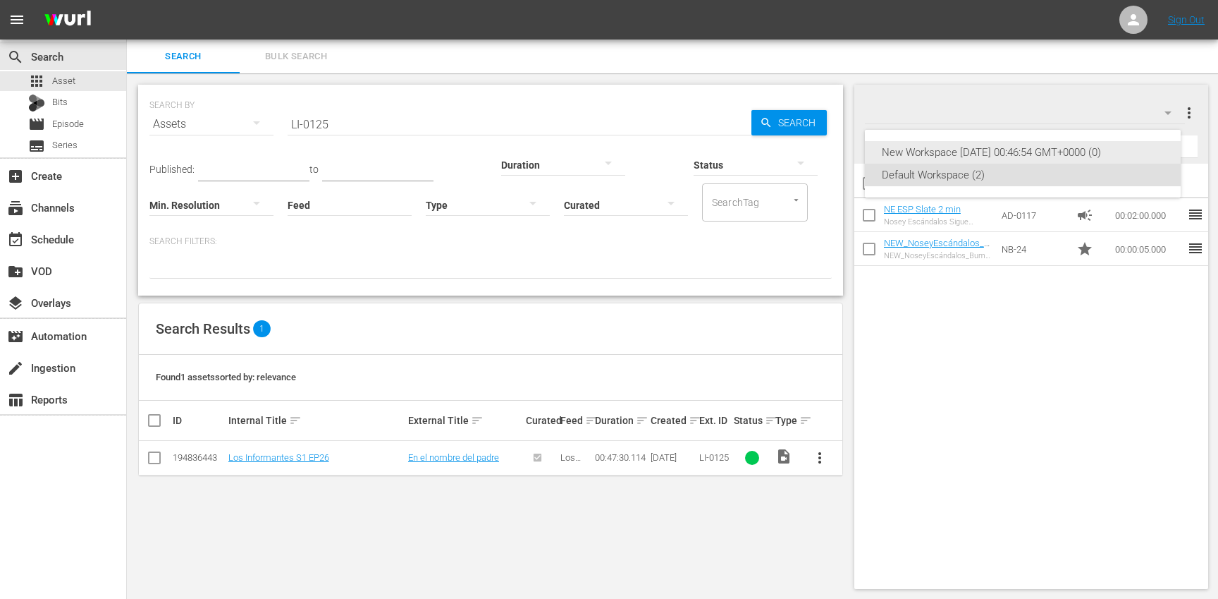
click at [1085, 149] on div "New Workspace Mon Mar 31 2025 00:46:54 GMT+0000 (0)" at bounding box center [1023, 152] width 282 height 23
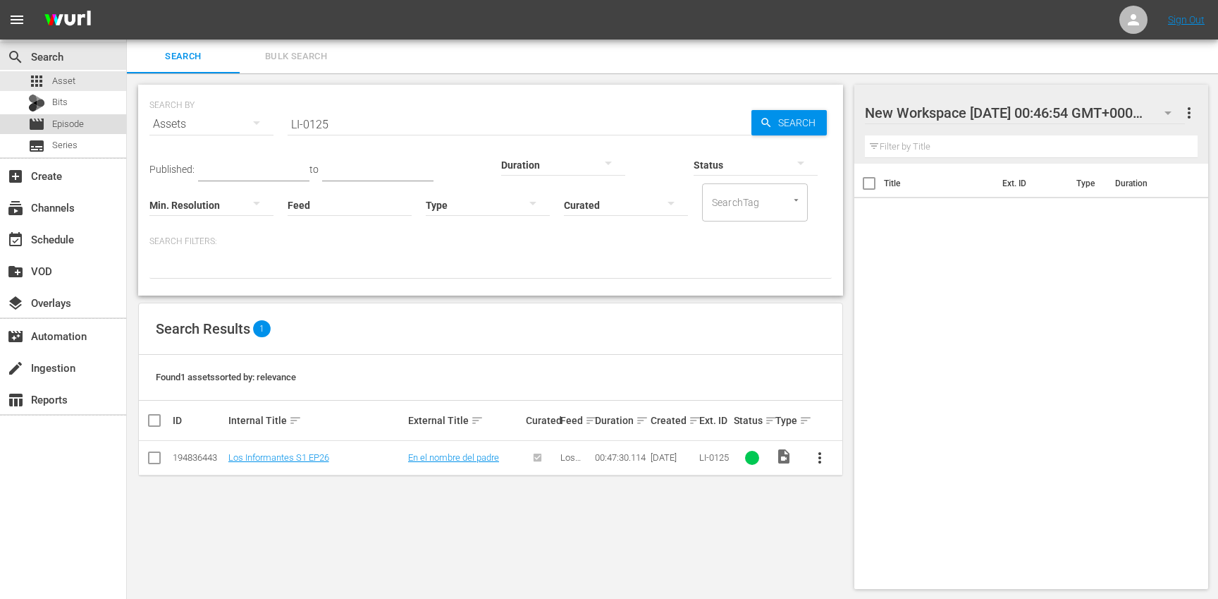
click at [82, 125] on span "Episode" at bounding box center [68, 124] width 32 height 14
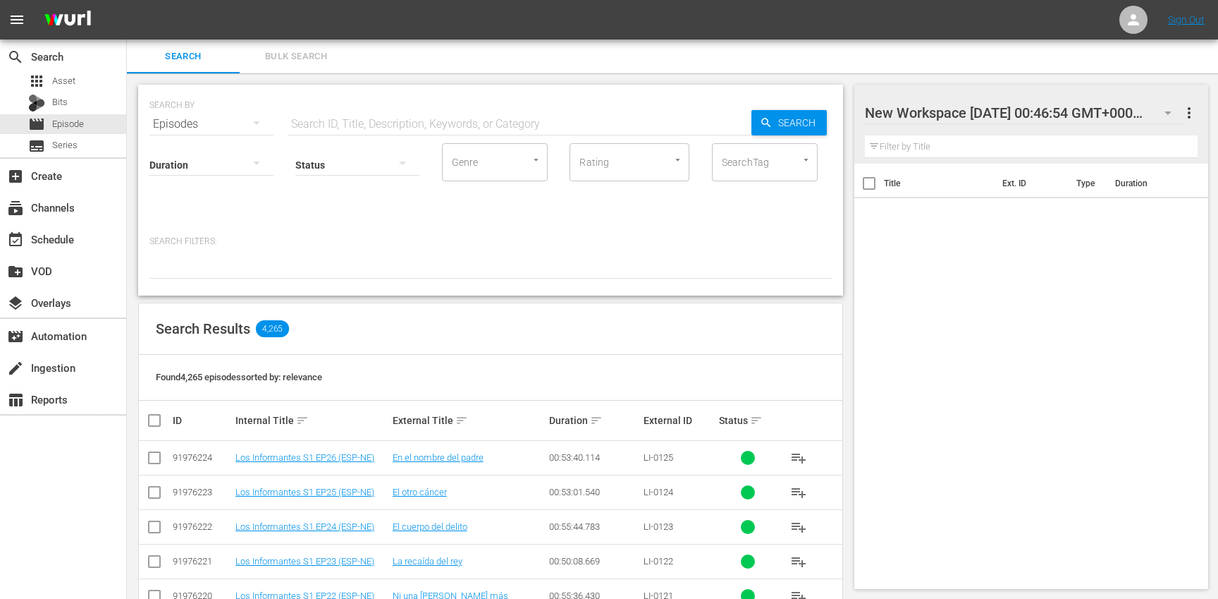
scroll to position [5, 0]
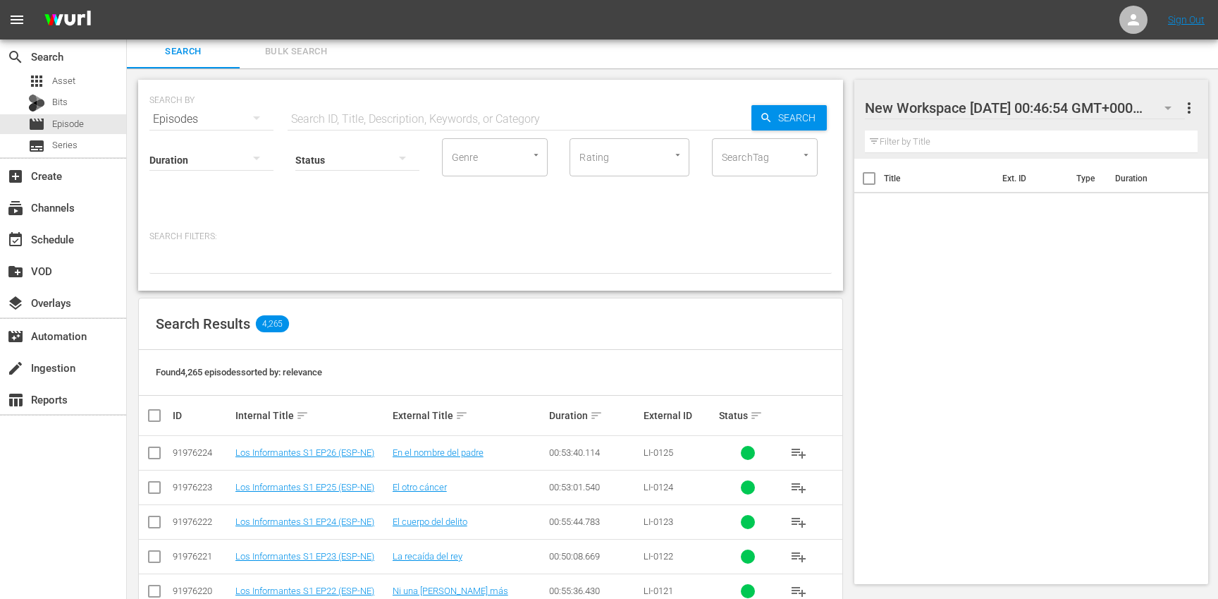
click at [721, 173] on div "SearchTag" at bounding box center [765, 157] width 106 height 38
click at [766, 196] on span "los informantes" at bounding box center [757, 196] width 69 height 15
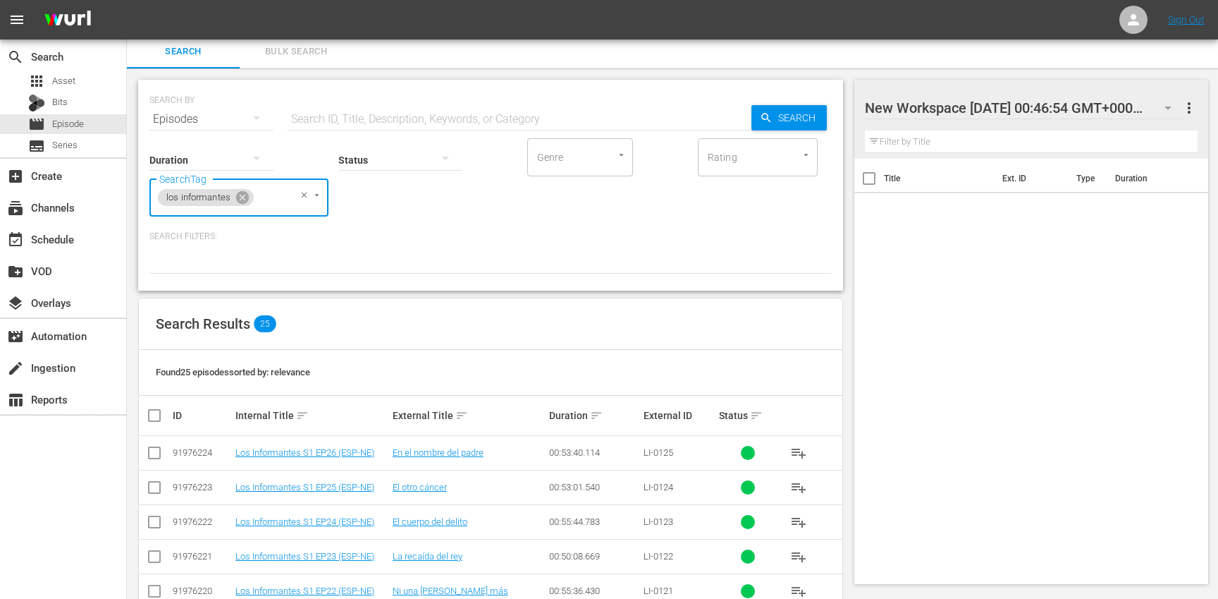
click at [156, 417] on input "checkbox" at bounding box center [160, 415] width 28 height 17
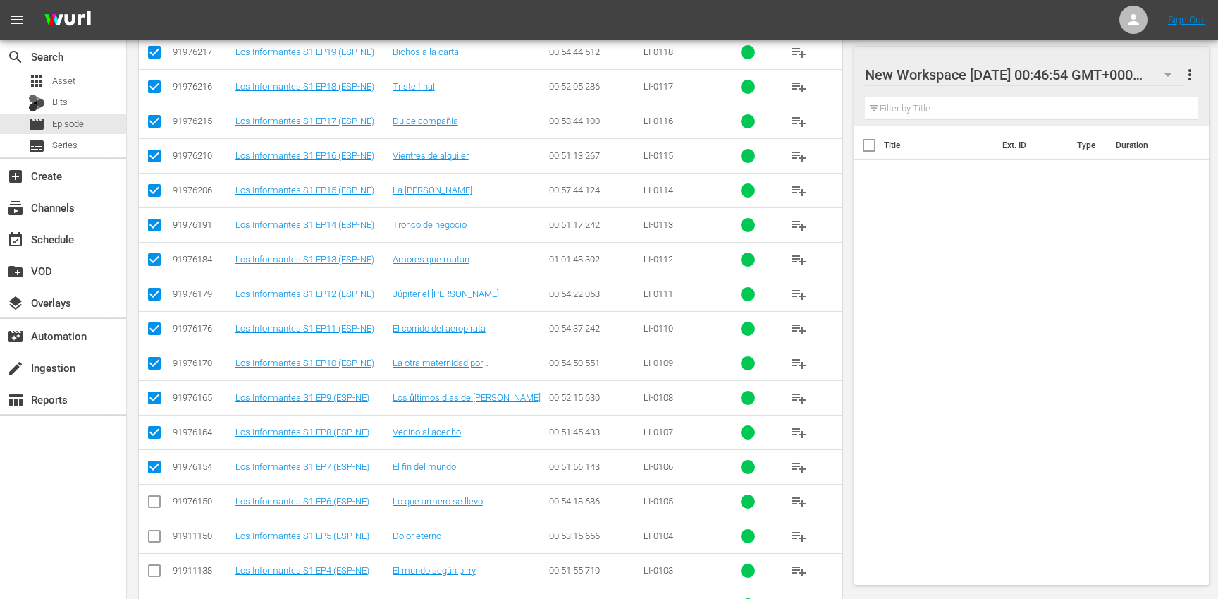
scroll to position [0, 0]
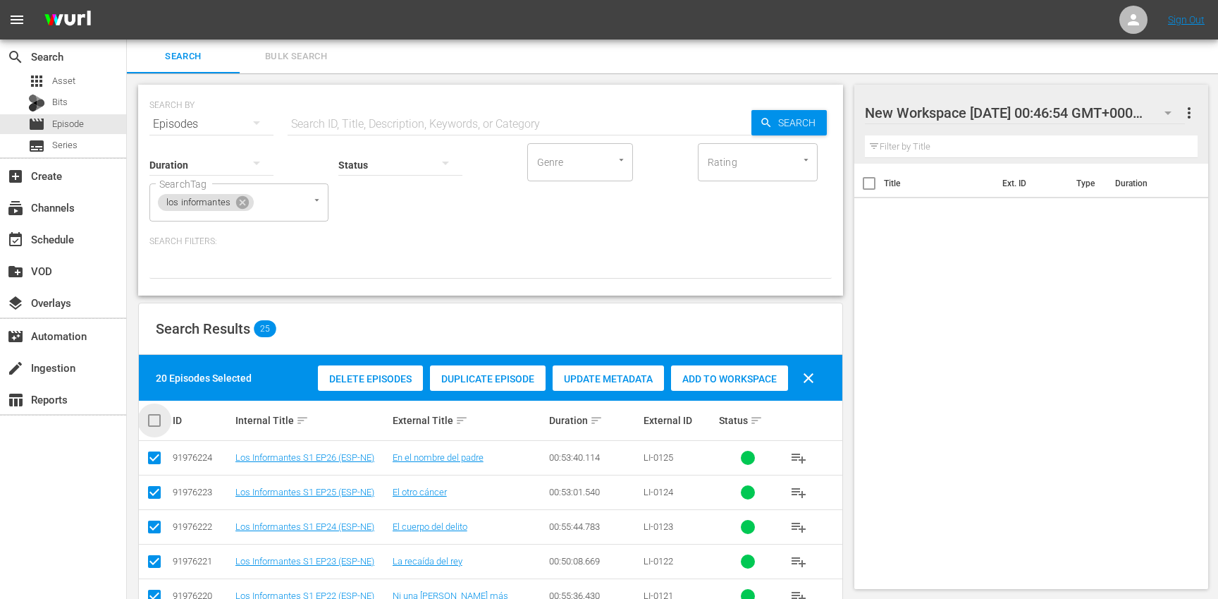
click at [150, 416] on input "checkbox" at bounding box center [160, 420] width 28 height 17
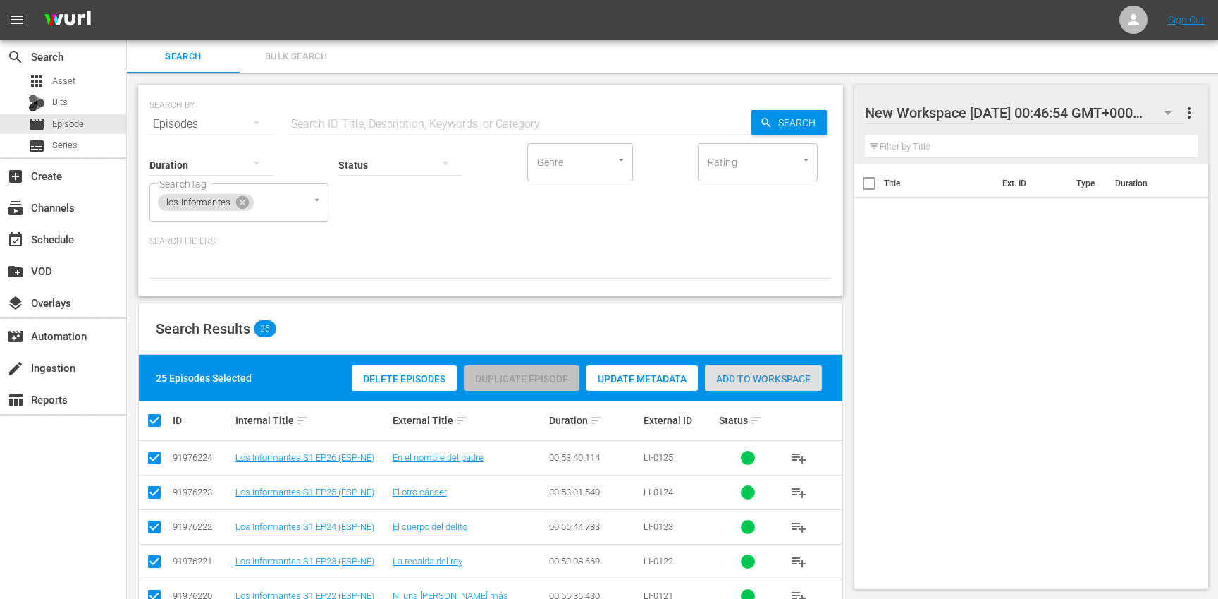
click at [752, 379] on span "Add to Workspace" at bounding box center [763, 378] width 117 height 11
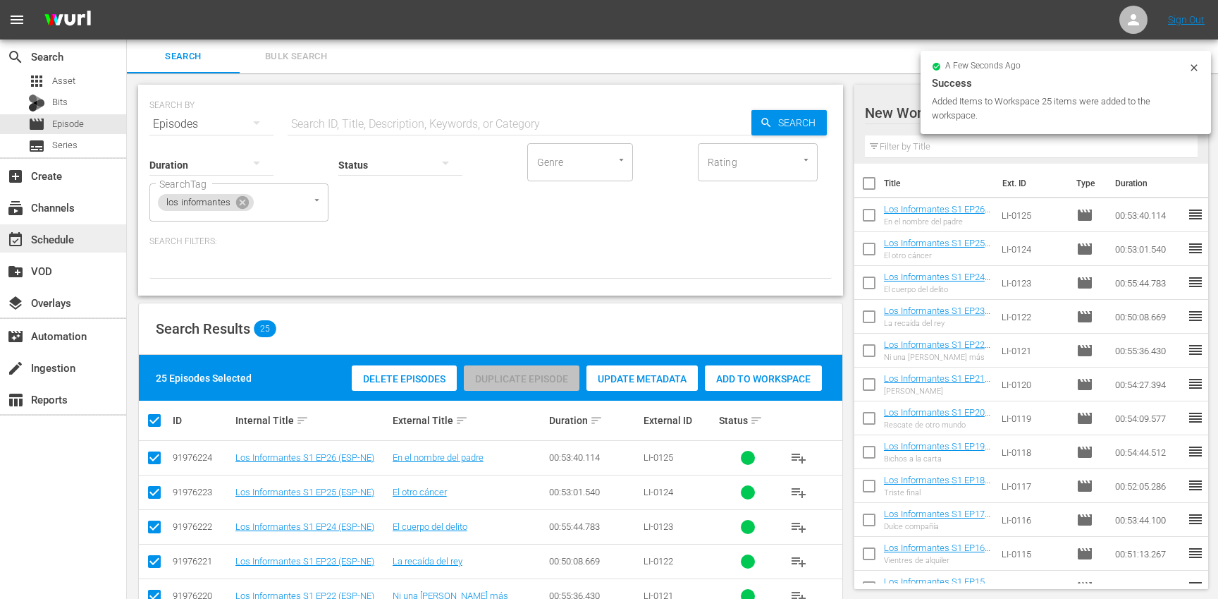
click at [94, 245] on div "event_available Schedule" at bounding box center [63, 238] width 126 height 28
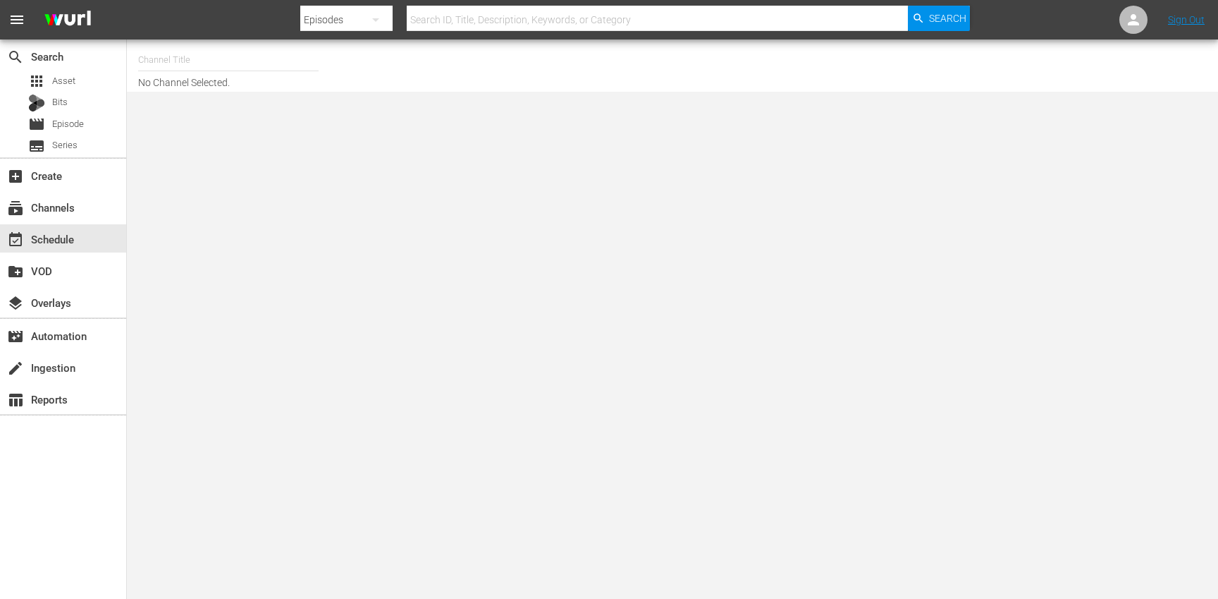
click at [207, 57] on input "text" at bounding box center [228, 60] width 180 height 34
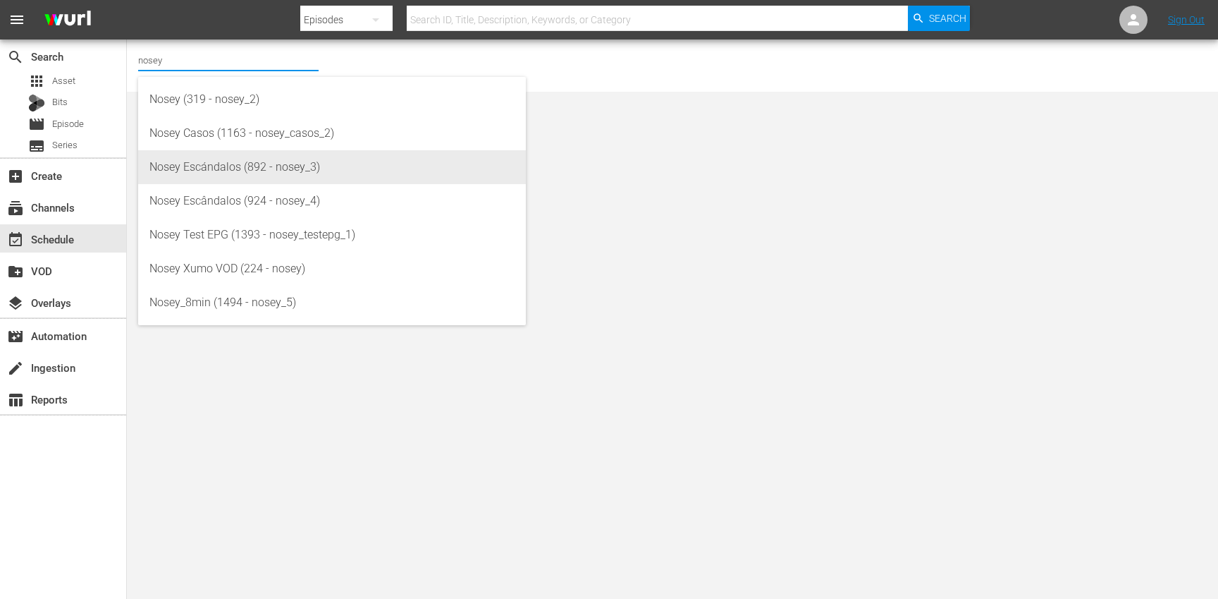
click at [258, 168] on div "Nosey Escándalos (892 - nosey_3)" at bounding box center [331, 167] width 365 height 34
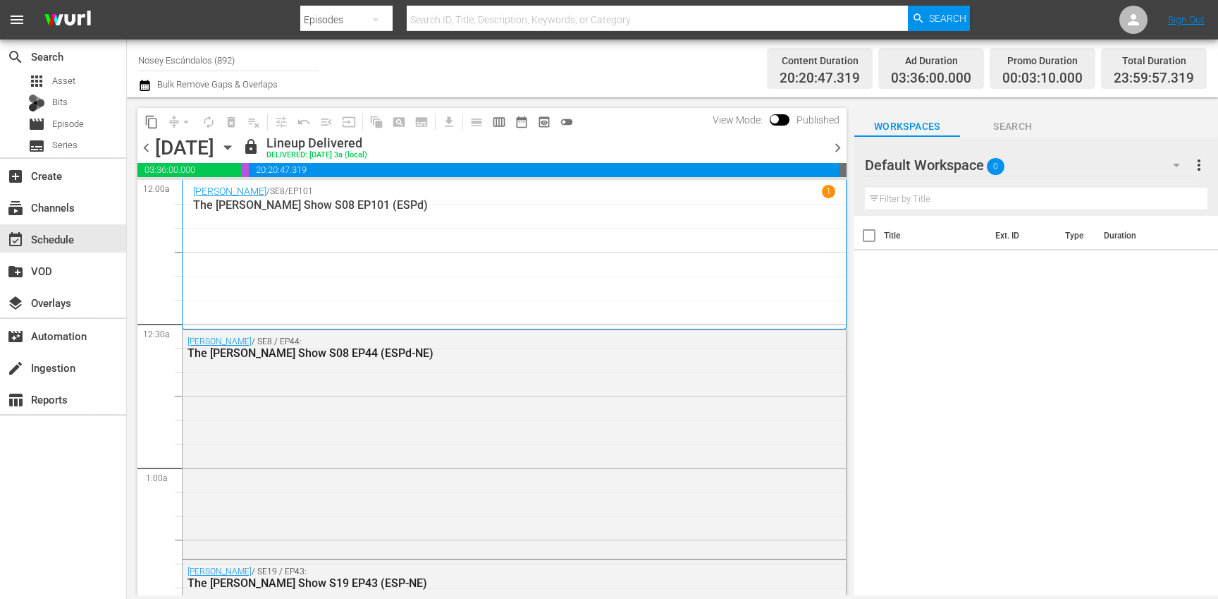
click at [239, 157] on div "Wednesday, October 8th October 8th" at bounding box center [197, 147] width 84 height 23
click at [235, 150] on icon "button" at bounding box center [228, 148] width 16 height 16
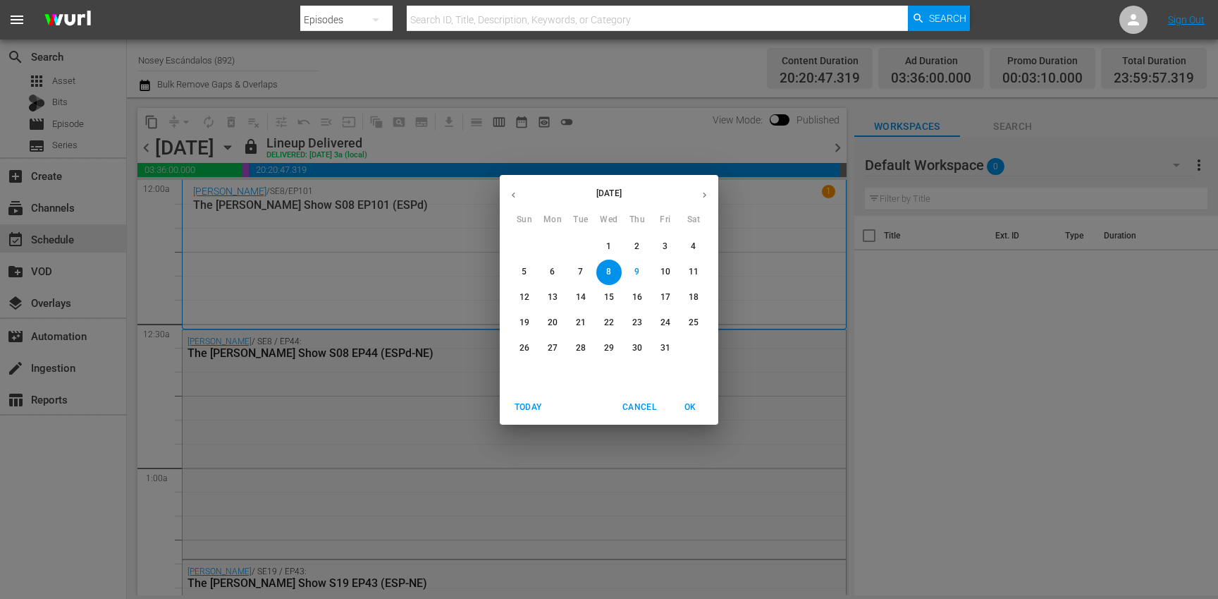
click at [700, 195] on icon "button" at bounding box center [704, 195] width 11 height 11
click at [615, 271] on span "10" at bounding box center [608, 272] width 25 height 12
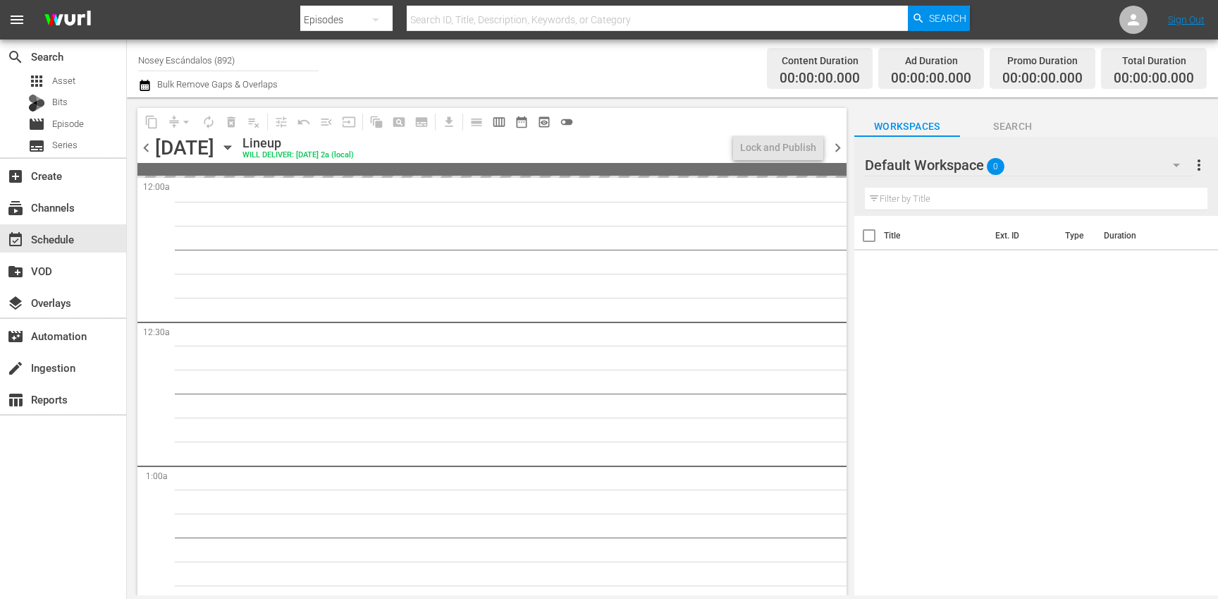
click at [1036, 158] on div "Default Workspace 0" at bounding box center [1029, 164] width 329 height 39
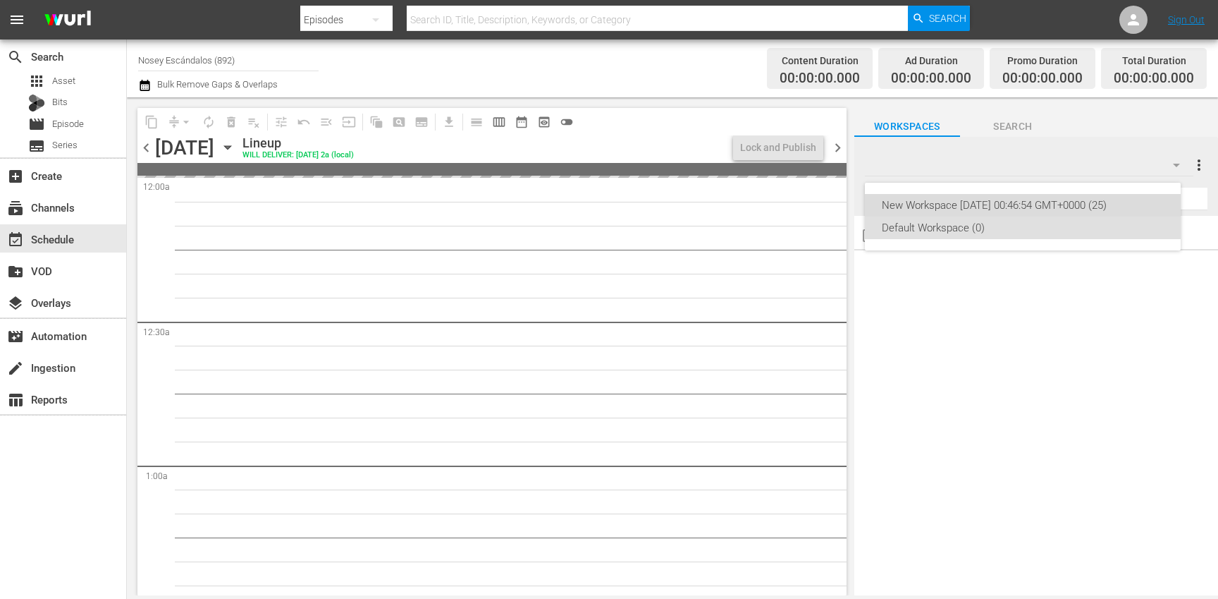
click at [1029, 197] on div "New Workspace Mon Mar 31 2025 00:46:54 GMT+0000 (25)" at bounding box center [1023, 205] width 282 height 23
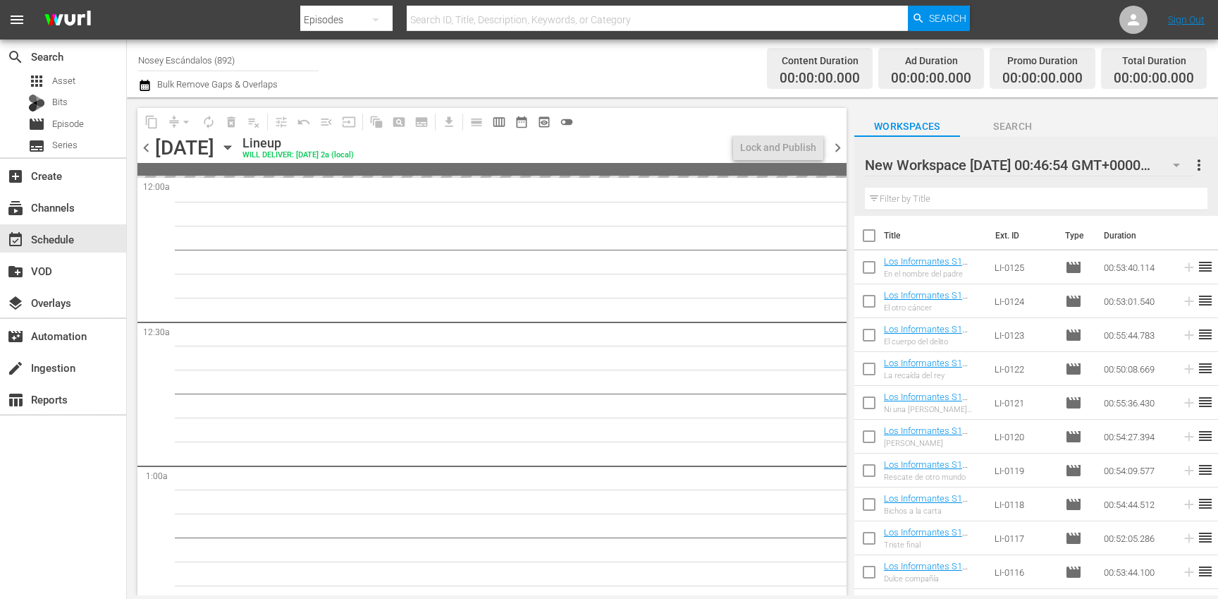
click at [868, 238] on input "checkbox" at bounding box center [869, 238] width 30 height 30
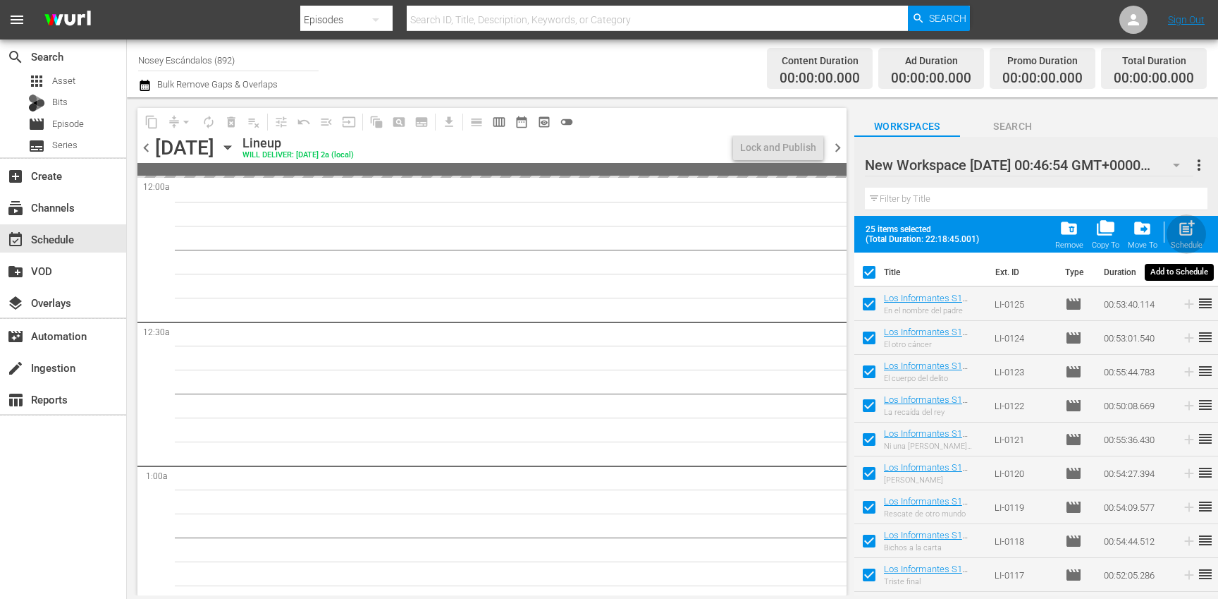
click at [1192, 221] on span "post_add" at bounding box center [1186, 228] width 19 height 19
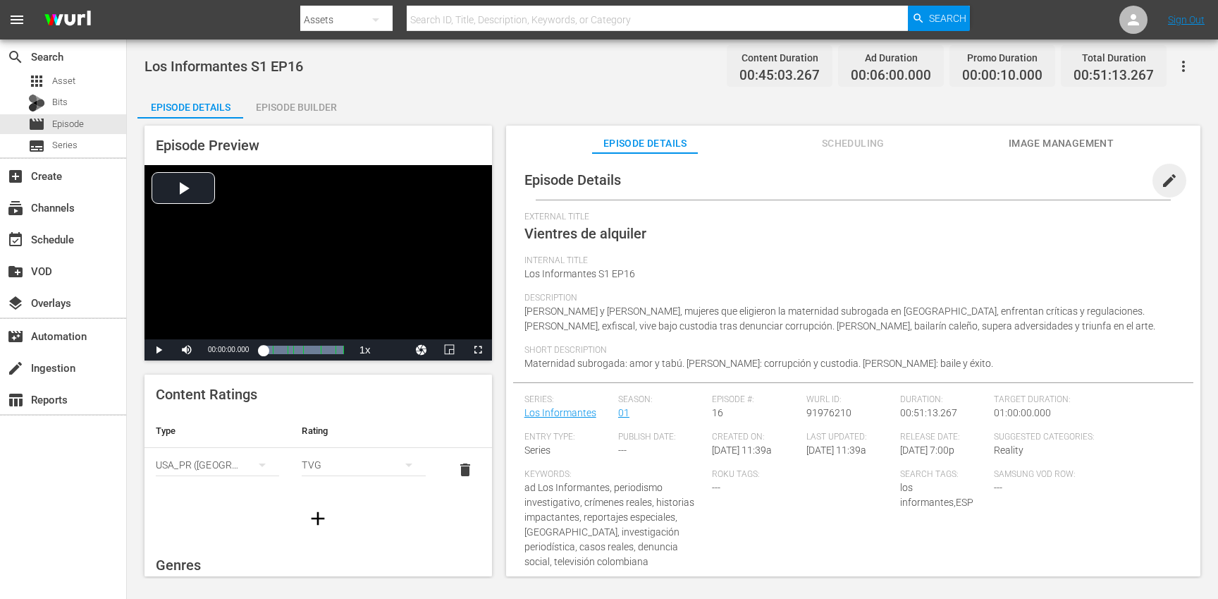
click at [1161, 180] on span "edit" at bounding box center [1169, 180] width 17 height 17
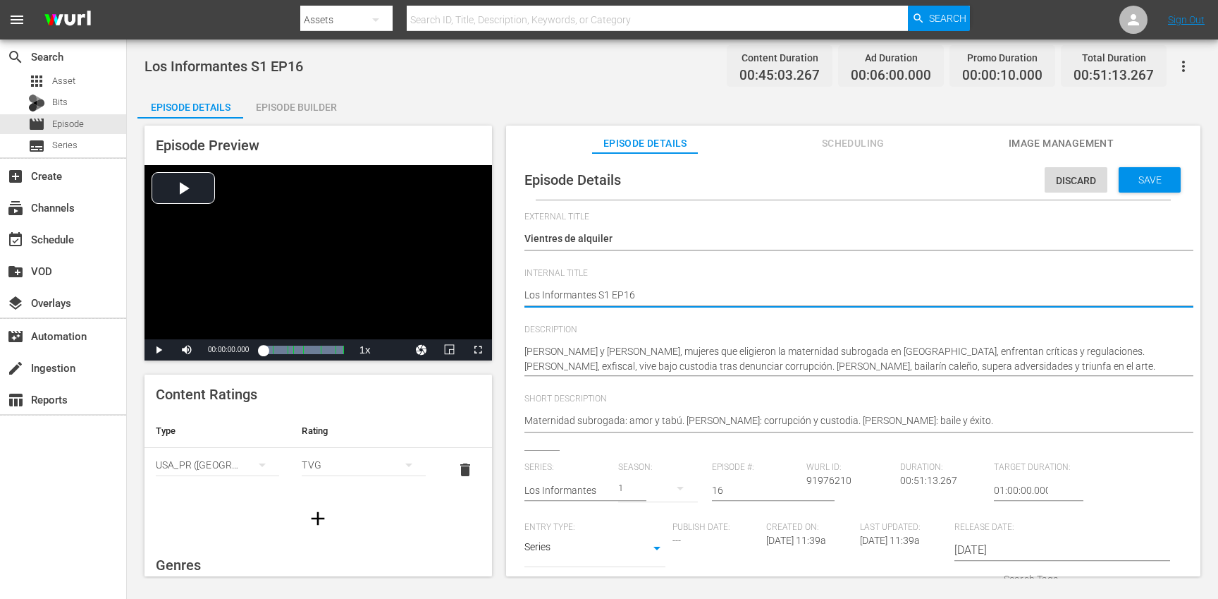
paste textarea "(ESP-NE)"
type textarea "Los Informantes S1 EP16 (ESP-NE)"
click at [1150, 179] on span "Save" at bounding box center [1150, 179] width 46 height 11
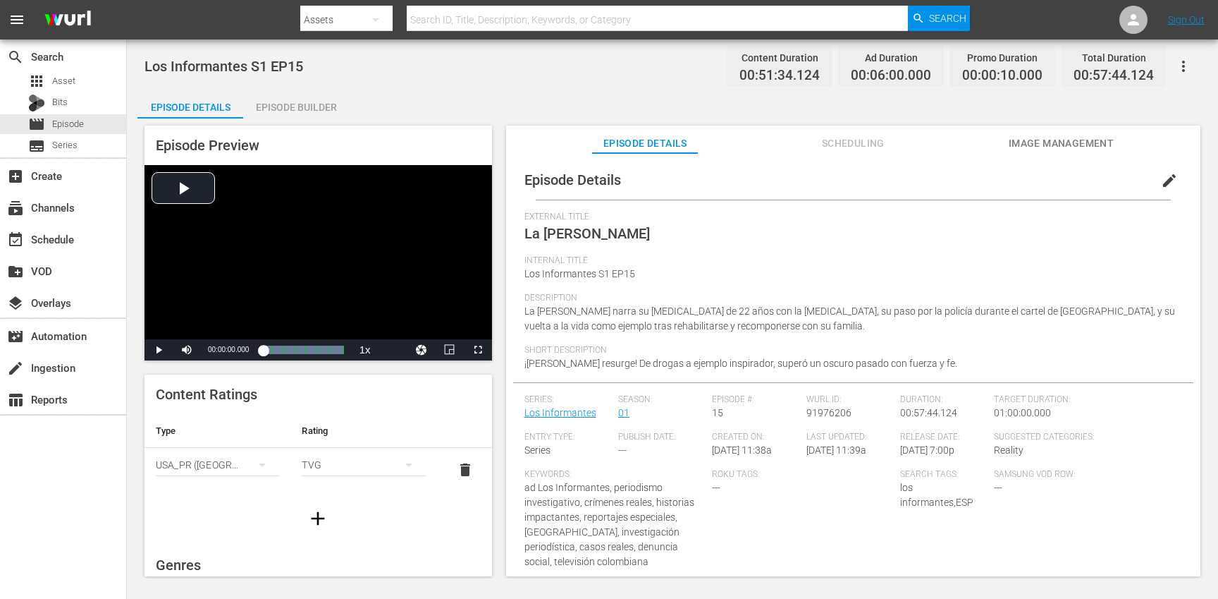
click at [1168, 178] on span "edit" at bounding box center [1169, 180] width 17 height 17
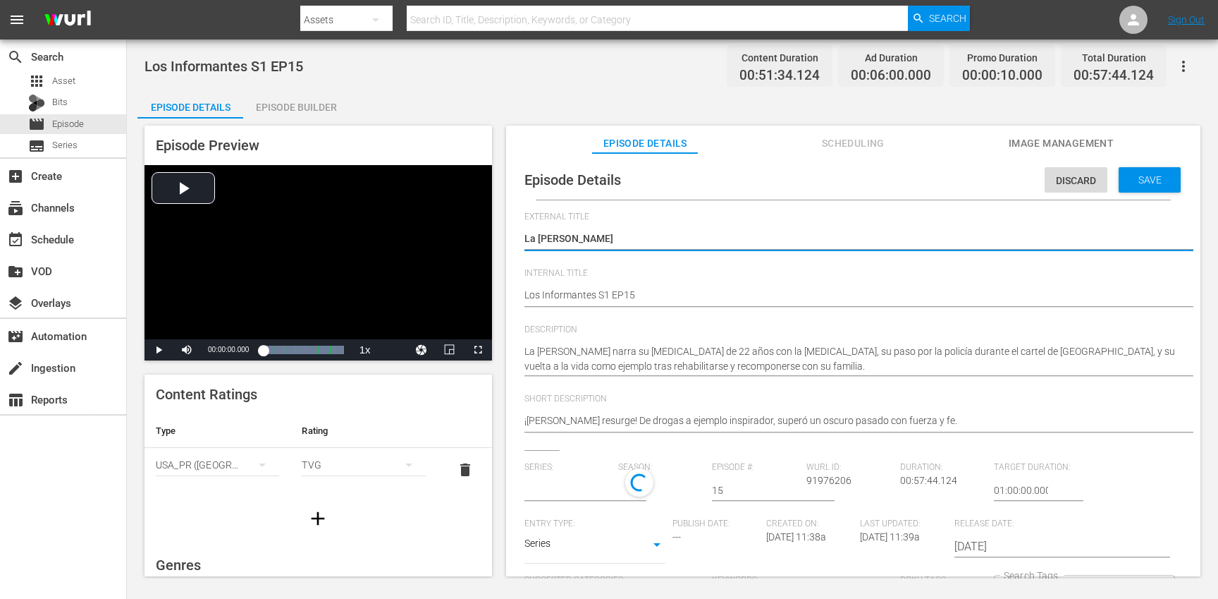
type input "Los Informantes"
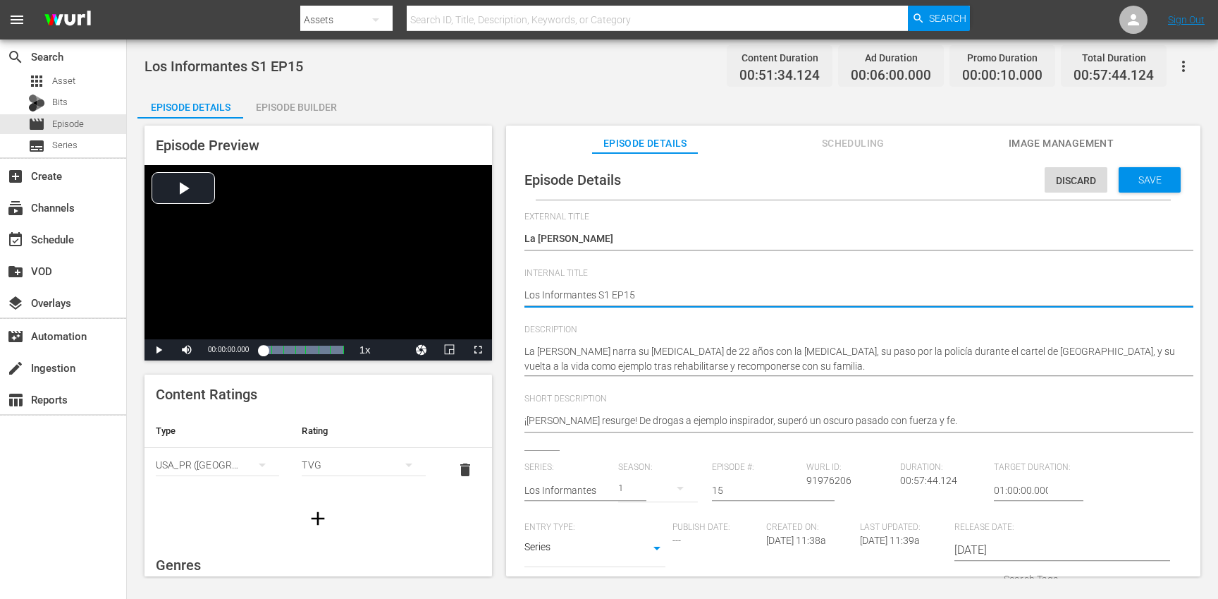
paste textarea "(ESP-NE)"
type textarea "Los Informantes S1 EP15 (ESP-NE)"
click at [1148, 181] on span "Save" at bounding box center [1150, 179] width 46 height 11
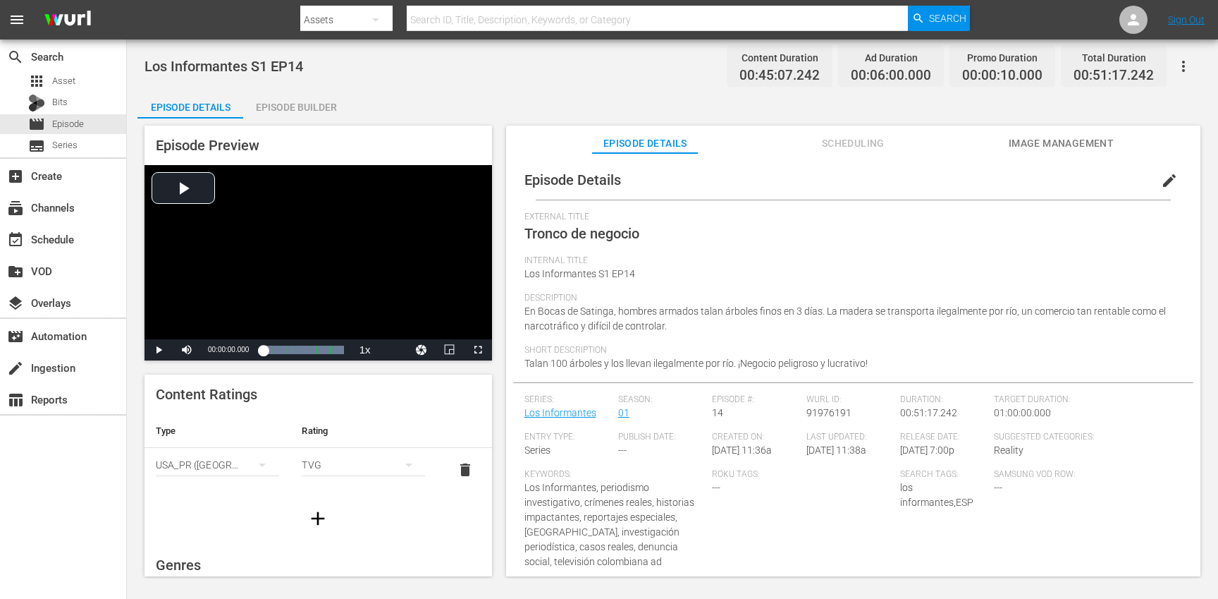
click at [1169, 176] on span "edit" at bounding box center [1169, 180] width 17 height 17
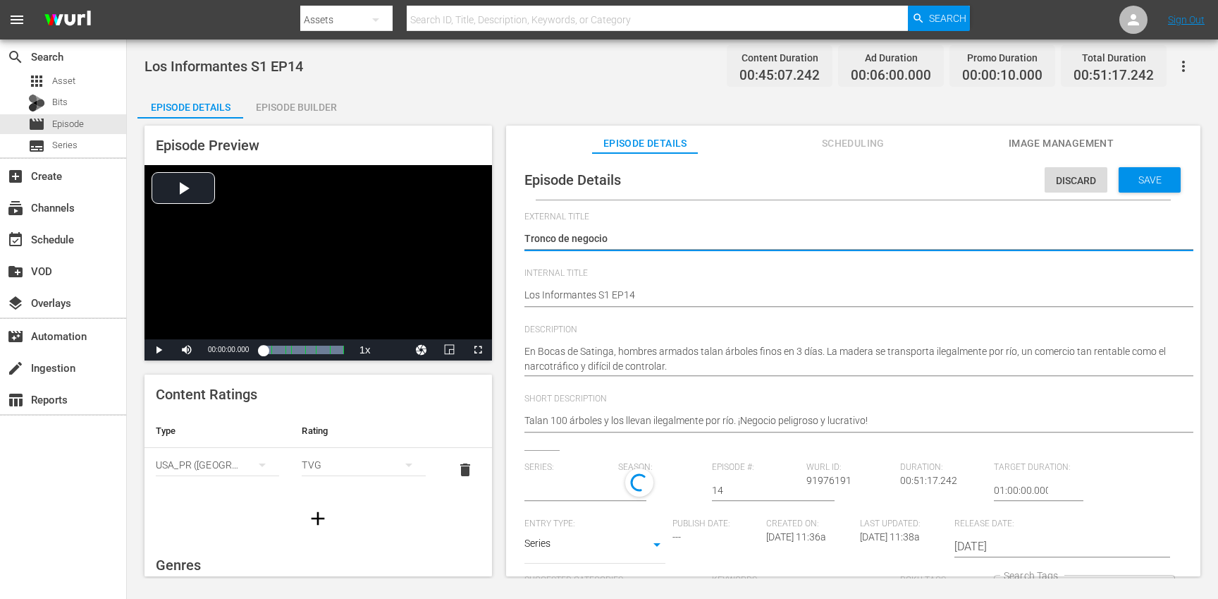
type input "Los Informantes"
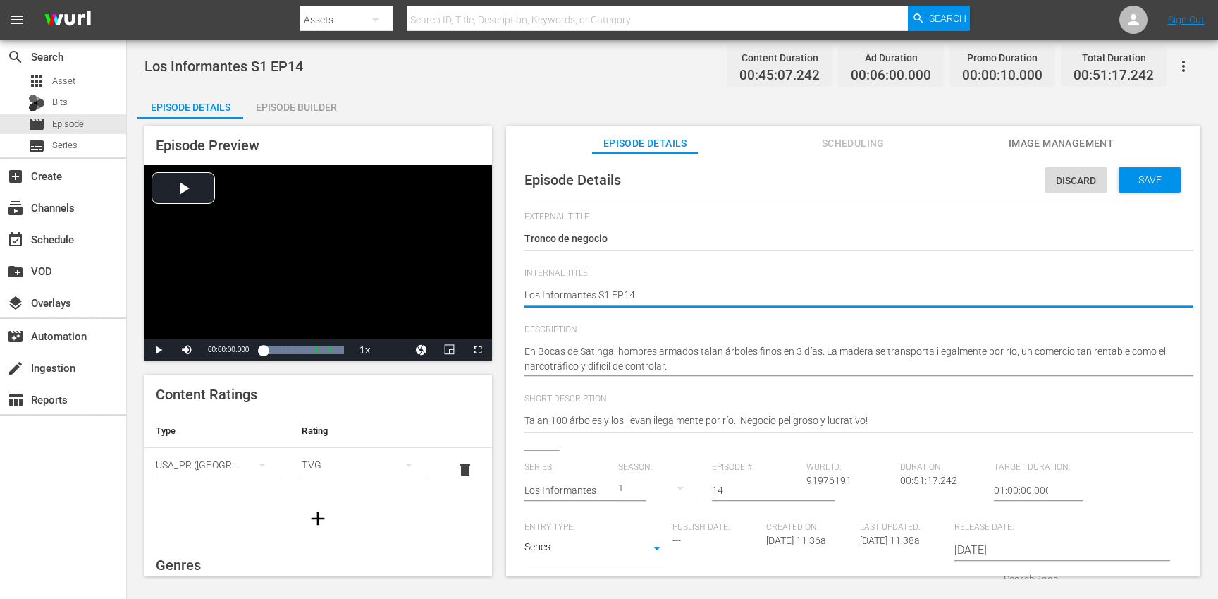
paste textarea "(ESP-NE)"
type textarea "Los Informantes S1 EP14 (ESP-NE)"
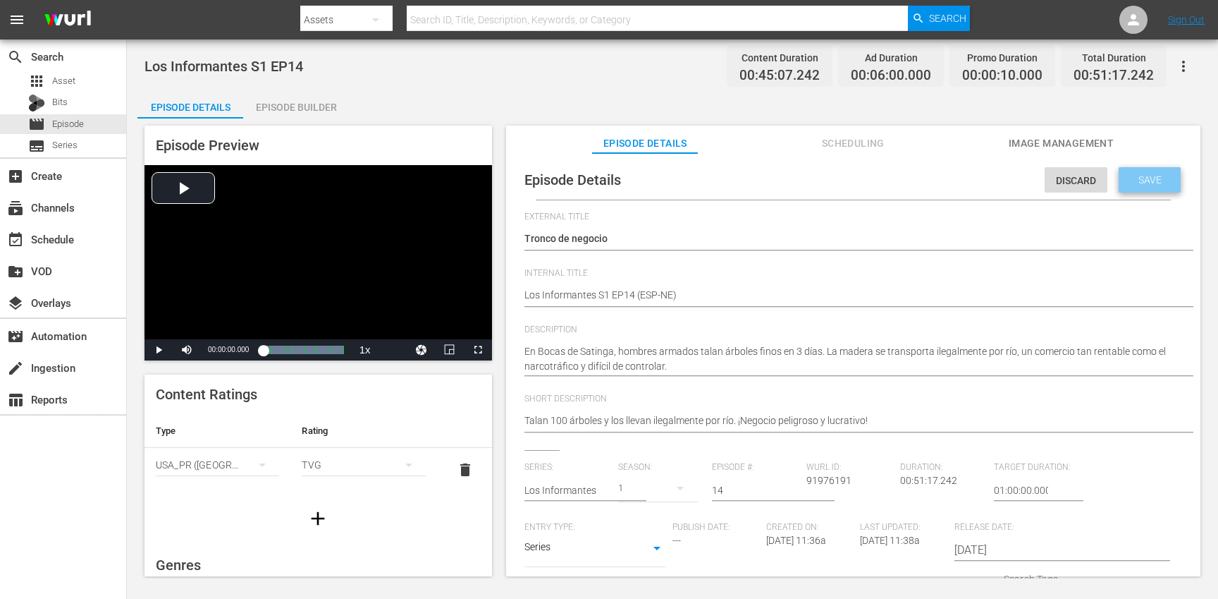
click at [1137, 175] on span "Save" at bounding box center [1150, 179] width 46 height 11
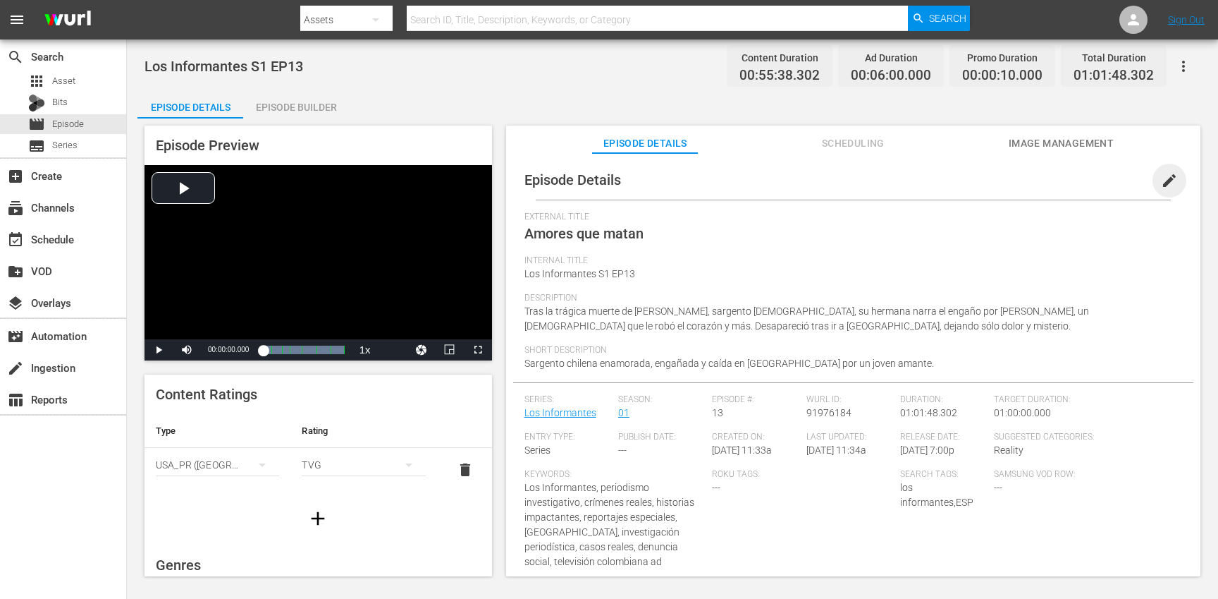
click at [1161, 181] on span "edit" at bounding box center [1169, 180] width 17 height 17
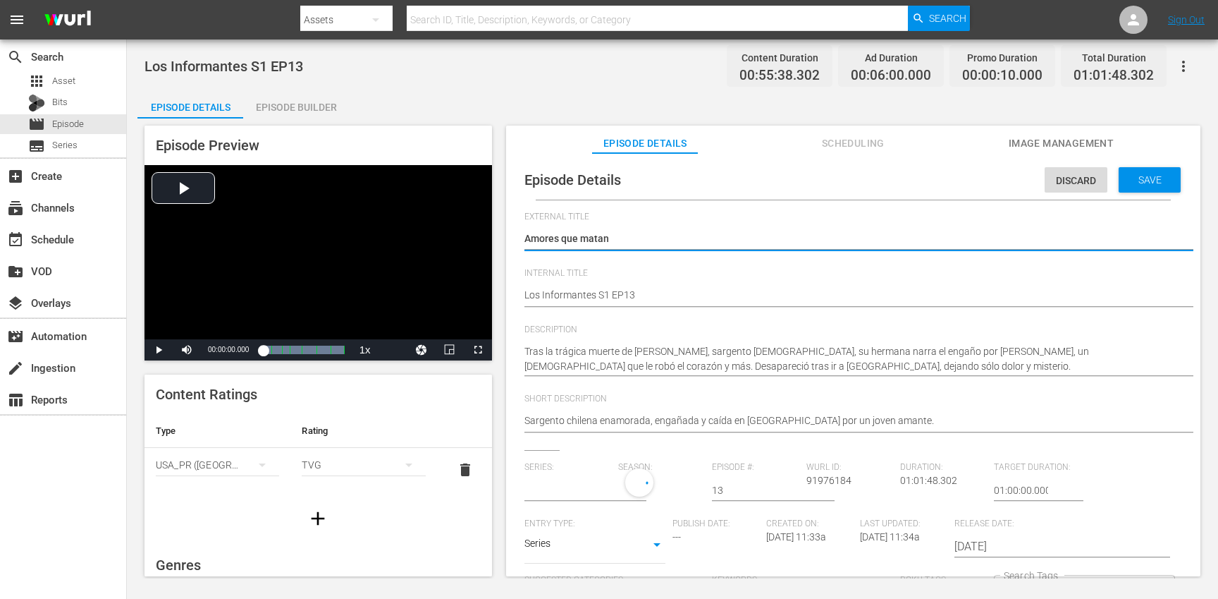
type input "Los Informantes"
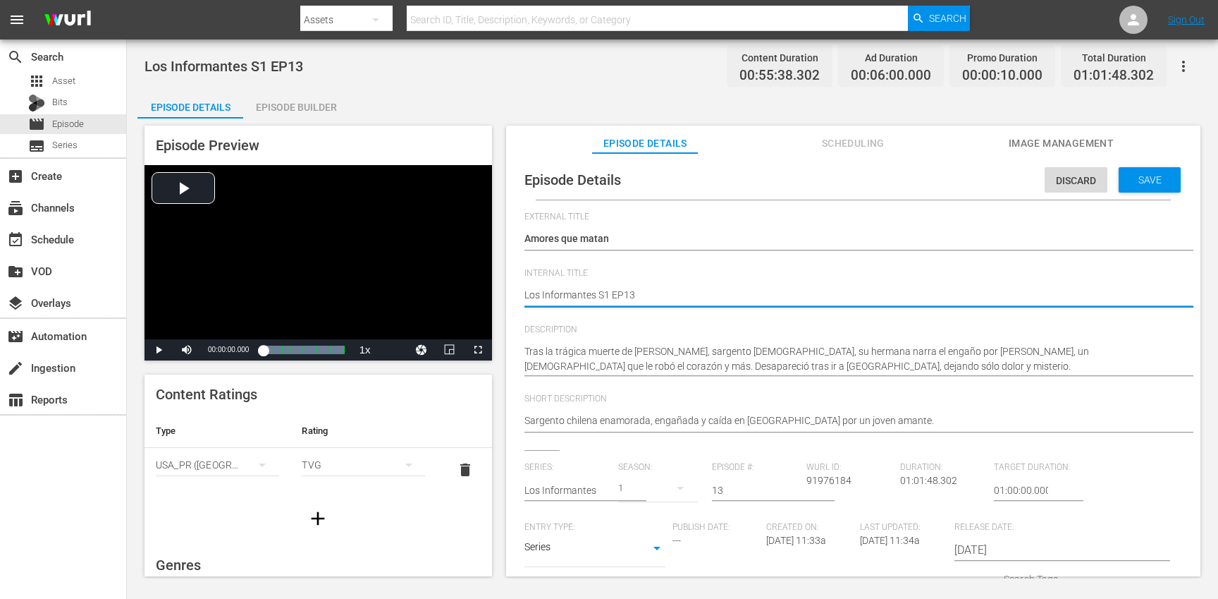
paste textarea "(ESP-NE)"
type textarea "Los Informantes S1 EP13 (ESP-NE)"
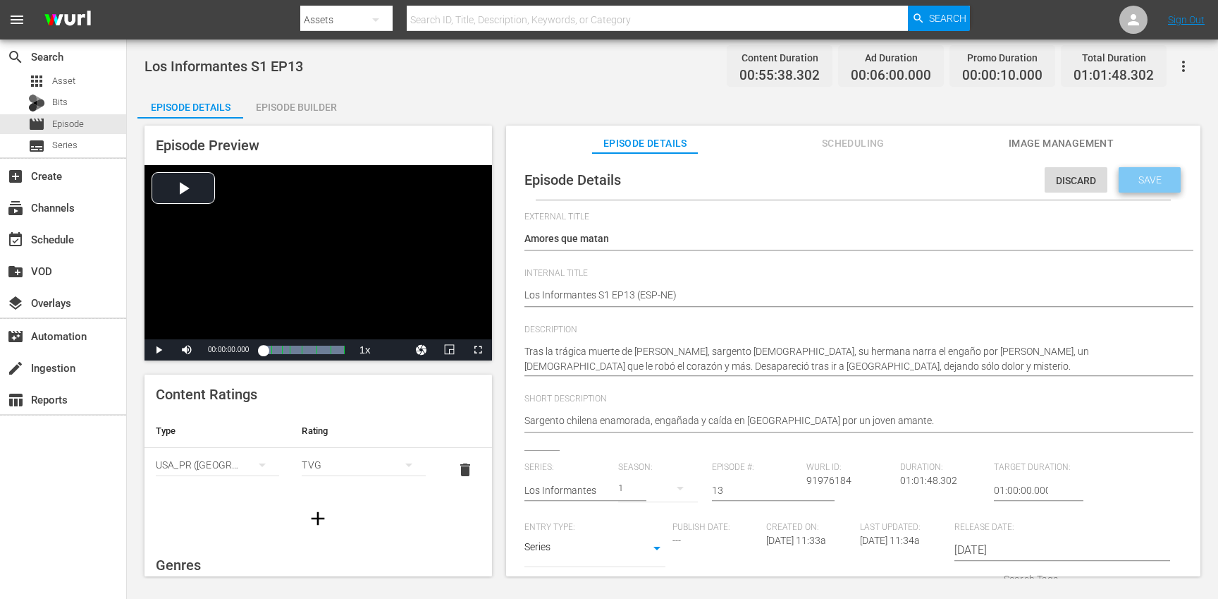
click at [1127, 174] on span "Save" at bounding box center [1150, 179] width 46 height 11
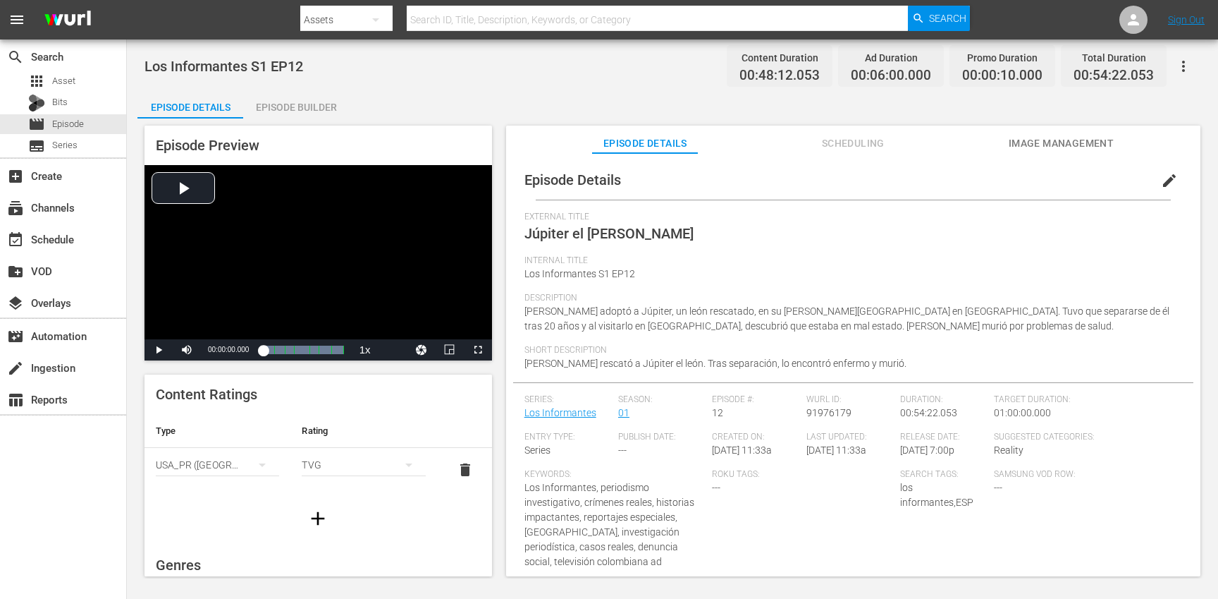
click at [1161, 183] on span "edit" at bounding box center [1169, 180] width 17 height 17
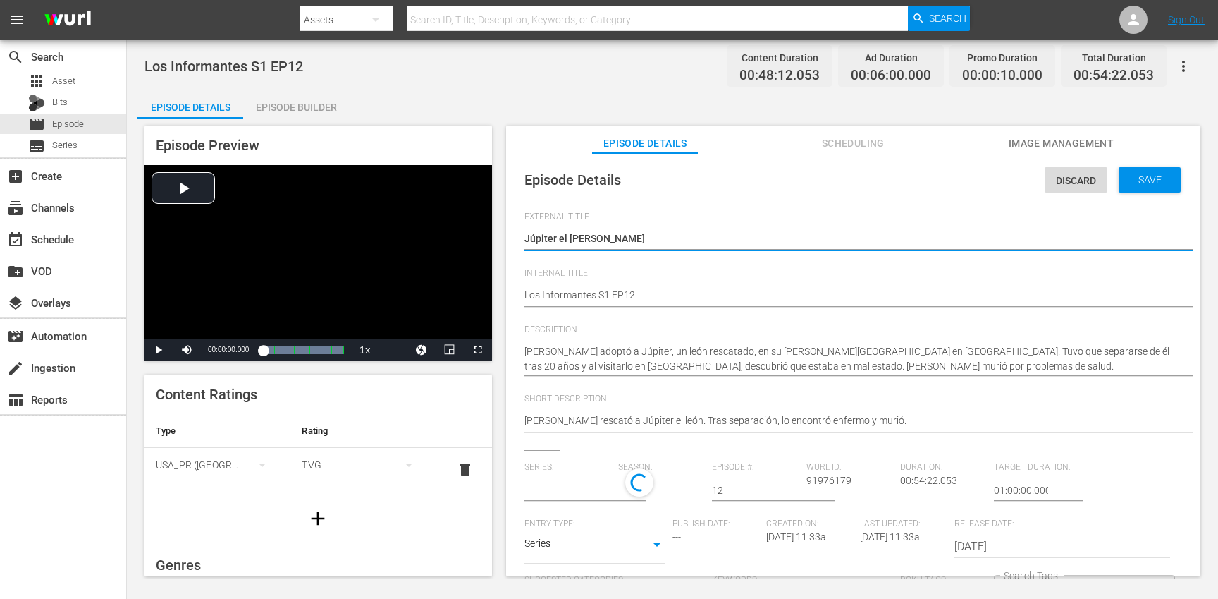
type input "Los Informantes"
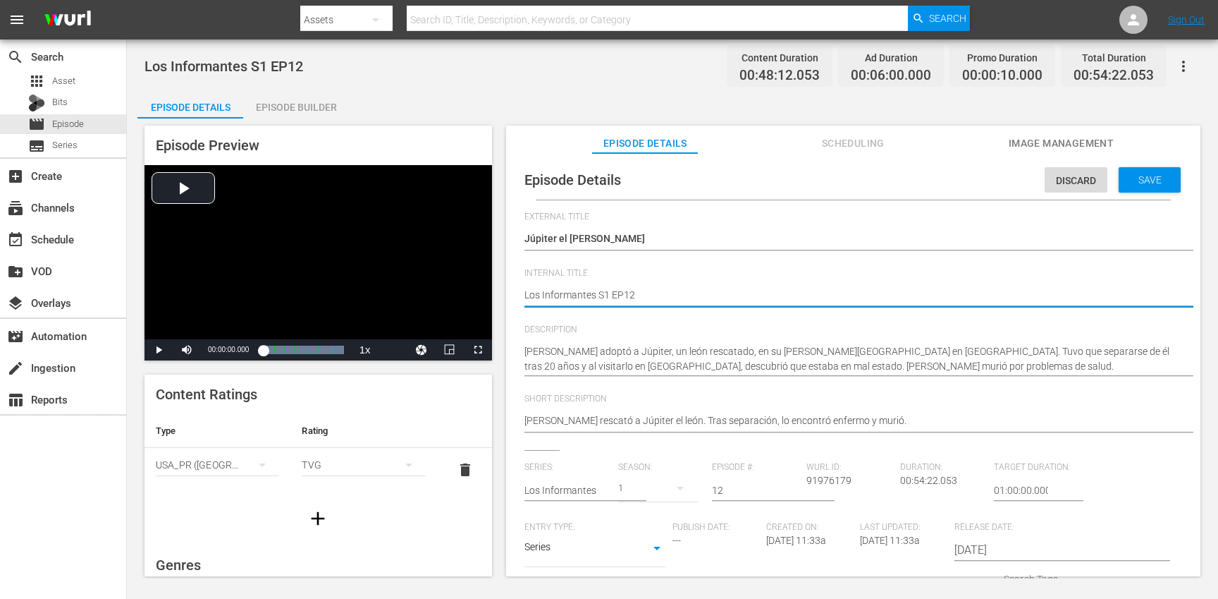
paste textarea "(ESP-NE)"
type textarea "Los Informantes S1 EP12 (ESP-NE)"
click at [1136, 187] on div "Save" at bounding box center [1150, 179] width 62 height 25
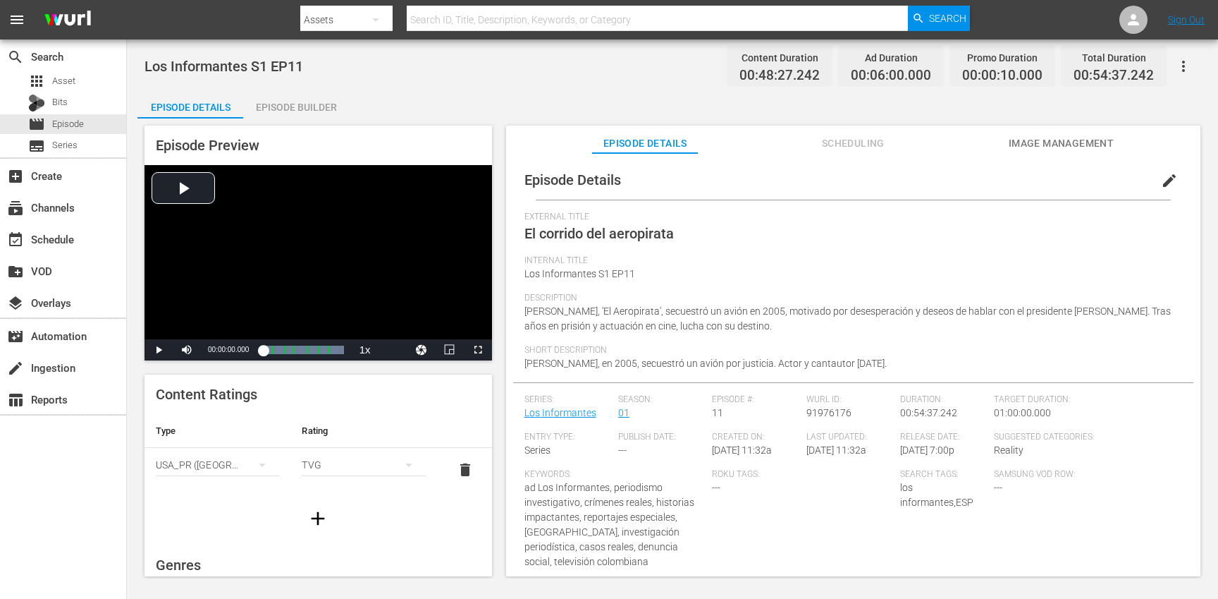
click at [1168, 178] on span "edit" at bounding box center [1169, 180] width 17 height 17
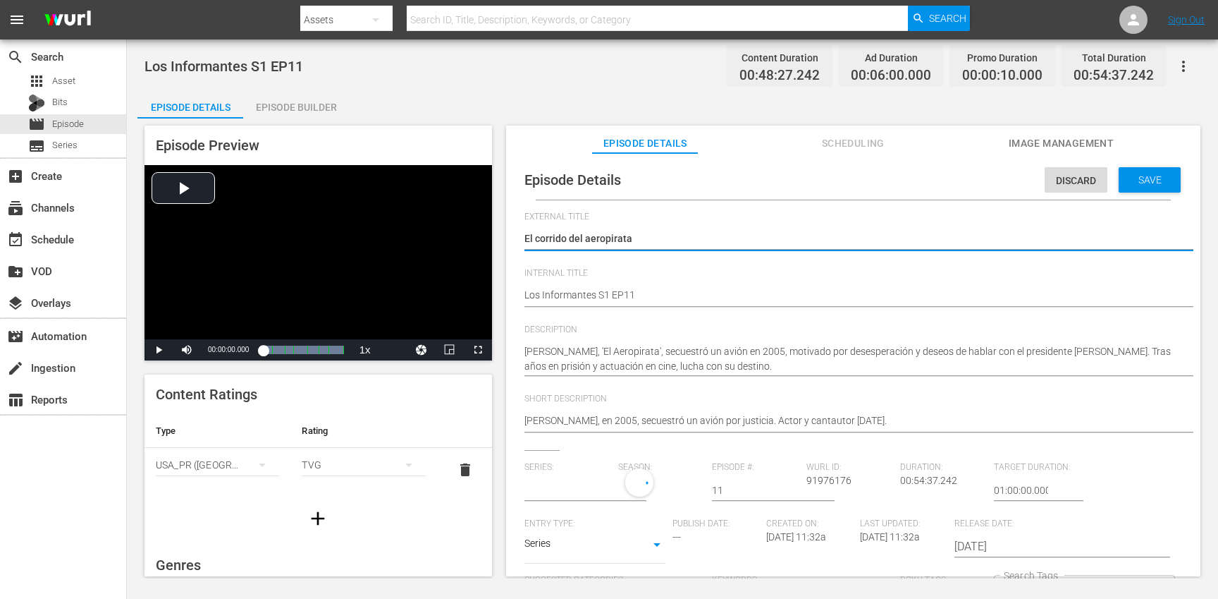
type input "Los Informantes"
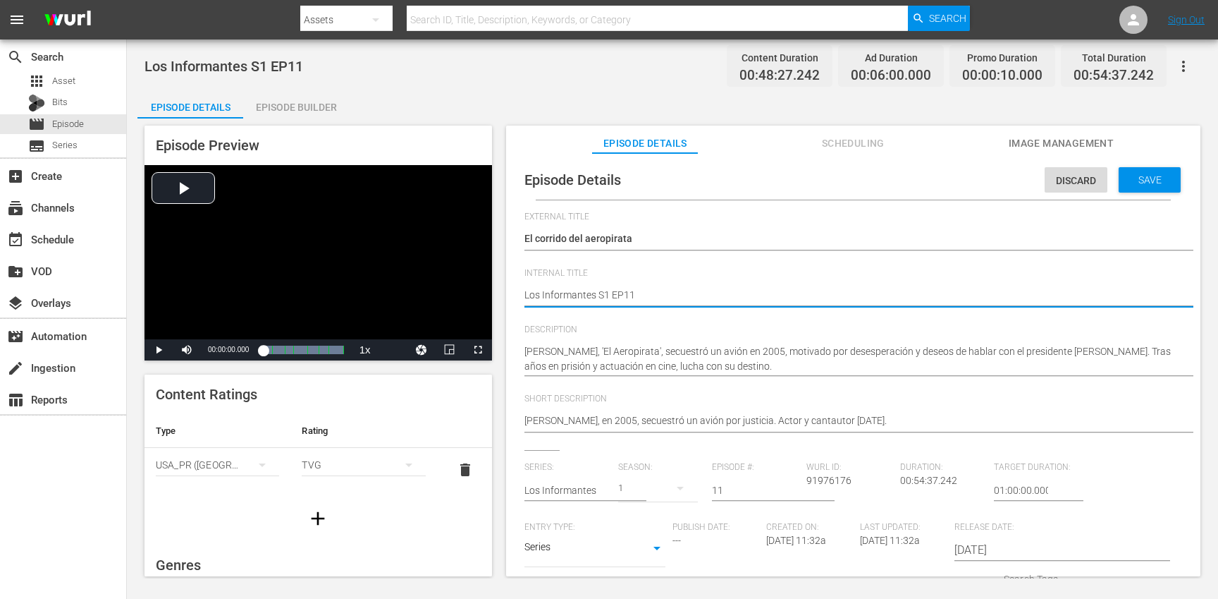
paste textarea "(ESP-NE)"
type textarea "Los Informantes S1 EP11 (ESP-NE)"
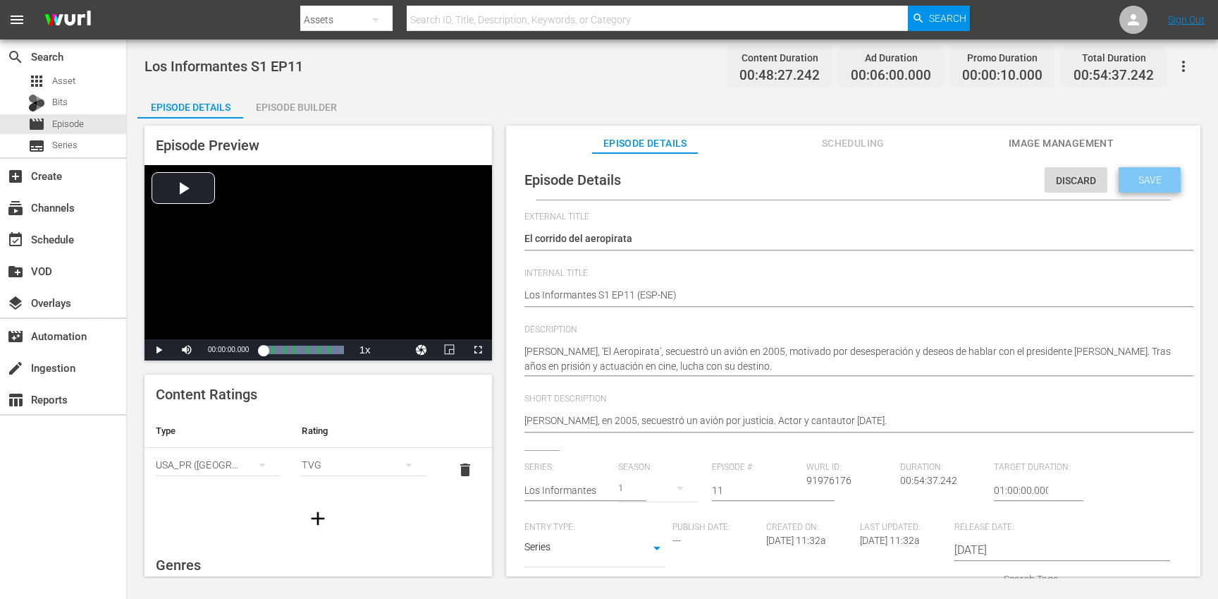
click at [1145, 174] on span "Save" at bounding box center [1150, 179] width 46 height 11
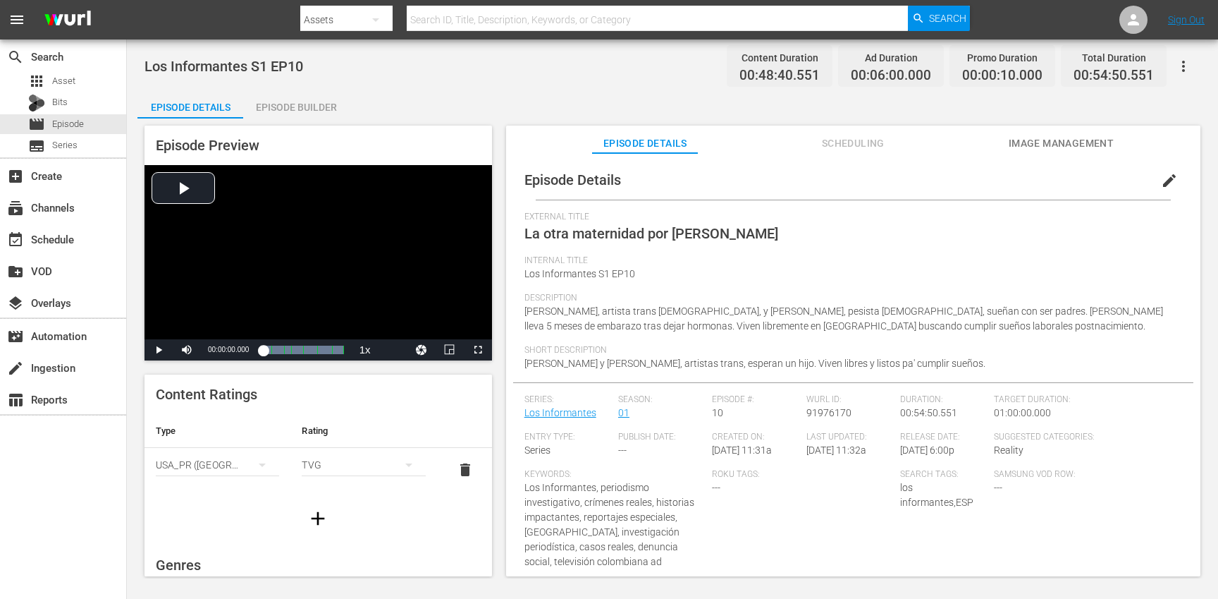
click at [1168, 187] on span "edit" at bounding box center [1169, 180] width 17 height 17
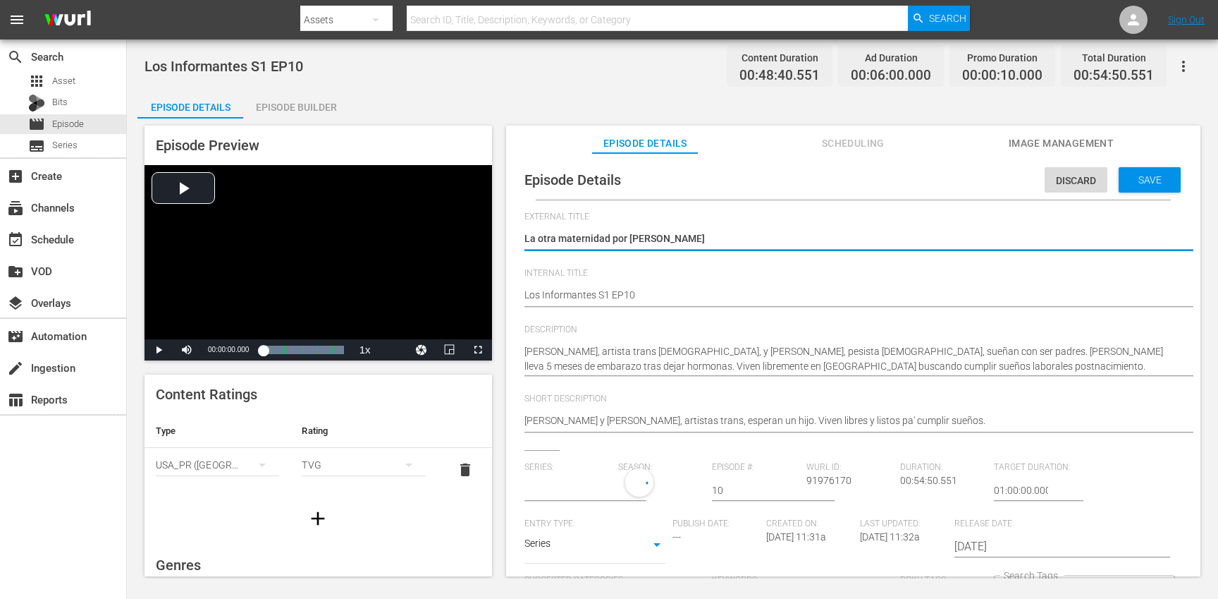
type input "Los Informantes"
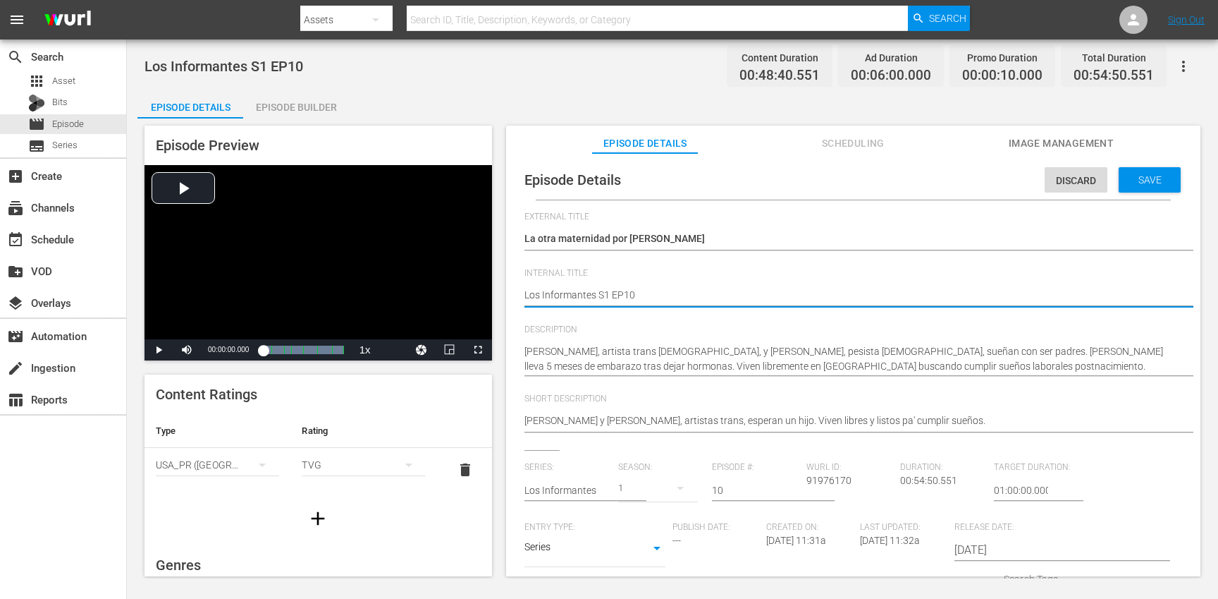
paste textarea "(ESP-NE)"
type textarea "Los Informantes S1 EP10 (ESP-NE)"
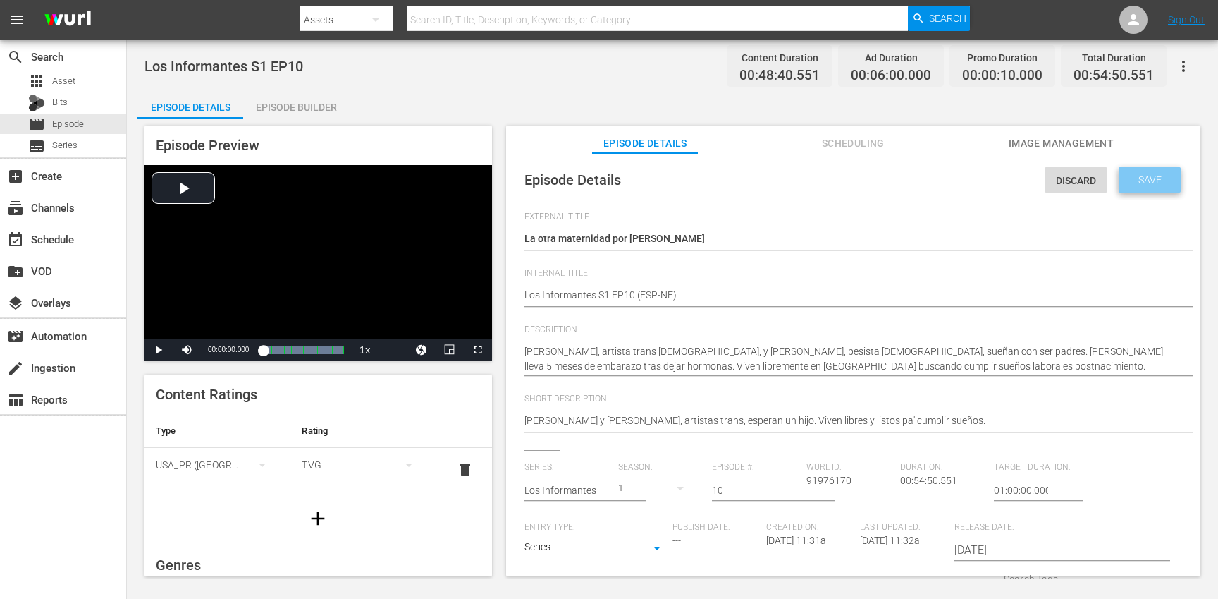
click at [1162, 174] on span "Save" at bounding box center [1150, 179] width 46 height 11
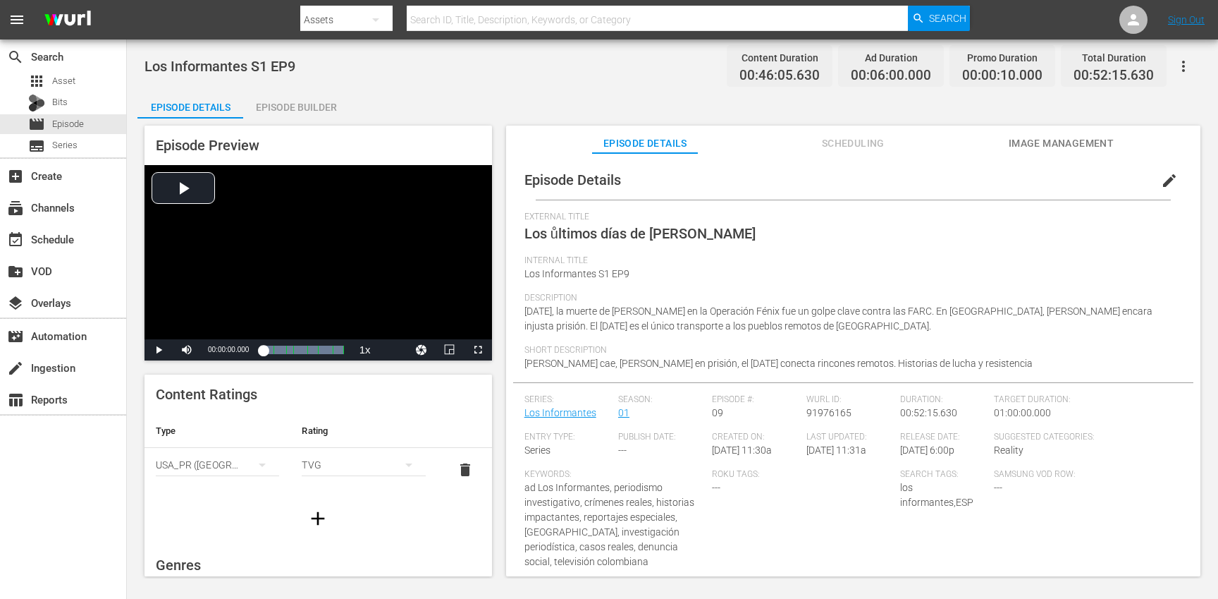
click at [1161, 183] on span "edit" at bounding box center [1169, 180] width 17 height 17
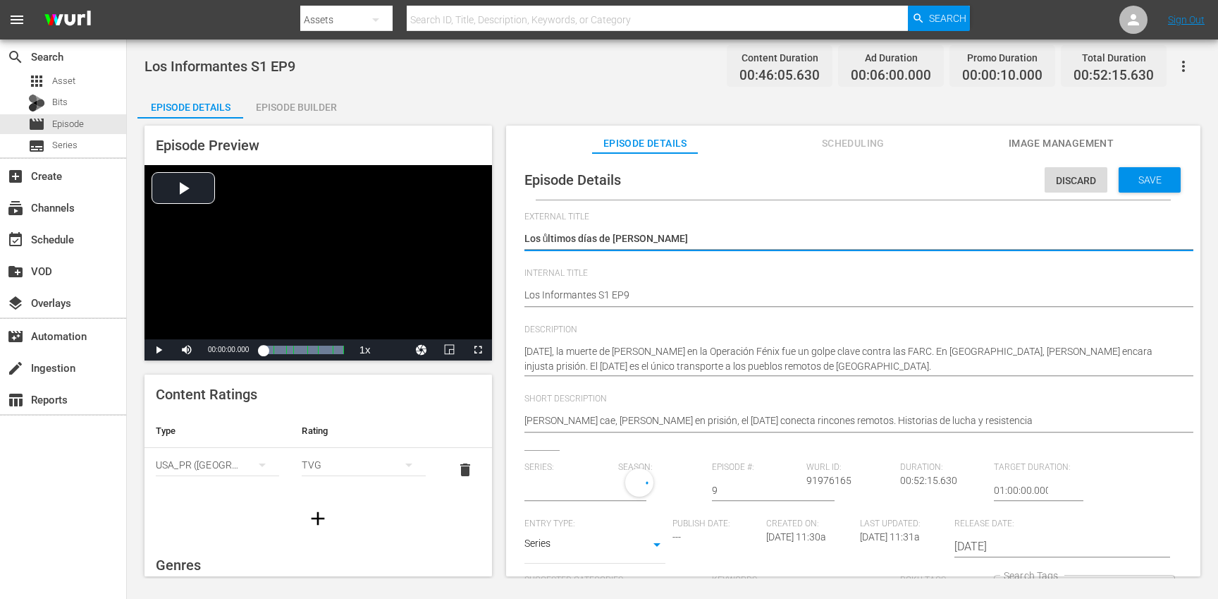
type input "Los Informantes"
click at [777, 286] on div "Los Informantes S1 EP9 Los Informantes S1 EP9" at bounding box center [850, 296] width 651 height 34
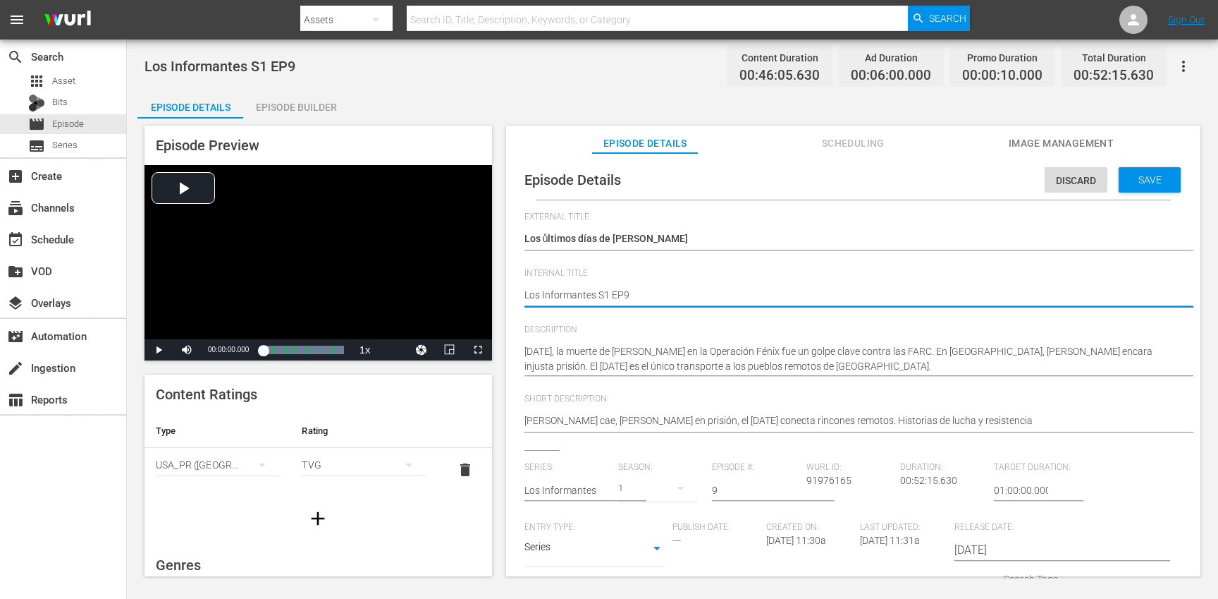
paste textarea "(ESP-NE)"
type textarea "Los Informantes S1 EP9 (ESP-NE)"
click at [1132, 175] on span "Save" at bounding box center [1150, 179] width 46 height 11
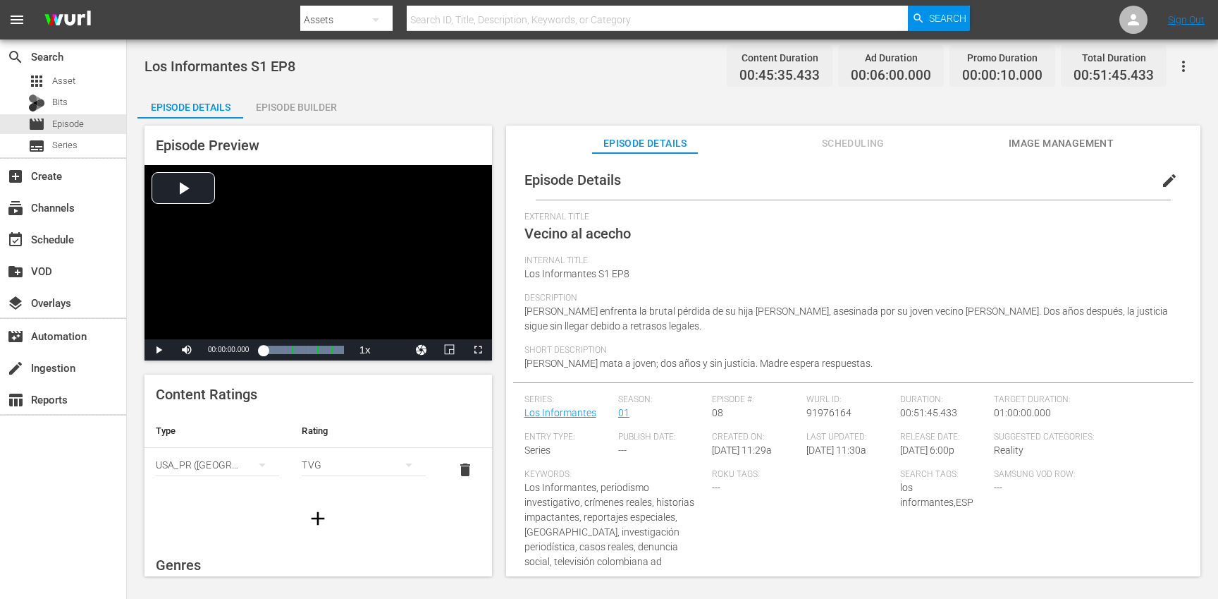
click at [1161, 180] on span "edit" at bounding box center [1169, 180] width 17 height 17
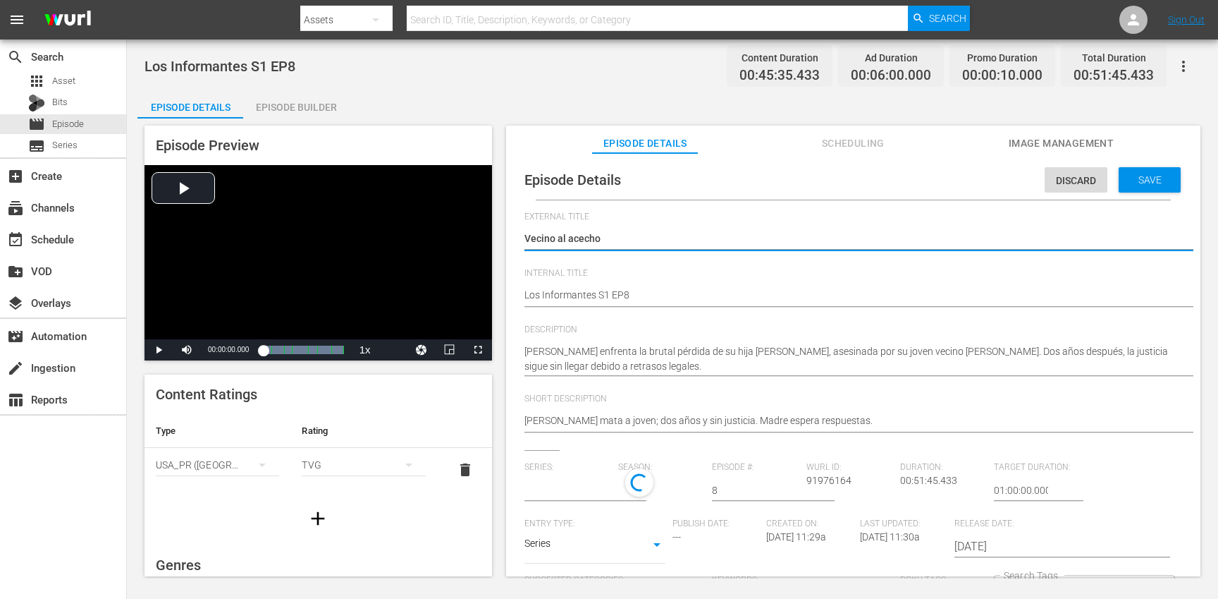
type input "Los Informantes"
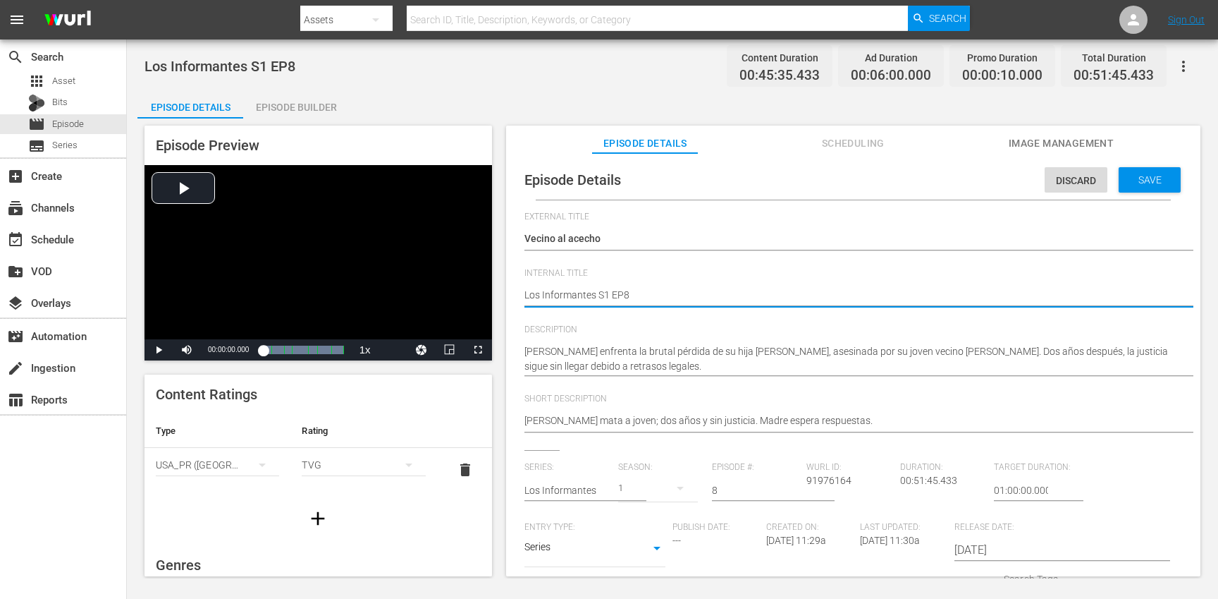
paste textarea "(ESP-NE)"
type textarea "Los Informantes S1 EP8 (ESP-NE)"
click at [1138, 176] on span "Save" at bounding box center [1150, 179] width 46 height 11
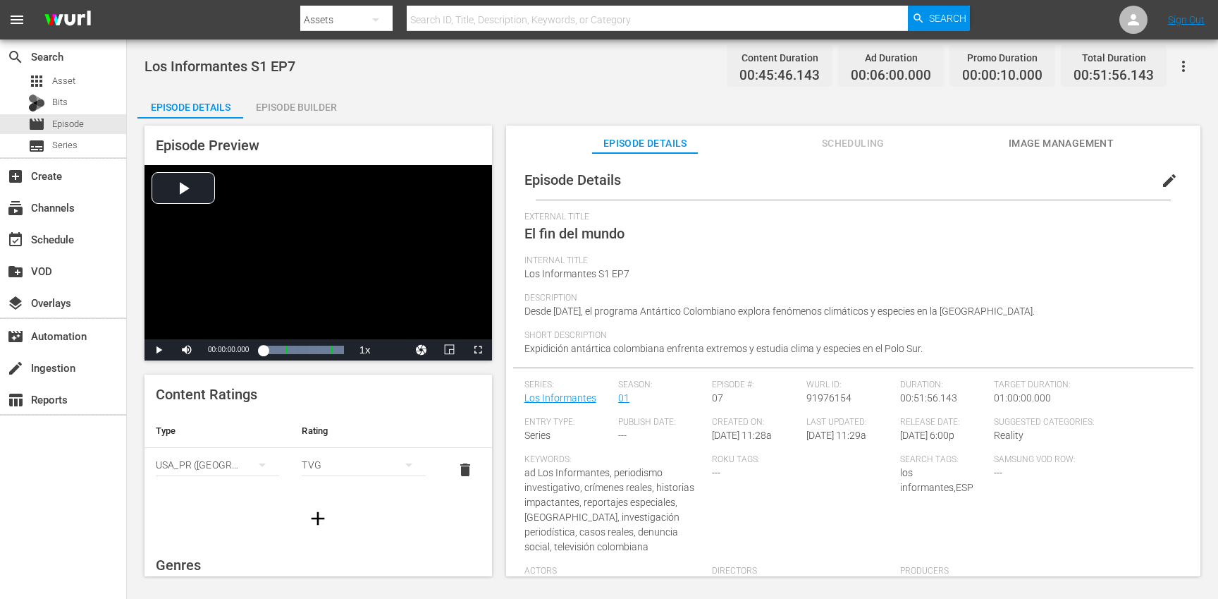
click at [1161, 176] on span "edit" at bounding box center [1169, 180] width 17 height 17
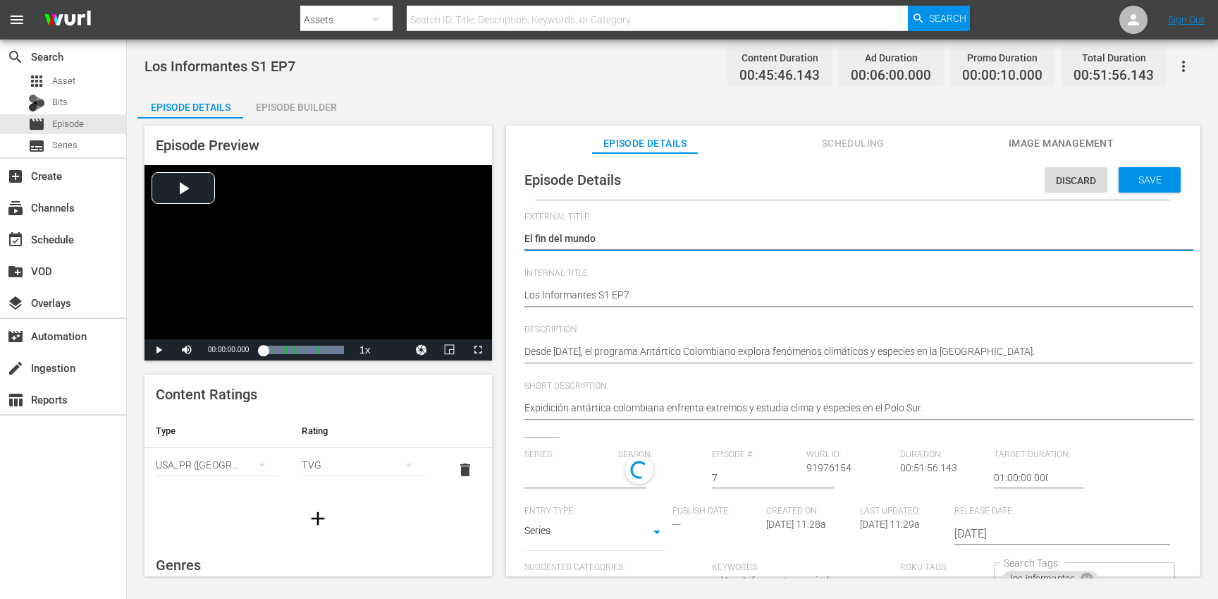
type input "Los Informantes"
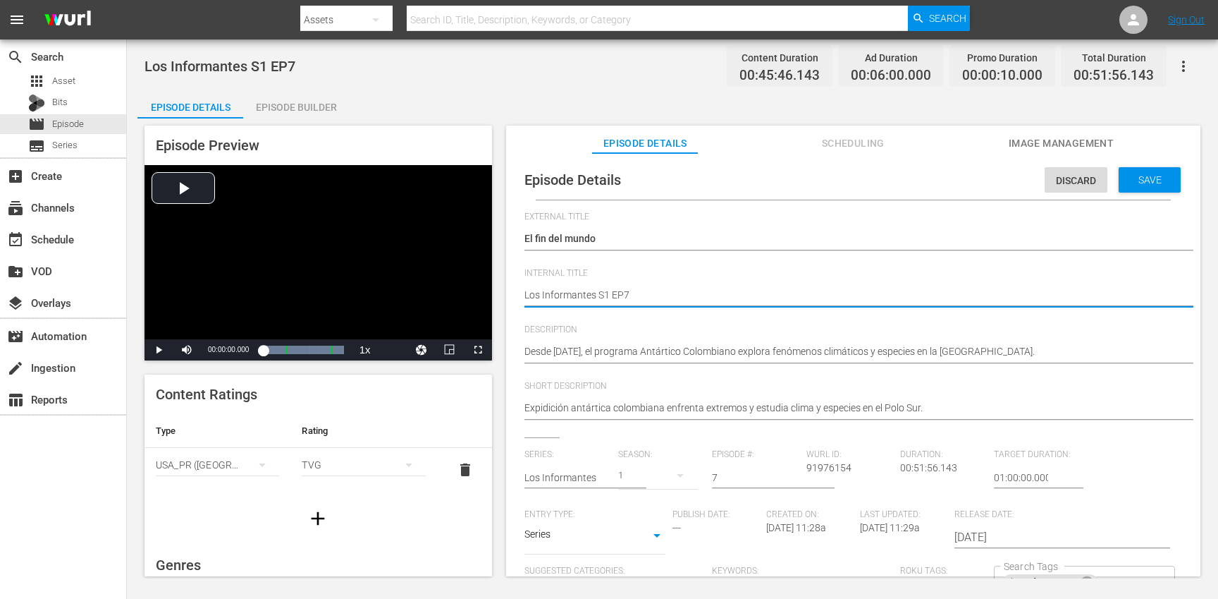
paste textarea "(ESP-NE)"
type textarea "Los Informantes S1 EP7 (ESP-NE)"
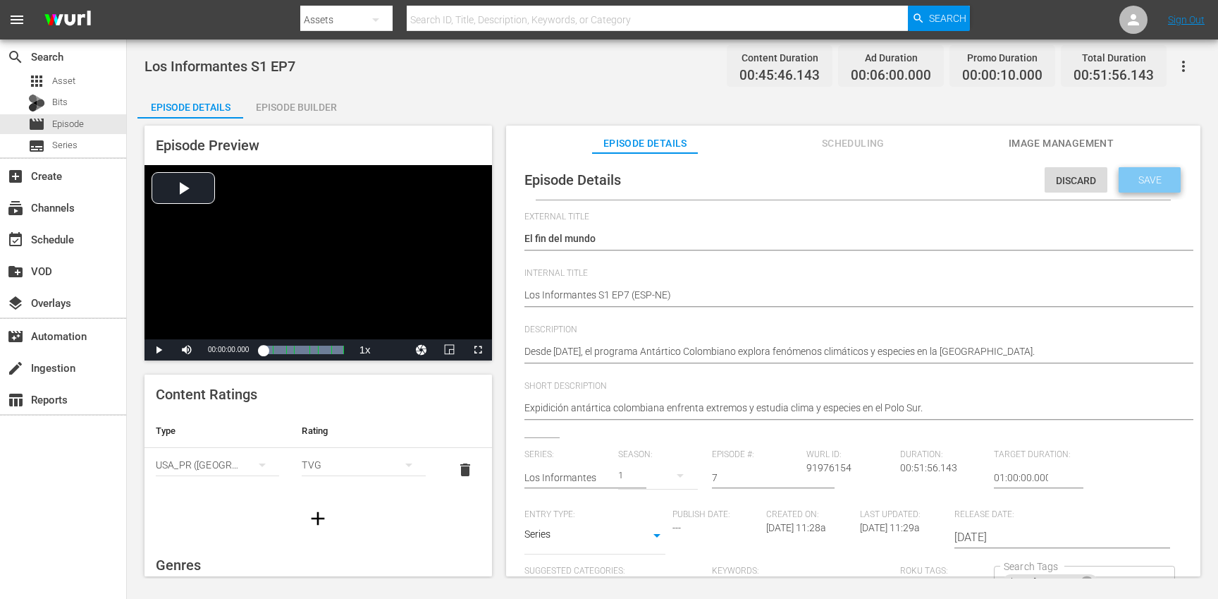
click at [1145, 174] on span "Save" at bounding box center [1150, 179] width 46 height 11
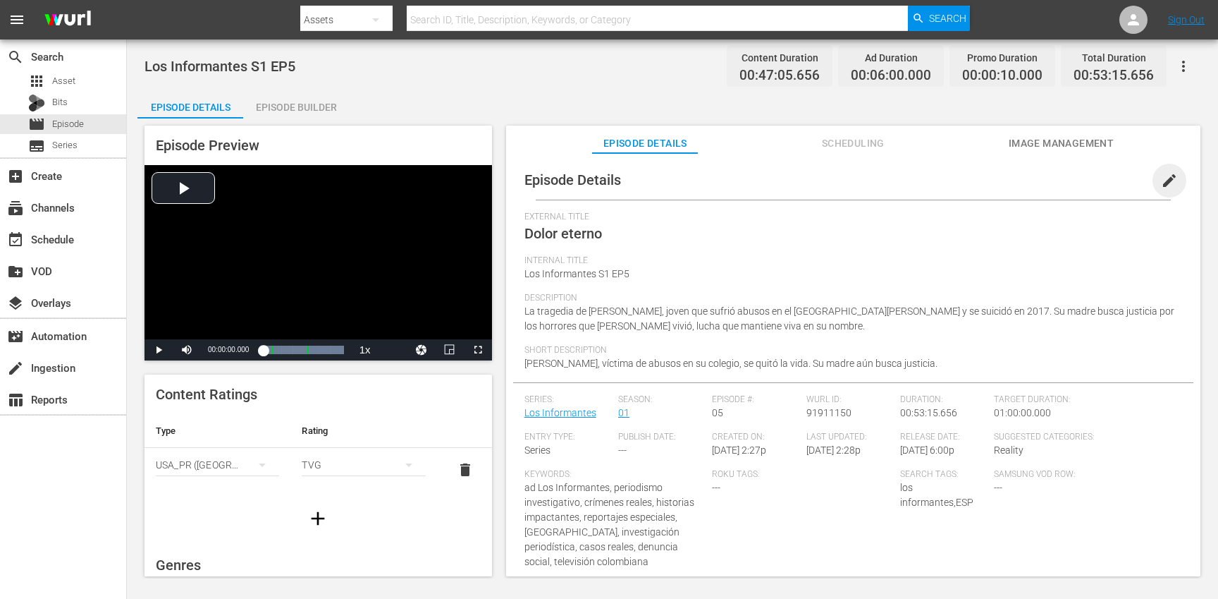
click at [1161, 185] on span "edit" at bounding box center [1169, 180] width 17 height 17
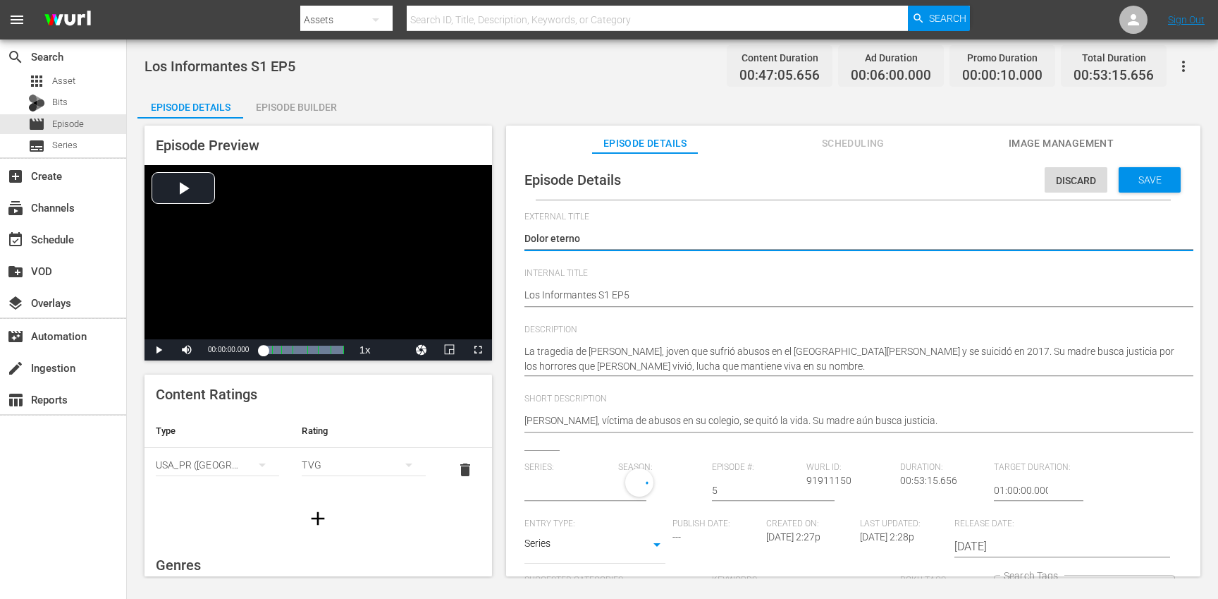
type input "Los Informantes"
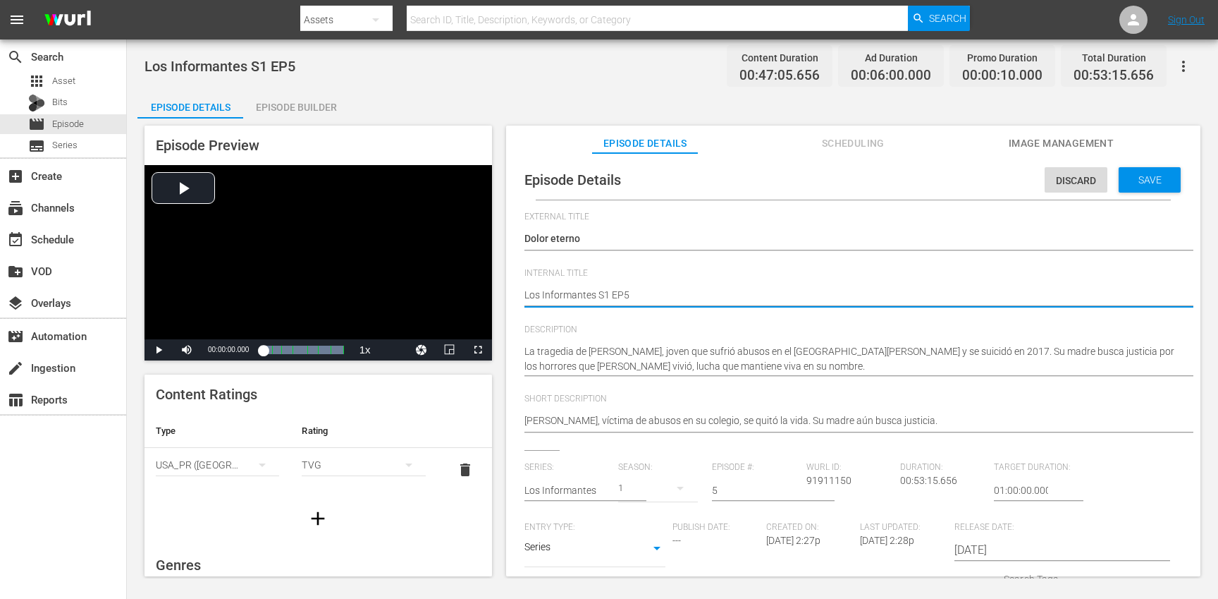
paste textarea "(ESP-NE)"
type textarea "Los Informantes S1 EP5 (ESP-NE)"
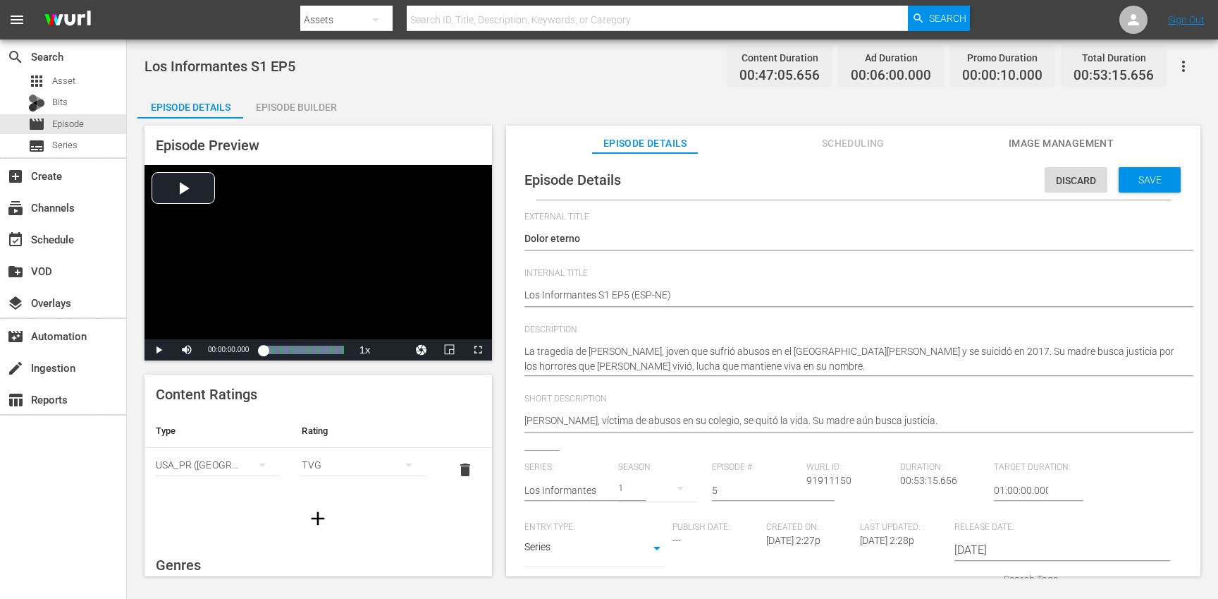
click at [1108, 178] on div "Discard Save" at bounding box center [1116, 176] width 142 height 32
click at [1129, 182] on span "Save" at bounding box center [1150, 179] width 46 height 11
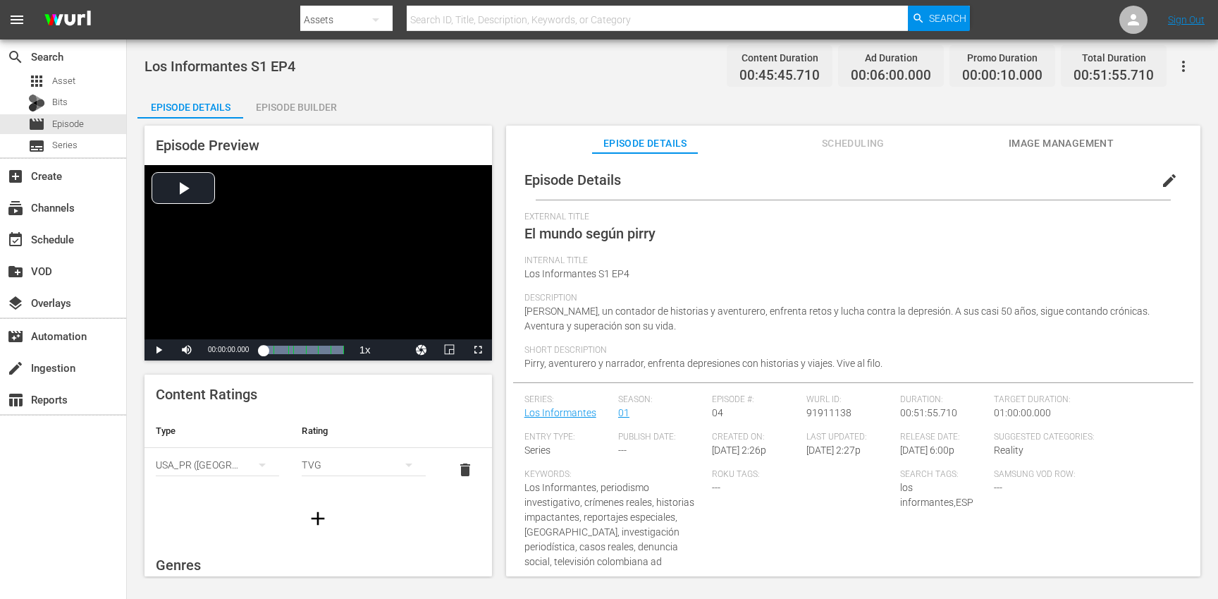
click at [1161, 183] on span "edit" at bounding box center [1169, 180] width 17 height 17
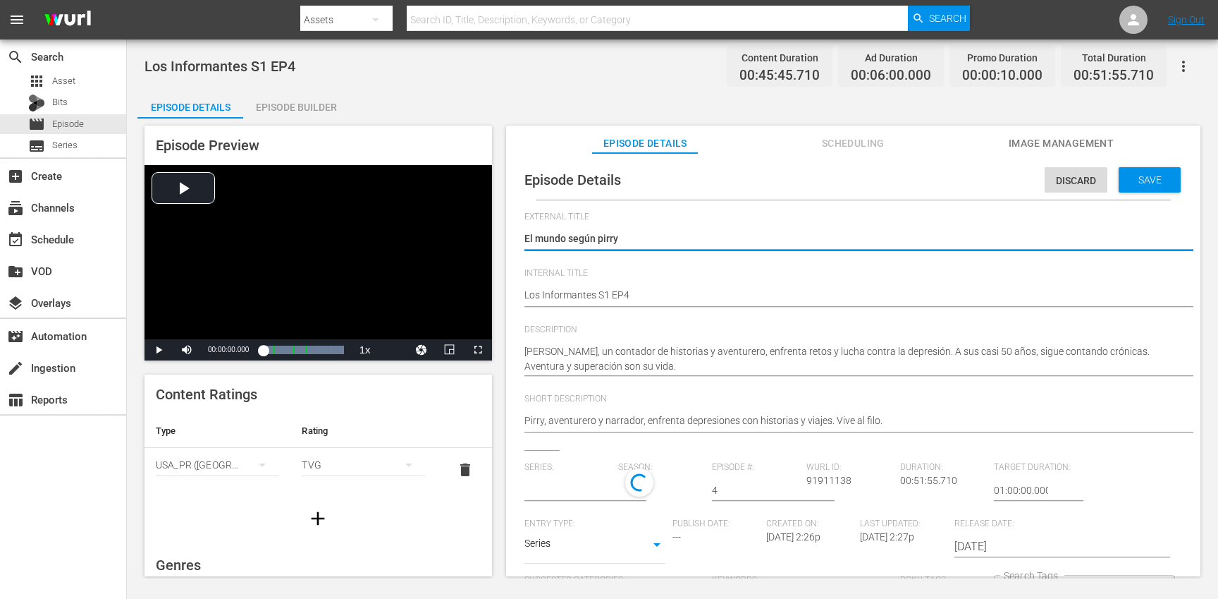
type input "Los Informantes"
click at [721, 286] on div "Los Informantes S1 EP4 Los Informantes S1 EP4" at bounding box center [850, 296] width 651 height 34
paste textarea "(ESP-NE)"
type textarea "Los Informantes S1 EP4 (ESP-NE)"
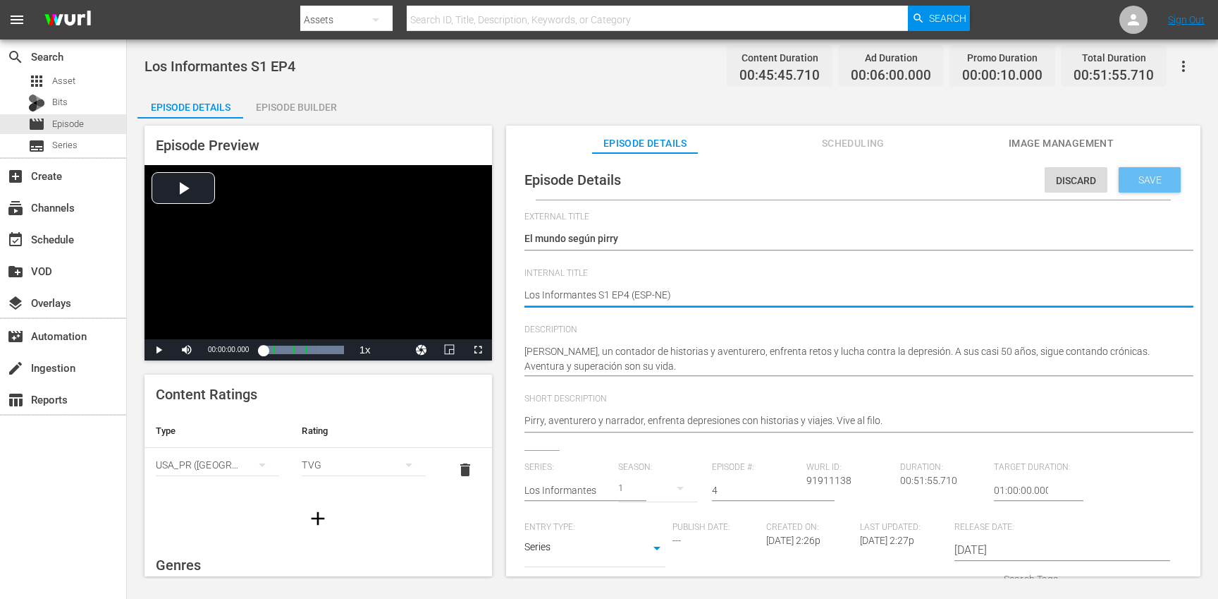
type textarea "Los Informantes S1 EP4 (ESP-NE)"
click at [1139, 183] on span "Save" at bounding box center [1150, 179] width 46 height 11
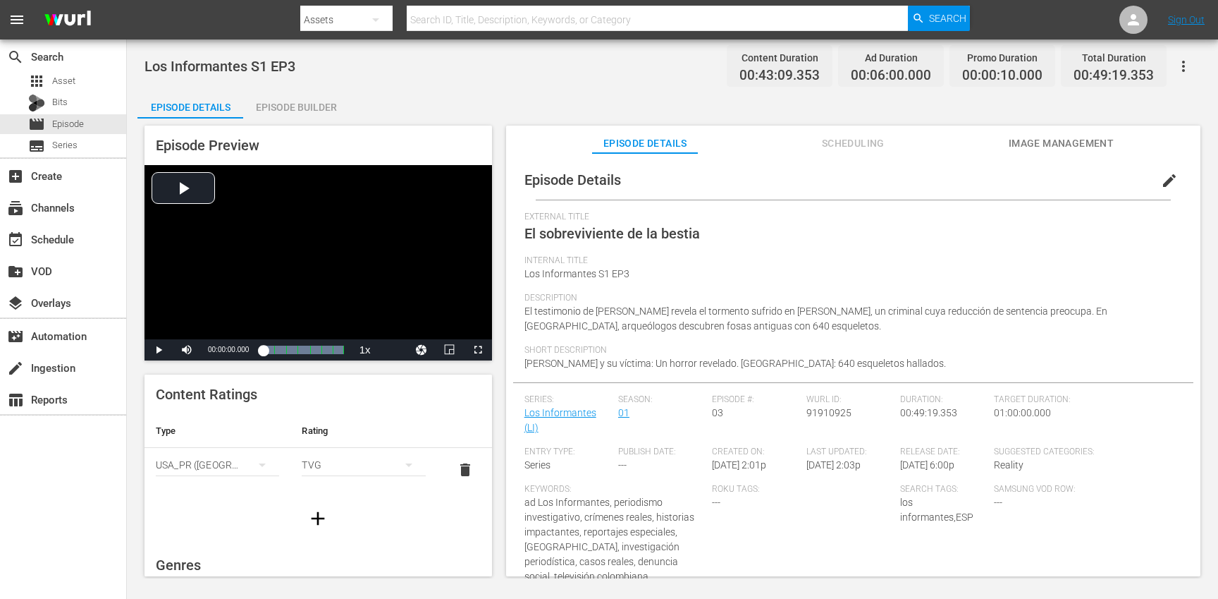
click at [1163, 183] on span "edit" at bounding box center [1169, 180] width 17 height 17
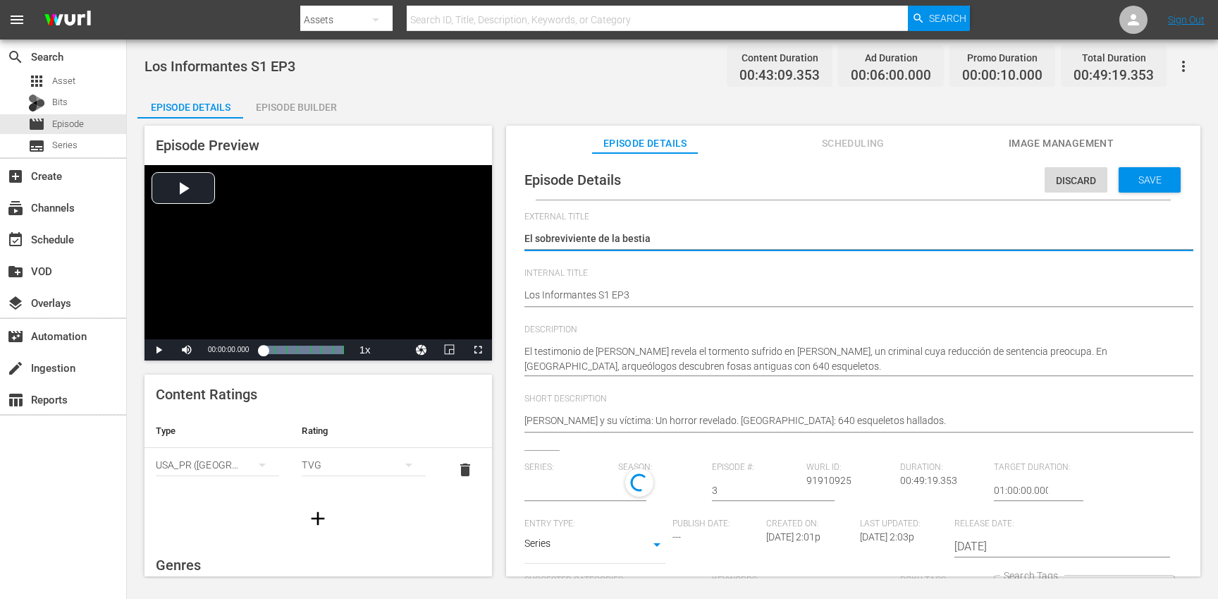
type input "Los Informantes"
paste textarea "(ESP-NE)"
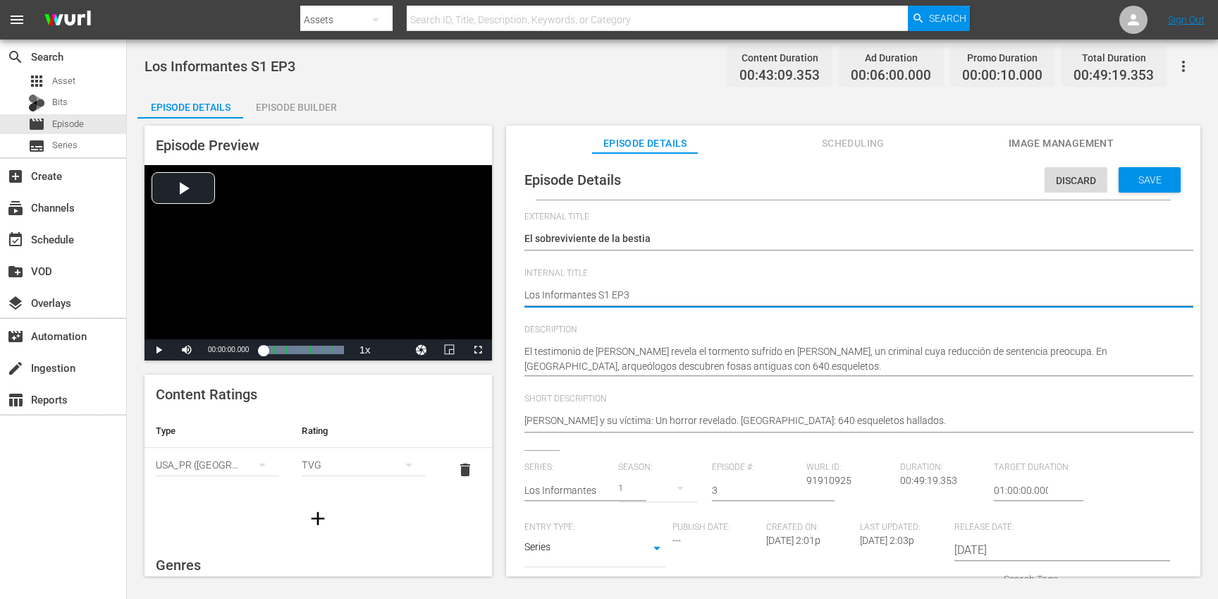
type textarea "Los Informantes S1 EP3 (ESP-NE)"
click at [1133, 180] on span "Save" at bounding box center [1150, 179] width 46 height 11
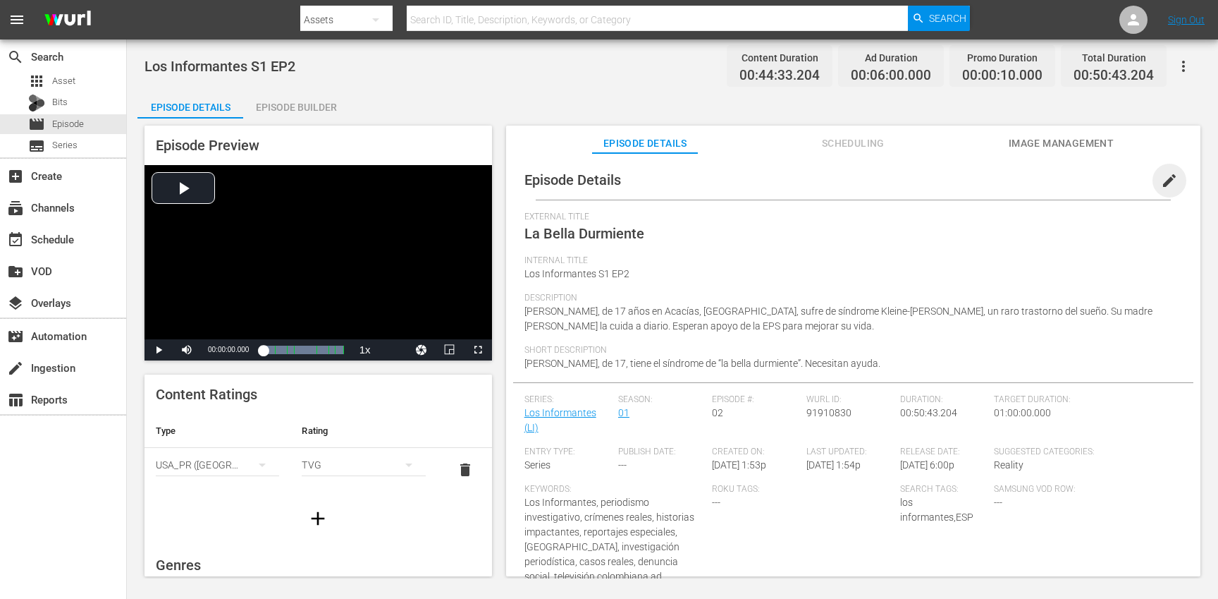
click at [1161, 173] on span "edit" at bounding box center [1169, 180] width 17 height 17
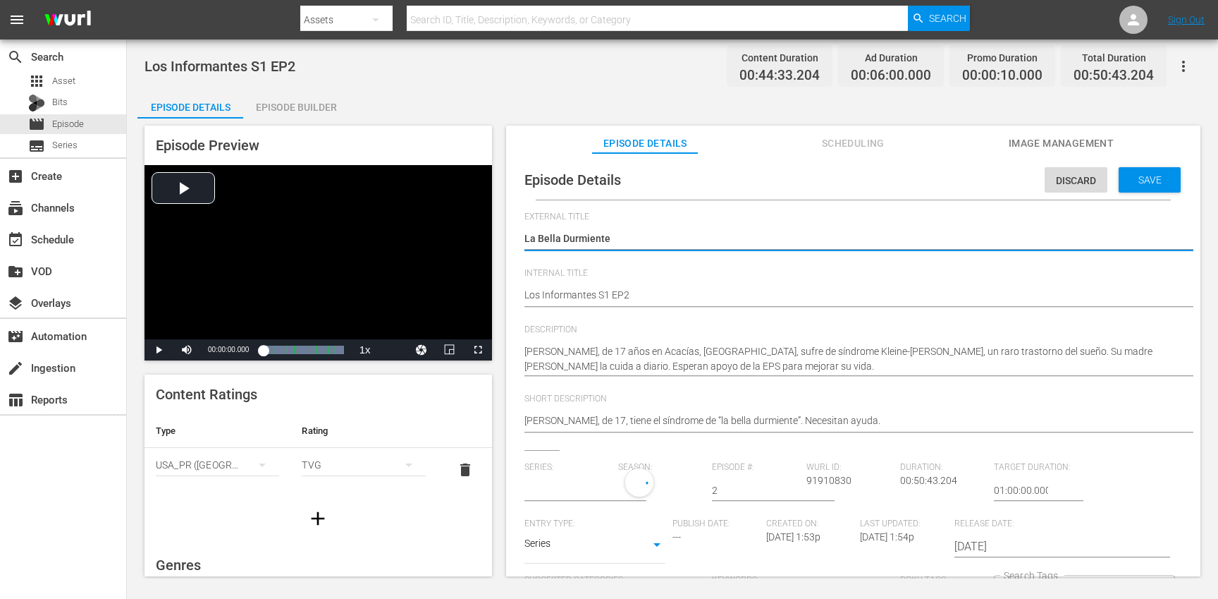
type input "Los Informantes"
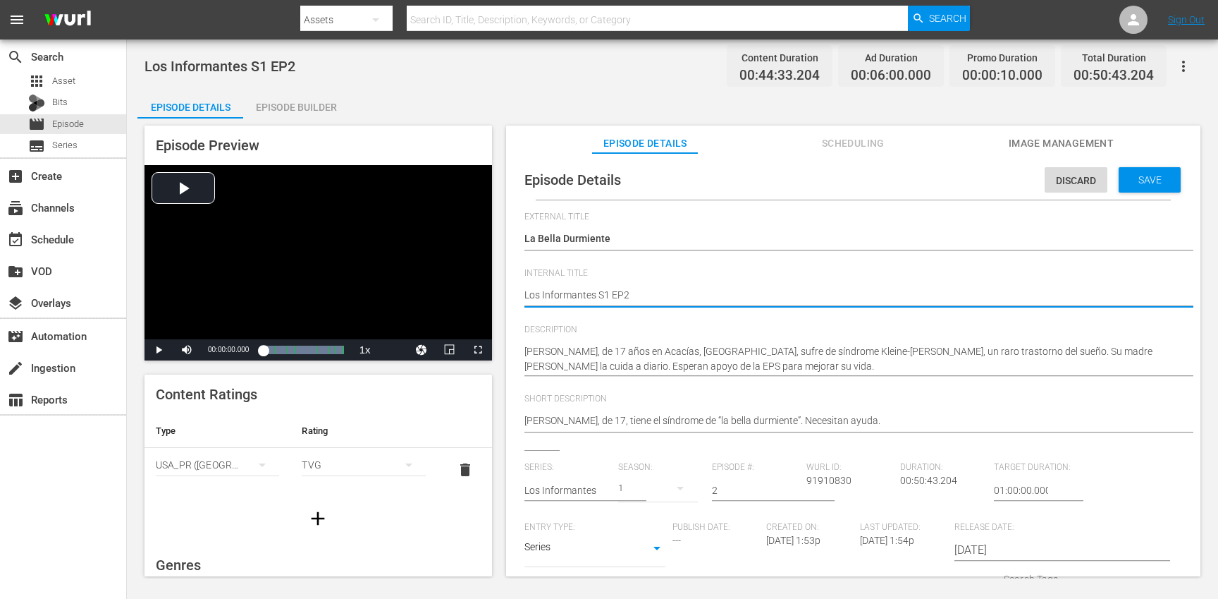
paste textarea "(ESP-NE)"
type textarea "Los Informantes S1 EP2 (ESP-NE)"
click at [1147, 176] on span "Save" at bounding box center [1150, 179] width 46 height 11
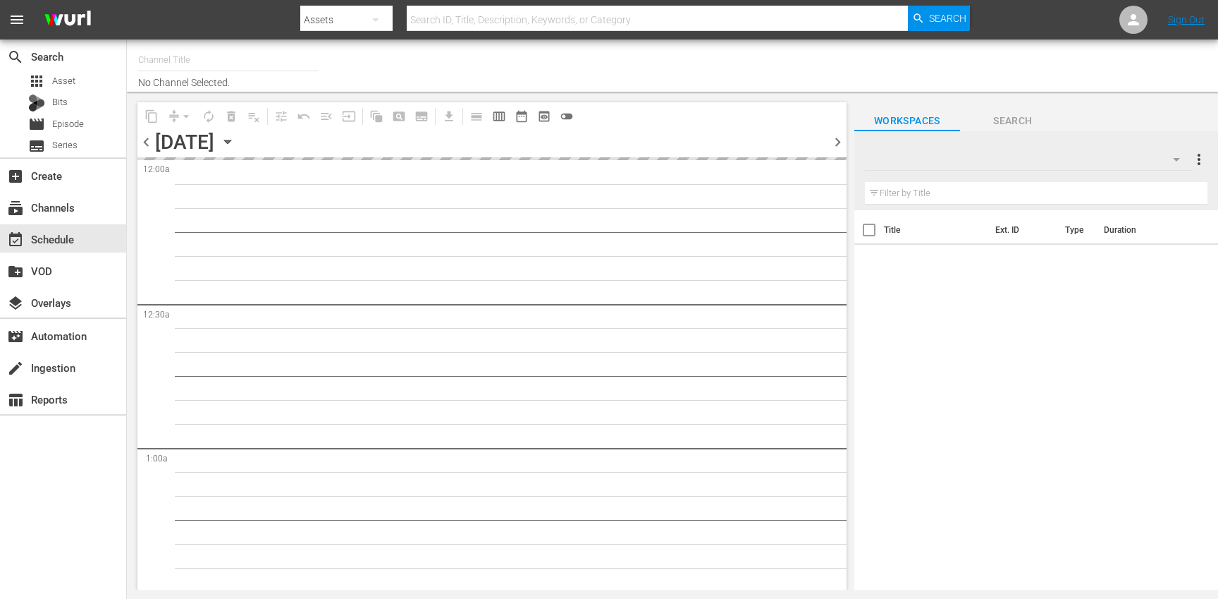
type input "Nosey Escándalos (892)"
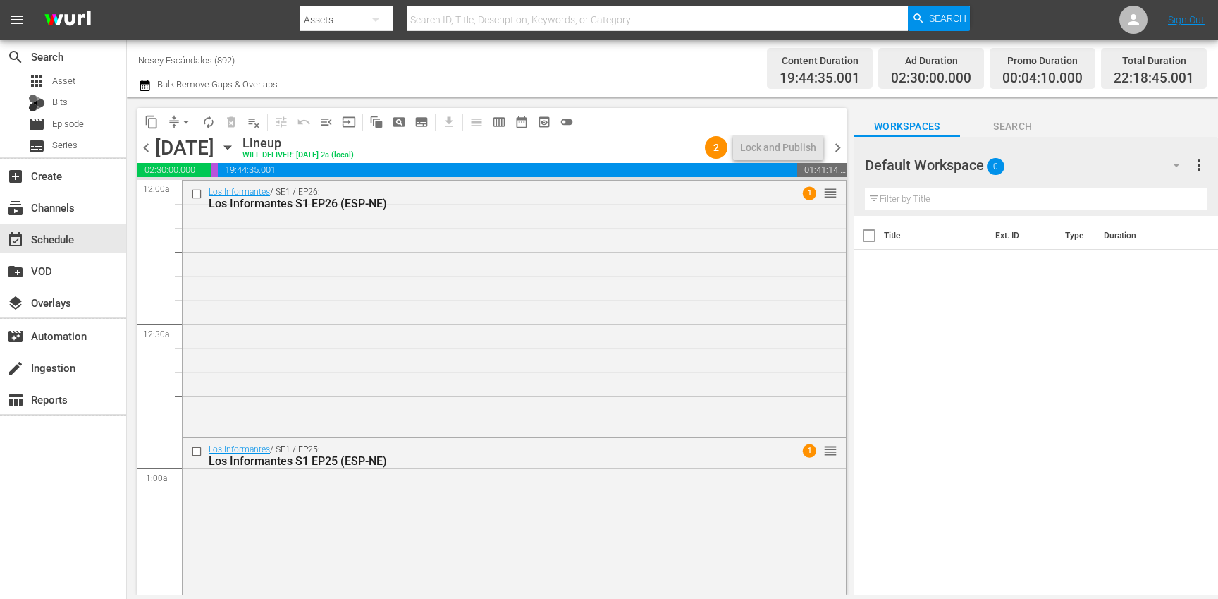
click at [1053, 170] on div "Default Workspace 0" at bounding box center [1029, 164] width 329 height 39
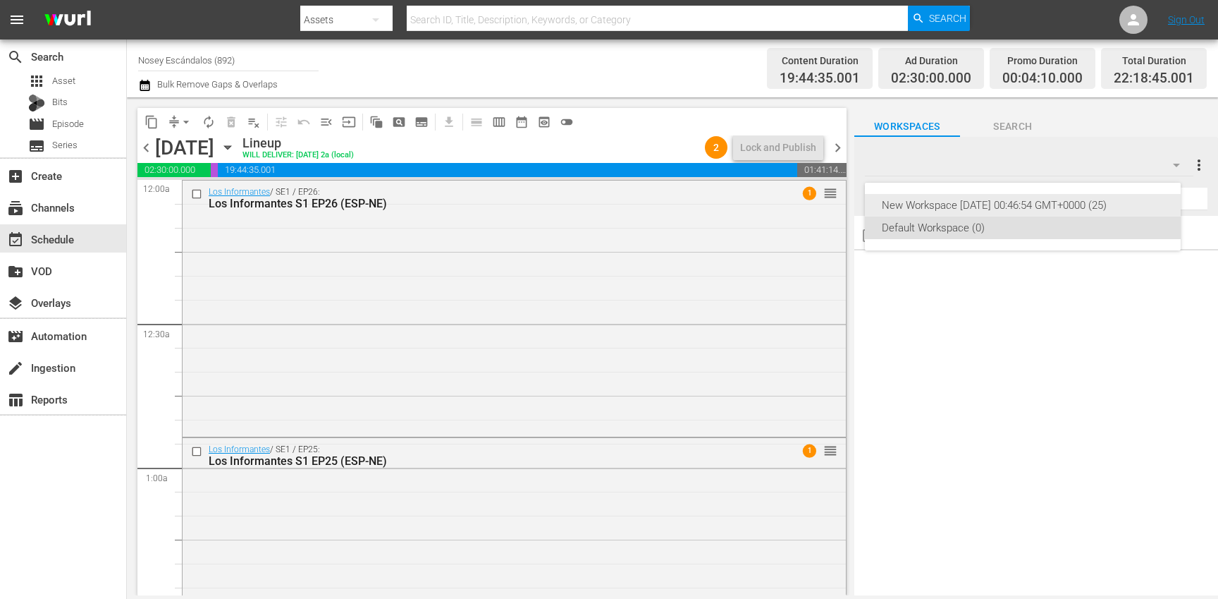
click at [991, 202] on div "New Workspace Mon Mar 31 2025 00:46:54 GMT+0000 (25)" at bounding box center [1023, 205] width 282 height 23
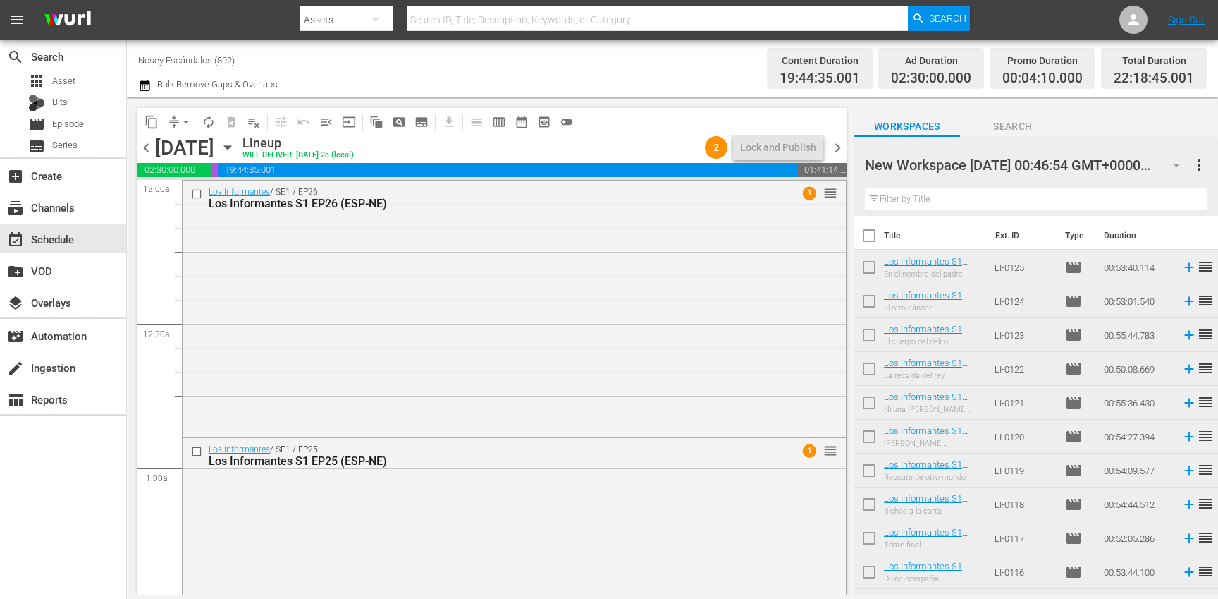
click at [866, 231] on input "checkbox" at bounding box center [869, 238] width 30 height 30
checkbox input "true"
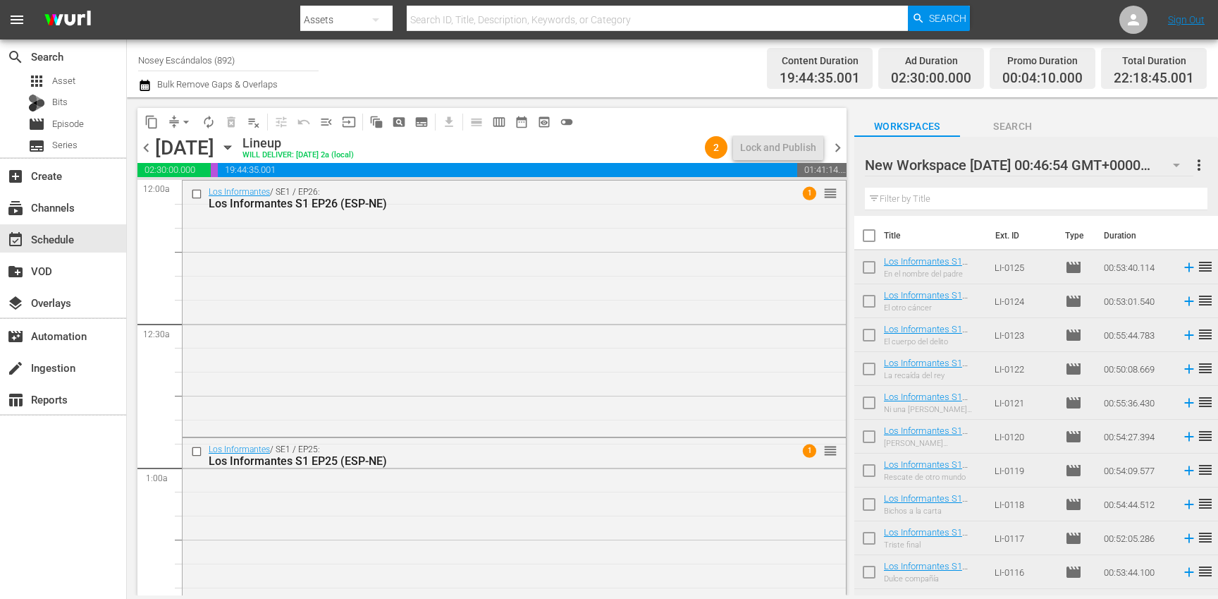
checkbox input "true"
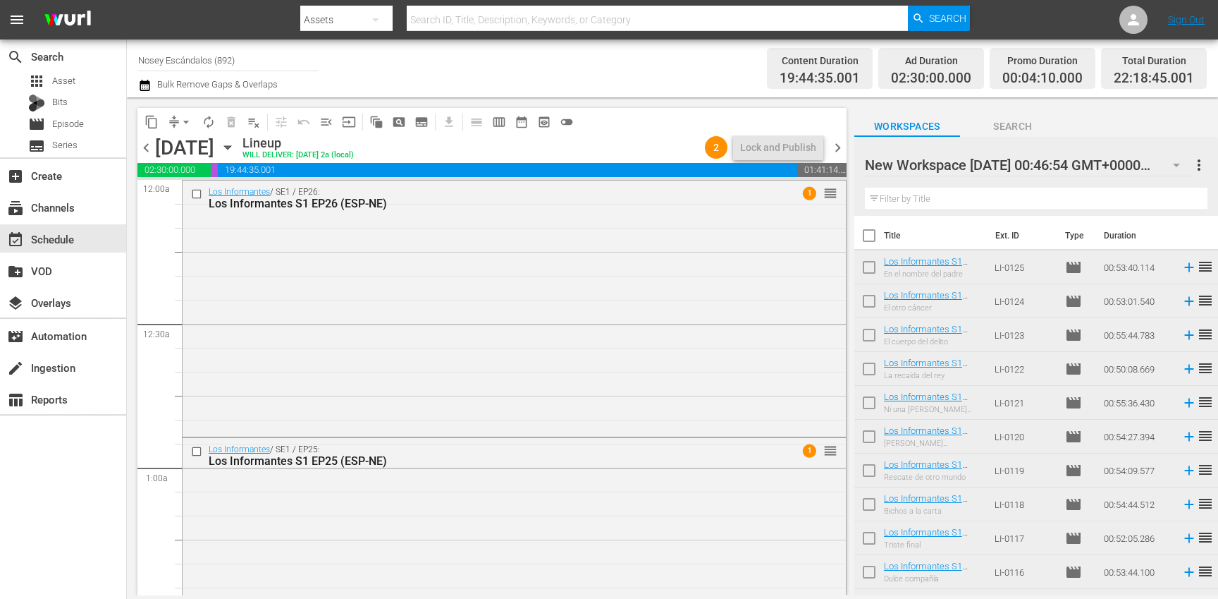
checkbox input "true"
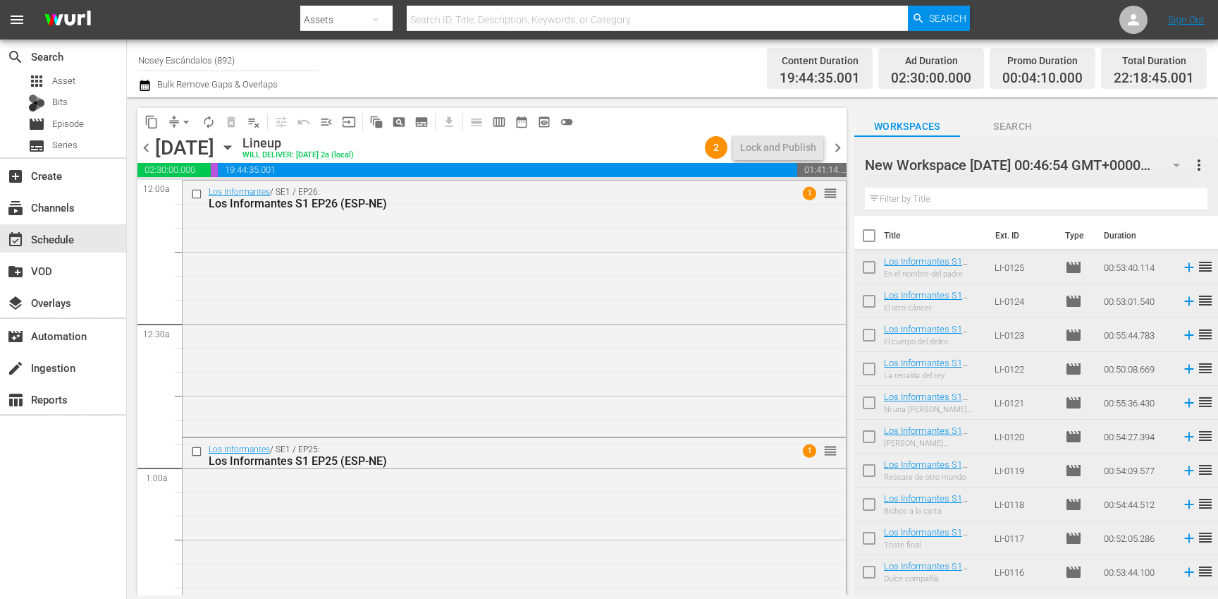
checkbox input "true"
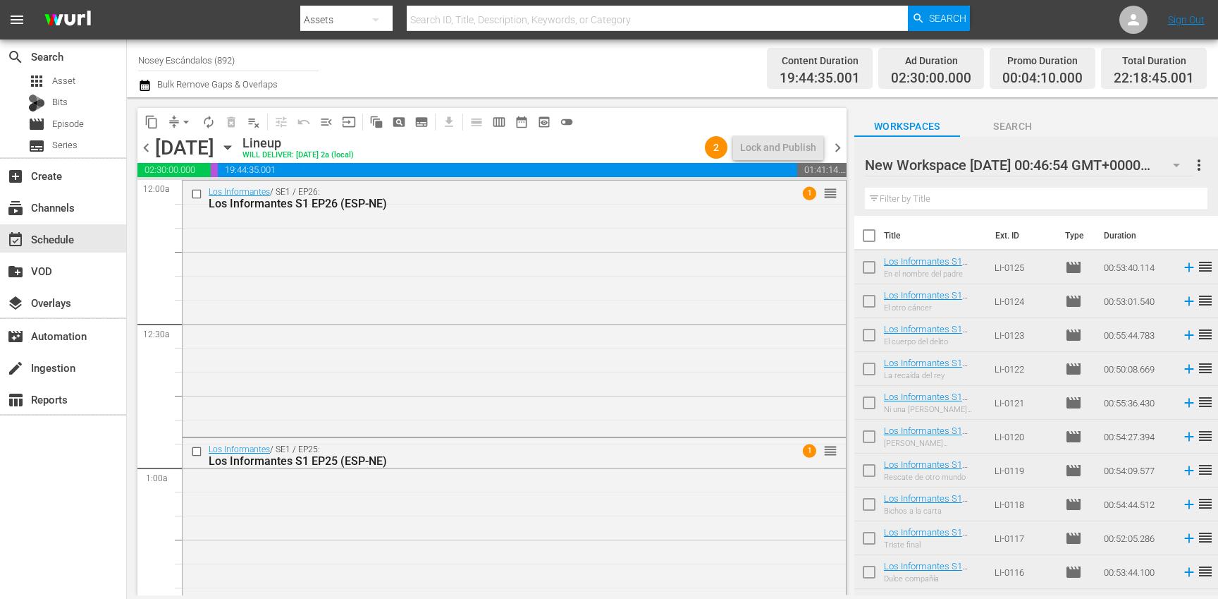
checkbox input "true"
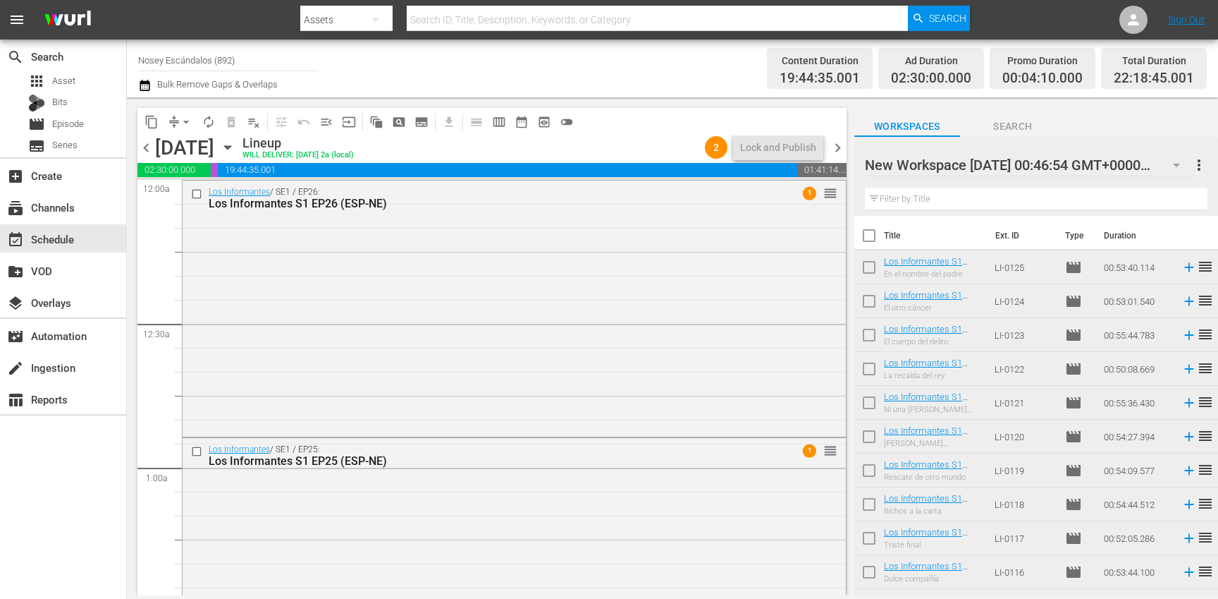
checkbox input "true"
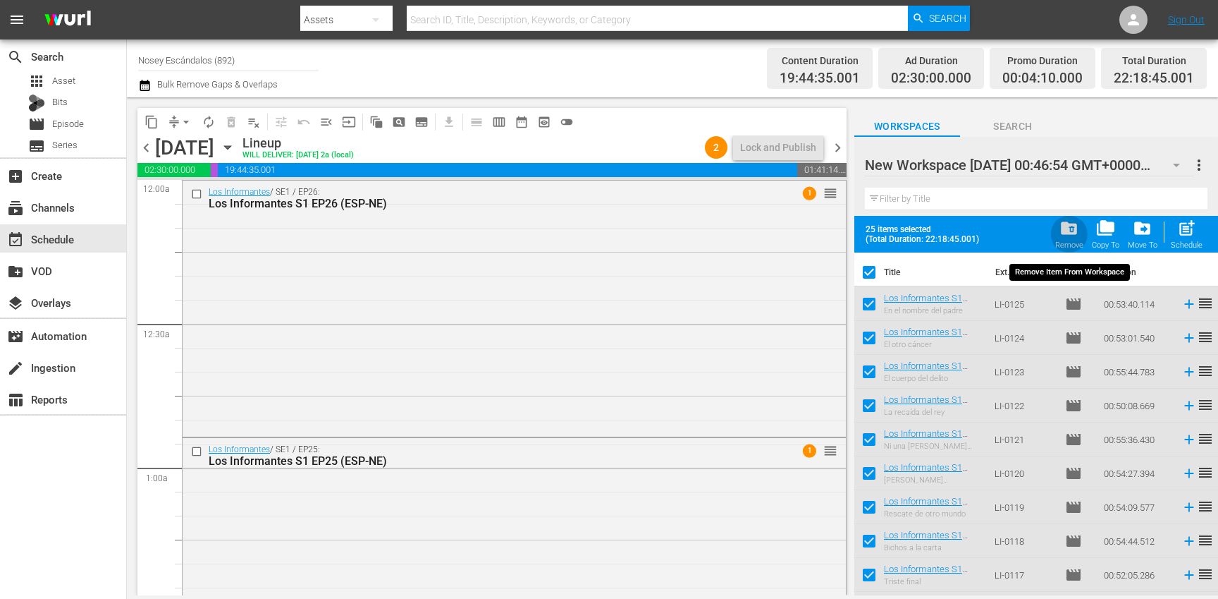
click at [1064, 232] on span "folder_delete" at bounding box center [1069, 228] width 19 height 19
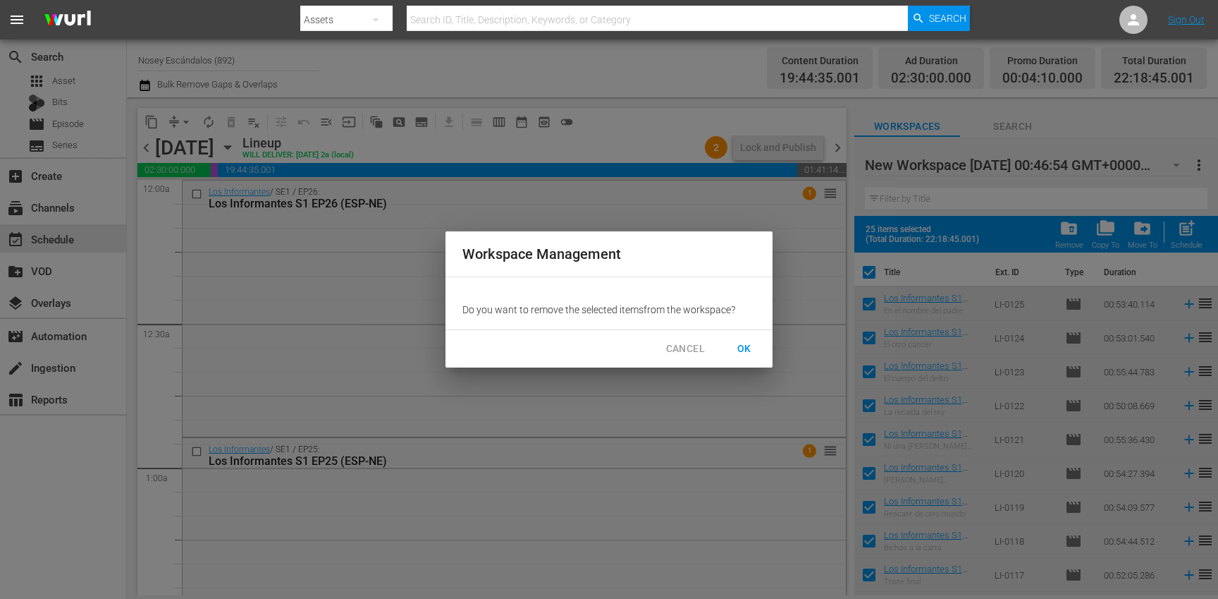
click at [747, 347] on span "OK" at bounding box center [744, 349] width 23 height 18
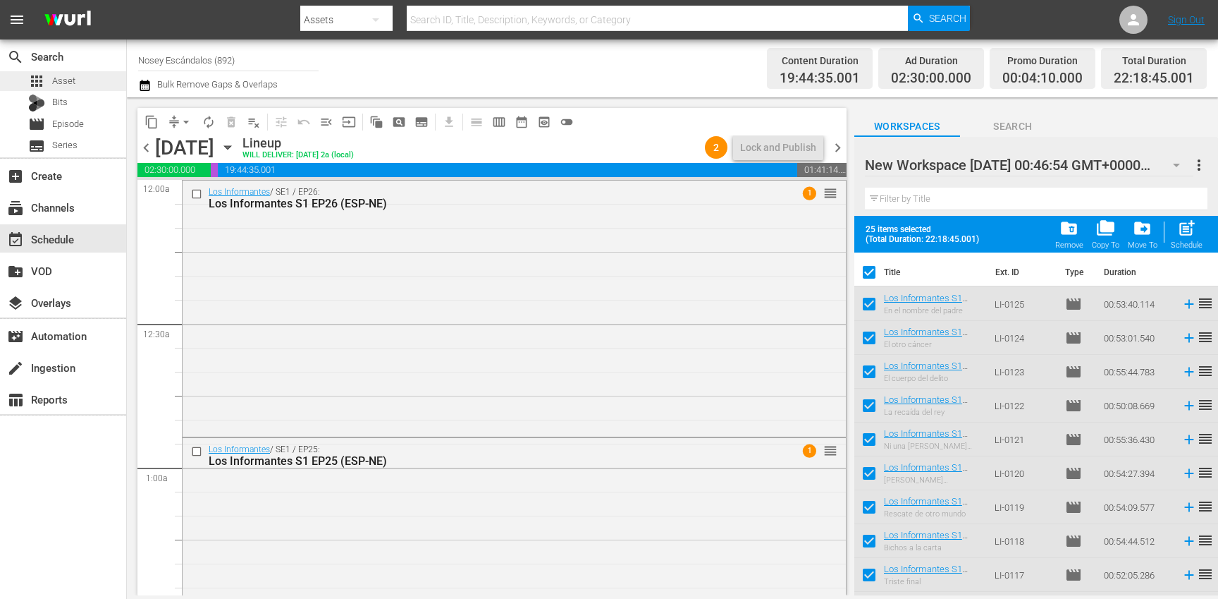
click at [90, 90] on div "apps Asset" at bounding box center [63, 81] width 126 height 20
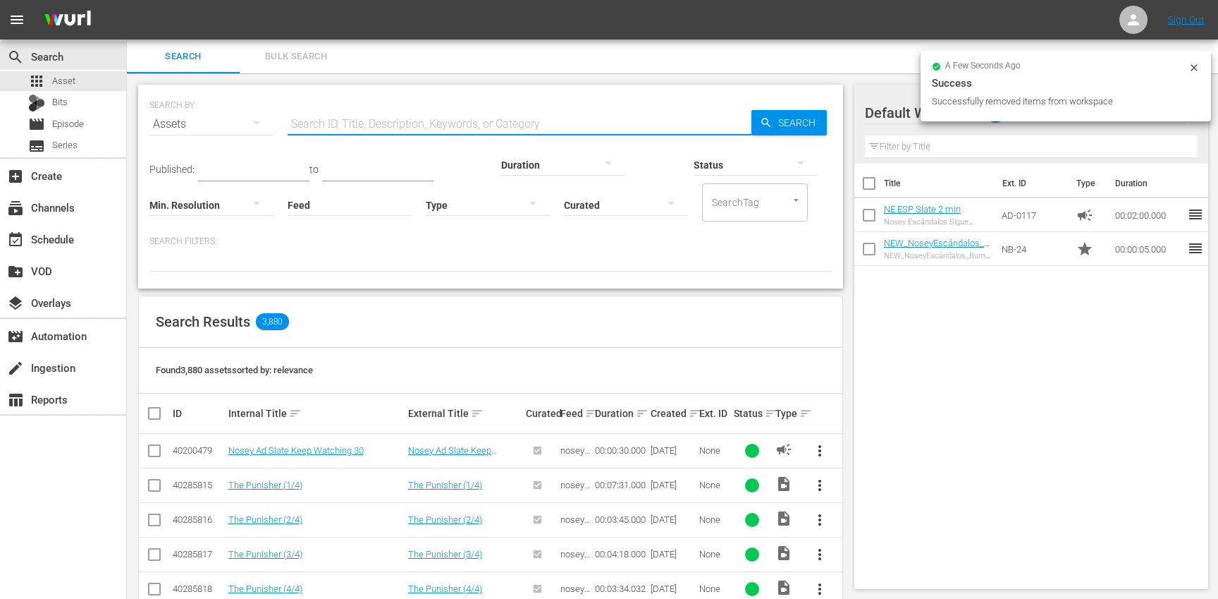
click at [364, 123] on input "text" at bounding box center [520, 124] width 464 height 34
paste input "JS-1861"
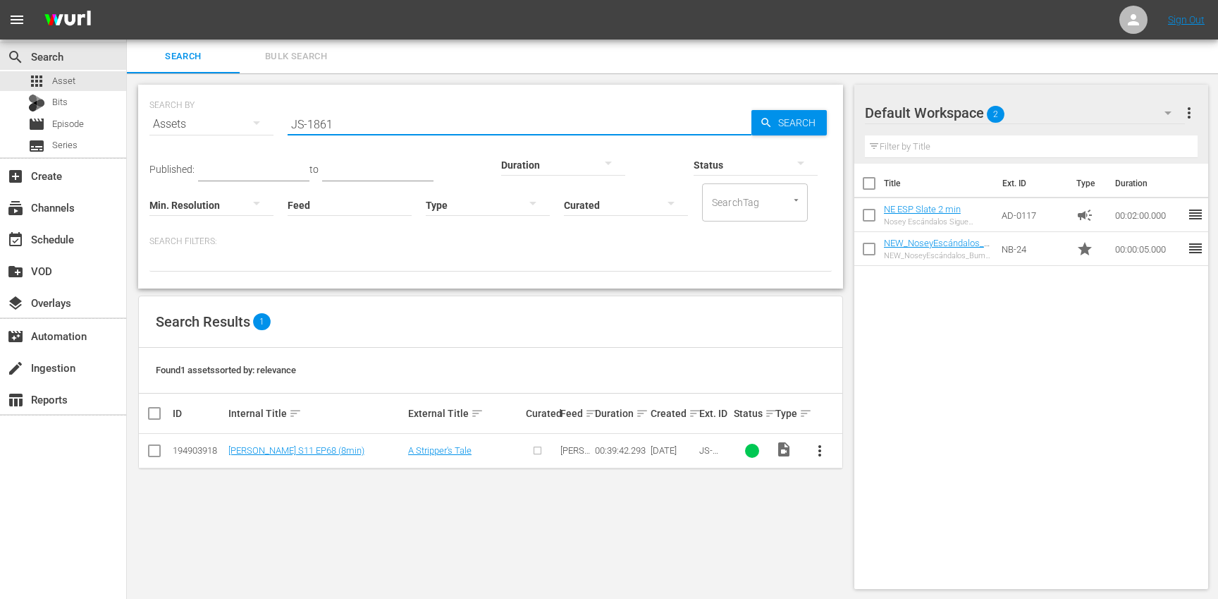
type input "JS-1861"
click at [818, 449] on span "more_vert" at bounding box center [819, 450] width 17 height 17
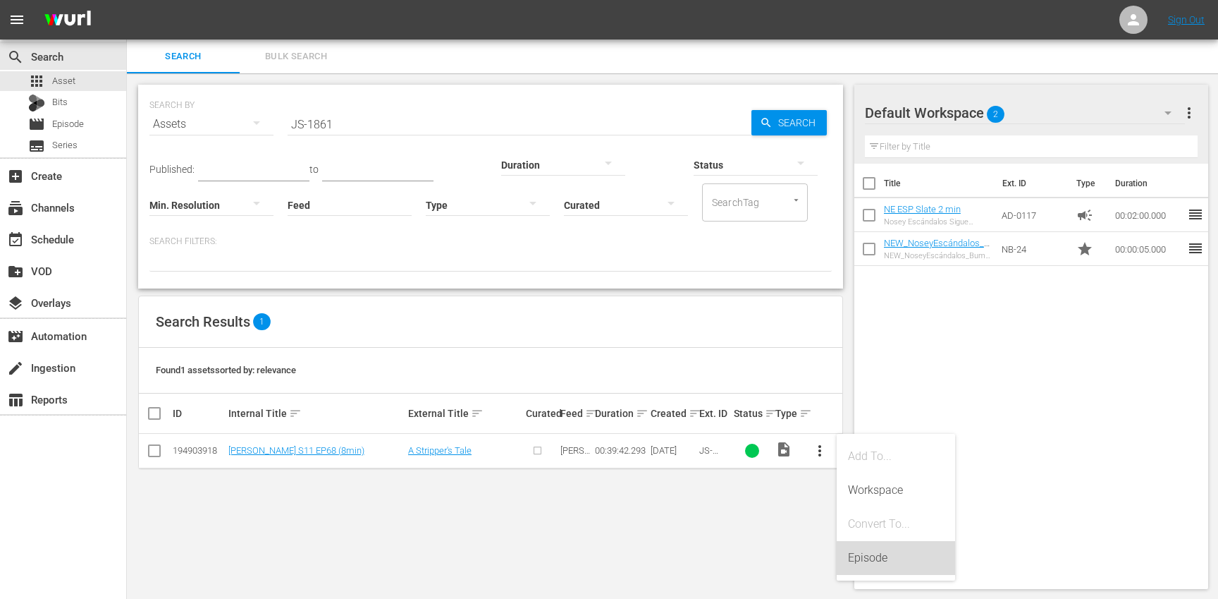
click at [897, 554] on div "Episode" at bounding box center [896, 558] width 96 height 34
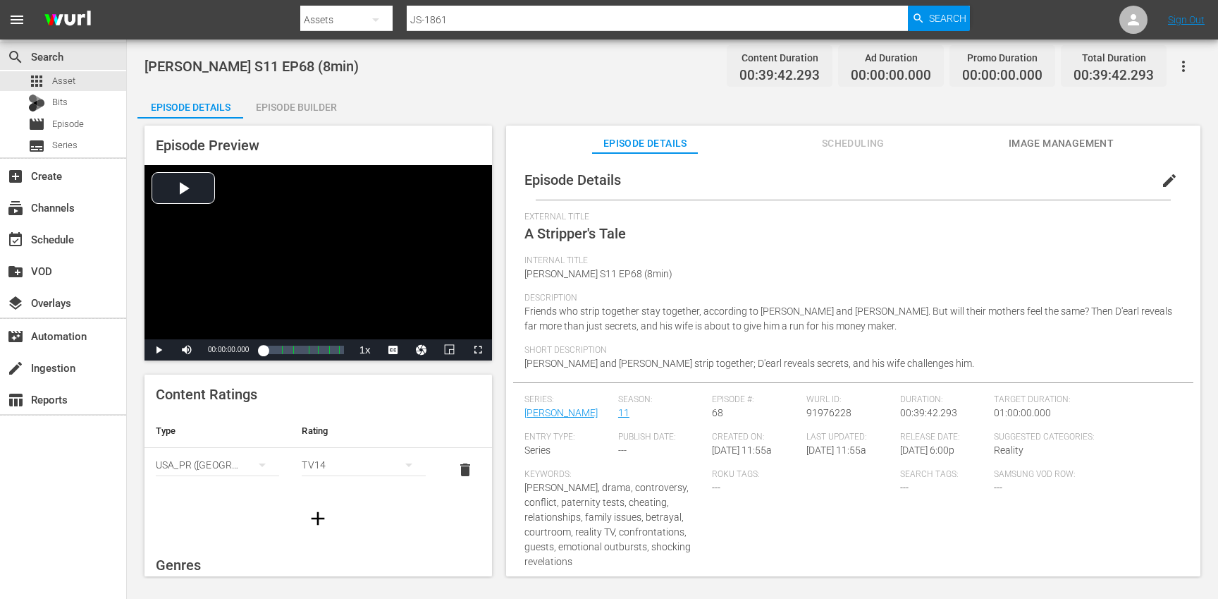
click at [1161, 183] on span "edit" at bounding box center [1169, 180] width 17 height 17
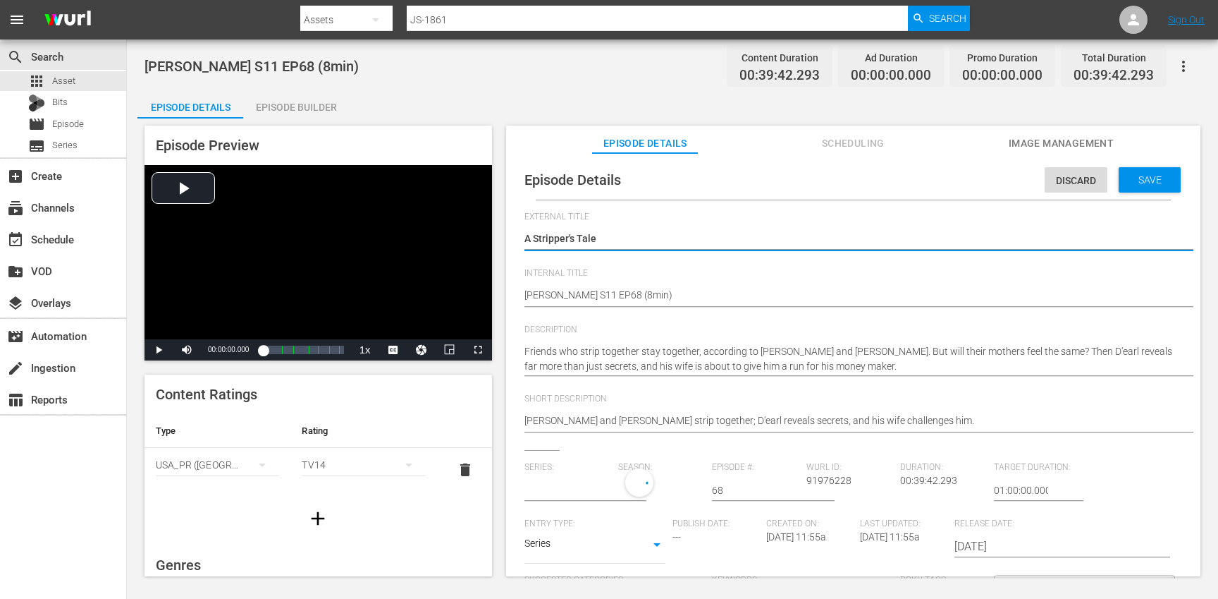
type input "[PERSON_NAME]"
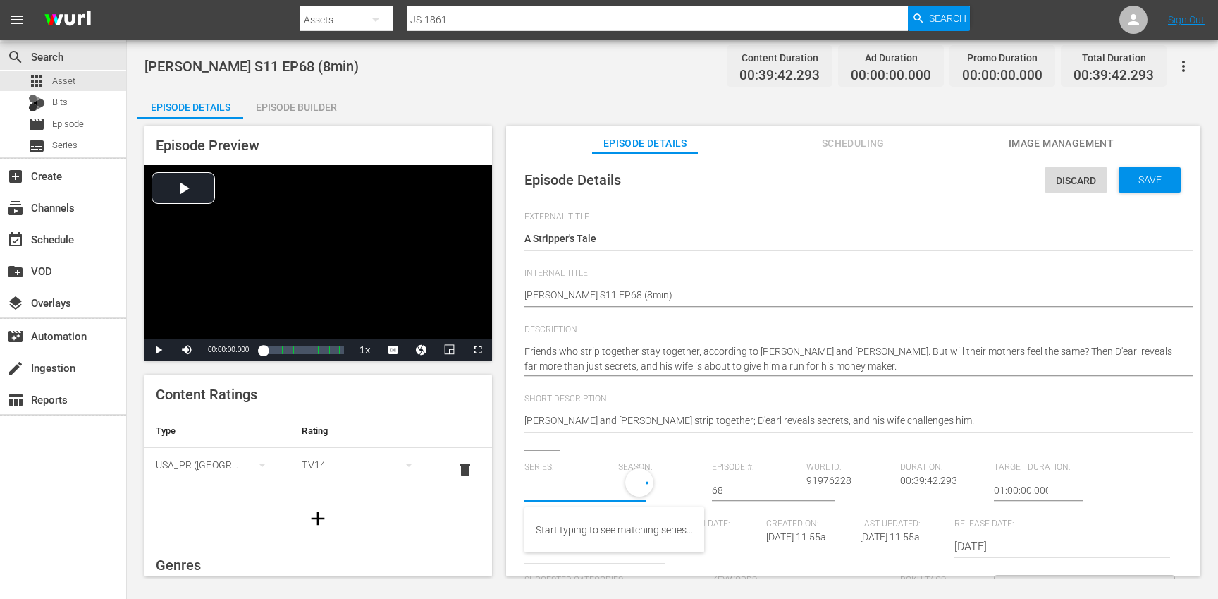
click at [568, 482] on input "text" at bounding box center [568, 490] width 87 height 34
click at [570, 534] on div "Jerry Springer (JS)" at bounding box center [582, 530] width 93 height 34
type input "Jerry Springer (JS)"
click at [661, 491] on div "27" at bounding box center [658, 487] width 80 height 39
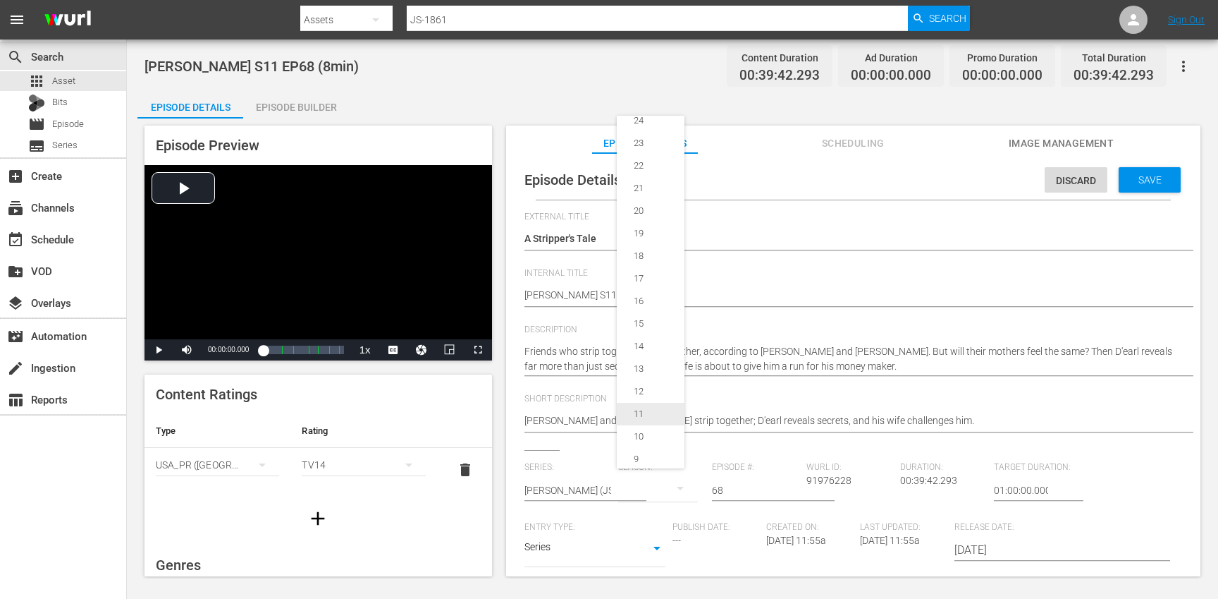
click at [650, 416] on div "11" at bounding box center [639, 414] width 44 height 14
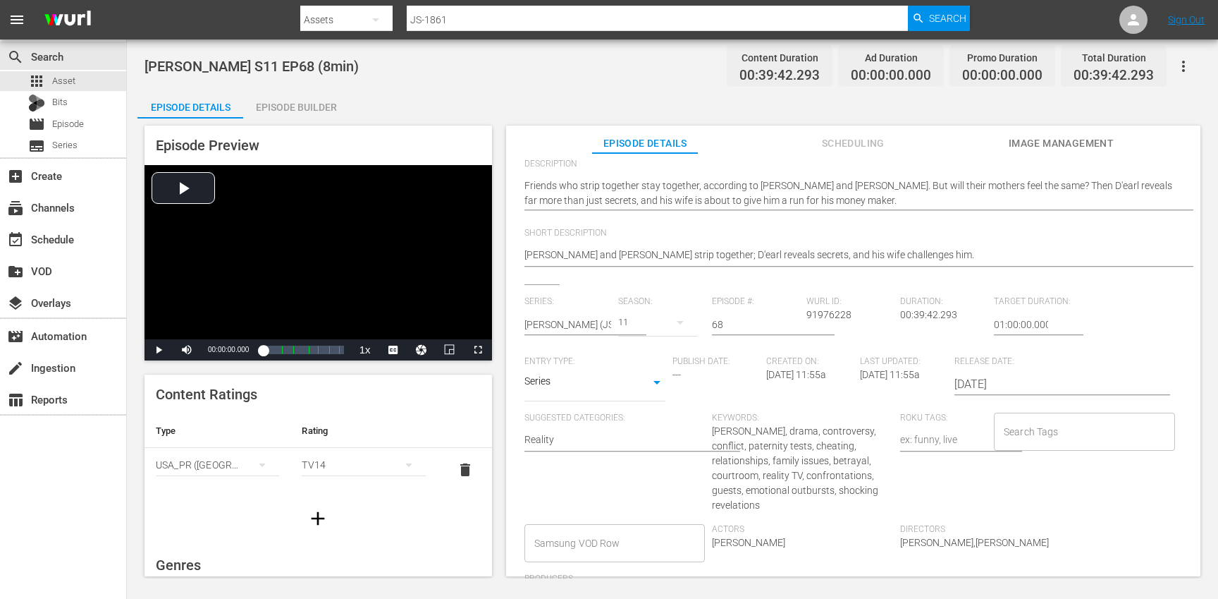
scroll to position [178, 0]
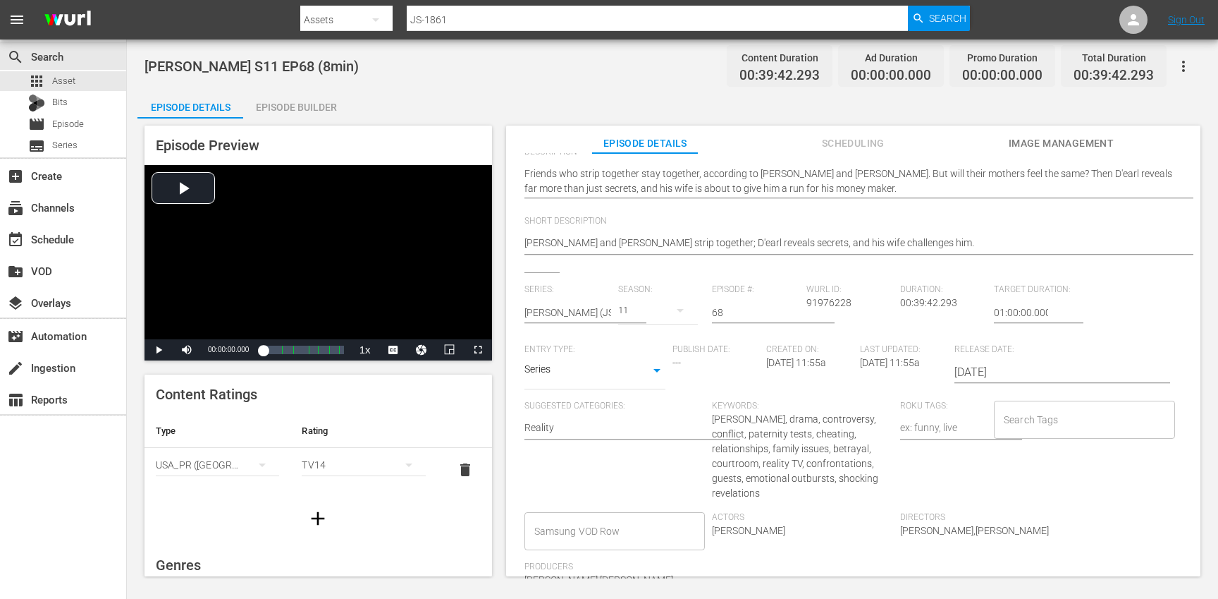
click at [1046, 418] on input "Search Tags" at bounding box center [1073, 419] width 147 height 25
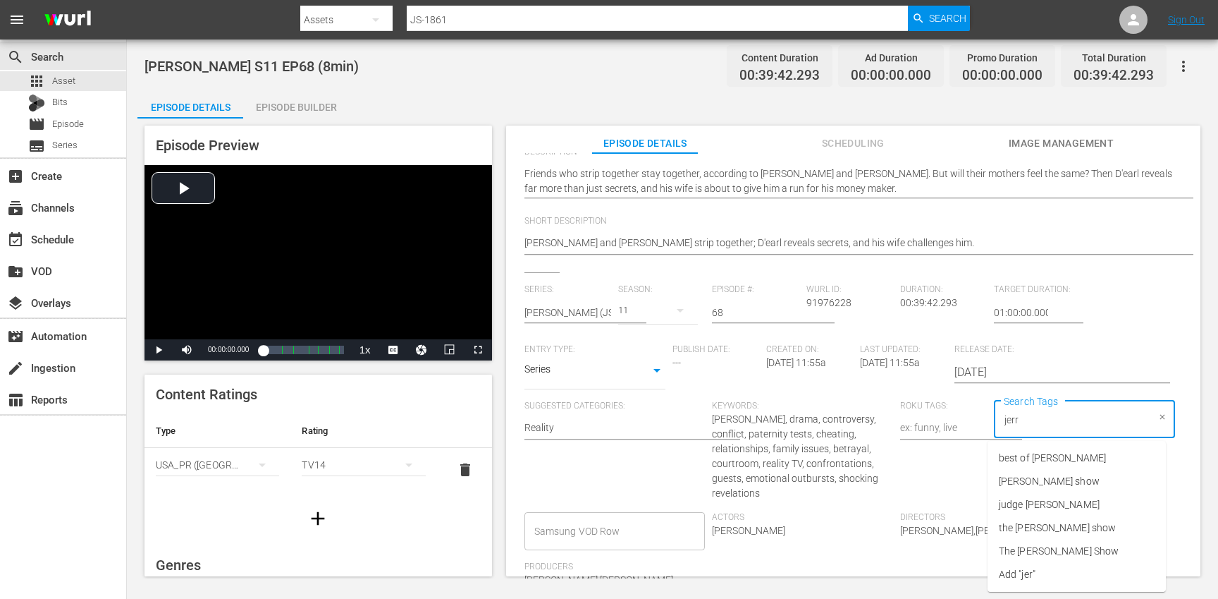
type input "jerry"
click at [1074, 480] on span "jerry springer show" at bounding box center [1049, 481] width 101 height 15
type input "jer"
click at [1083, 526] on span "the jerry springer show" at bounding box center [1057, 527] width 117 height 15
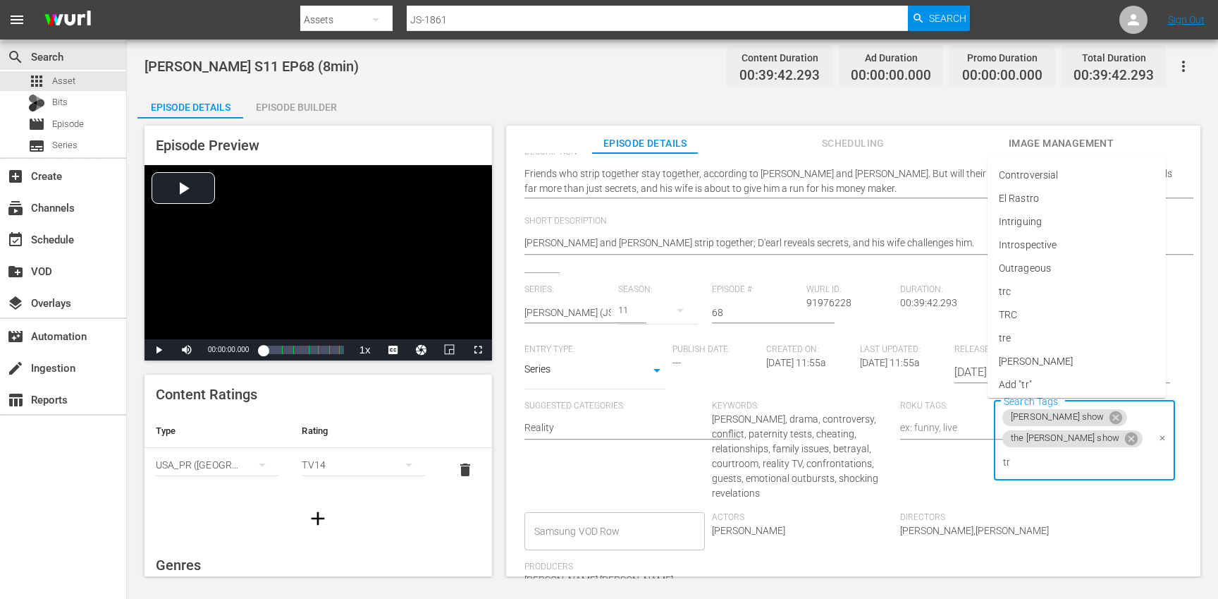
type input "trc"
click at [1076, 524] on li "TRC" at bounding box center [1077, 523] width 178 height 23
type input "eng"
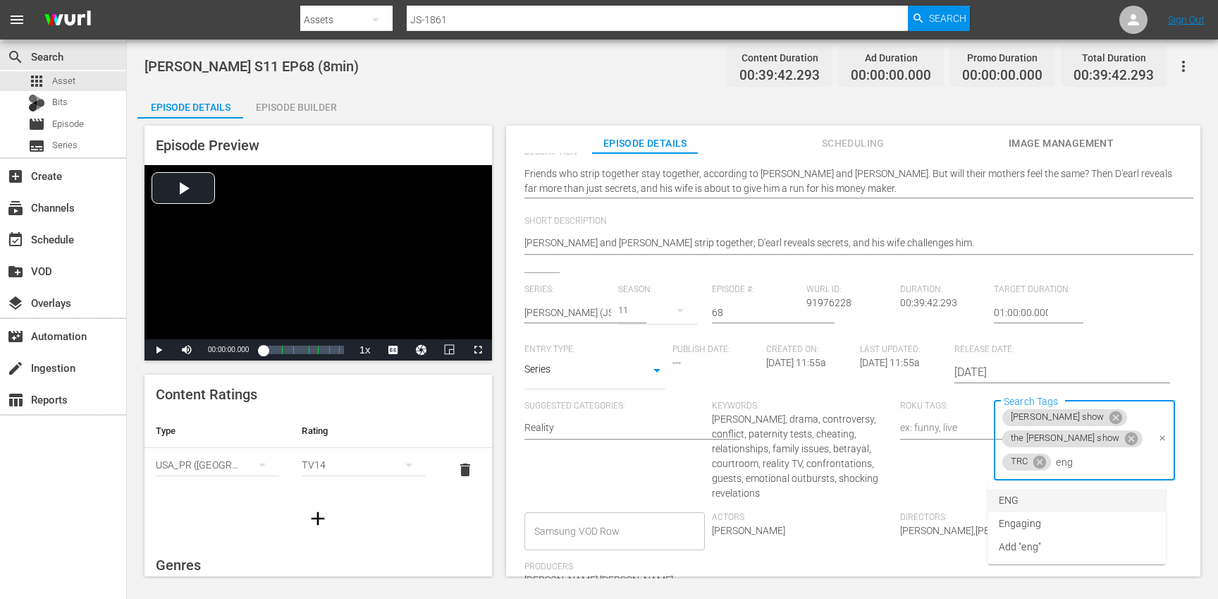
click at [1051, 503] on li "ENG" at bounding box center [1077, 500] width 178 height 23
type input "8"
click at [1037, 494] on li "8min" at bounding box center [1077, 500] width 178 height 23
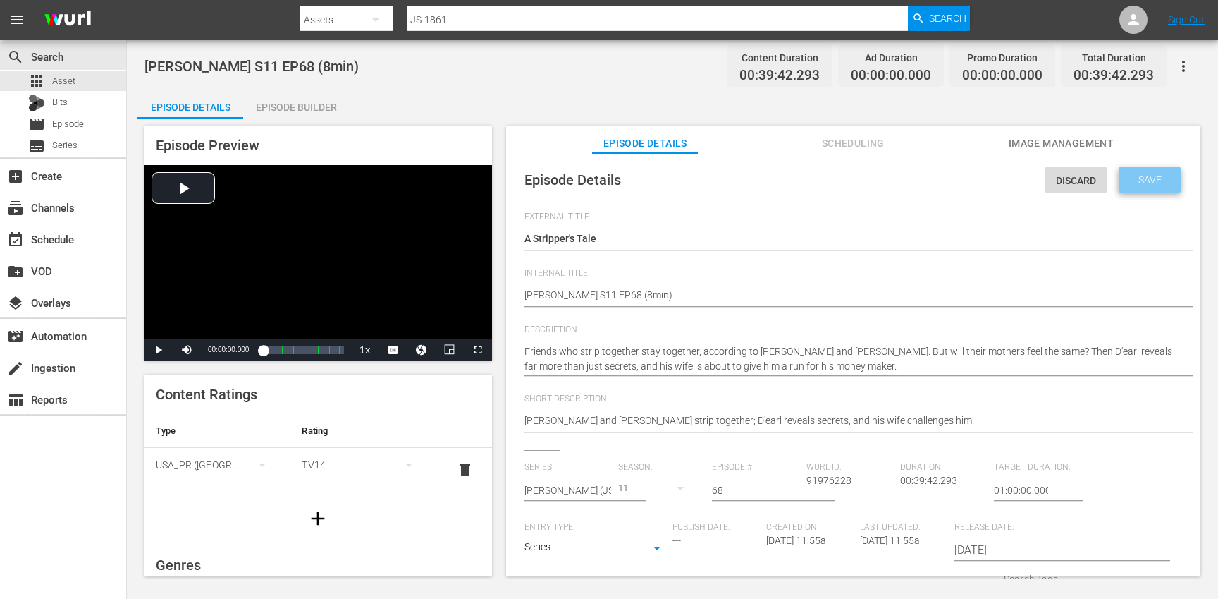
click at [1139, 173] on div "Save" at bounding box center [1150, 179] width 62 height 25
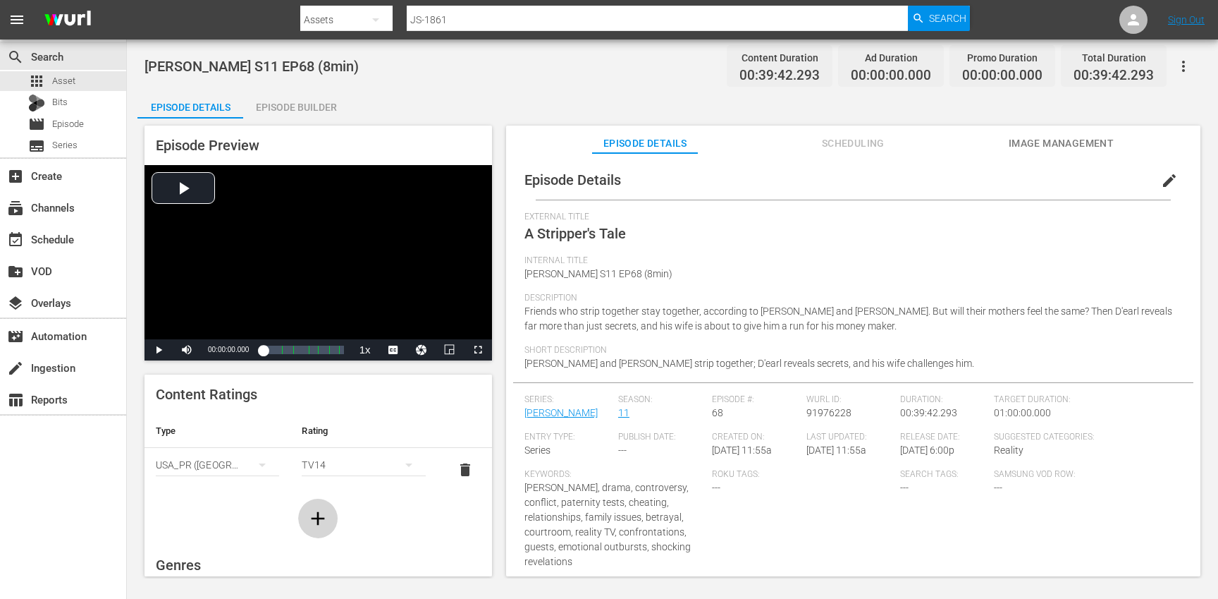
click at [314, 517] on icon "button" at bounding box center [318, 517] width 13 height 13
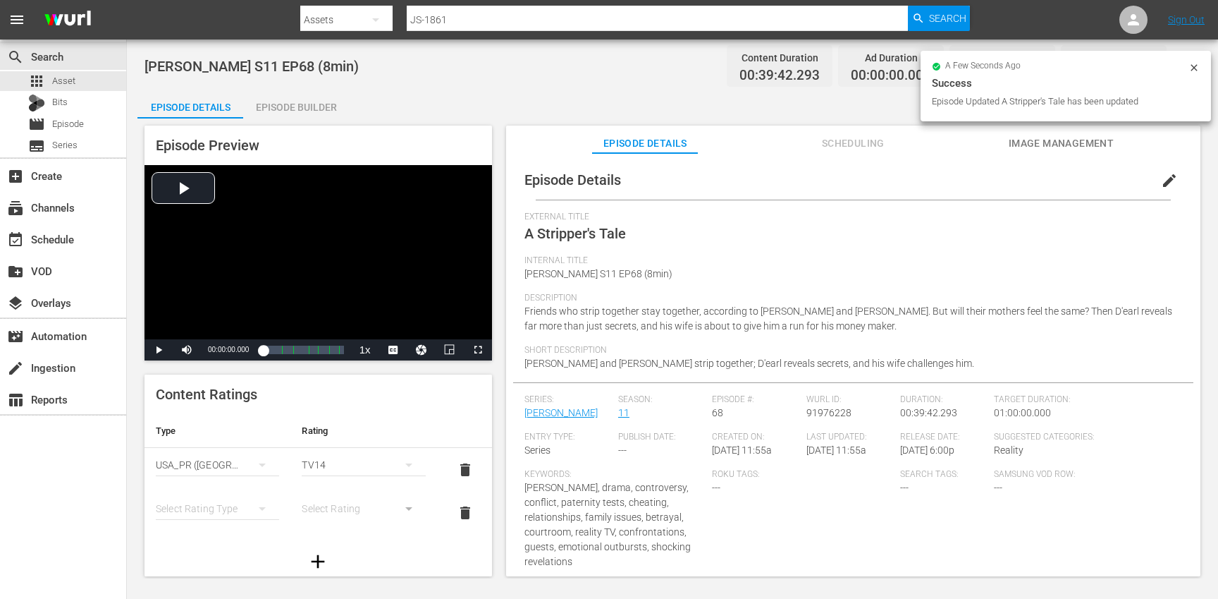
click at [202, 496] on div "simple table" at bounding box center [217, 508] width 123 height 39
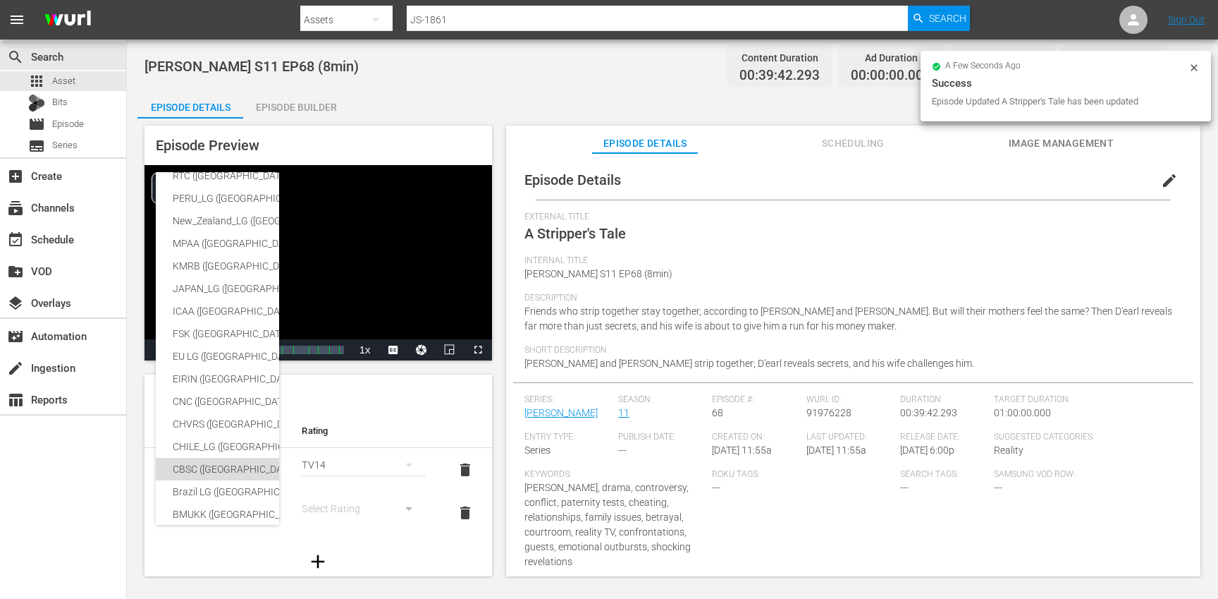
click at [202, 469] on div "CBSC (Canada)" at bounding box center [346, 469] width 346 height 23
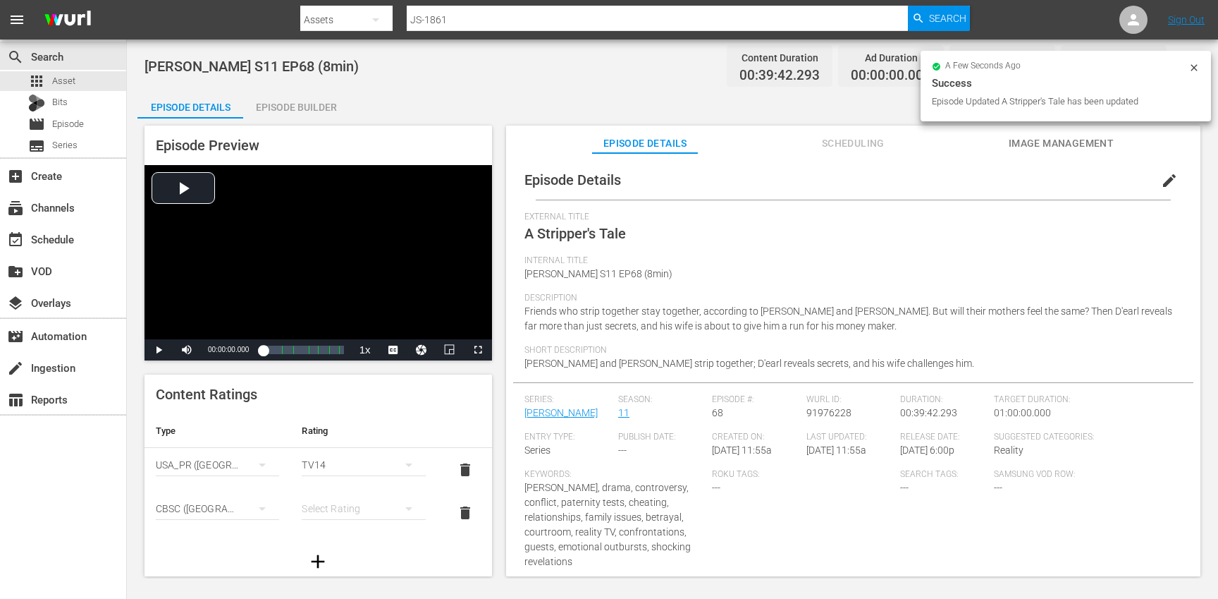
click at [326, 505] on div "simple table" at bounding box center [363, 508] width 123 height 39
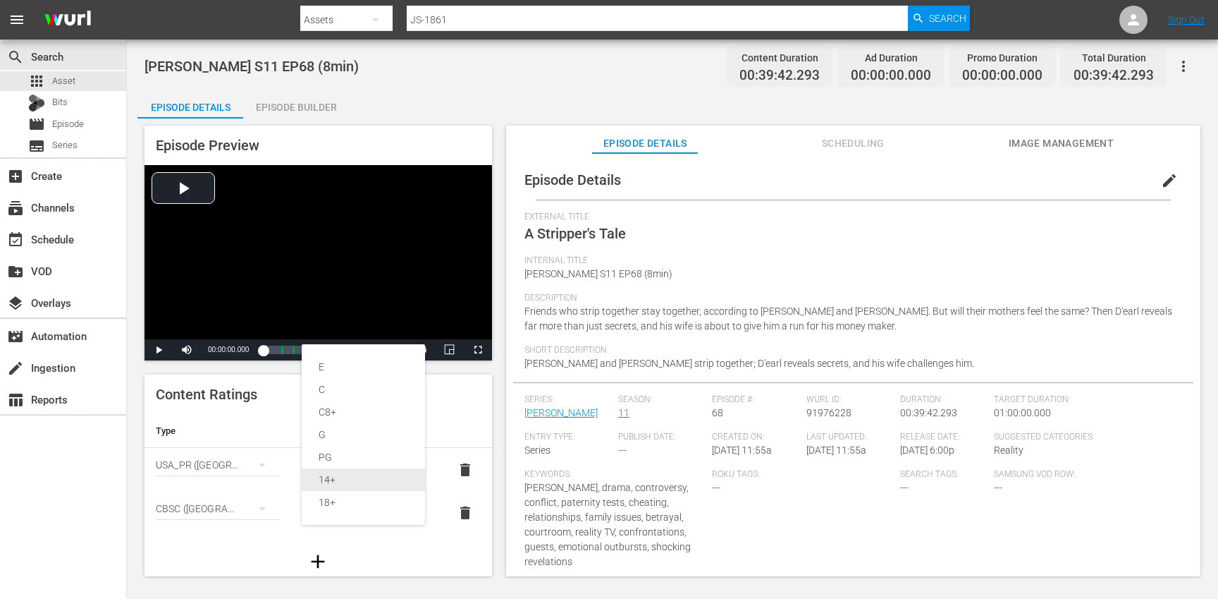
click at [341, 475] on div "14+" at bounding box center [364, 479] width 90 height 23
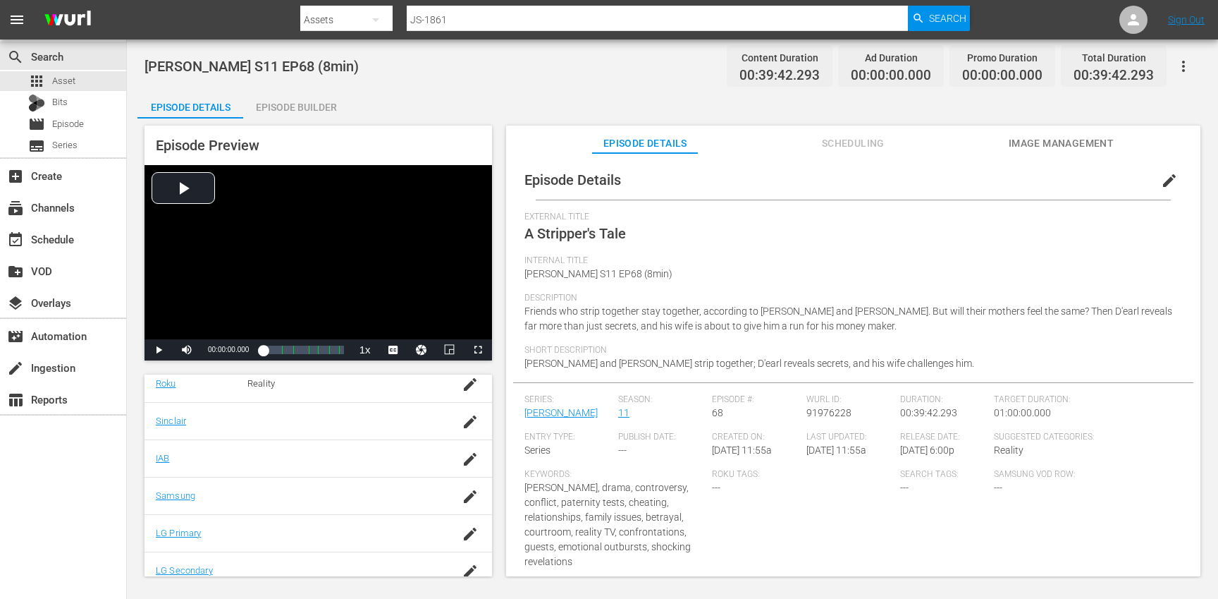
scroll to position [346, 0]
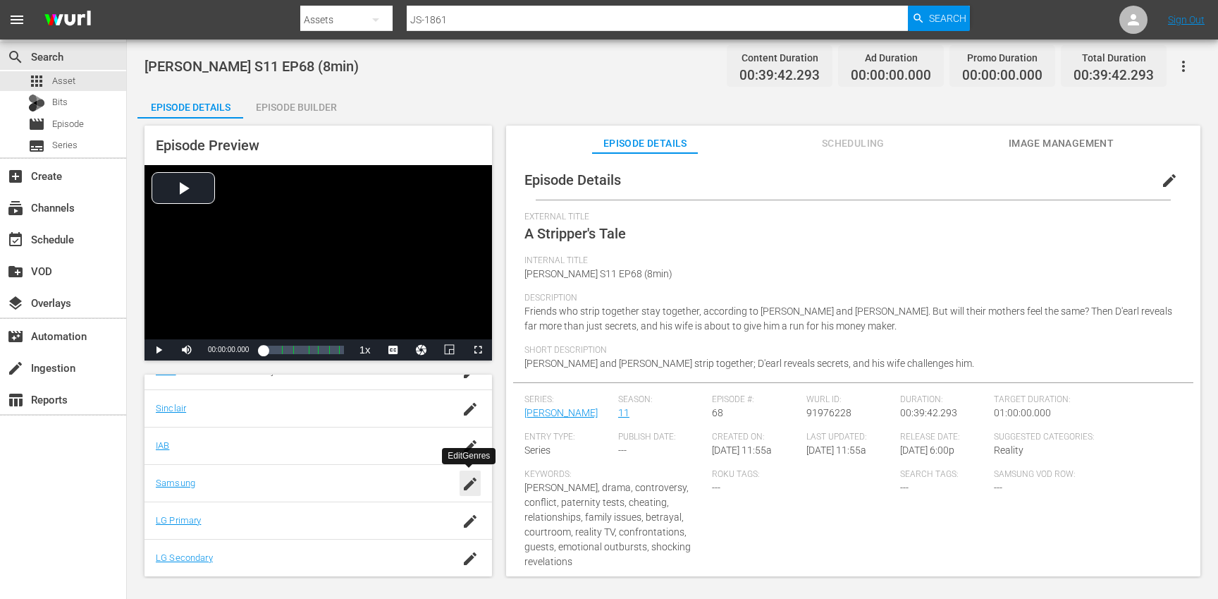
click at [467, 482] on icon "button" at bounding box center [470, 483] width 17 height 17
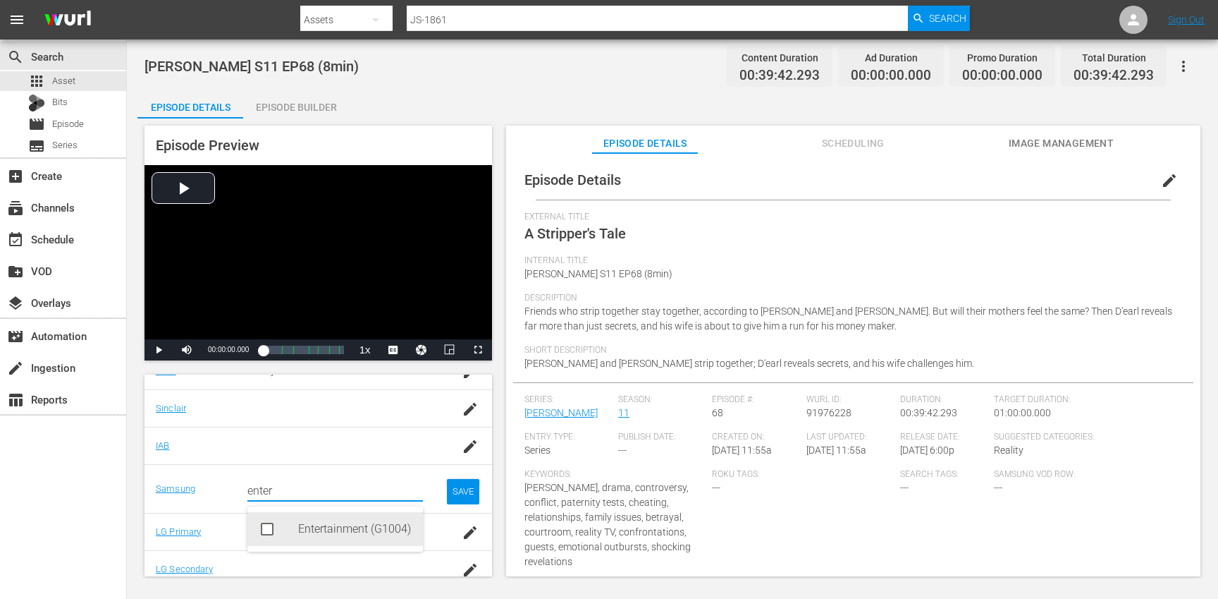
click at [355, 529] on div "Entertainment (G1004)" at bounding box center [355, 529] width 114 height 34
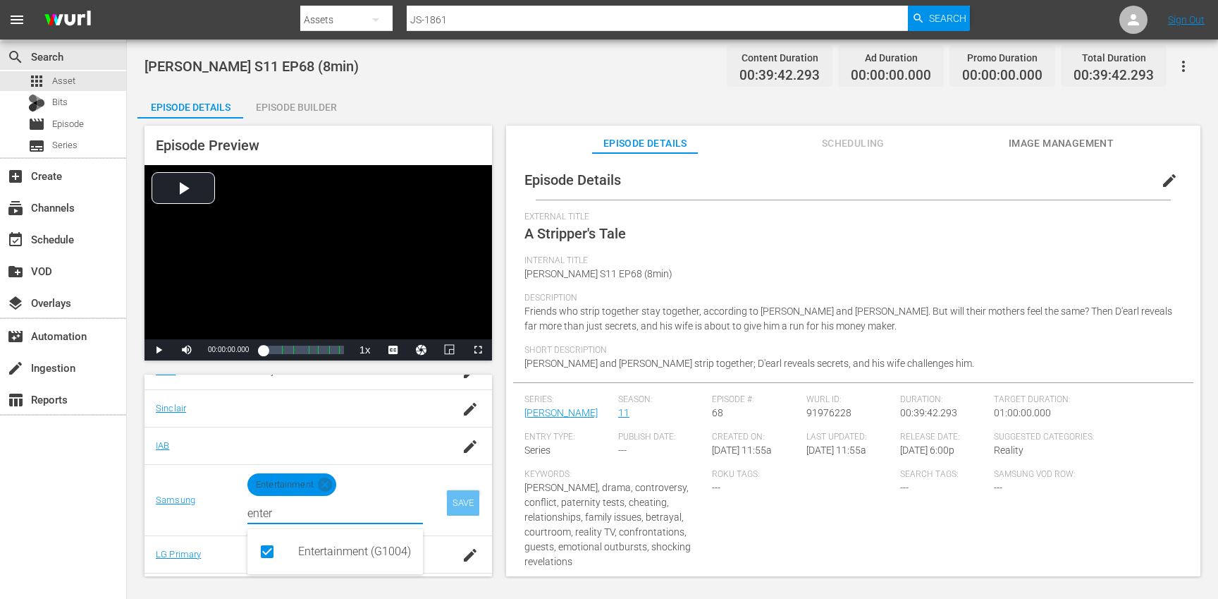
type input "enter"
click at [460, 500] on div "SAVE" at bounding box center [463, 502] width 32 height 25
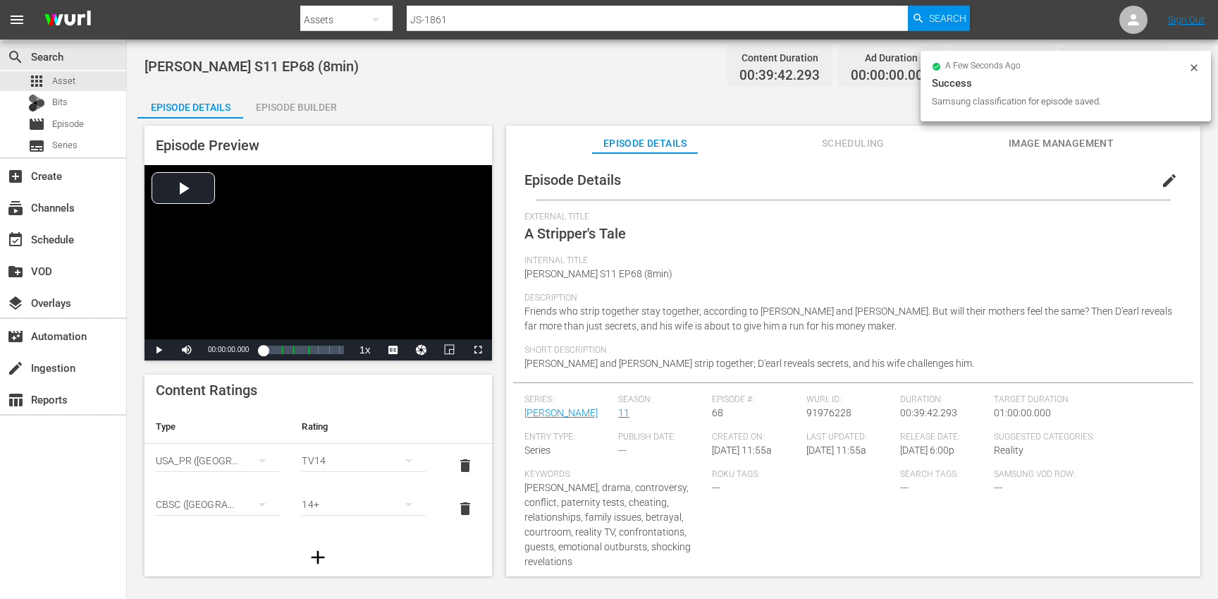
scroll to position [0, 0]
click at [292, 111] on div "Episode Builder" at bounding box center [296, 107] width 106 height 34
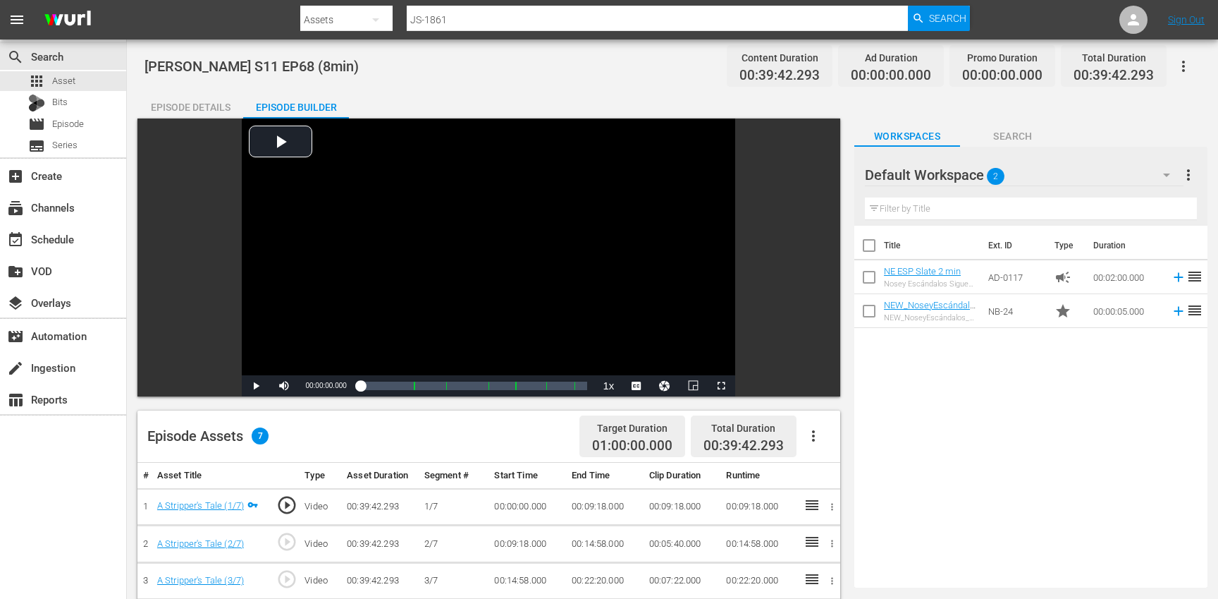
click at [871, 242] on input "checkbox" at bounding box center [869, 248] width 30 height 30
checkbox input "true"
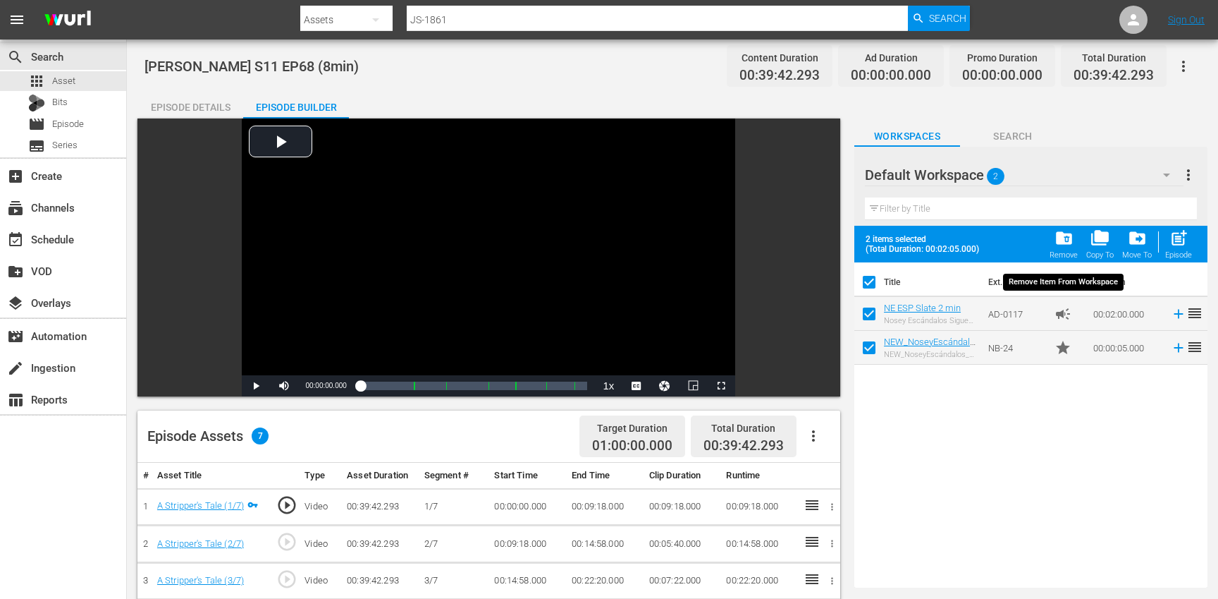
click at [1059, 240] on span "folder_delete" at bounding box center [1064, 237] width 19 height 19
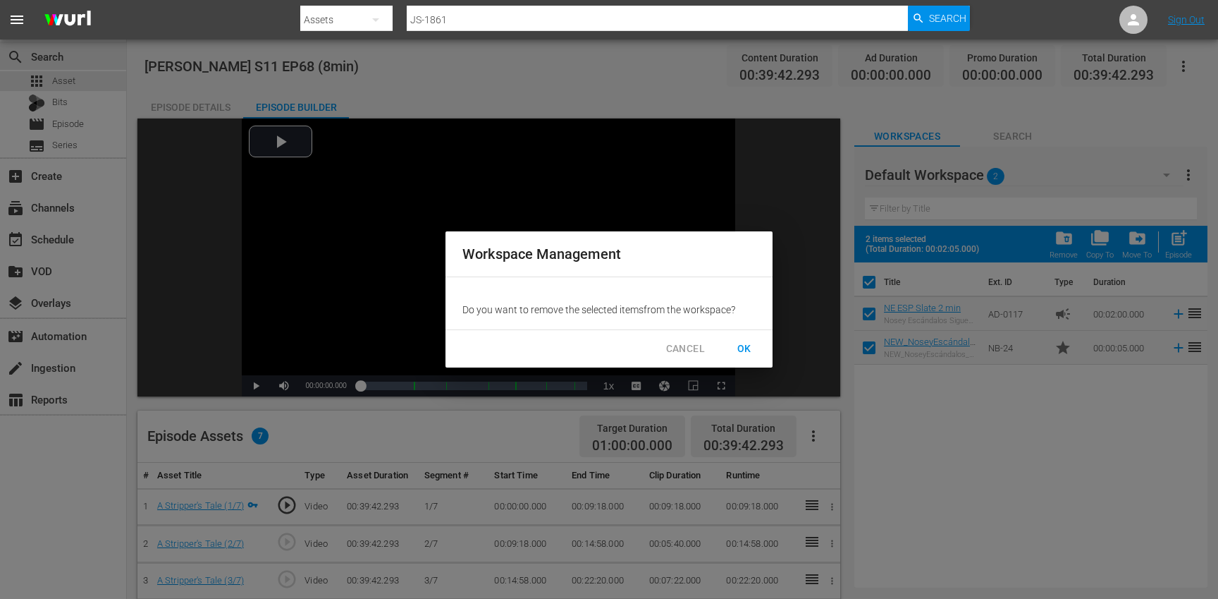
click at [737, 351] on span "OK" at bounding box center [744, 349] width 23 height 18
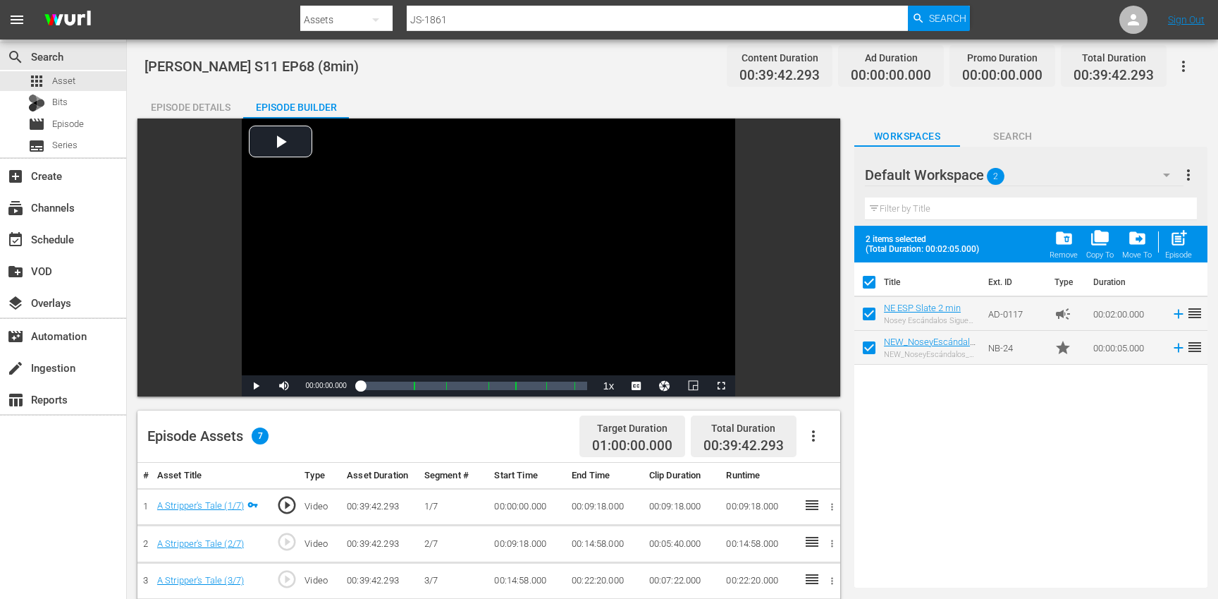
checkbox input "false"
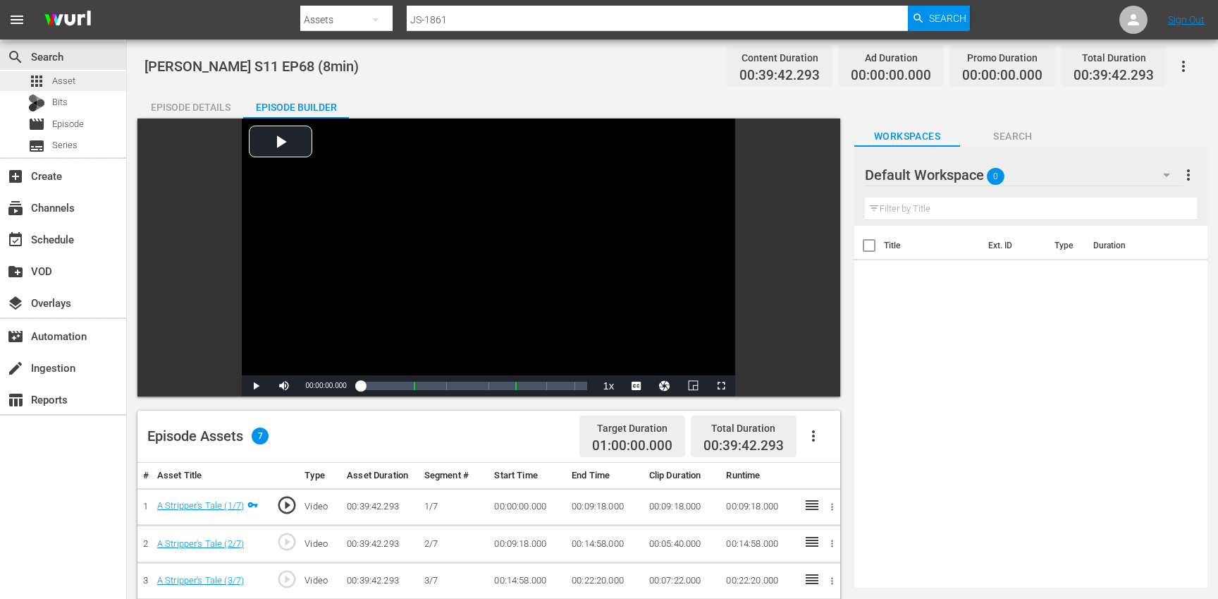
click at [73, 82] on span "Asset" at bounding box center [63, 81] width 23 height 14
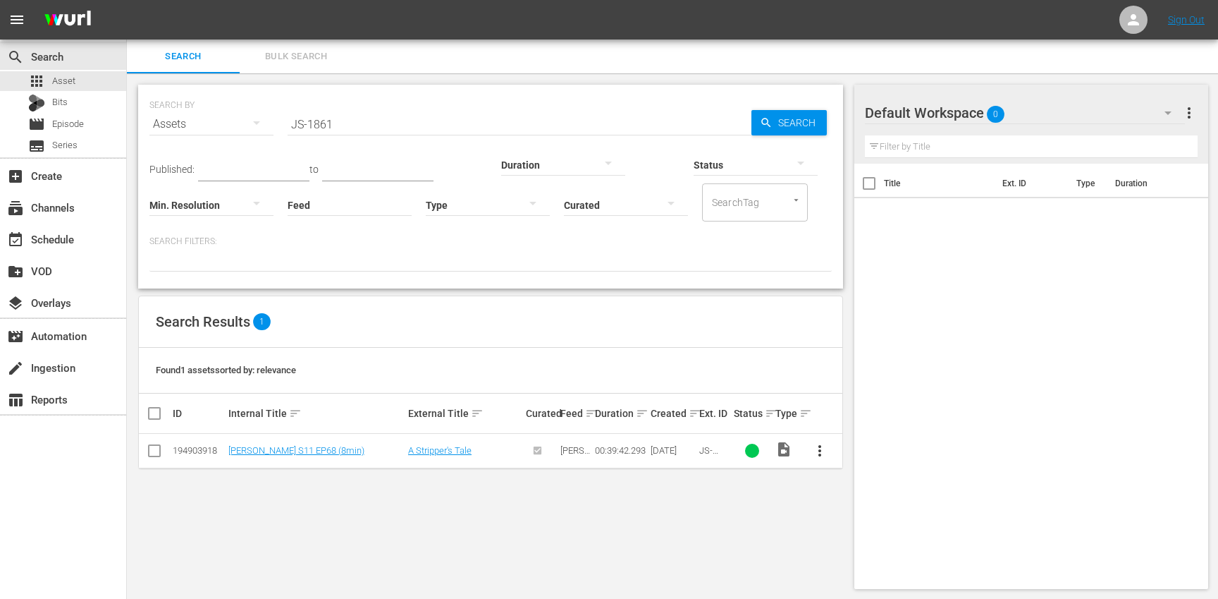
click at [403, 124] on input "JS-1861" at bounding box center [520, 124] width 464 height 34
click at [474, 201] on div at bounding box center [488, 204] width 124 height 39
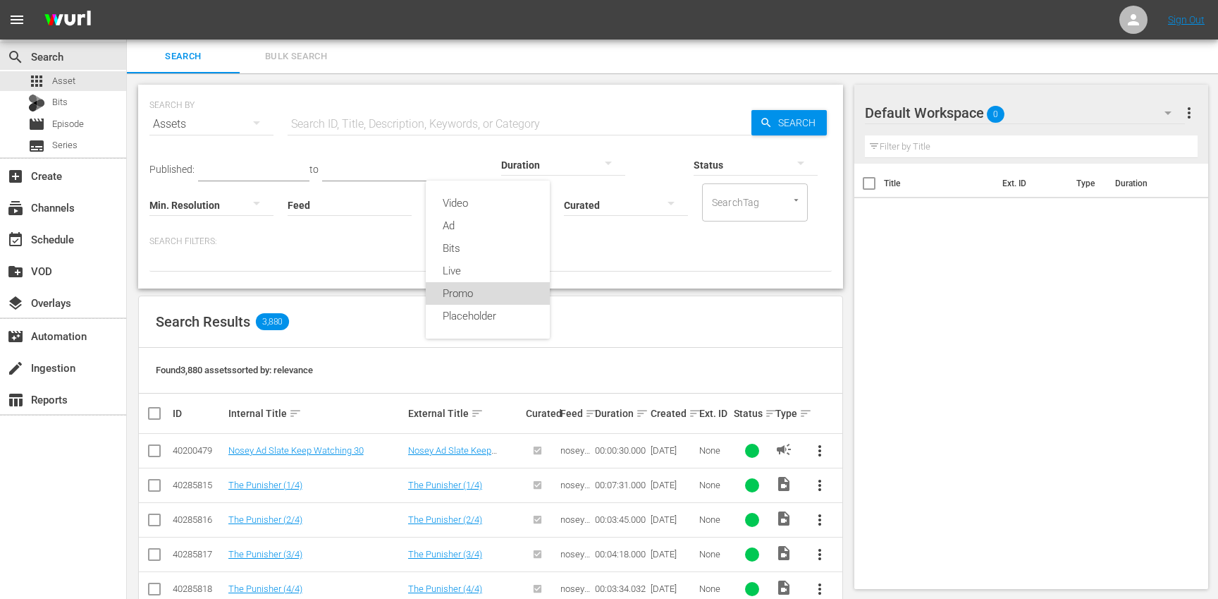
click at [484, 288] on div "Promo" at bounding box center [488, 293] width 124 height 23
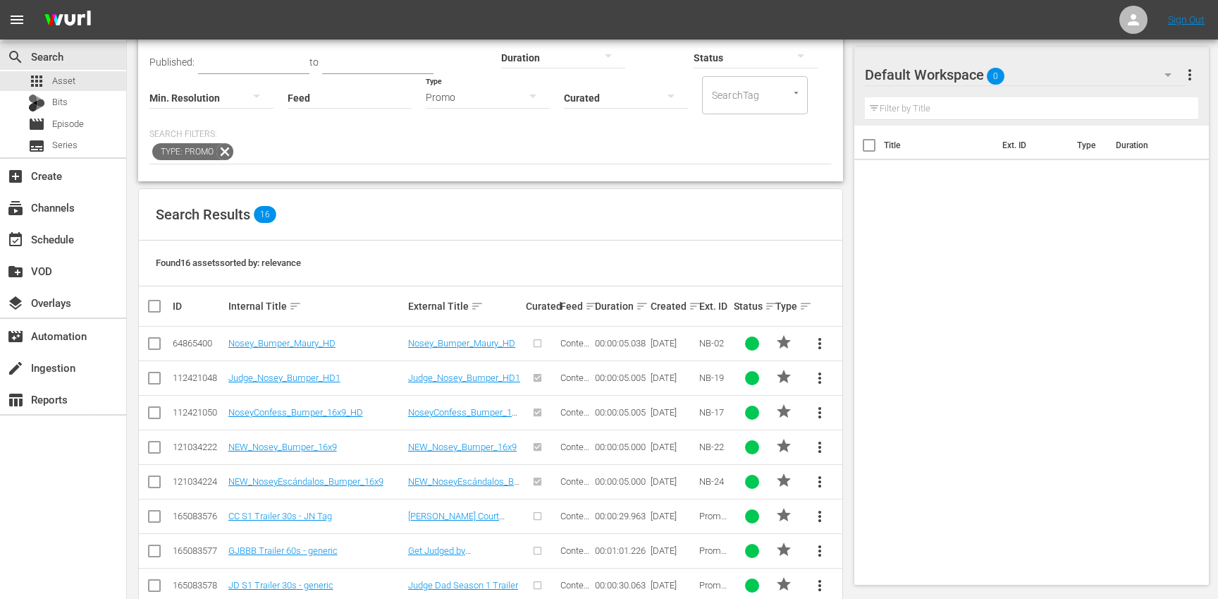
scroll to position [119, 0]
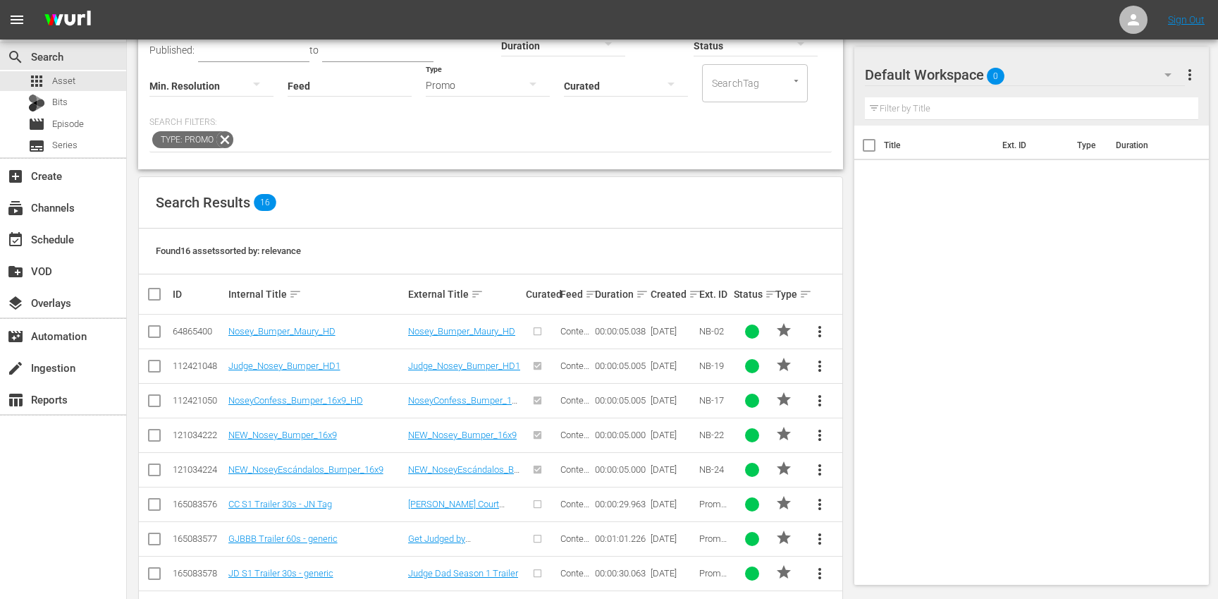
click at [155, 437] on input "checkbox" at bounding box center [154, 437] width 17 height 17
checkbox input "true"
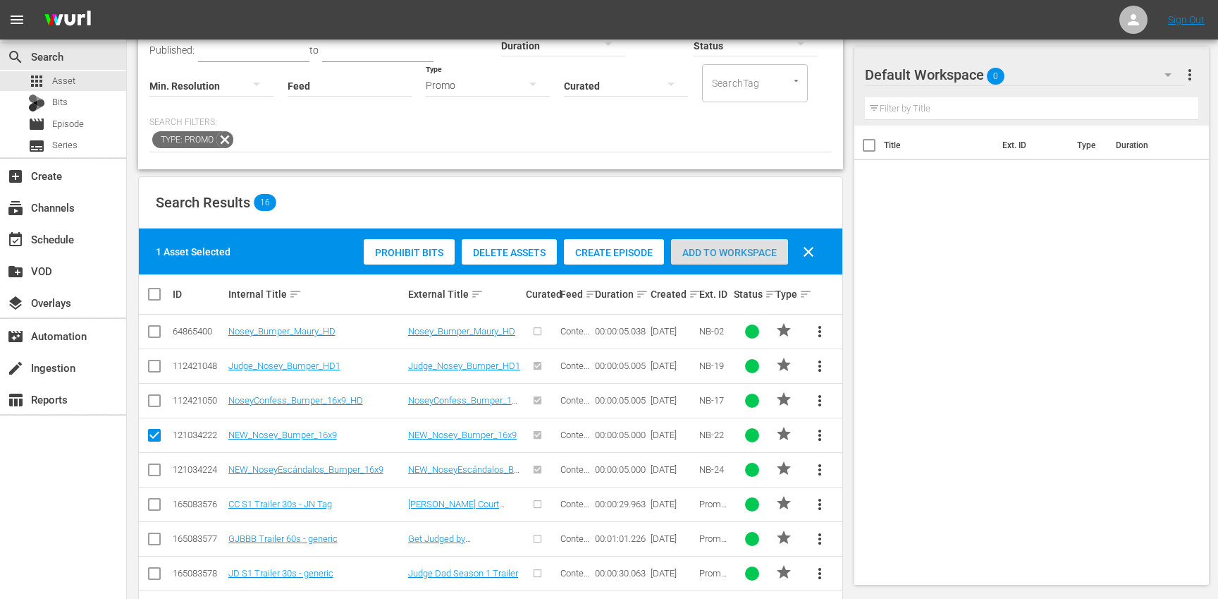
click at [725, 247] on span "Add to Workspace" at bounding box center [729, 252] width 117 height 11
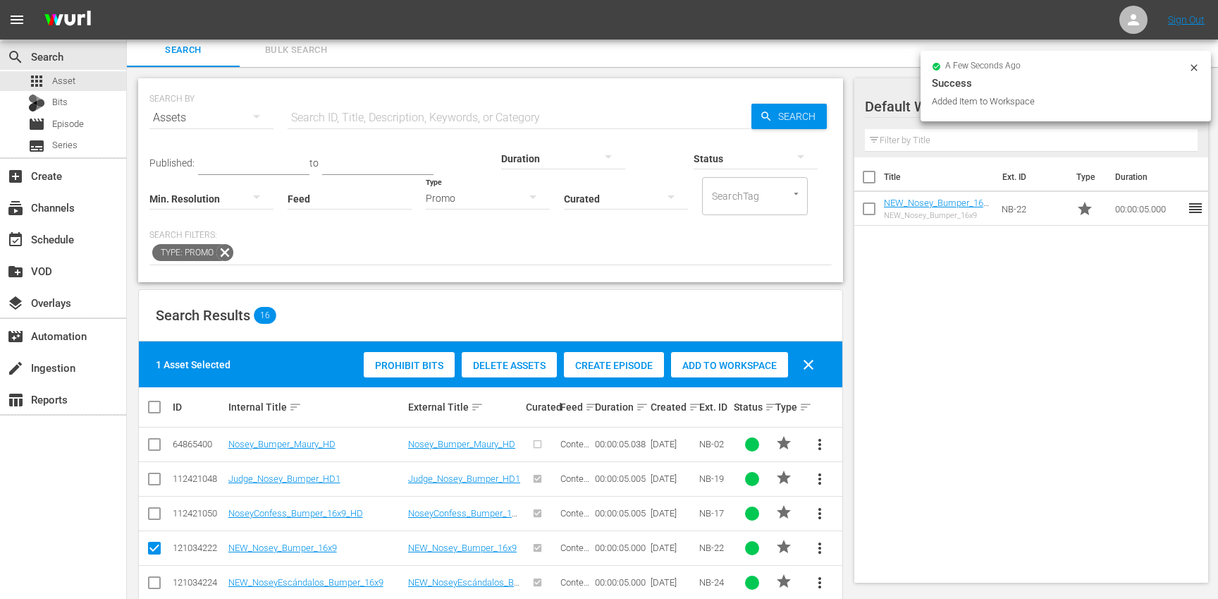
scroll to position [0, 0]
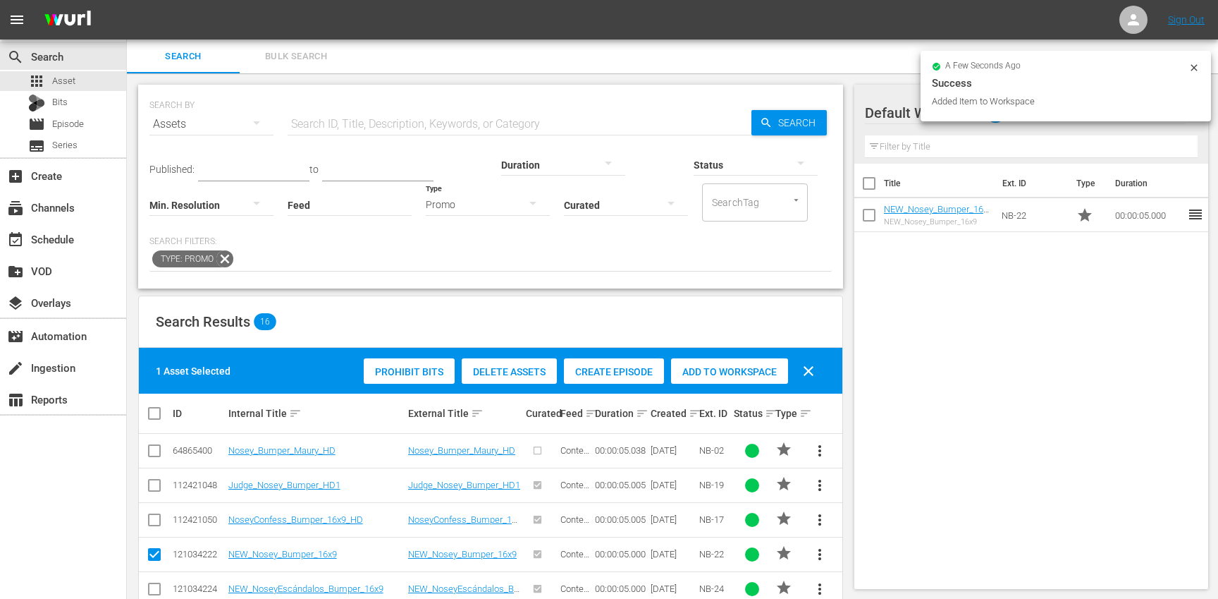
click at [222, 255] on icon at bounding box center [224, 258] width 17 height 17
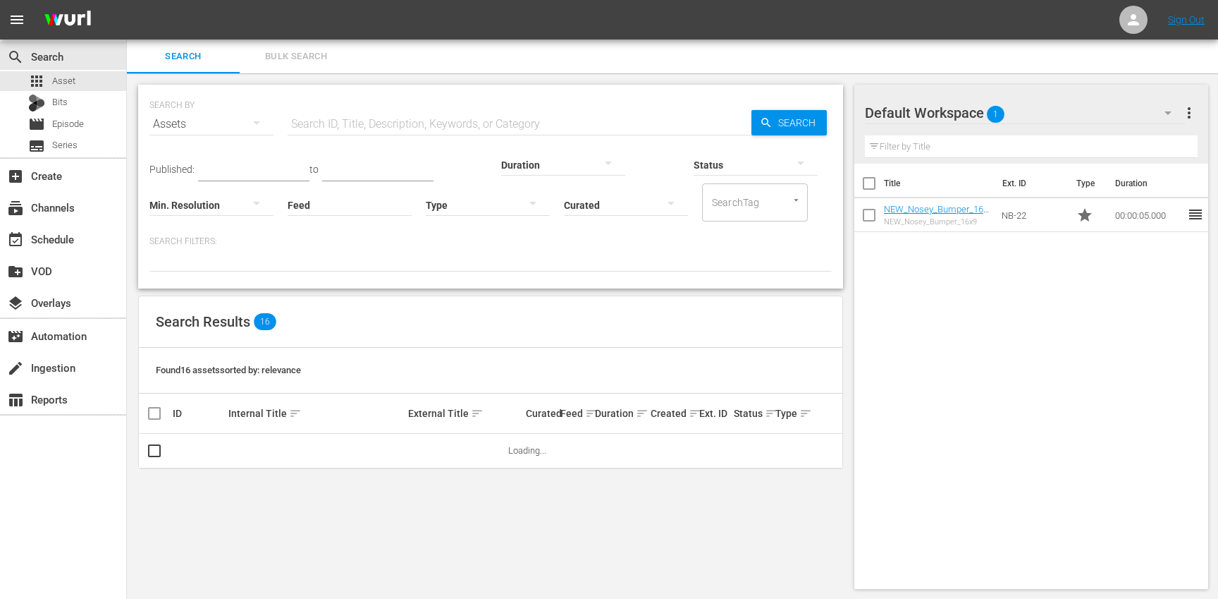
click at [525, 210] on icon "button" at bounding box center [533, 203] width 17 height 17
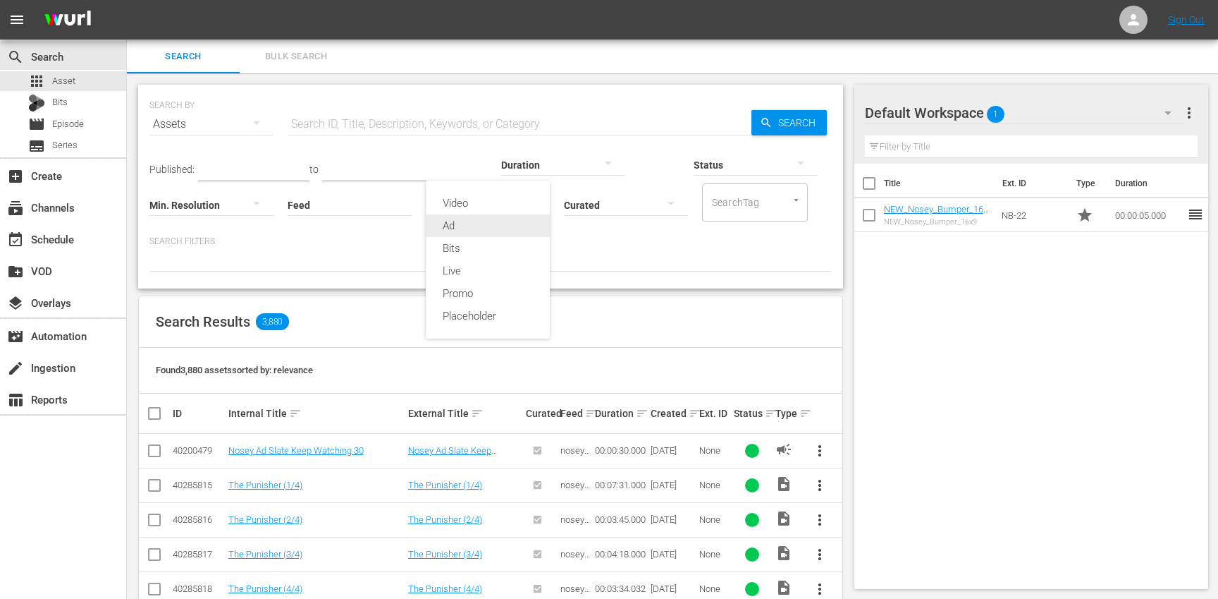
click at [471, 228] on div "Ad" at bounding box center [488, 225] width 124 height 23
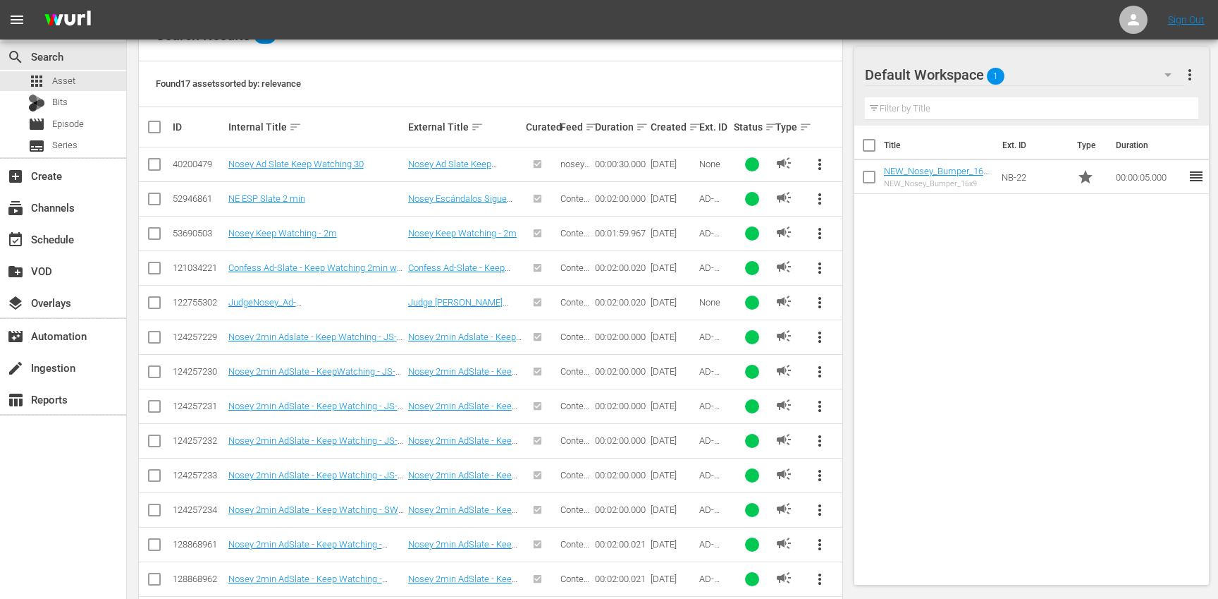
scroll to position [292, 0]
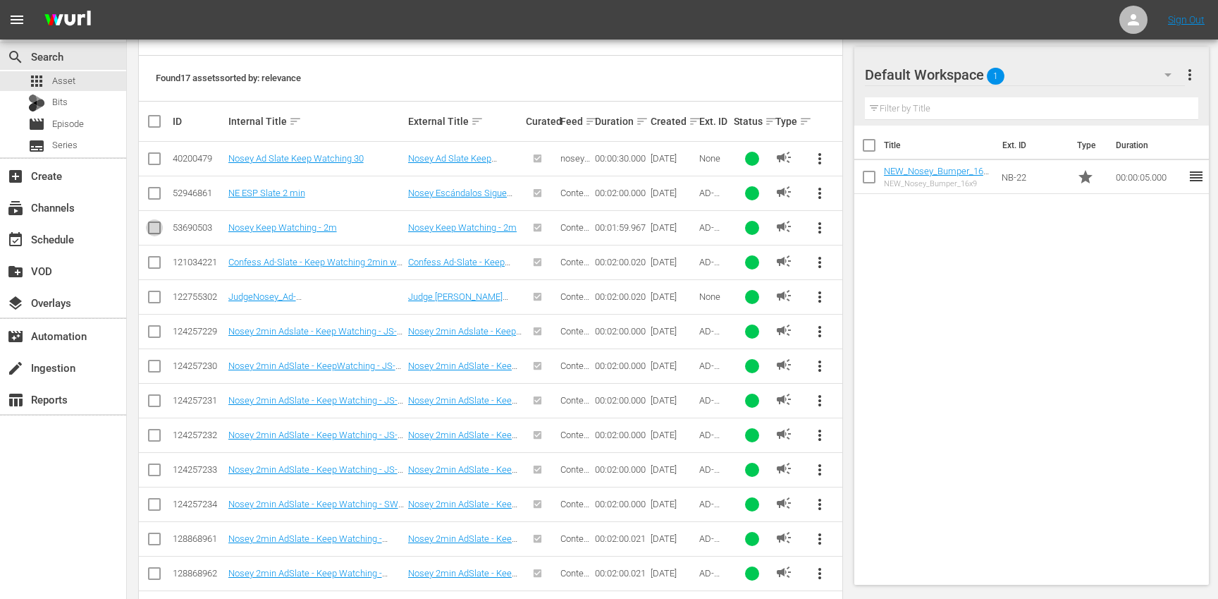
click at [151, 230] on input "checkbox" at bounding box center [154, 230] width 17 height 17
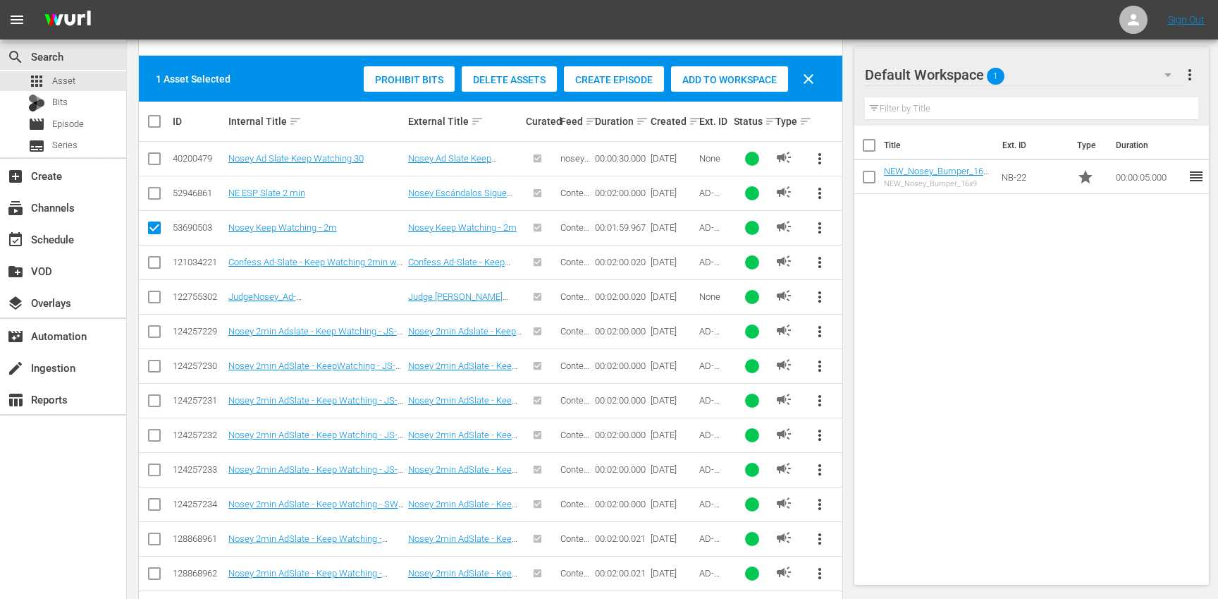
click at [730, 86] on div "Add to Workspace" at bounding box center [729, 79] width 117 height 27
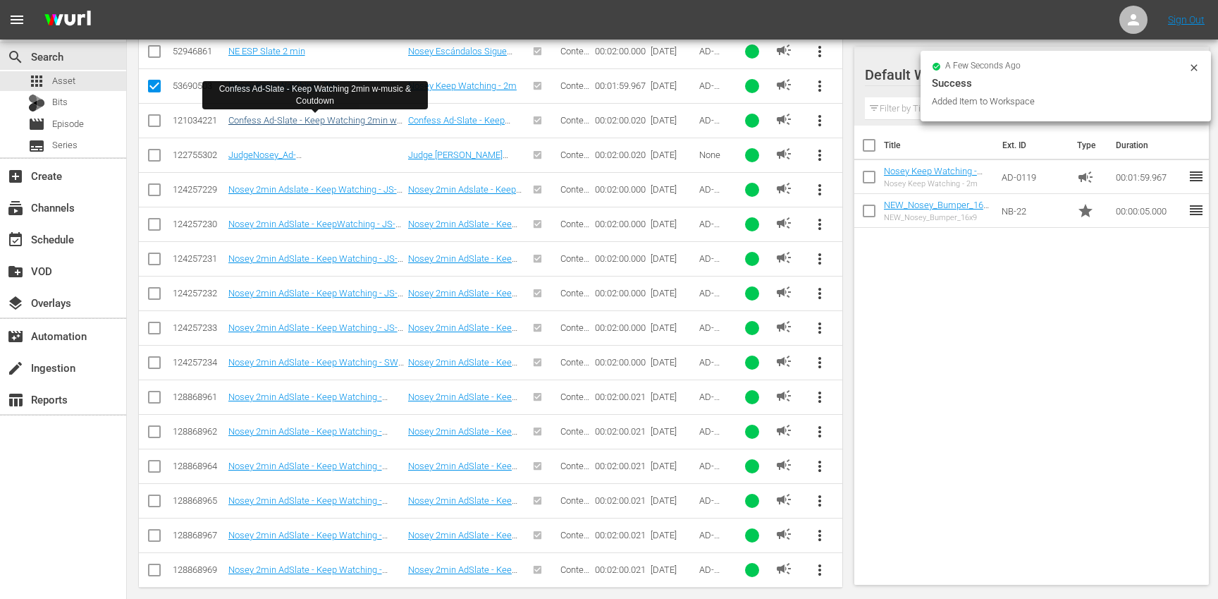
scroll to position [448, 0]
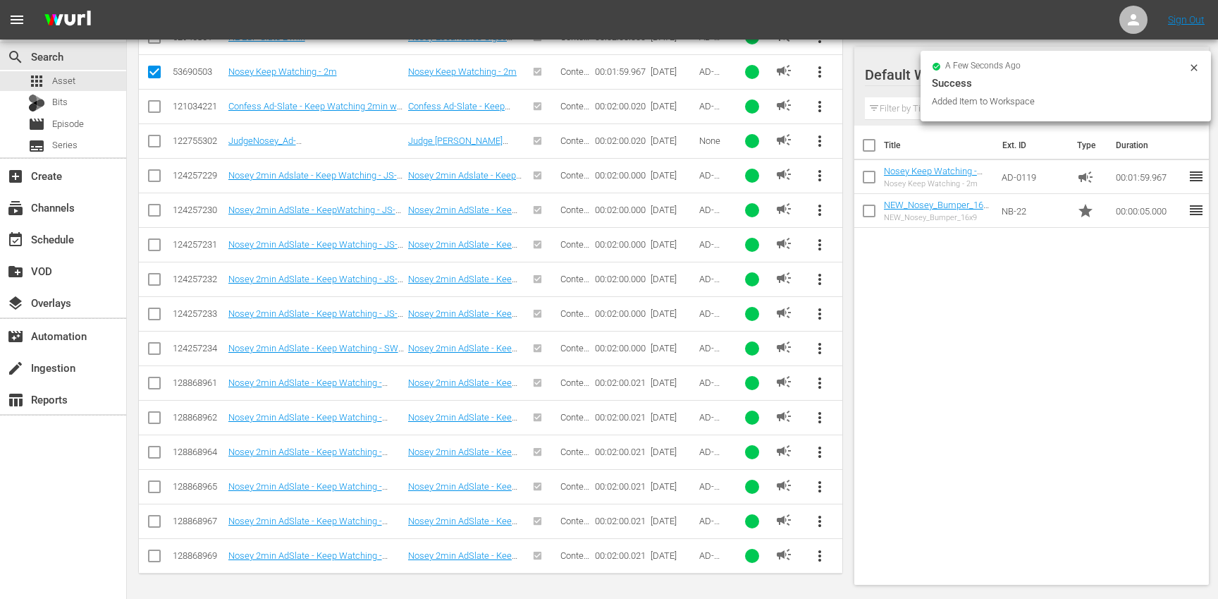
click at [152, 71] on input "checkbox" at bounding box center [154, 74] width 17 height 17
checkbox input "false"
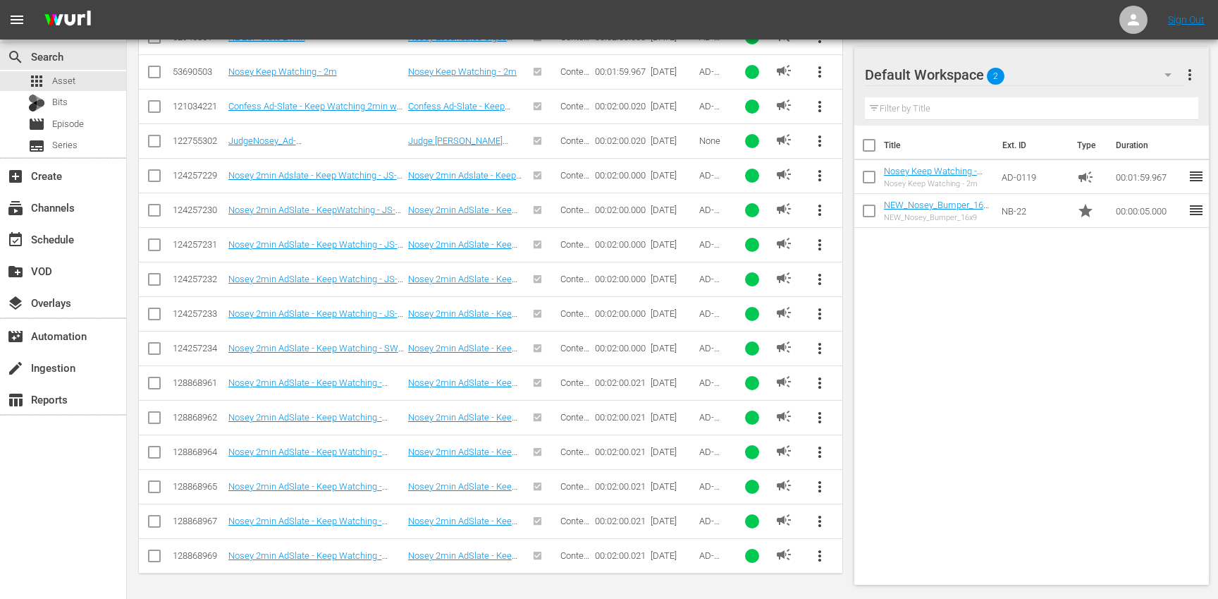
click at [159, 176] on input "checkbox" at bounding box center [154, 178] width 17 height 17
checkbox input "true"
click at [157, 212] on input "checkbox" at bounding box center [154, 212] width 17 height 17
checkbox input "true"
click at [157, 245] on input "checkbox" at bounding box center [154, 247] width 17 height 17
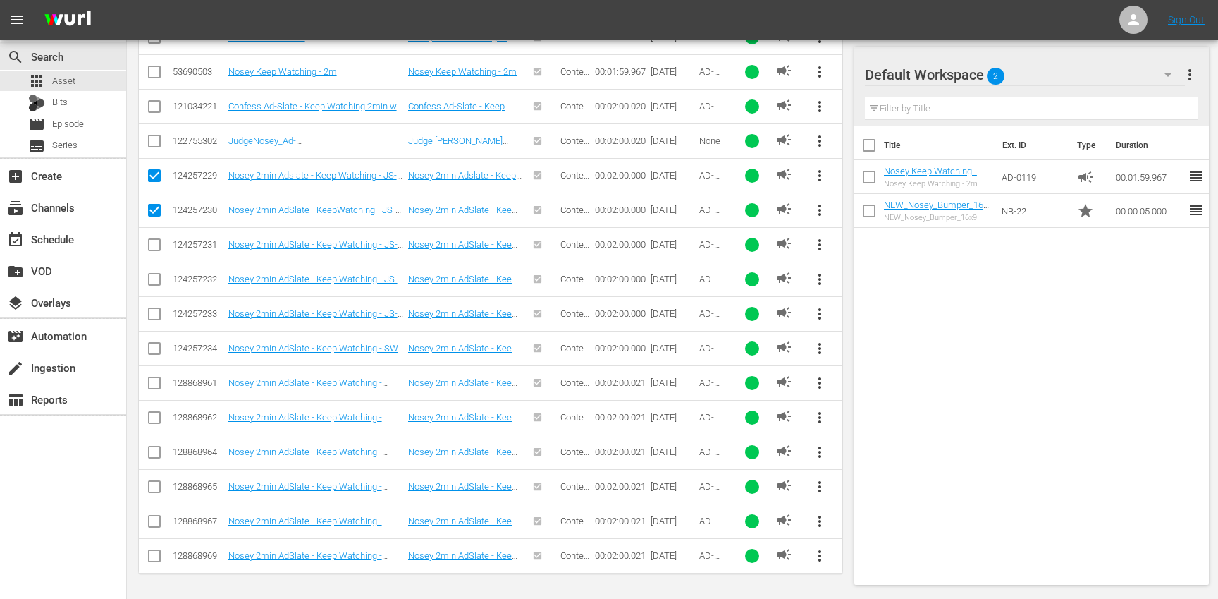
checkbox input "true"
click at [158, 282] on input "checkbox" at bounding box center [154, 282] width 17 height 17
checkbox input "true"
click at [152, 316] on input "checkbox" at bounding box center [154, 316] width 17 height 17
checkbox input "true"
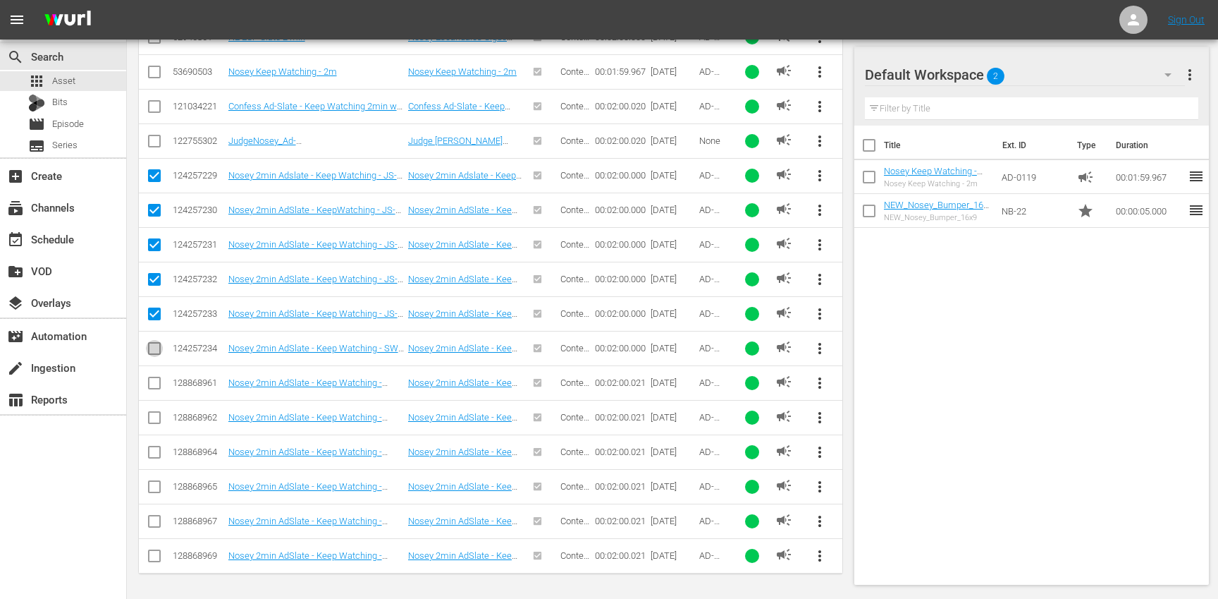
click at [153, 345] on input "checkbox" at bounding box center [154, 351] width 17 height 17
checkbox input "true"
click at [154, 391] on input "checkbox" at bounding box center [154, 385] width 17 height 17
checkbox input "true"
click at [155, 420] on input "checkbox" at bounding box center [154, 420] width 17 height 17
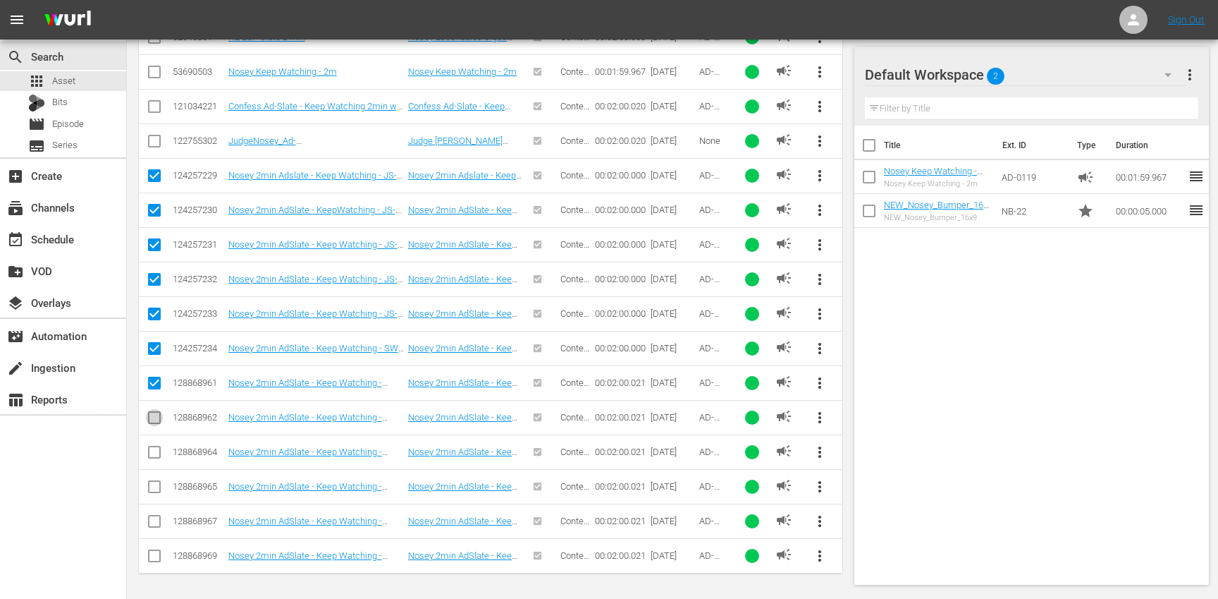
checkbox input "true"
click at [156, 452] on input "checkbox" at bounding box center [154, 454] width 17 height 17
checkbox input "true"
click at [157, 486] on input "checkbox" at bounding box center [154, 489] width 17 height 17
checkbox input "true"
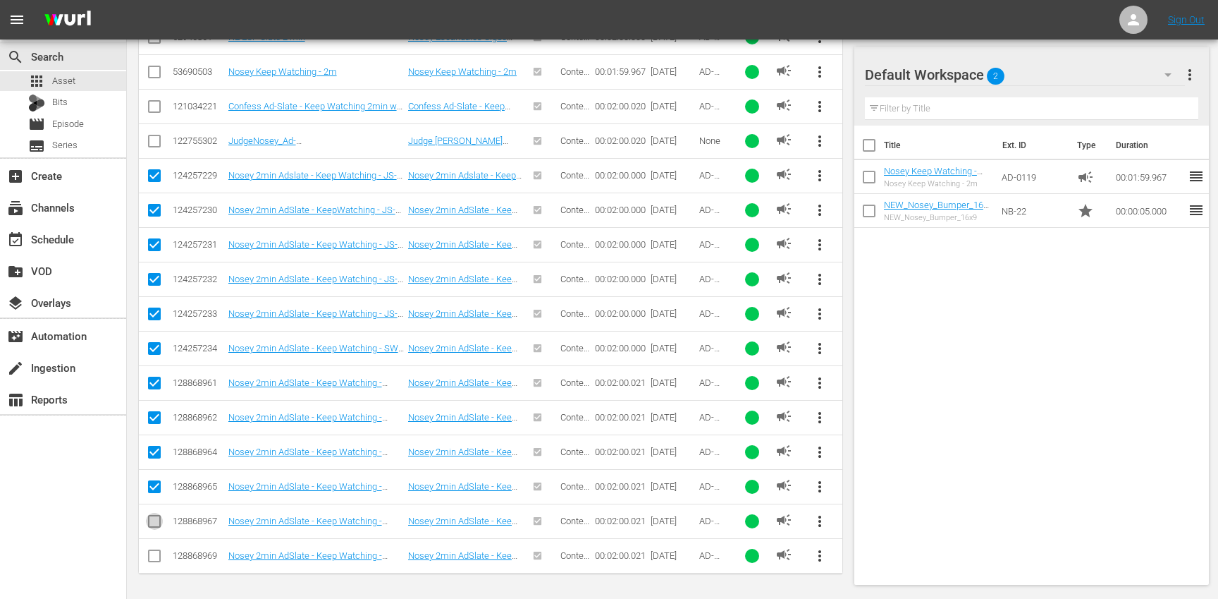
click at [157, 520] on input "checkbox" at bounding box center [154, 523] width 17 height 17
checkbox input "true"
click at [155, 554] on input "checkbox" at bounding box center [154, 558] width 17 height 17
checkbox input "true"
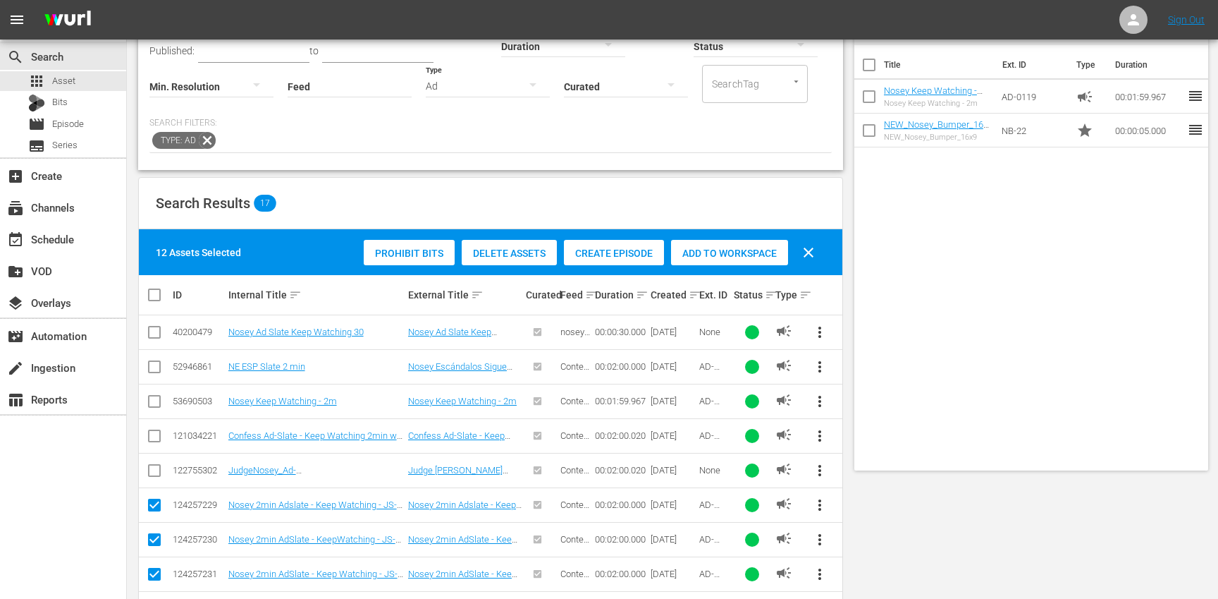
scroll to position [0, 0]
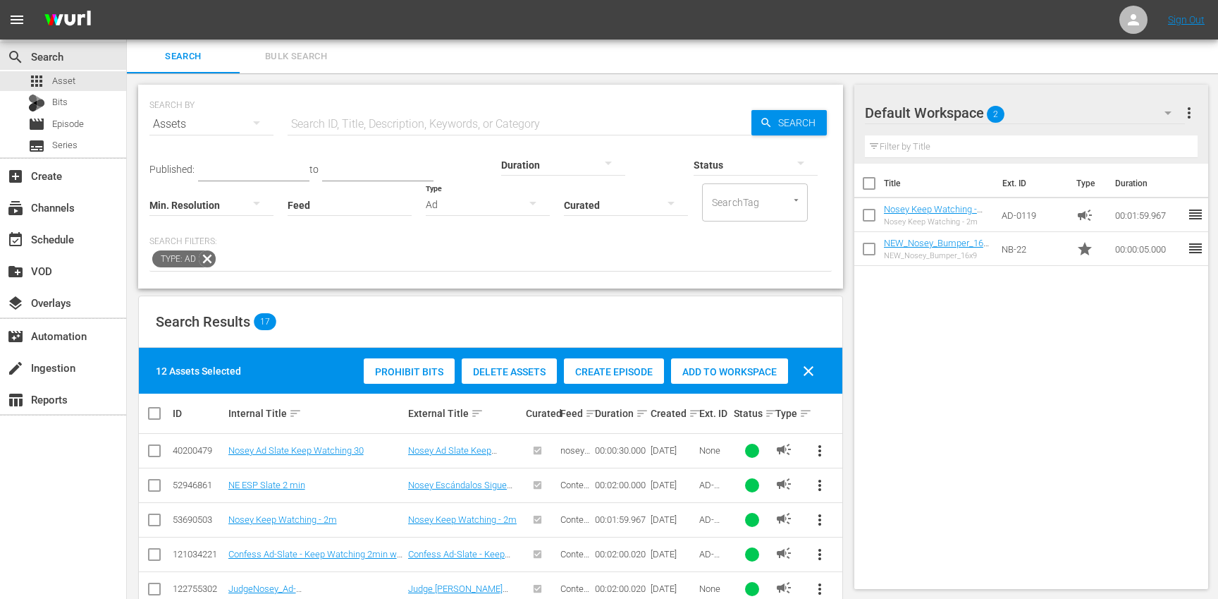
click at [713, 372] on span "Add to Workspace" at bounding box center [729, 371] width 117 height 11
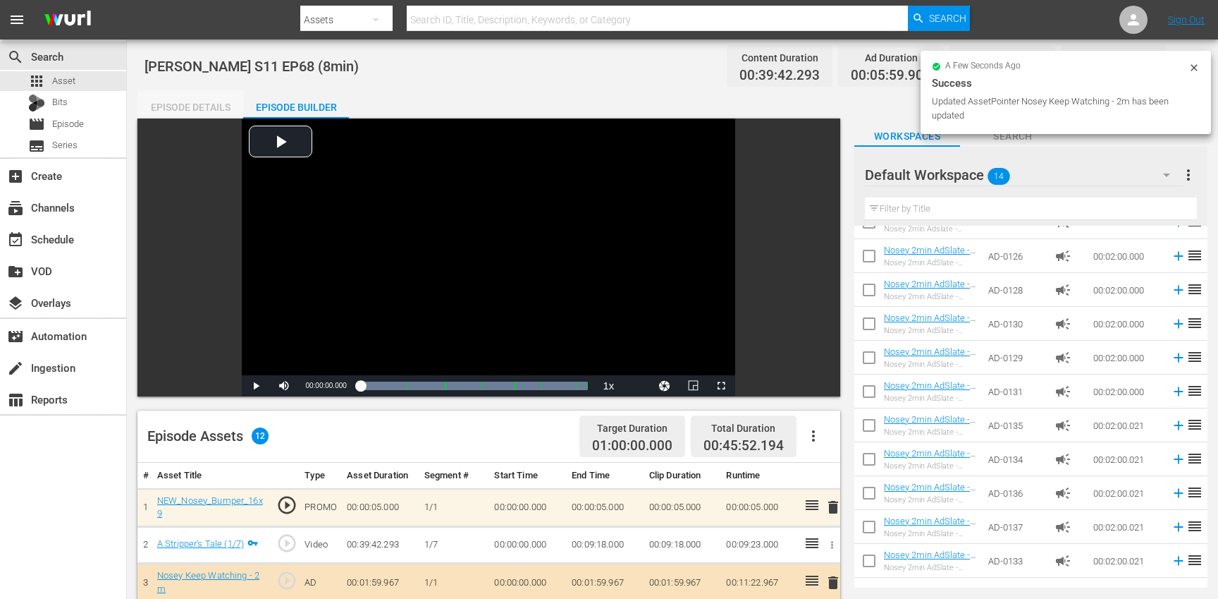
click at [189, 102] on div "Episode Details" at bounding box center [190, 107] width 106 height 34
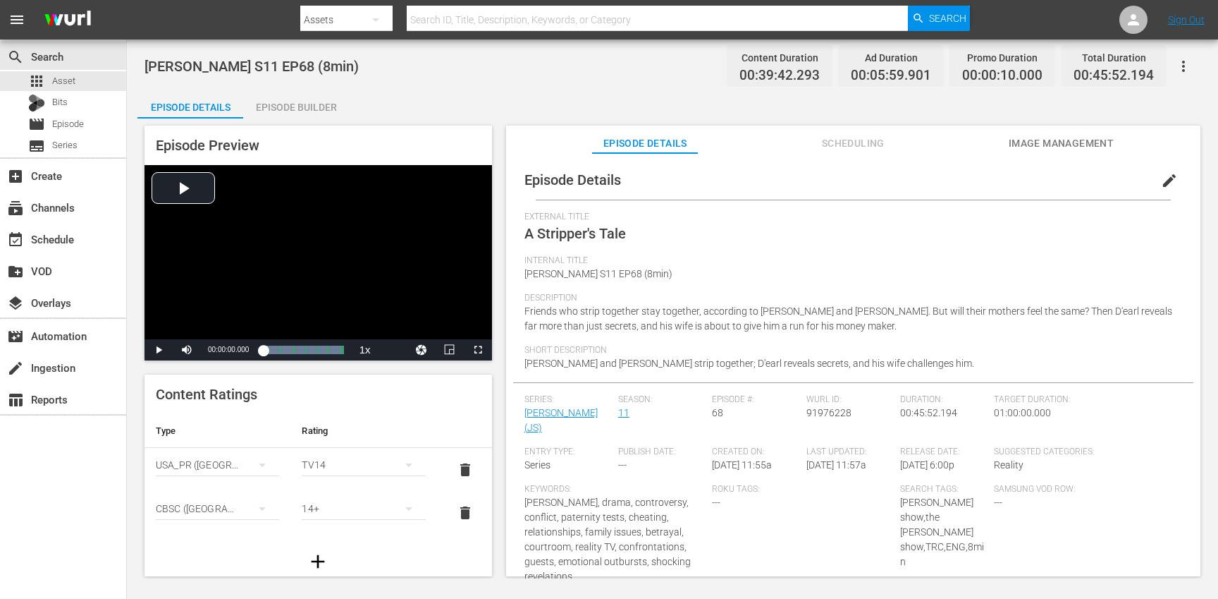
click at [1192, 66] on button "button" at bounding box center [1184, 66] width 34 height 34
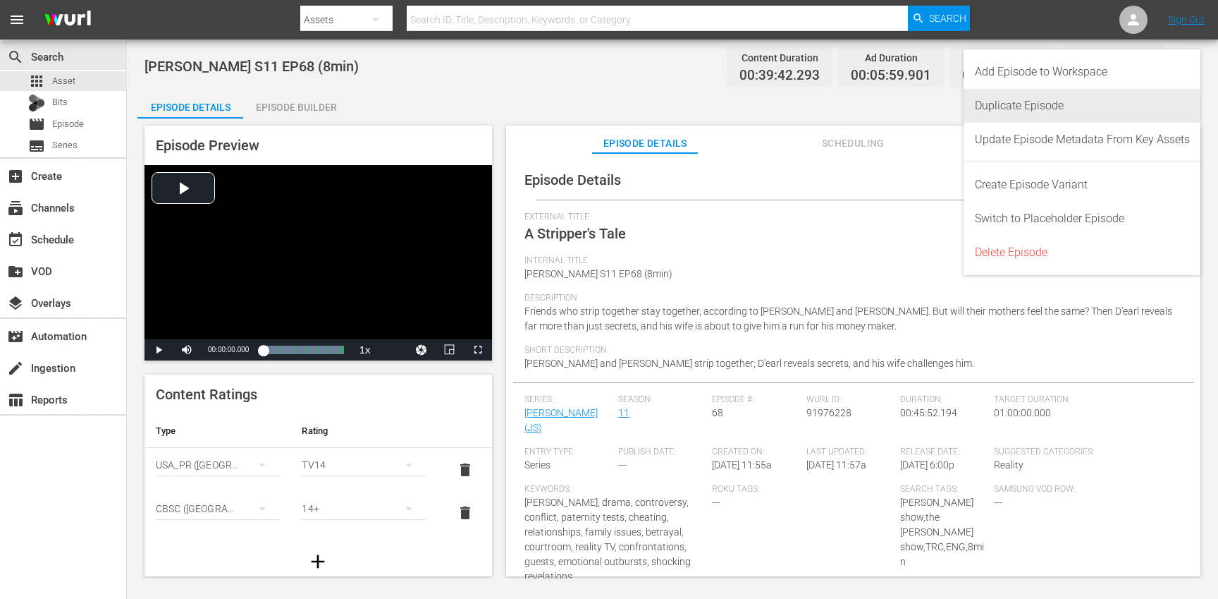
click at [1098, 116] on div "Duplicate Episode" at bounding box center [1082, 106] width 215 height 34
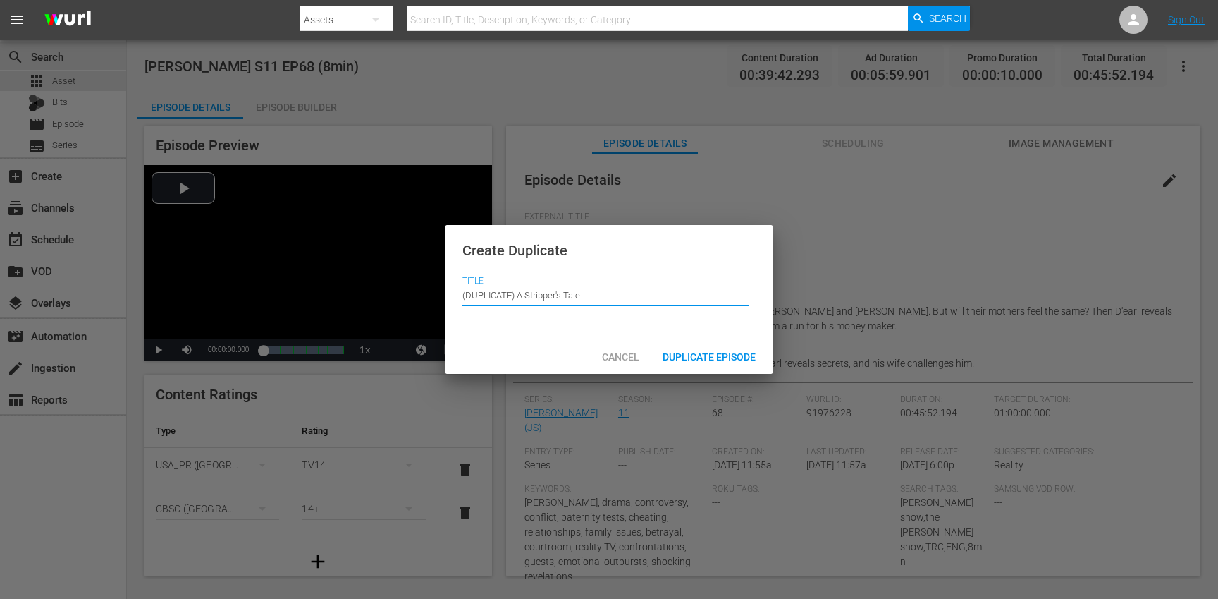
drag, startPoint x: 520, startPoint y: 294, endPoint x: 484, endPoint y: 252, distance: 55.0
click at [484, 252] on div "Create Duplicate Title Episode Title (DUPLICATE) A Stripper's Tale" at bounding box center [609, 281] width 327 height 113
type input "A Stripper's Tale"
click at [725, 352] on span "Duplicate Episode" at bounding box center [709, 356] width 116 height 11
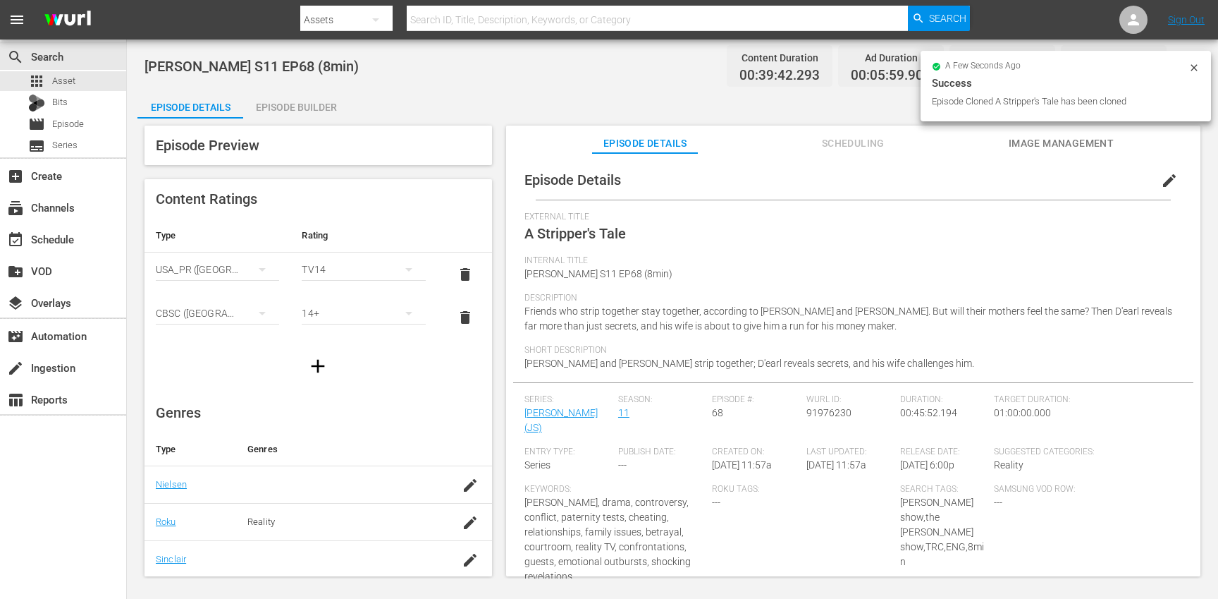
click at [1153, 179] on button "edit" at bounding box center [1170, 181] width 34 height 34
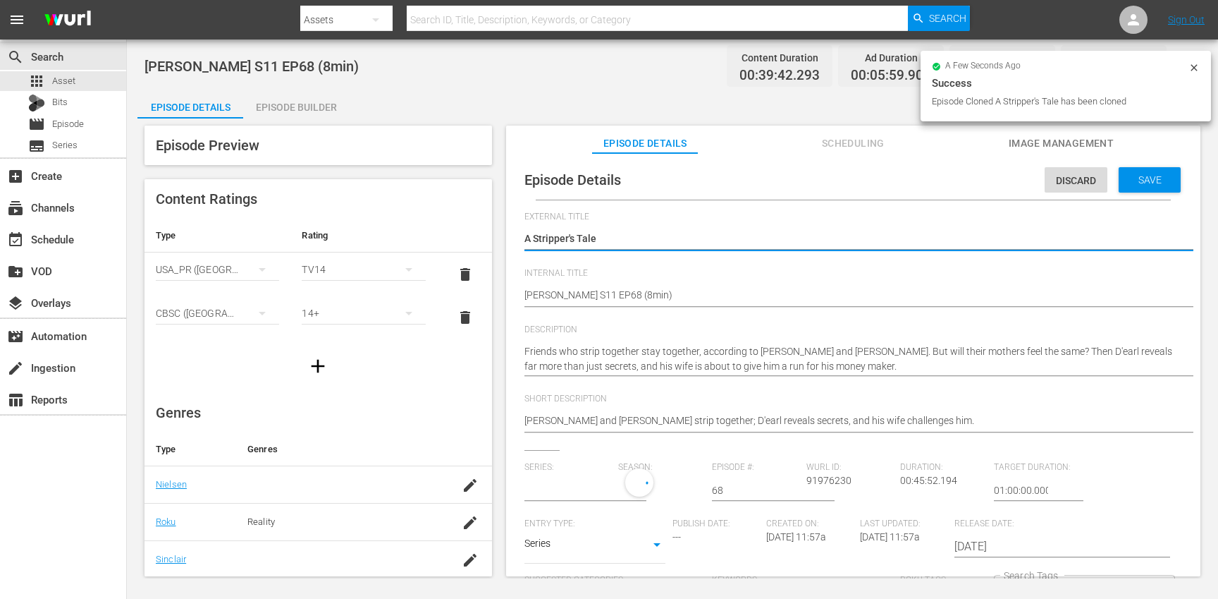
type input "[PERSON_NAME]"
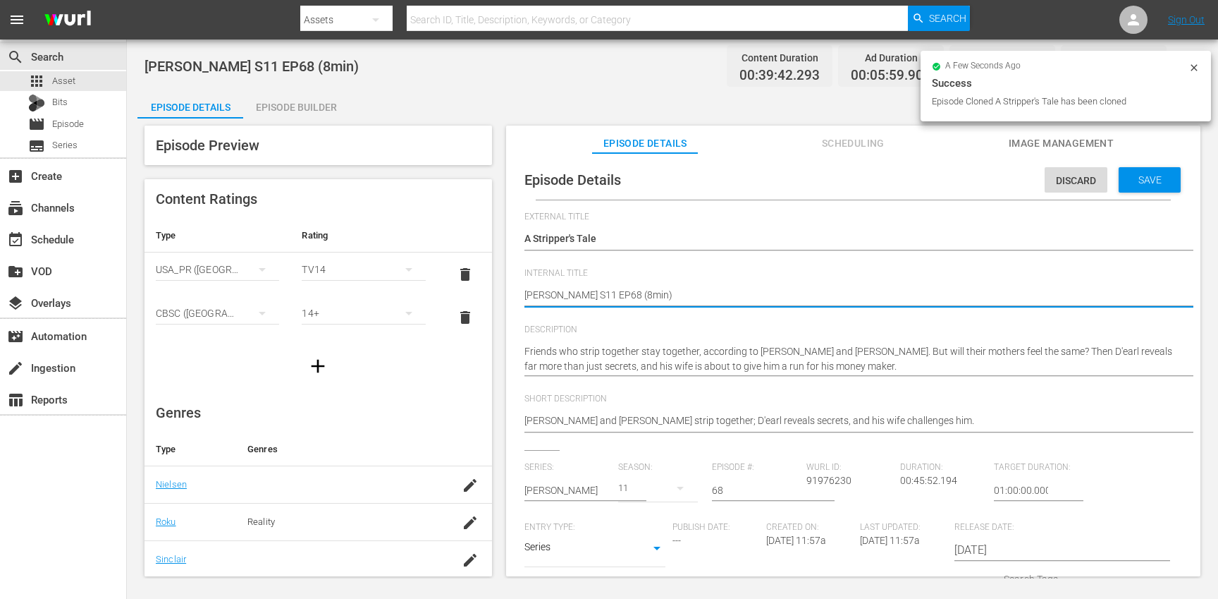
type textarea "Jerry Springer S11 EP68 (min)"
type textarea "Jerry Springer S11 EP68 (1min)"
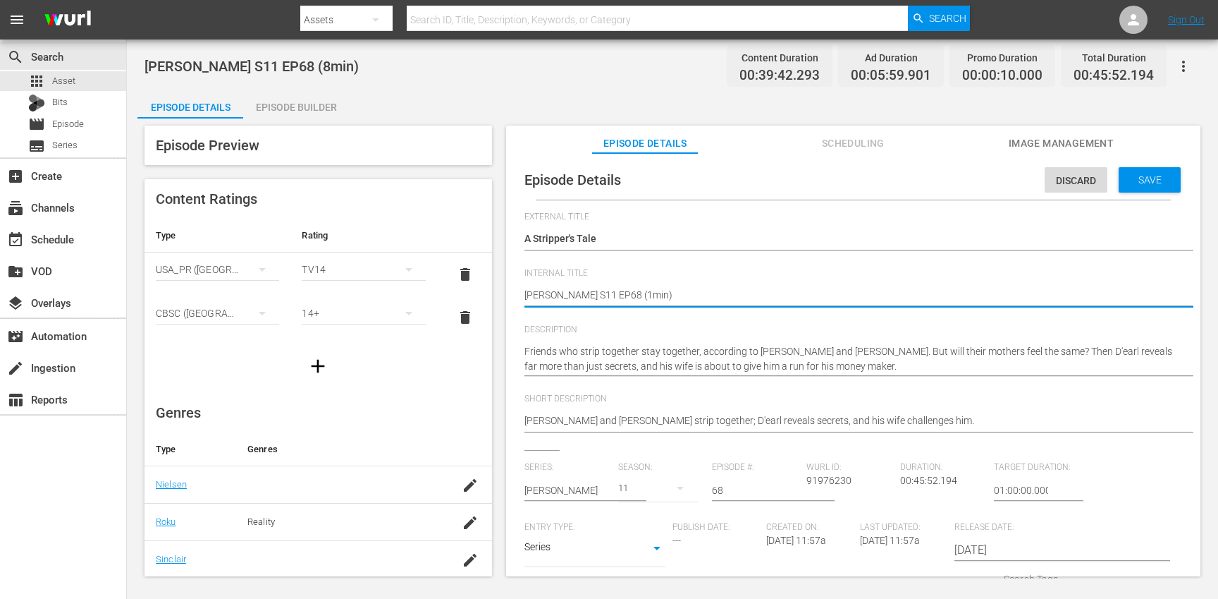
type textarea "[PERSON_NAME] S11 EP68 (10min)"
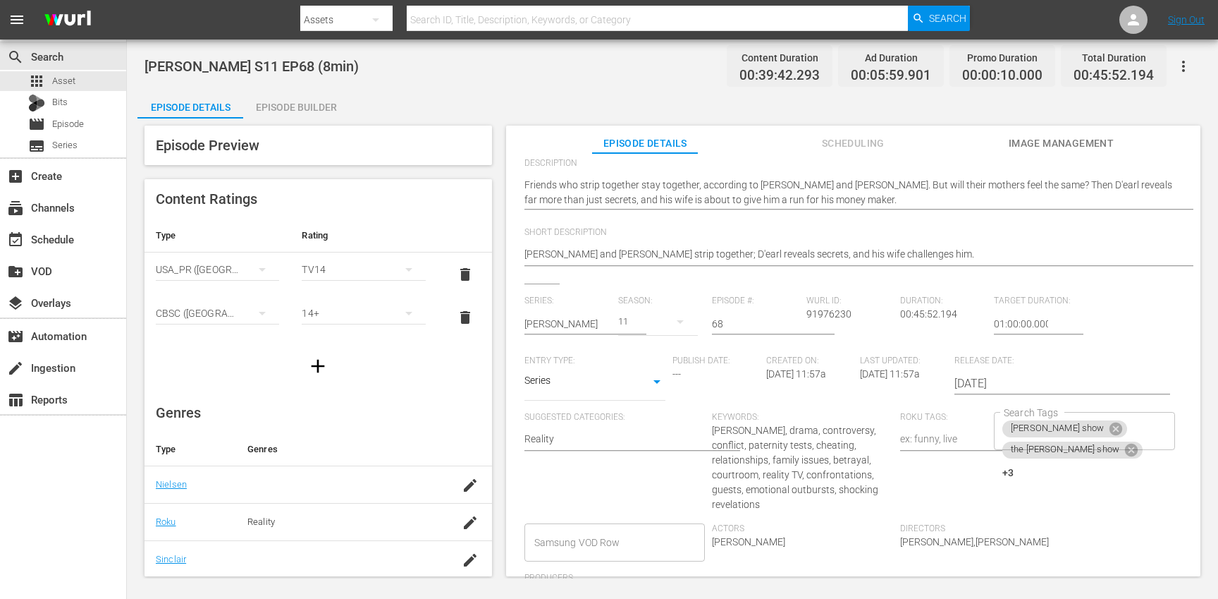
scroll to position [218, 0]
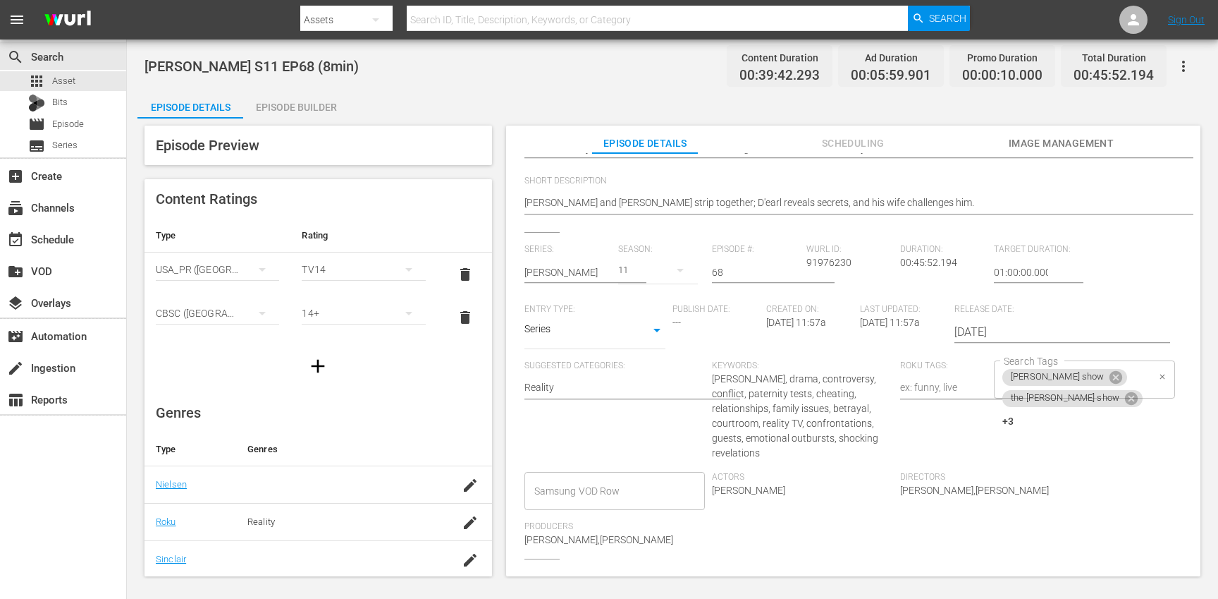
click at [1134, 371] on div "jerry springer show the jerry springer show +3 Search Tags" at bounding box center [1084, 379] width 181 height 38
type textarea "[PERSON_NAME] S11 EP68 (10min)"
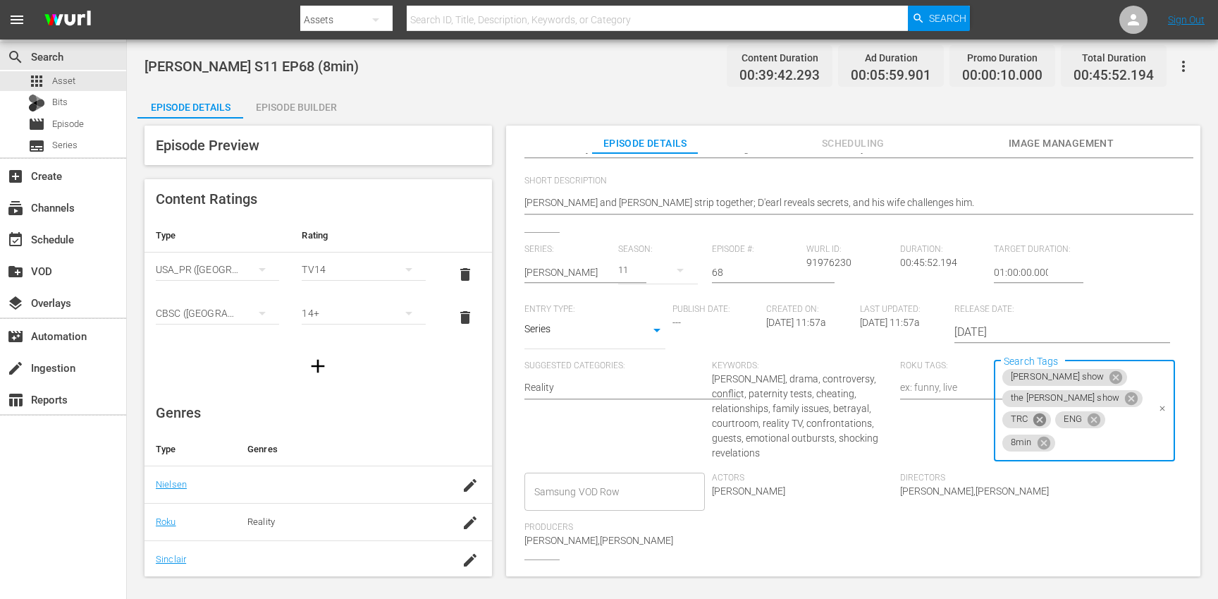
click at [1040, 415] on icon at bounding box center [1040, 420] width 16 height 16
click at [1095, 420] on icon at bounding box center [1097, 421] width 13 height 13
type input "10"
click at [1066, 455] on li "10min" at bounding box center [1077, 459] width 178 height 23
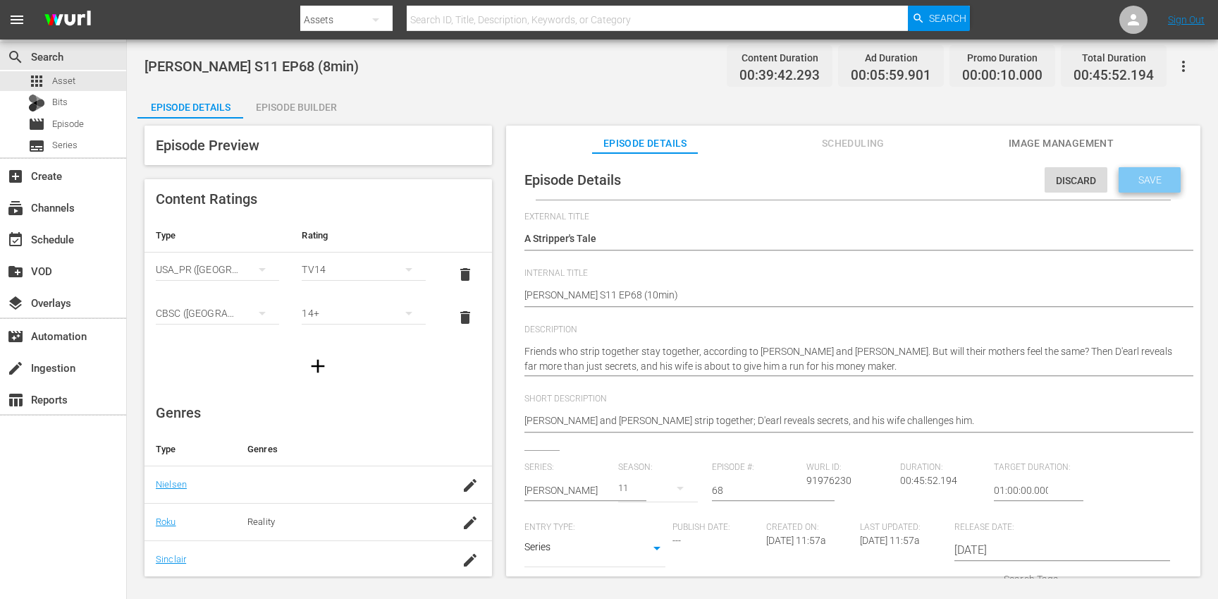
click at [1160, 176] on span "Save" at bounding box center [1150, 179] width 46 height 11
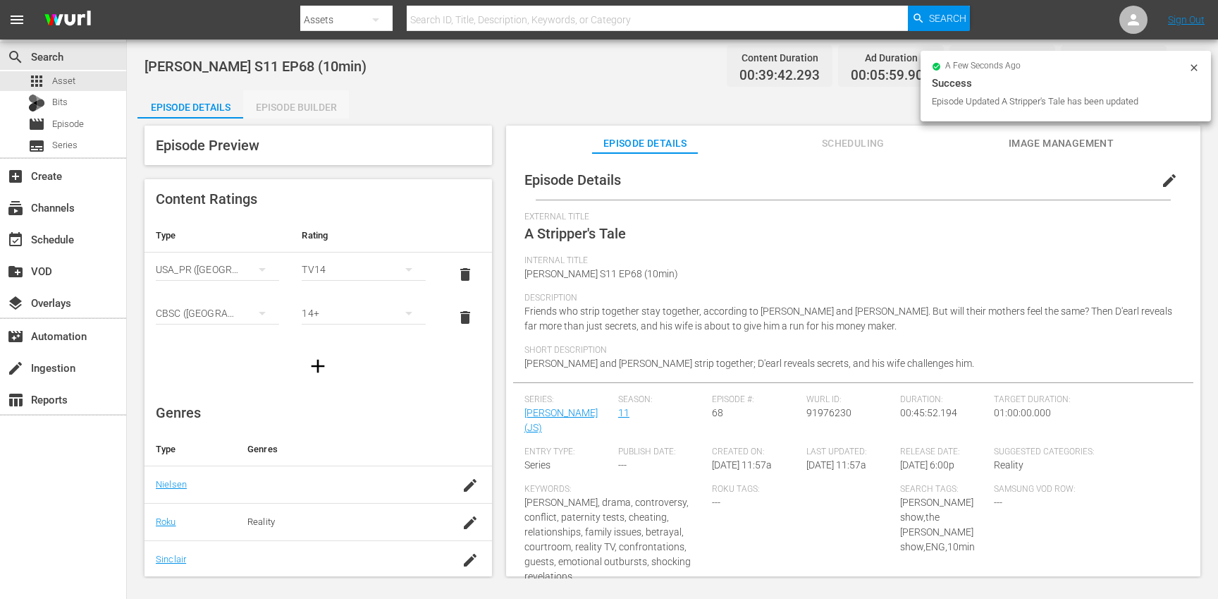
click at [287, 105] on div "Episode Builder" at bounding box center [296, 107] width 106 height 34
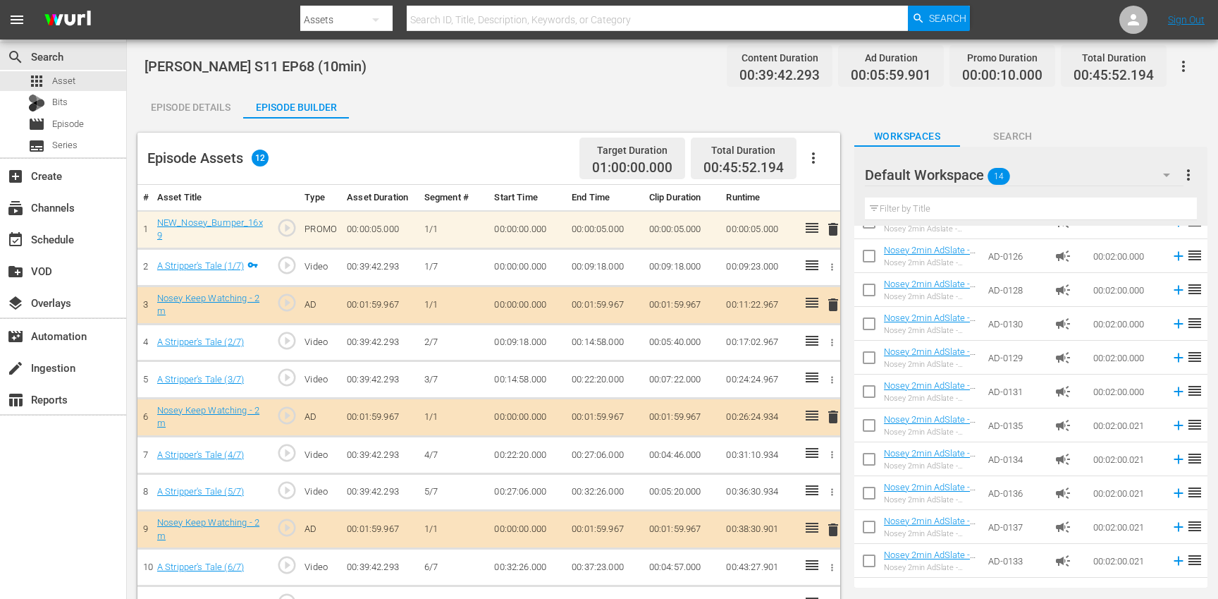
click at [819, 153] on icon "button" at bounding box center [813, 157] width 17 height 17
click at [842, 205] on div "Clear Ads" at bounding box center [856, 197] width 96 height 34
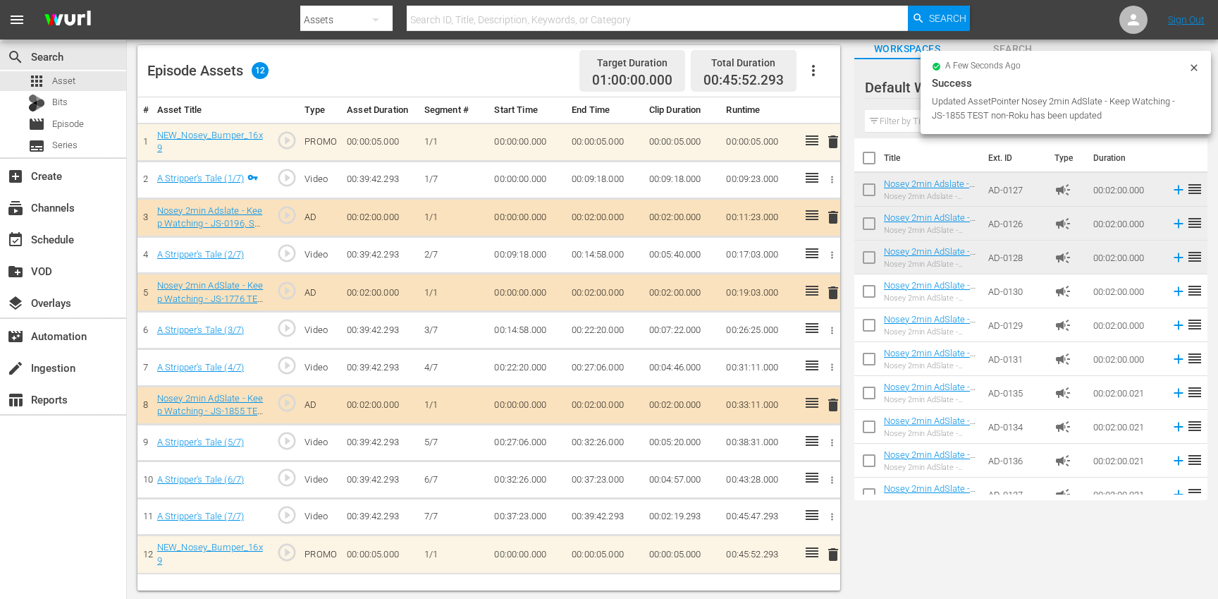
scroll to position [90, 0]
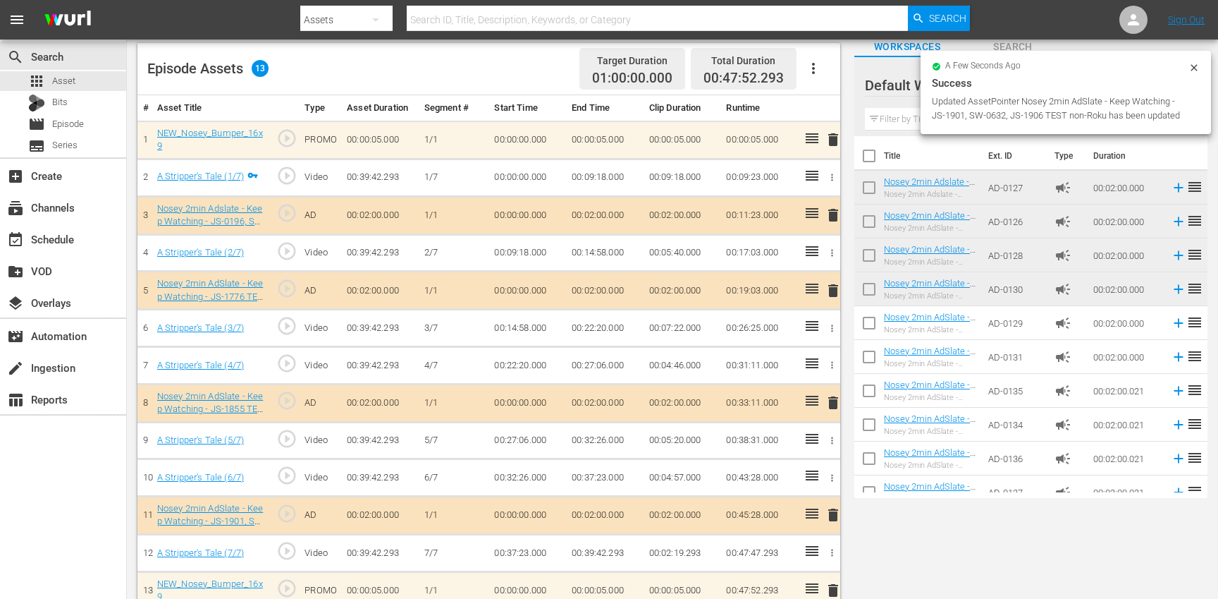
drag, startPoint x: 1029, startPoint y: 286, endPoint x: 732, endPoint y: 1, distance: 411.8
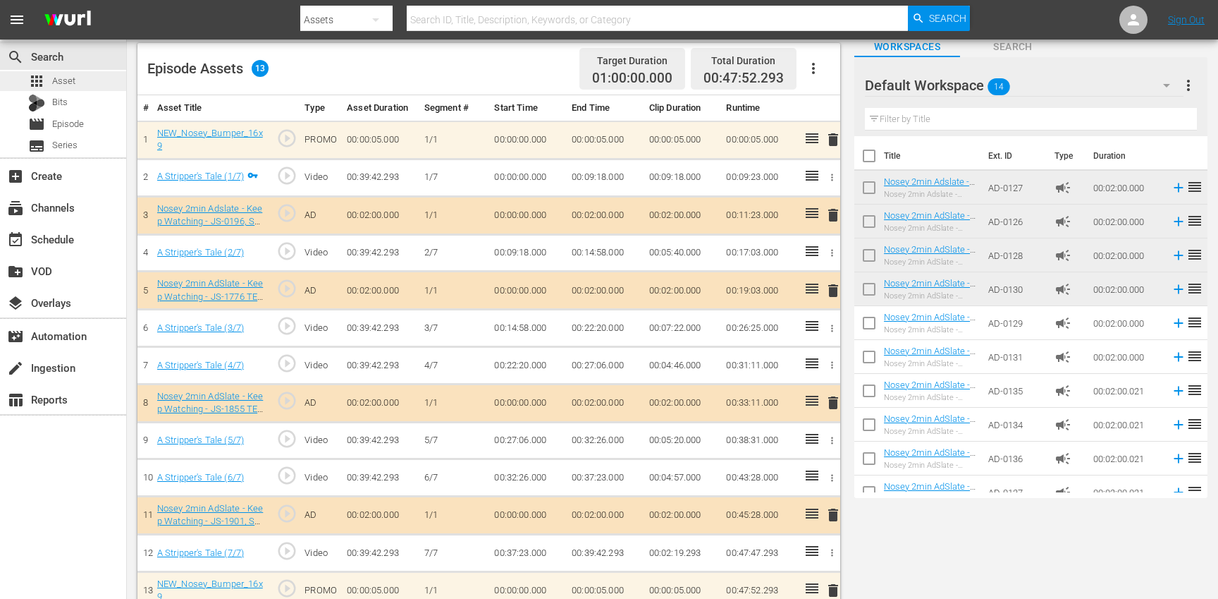
click at [88, 85] on div "apps Asset" at bounding box center [63, 81] width 126 height 20
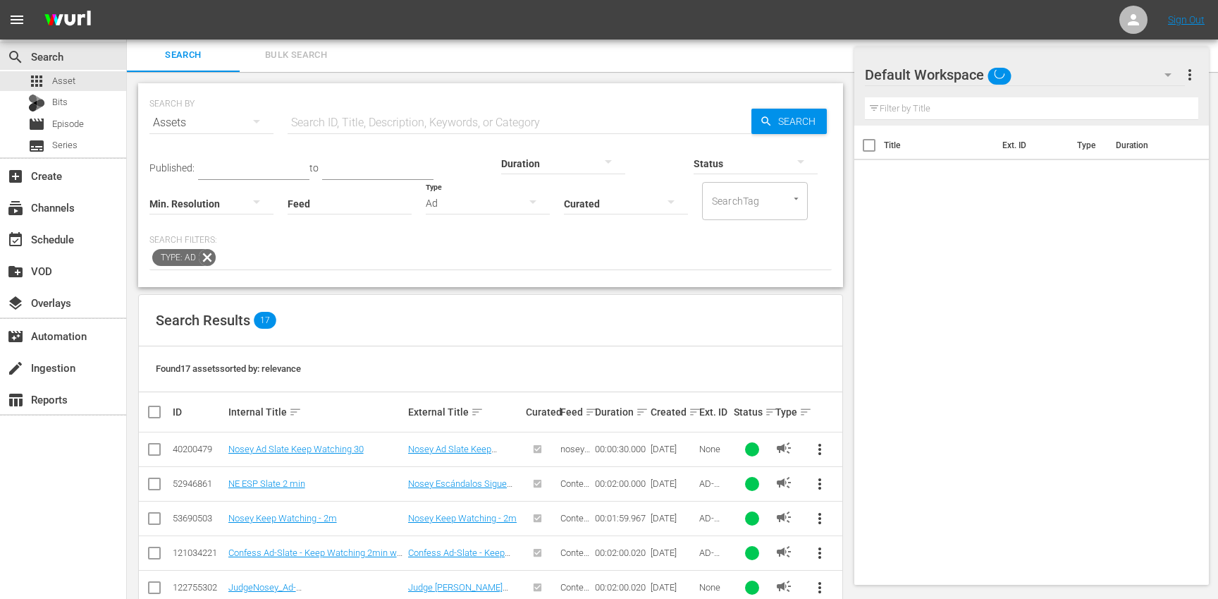
scroll to position [90, 0]
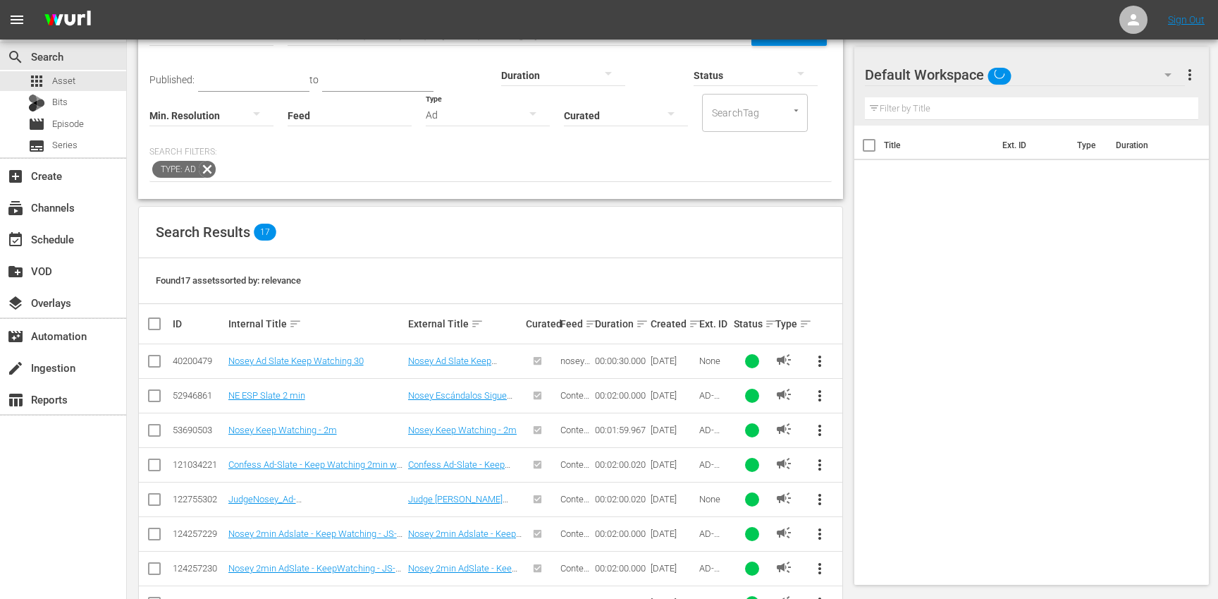
click at [388, 124] on input "Feed" at bounding box center [350, 116] width 124 height 51
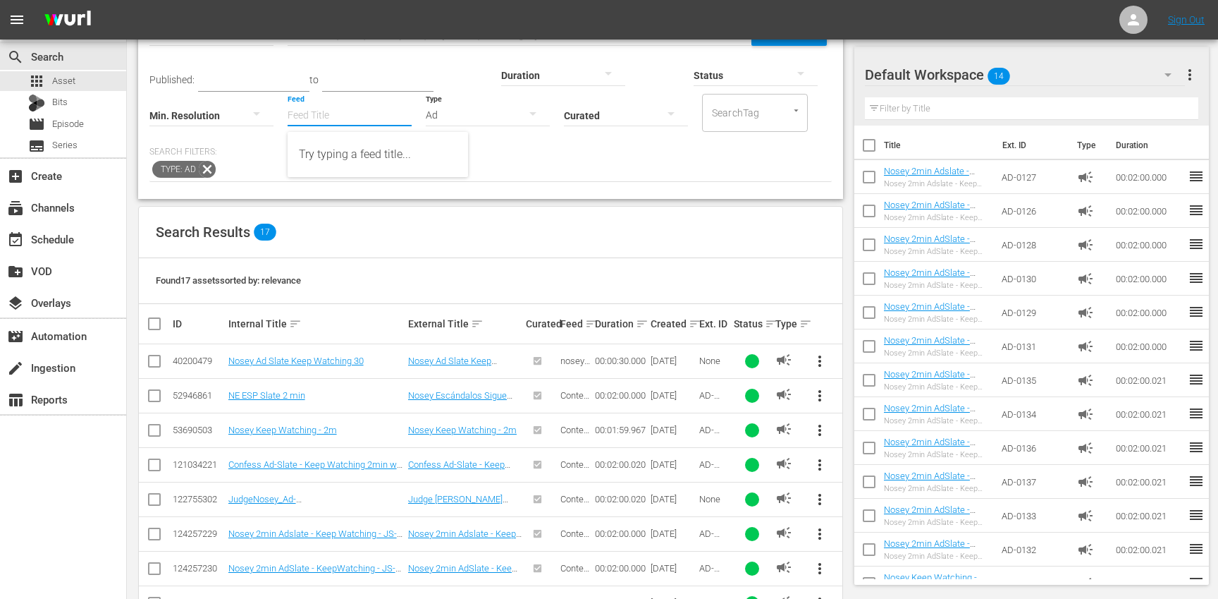
click at [206, 174] on icon at bounding box center [207, 169] width 18 height 18
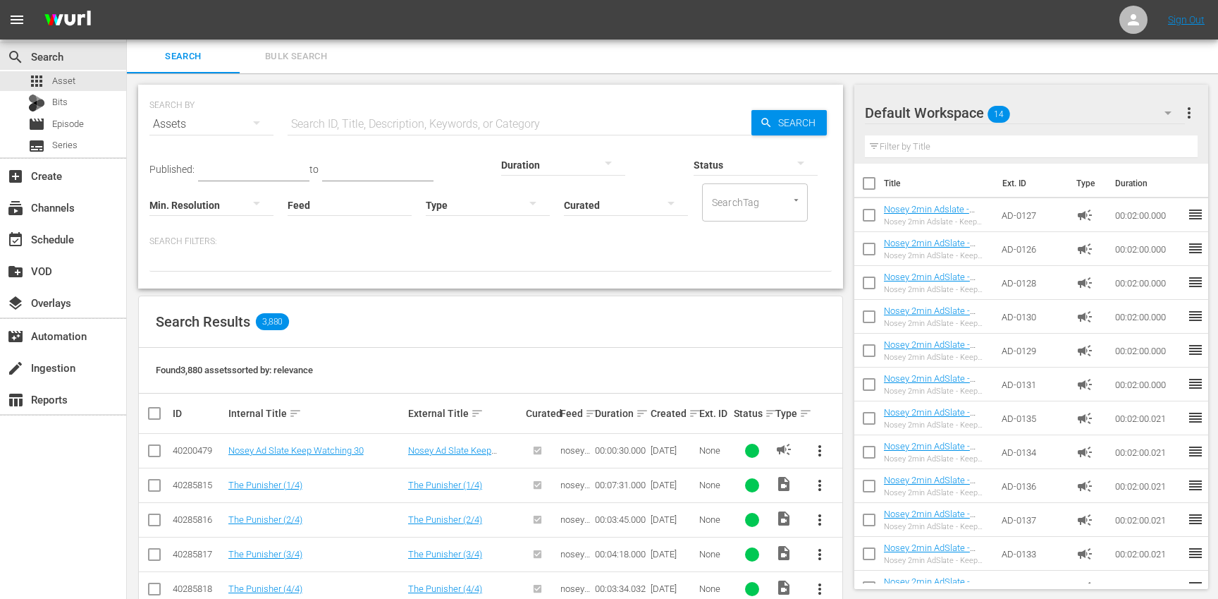
click at [413, 120] on input "text" at bounding box center [520, 124] width 464 height 34
paste input "JS-1865"
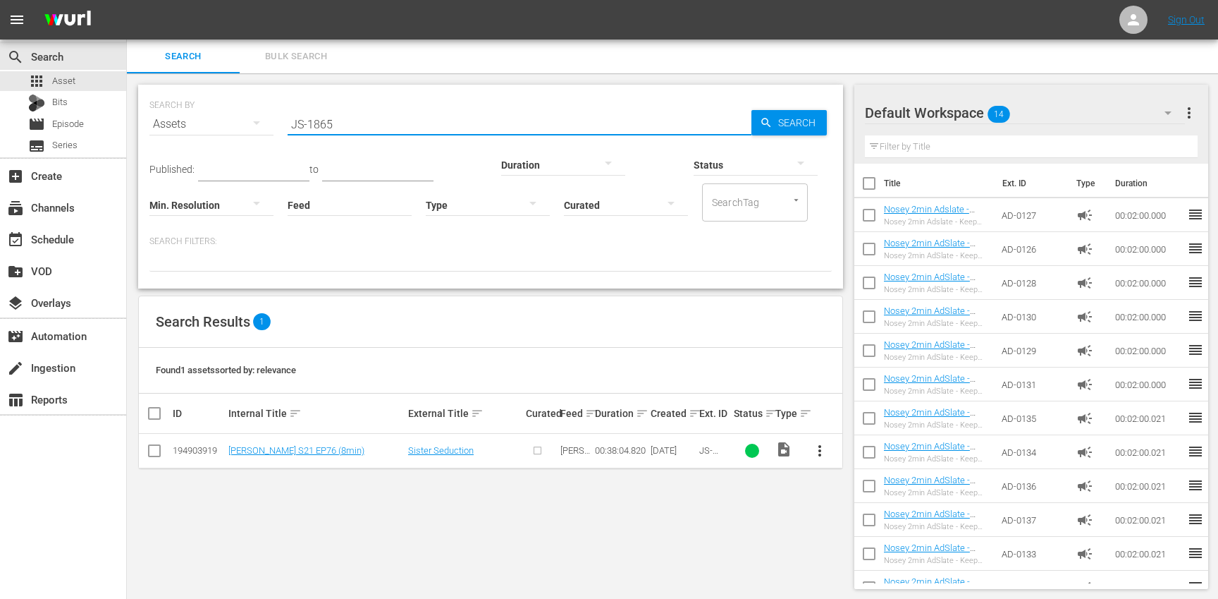
type input "JS-1865"
click at [820, 454] on span "more_vert" at bounding box center [819, 450] width 17 height 17
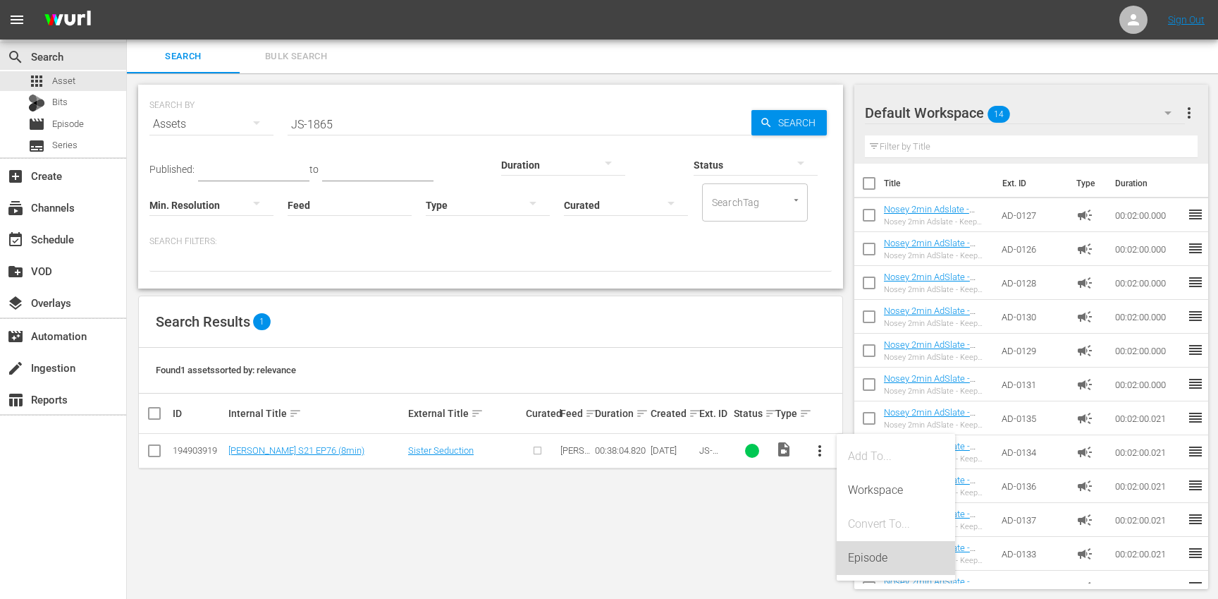
click at [879, 562] on div "Episode" at bounding box center [896, 558] width 96 height 34
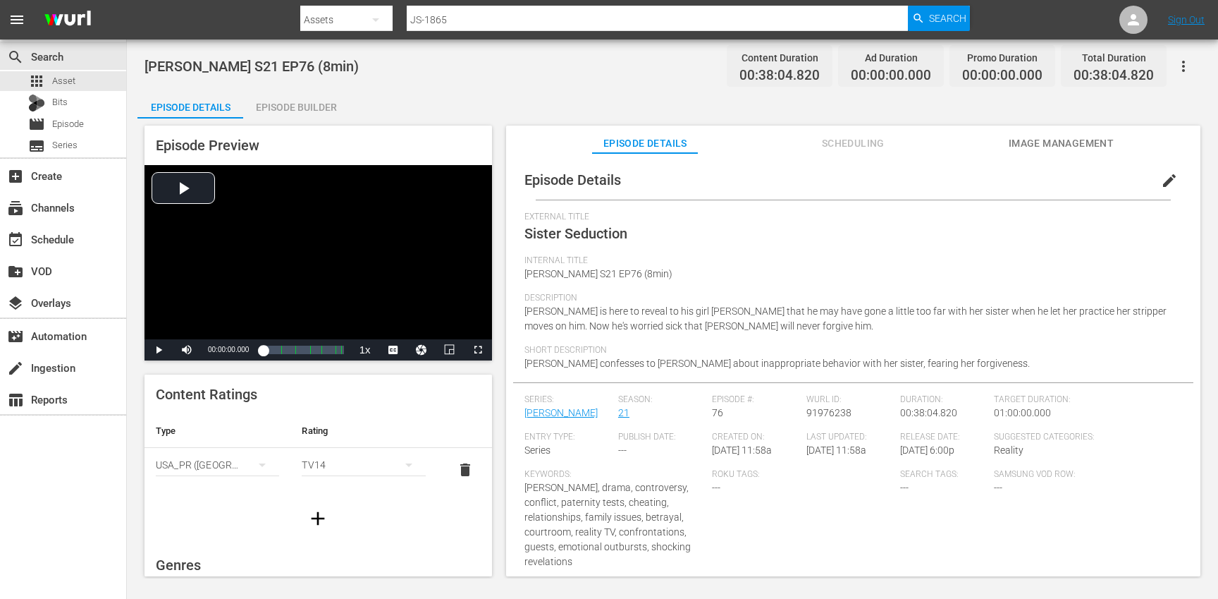
click at [1153, 188] on button "edit" at bounding box center [1170, 181] width 34 height 34
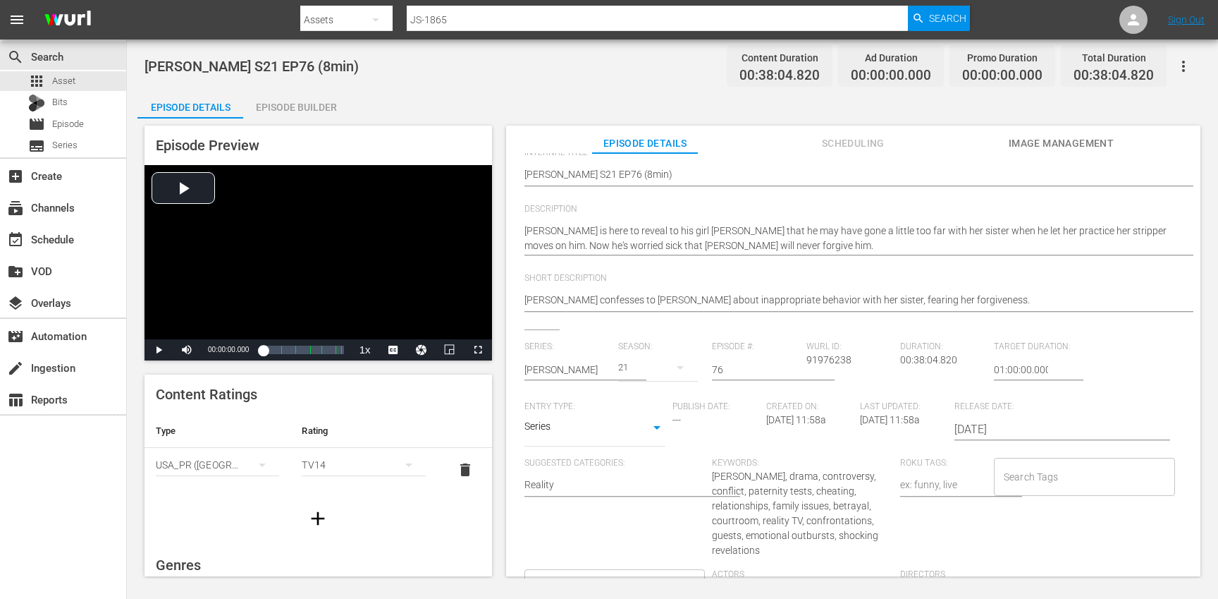
scroll to position [178, 0]
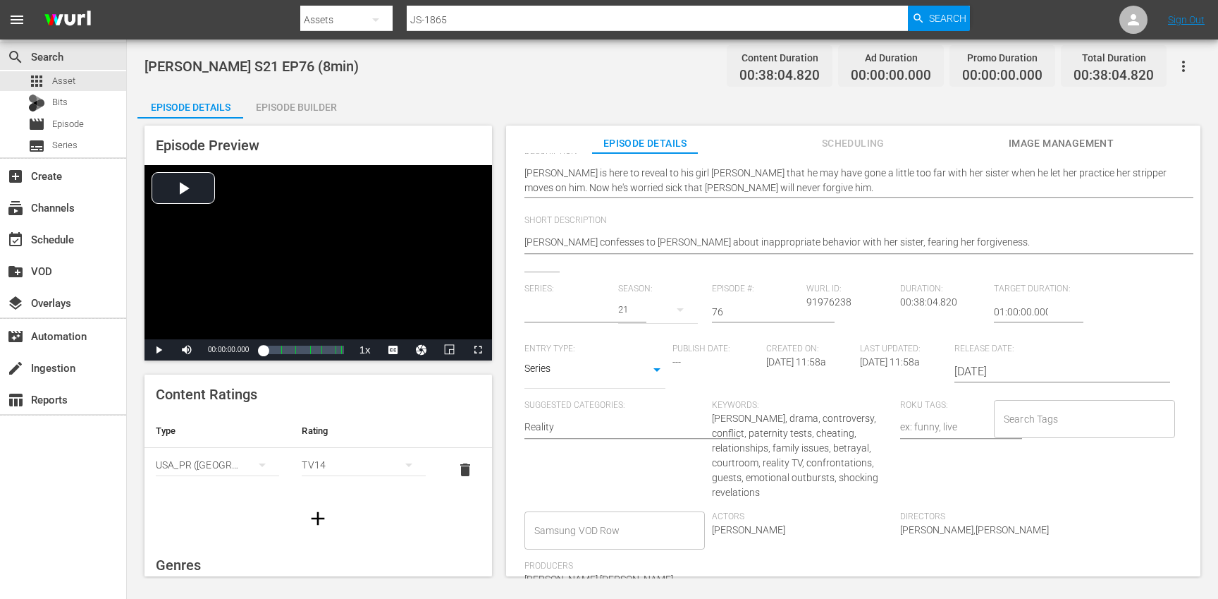
click at [544, 316] on input "text" at bounding box center [568, 312] width 87 height 34
click at [552, 345] on div "Jerry Springer (JS)" at bounding box center [582, 351] width 93 height 34
type input "Jerry Springer (JS)"
click at [650, 313] on div "27" at bounding box center [658, 309] width 80 height 39
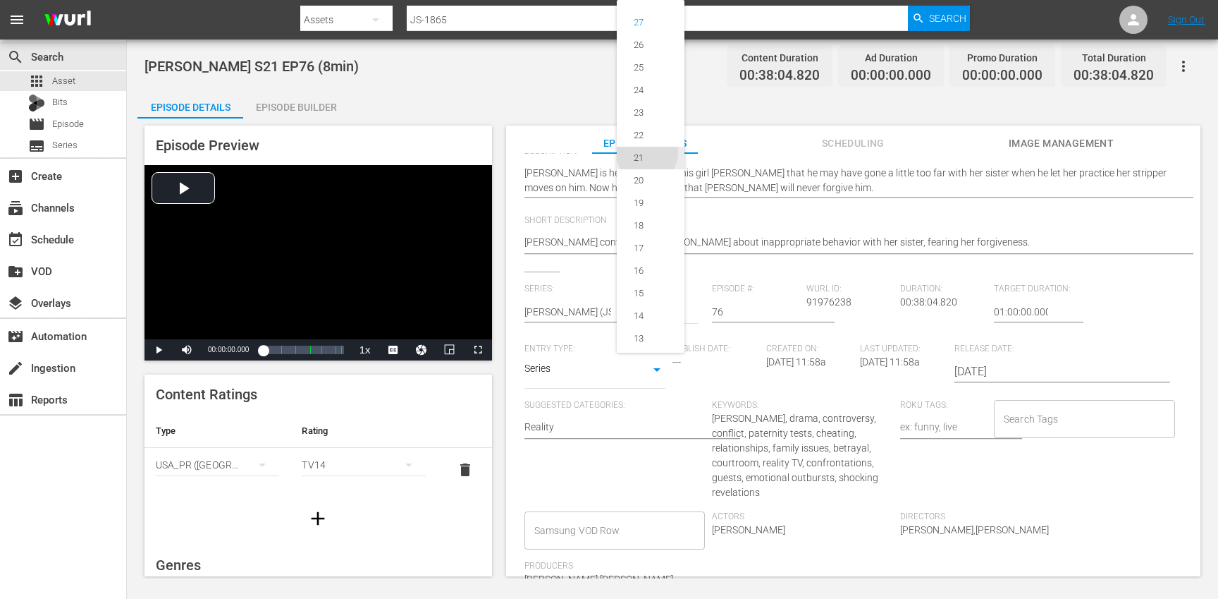
click at [647, 157] on div "21" at bounding box center [639, 158] width 44 height 14
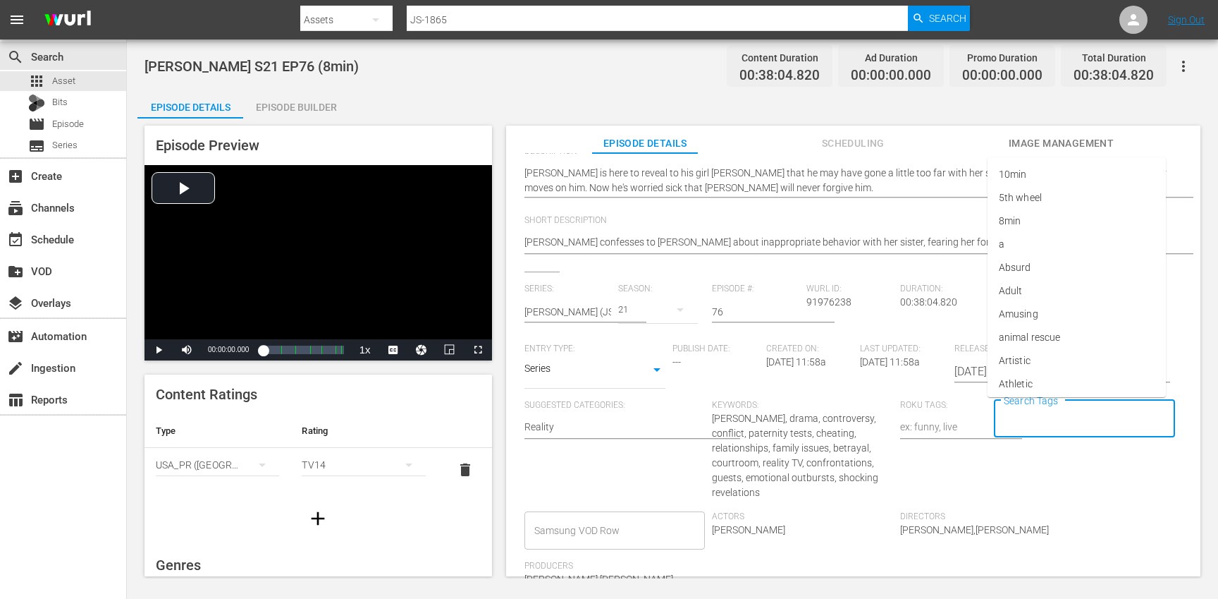
click at [1050, 419] on input "Search Tags" at bounding box center [1073, 418] width 147 height 25
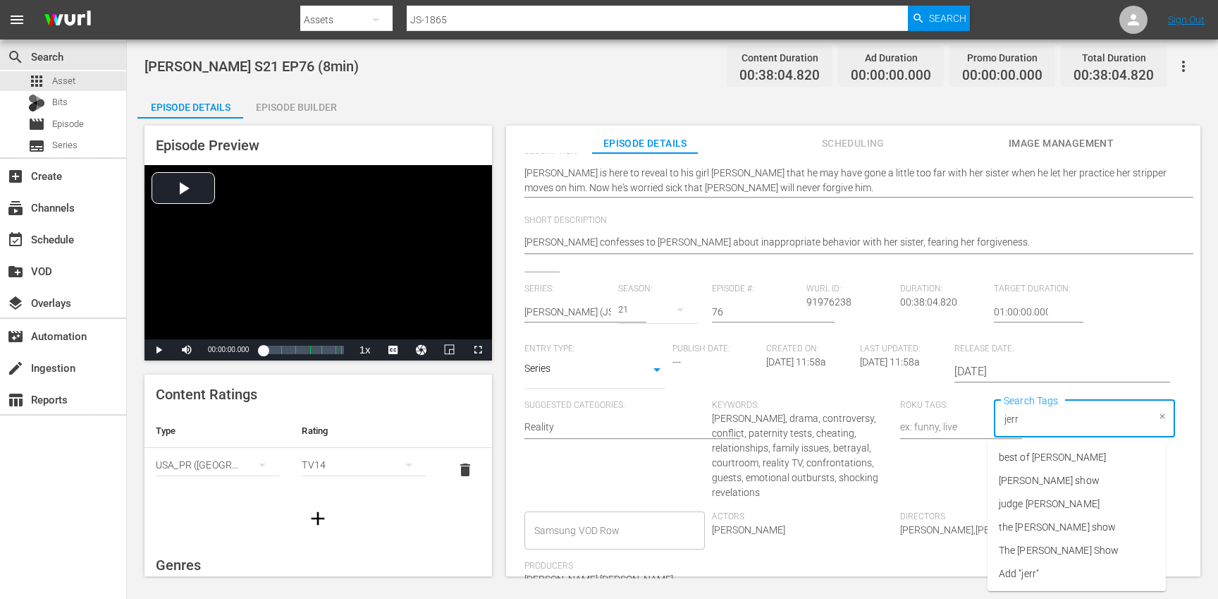
type input "jerry"
click at [1067, 477] on span "jerry springer show" at bounding box center [1049, 480] width 101 height 15
type input "jerry"
click at [1067, 525] on span "the jerry springer show" at bounding box center [1057, 527] width 117 height 15
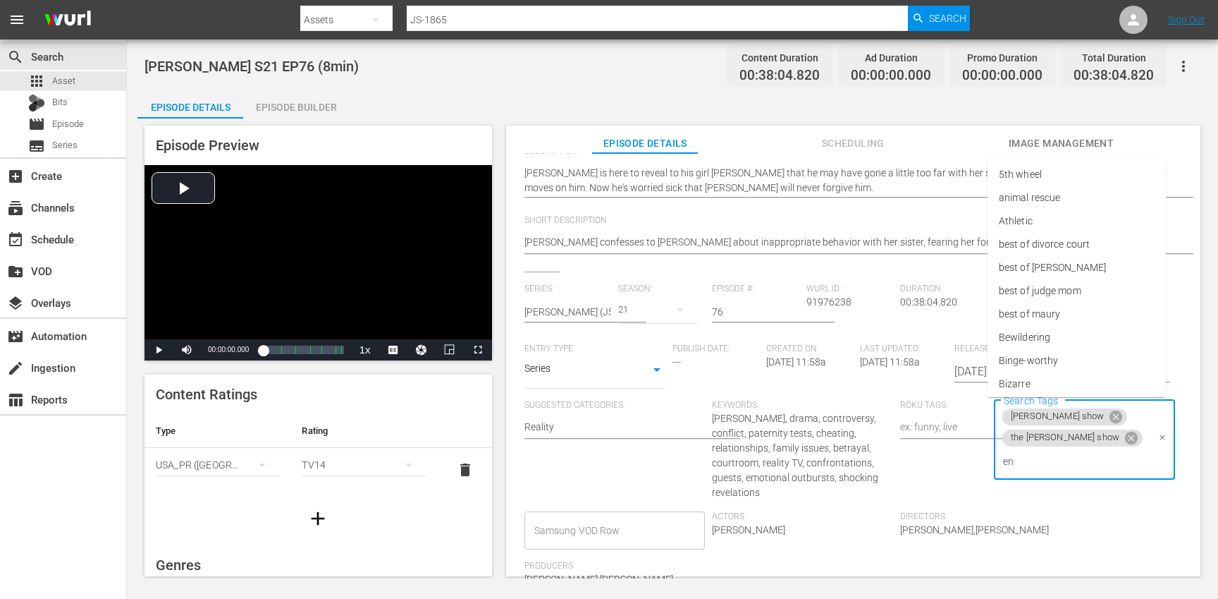
type input "eng"
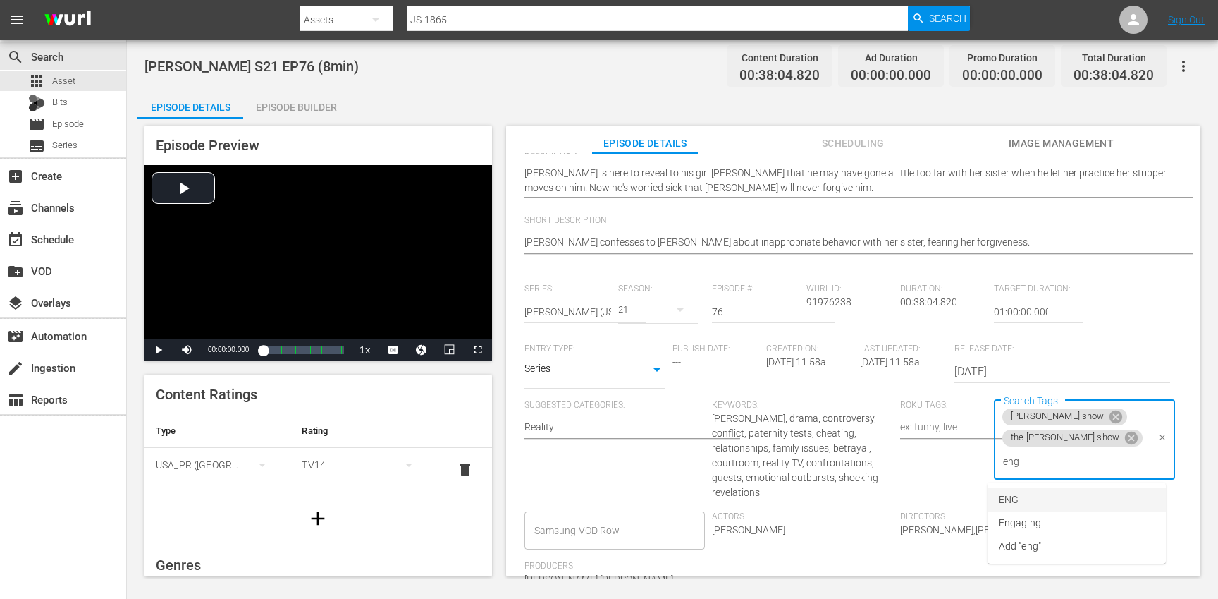
click at [1060, 498] on li "ENG" at bounding box center [1077, 499] width 178 height 23
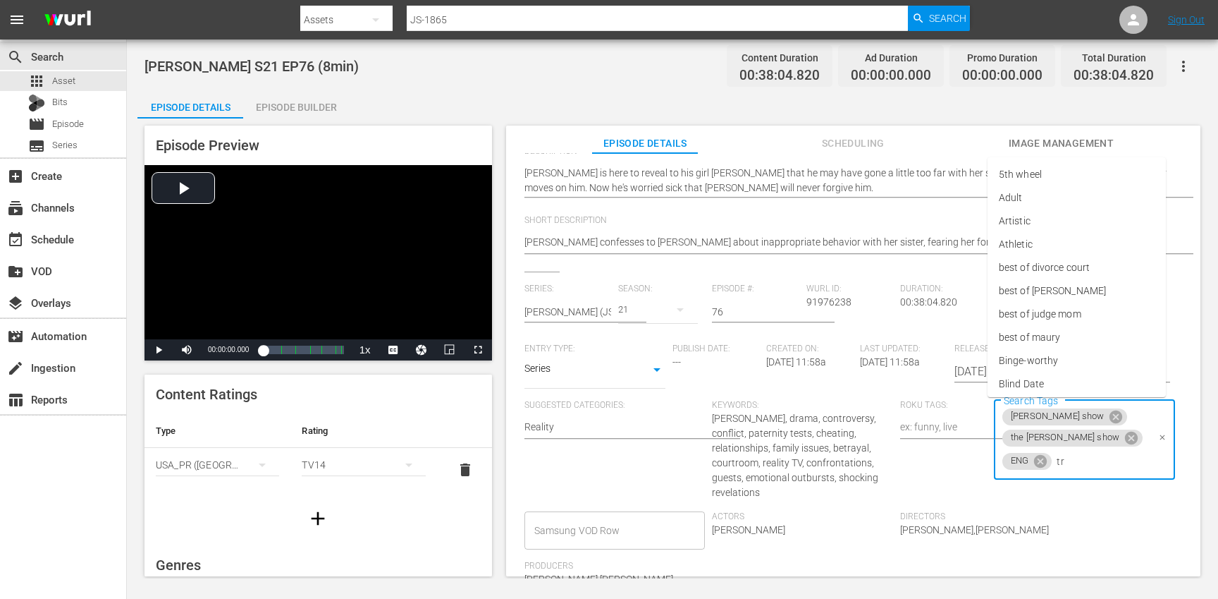
type input "trc"
click at [1050, 518] on li "TRC" at bounding box center [1077, 522] width 178 height 23
type input "8"
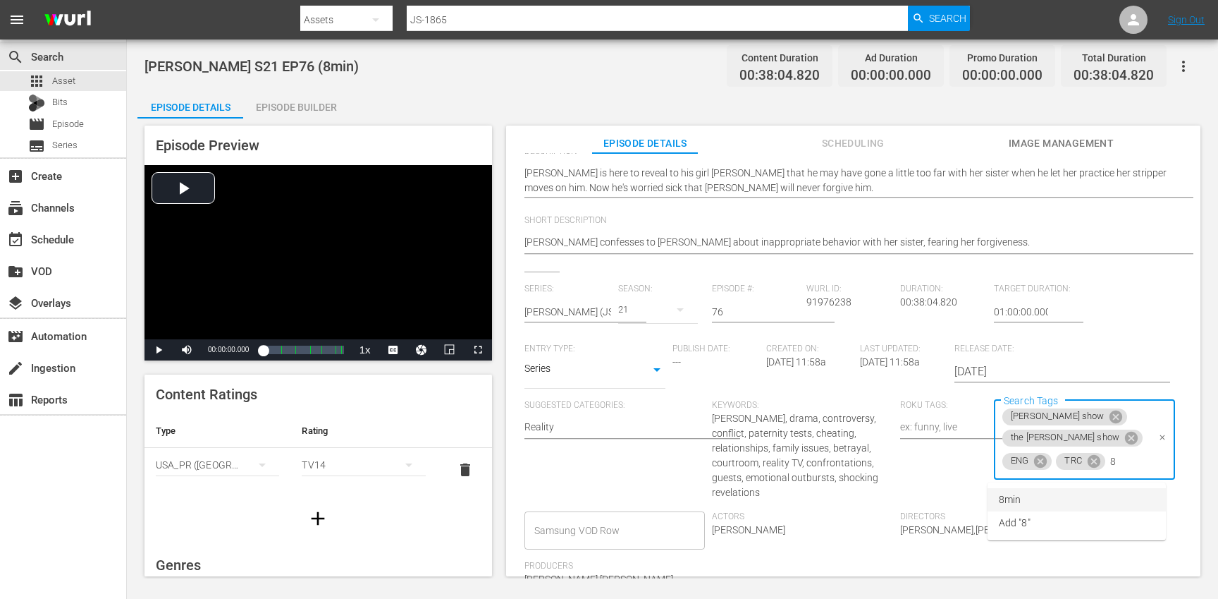
click at [1041, 493] on li "8min" at bounding box center [1077, 499] width 178 height 23
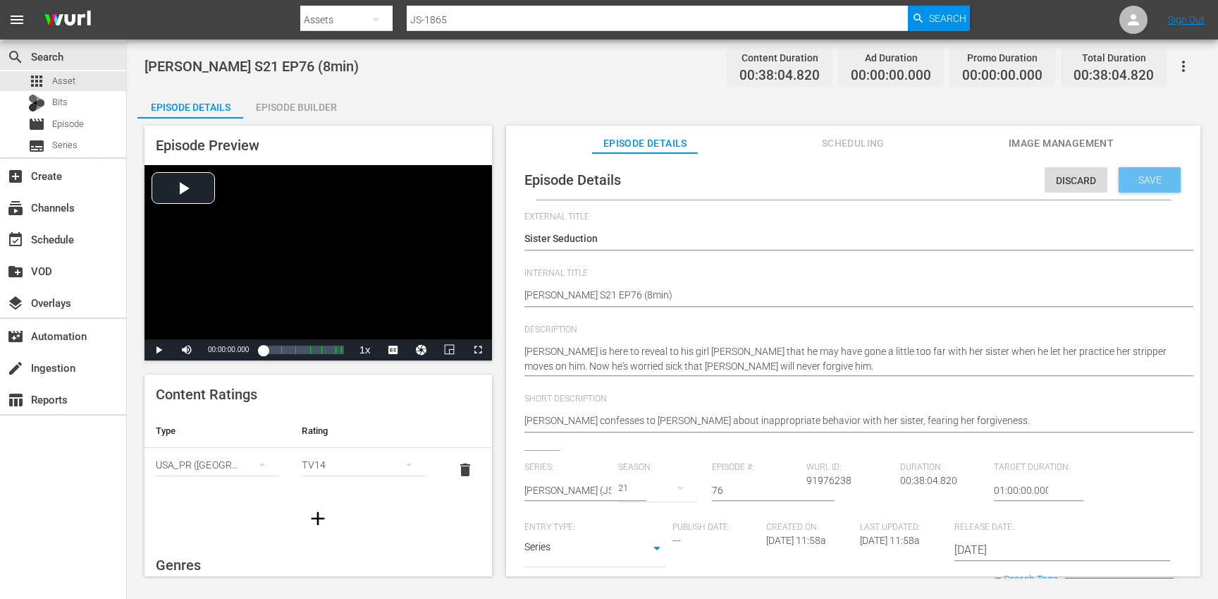
click at [1141, 186] on div "Save" at bounding box center [1150, 179] width 62 height 25
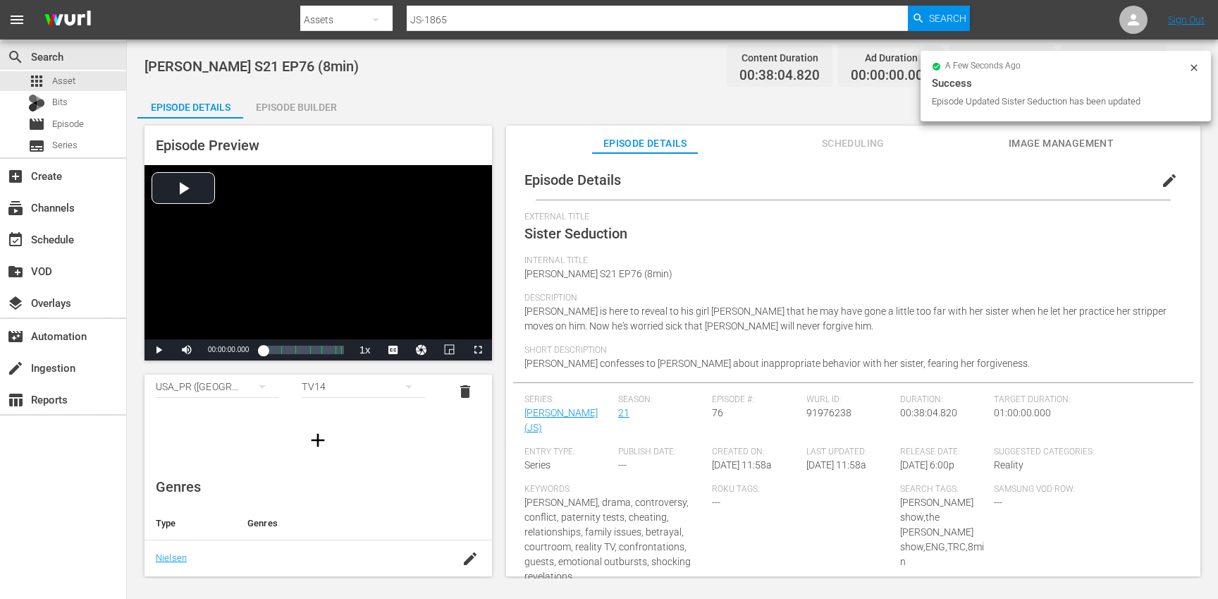
scroll to position [85, 0]
click at [312, 429] on icon "button" at bounding box center [318, 433] width 23 height 23
click at [214, 429] on div "simple table" at bounding box center [217, 423] width 123 height 39
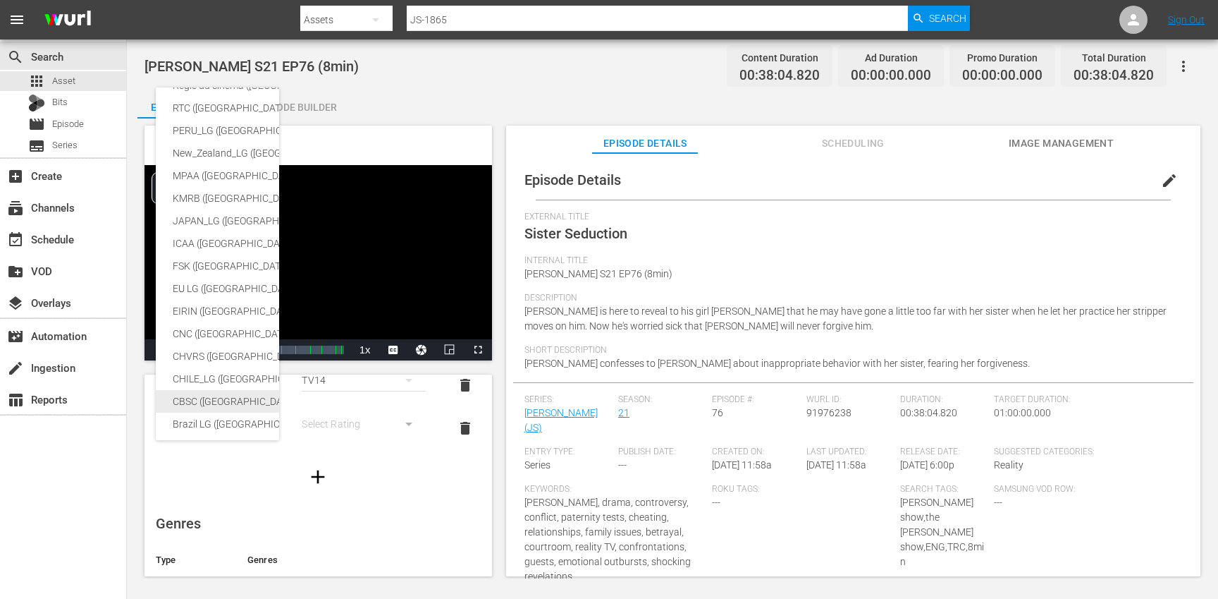
click at [203, 407] on div "CBSC (Canada)" at bounding box center [346, 401] width 346 height 23
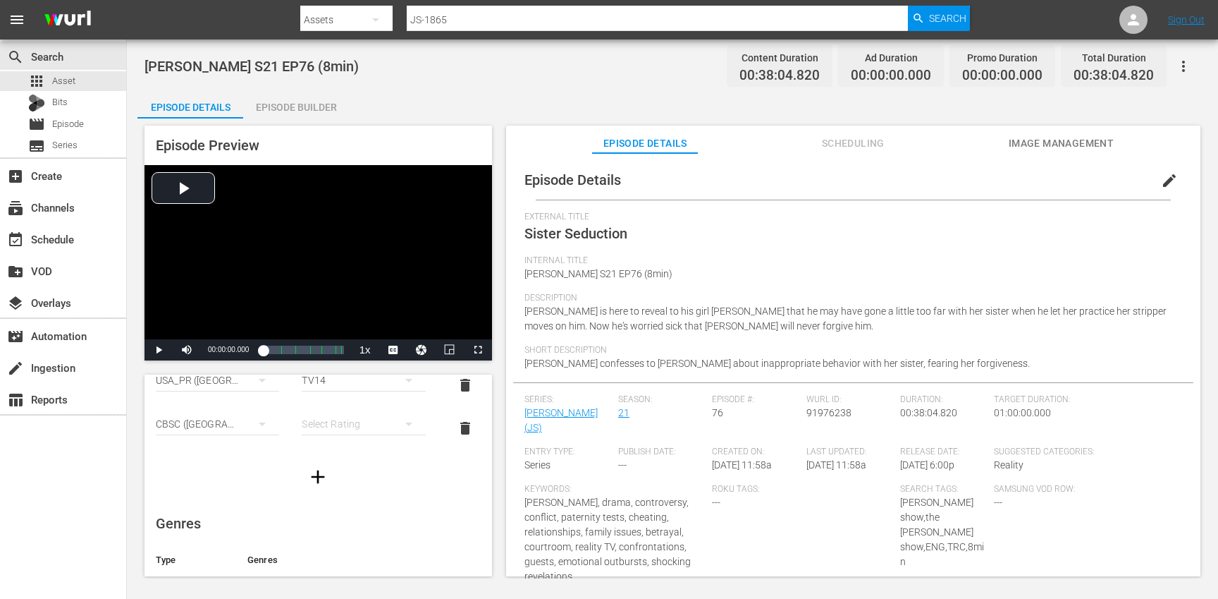
click at [352, 419] on div "simple table" at bounding box center [363, 423] width 123 height 39
click at [346, 542] on div "14+" at bounding box center [364, 541] width 90 height 23
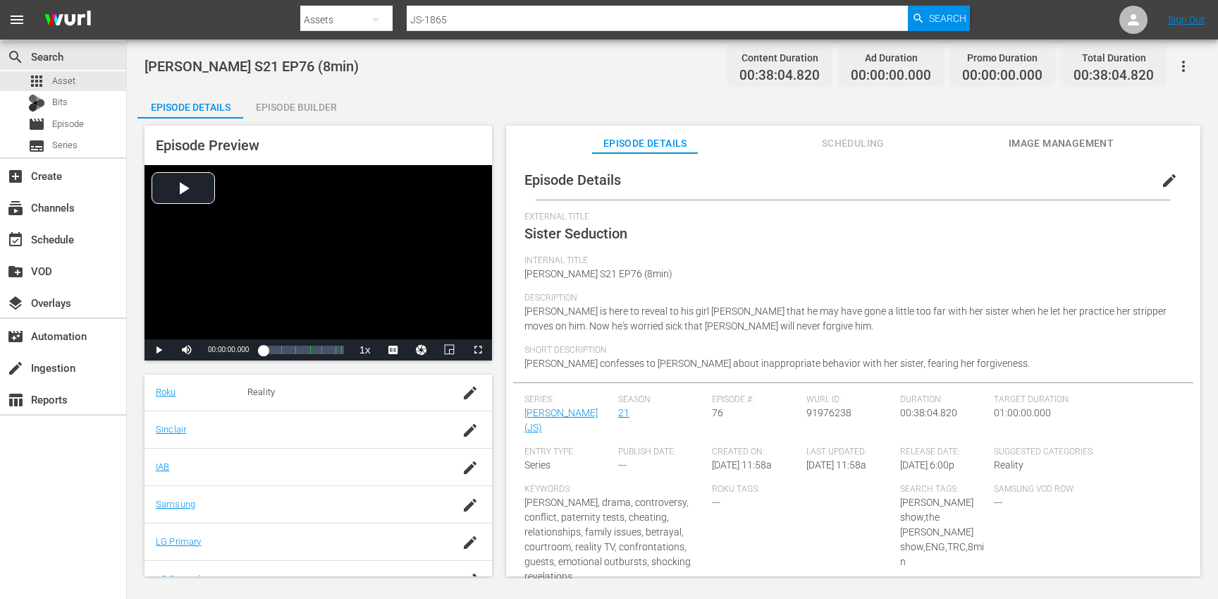
scroll to position [346, 0]
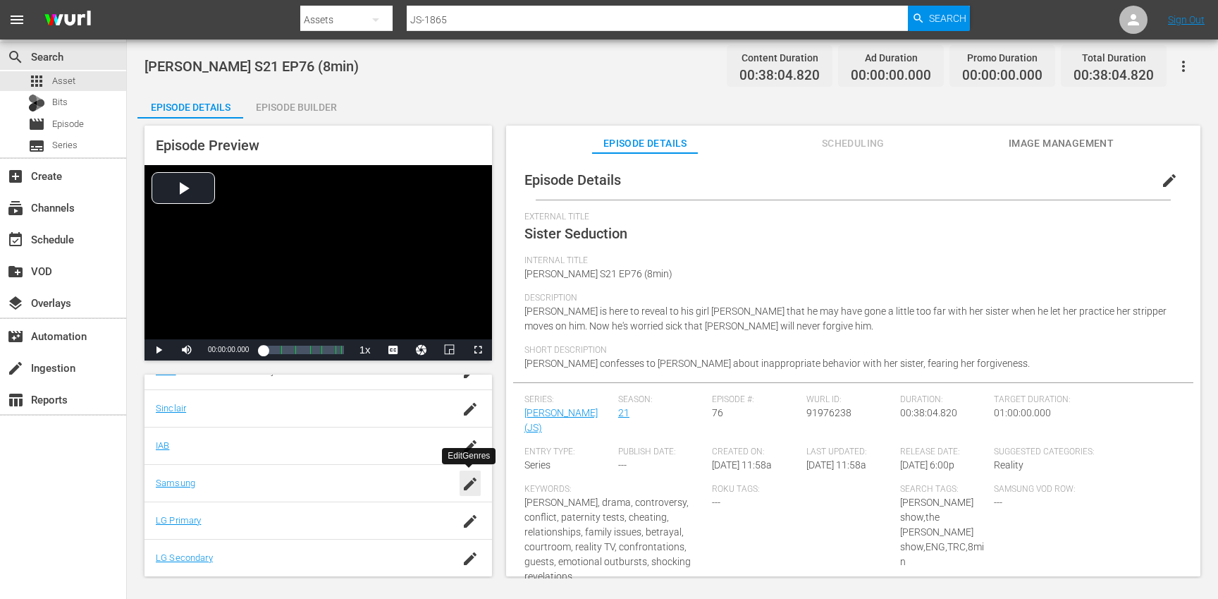
click at [466, 480] on icon "button" at bounding box center [470, 483] width 17 height 17
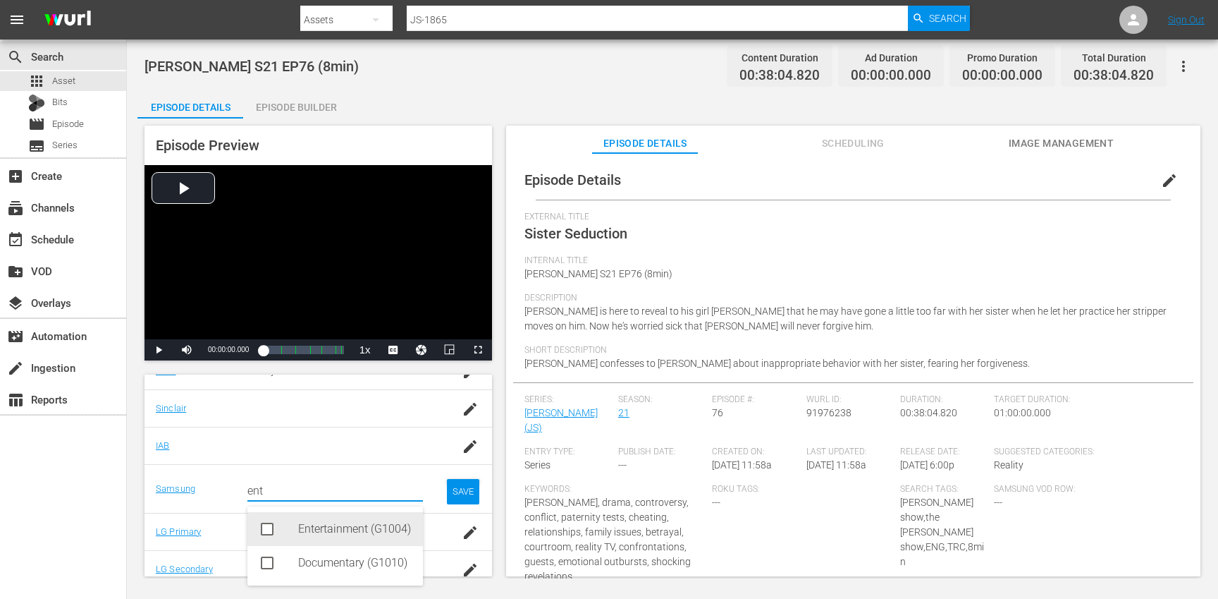
click at [364, 517] on div "Entertainment (G1004)" at bounding box center [355, 529] width 114 height 34
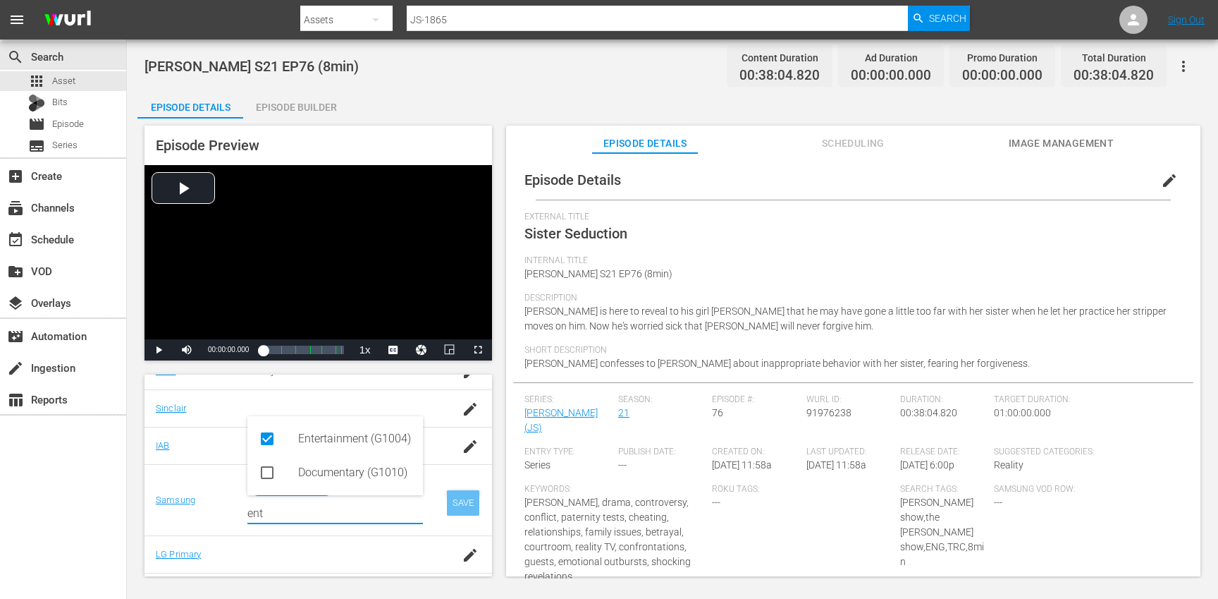
type input "ent"
click at [452, 506] on div "SAVE" at bounding box center [463, 502] width 32 height 25
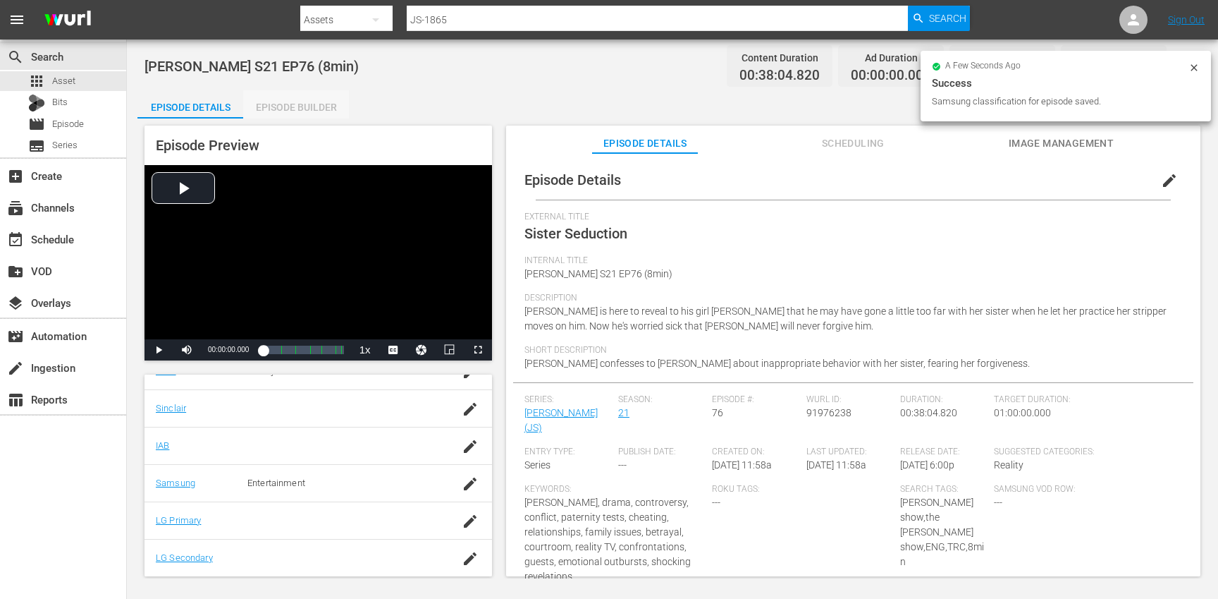
click at [288, 101] on div "Episode Builder" at bounding box center [296, 107] width 106 height 34
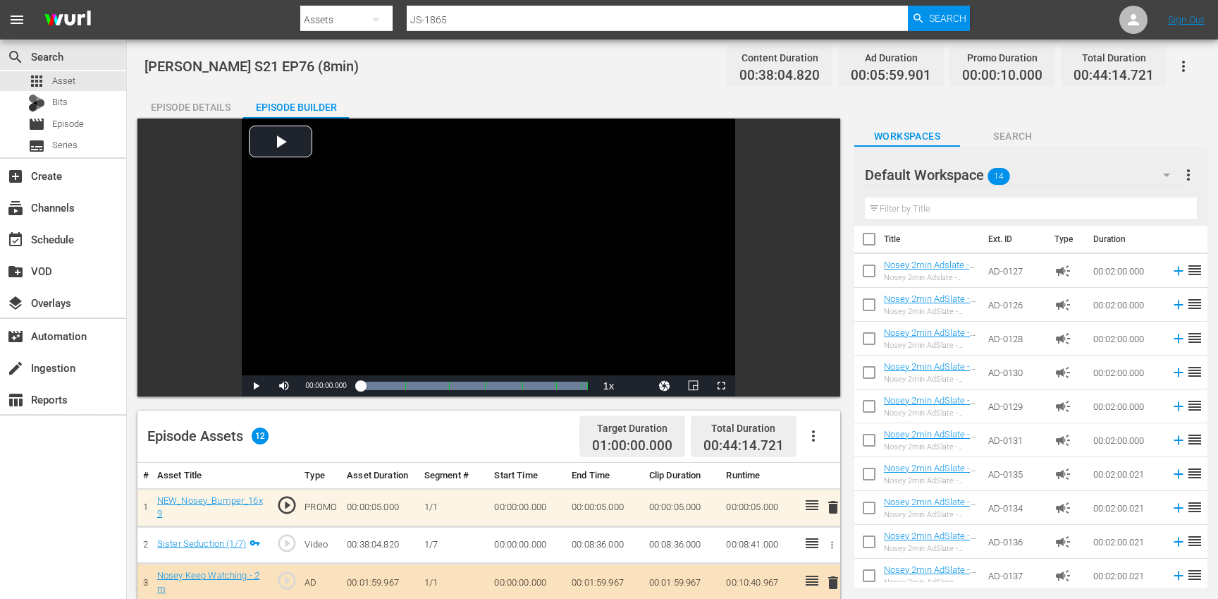
click at [182, 104] on div "Episode Details" at bounding box center [190, 107] width 106 height 34
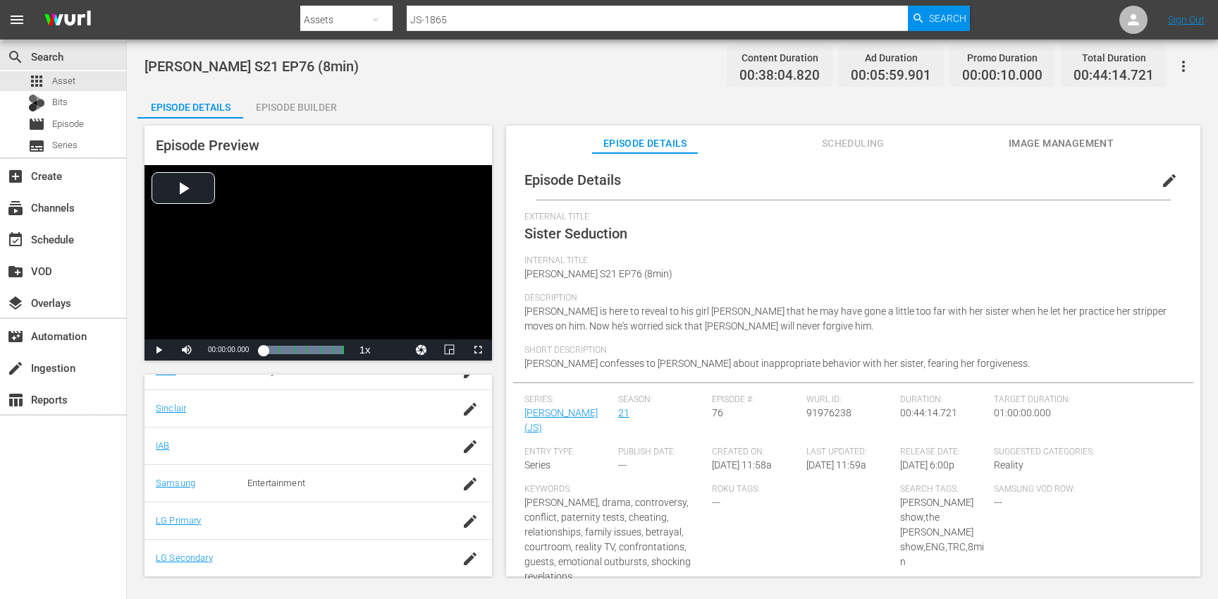
click at [1190, 56] on button "button" at bounding box center [1184, 66] width 34 height 34
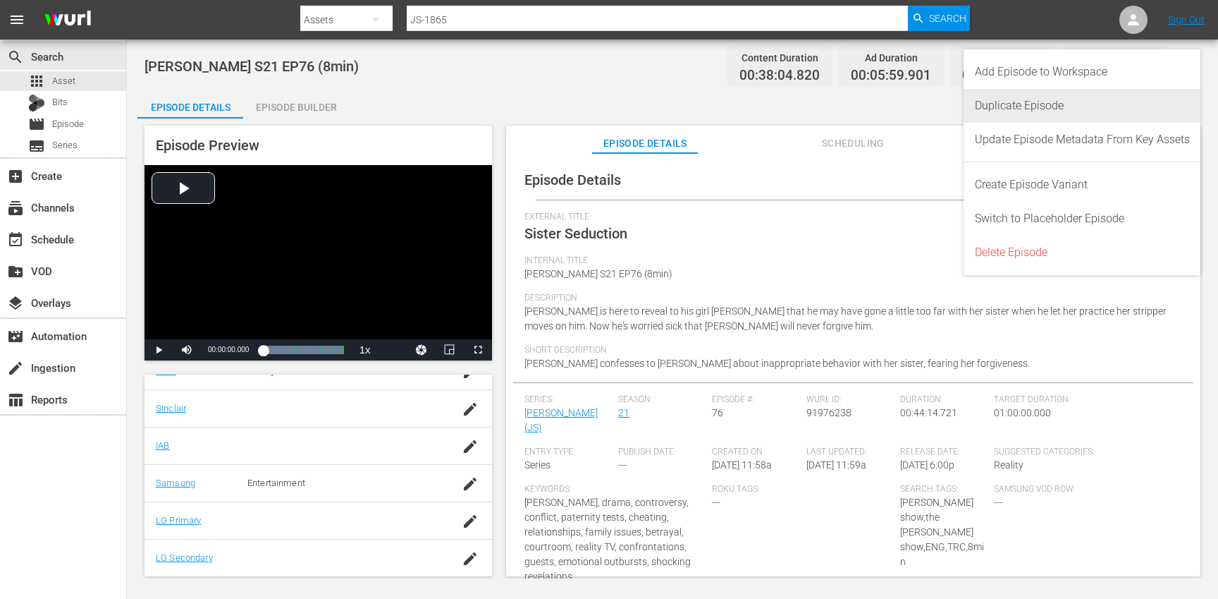
click at [1072, 107] on div "Duplicate Episode" at bounding box center [1082, 106] width 215 height 34
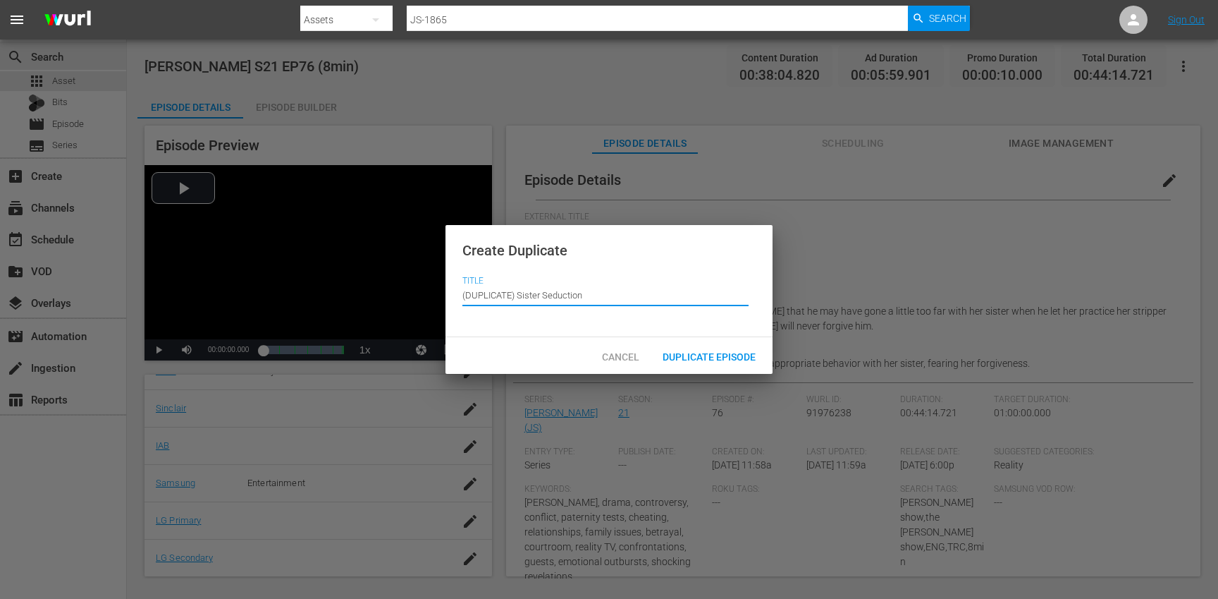
drag, startPoint x: 517, startPoint y: 299, endPoint x: 461, endPoint y: 264, distance: 66.1
click at [461, 264] on div "Create Duplicate Title Episode Title (DUPLICATE) Sister Seduction" at bounding box center [609, 281] width 327 height 113
type input "Sister Seduction"
click at [694, 349] on div "Duplicate Episode" at bounding box center [709, 356] width 116 height 26
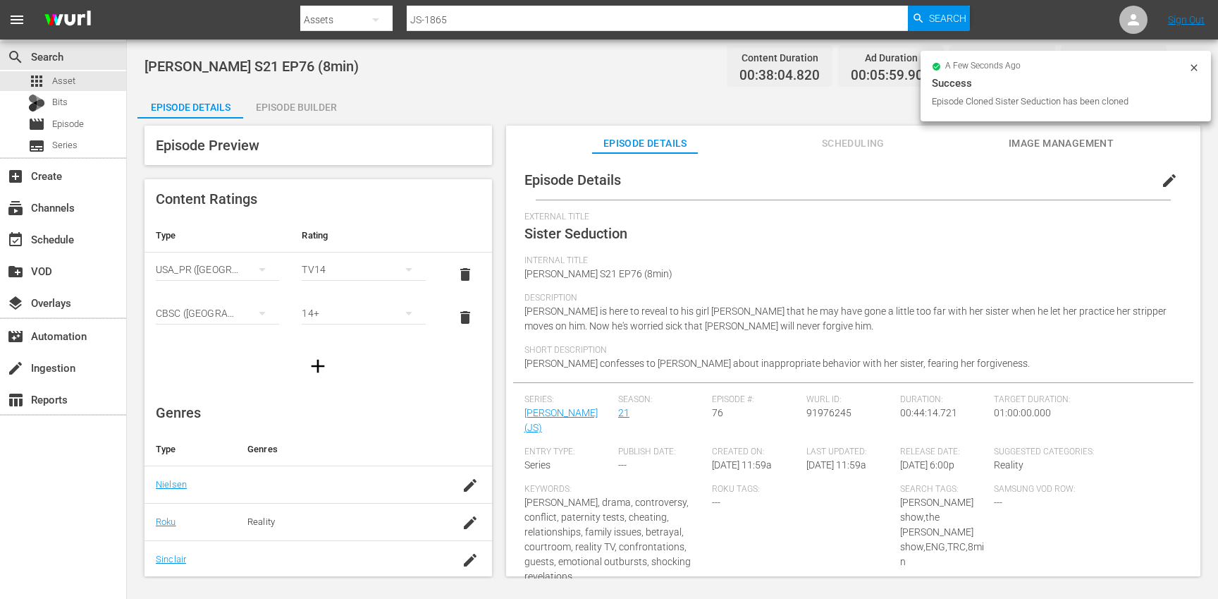
click at [1161, 175] on span "edit" at bounding box center [1169, 180] width 17 height 17
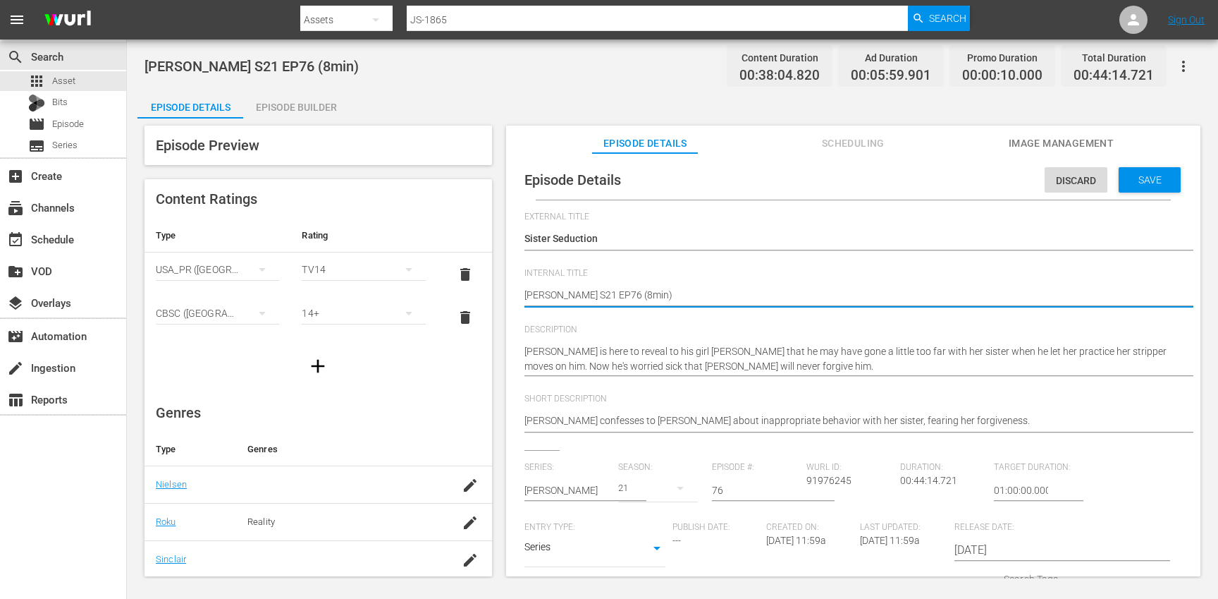
type textarea "Jerry Springer S21 EP76 (min)"
type textarea "Jerry Springer S21 EP76 (1min)"
type textarea "[PERSON_NAME] S21 EP76 (10min)"
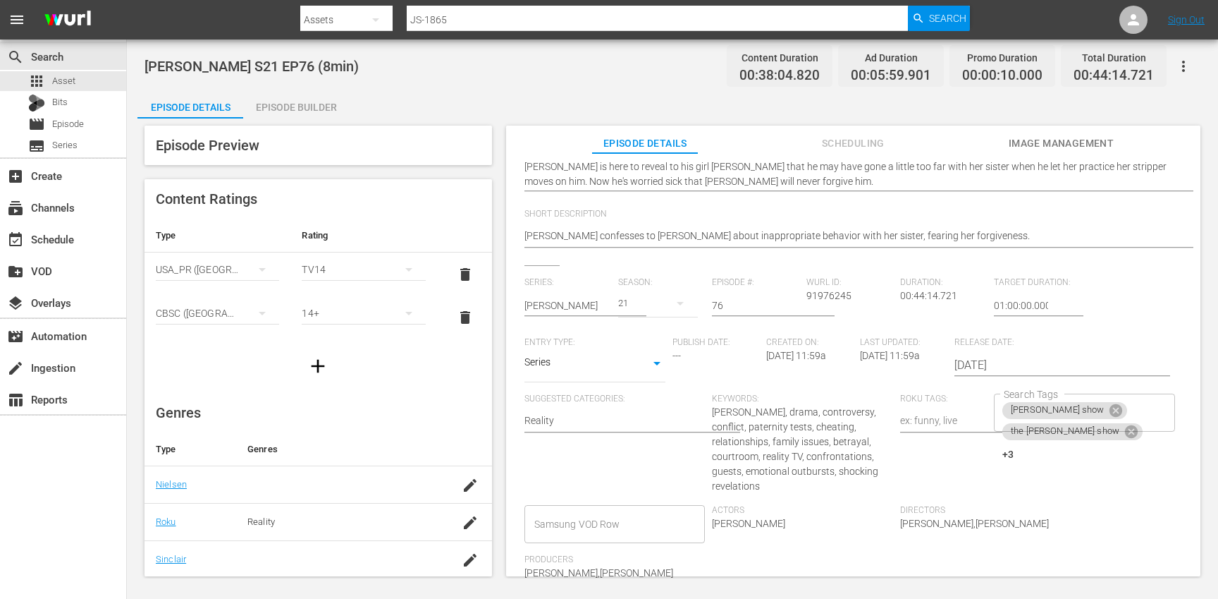
scroll to position [176, 0]
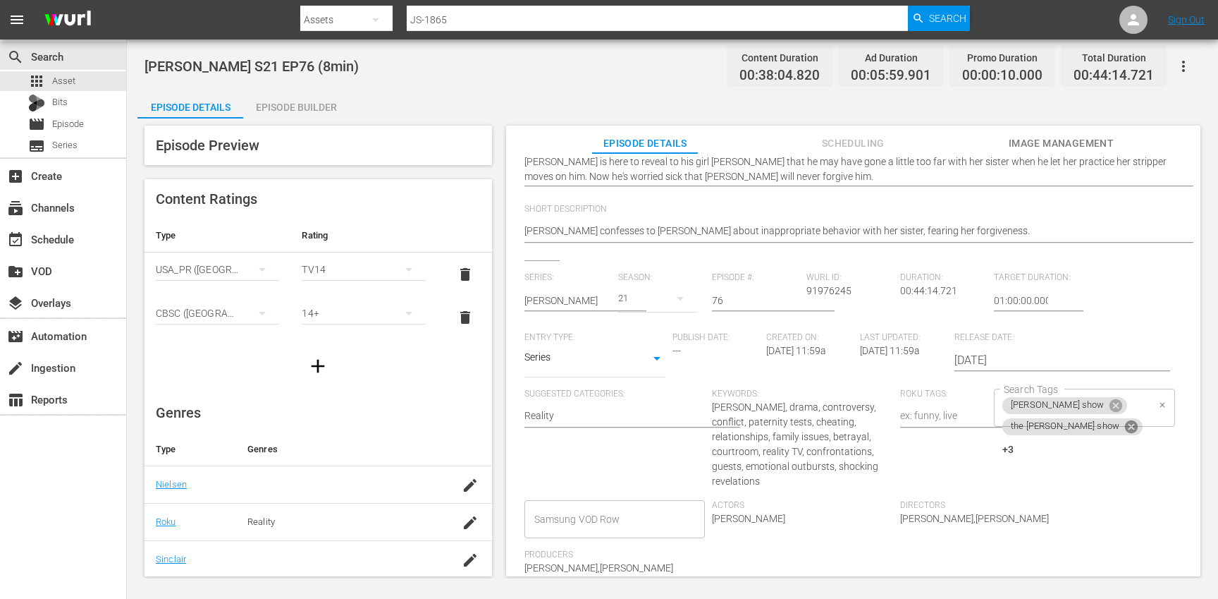
click at [1125, 423] on icon at bounding box center [1131, 426] width 13 height 13
click at [1110, 412] on div "jerry springer show ENG +2 Search Tags" at bounding box center [1084, 407] width 181 height 38
type textarea "[PERSON_NAME] S21 EP76 (10min)"
click at [1086, 424] on icon at bounding box center [1094, 427] width 16 height 16
click at [1091, 424] on icon at bounding box center [1097, 428] width 13 height 13
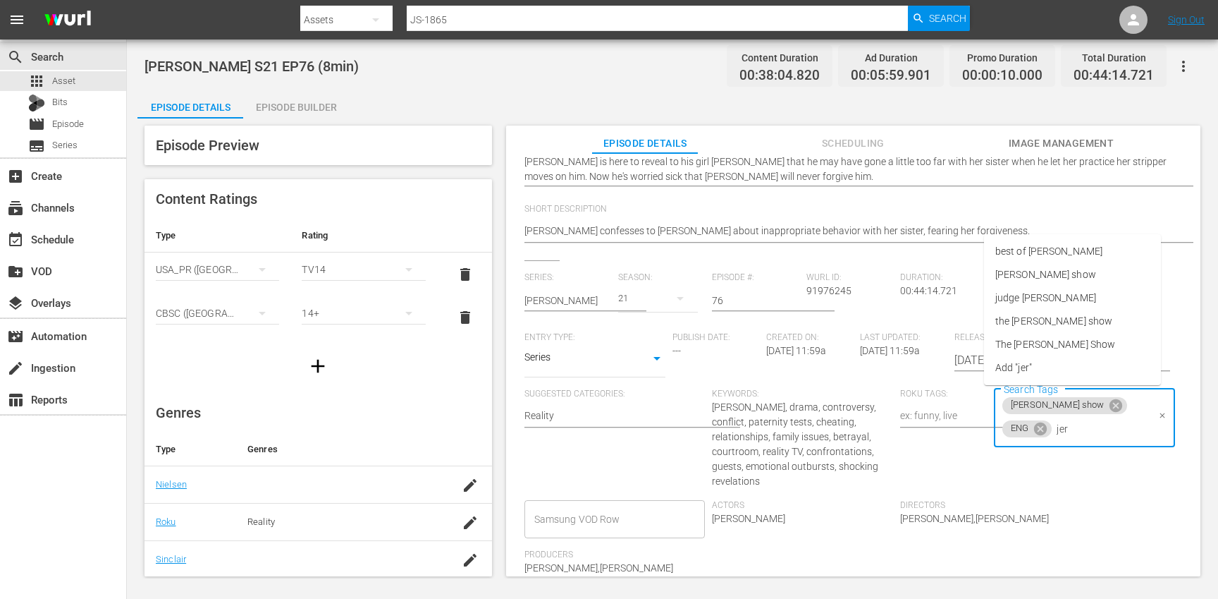
type input "jerr"
click at [1089, 318] on span "the jerry springer show" at bounding box center [1053, 321] width 117 height 15
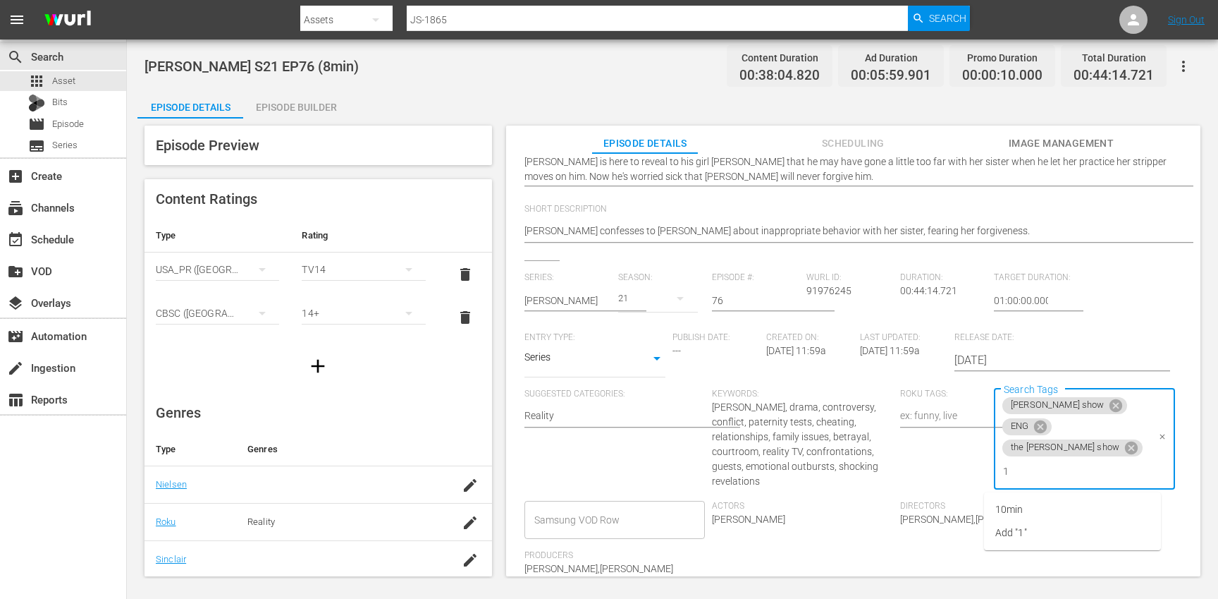
type input "10"
click at [1045, 504] on li "10min" at bounding box center [1072, 509] width 177 height 23
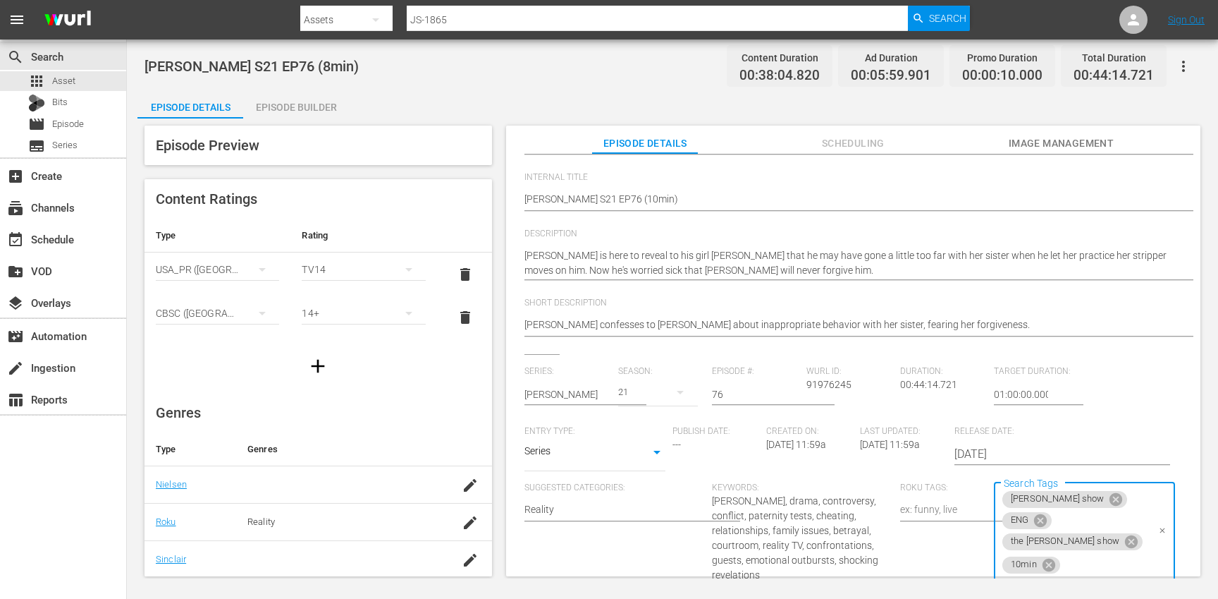
scroll to position [0, 0]
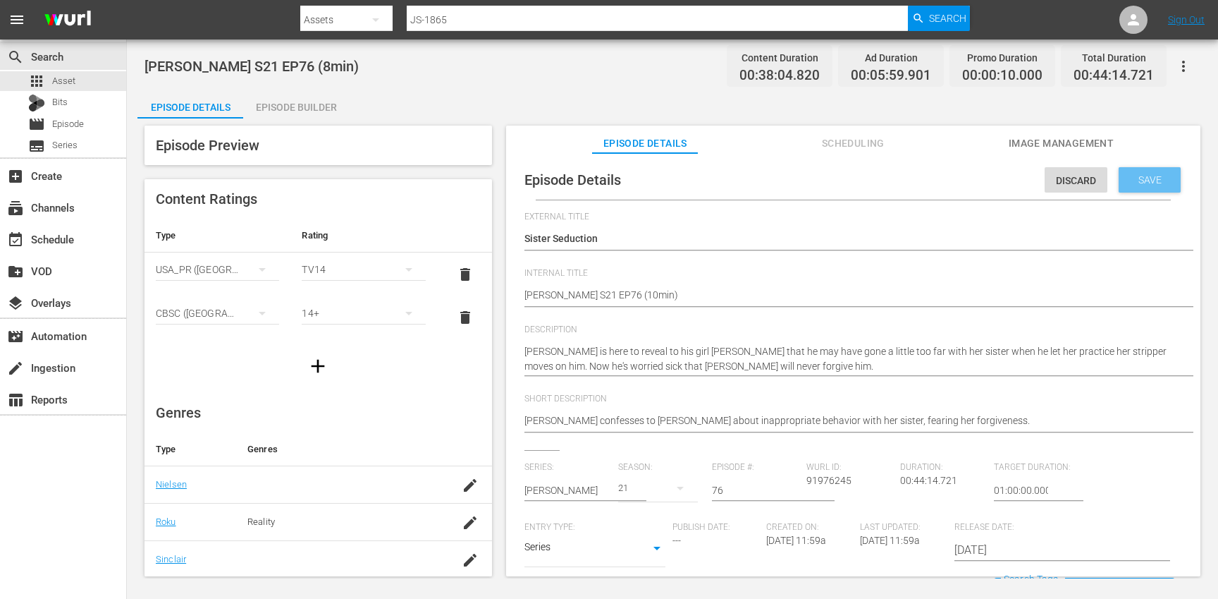
click at [1143, 182] on span "Save" at bounding box center [1150, 179] width 46 height 11
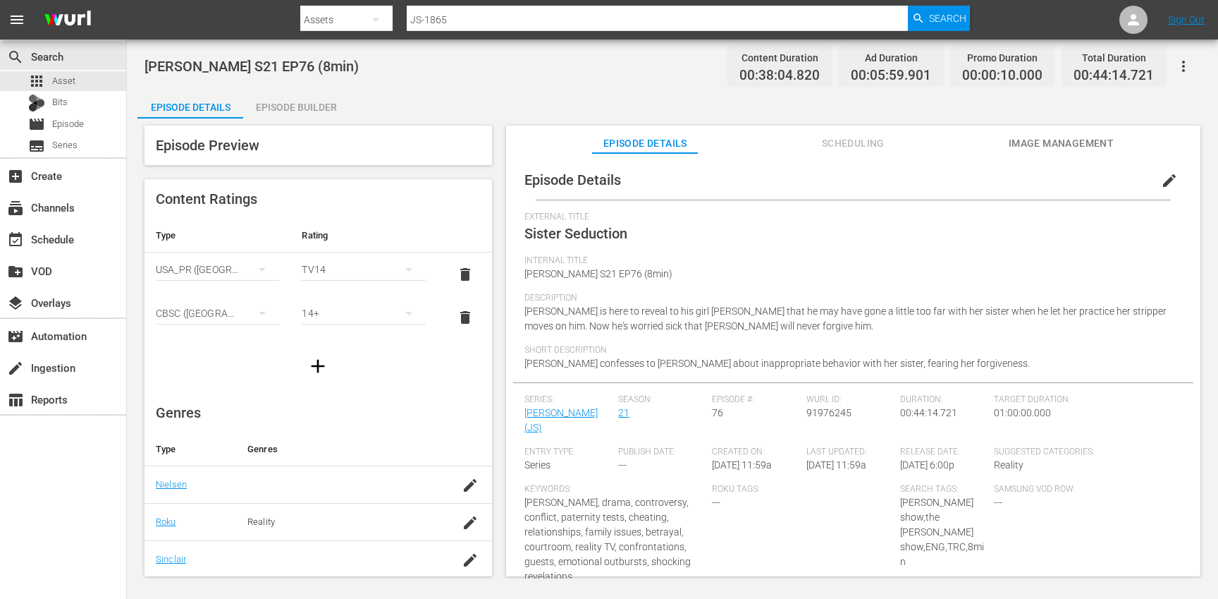
click at [317, 104] on div "Episode Builder" at bounding box center [296, 107] width 106 height 34
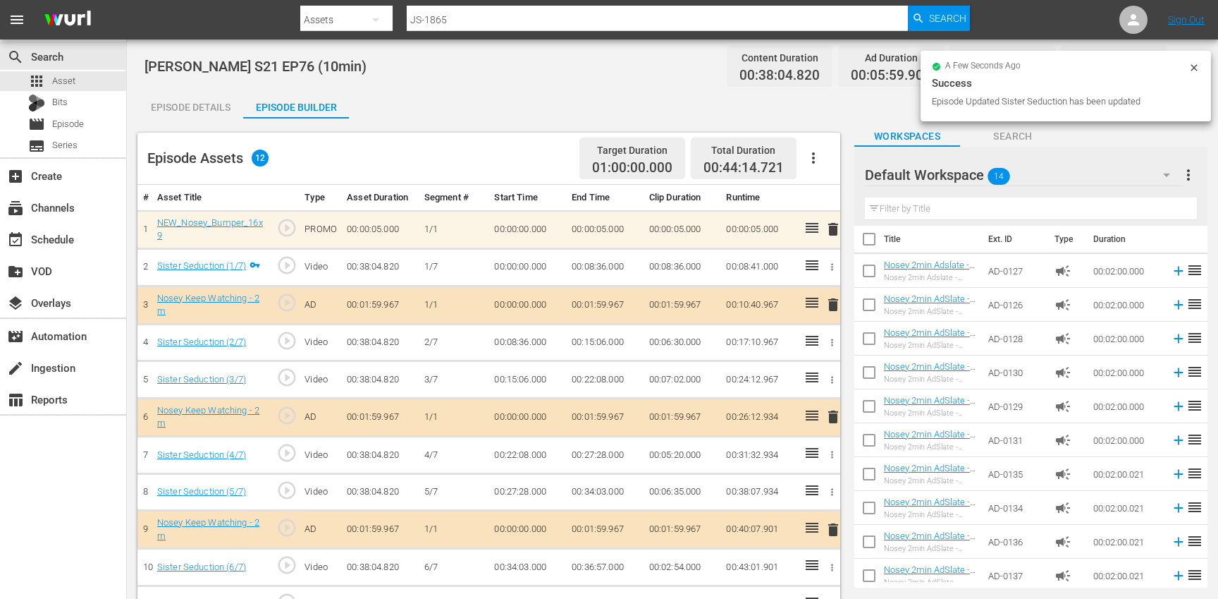
click at [826, 155] on button "button" at bounding box center [814, 158] width 34 height 34
click at [843, 203] on div "Clear Ads" at bounding box center [856, 197] width 96 height 34
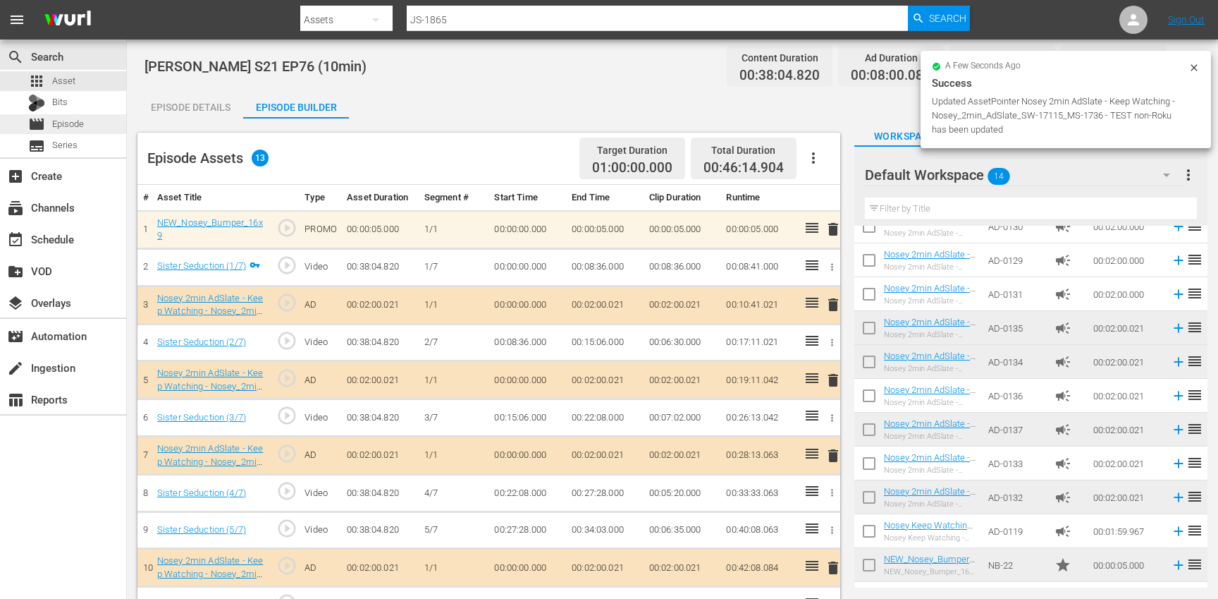
click at [103, 118] on div "movie Episode" at bounding box center [63, 124] width 126 height 20
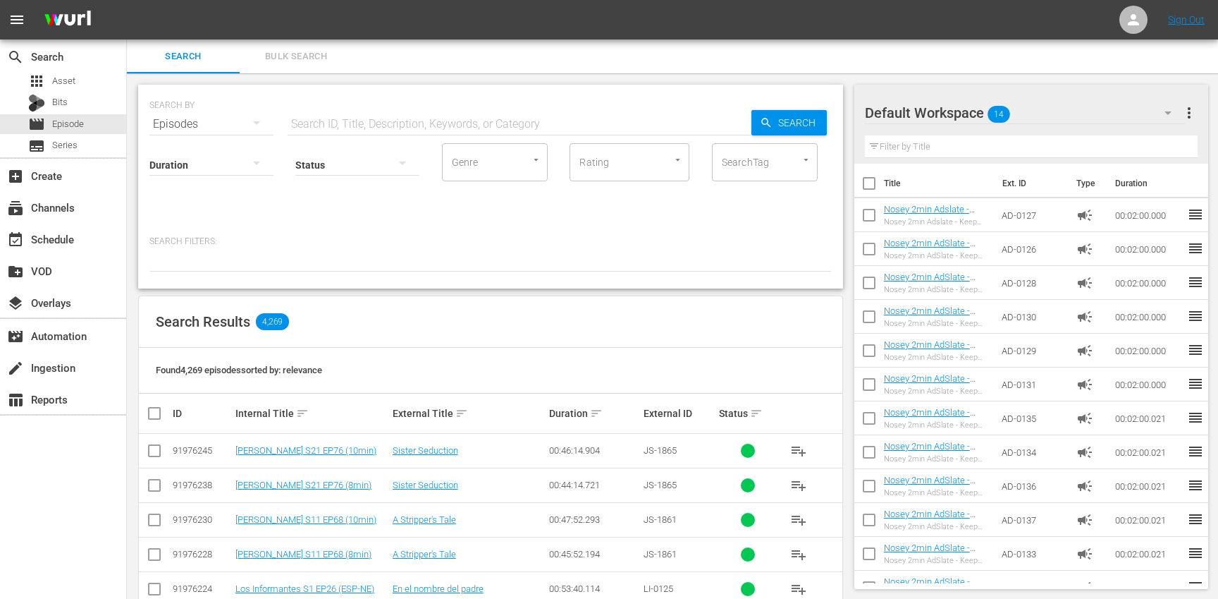
click at [357, 129] on input "text" at bounding box center [520, 124] width 464 height 34
click at [866, 178] on input "checkbox" at bounding box center [869, 186] width 30 height 30
checkbox input "true"
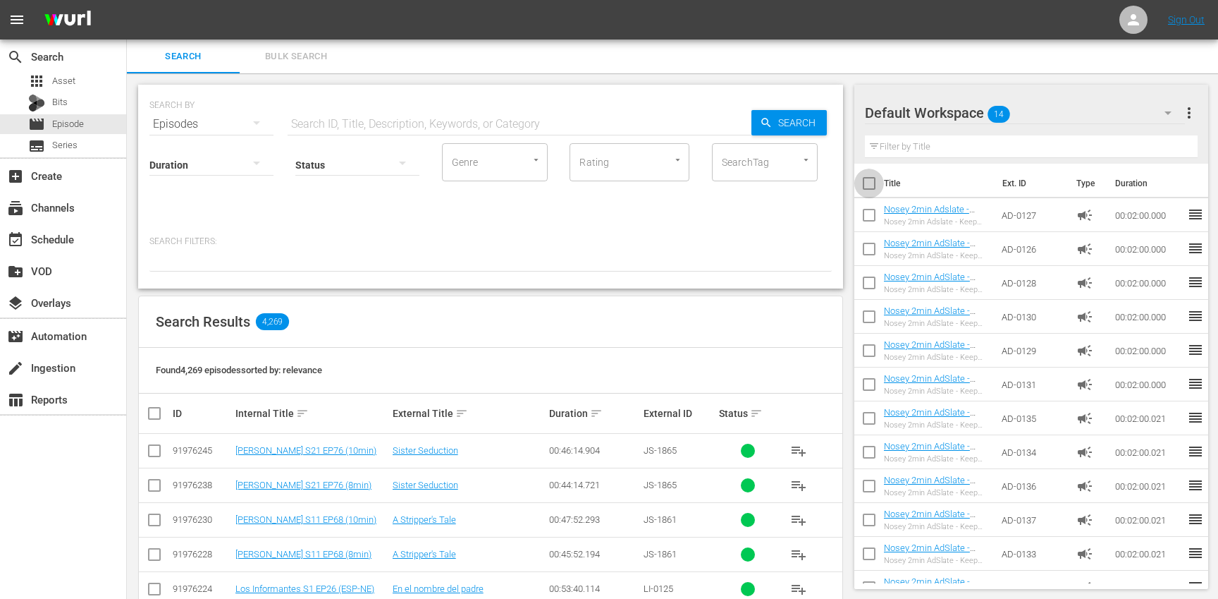
checkbox input "true"
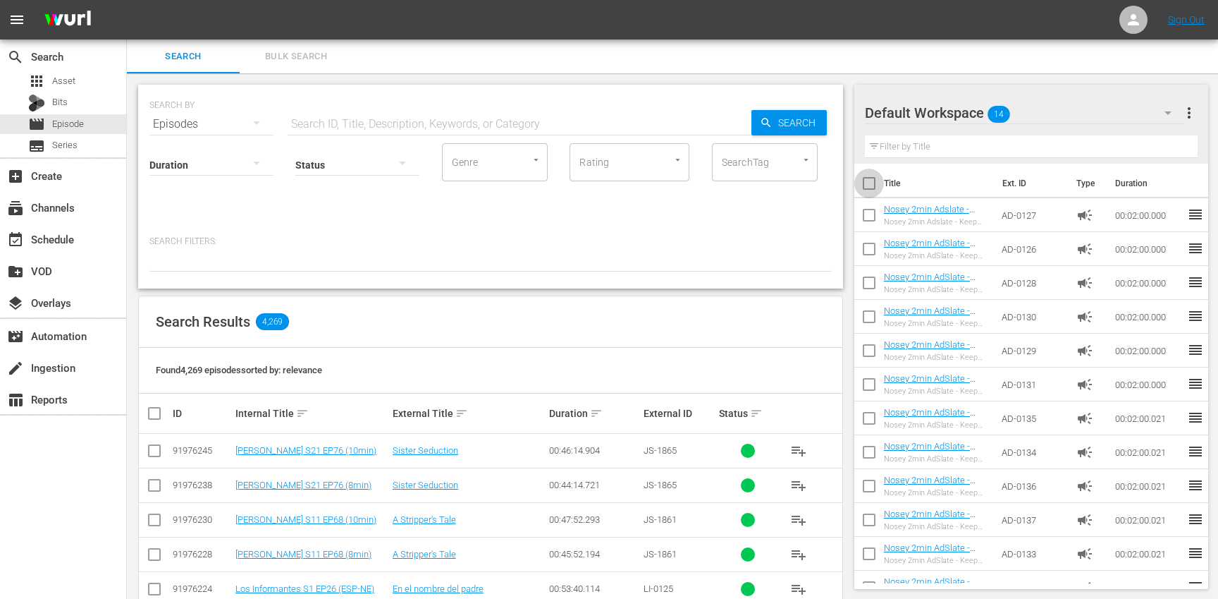
checkbox input "true"
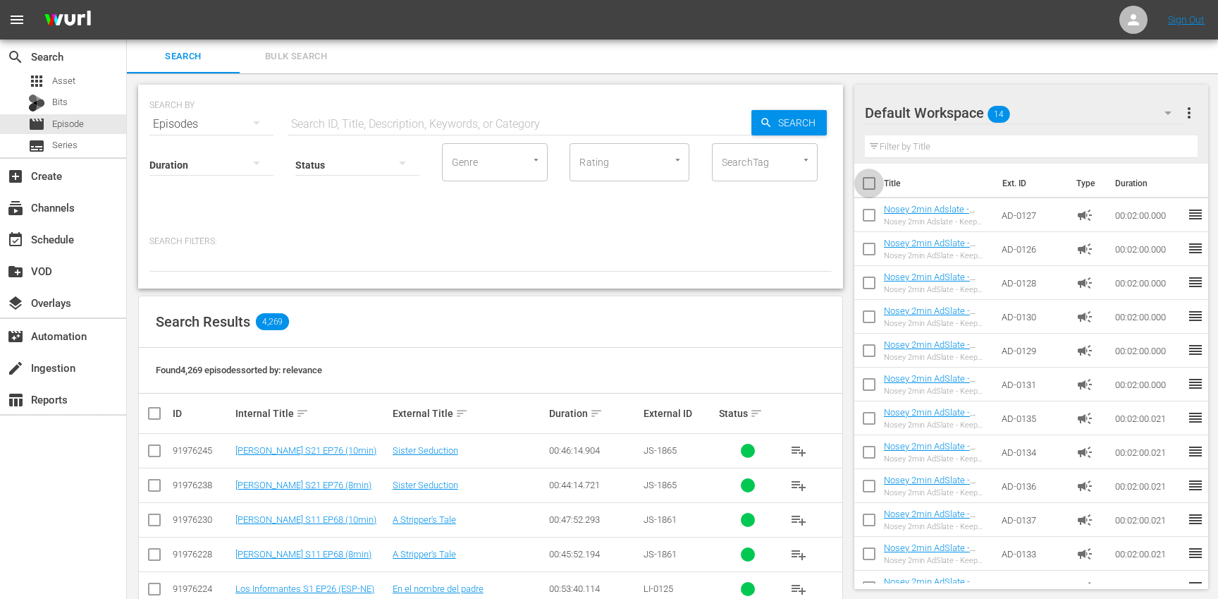
checkbox input "true"
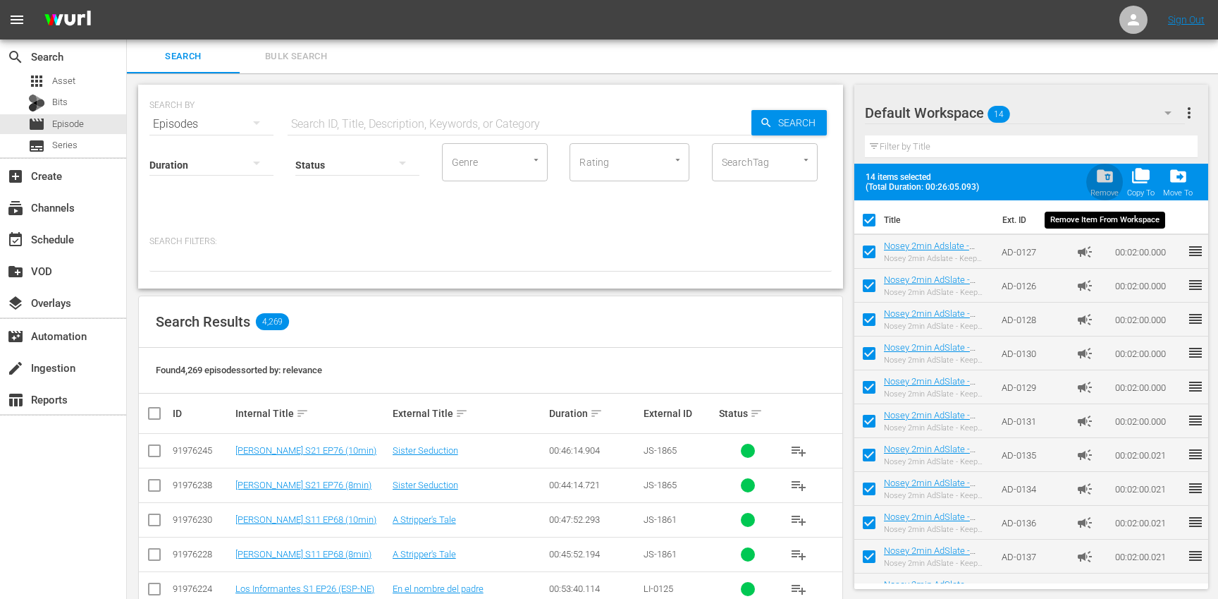
click at [1101, 178] on span "folder_delete" at bounding box center [1105, 175] width 19 height 19
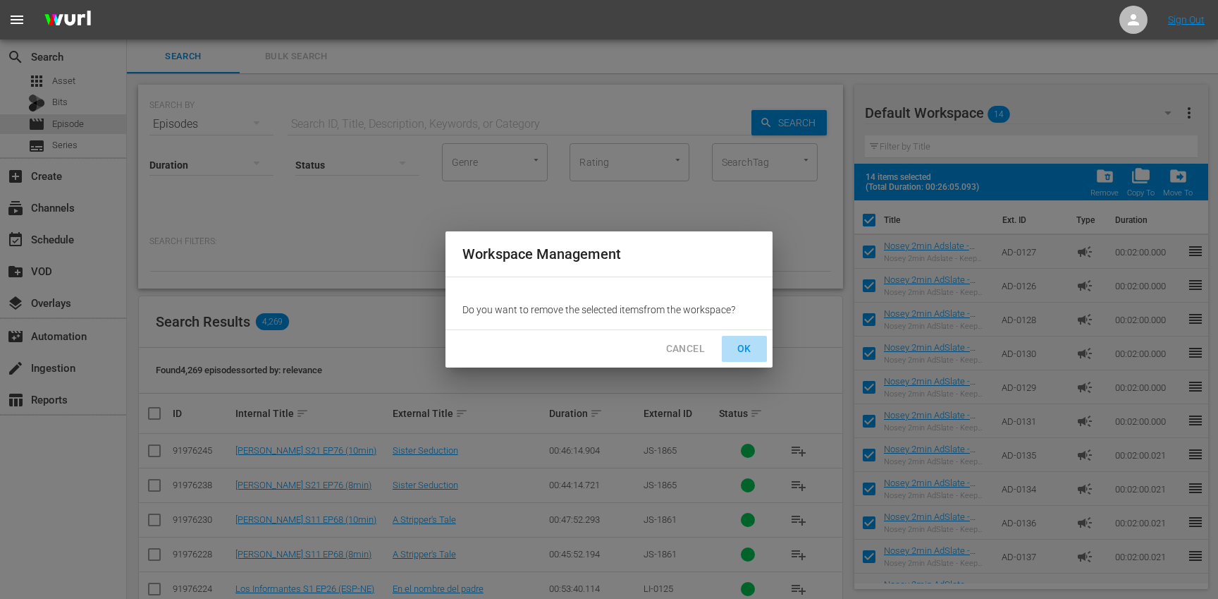
click at [739, 347] on span "OK" at bounding box center [744, 349] width 23 height 18
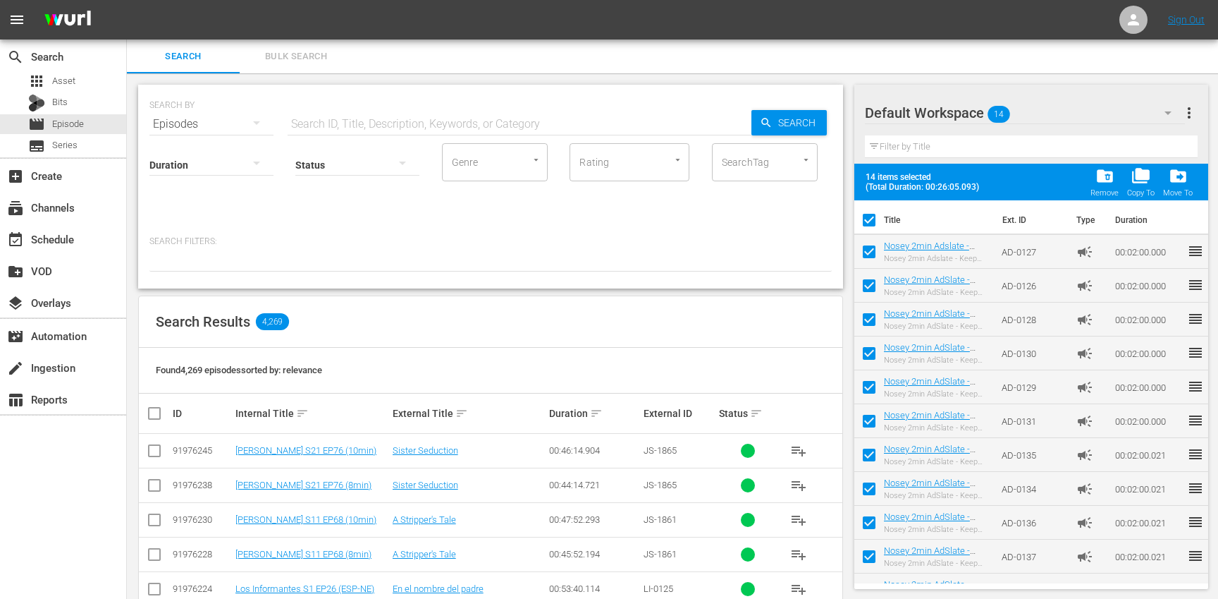
checkbox input "false"
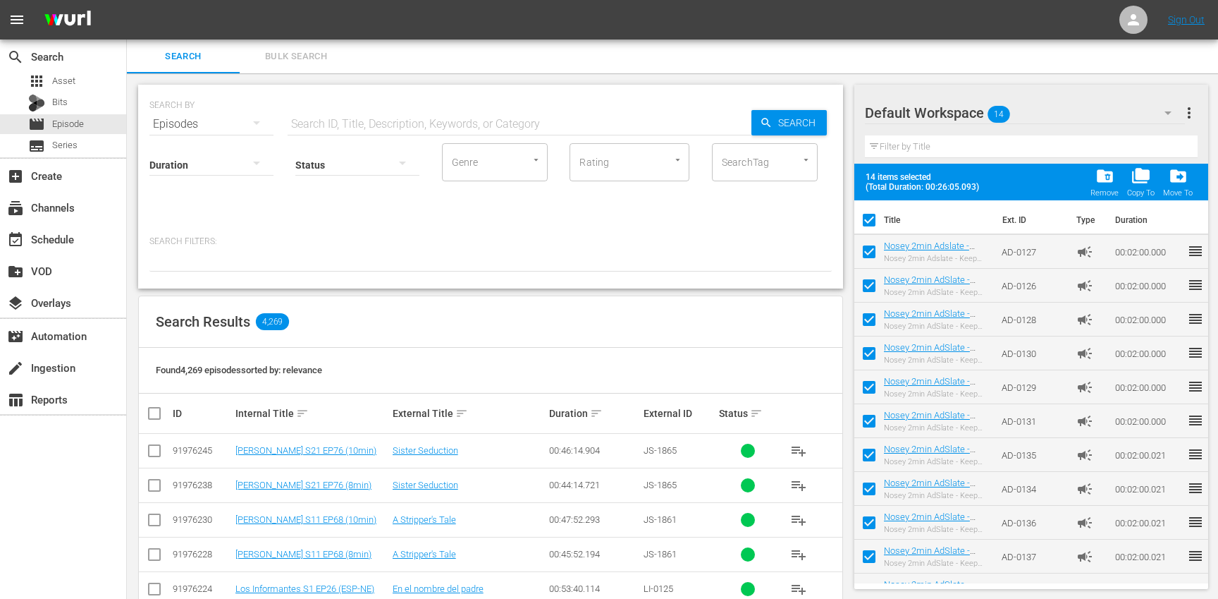
checkbox input "false"
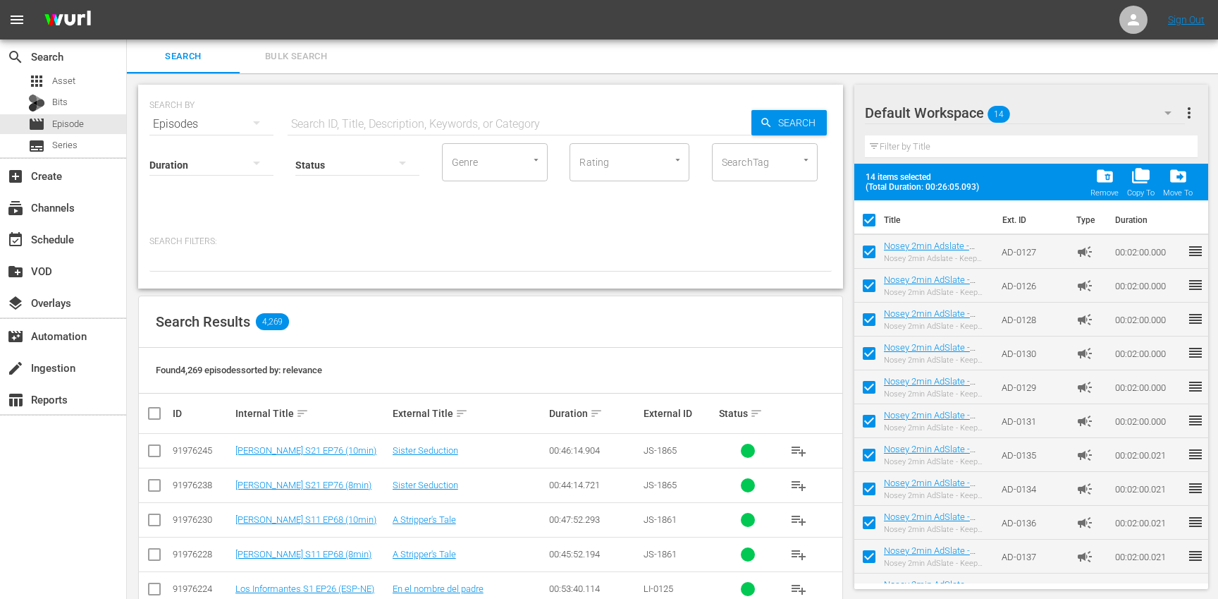
checkbox input "false"
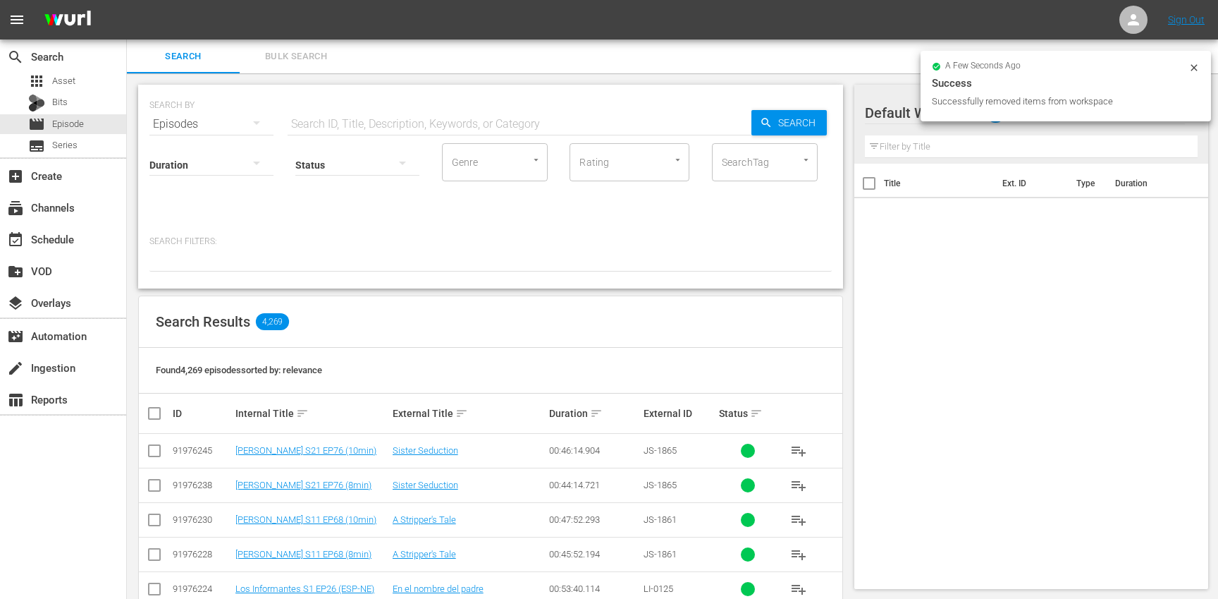
click at [420, 121] on input "text" at bounding box center [520, 124] width 464 height 34
paste input "JS-1865"
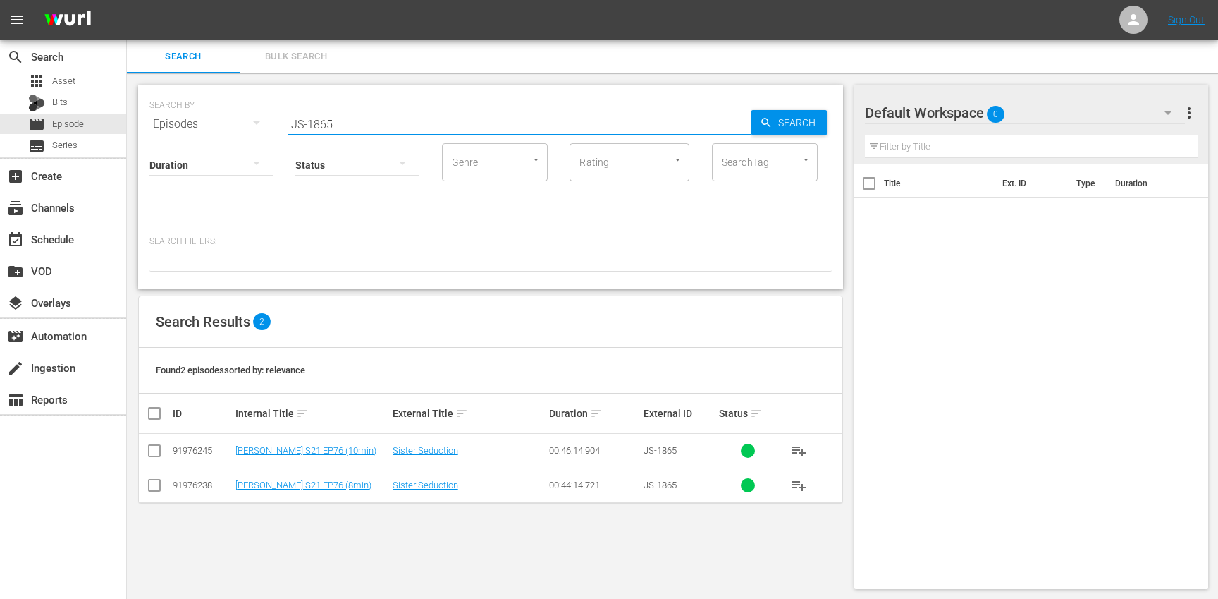
type input "JS-1865"
click at [154, 416] on input "checkbox" at bounding box center [160, 413] width 28 height 17
checkbox input "true"
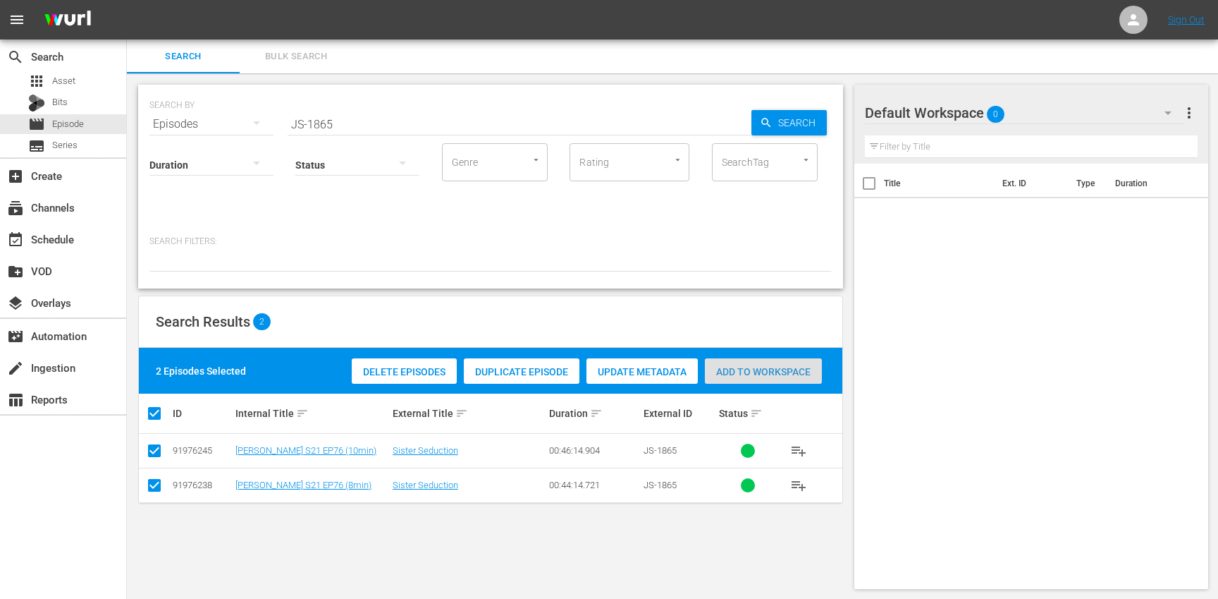
click at [740, 370] on span "Add to Workspace" at bounding box center [763, 371] width 117 height 11
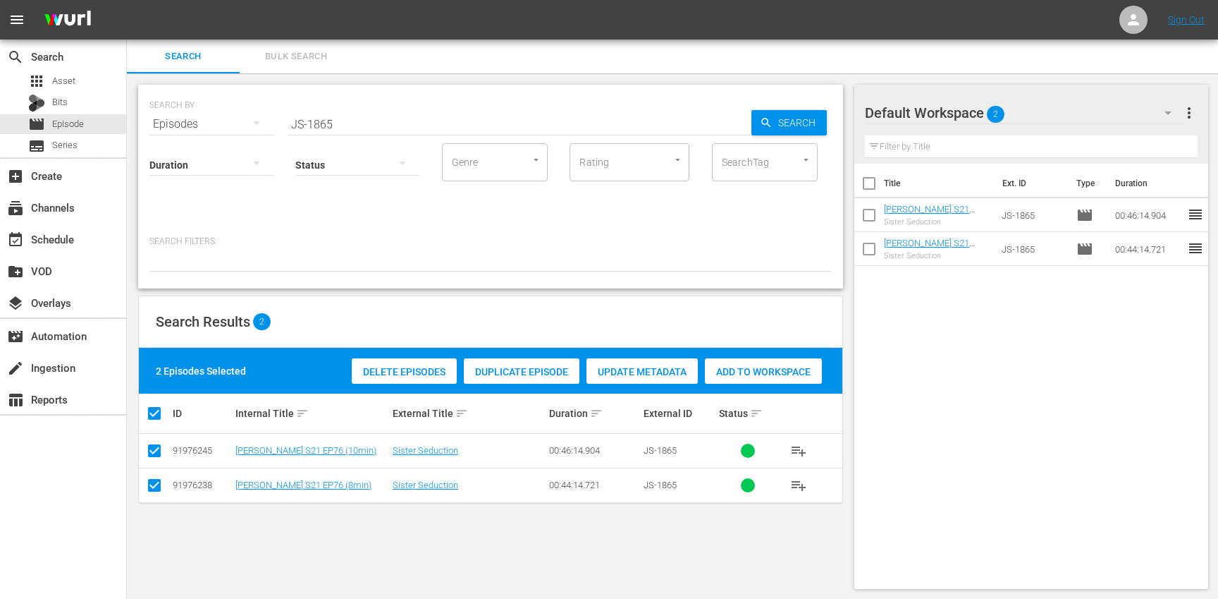
click at [353, 123] on input "JS-1865" at bounding box center [520, 124] width 464 height 34
paste input "1"
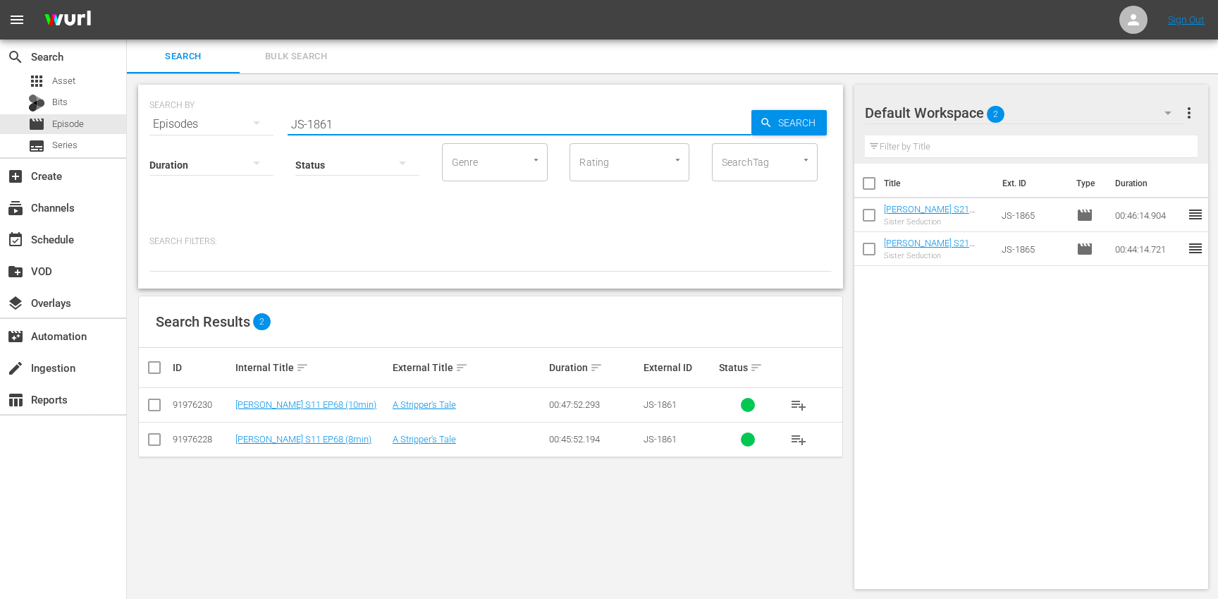
type input "JS-1861"
click at [154, 370] on input "checkbox" at bounding box center [160, 367] width 28 height 17
checkbox input "true"
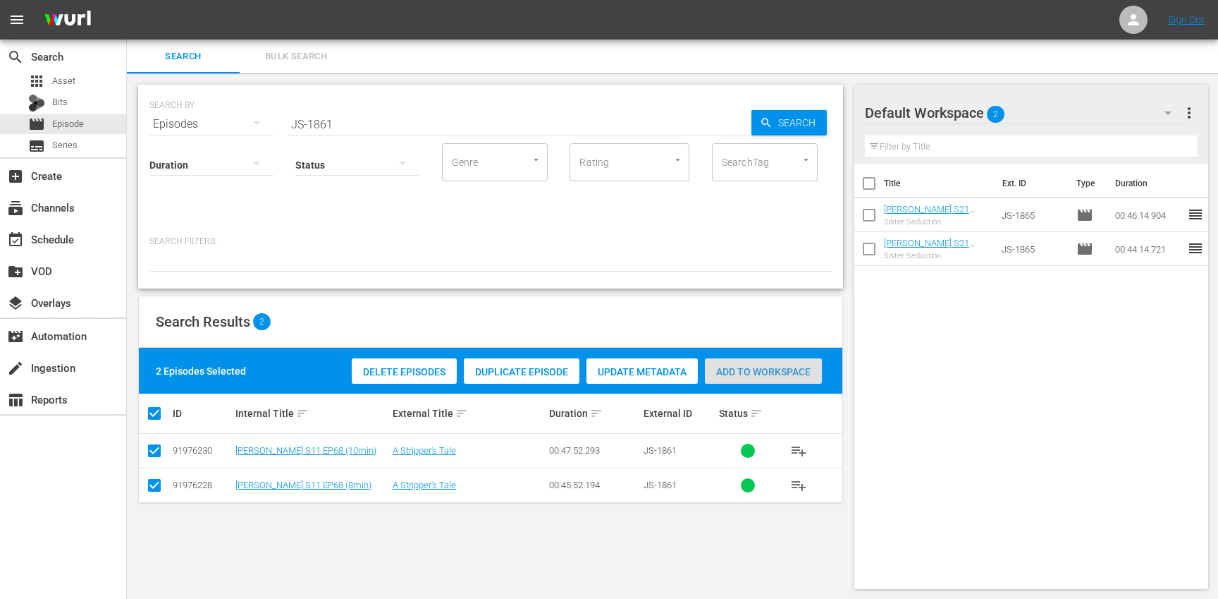
click at [746, 372] on span "Add to Workspace" at bounding box center [763, 371] width 117 height 11
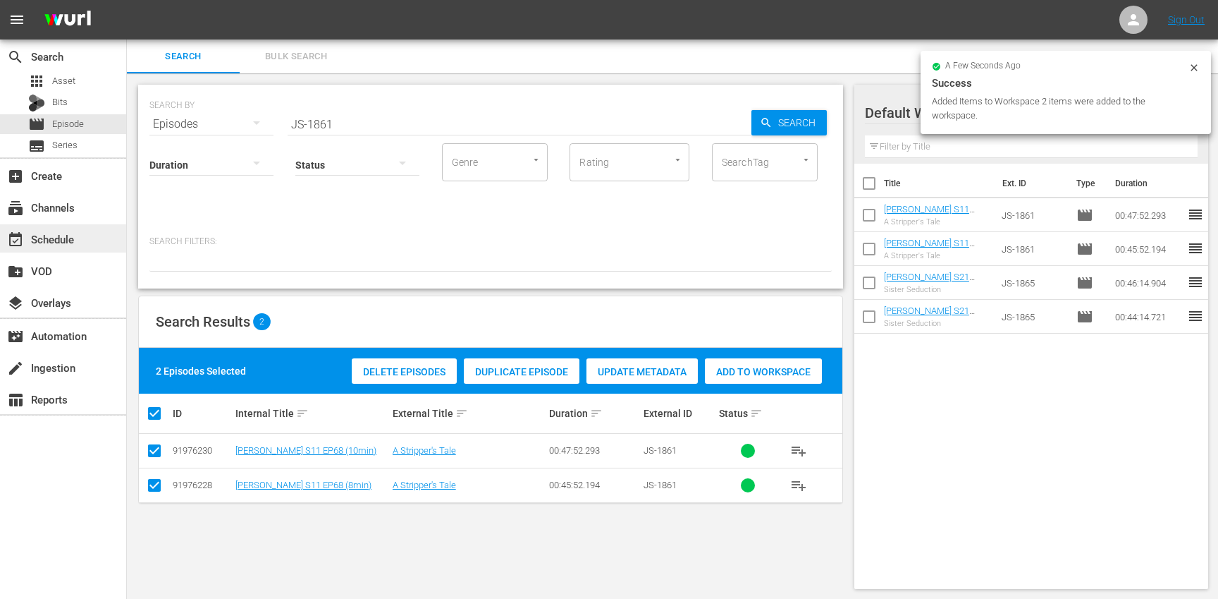
click at [75, 226] on div "event_available Schedule" at bounding box center [63, 238] width 126 height 28
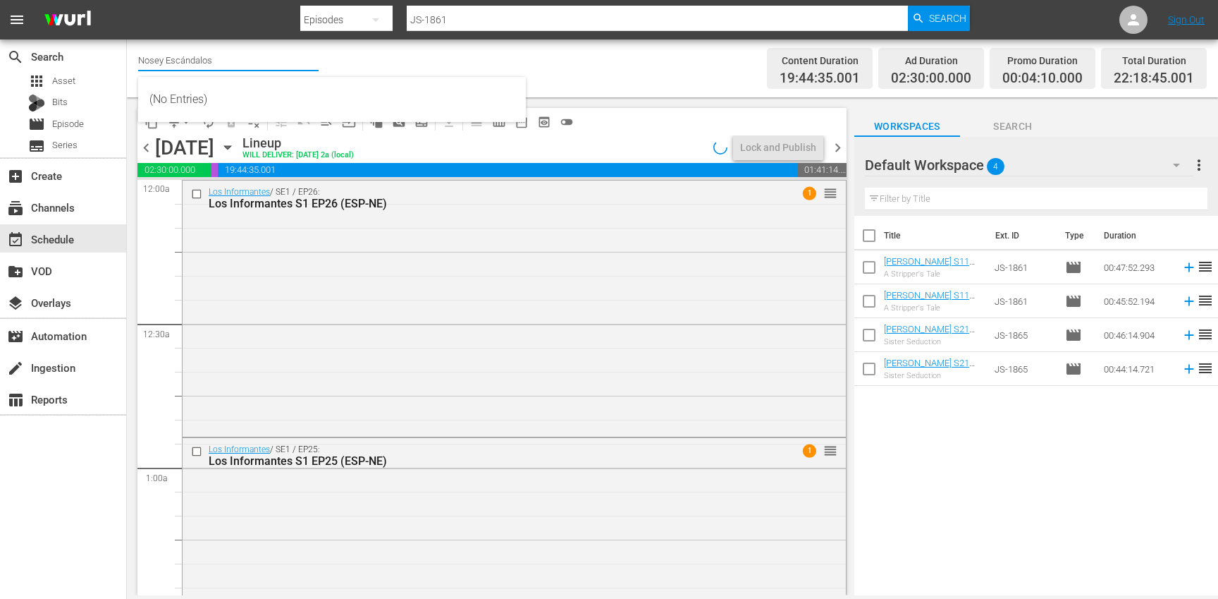
click at [226, 61] on input "Nosey Escándalos" at bounding box center [228, 60] width 180 height 34
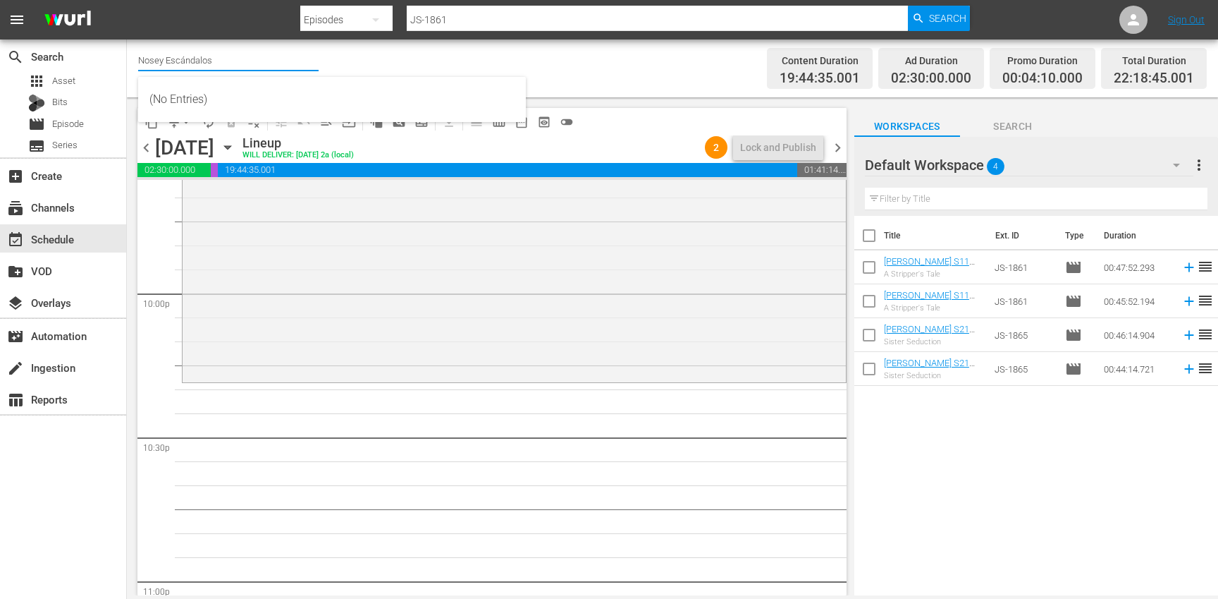
scroll to position [6487, 0]
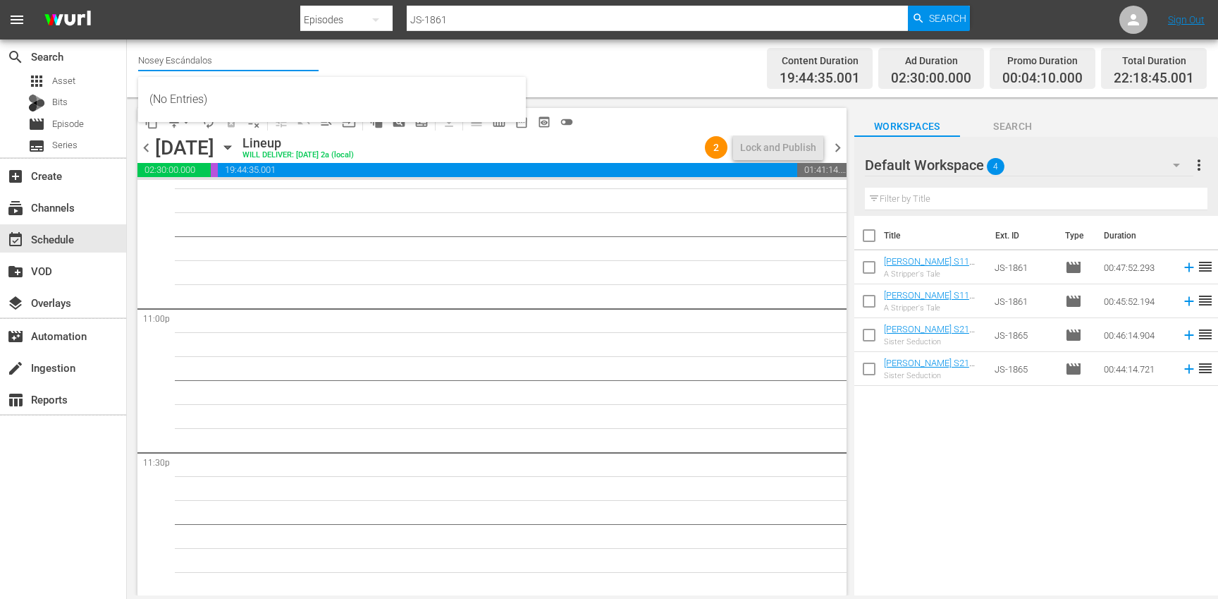
click at [863, 238] on input "checkbox" at bounding box center [869, 238] width 30 height 30
checkbox input "true"
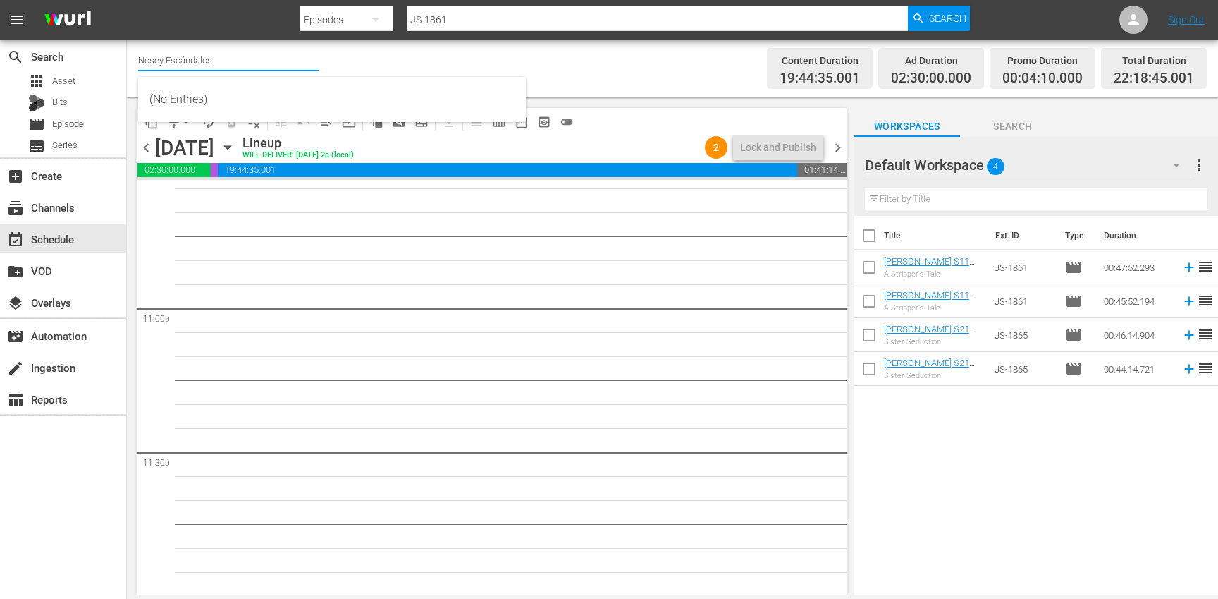
checkbox input "true"
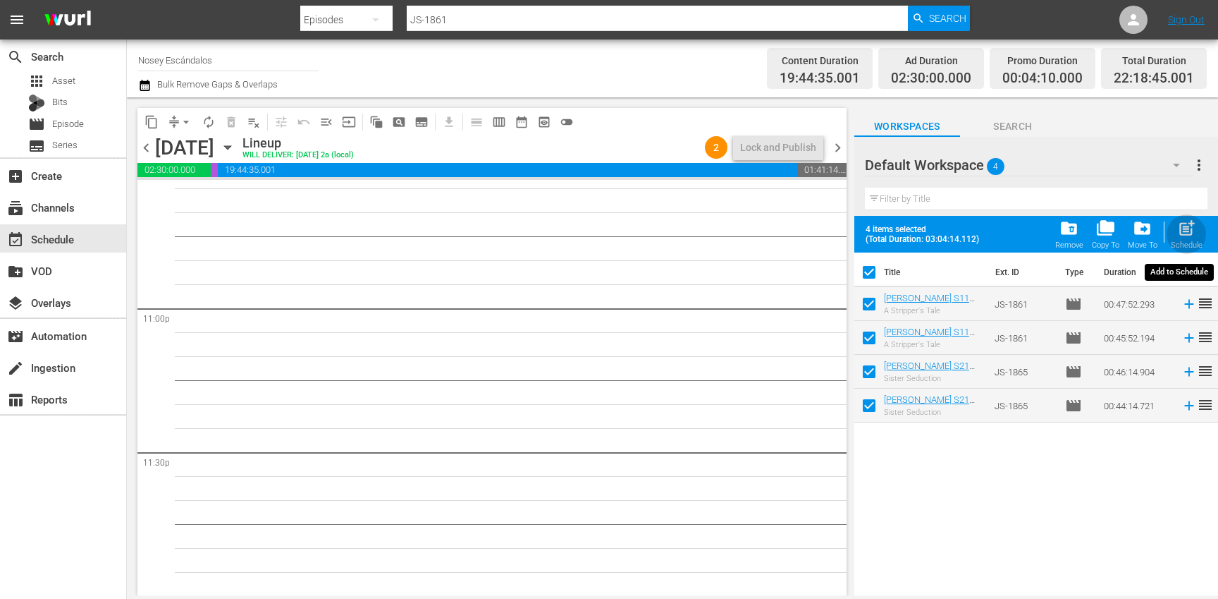
click at [1187, 234] on span "post_add" at bounding box center [1186, 228] width 19 height 19
checkbox input "false"
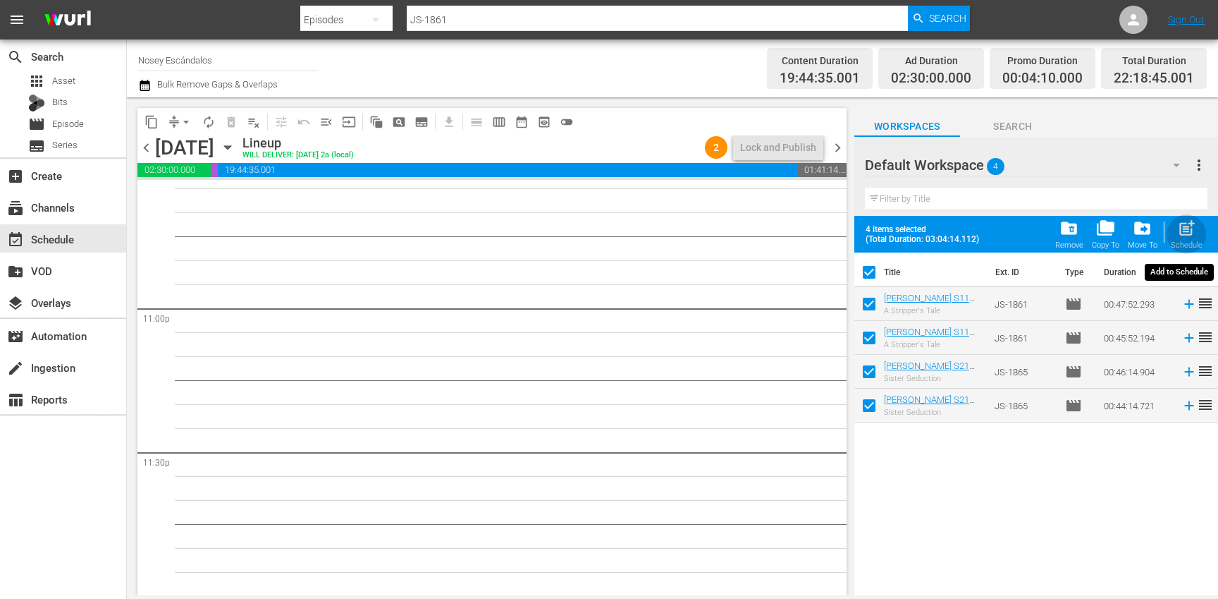
checkbox input "false"
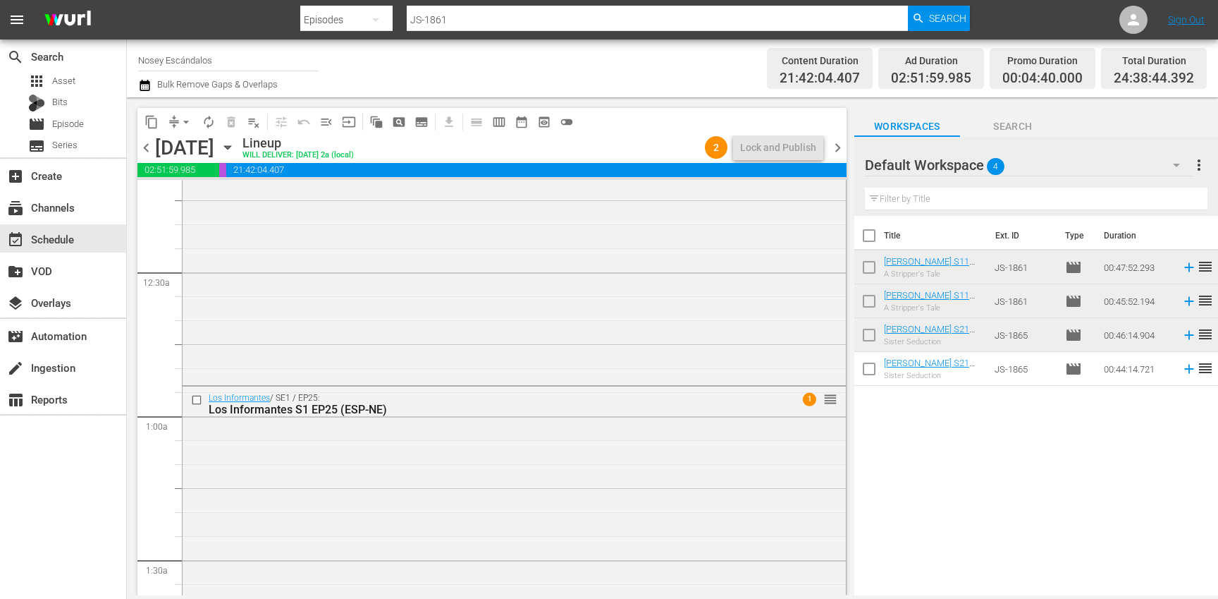
scroll to position [0, 0]
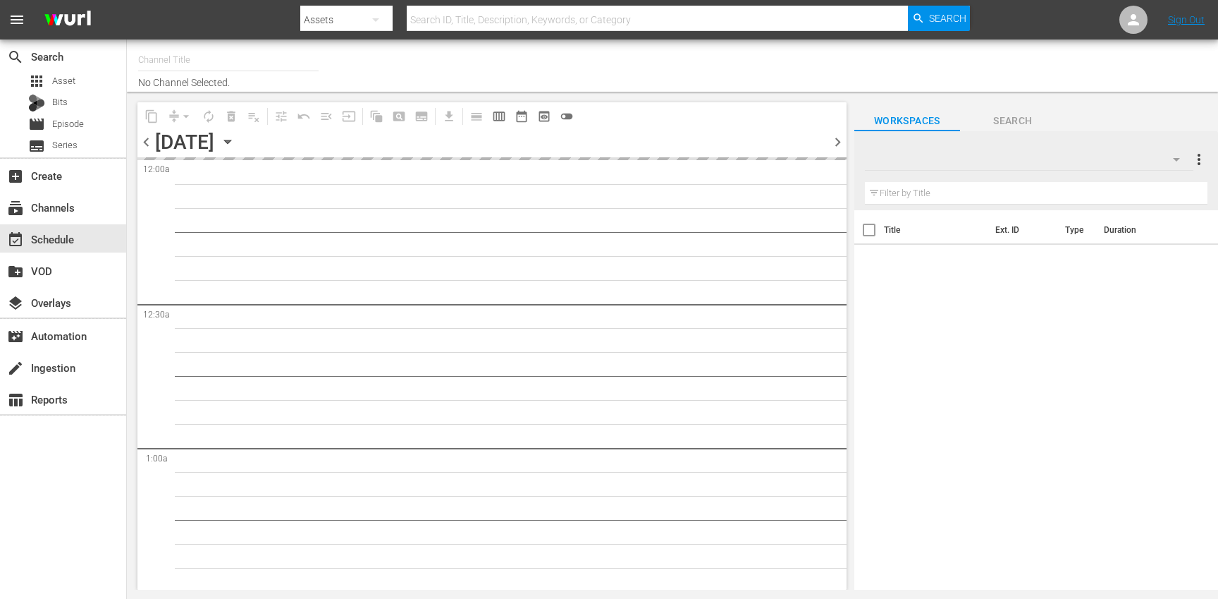
type input "Nosey Escándalos (892)"
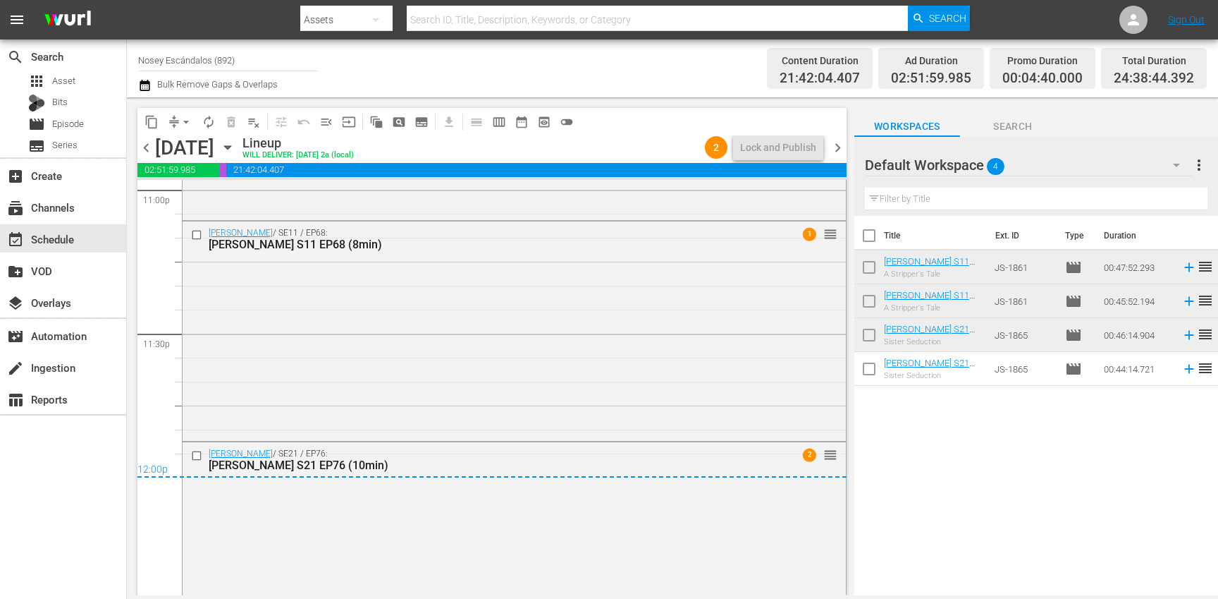
scroll to position [6674, 0]
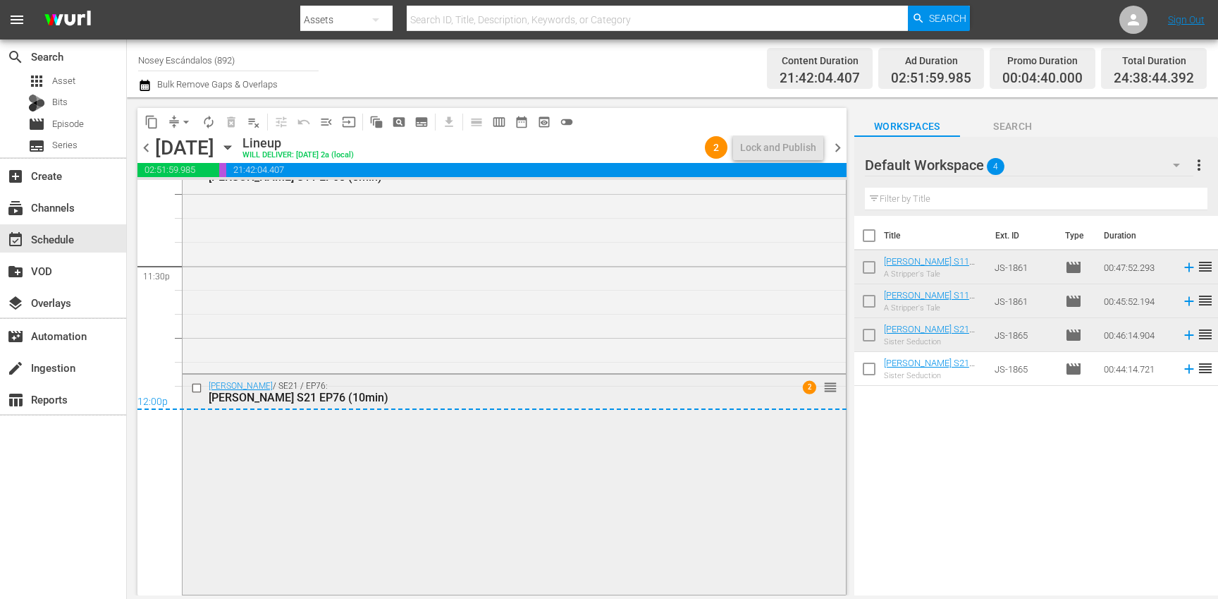
click at [195, 386] on input "checkbox" at bounding box center [198, 387] width 15 height 12
click at [233, 123] on span "delete_forever_outlined" at bounding box center [231, 122] width 14 height 14
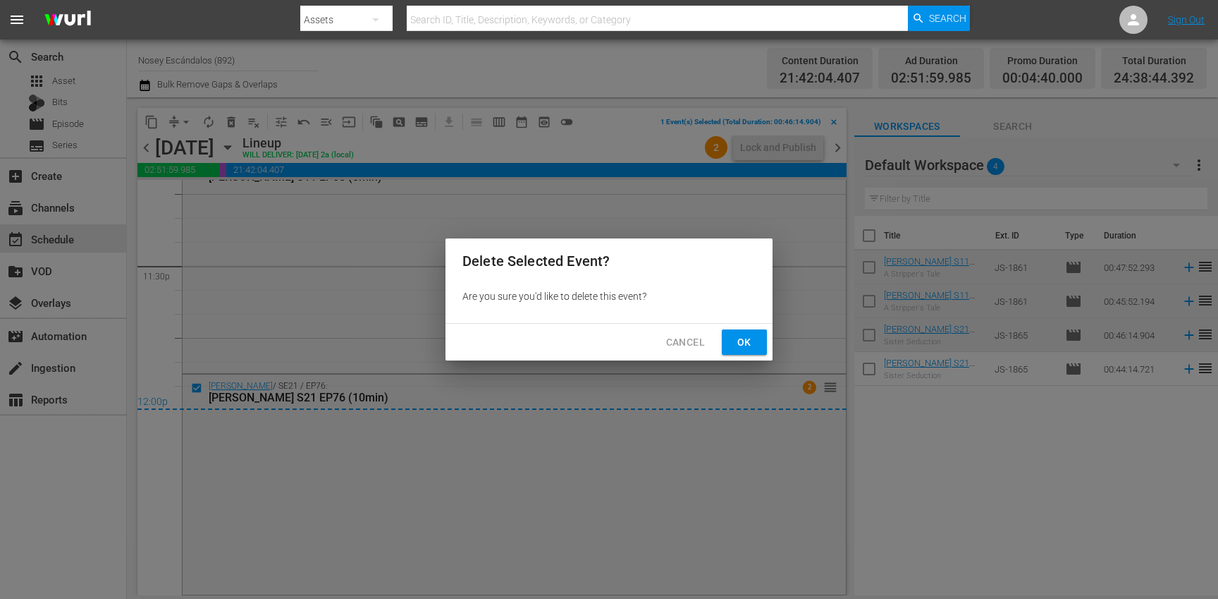
click at [746, 342] on span "Ok" at bounding box center [744, 342] width 23 height 18
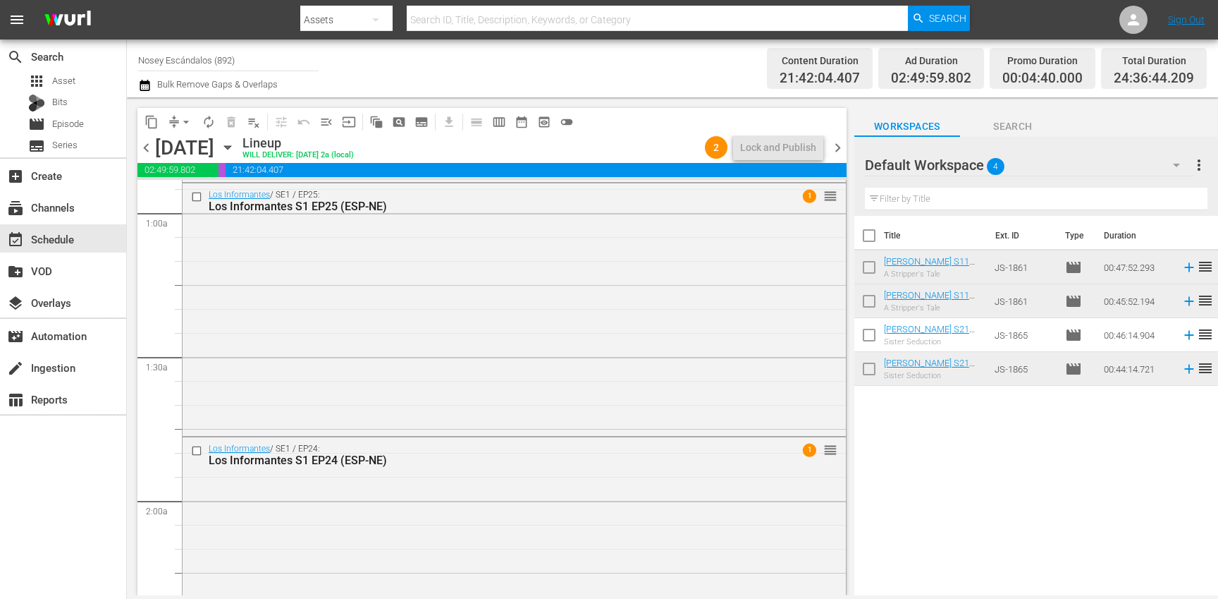
scroll to position [0, 0]
click at [1034, 482] on div "Title Ext. ID Type Duration Jerry Springer S11 EP68 (10min) A Stripper's Tale J…" at bounding box center [1036, 406] width 364 height 381
click at [198, 193] on input "checkbox" at bounding box center [198, 194] width 15 height 12
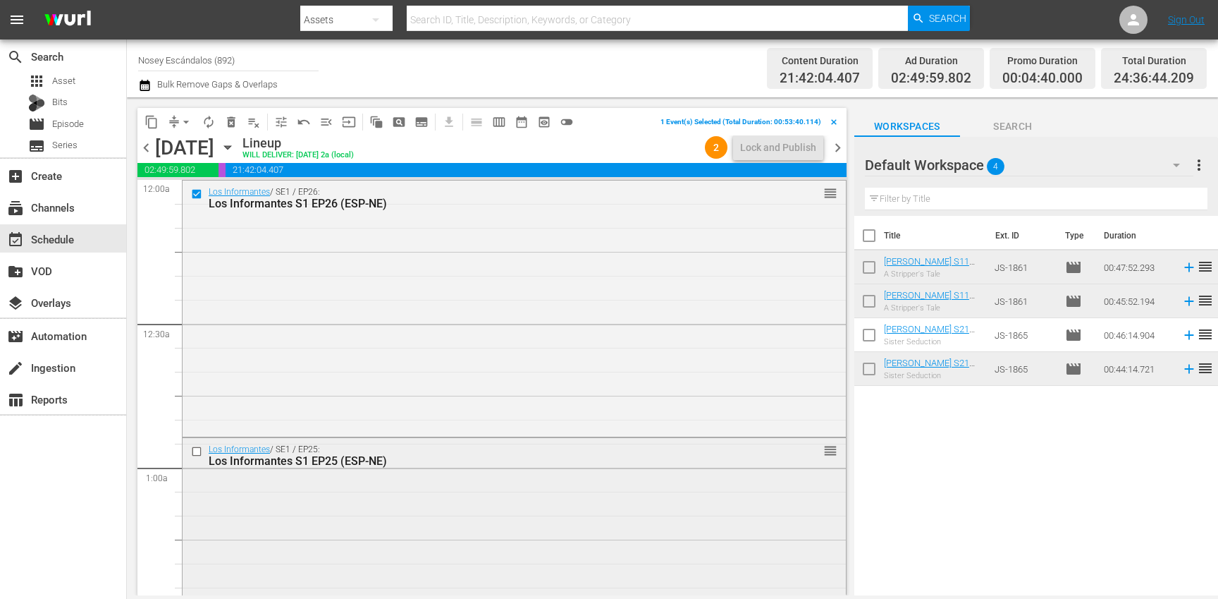
click at [197, 451] on input "checkbox" at bounding box center [198, 451] width 15 height 12
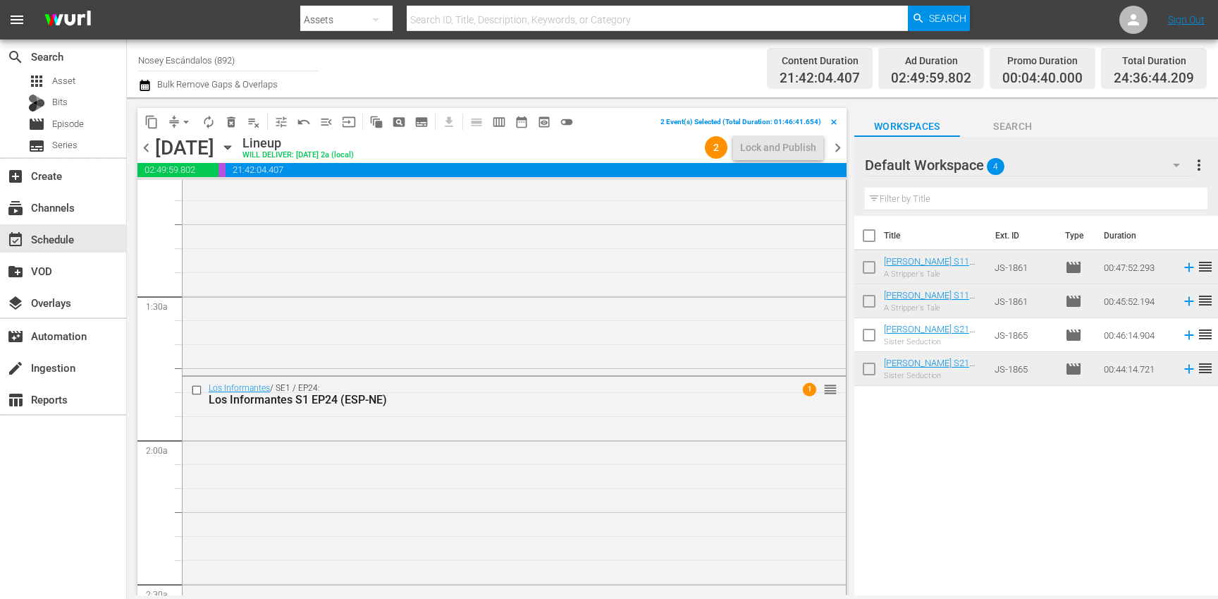
scroll to position [317, 0]
click at [229, 123] on span "delete_forever_outlined" at bounding box center [231, 122] width 14 height 14
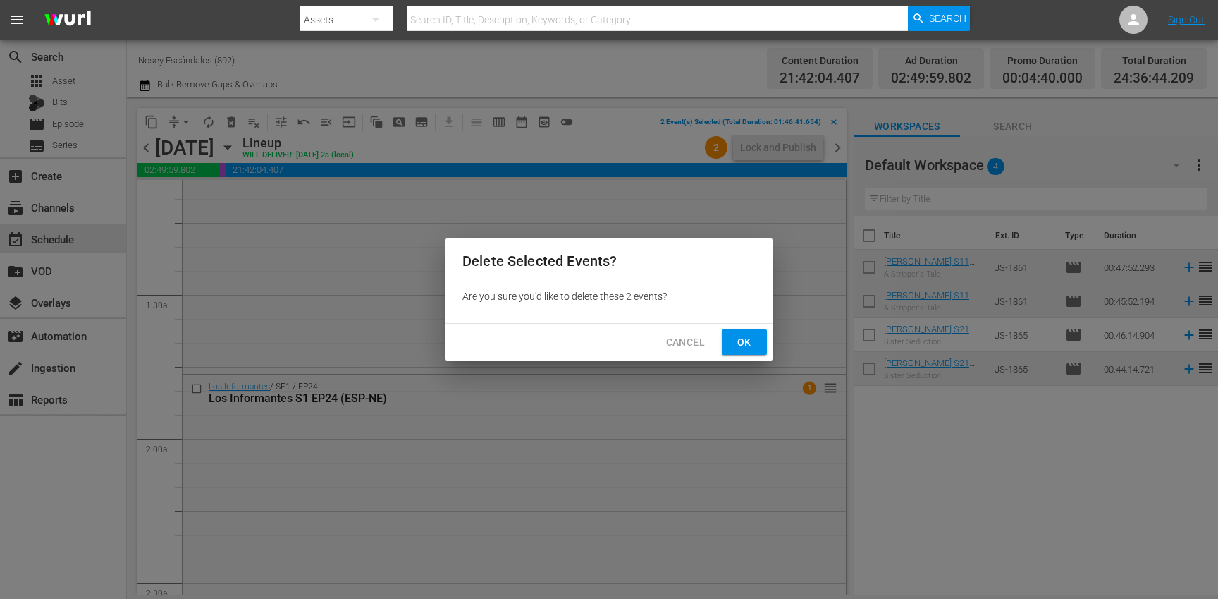
click at [748, 338] on span "Ok" at bounding box center [744, 342] width 23 height 18
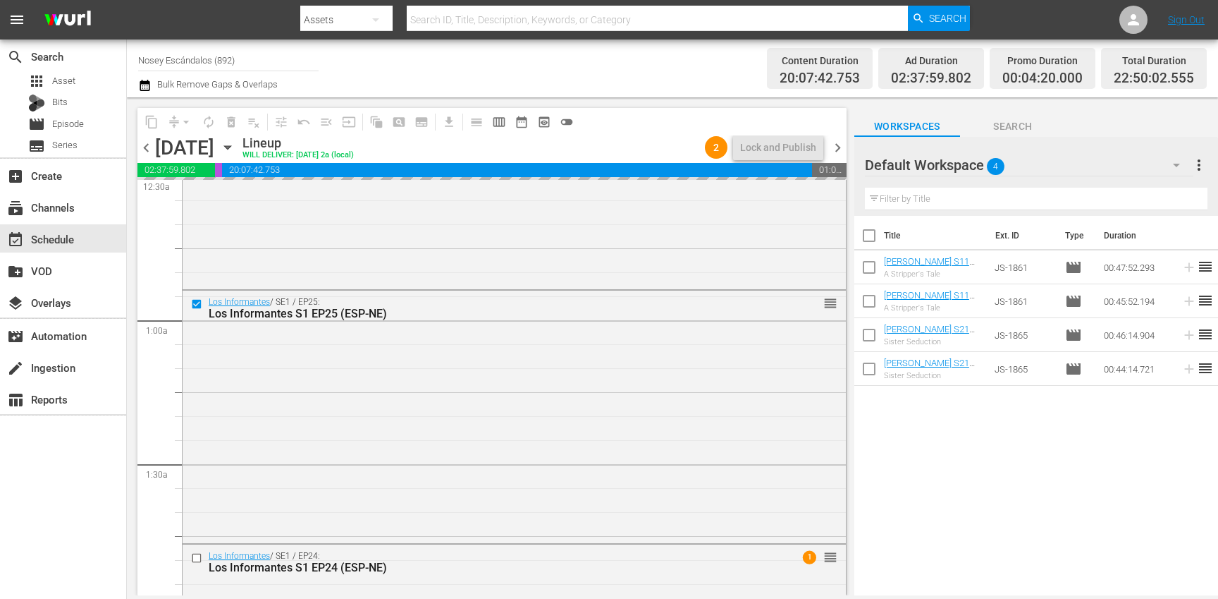
scroll to position [0, 0]
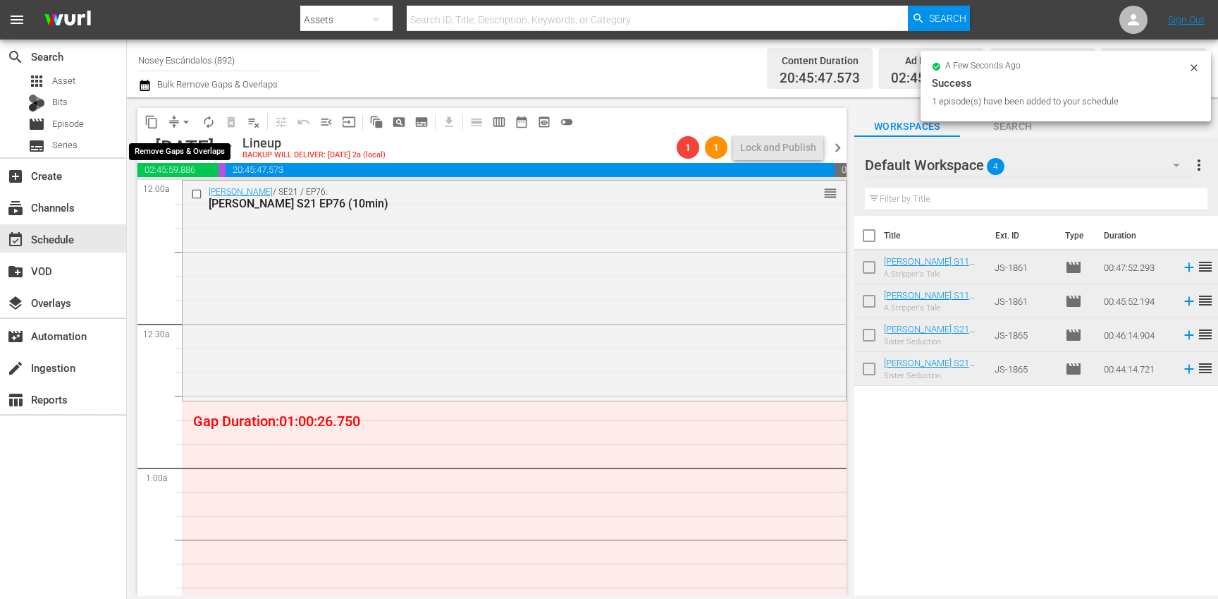
click at [183, 121] on span "arrow_drop_down" at bounding box center [186, 122] width 14 height 14
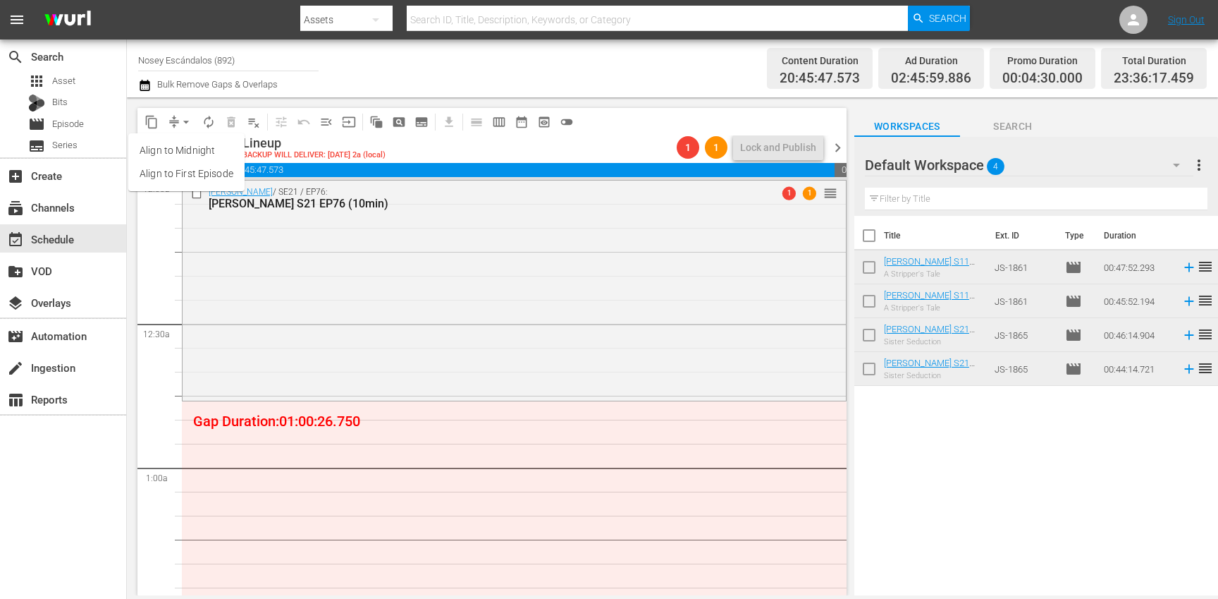
click at [193, 180] on li "Align to First Episode" at bounding box center [186, 173] width 116 height 23
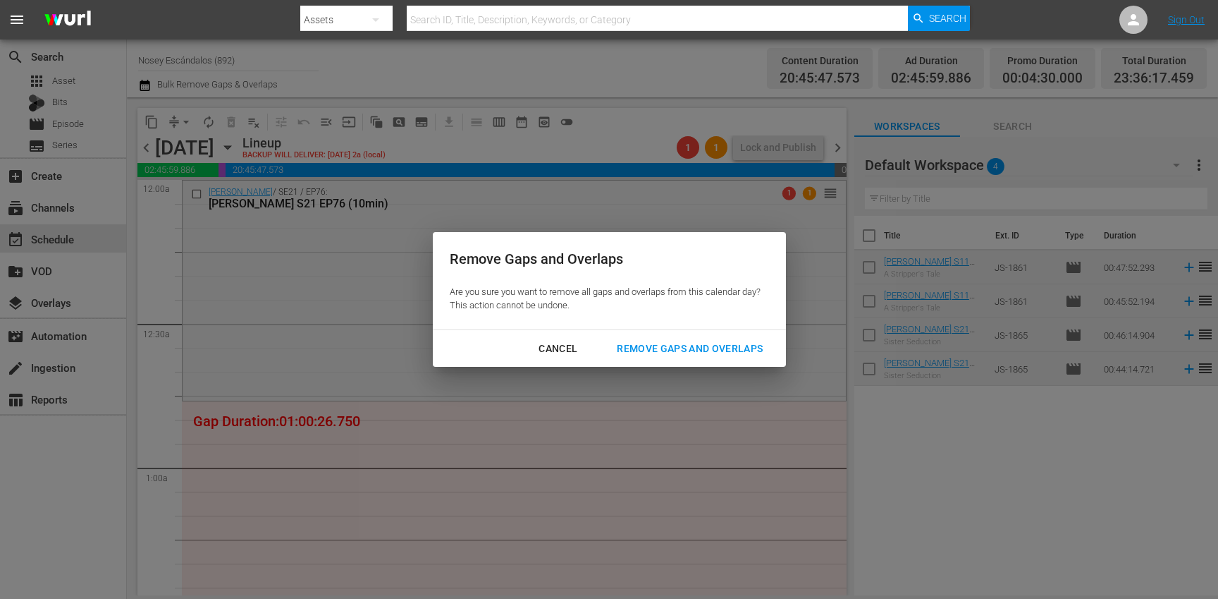
click at [654, 348] on div "Remove Gaps and Overlaps" at bounding box center [690, 349] width 168 height 18
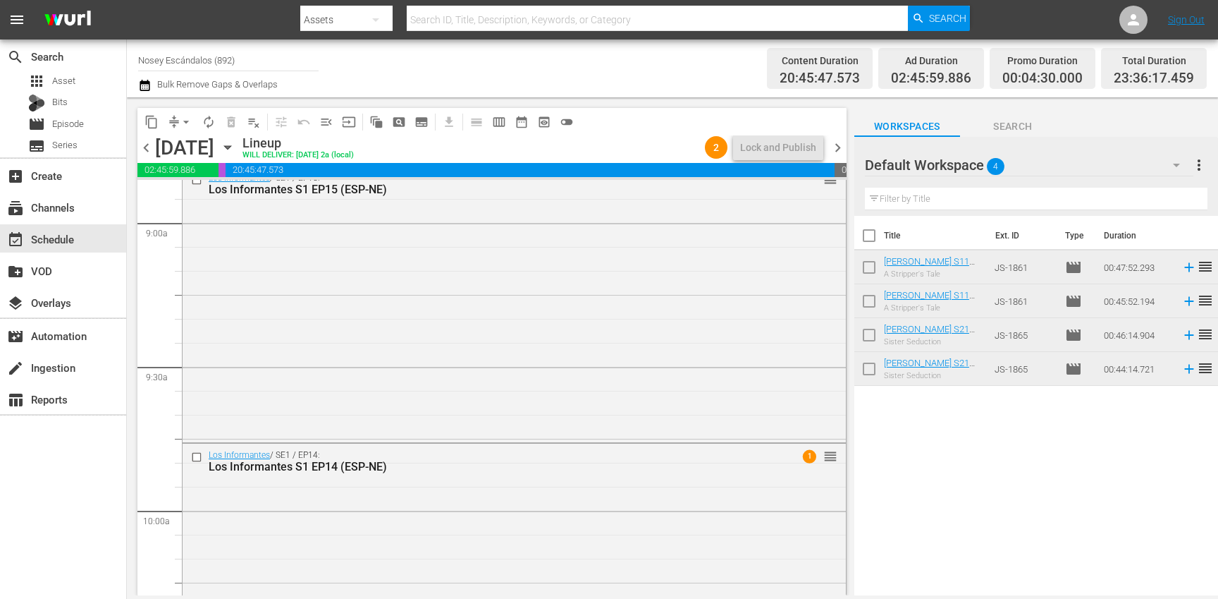
scroll to position [2078, 0]
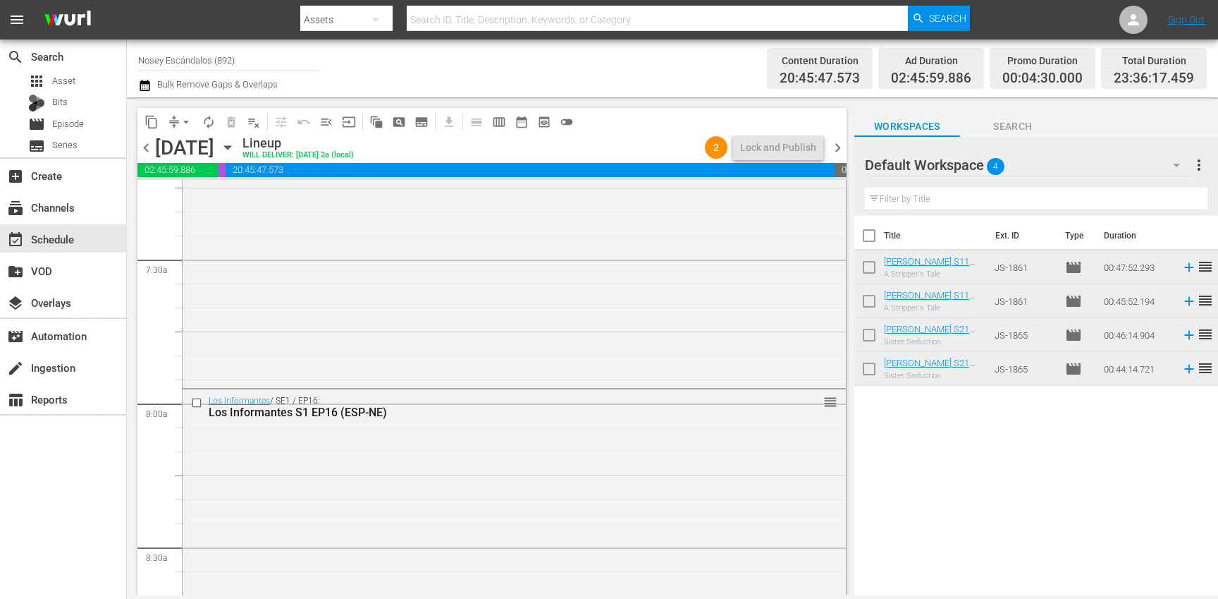
click at [868, 232] on input "checkbox" at bounding box center [869, 238] width 30 height 30
checkbox input "true"
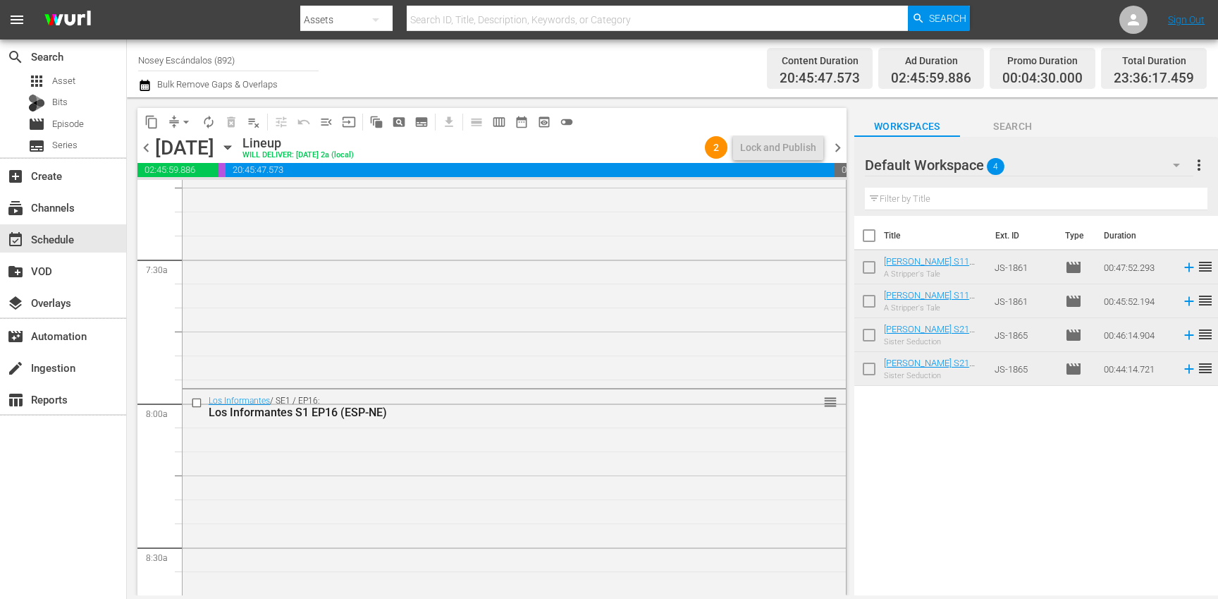
checkbox input "true"
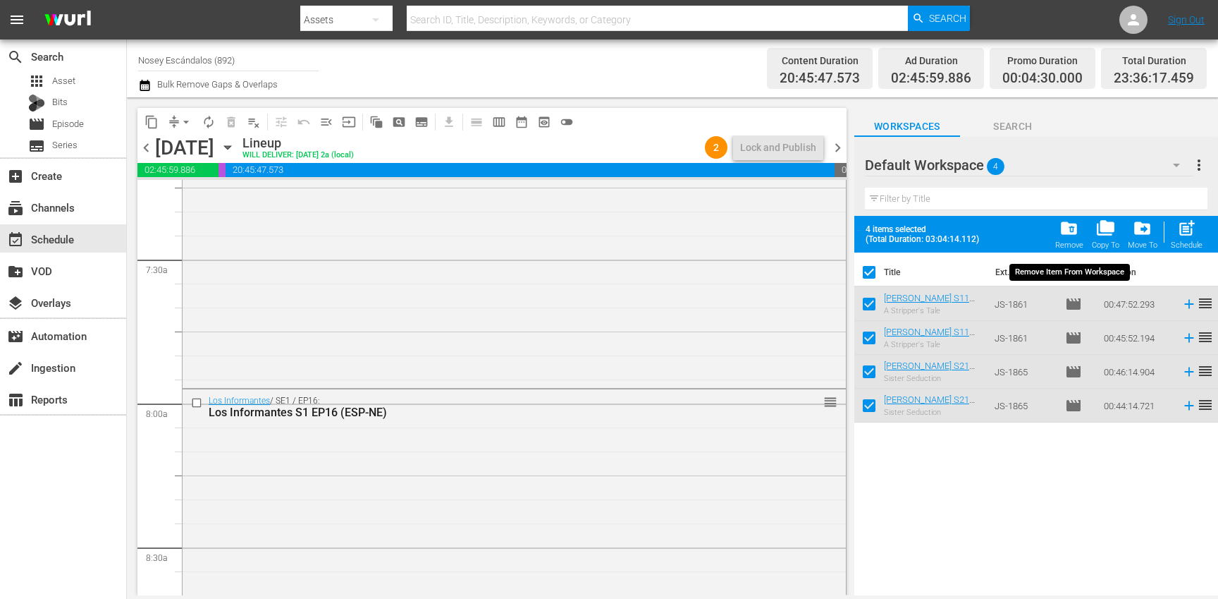
click at [1065, 228] on span "folder_delete" at bounding box center [1069, 228] width 19 height 19
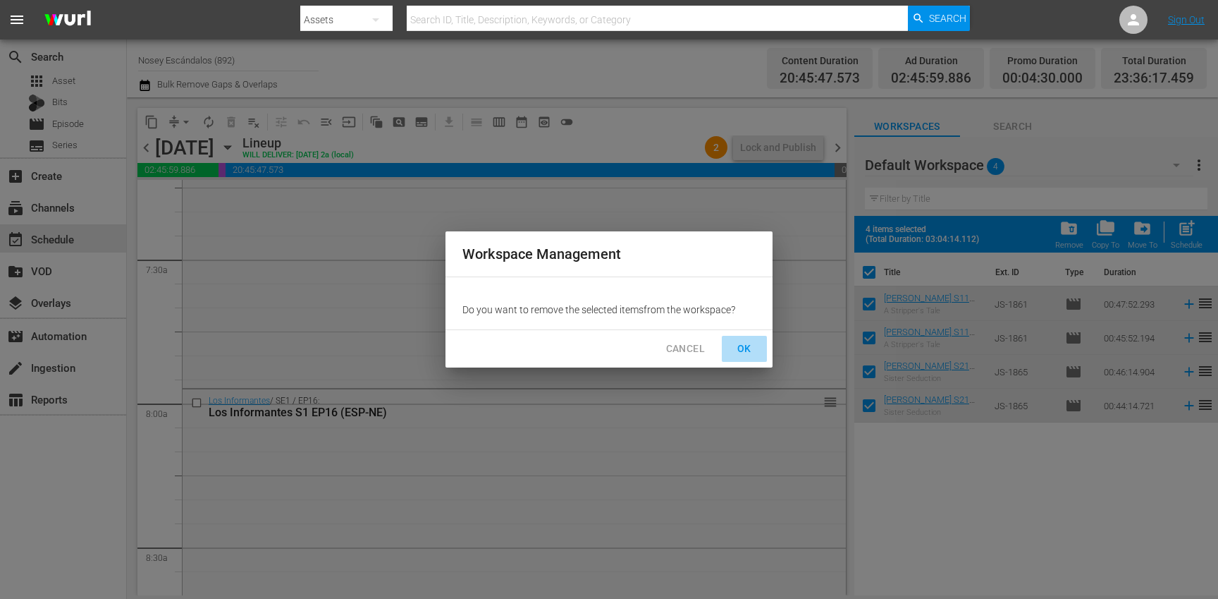
click at [747, 349] on span "OK" at bounding box center [744, 349] width 23 height 18
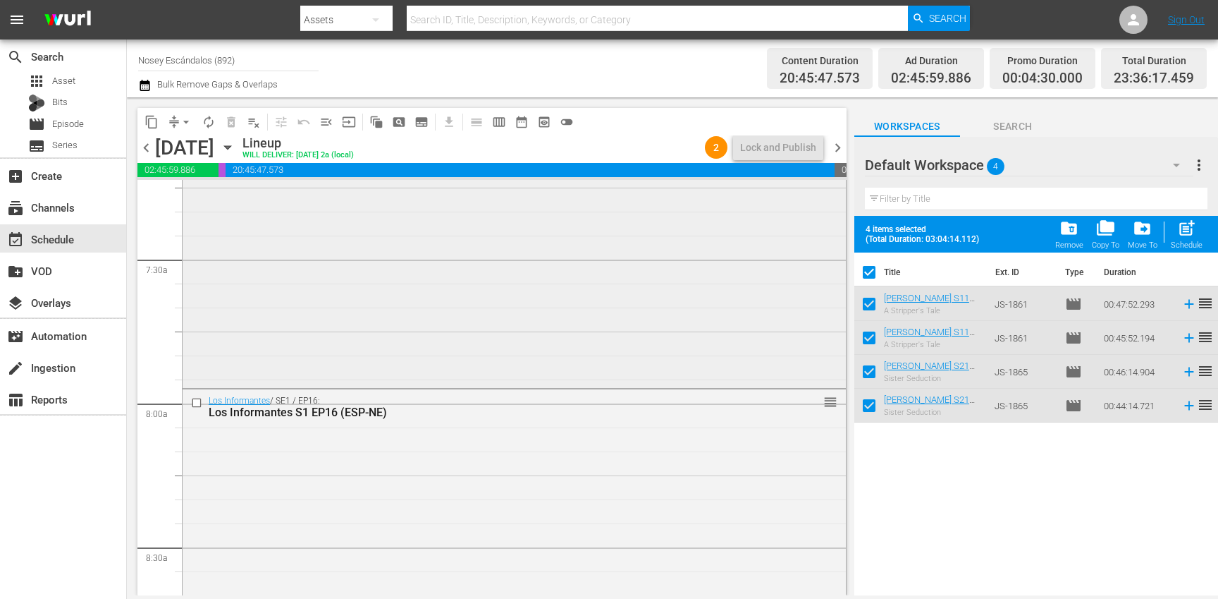
checkbox input "false"
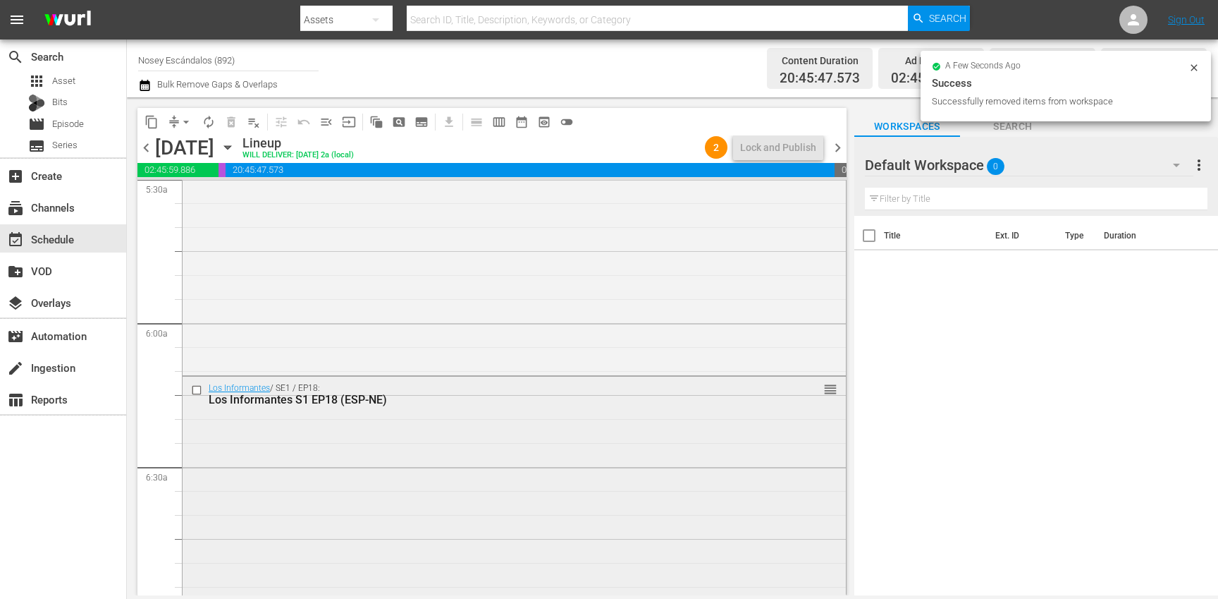
scroll to position [1587, 0]
click at [199, 386] on input "checkbox" at bounding box center [198, 386] width 15 height 12
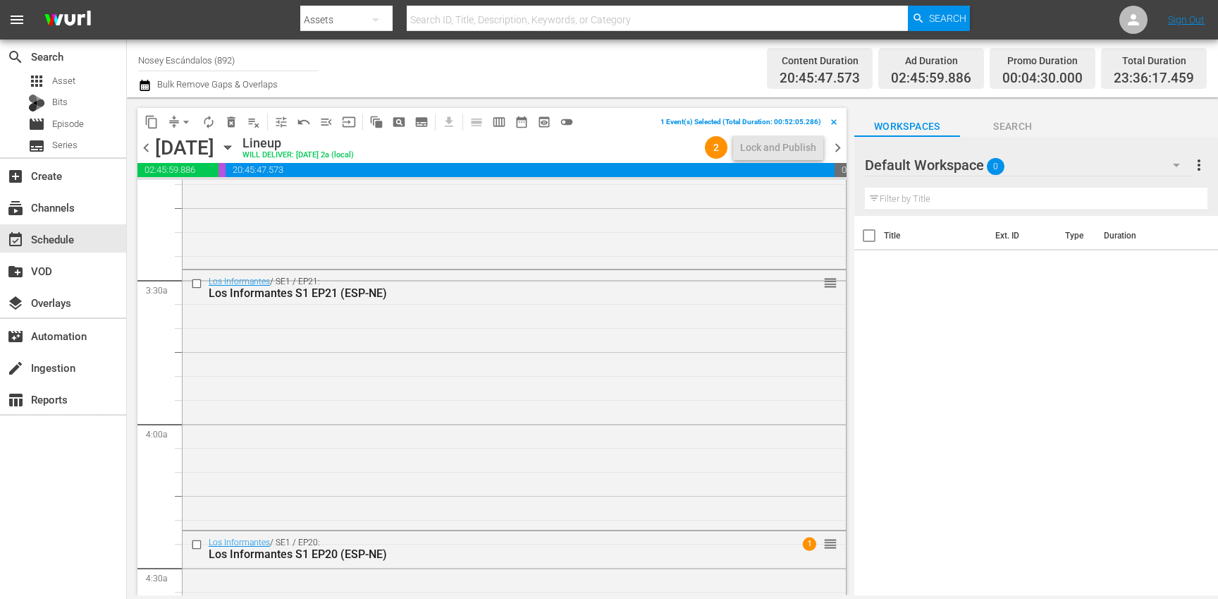
scroll to position [900, 0]
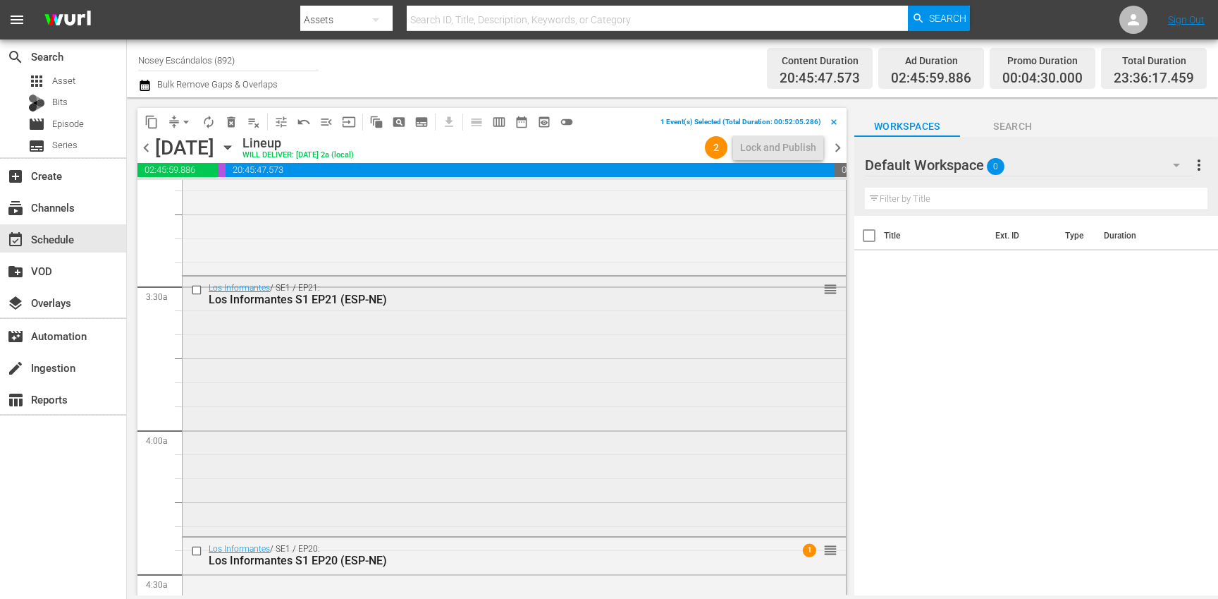
click at [196, 289] on input "checkbox" at bounding box center [198, 289] width 15 height 12
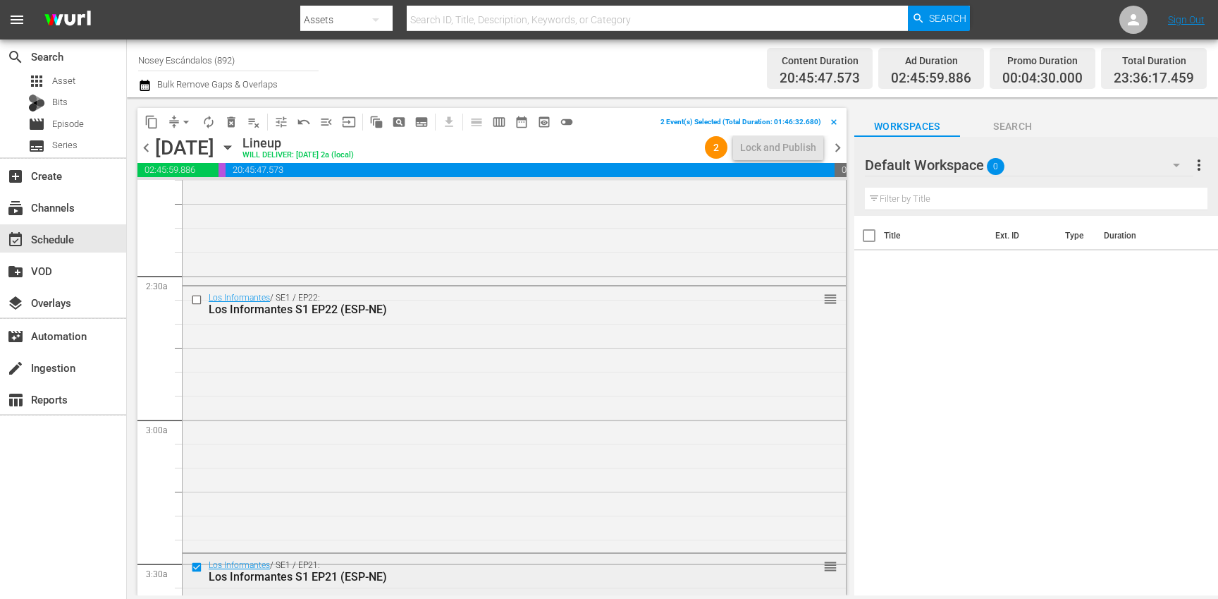
scroll to position [591, 0]
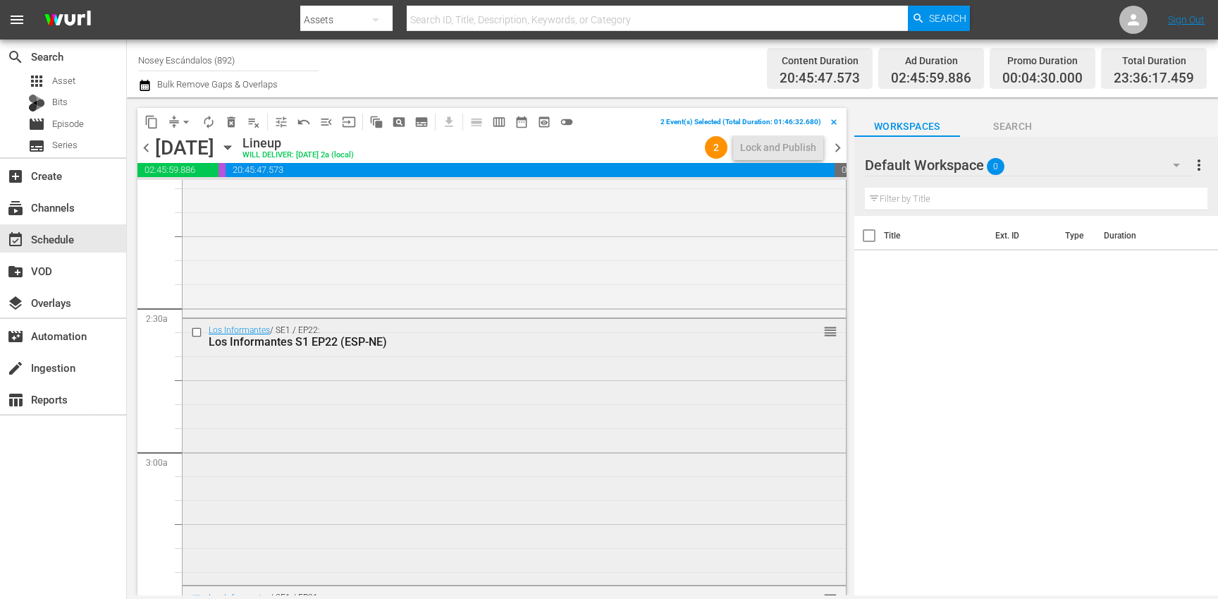
click at [197, 329] on input "checkbox" at bounding box center [198, 332] width 15 height 12
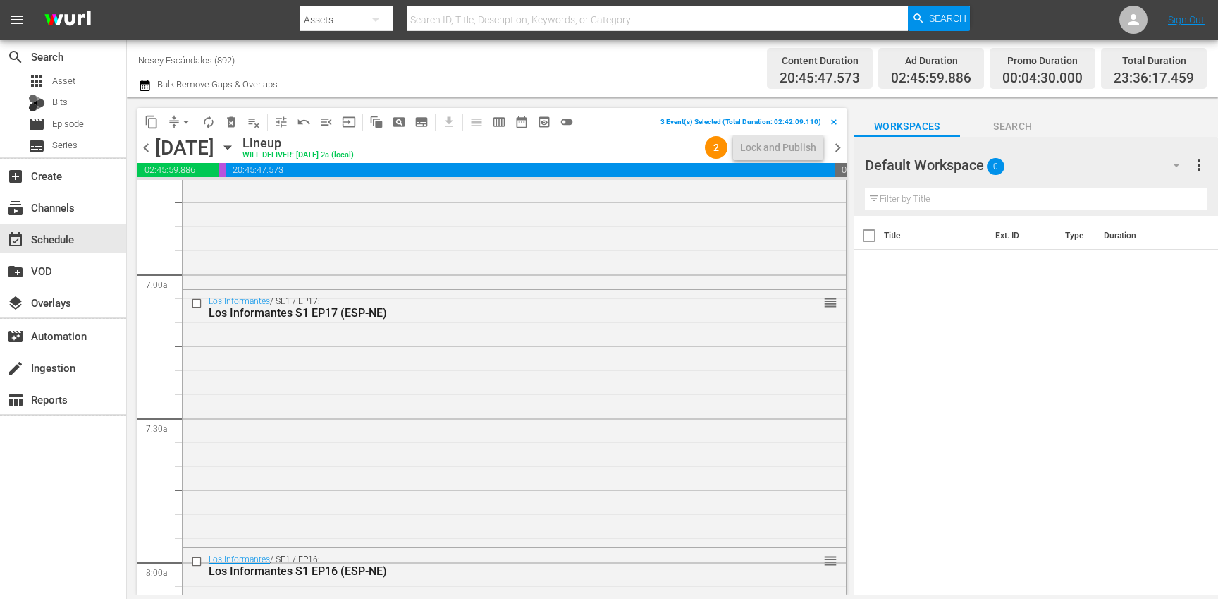
scroll to position [1937, 0]
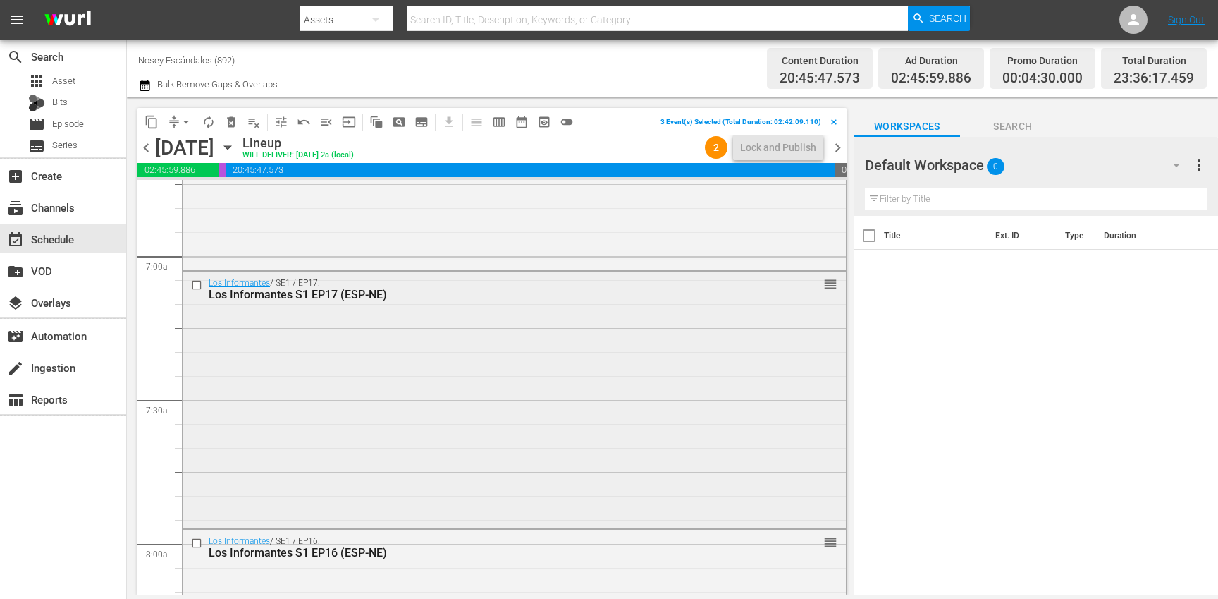
click at [197, 285] on input "checkbox" at bounding box center [198, 285] width 15 height 12
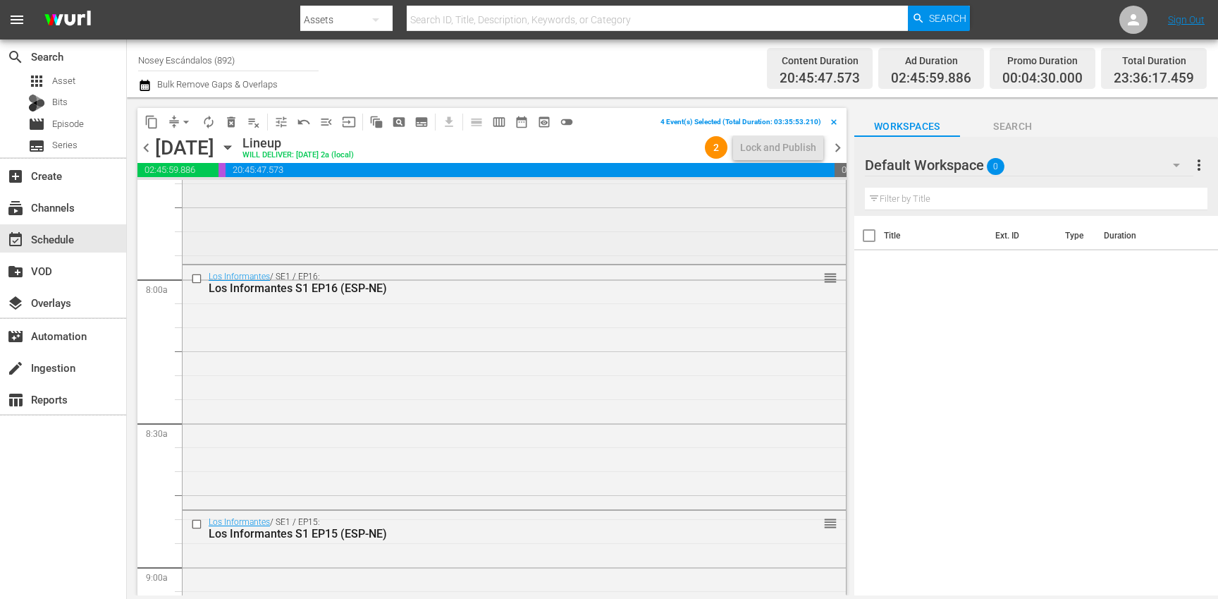
scroll to position [2235, 0]
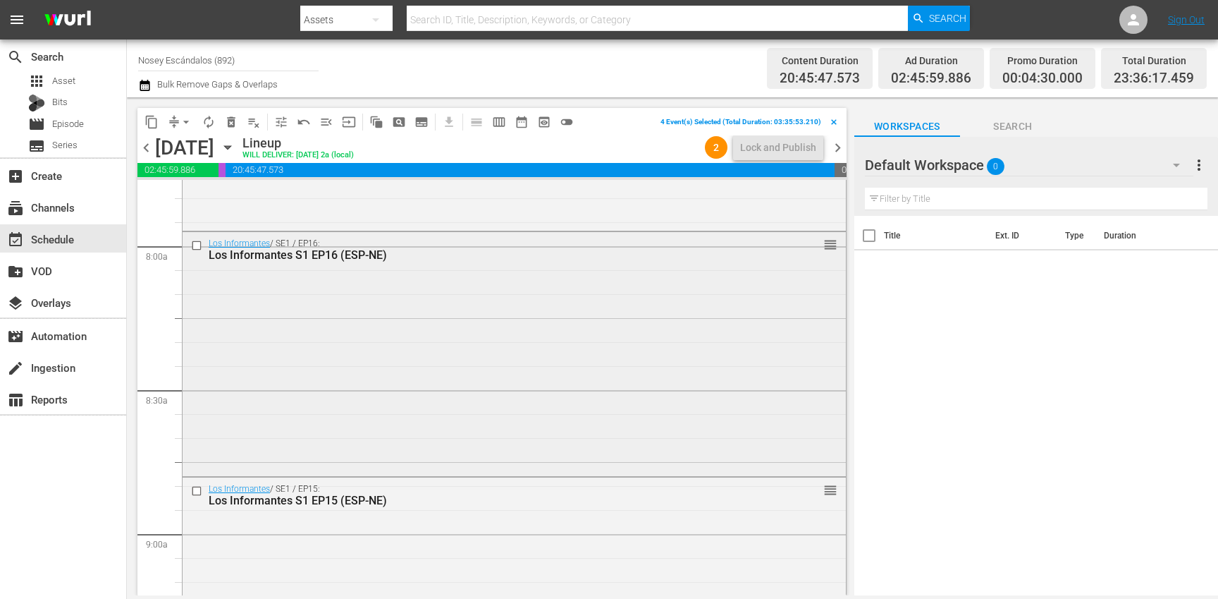
click at [197, 248] on input "checkbox" at bounding box center [198, 245] width 15 height 12
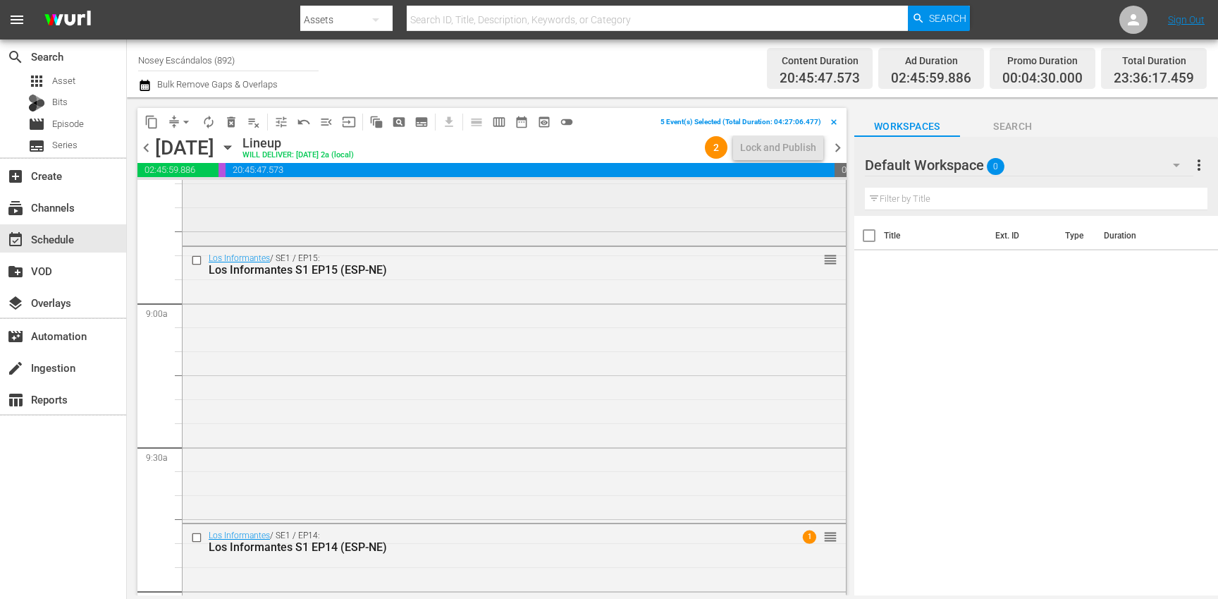
scroll to position [2468, 0]
click at [197, 258] on input "checkbox" at bounding box center [198, 258] width 15 height 12
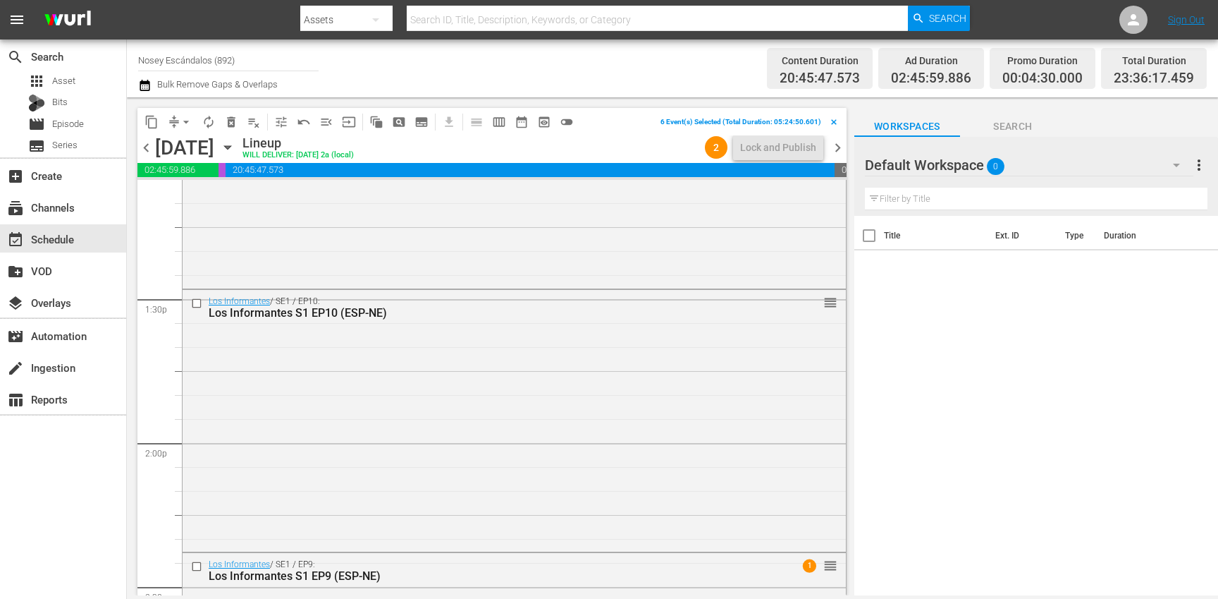
scroll to position [3765, 0]
click at [196, 304] on input "checkbox" at bounding box center [198, 302] width 15 height 12
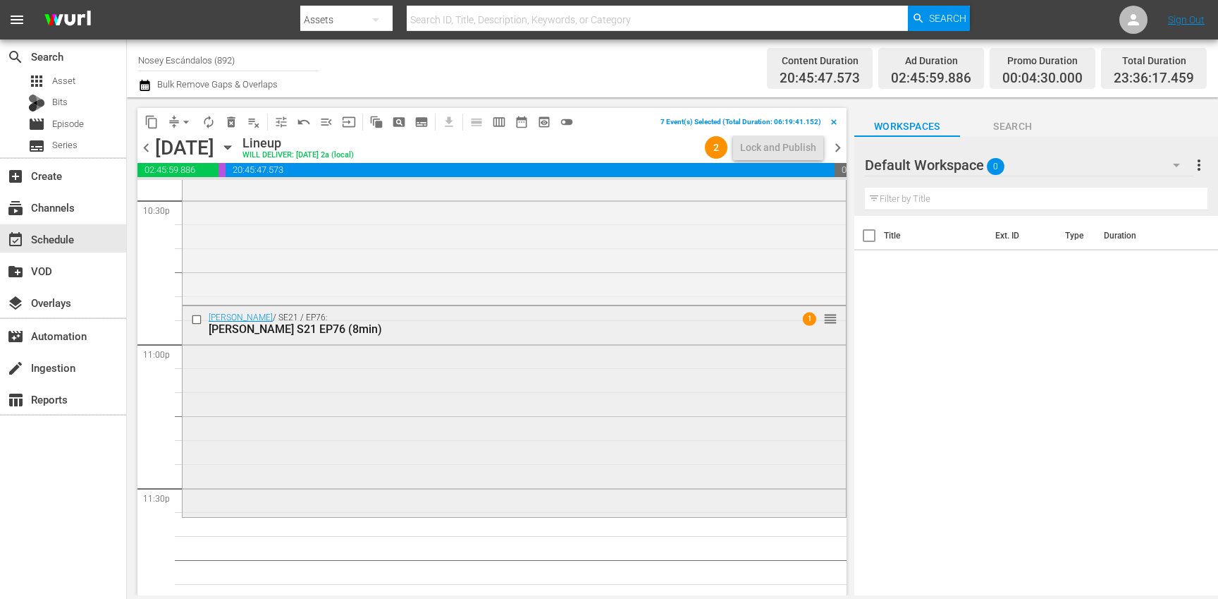
scroll to position [6487, 0]
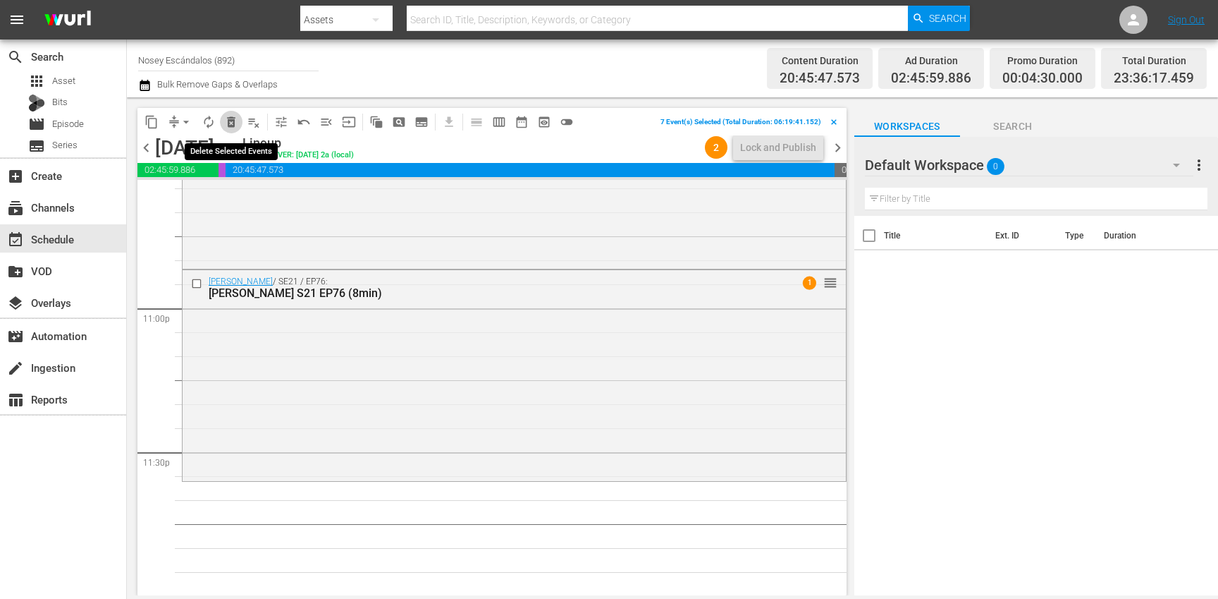
click at [230, 116] on span "delete_forever_outlined" at bounding box center [231, 122] width 14 height 14
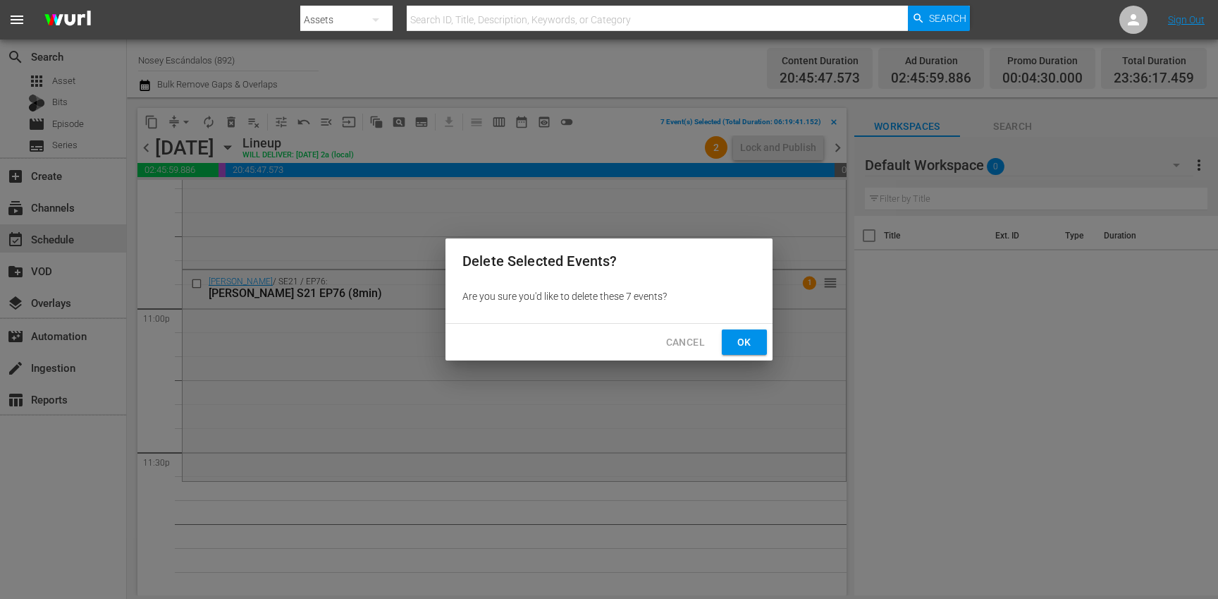
click at [737, 340] on span "Ok" at bounding box center [744, 342] width 23 height 18
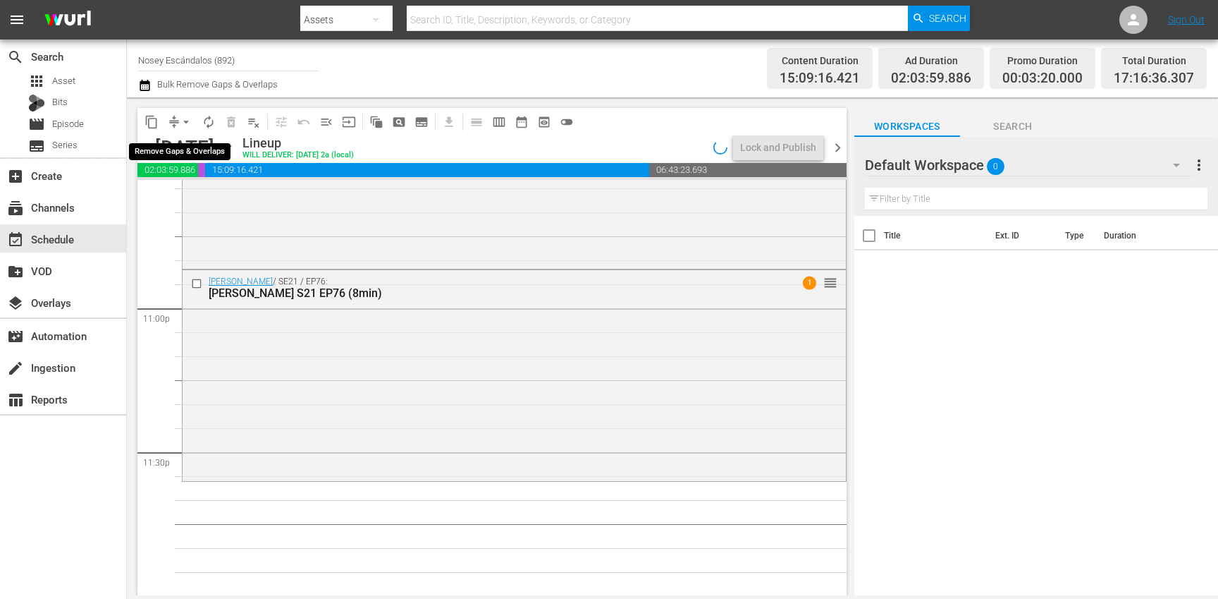
click at [186, 123] on span "arrow_drop_down" at bounding box center [186, 122] width 14 height 14
click at [194, 154] on li "Align to Midnight" at bounding box center [186, 150] width 116 height 23
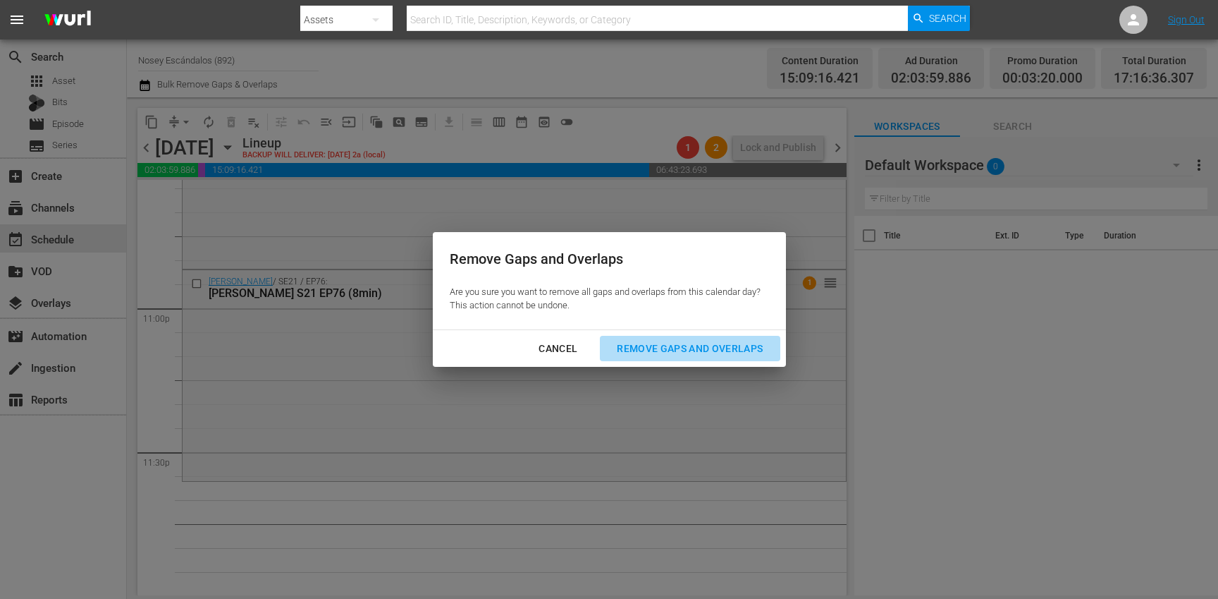
click at [685, 345] on div "Remove Gaps and Overlaps" at bounding box center [690, 349] width 168 height 18
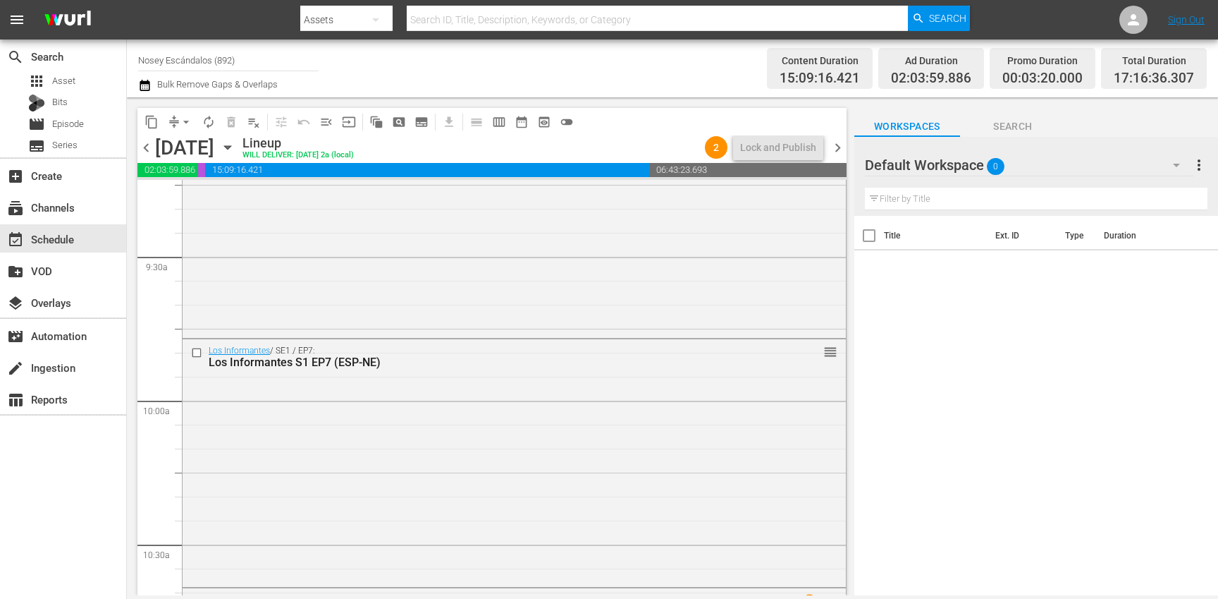
scroll to position [2650, 0]
click at [195, 360] on input "checkbox" at bounding box center [198, 358] width 15 height 12
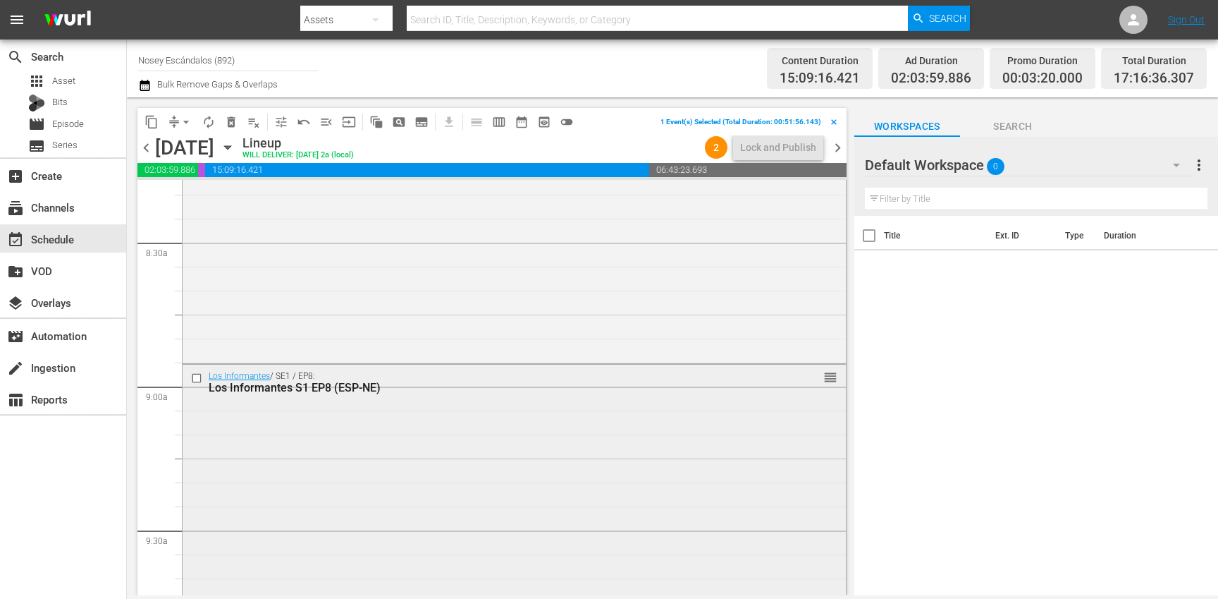
scroll to position [2369, 0]
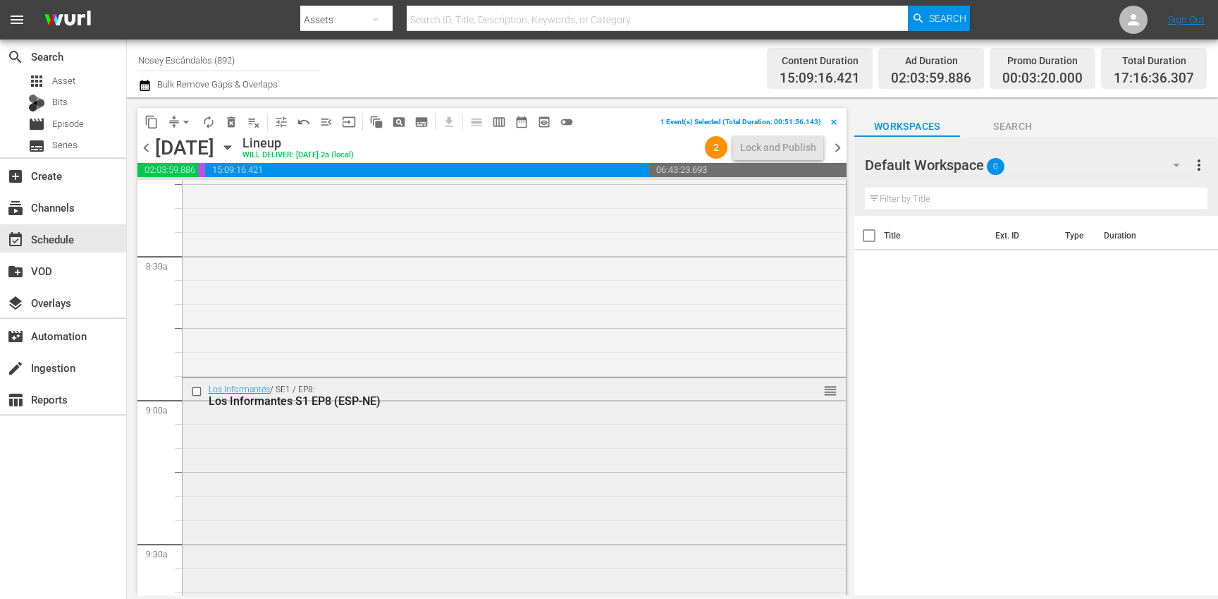
click at [195, 391] on input "checkbox" at bounding box center [198, 392] width 15 height 12
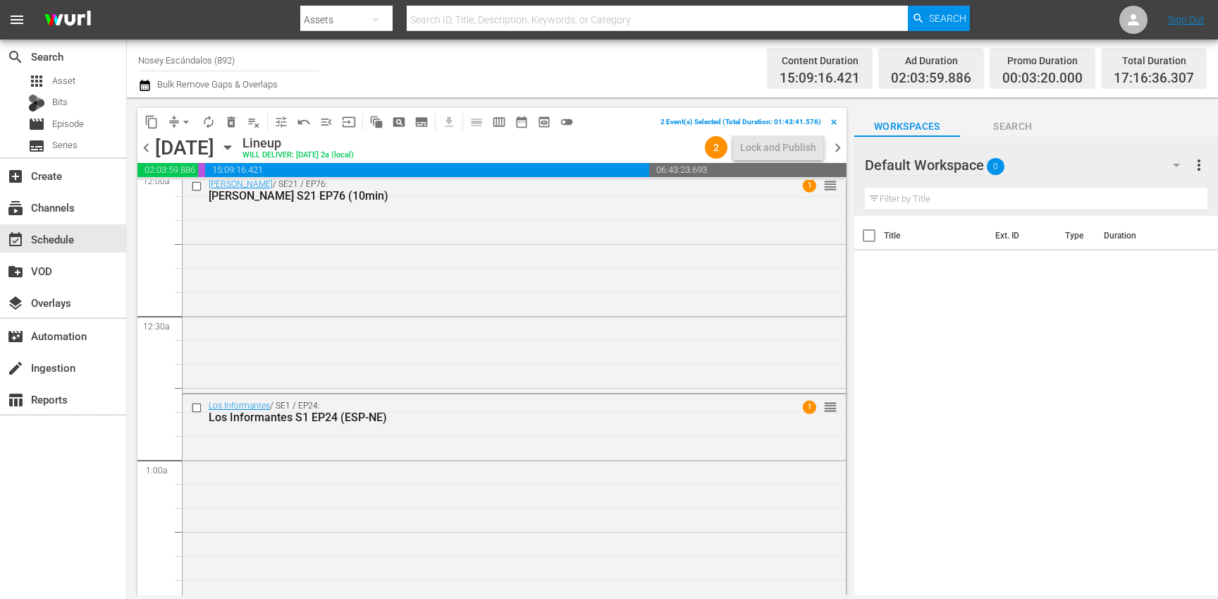
scroll to position [0, 0]
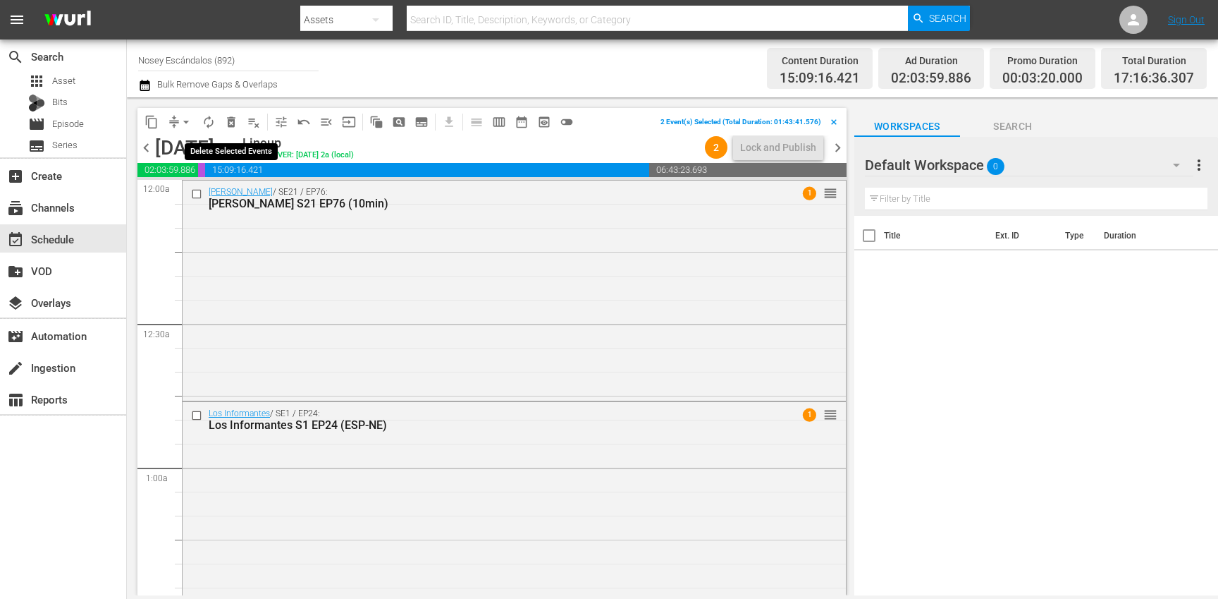
click at [231, 121] on span "delete_forever_outlined" at bounding box center [231, 122] width 14 height 14
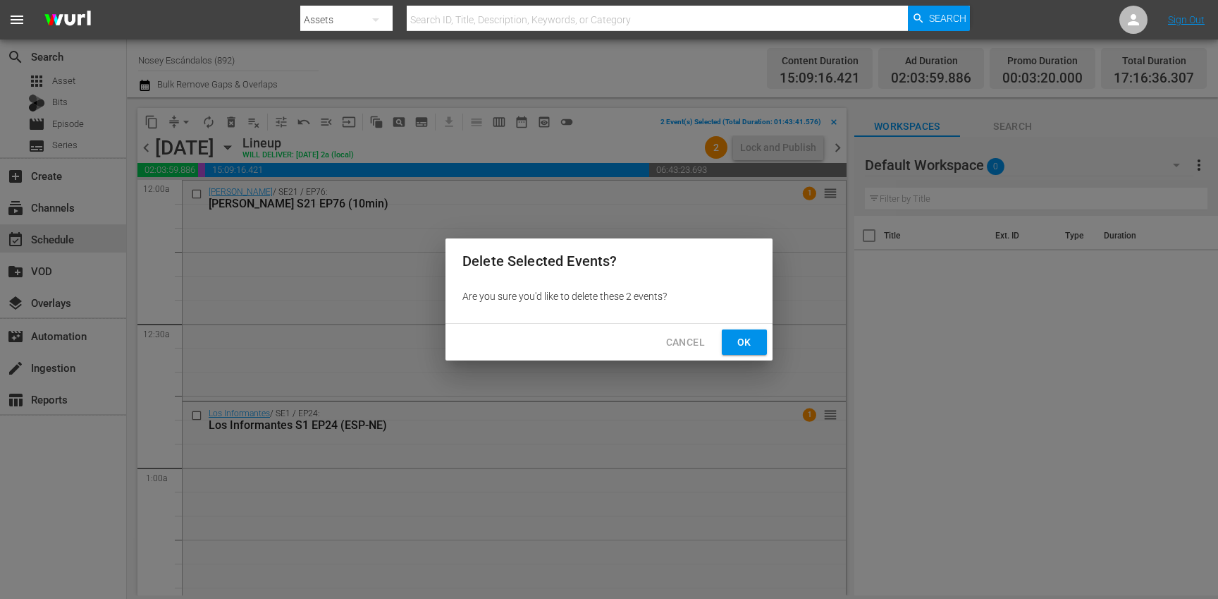
click at [749, 350] on span "Ok" at bounding box center [744, 342] width 23 height 18
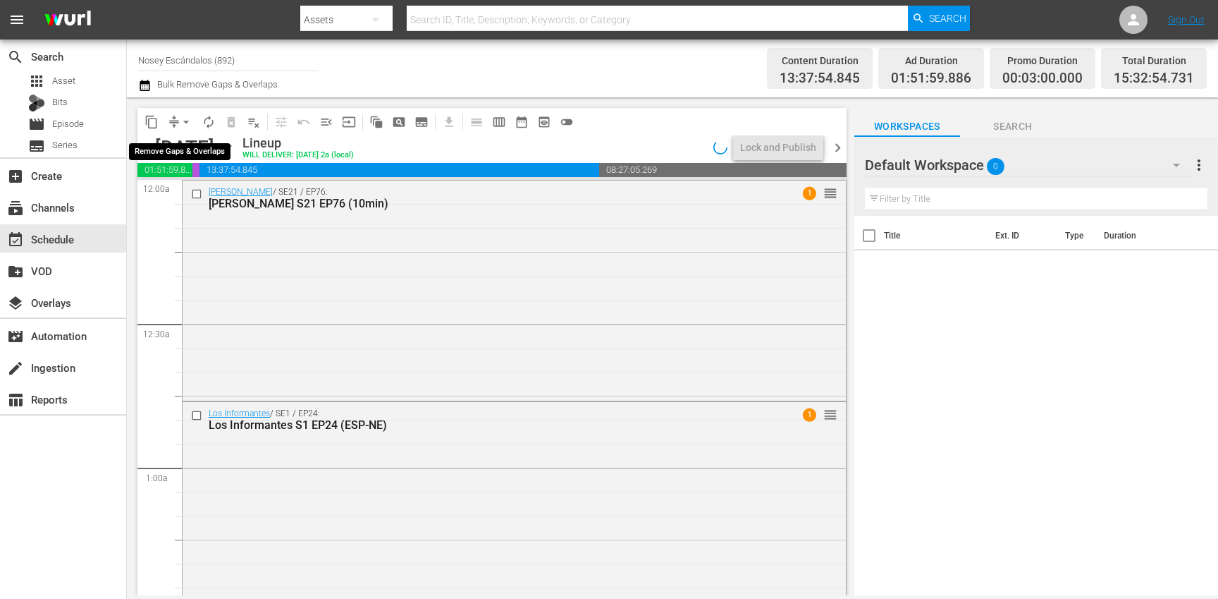
click at [188, 123] on span "arrow_drop_down" at bounding box center [186, 122] width 14 height 14
click at [196, 154] on li "Align to Midnight" at bounding box center [186, 150] width 116 height 23
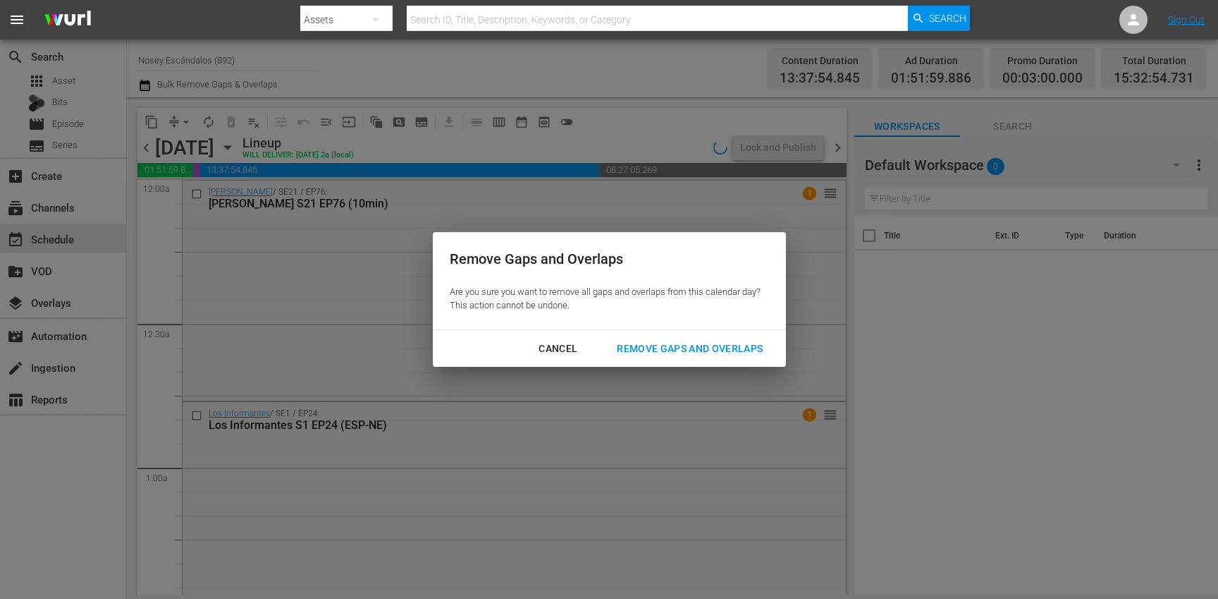
click at [692, 336] on button "Remove Gaps and Overlaps" at bounding box center [690, 349] width 180 height 26
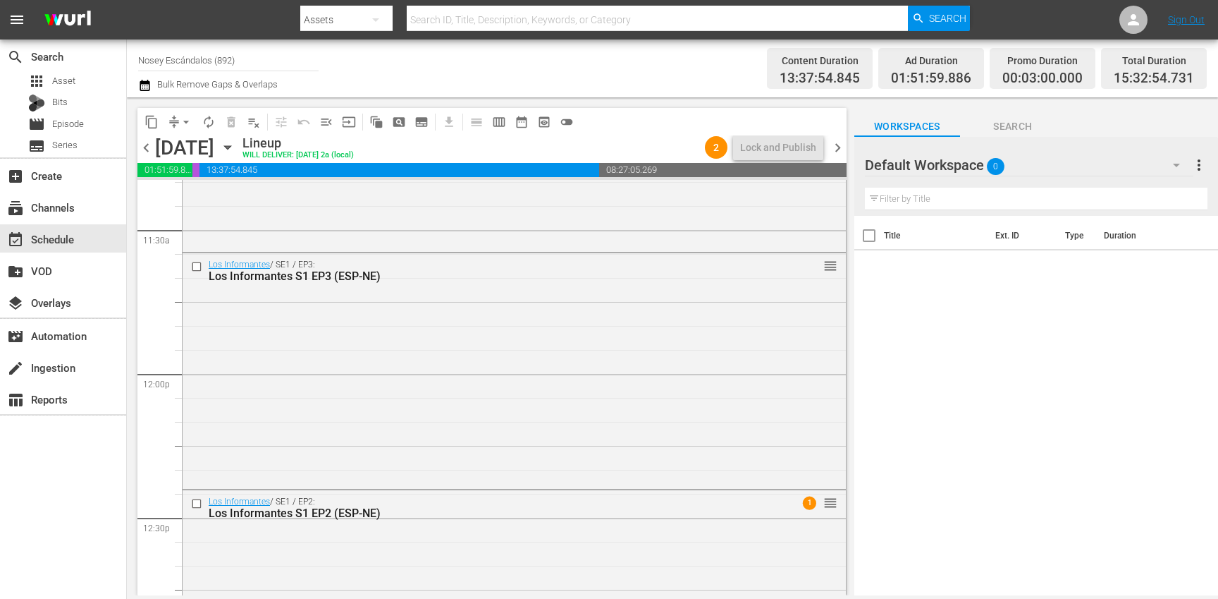
scroll to position [3259, 0]
click at [196, 266] on input "checkbox" at bounding box center [198, 266] width 15 height 12
click at [229, 128] on span "delete_forever_outlined" at bounding box center [231, 122] width 14 height 14
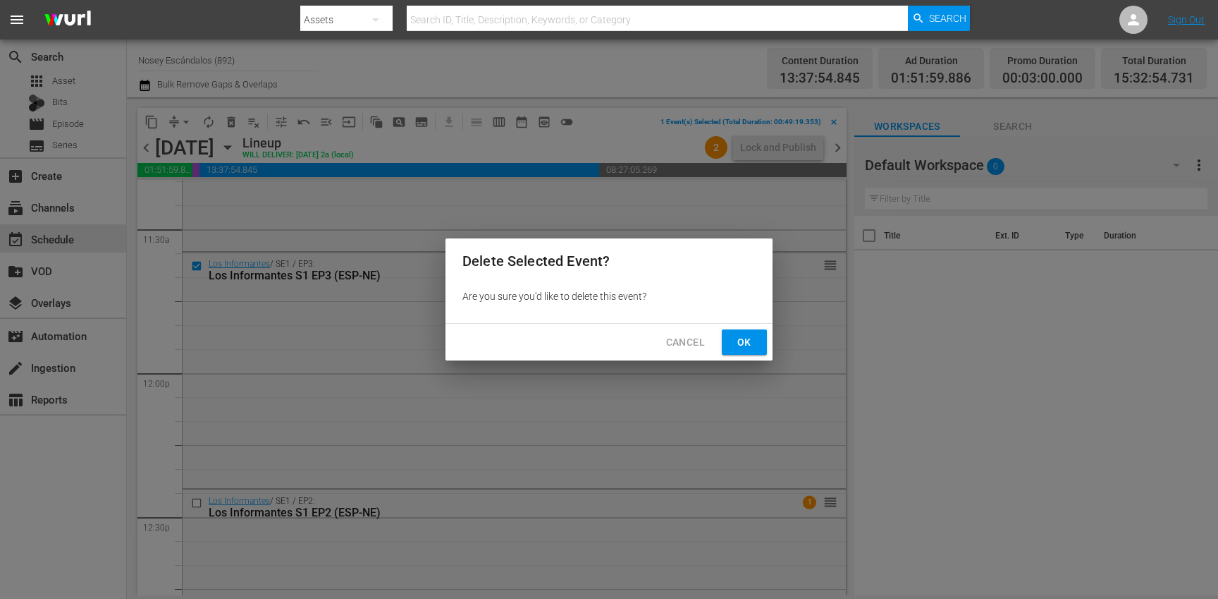
click at [743, 337] on span "Ok" at bounding box center [744, 342] width 23 height 18
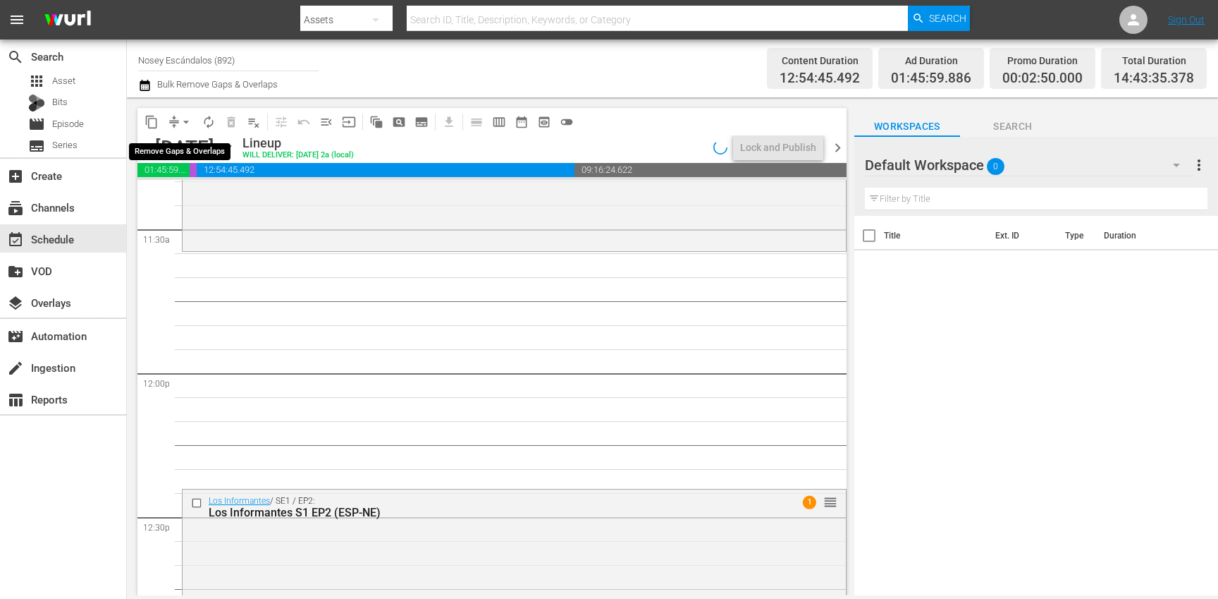
click at [179, 121] on span "arrow_drop_down" at bounding box center [186, 122] width 14 height 14
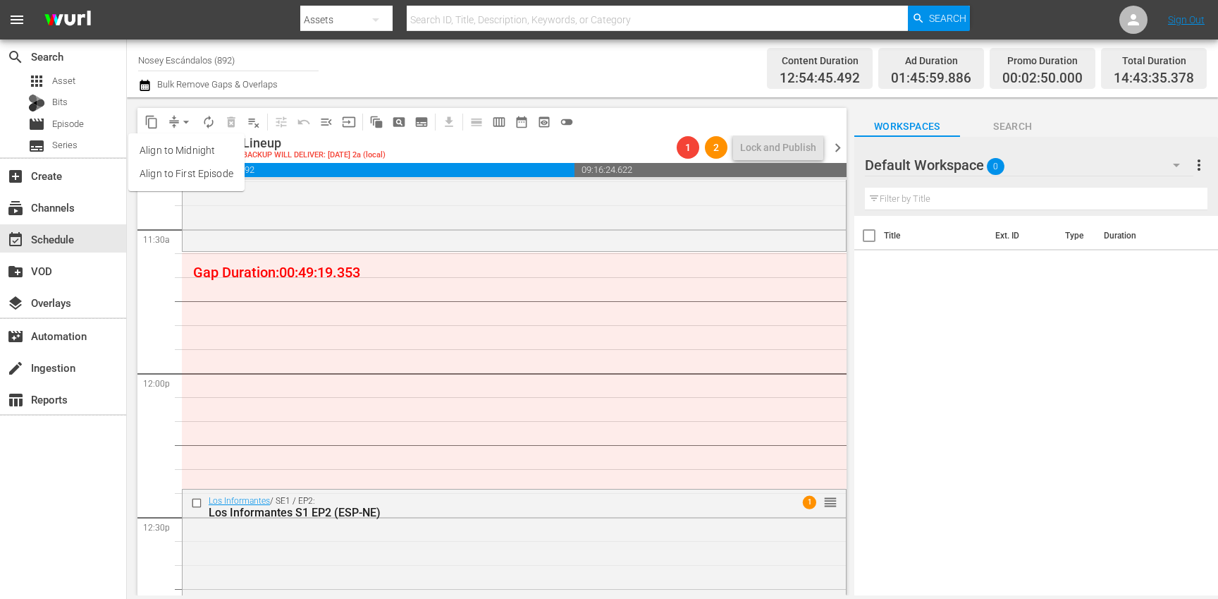
click at [188, 173] on li "Align to First Episode" at bounding box center [186, 173] width 116 height 23
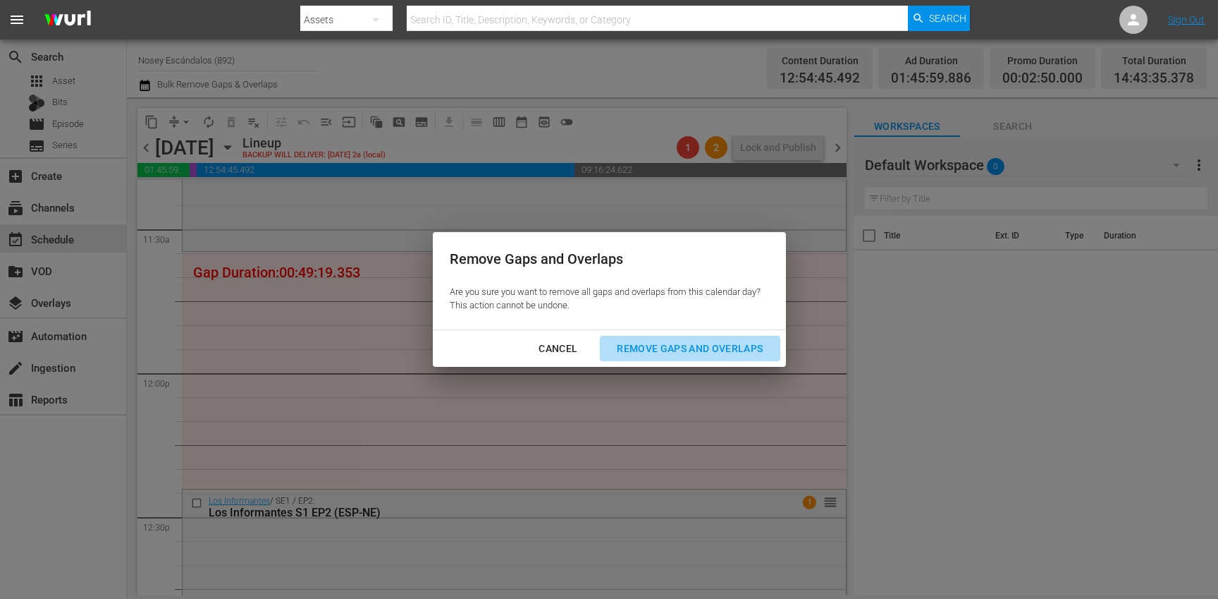
click at [648, 348] on div "Remove Gaps and Overlaps" at bounding box center [690, 349] width 168 height 18
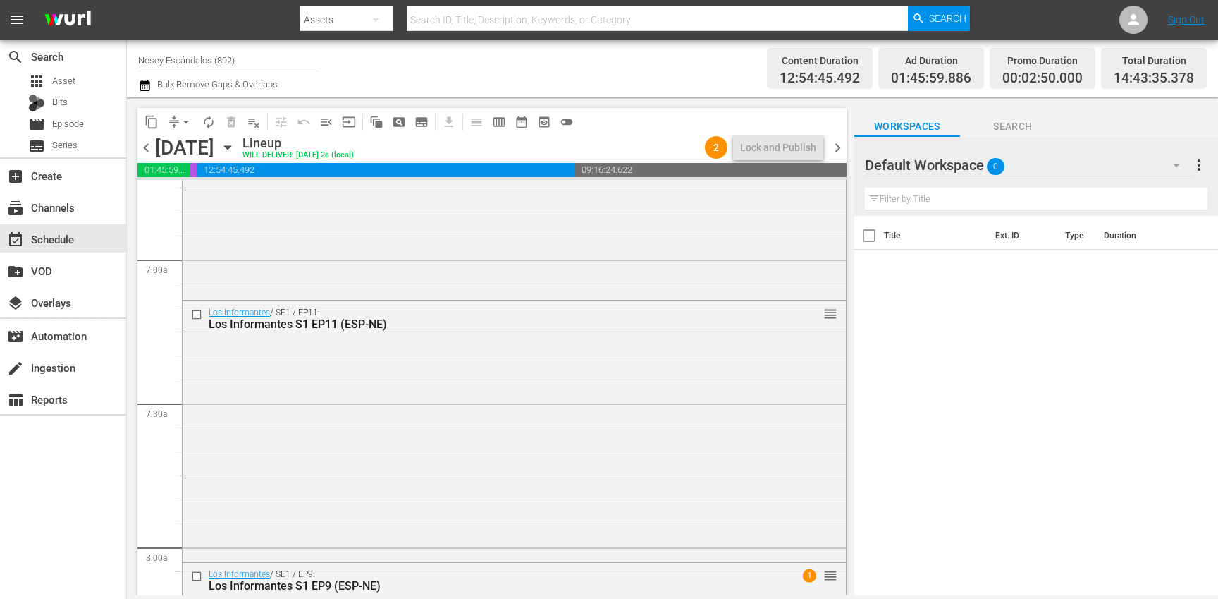
scroll to position [1925, 0]
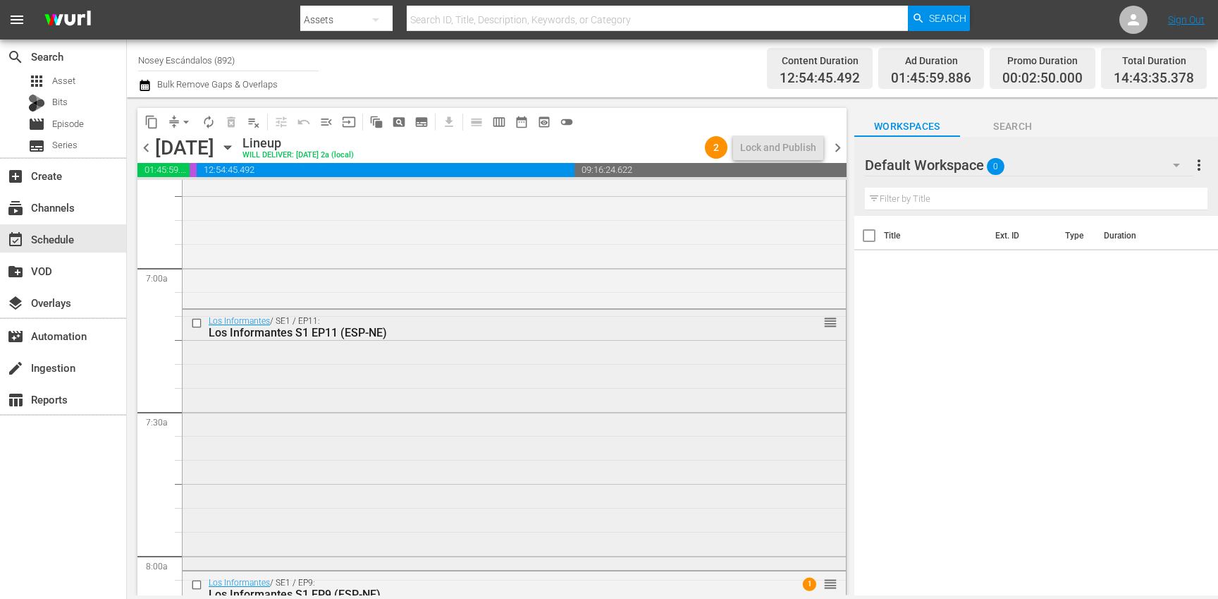
click at [199, 325] on input "checkbox" at bounding box center [198, 323] width 15 height 12
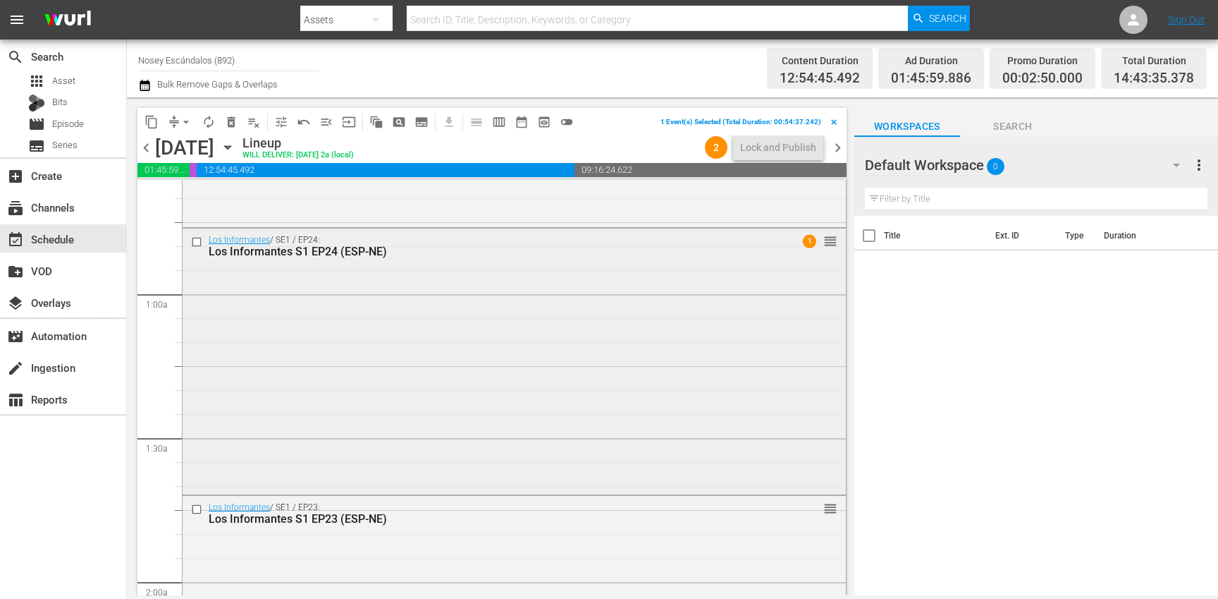
scroll to position [173, 0]
click at [195, 510] on input "checkbox" at bounding box center [198, 509] width 15 height 12
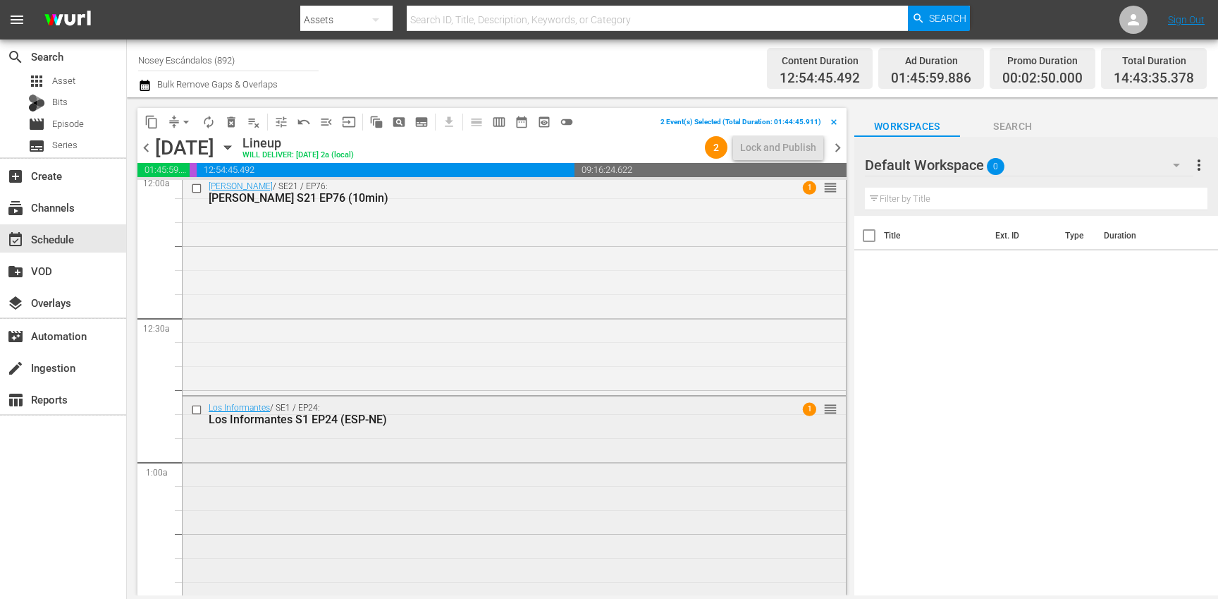
scroll to position [0, 0]
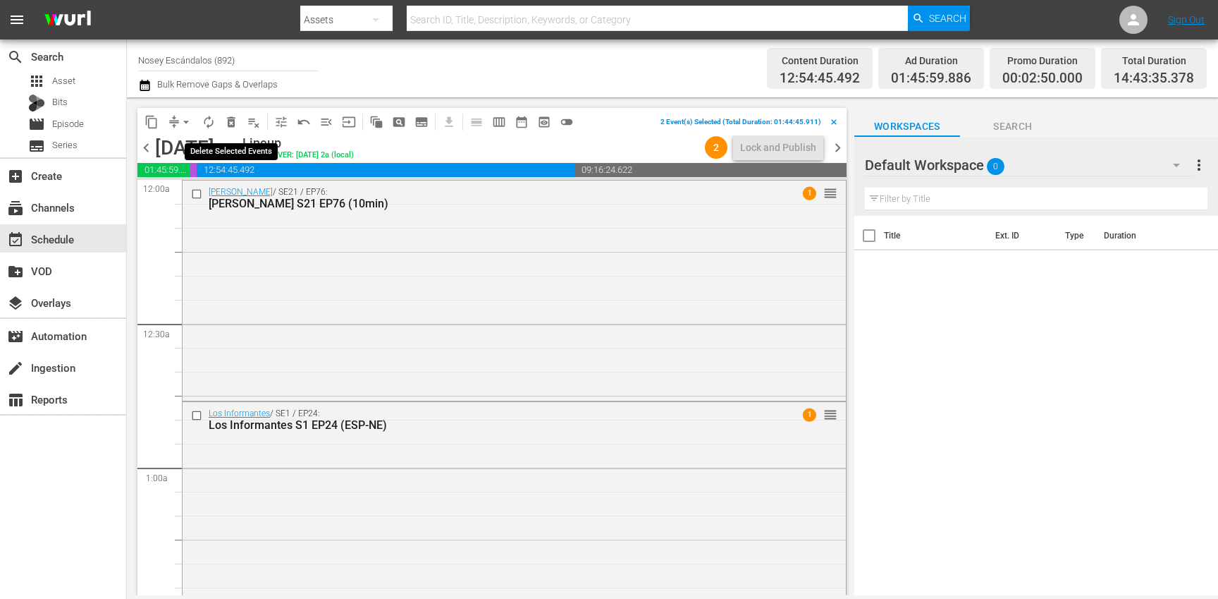
click at [230, 120] on span "delete_forever_outlined" at bounding box center [231, 122] width 14 height 14
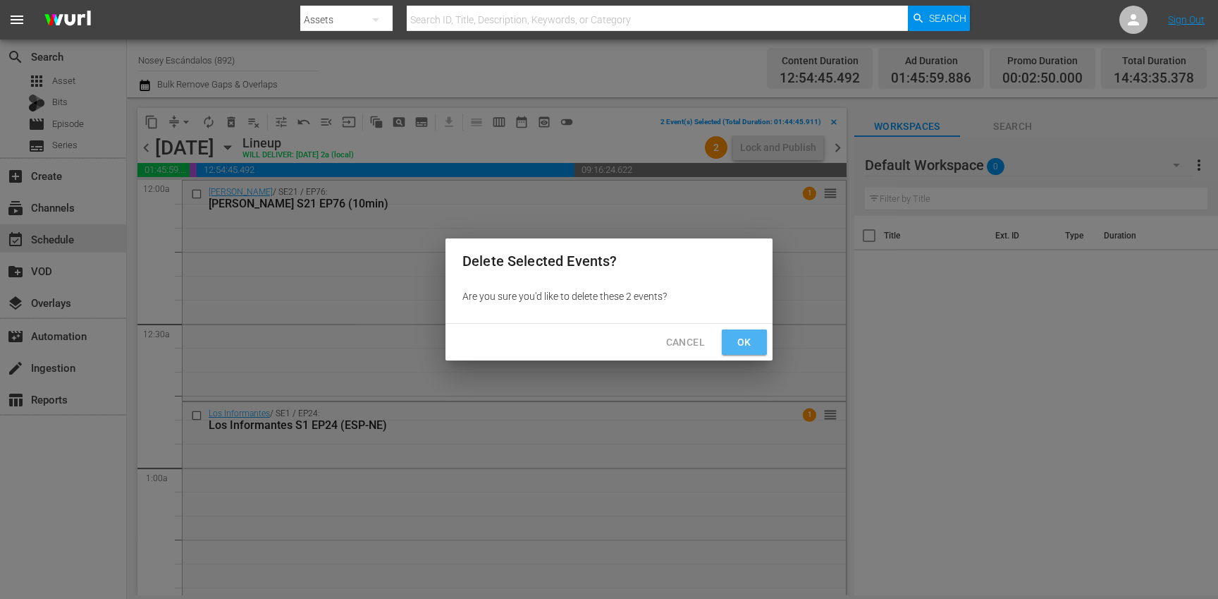
click at [742, 348] on span "Ok" at bounding box center [744, 342] width 23 height 18
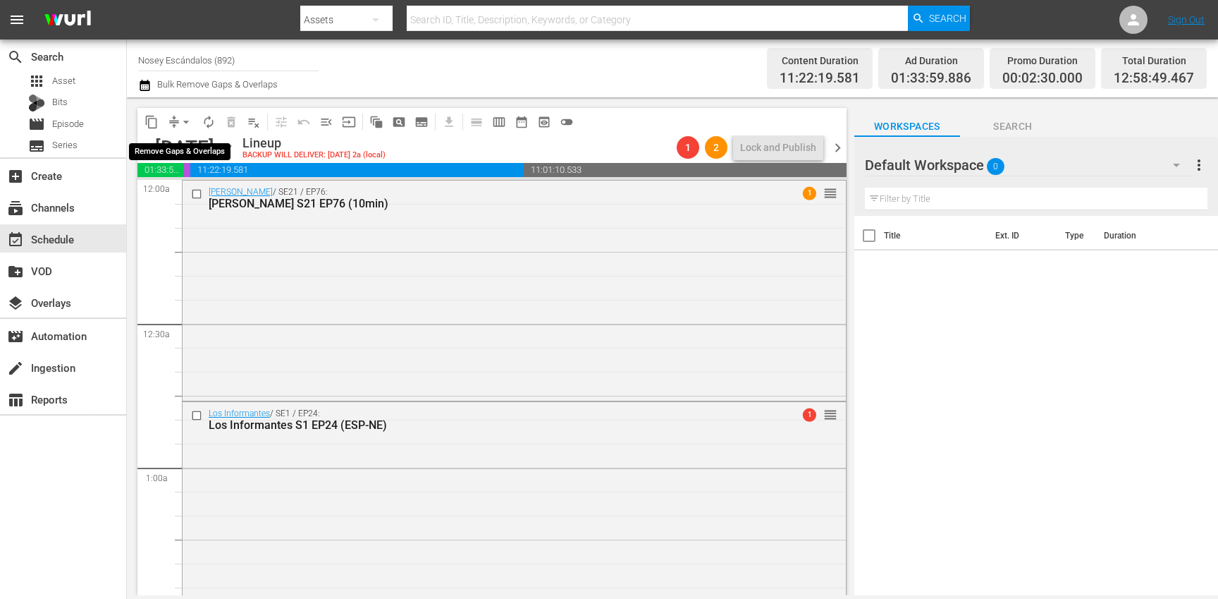
click at [180, 123] on span "arrow_drop_down" at bounding box center [186, 122] width 14 height 14
click at [187, 149] on li "Align to Midnight" at bounding box center [186, 150] width 116 height 23
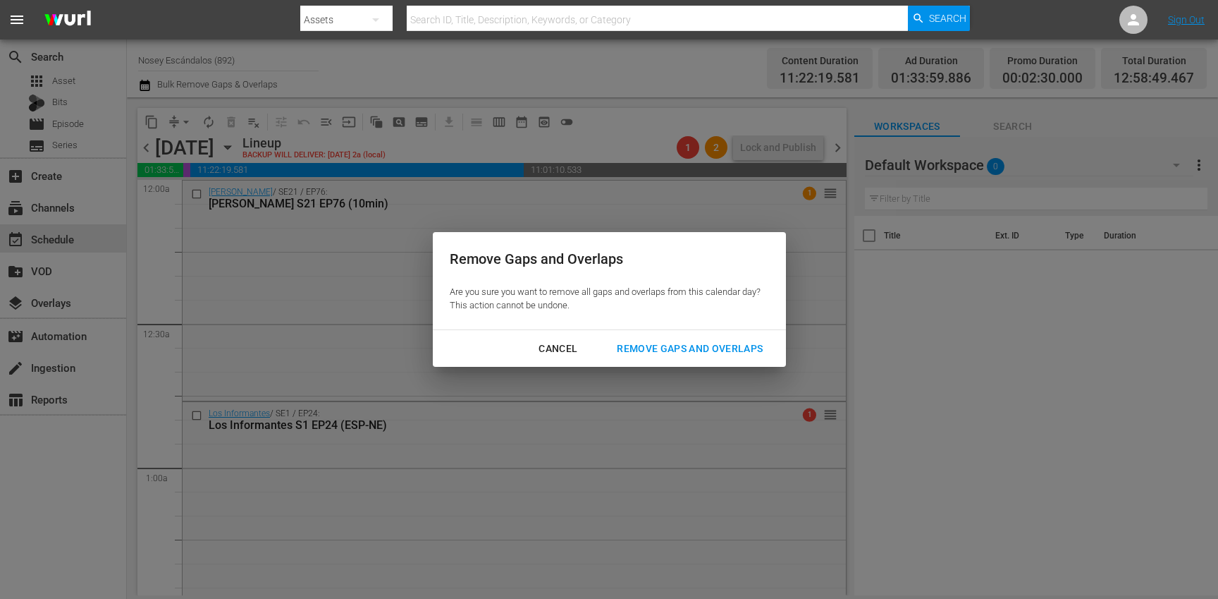
click at [687, 356] on div "Remove Gaps and Overlaps" at bounding box center [690, 349] width 168 height 18
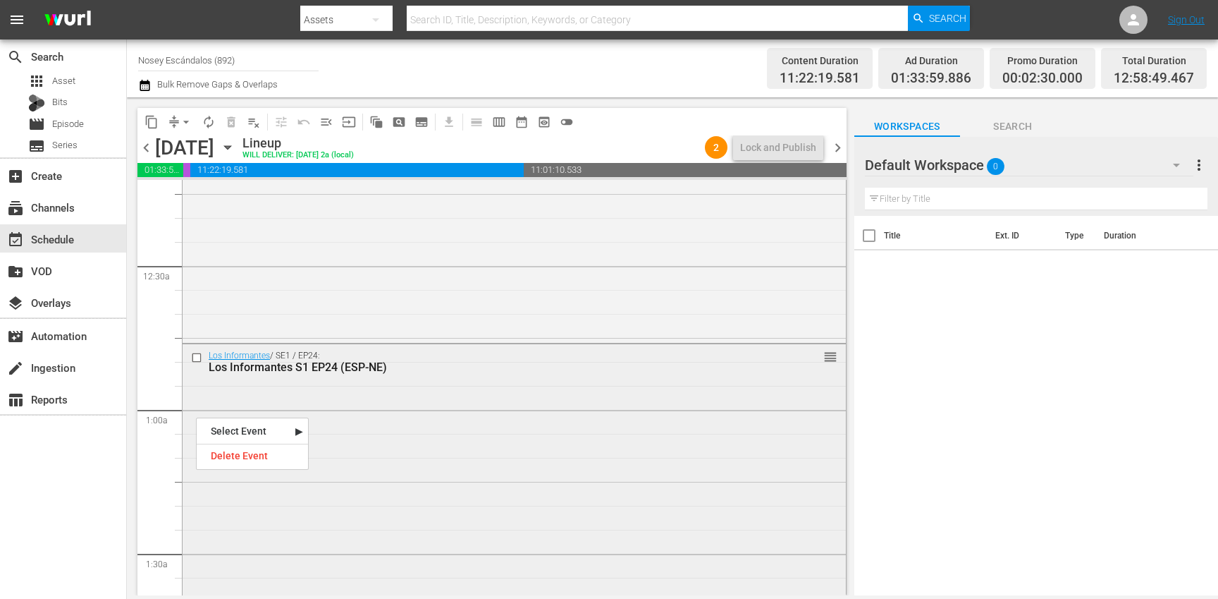
scroll to position [59, 0]
click at [195, 357] on input "checkbox" at bounding box center [198, 356] width 15 height 12
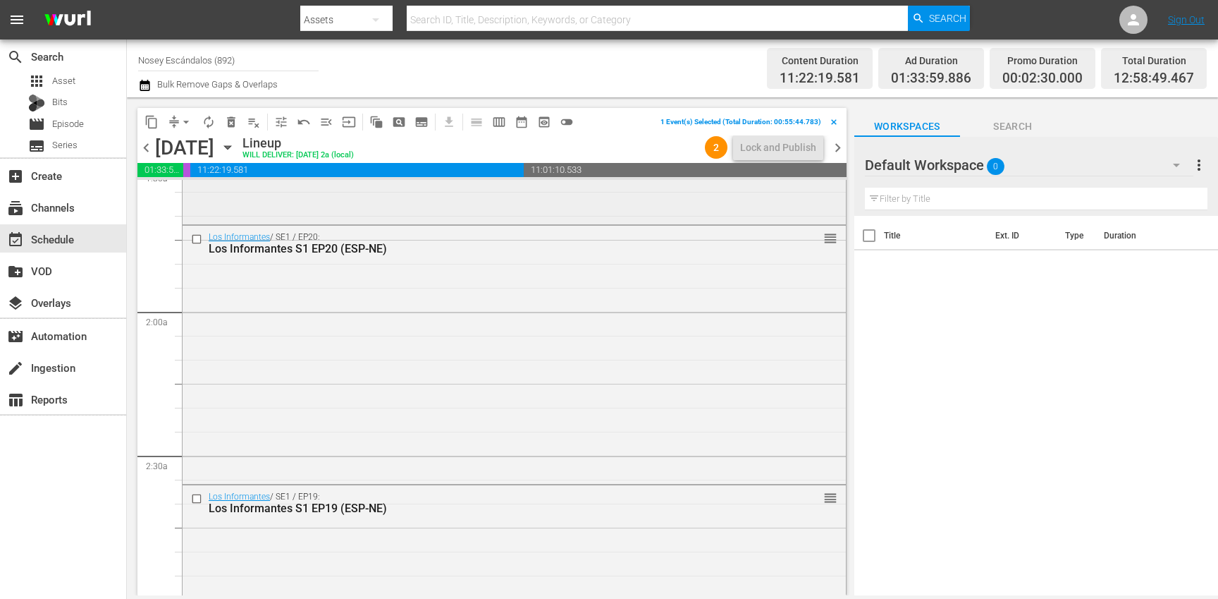
scroll to position [446, 0]
click at [197, 237] on input "checkbox" at bounding box center [198, 237] width 15 height 12
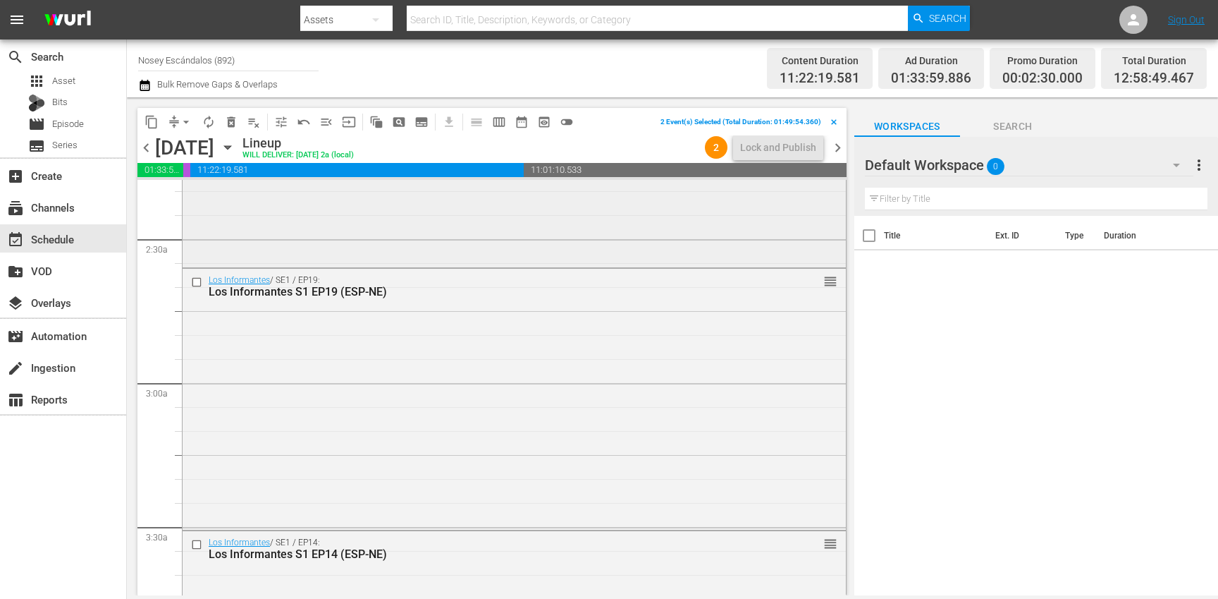
scroll to position [675, 0]
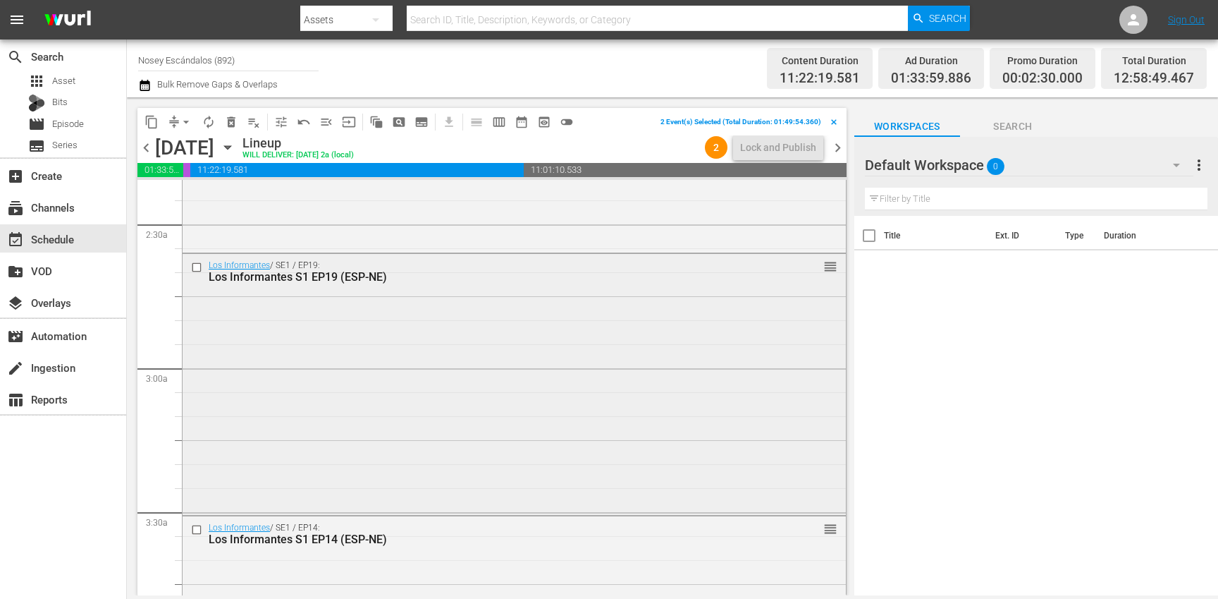
click at [197, 267] on input "checkbox" at bounding box center [198, 268] width 15 height 12
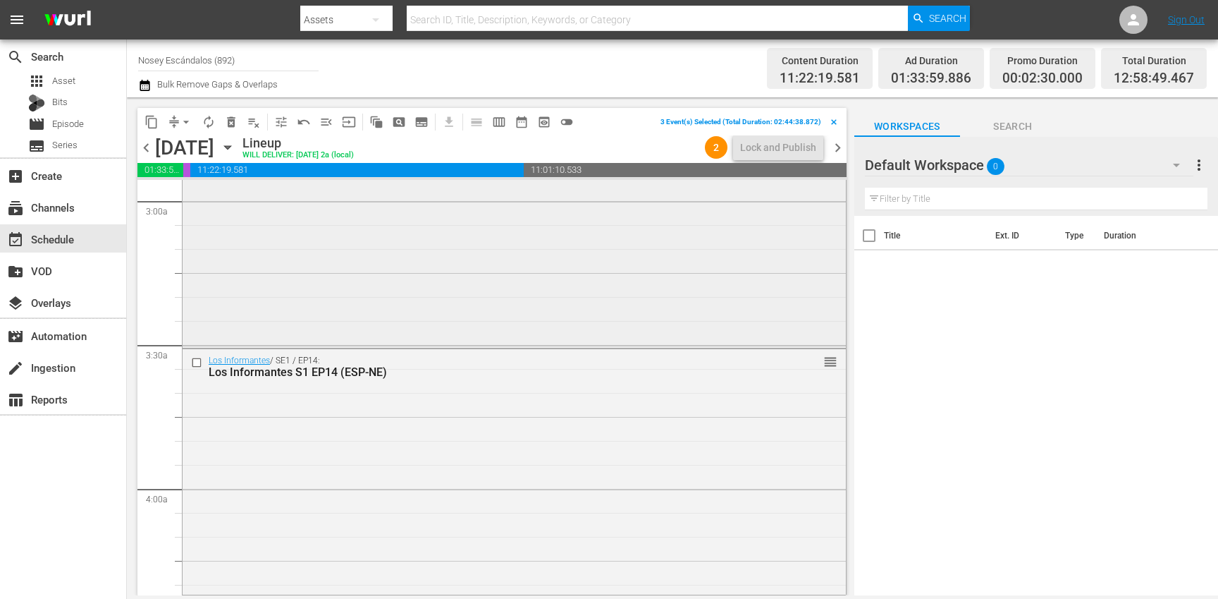
scroll to position [900, 0]
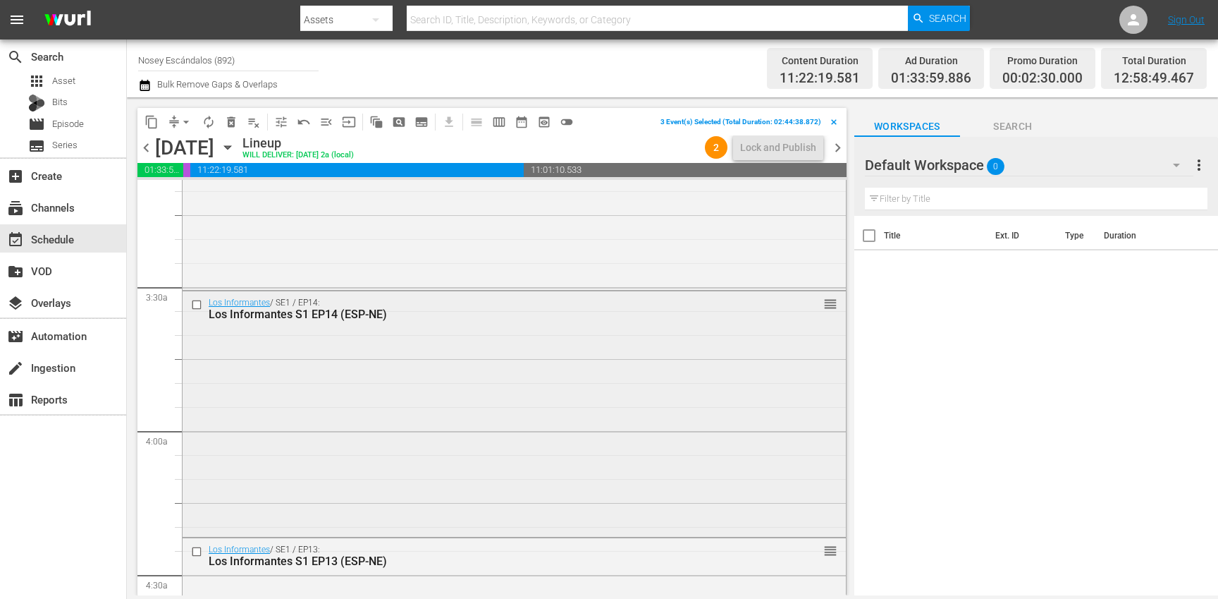
click at [197, 306] on input "checkbox" at bounding box center [198, 305] width 15 height 12
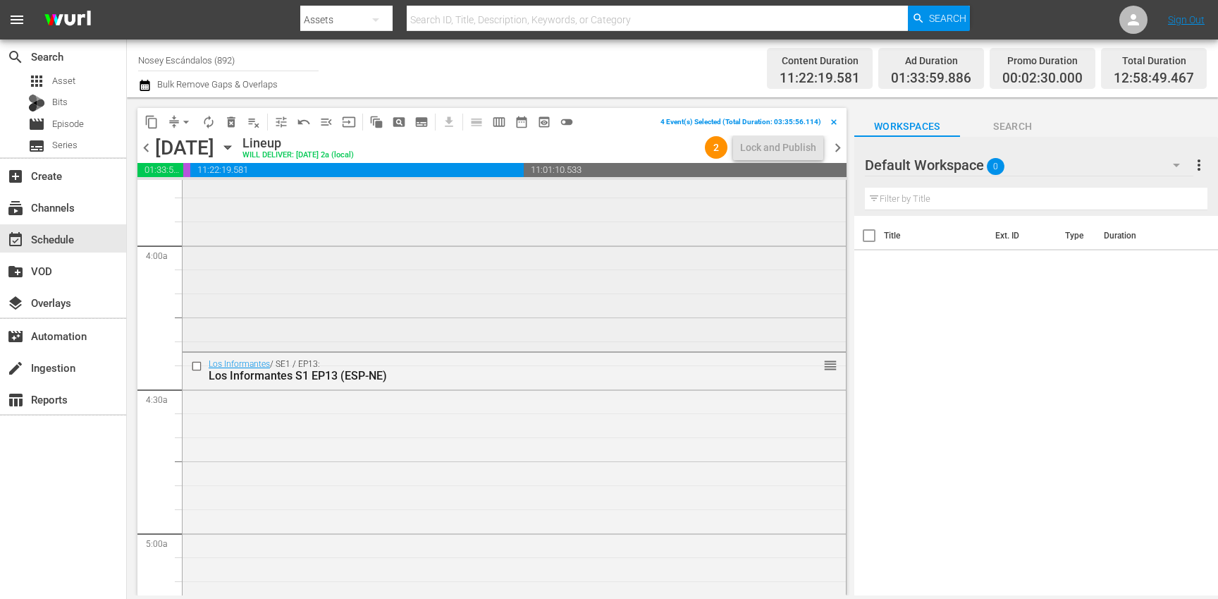
scroll to position [1165, 0]
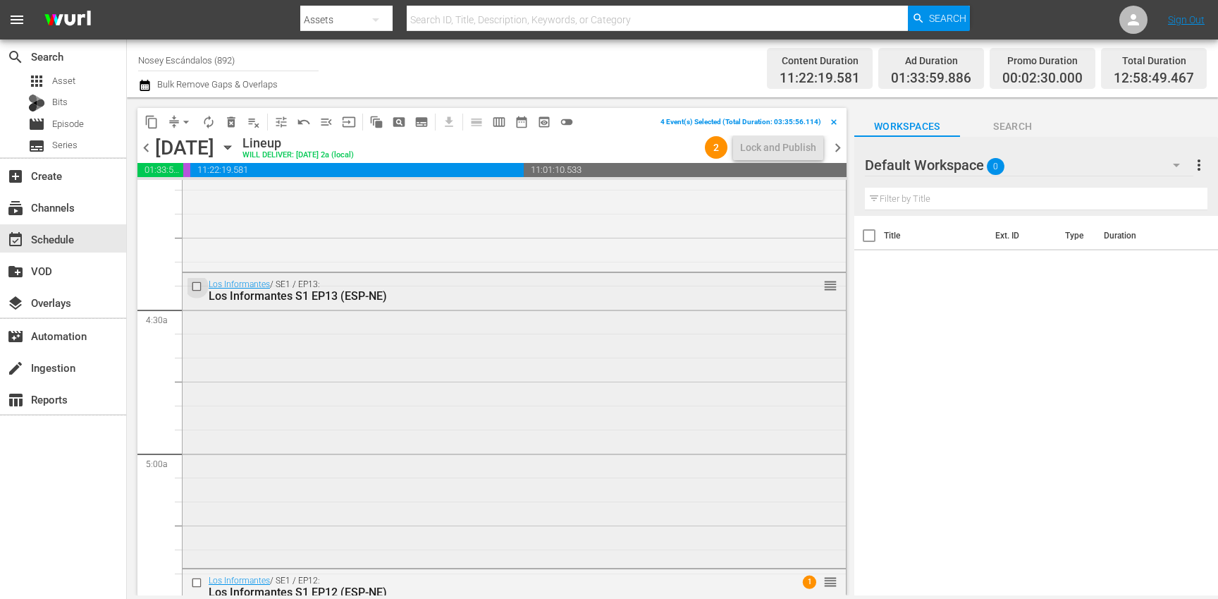
click at [195, 285] on input "checkbox" at bounding box center [198, 286] width 15 height 12
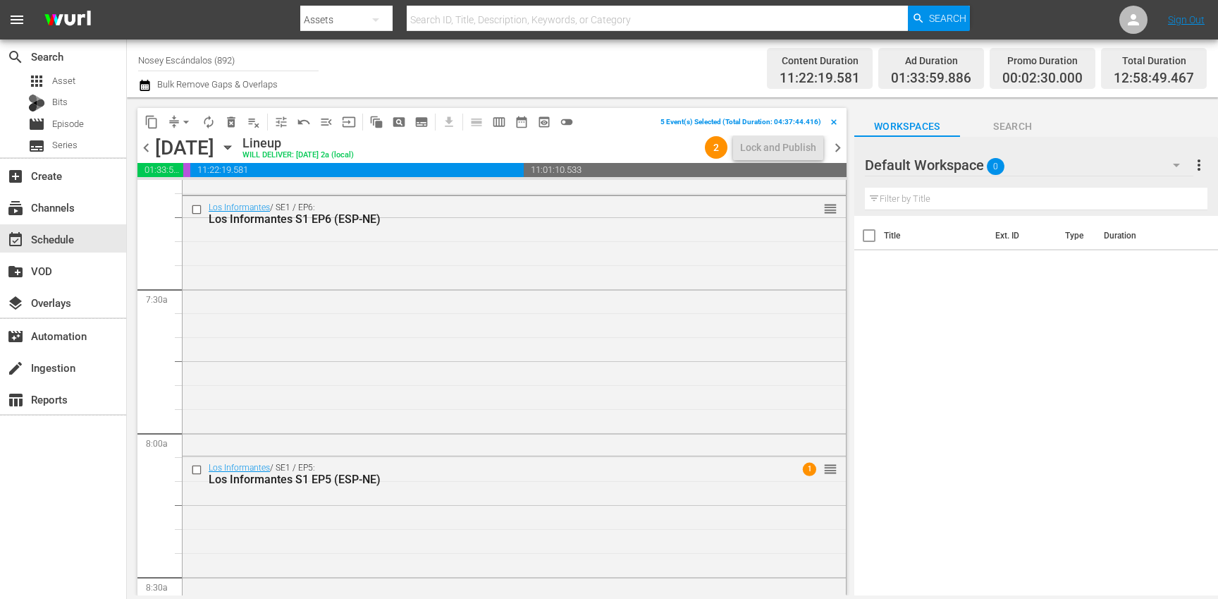
scroll to position [2042, 0]
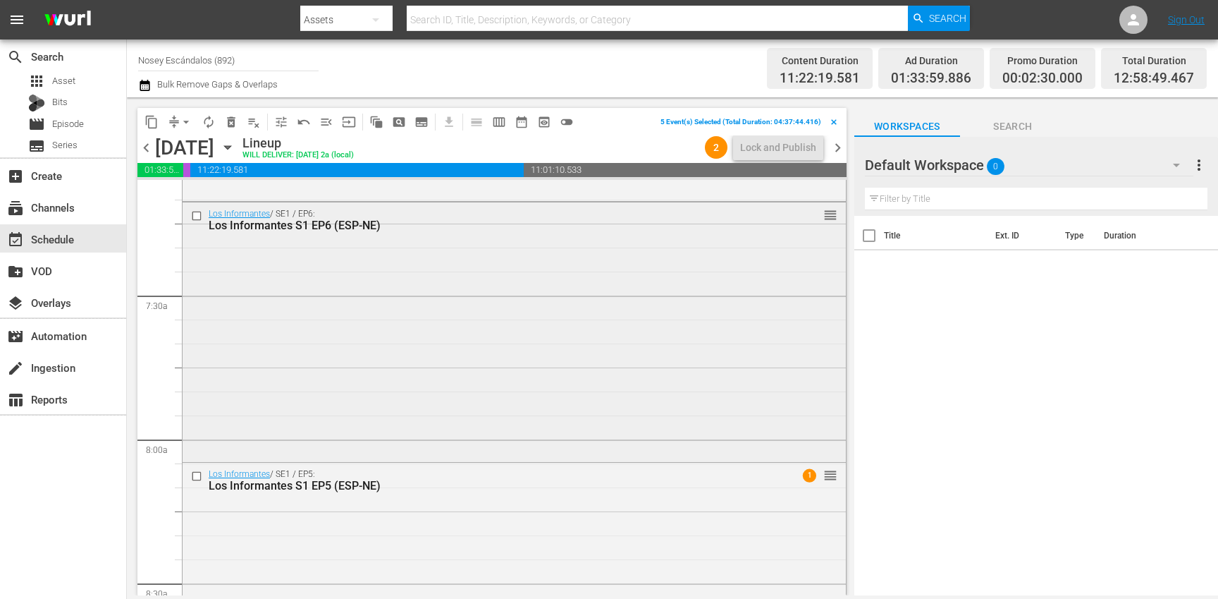
click at [197, 217] on input "checkbox" at bounding box center [198, 216] width 15 height 12
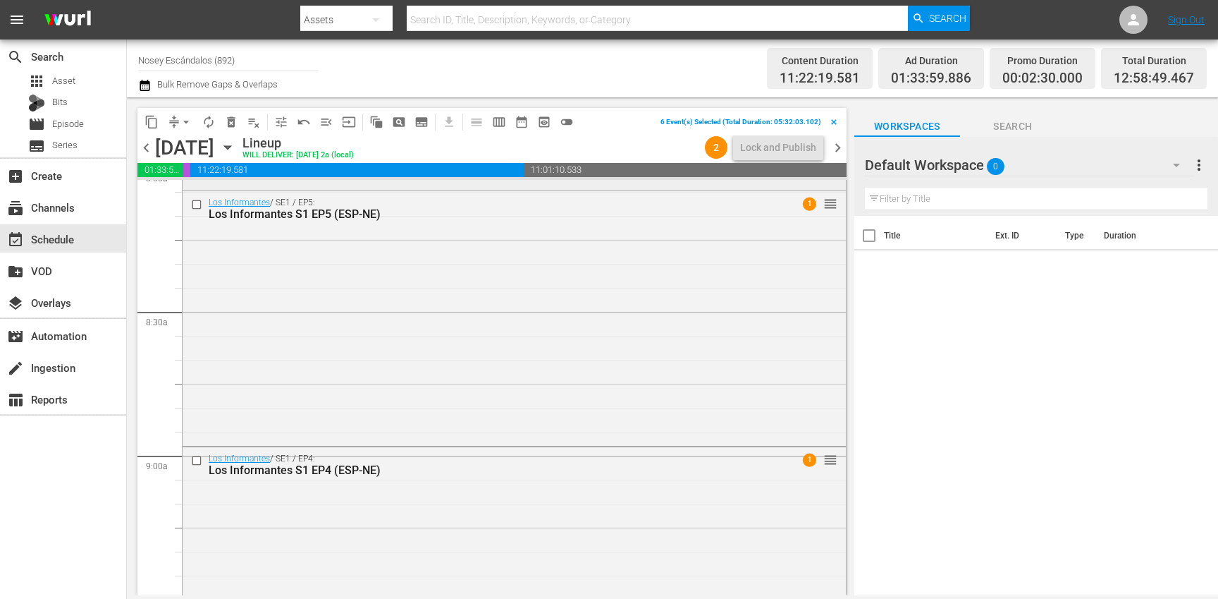
scroll to position [2291, 0]
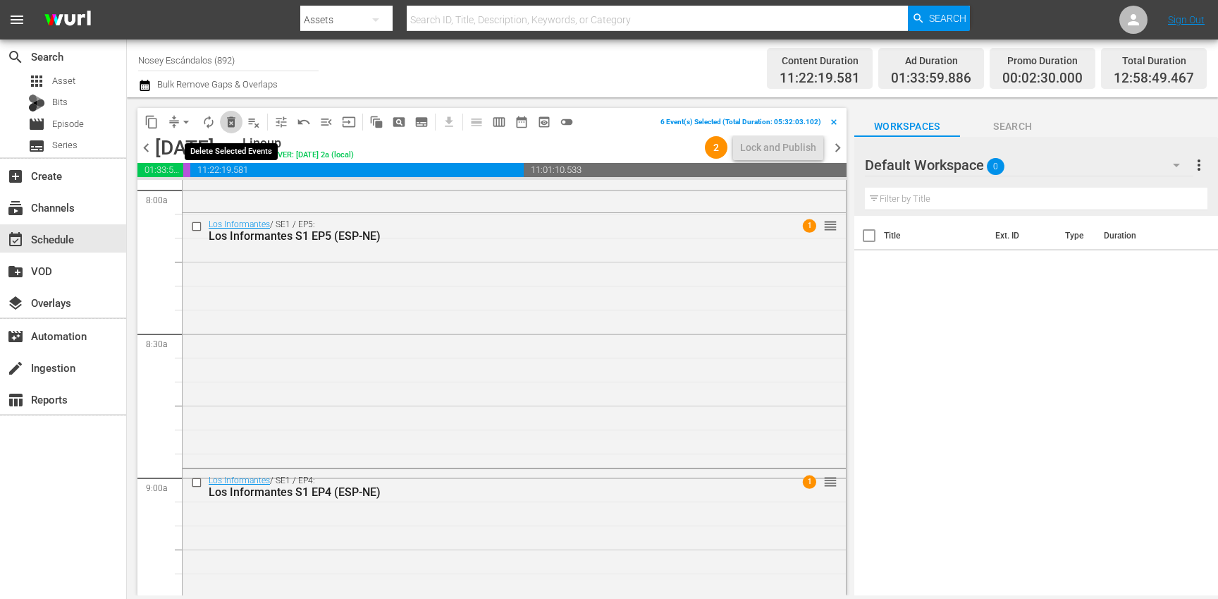
click at [226, 119] on span "delete_forever_outlined" at bounding box center [231, 122] width 14 height 14
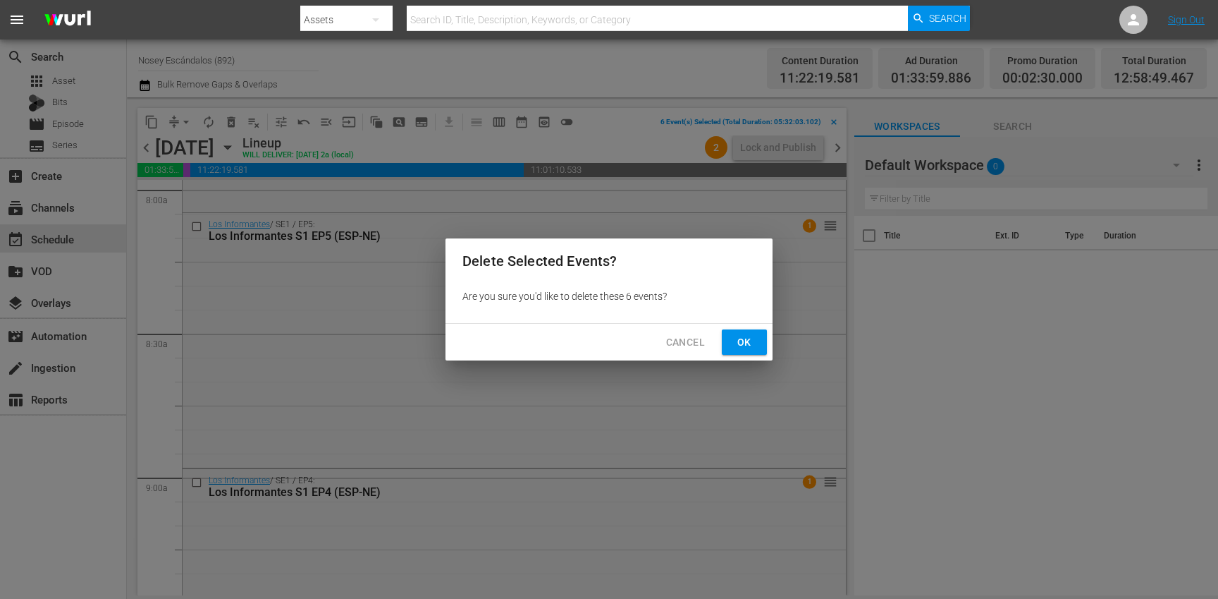
click at [725, 342] on button "Ok" at bounding box center [744, 342] width 45 height 26
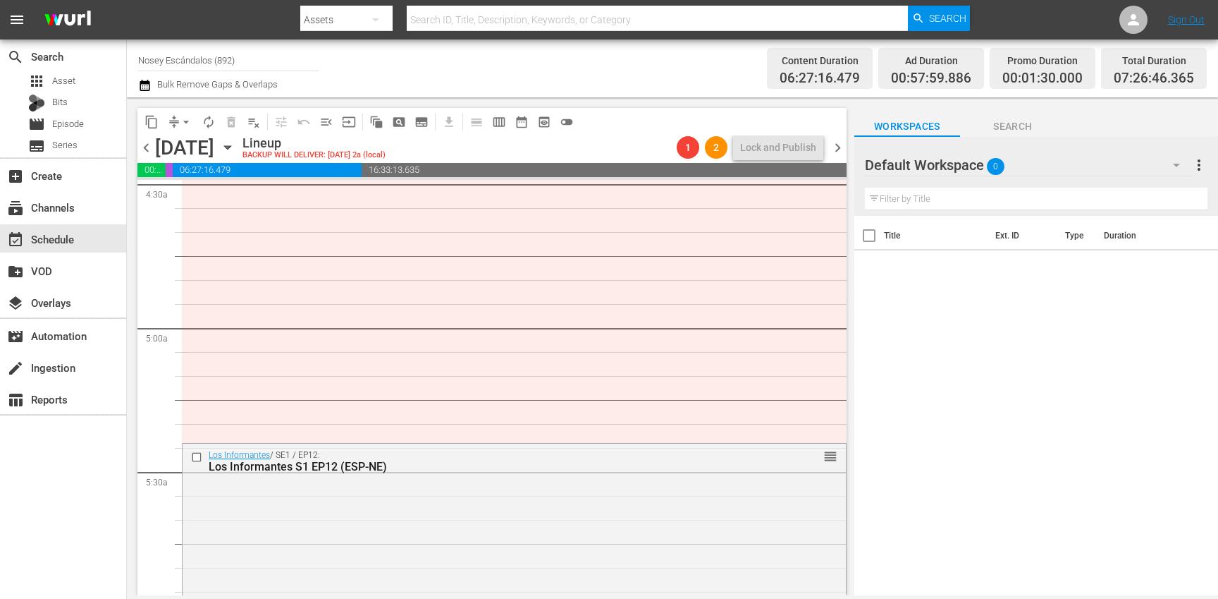
scroll to position [1282, 0]
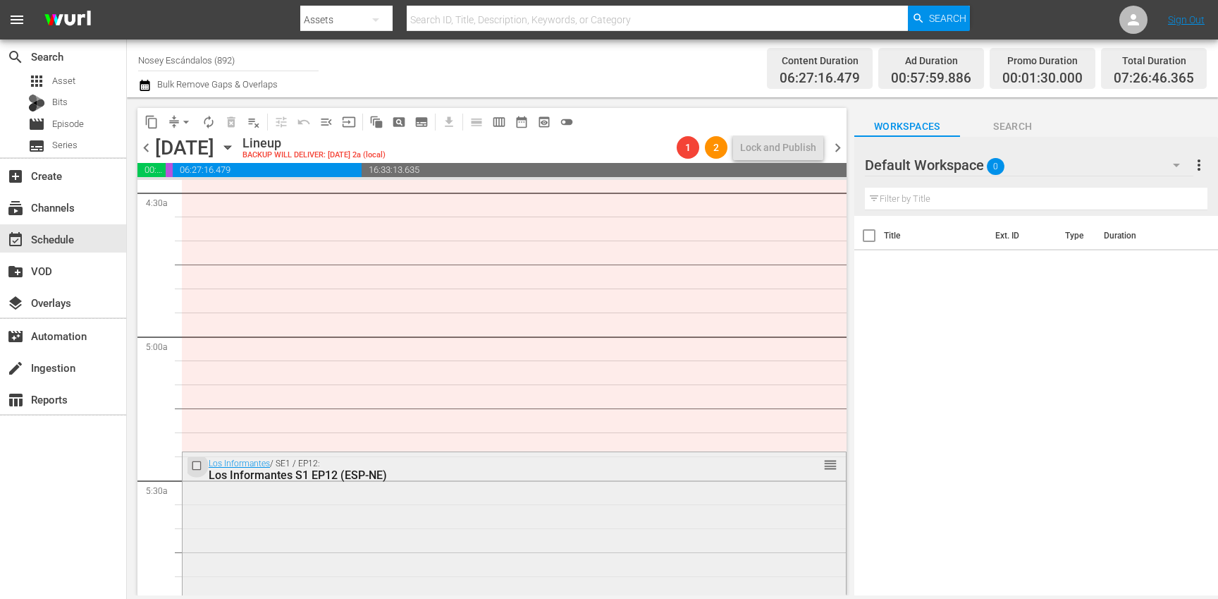
click at [197, 460] on input "checkbox" at bounding box center [198, 465] width 15 height 12
click at [230, 122] on span "delete_forever_outlined" at bounding box center [231, 122] width 14 height 14
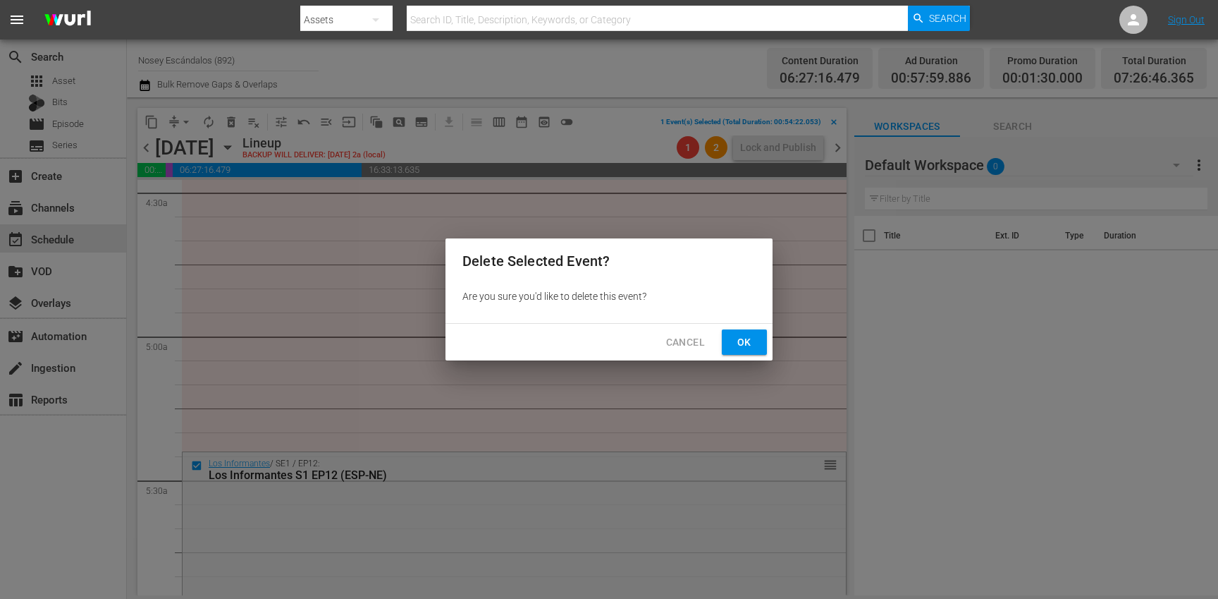
click at [754, 341] on span "Ok" at bounding box center [744, 342] width 23 height 18
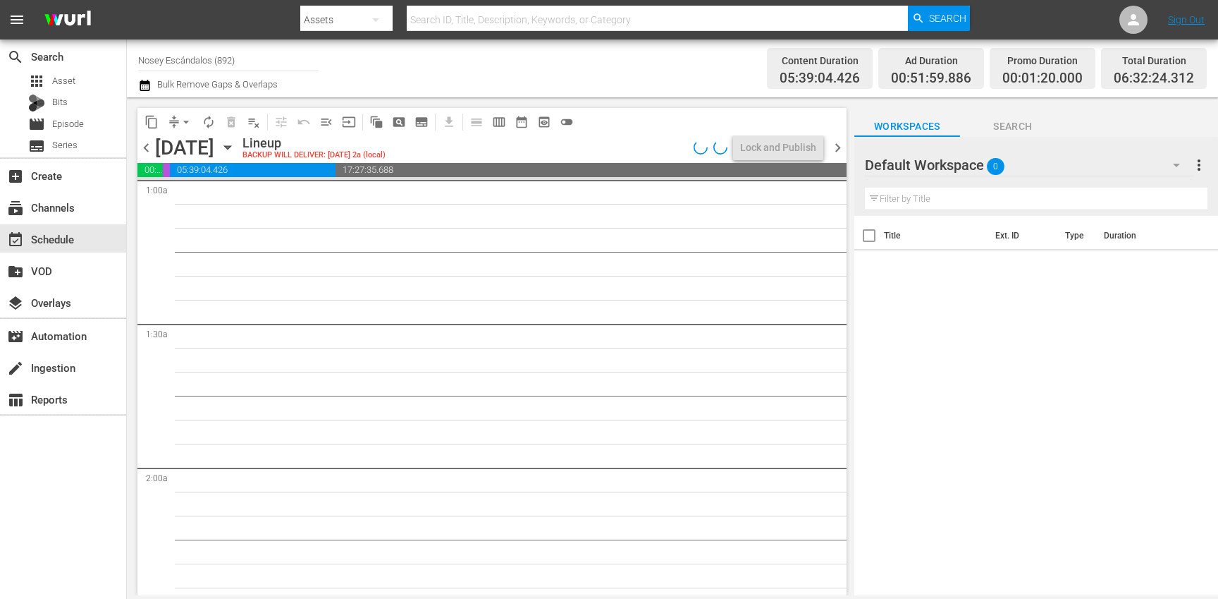
scroll to position [0, 0]
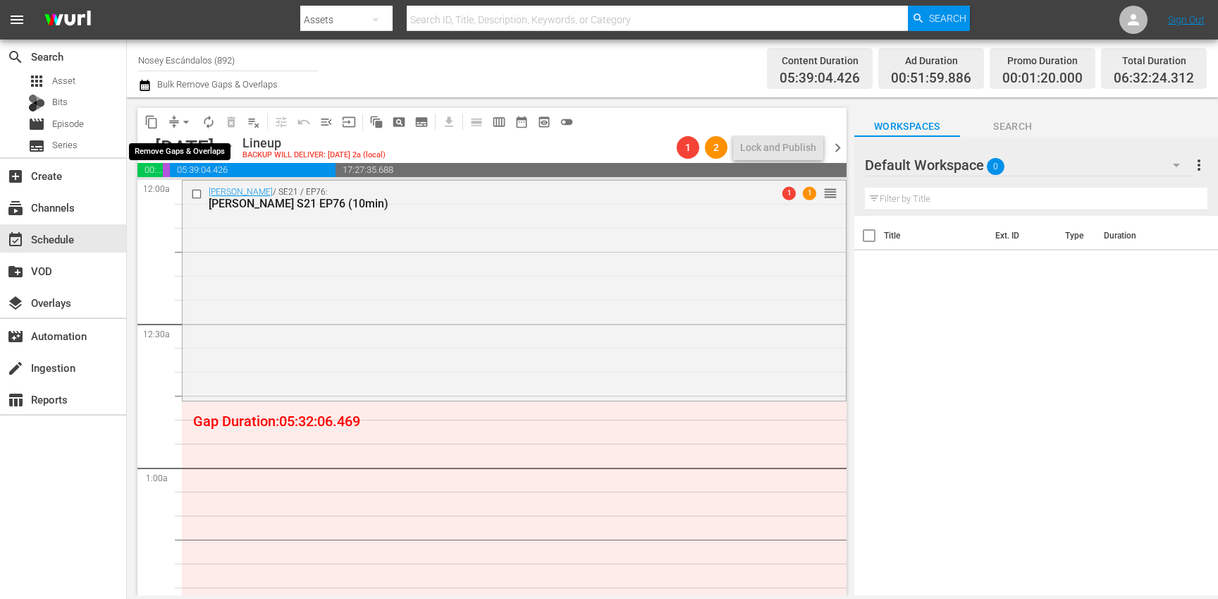
click at [183, 120] on span "arrow_drop_down" at bounding box center [186, 122] width 14 height 14
click at [201, 145] on li "Align to Midnight" at bounding box center [186, 150] width 116 height 23
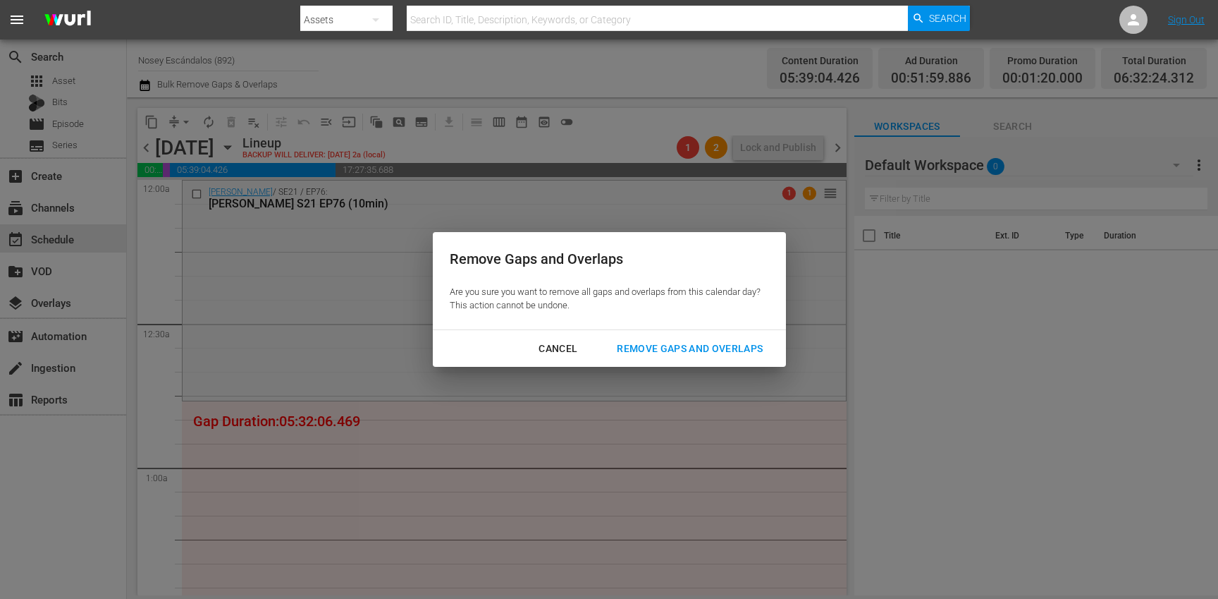
click at [715, 344] on div "Remove Gaps and Overlaps" at bounding box center [690, 349] width 168 height 18
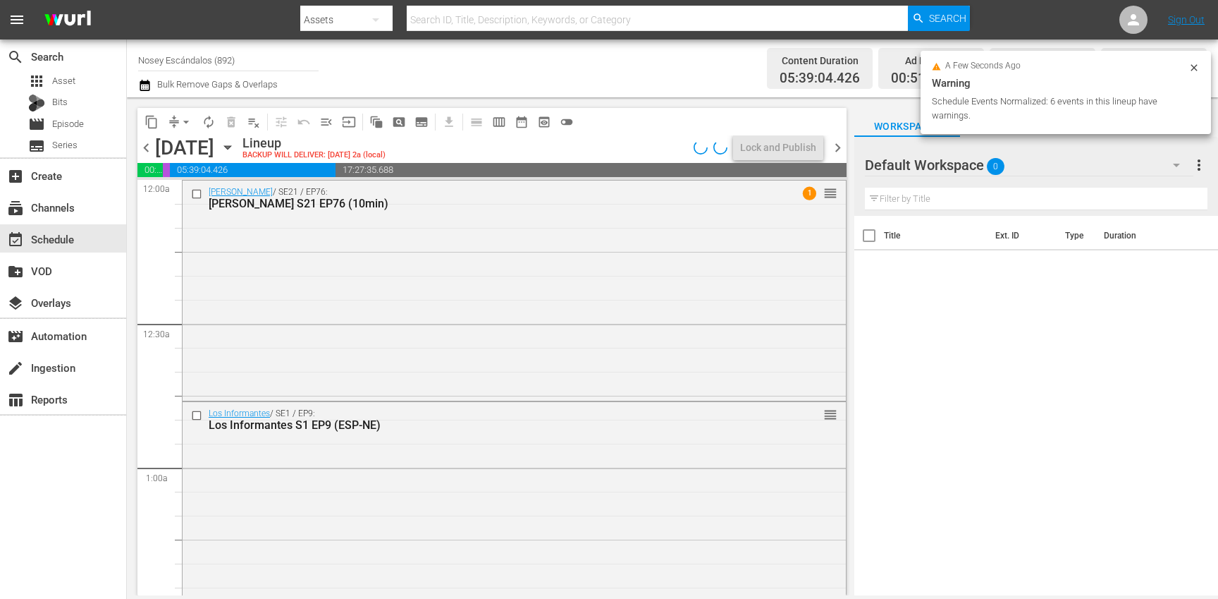
scroll to position [2, 0]
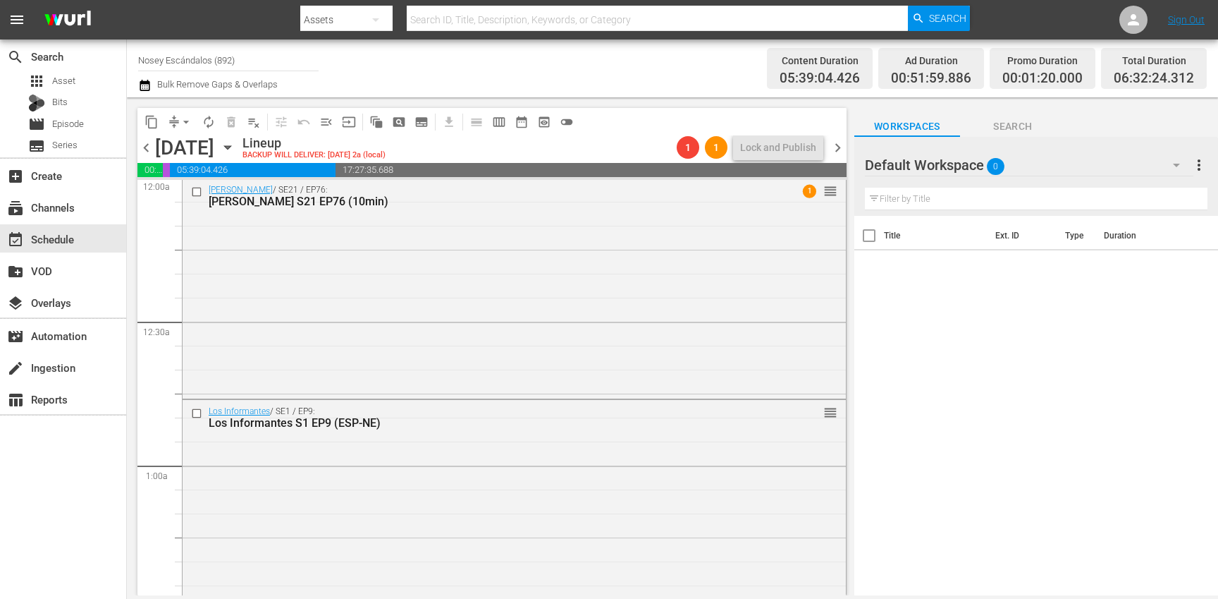
click at [195, 414] on input "checkbox" at bounding box center [198, 413] width 15 height 12
click at [235, 125] on span "delete_forever_outlined" at bounding box center [231, 122] width 14 height 14
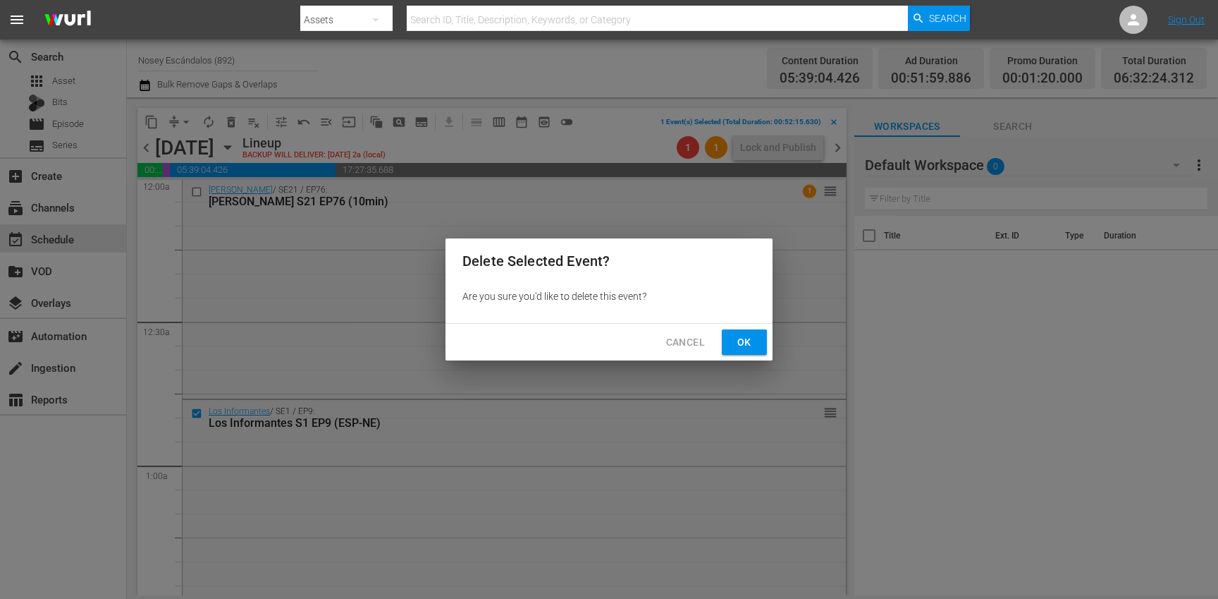
click at [741, 342] on span "Ok" at bounding box center [744, 342] width 23 height 18
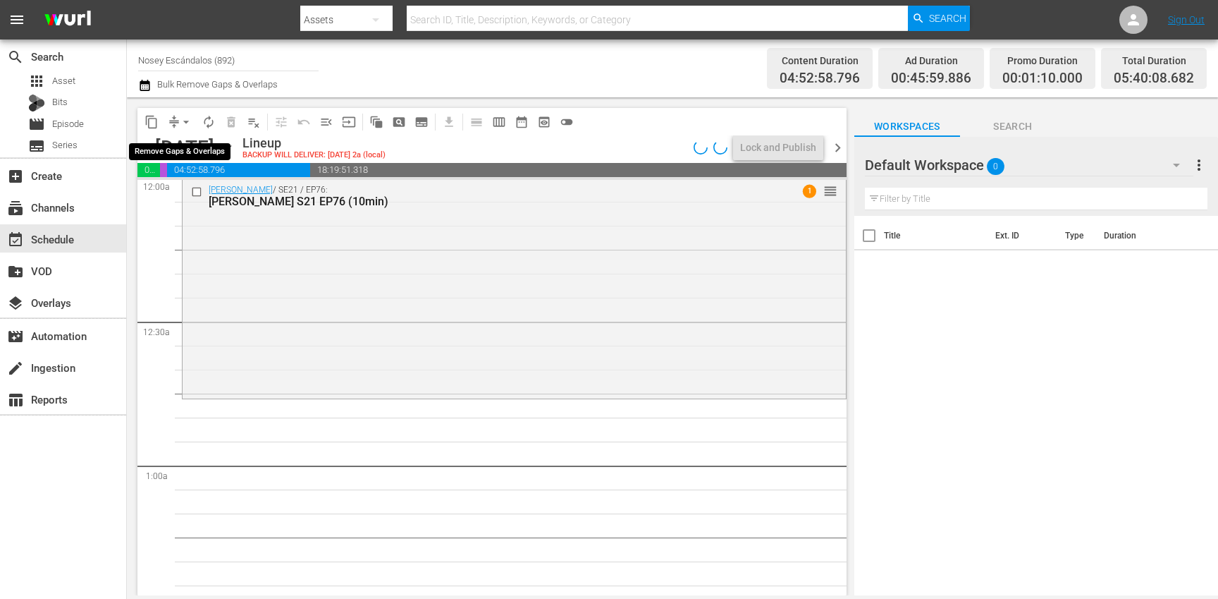
click at [183, 120] on span "arrow_drop_down" at bounding box center [186, 122] width 14 height 14
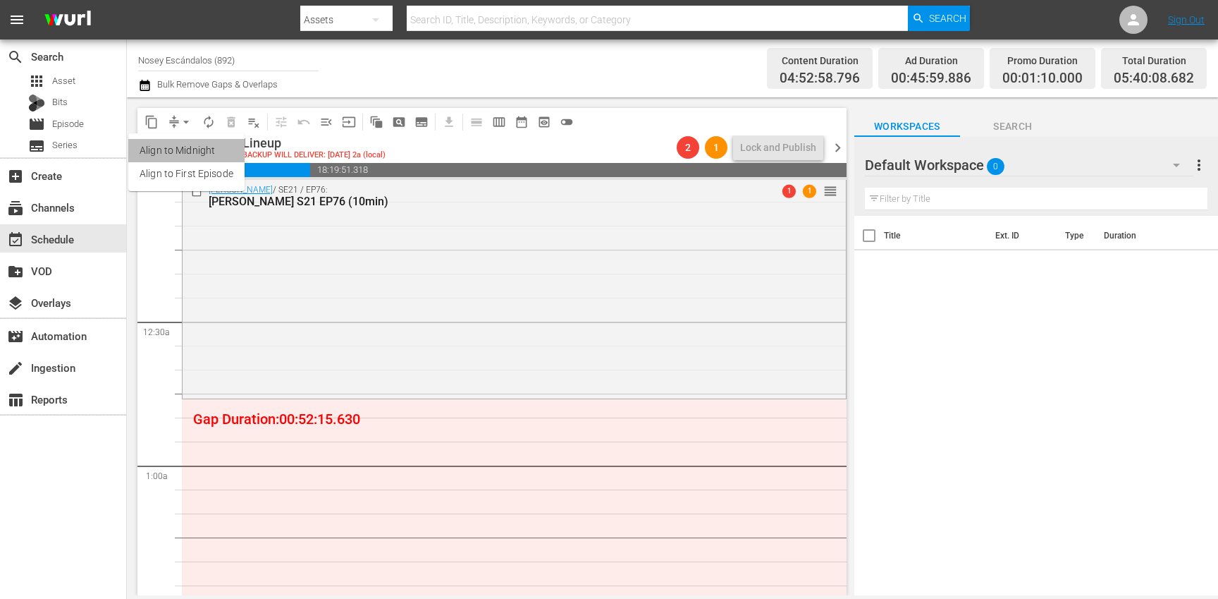
click at [195, 157] on li "Align to Midnight" at bounding box center [186, 150] width 116 height 23
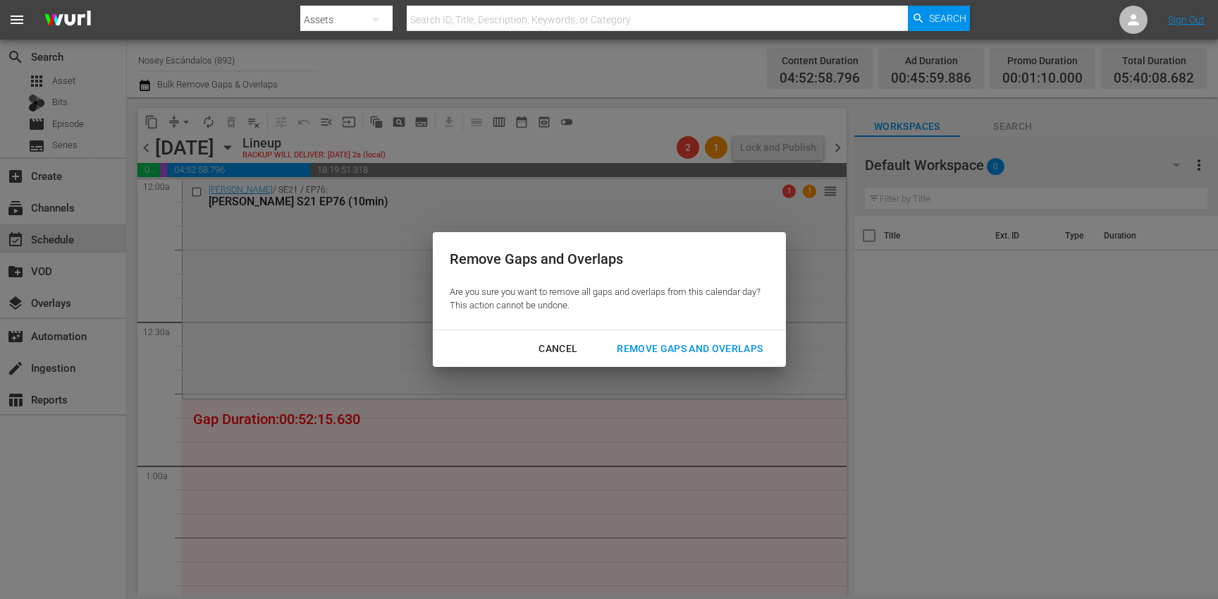
click at [707, 348] on div "Remove Gaps and Overlaps" at bounding box center [690, 349] width 168 height 18
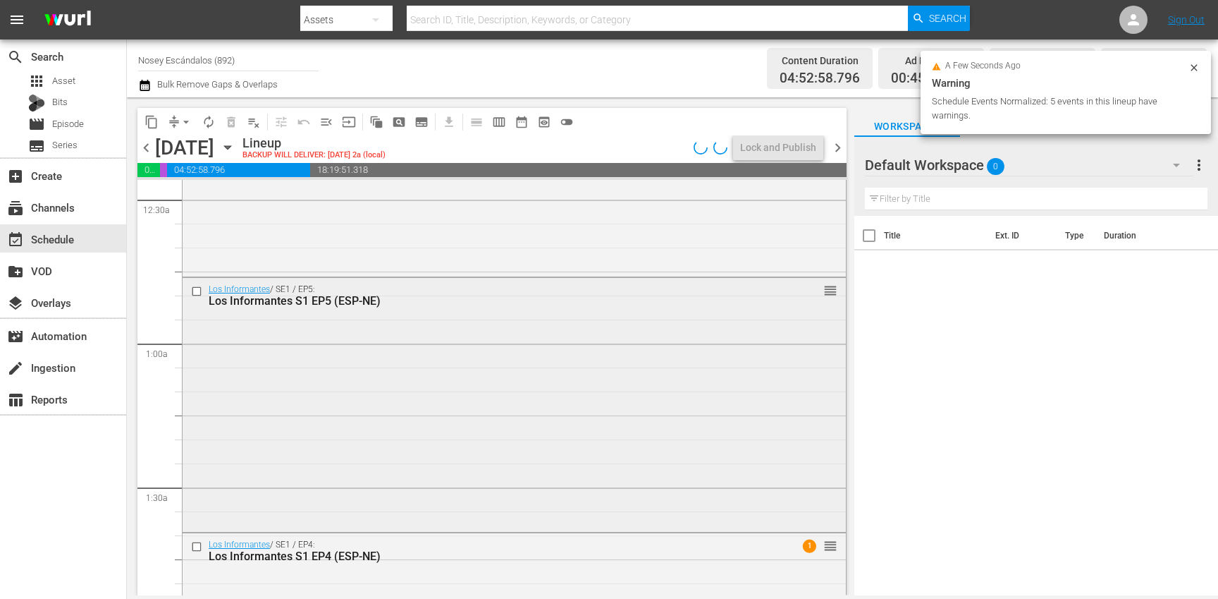
scroll to position [126, 0]
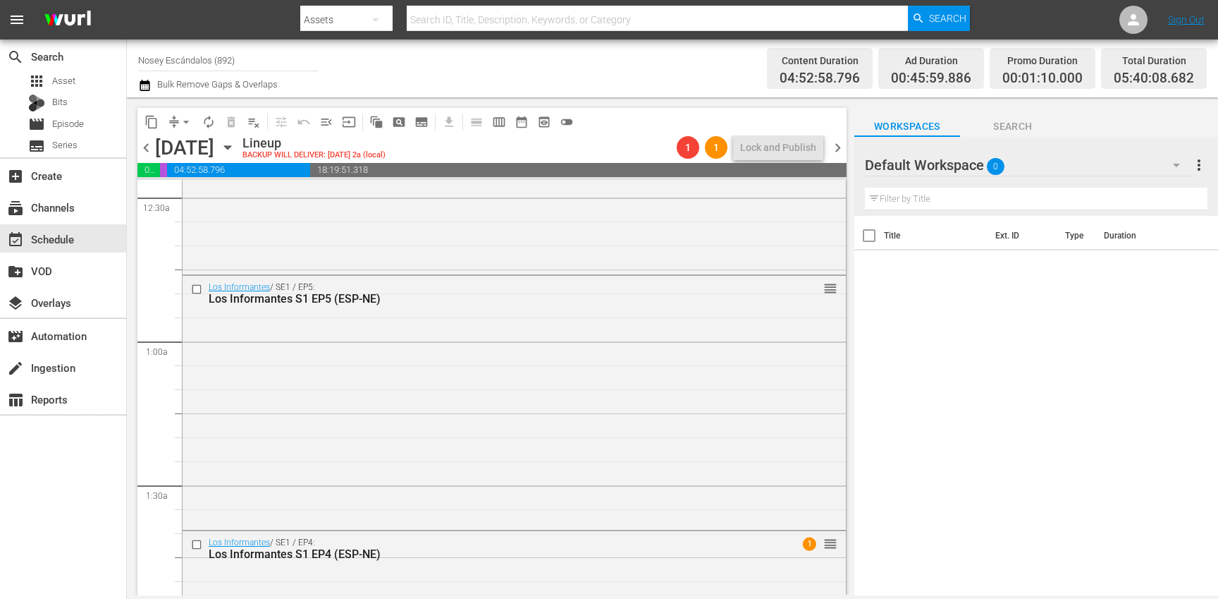
click at [200, 289] on input "checkbox" at bounding box center [198, 289] width 15 height 12
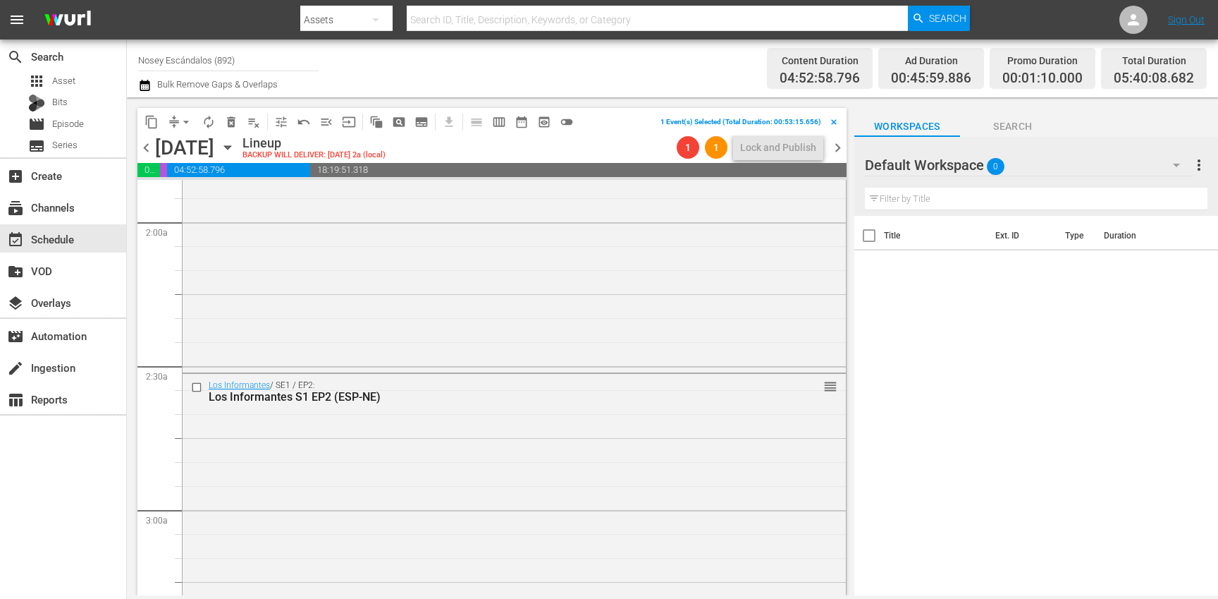
scroll to position [609, 0]
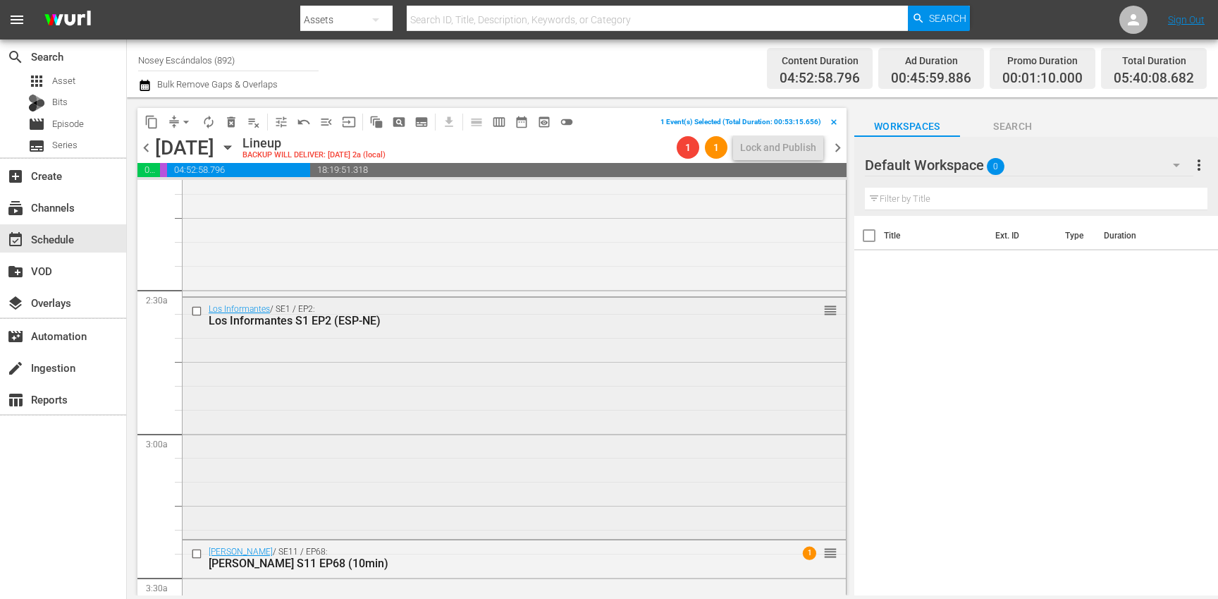
click at [197, 312] on input "checkbox" at bounding box center [198, 311] width 15 height 12
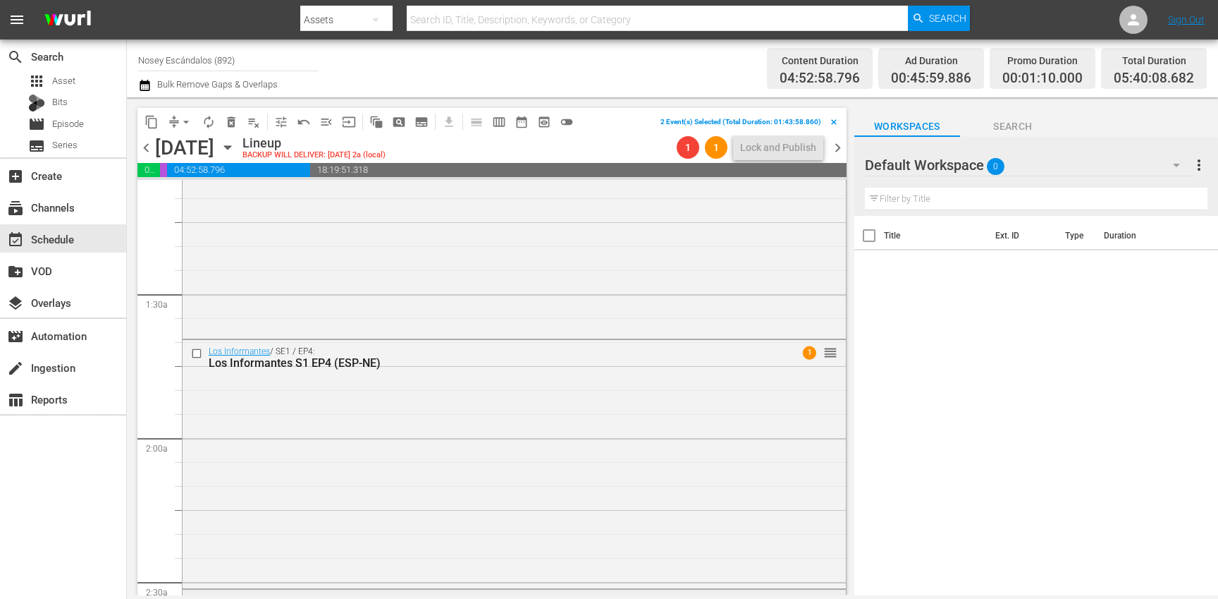
scroll to position [0, 0]
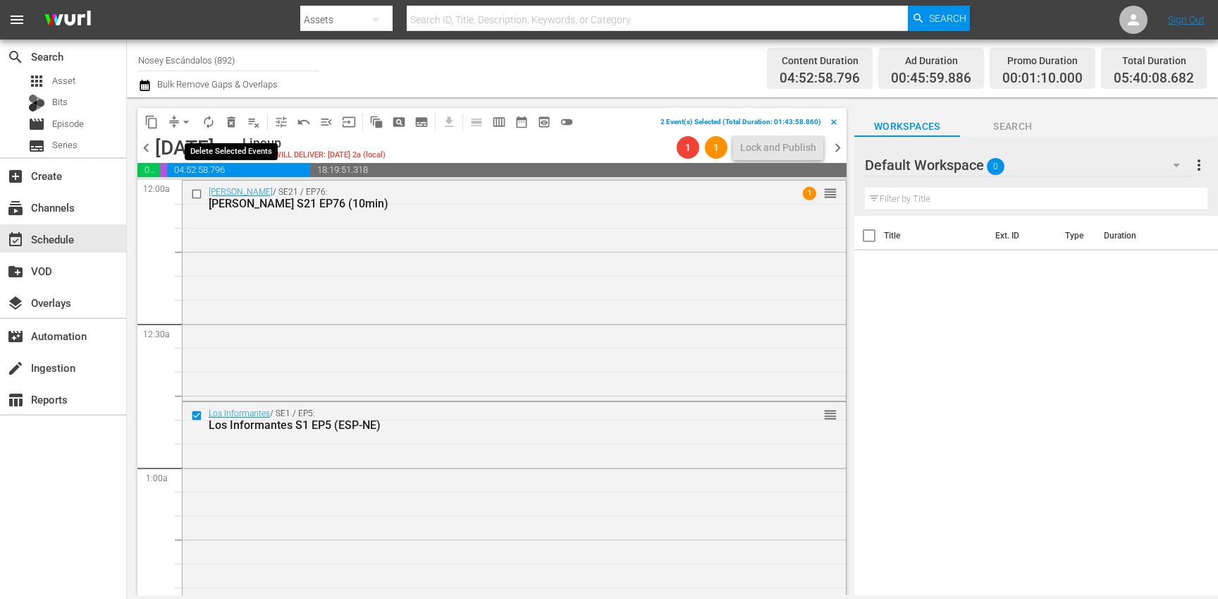
click at [229, 117] on span "delete_forever_outlined" at bounding box center [231, 122] width 14 height 14
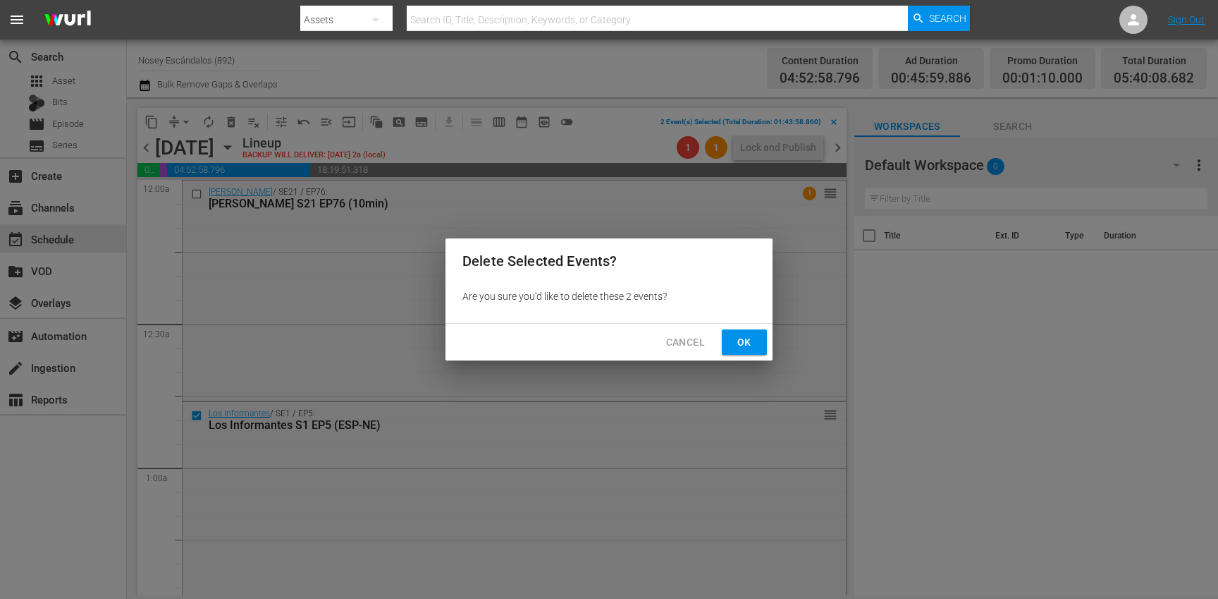
click at [740, 345] on span "Ok" at bounding box center [744, 342] width 23 height 18
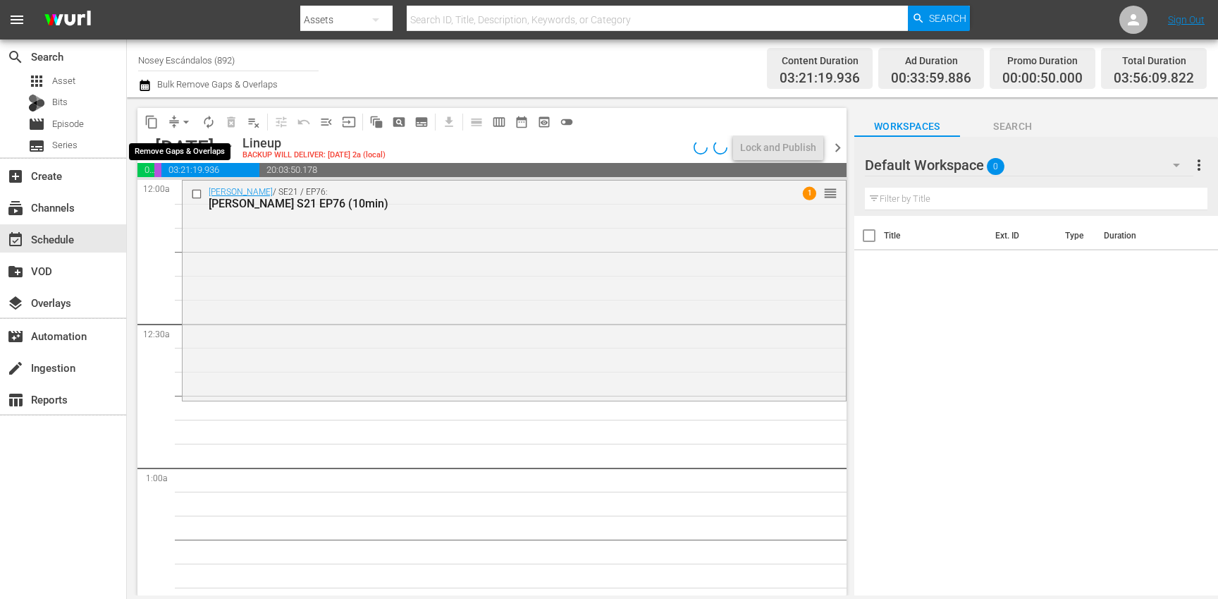
click at [183, 123] on span "arrow_drop_down" at bounding box center [186, 122] width 14 height 14
click at [190, 153] on li "Align to Midnight" at bounding box center [186, 150] width 116 height 23
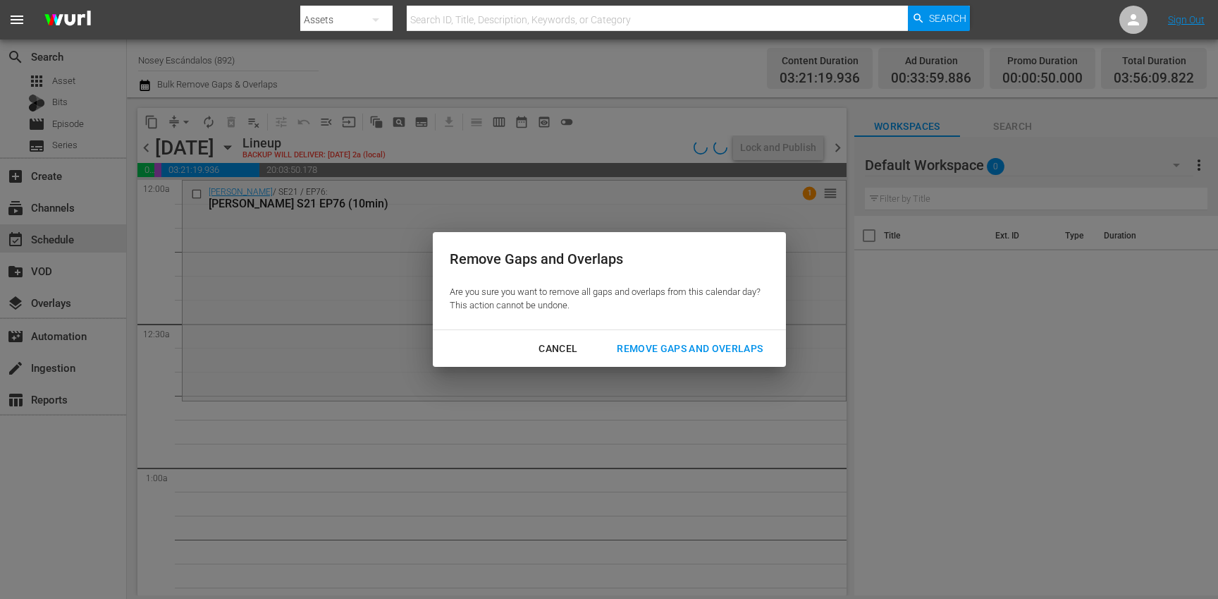
click at [708, 341] on div "Remove Gaps and Overlaps" at bounding box center [690, 349] width 168 height 18
